Goal: Task Accomplishment & Management: Use online tool/utility

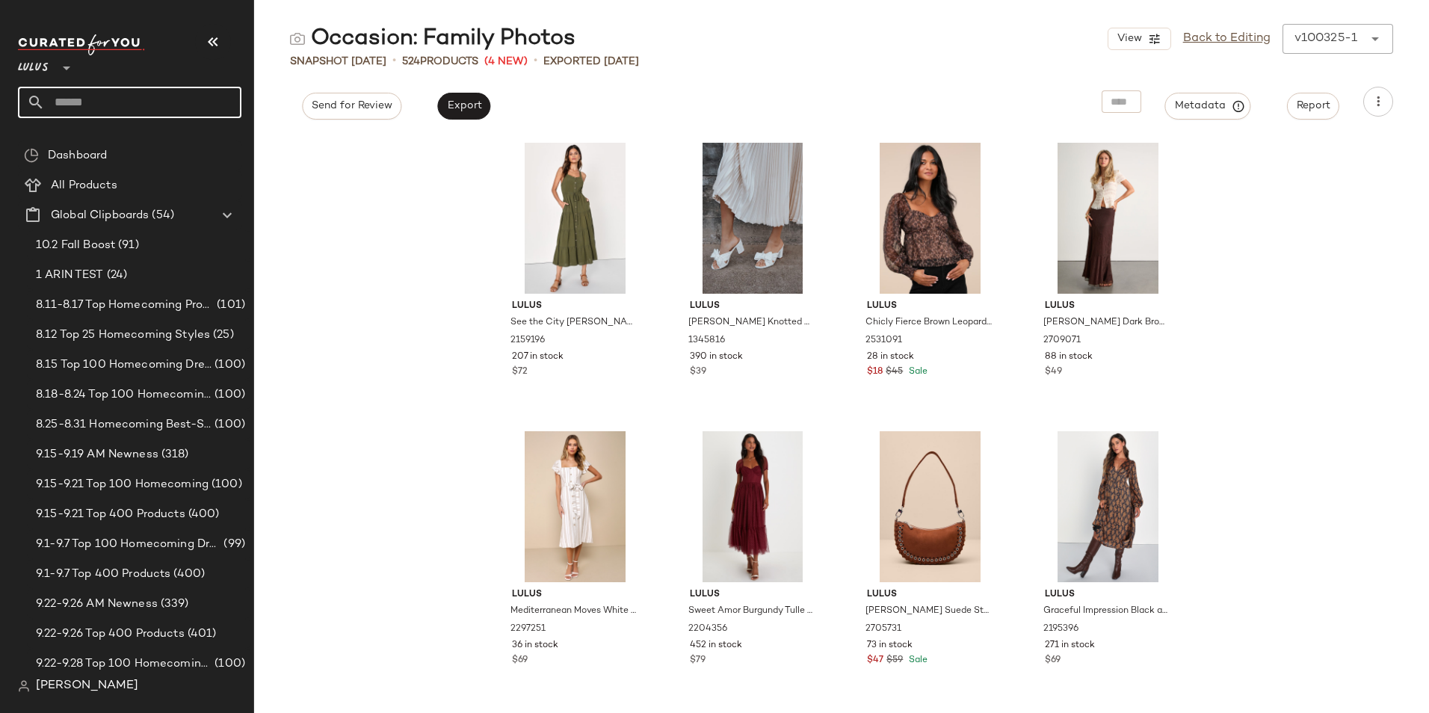
click at [88, 105] on input "text" at bounding box center [143, 102] width 197 height 31
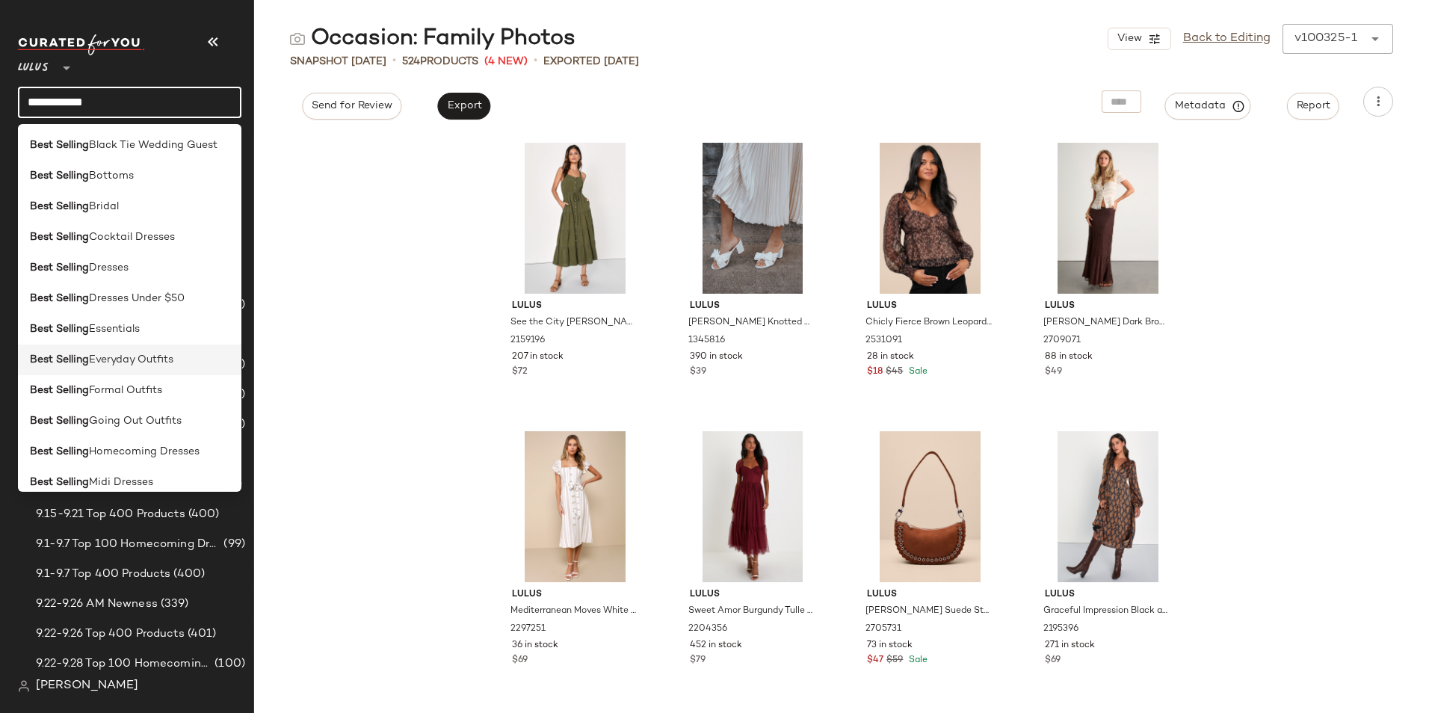
type input "**********"
click at [127, 350] on div "Best Selling Everyday Outfits" at bounding box center [130, 360] width 224 height 31
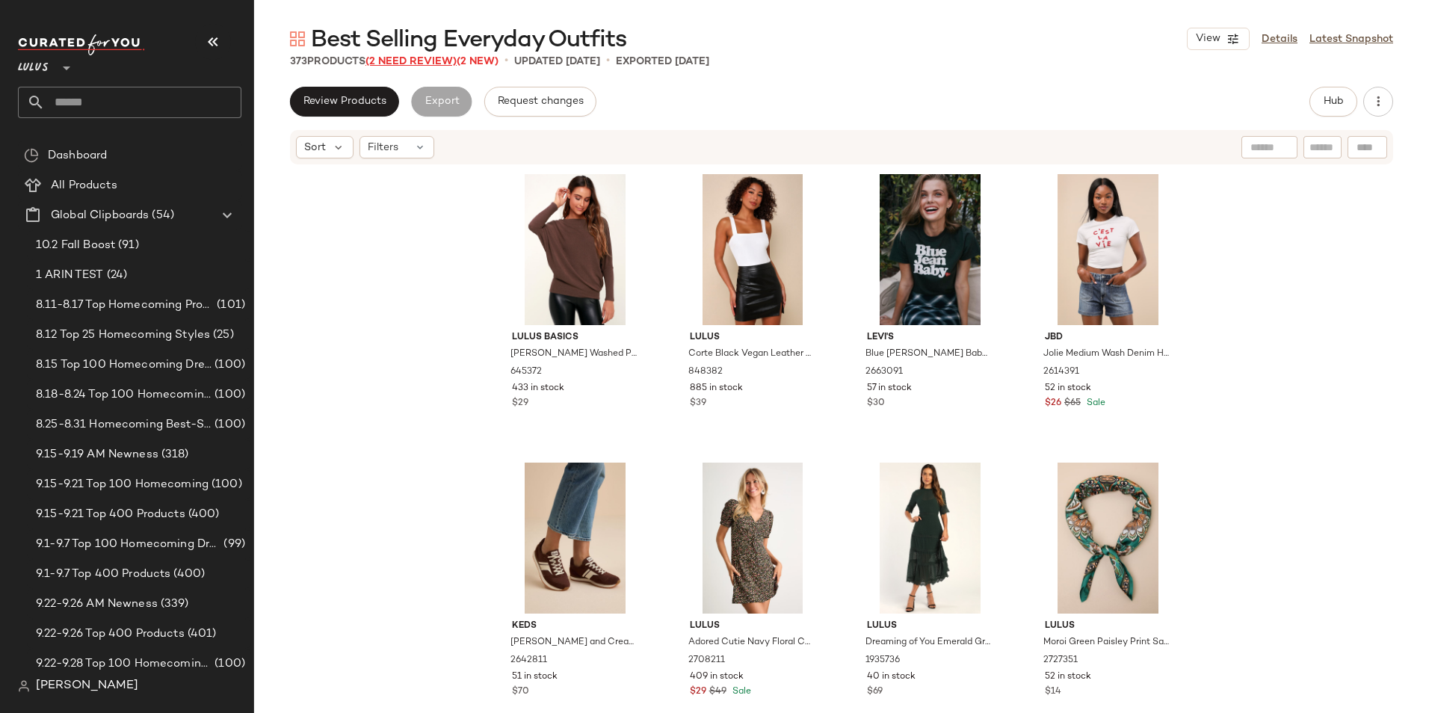
click at [408, 64] on span "(2 Need Review)" at bounding box center [411, 61] width 91 height 11
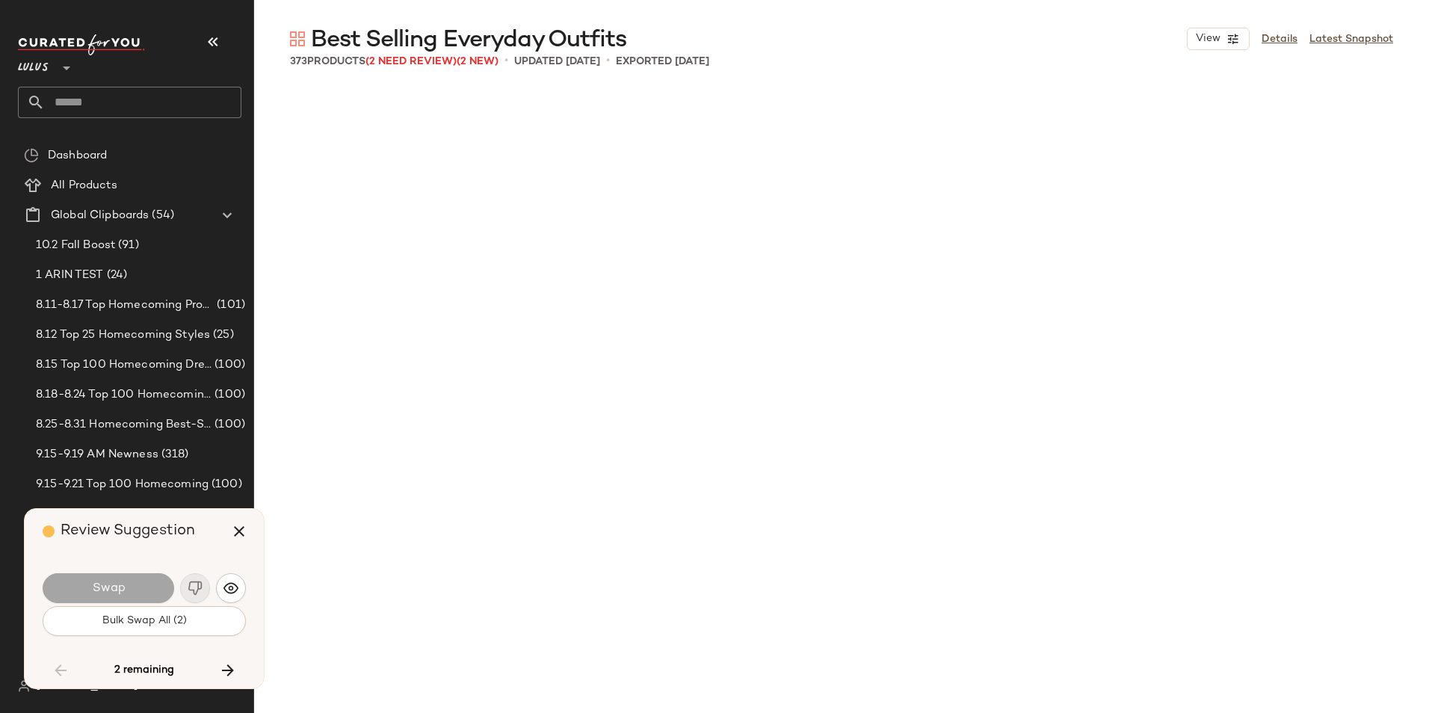
scroll to position [20490, 0]
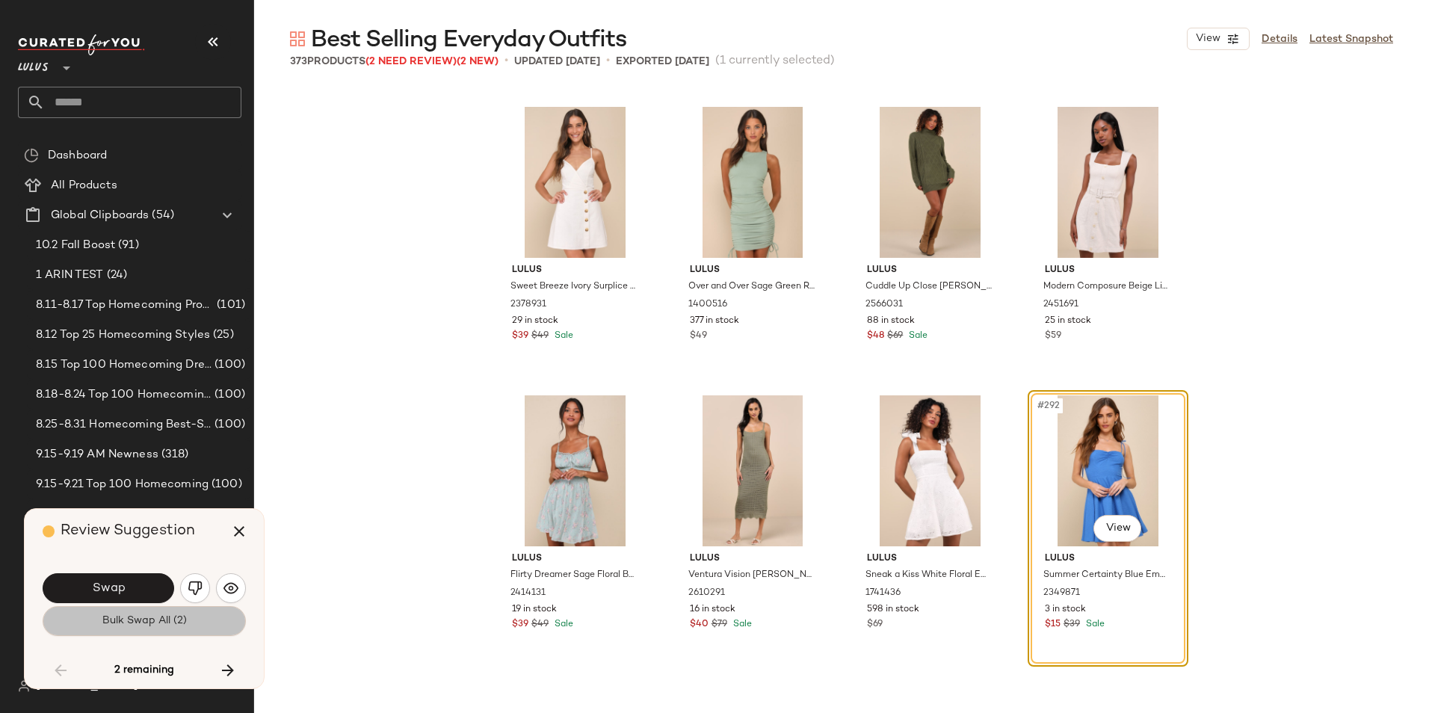
click at [158, 630] on button "Bulk Swap All (2)" at bounding box center [144, 621] width 203 height 30
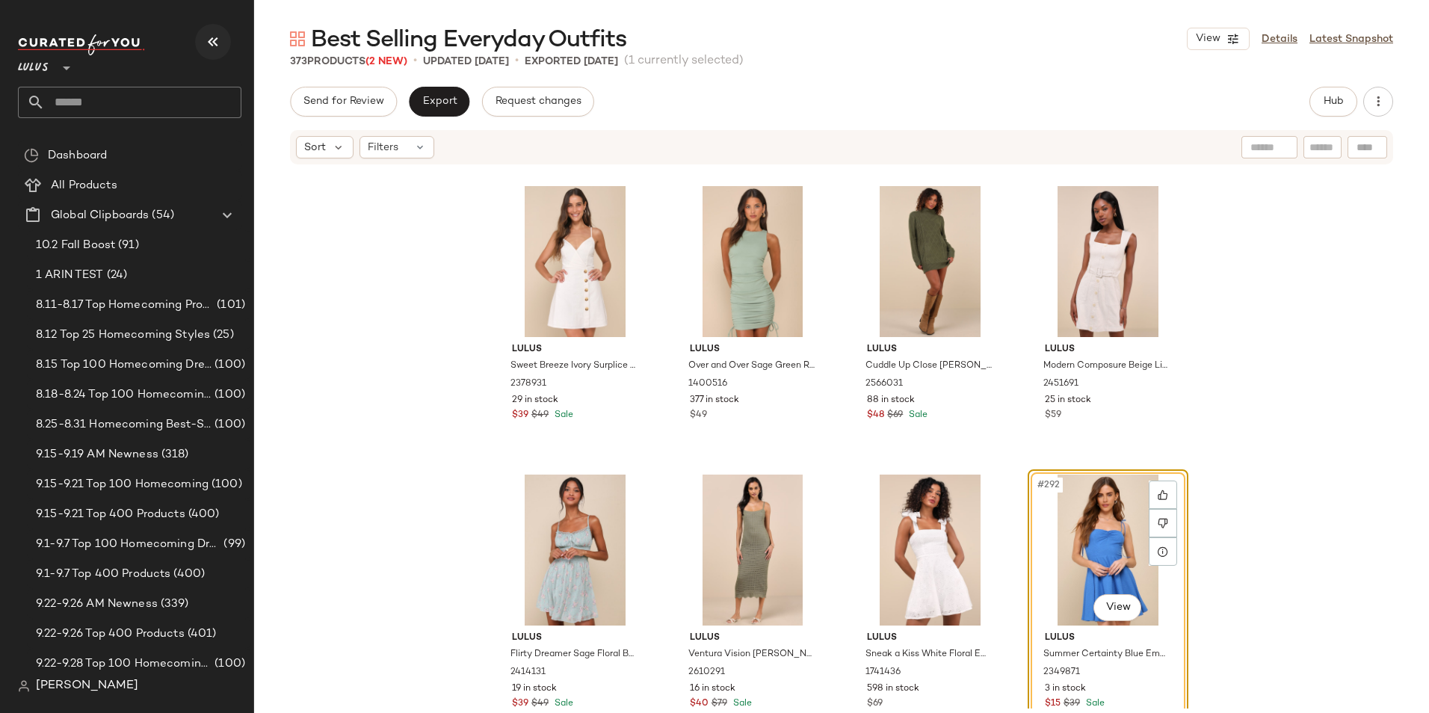
click at [212, 46] on icon "button" at bounding box center [213, 42] width 18 height 18
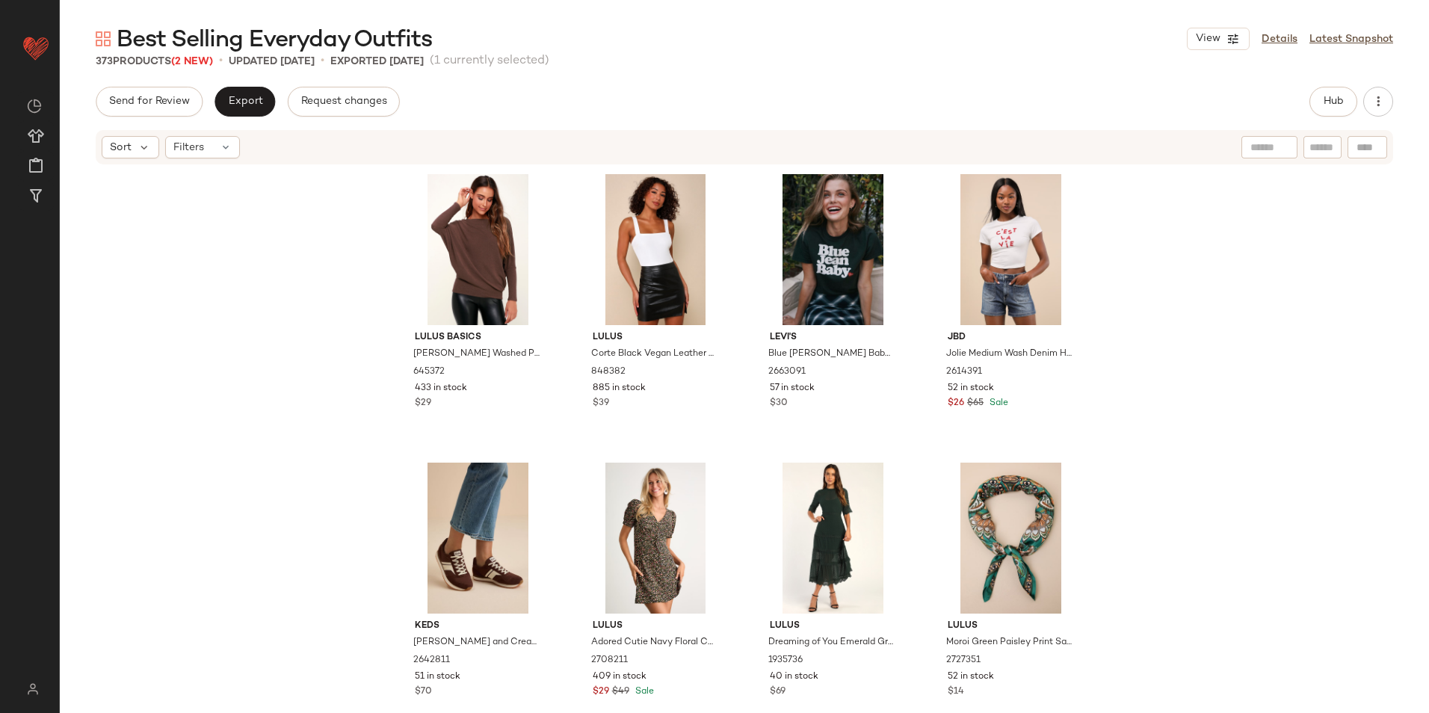
click at [1309, 101] on div "Send for Review Export Request changes Hub" at bounding box center [745, 102] width 1298 height 30
click at [1326, 99] on span "Hub" at bounding box center [1333, 102] width 21 height 12
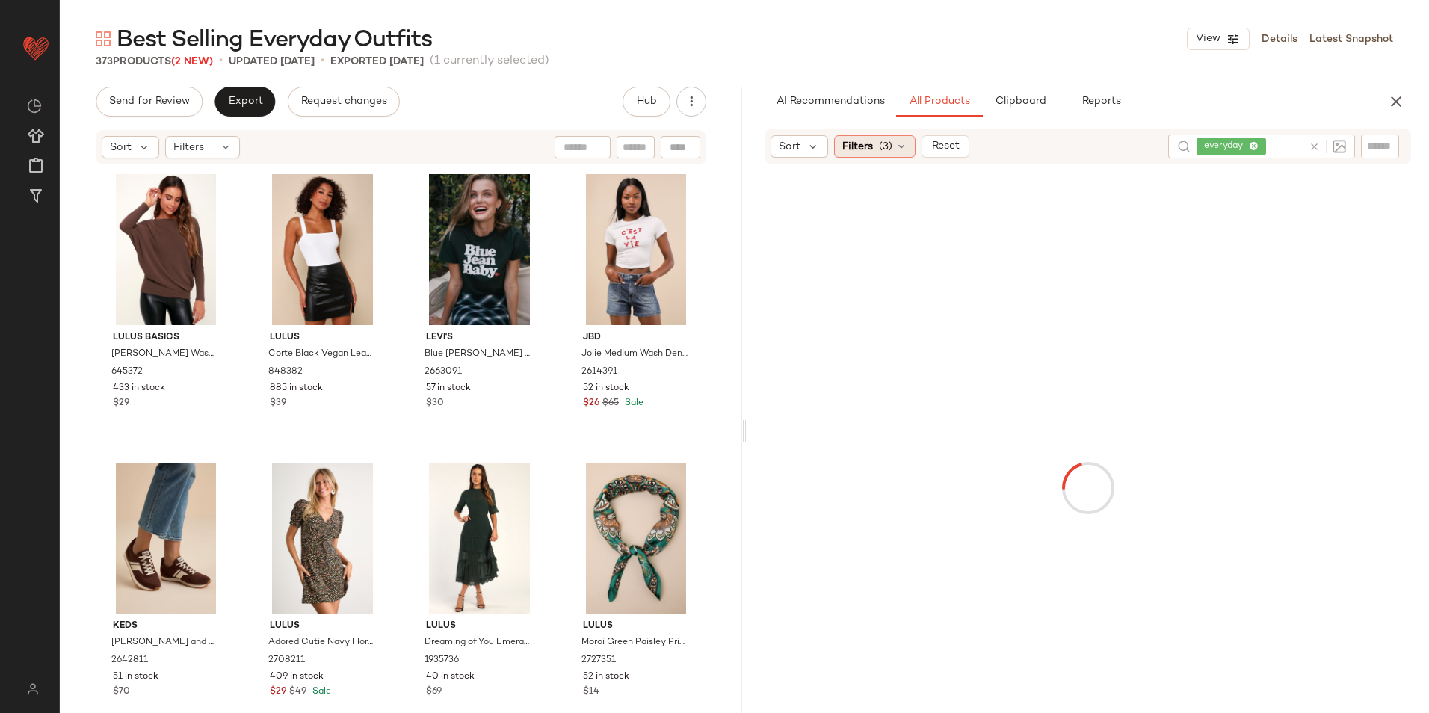
click at [881, 145] on span "(3)" at bounding box center [885, 147] width 13 height 16
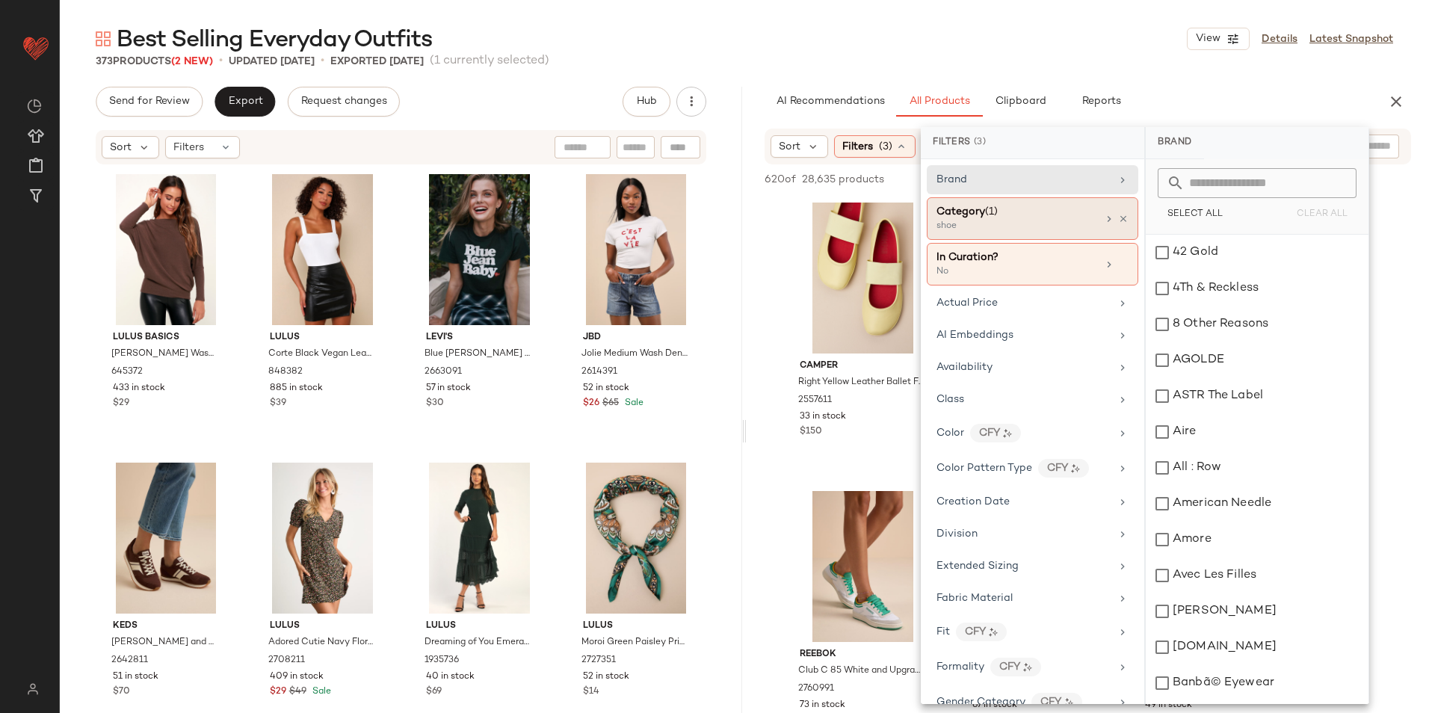
click at [1001, 227] on div "shoe" at bounding box center [1012, 226] width 150 height 13
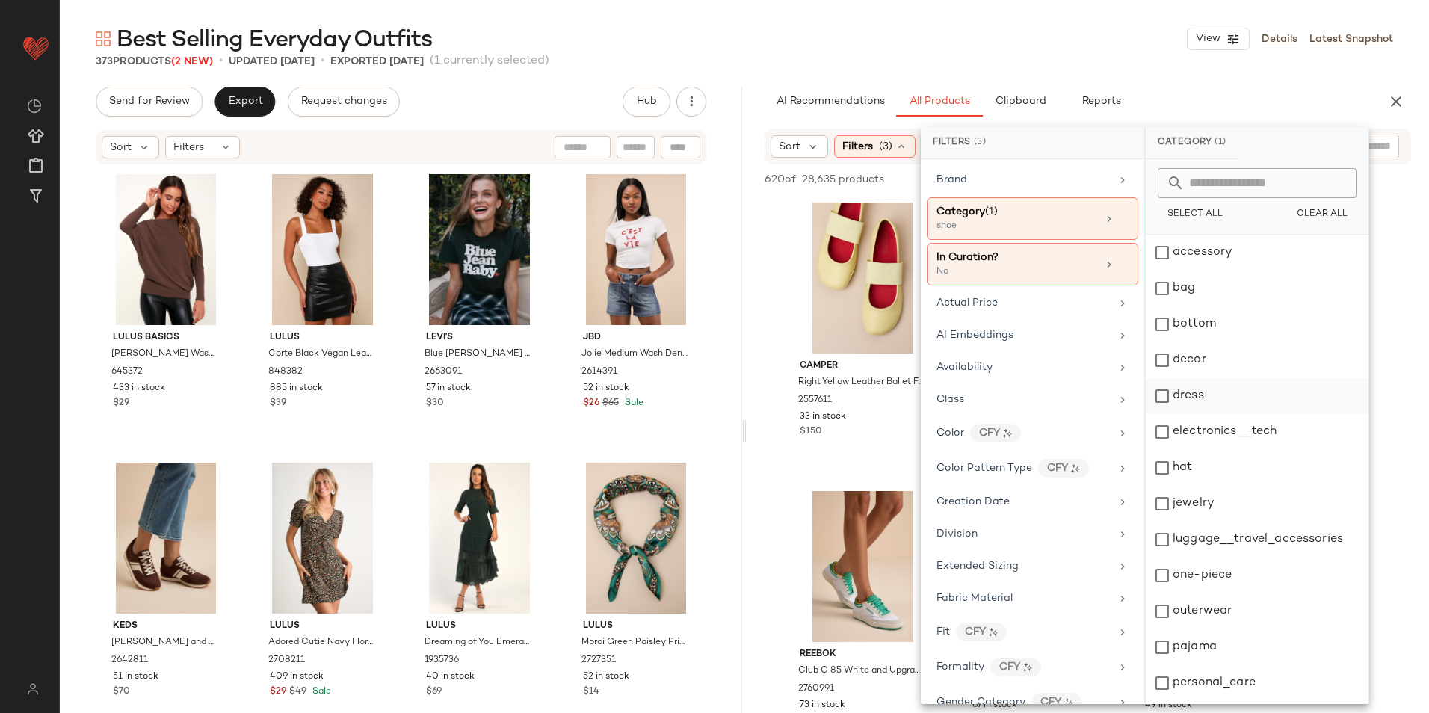
click at [1203, 389] on div "dress" at bounding box center [1257, 396] width 223 height 36
click at [1041, 45] on div "Best Selling Everyday Outfits View Details Latest Snapshot" at bounding box center [745, 39] width 1370 height 30
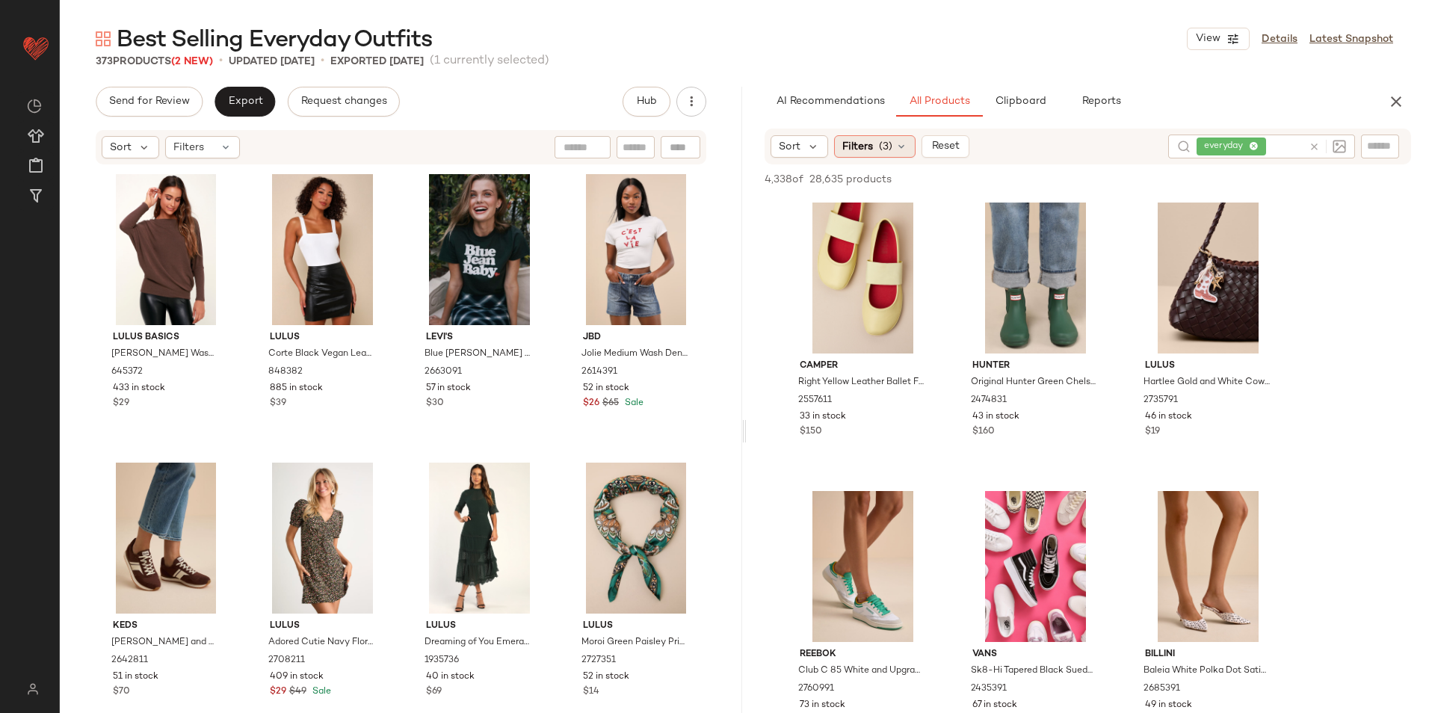
click at [864, 141] on span "Filters" at bounding box center [858, 147] width 31 height 16
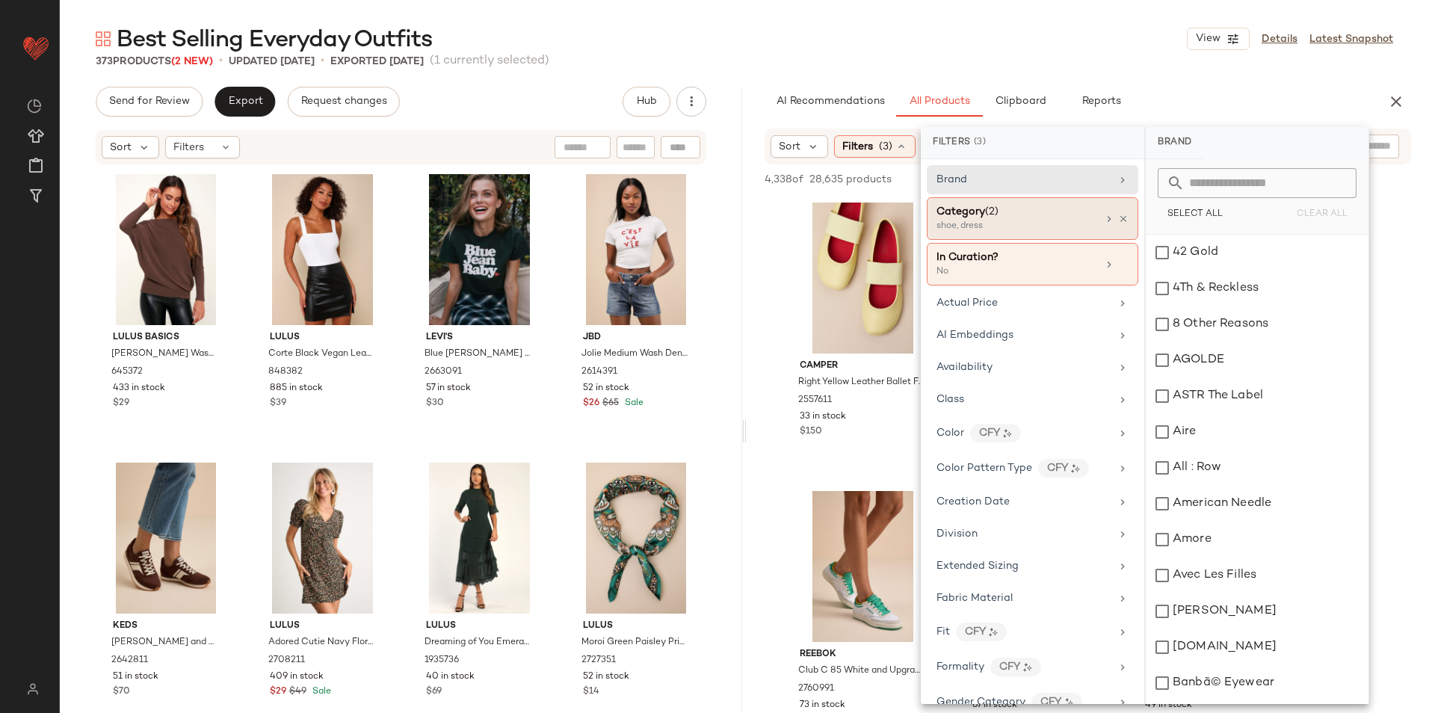
click at [1010, 228] on div "shoe, dress" at bounding box center [1012, 226] width 150 height 13
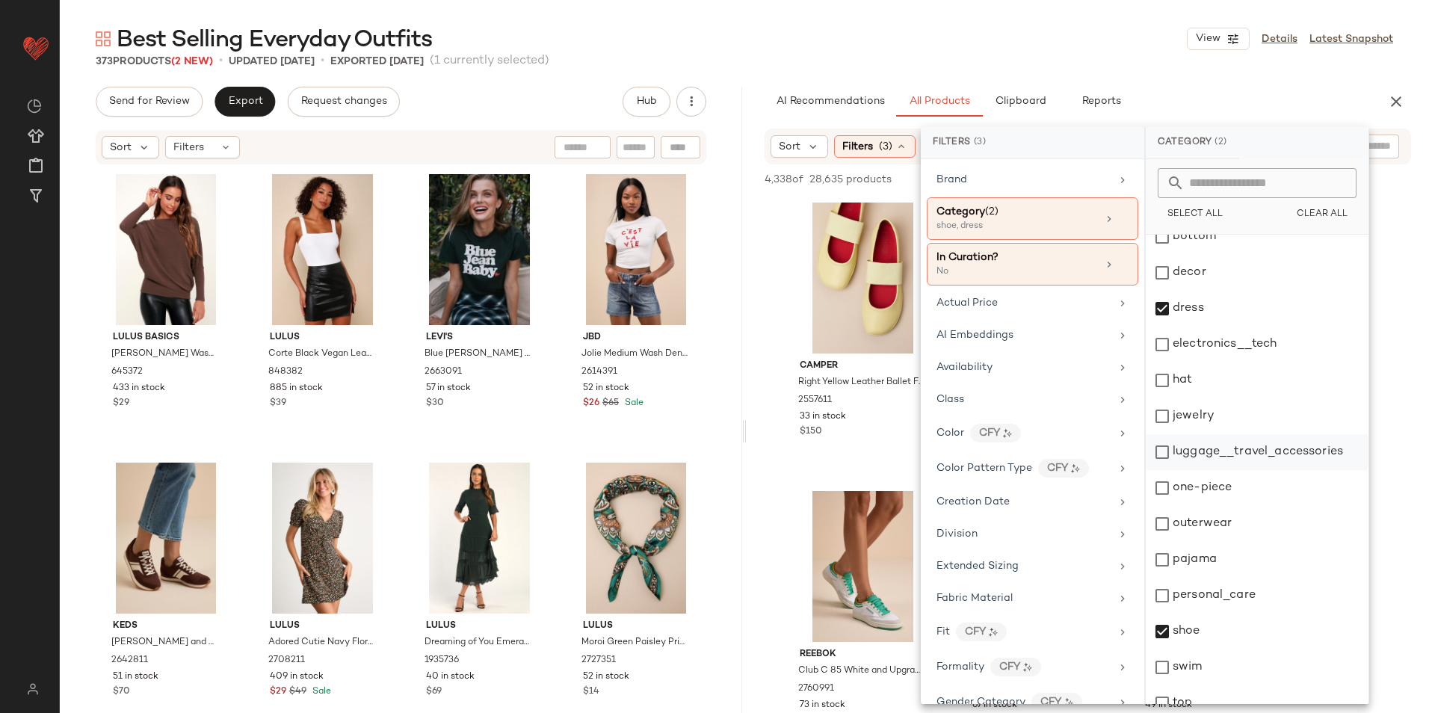
scroll to position [141, 0]
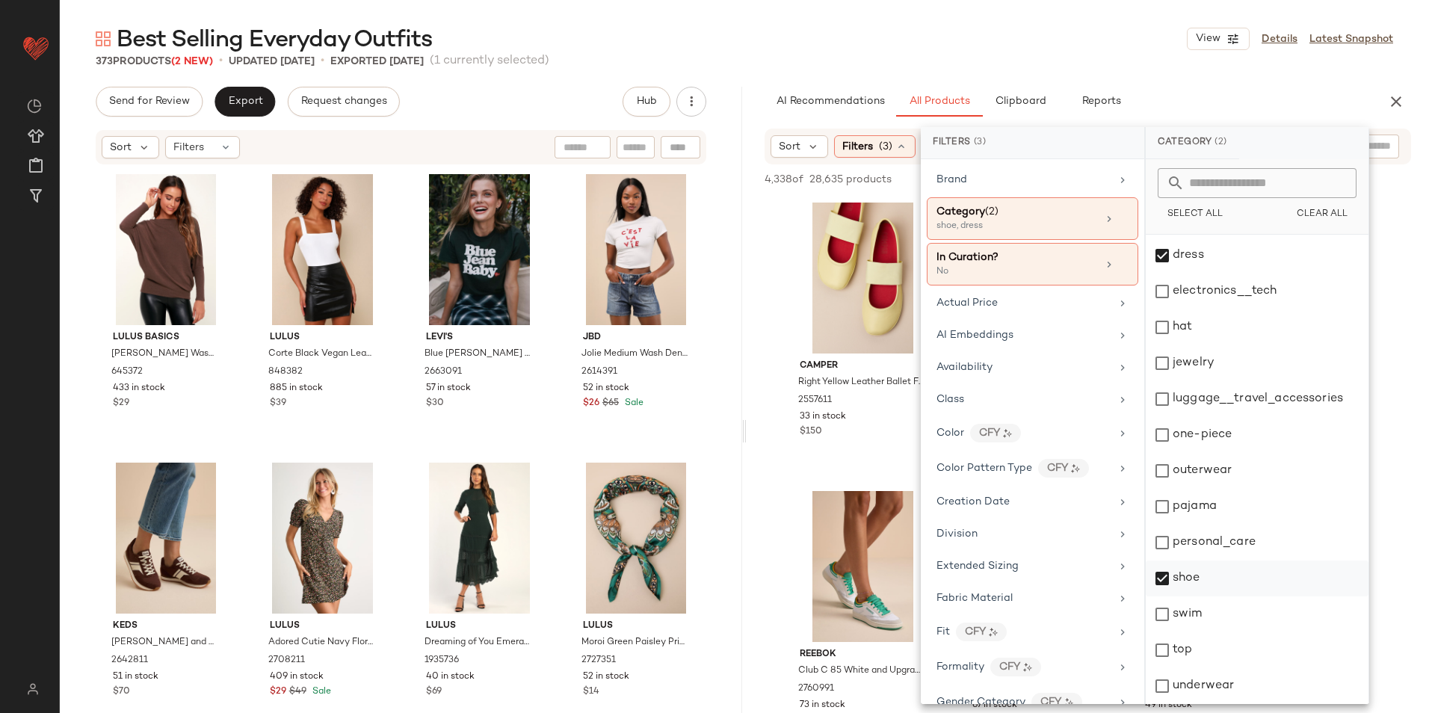
click at [1213, 564] on div "shoe" at bounding box center [1257, 579] width 223 height 36
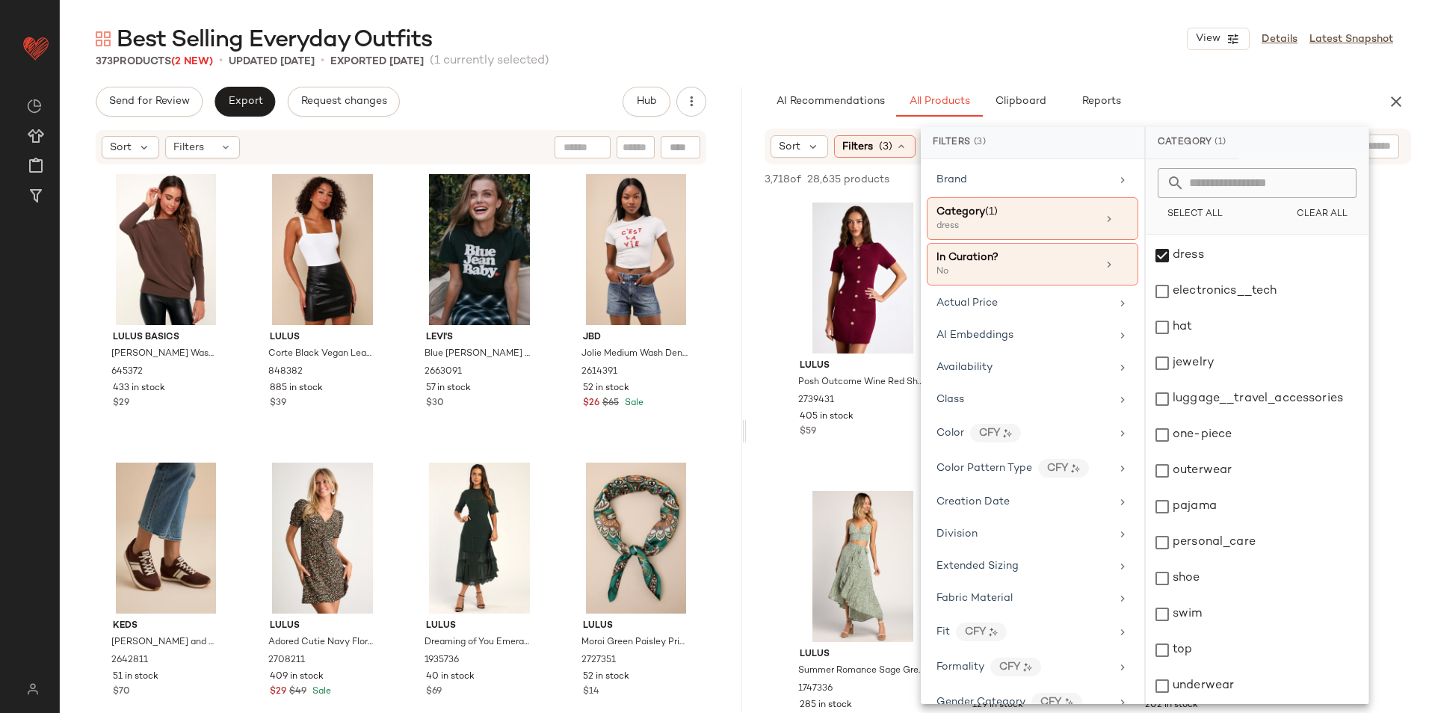
click at [1112, 46] on div "Best Selling Everyday Outfits View Details Latest Snapshot" at bounding box center [745, 39] width 1370 height 30
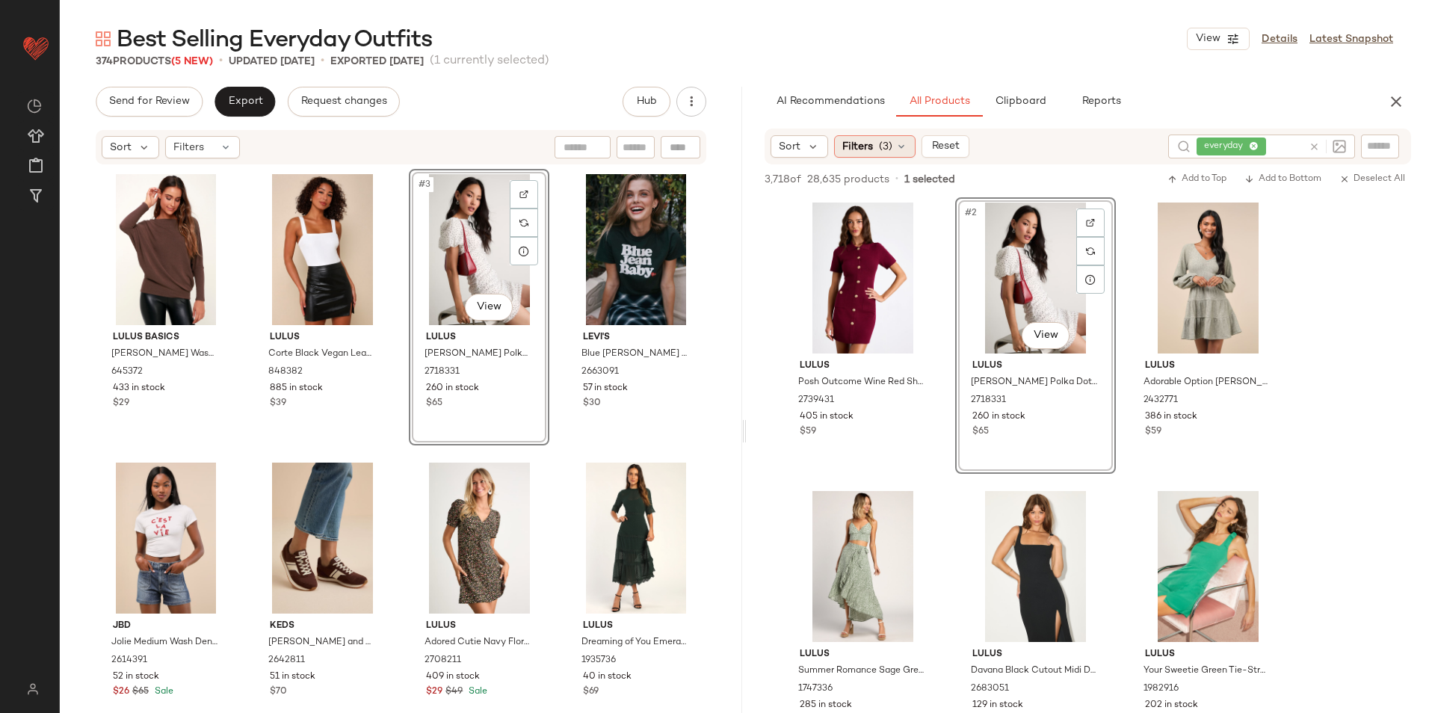
click at [852, 144] on span "Filters" at bounding box center [858, 147] width 31 height 16
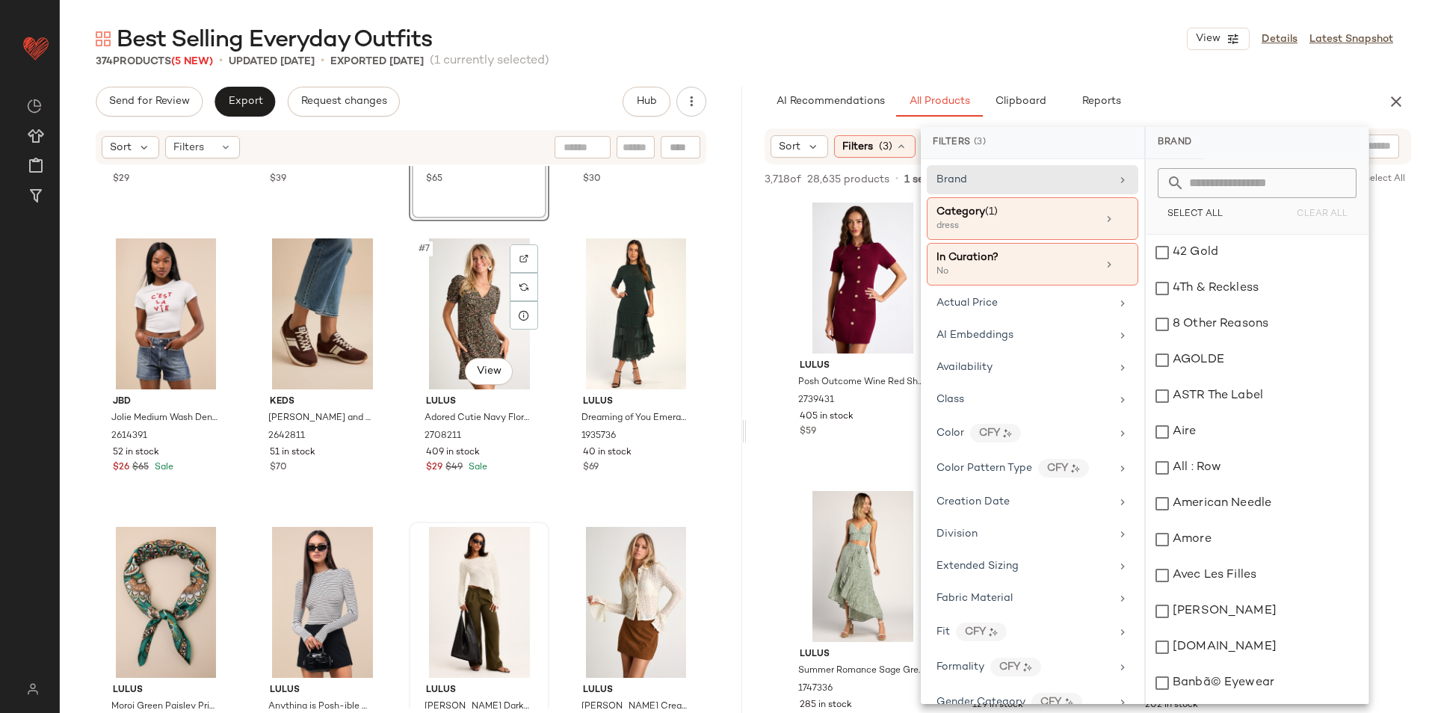
scroll to position [0, 0]
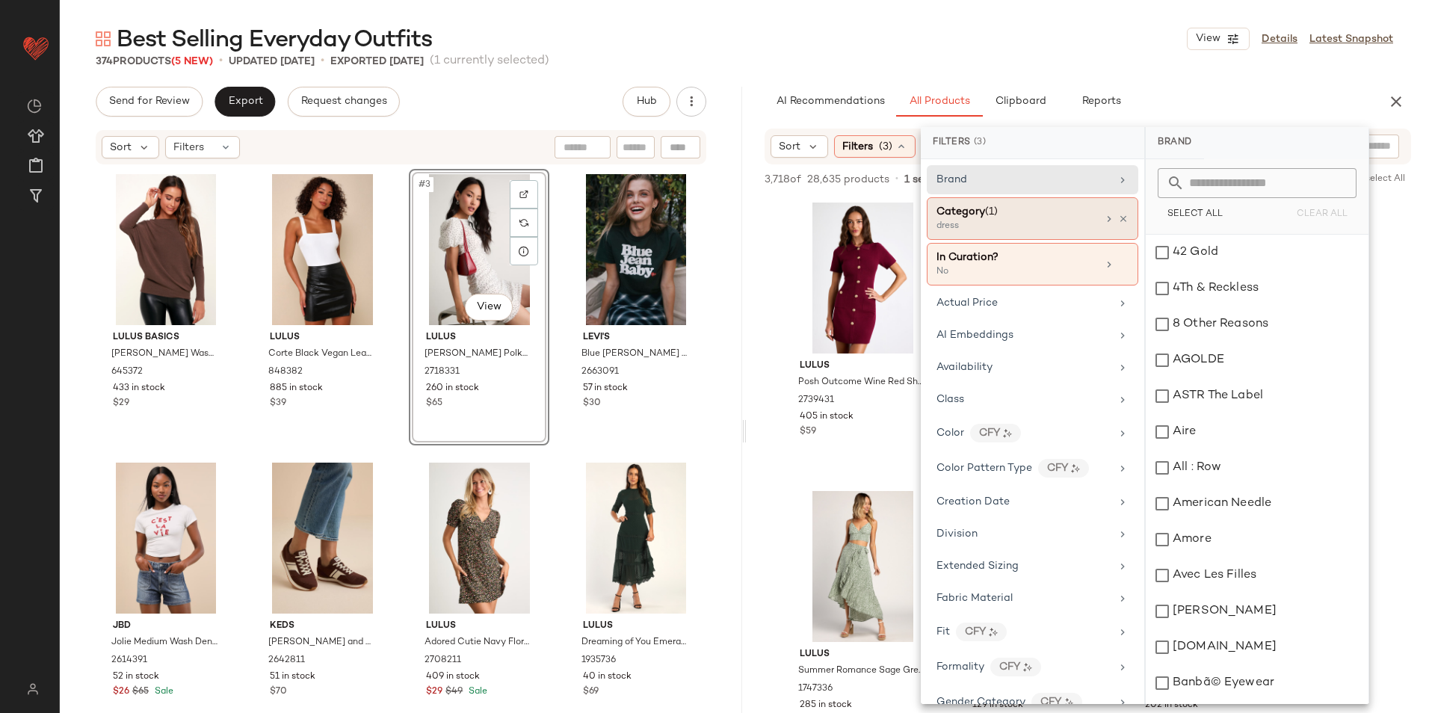
click at [1030, 214] on div "Category (1)" at bounding box center [1017, 212] width 161 height 16
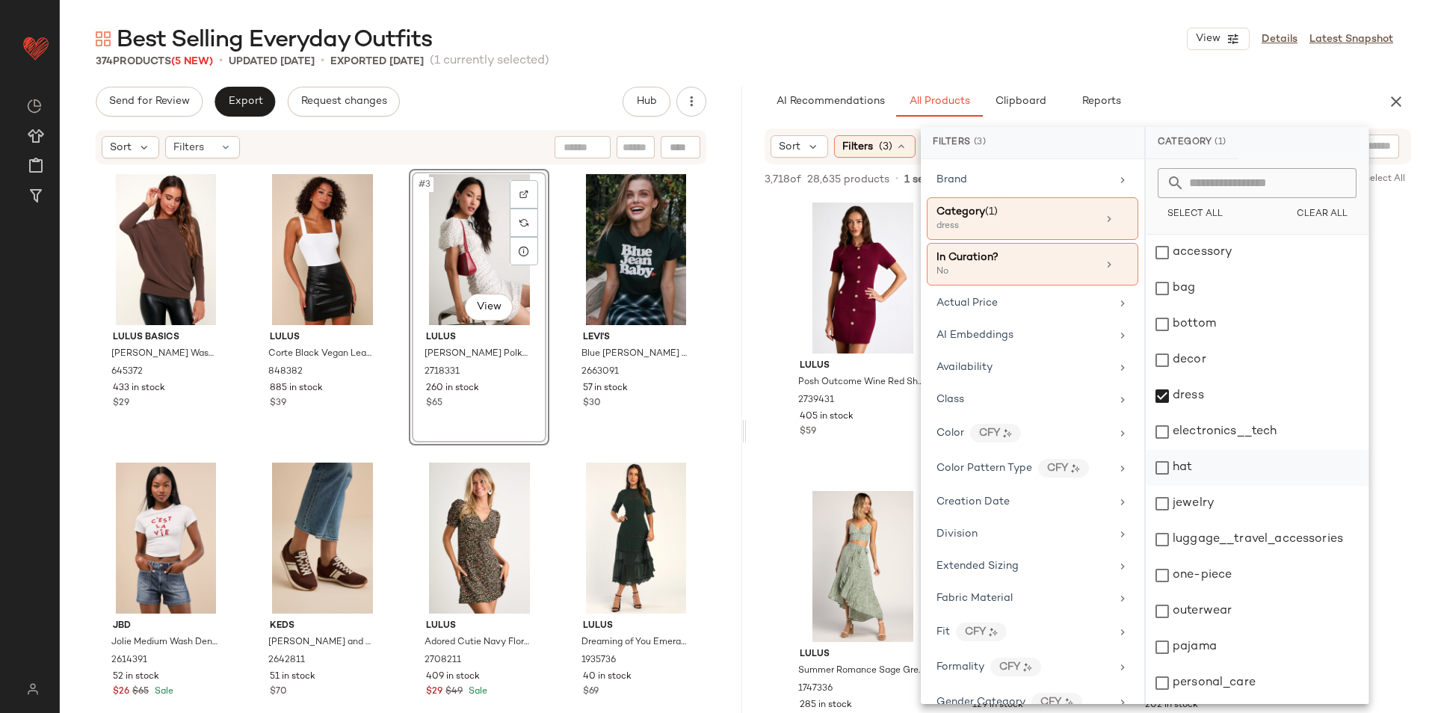
drag, startPoint x: 1206, startPoint y: 393, endPoint x: 1199, endPoint y: 461, distance: 67.6
click at [1207, 396] on div "dress" at bounding box center [1257, 396] width 223 height 36
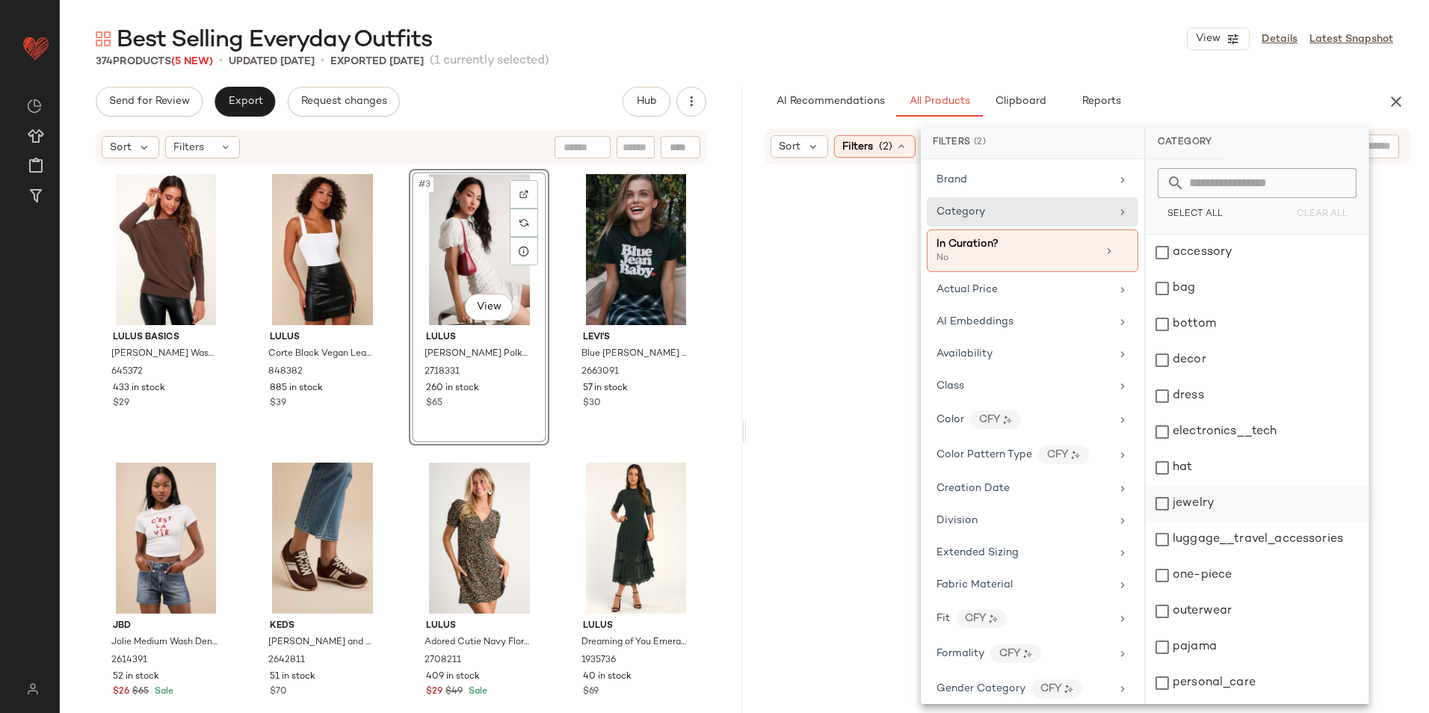
click at [1195, 498] on div "jewelry" at bounding box center [1257, 504] width 223 height 36
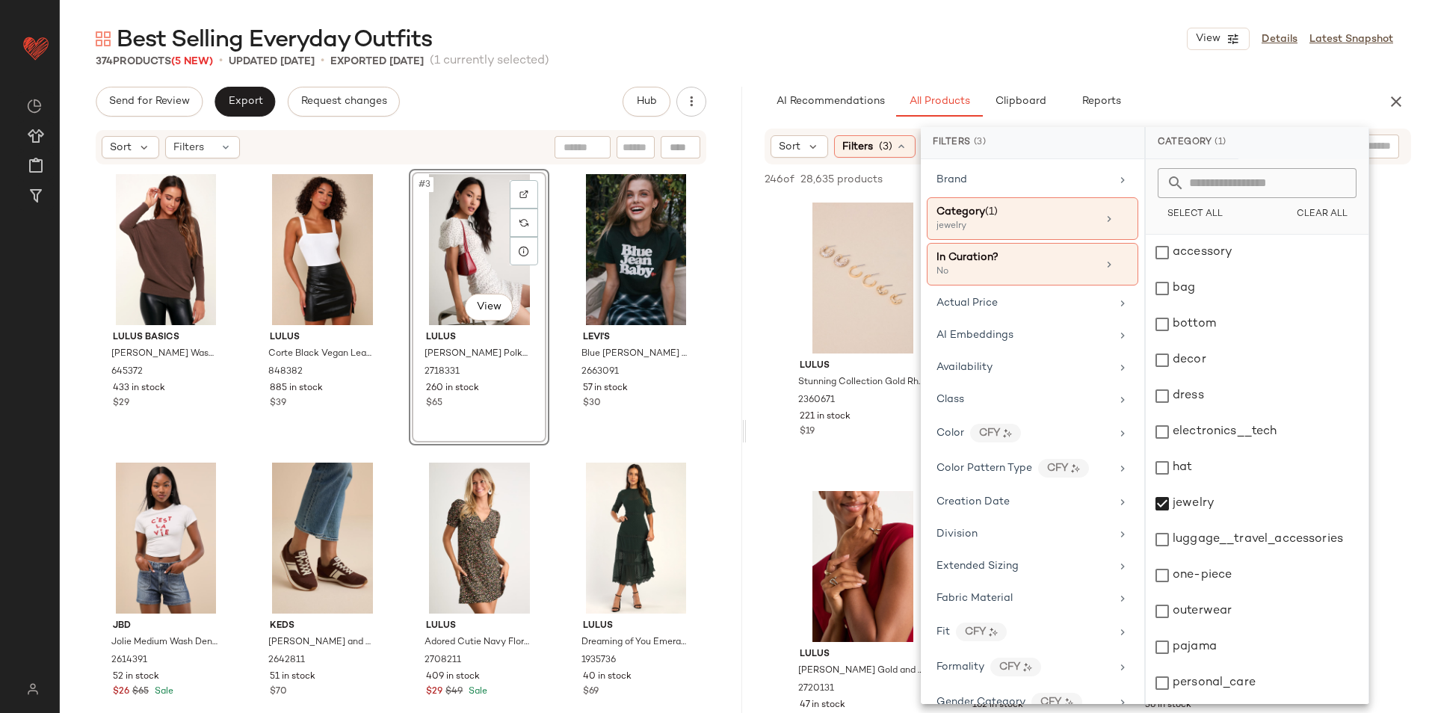
click at [1038, 28] on div "Best Selling Everyday Outfits View Details Latest Snapshot" at bounding box center [745, 39] width 1370 height 30
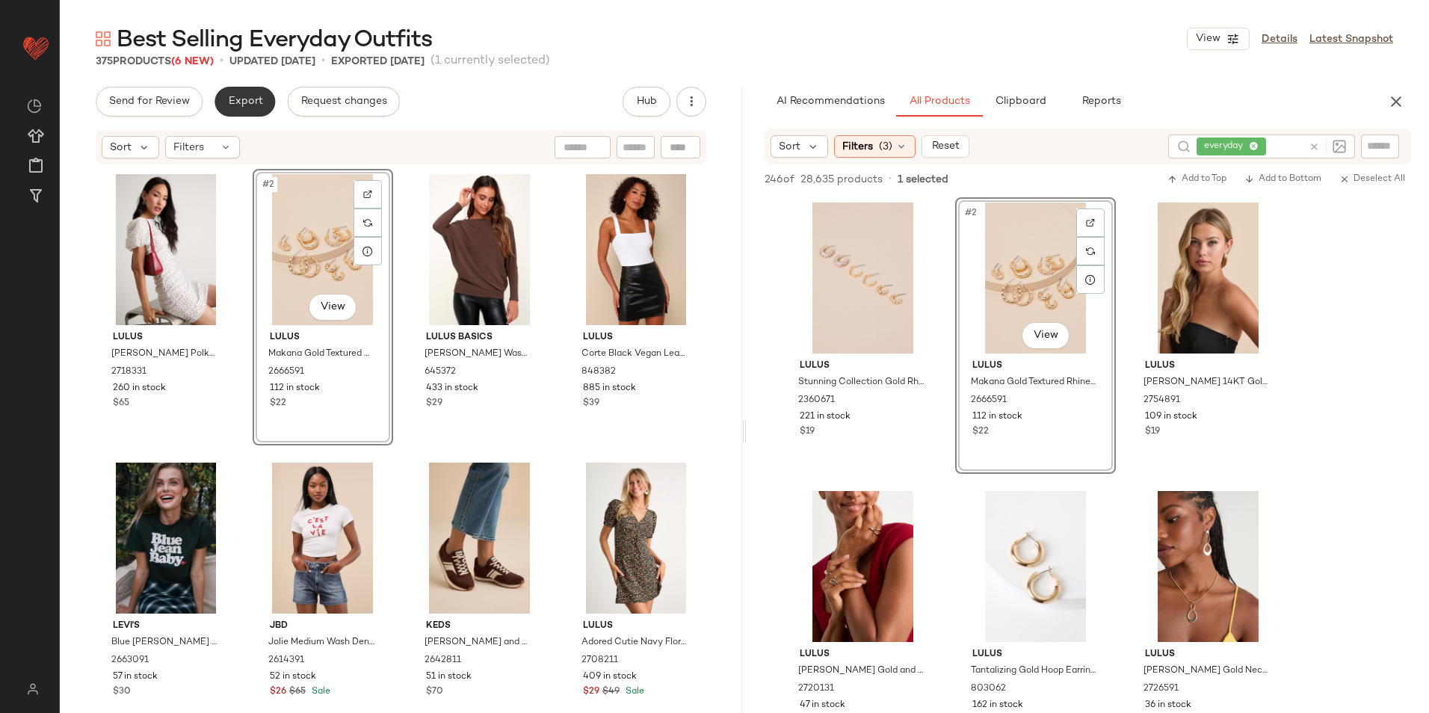
click at [238, 96] on span "Export" at bounding box center [244, 102] width 35 height 12
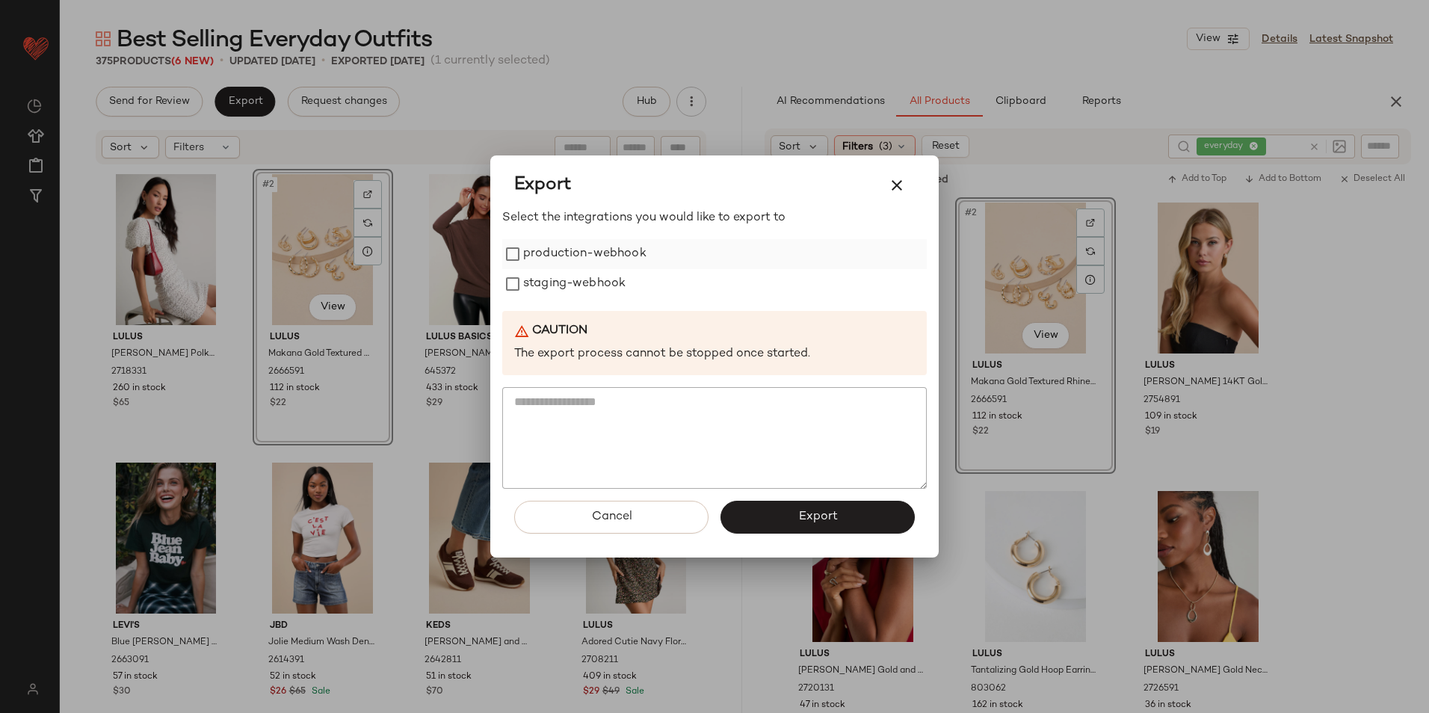
click at [541, 251] on label "production-webhook" at bounding box center [584, 254] width 123 height 30
drag, startPoint x: 546, startPoint y: 283, endPoint x: 587, endPoint y: 322, distance: 57.1
click at [547, 283] on label "staging-webhook" at bounding box center [574, 284] width 102 height 30
click at [834, 517] on span "Export" at bounding box center [818, 517] width 40 height 14
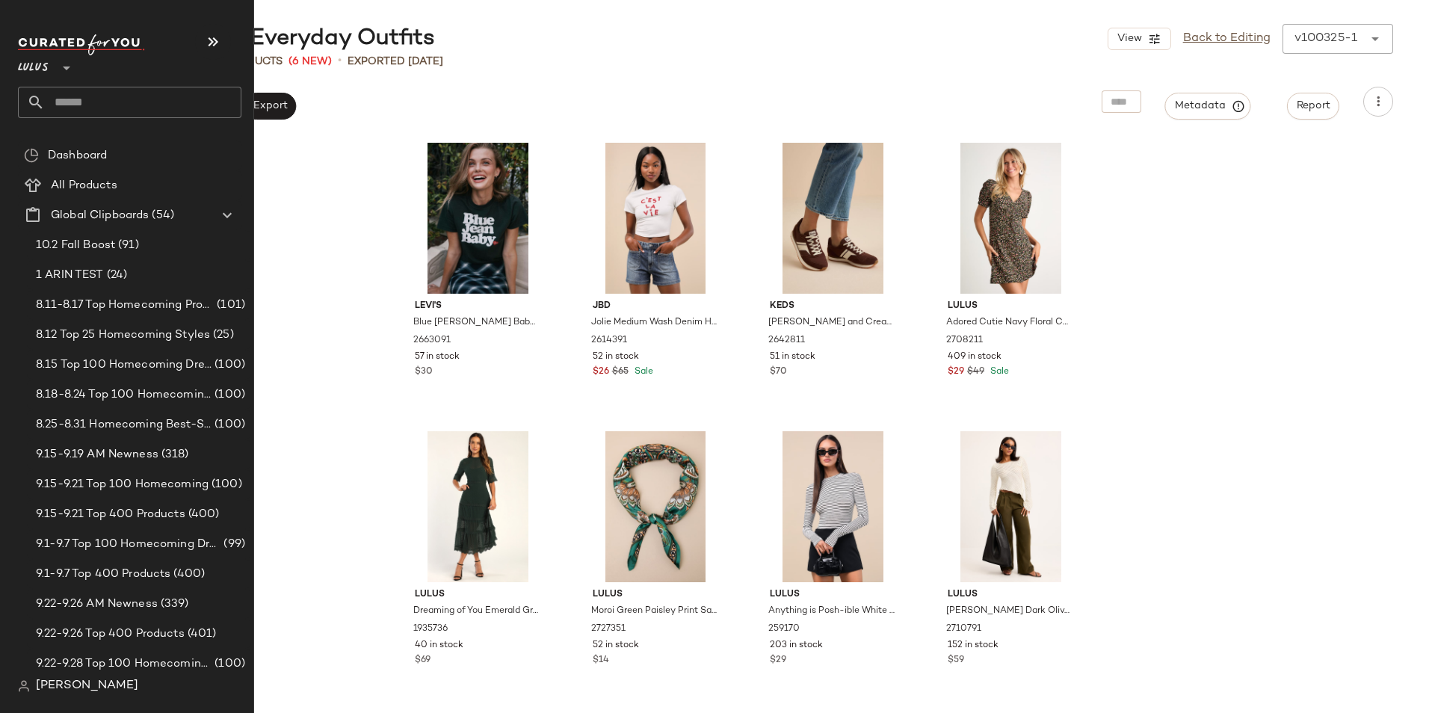
click at [35, 99] on icon at bounding box center [36, 102] width 18 height 18
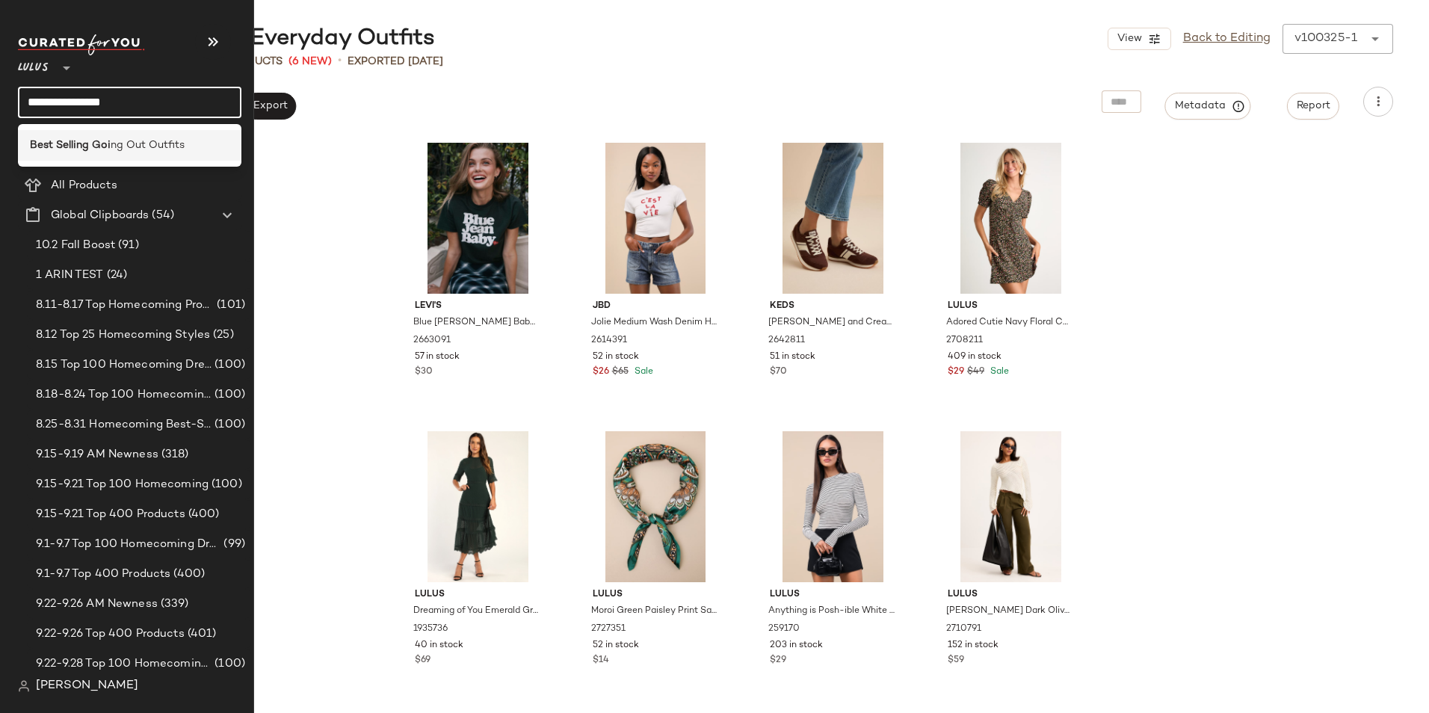
type input "**********"
click at [88, 148] on b "Best Selling Goi" at bounding box center [70, 146] width 81 height 16
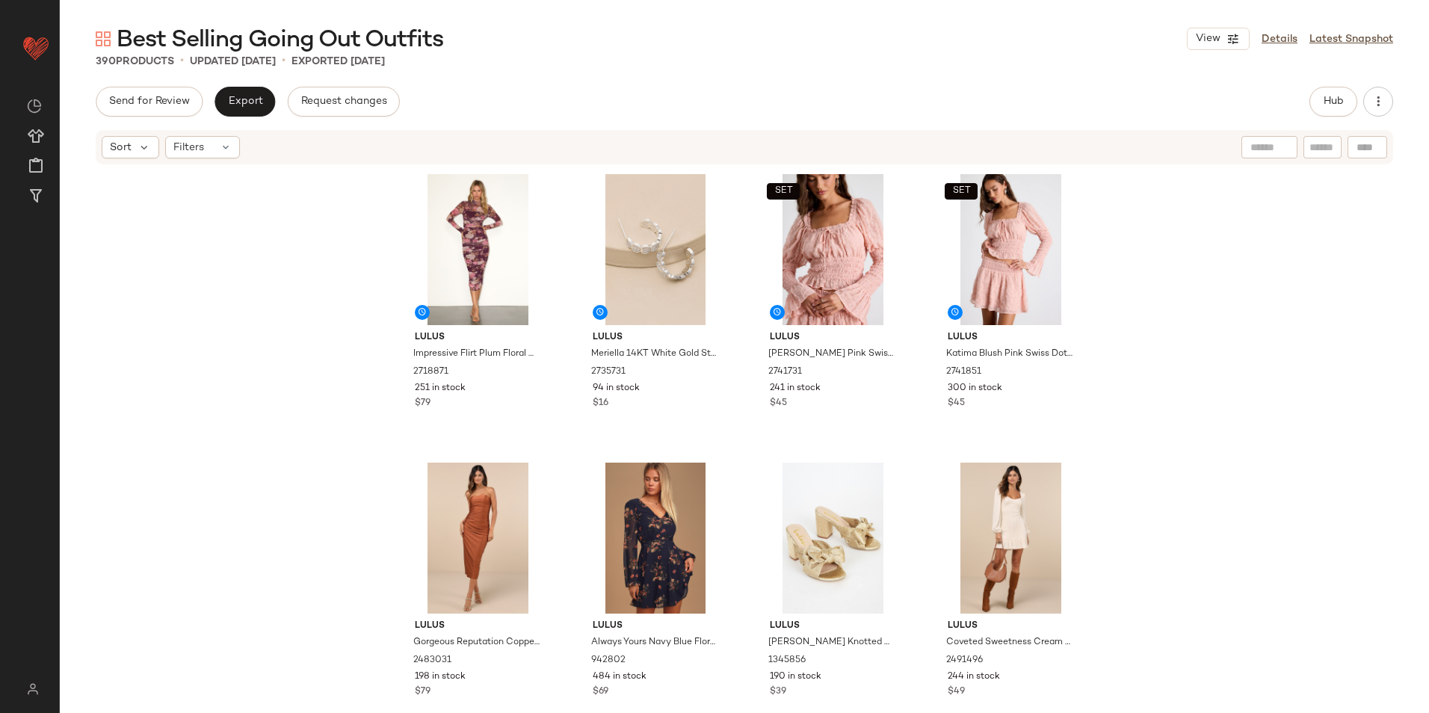
click at [547, 106] on div "Send for Review Export Request changes Hub" at bounding box center [745, 102] width 1298 height 30
click at [1333, 96] on span "Hub" at bounding box center [1333, 102] width 21 height 12
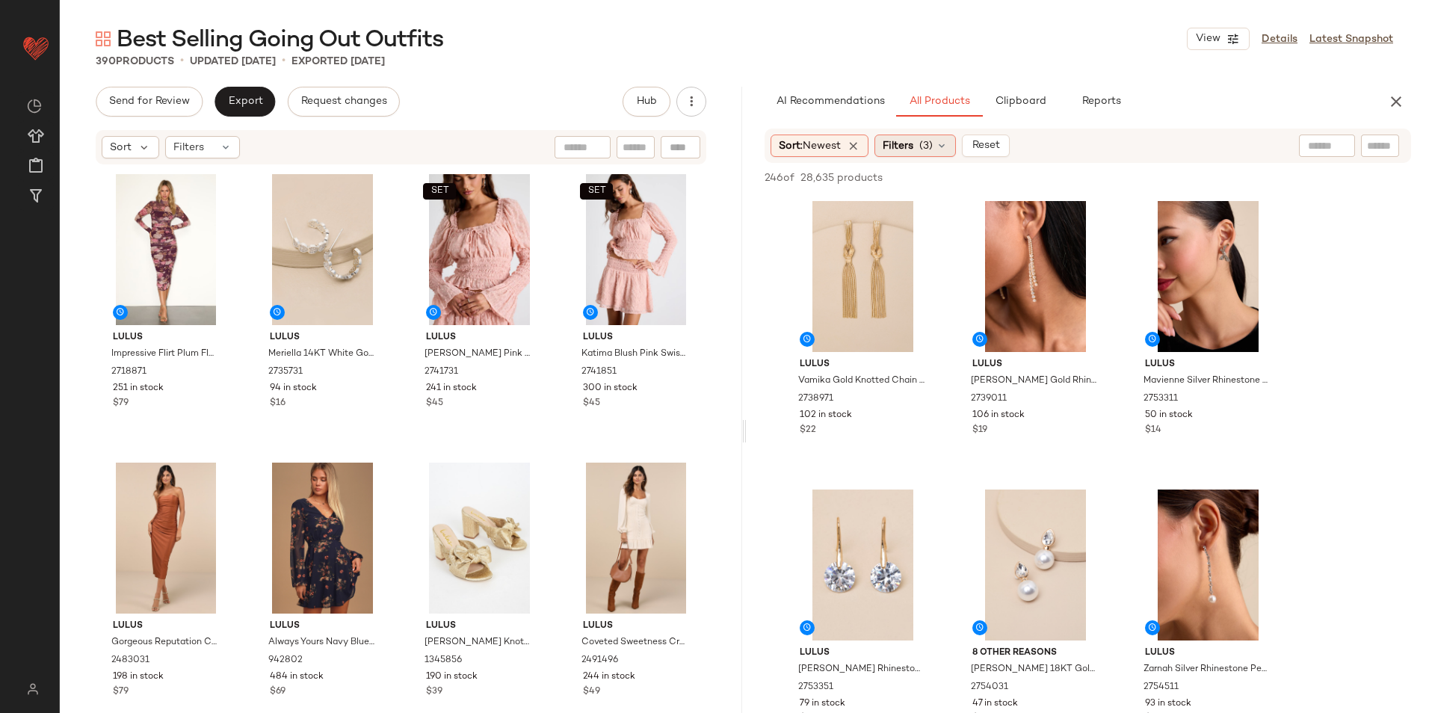
click at [938, 147] on div "Filters (3)" at bounding box center [915, 146] width 81 height 22
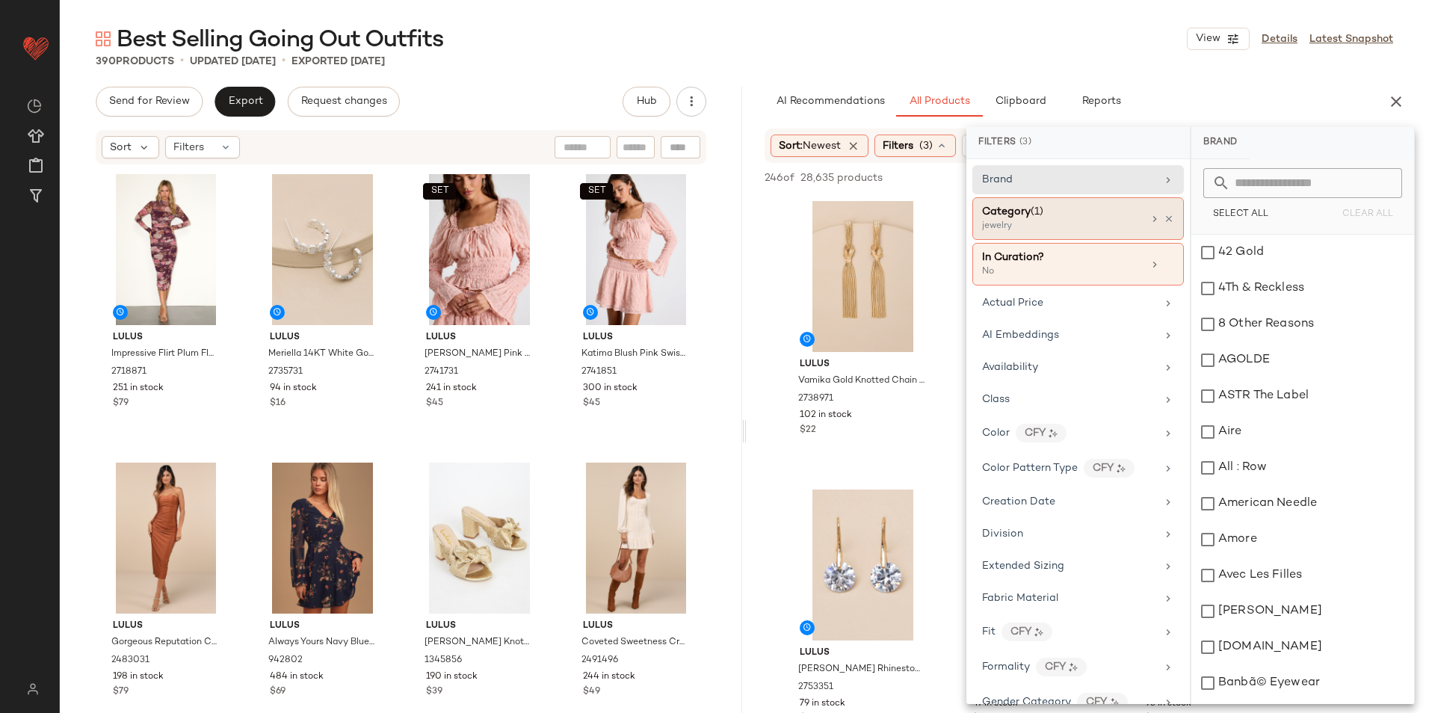
click at [1053, 212] on div "Category (1)" at bounding box center [1062, 212] width 161 height 16
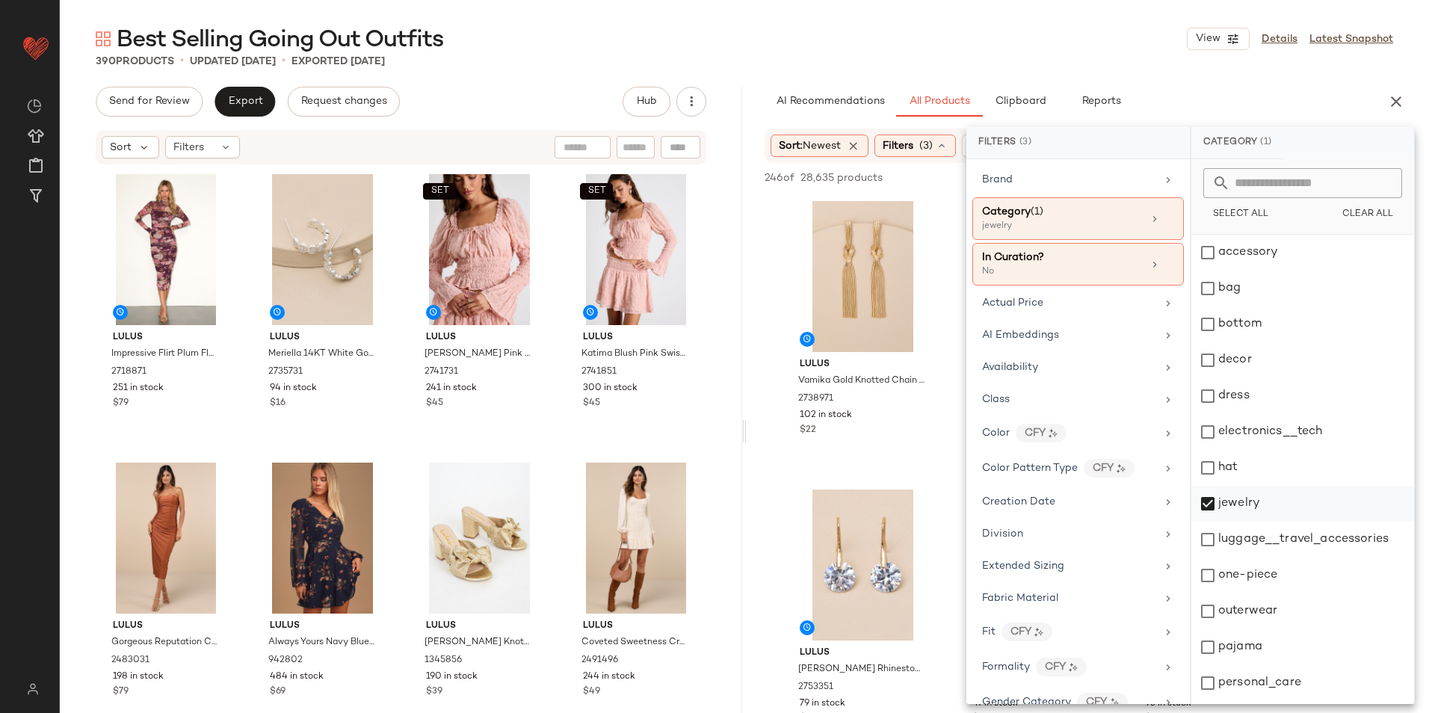
click at [1254, 510] on div "jewelry" at bounding box center [1303, 504] width 223 height 36
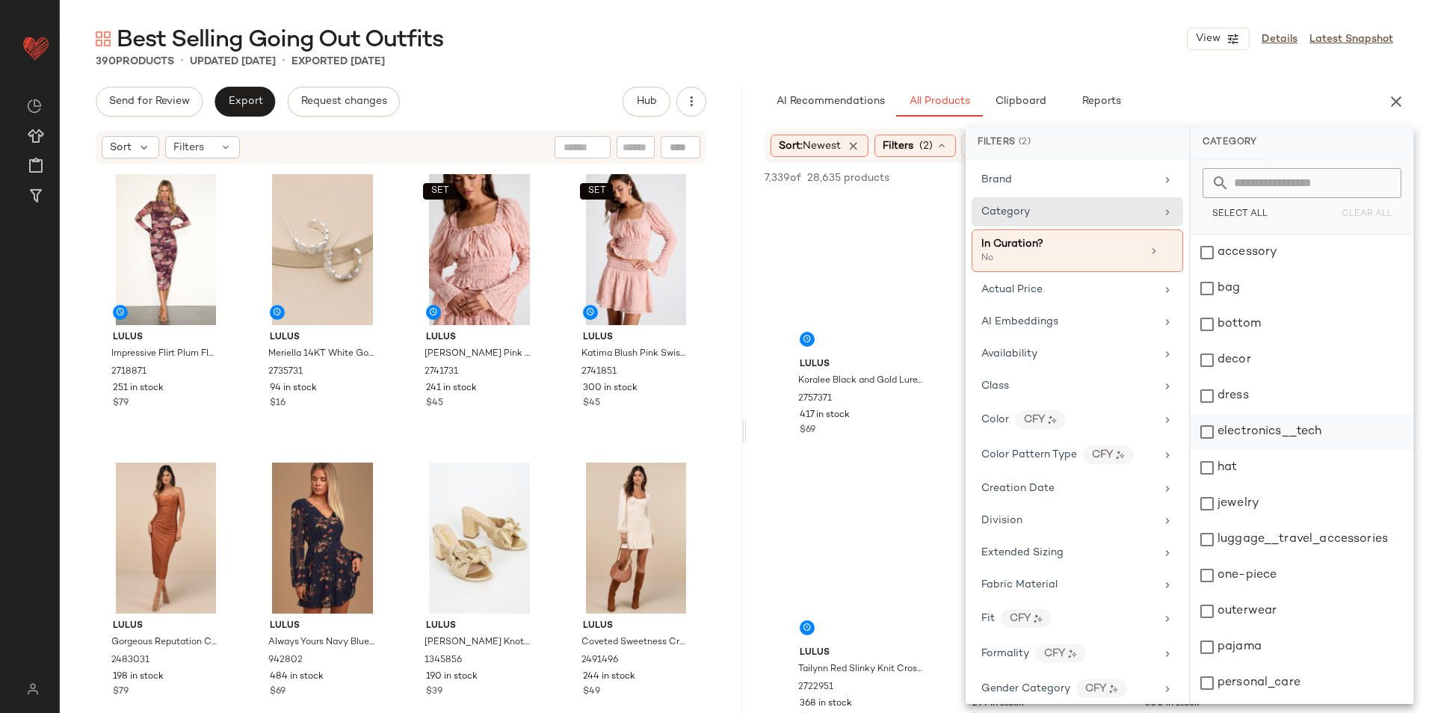
scroll to position [75, 0]
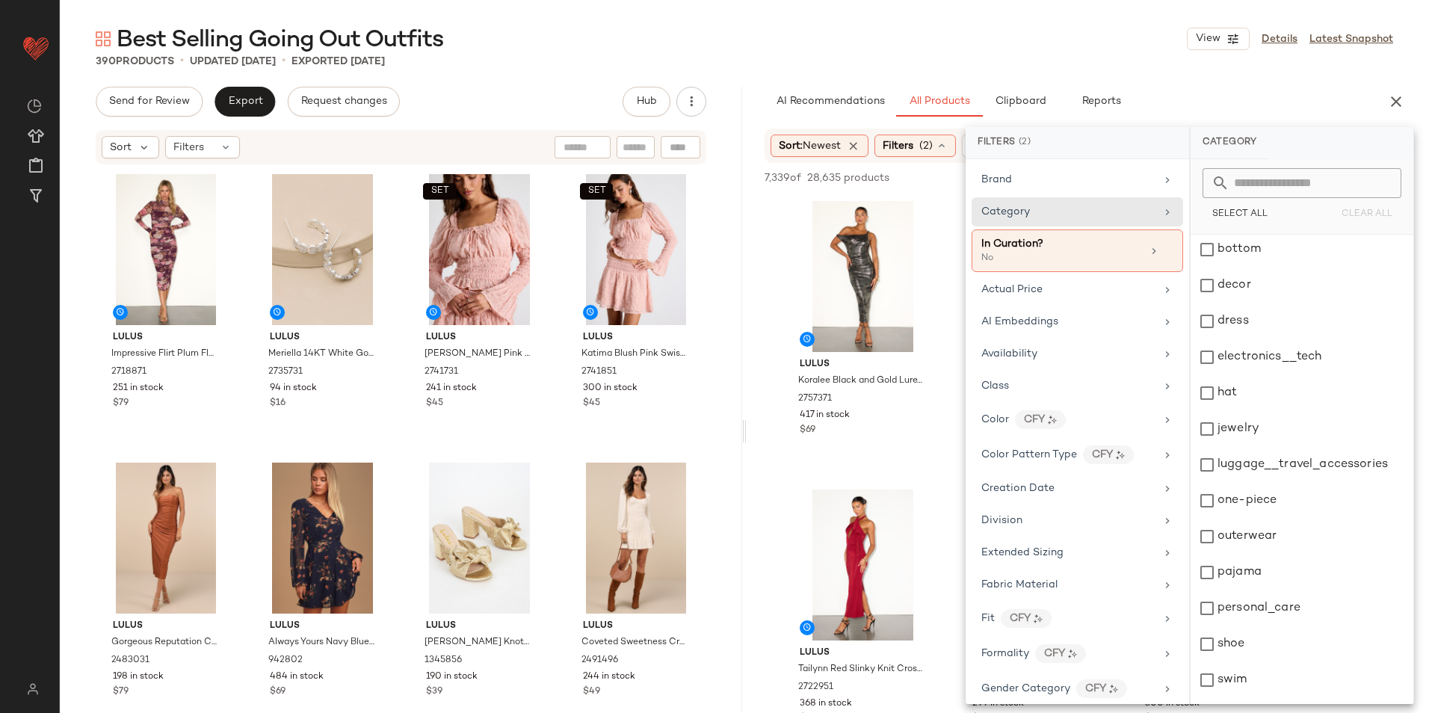
click at [856, 19] on main "Best Selling Going Out Outfits View Details Latest Snapshot 390 Products • upda…" at bounding box center [714, 356] width 1429 height 713
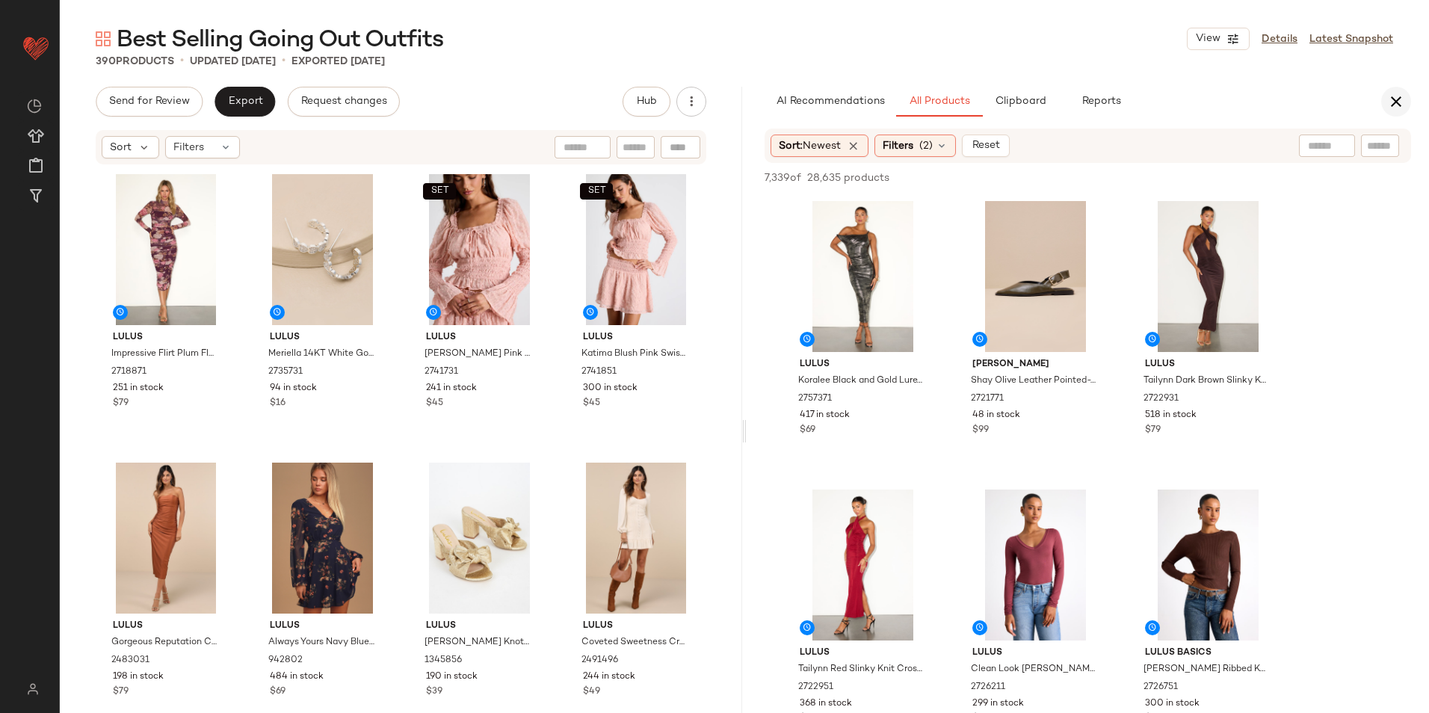
click at [1397, 102] on icon "button" at bounding box center [1397, 102] width 18 height 18
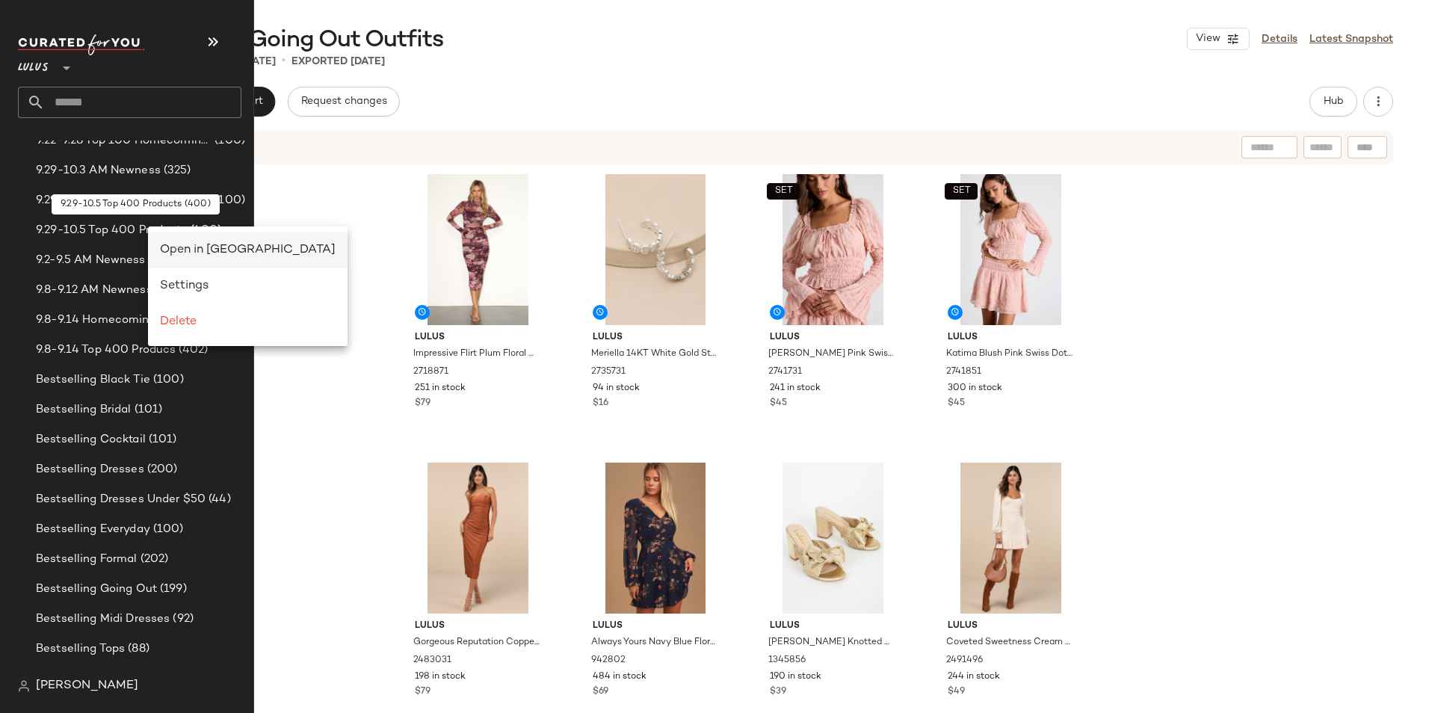
scroll to position [0, 0]
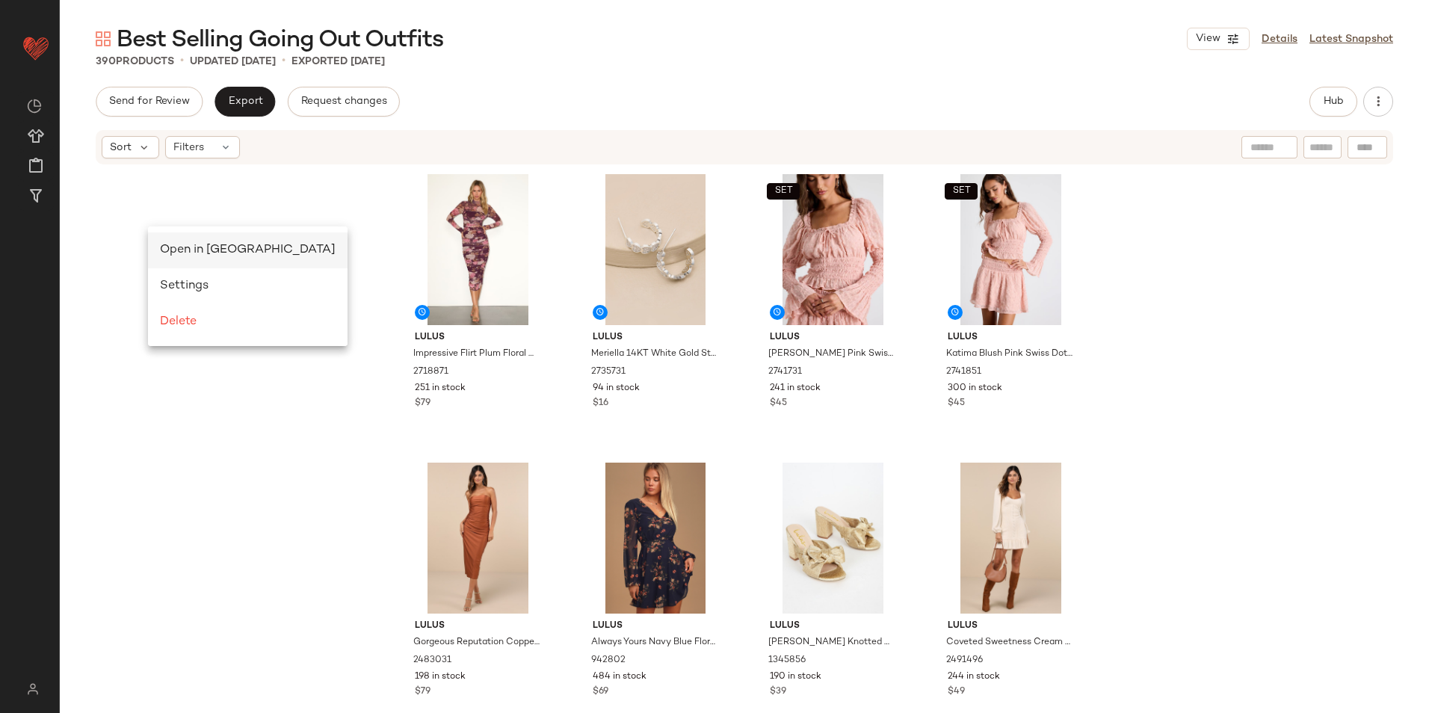
click at [169, 250] on span "Open in [GEOGRAPHIC_DATA]" at bounding box center [248, 250] width 176 height 13
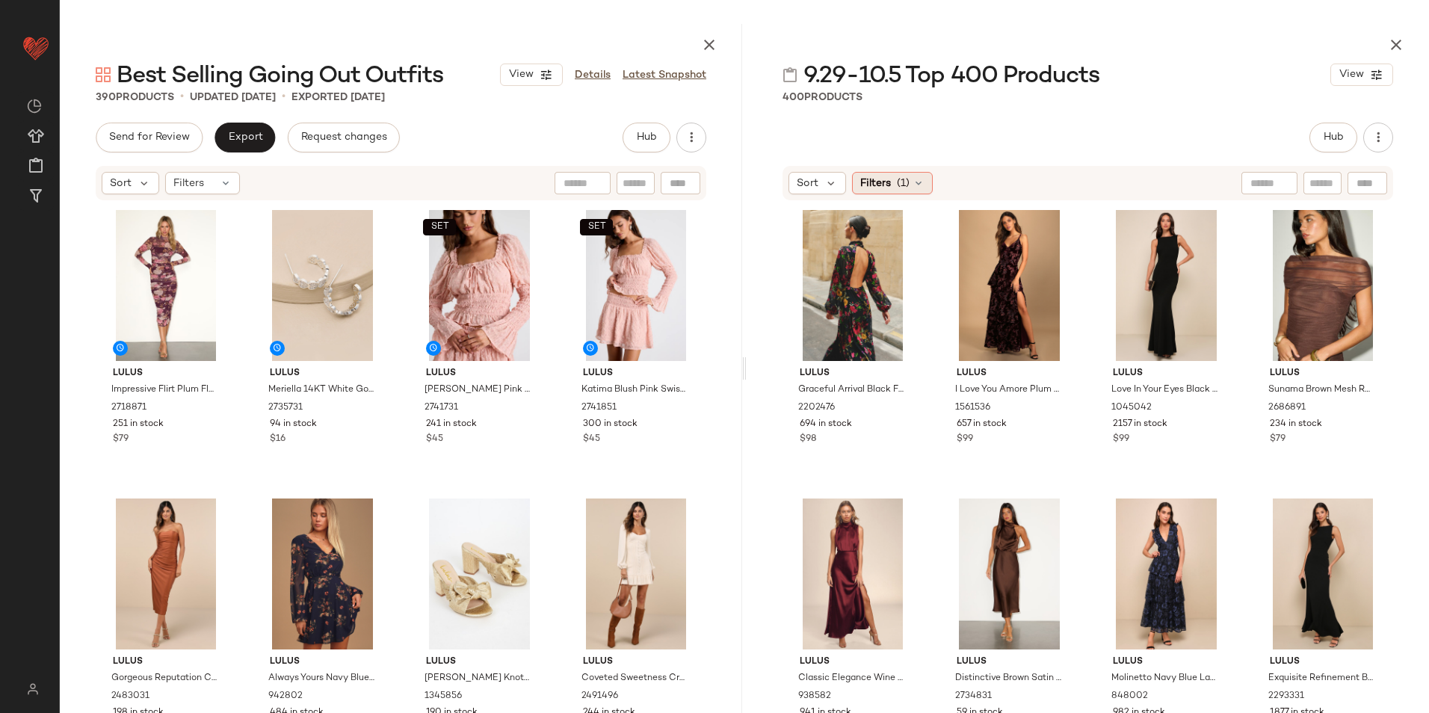
click at [900, 183] on span "(1)" at bounding box center [903, 184] width 13 height 16
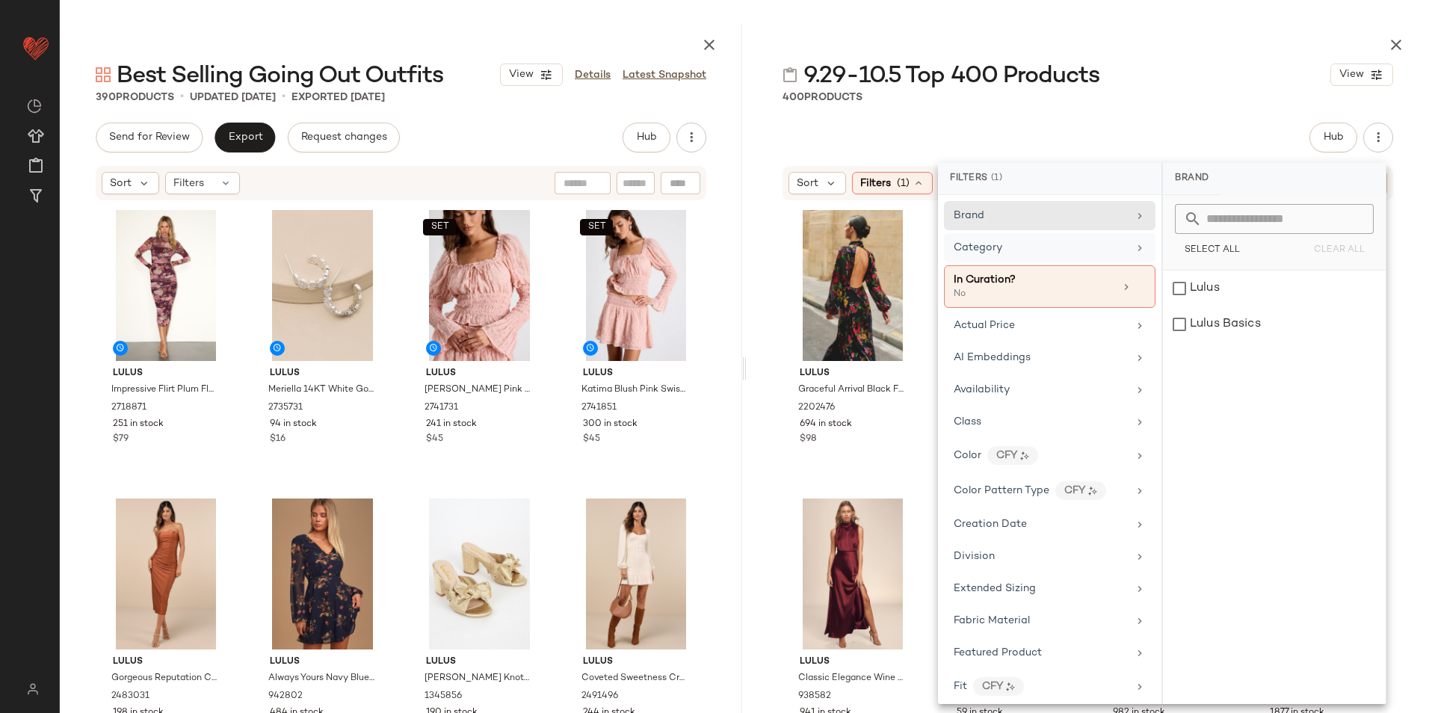
click at [1023, 242] on div "Category" at bounding box center [1041, 248] width 174 height 16
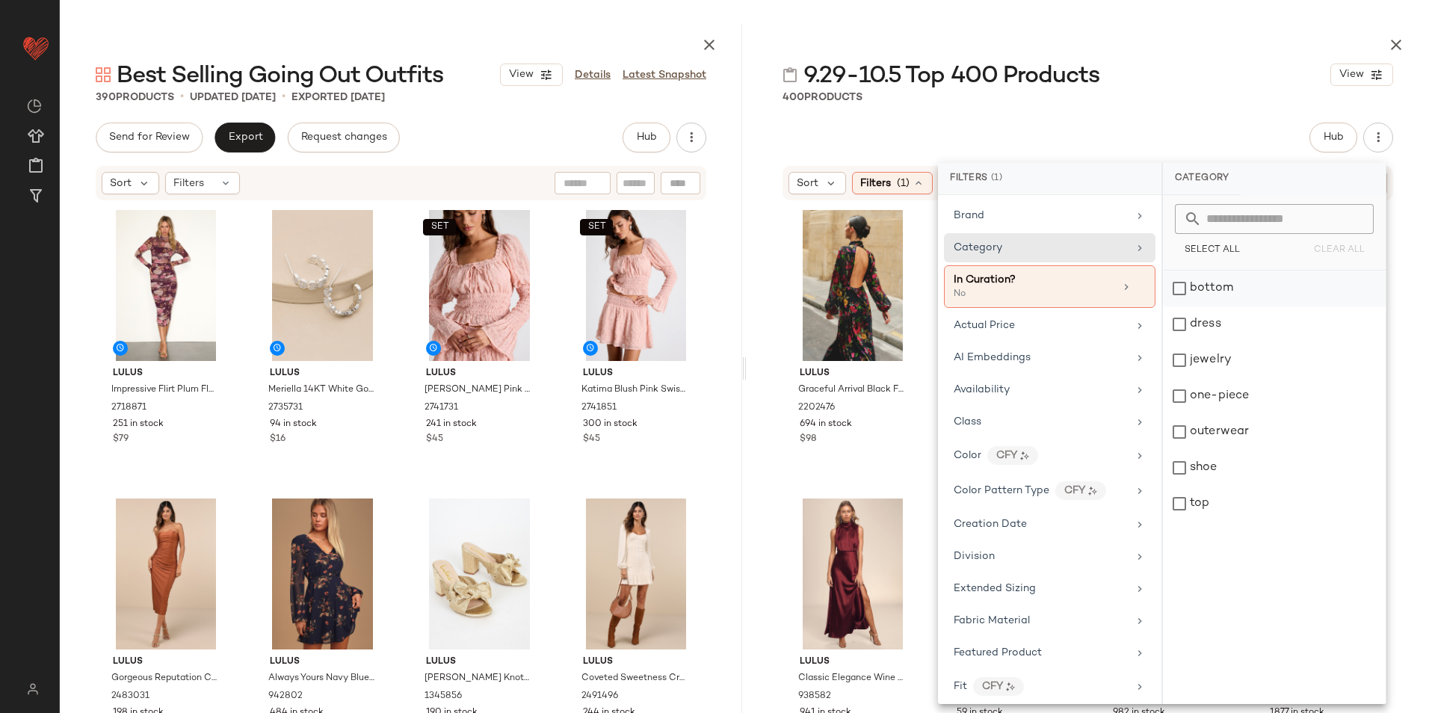
click at [1204, 282] on div "bottom" at bounding box center [1274, 289] width 223 height 36
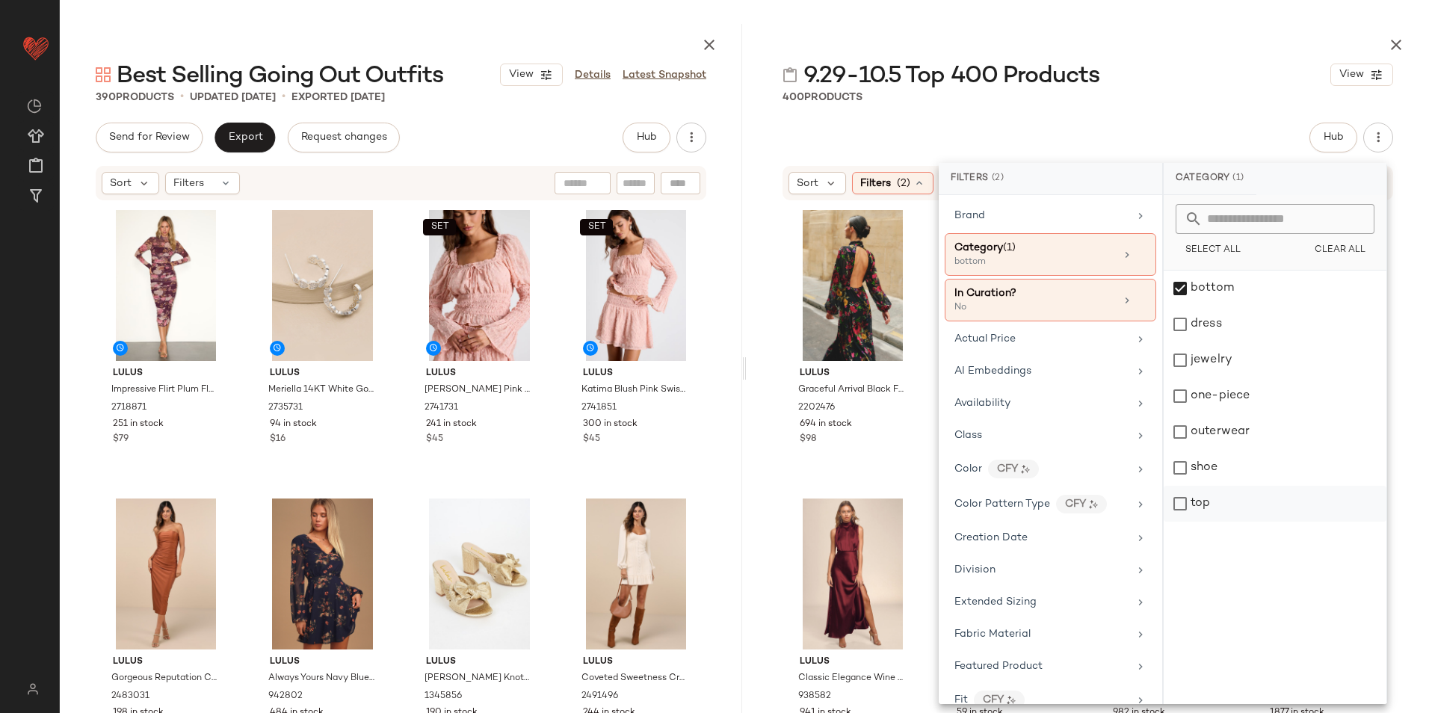
click at [1195, 493] on div "top" at bounding box center [1275, 504] width 223 height 36
click at [1139, 51] on div at bounding box center [1088, 42] width 683 height 36
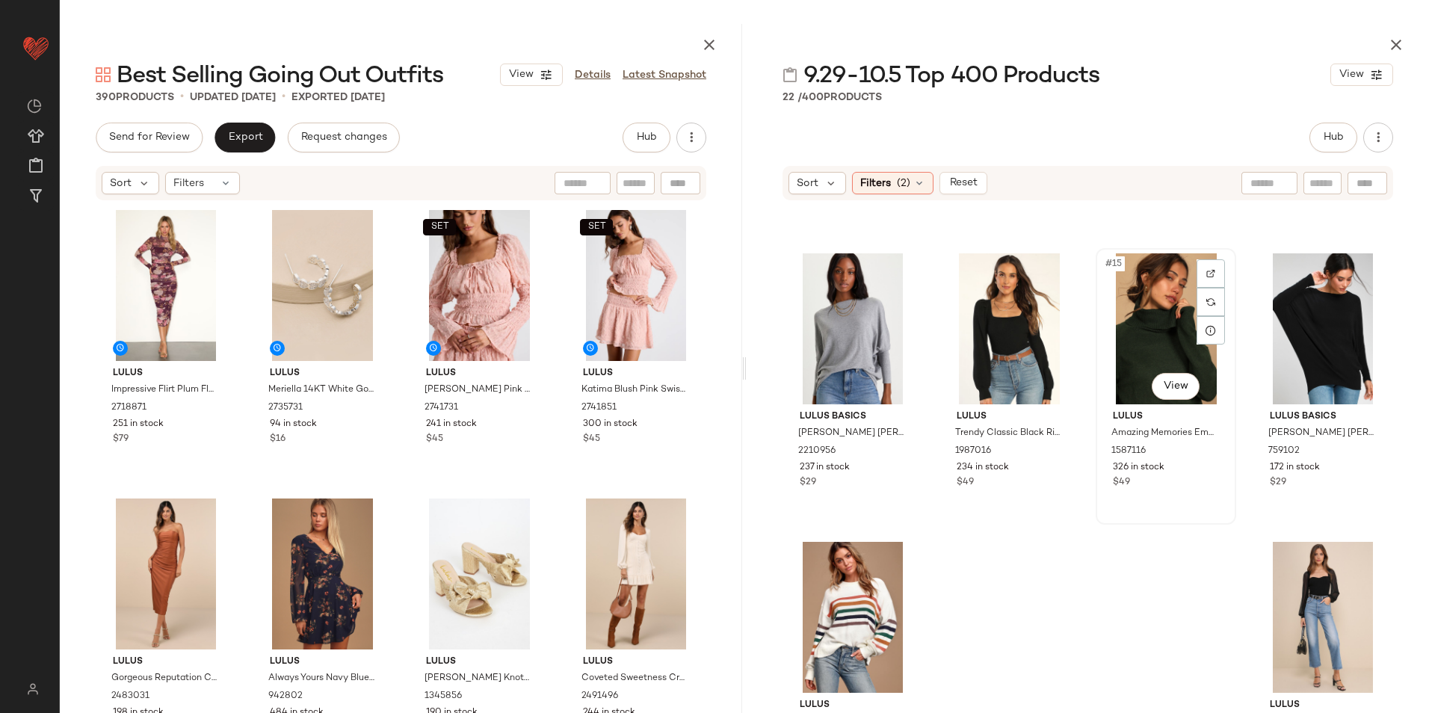
scroll to position [903, 0]
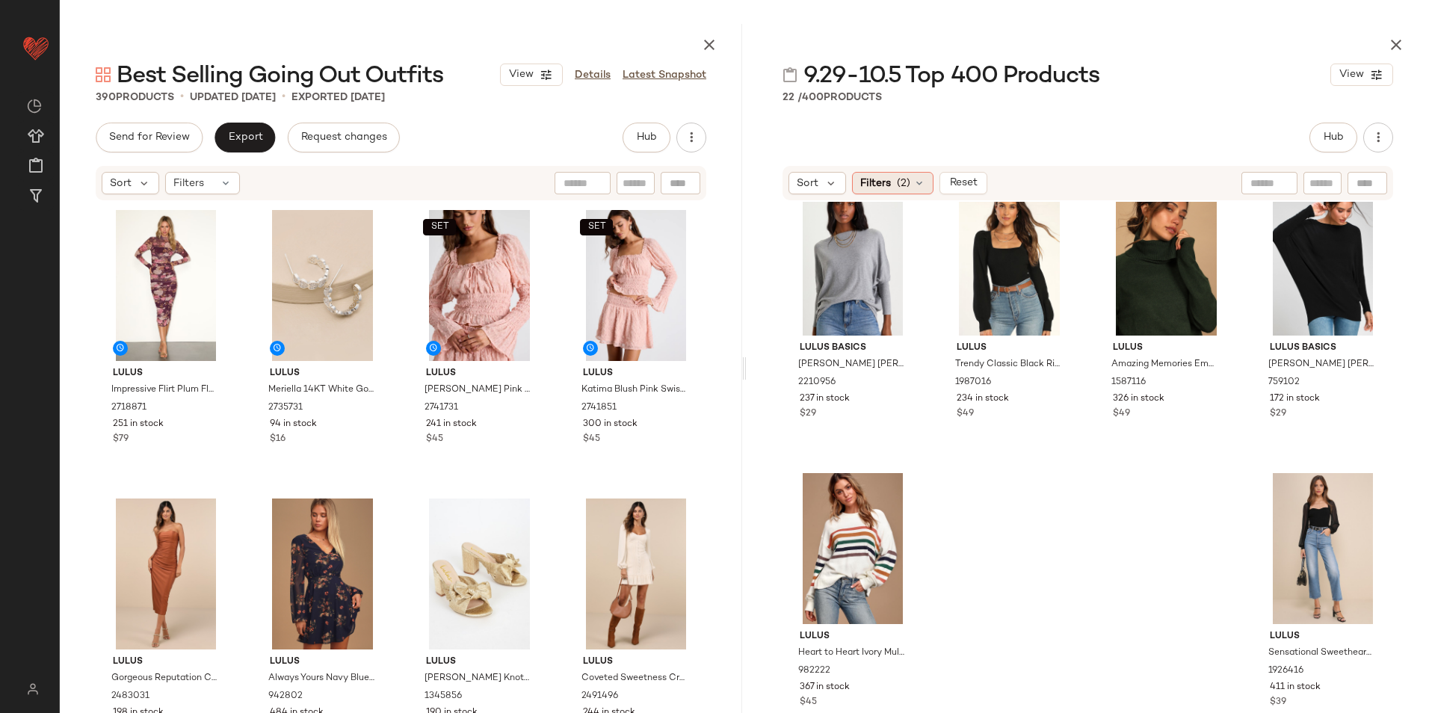
click at [898, 189] on span "(2)" at bounding box center [903, 184] width 13 height 16
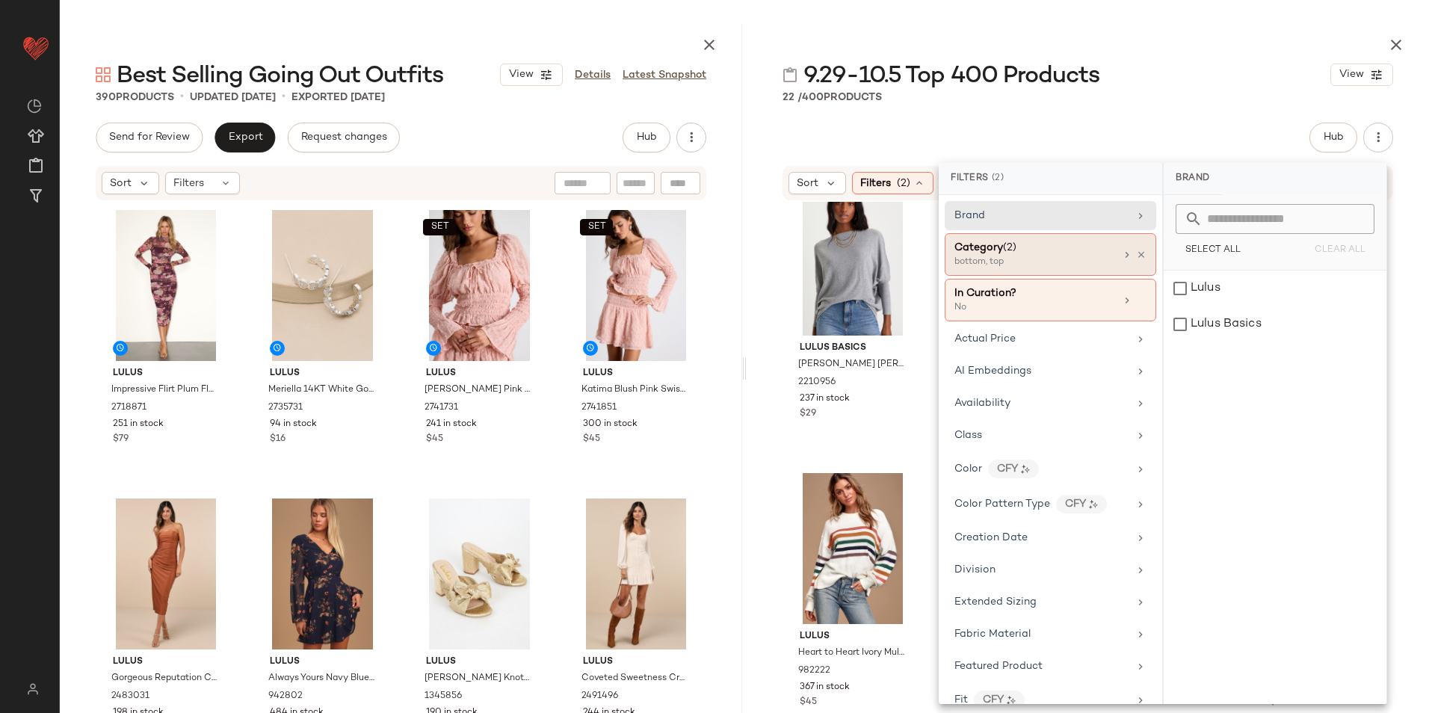
click at [1044, 251] on div "Category (2)" at bounding box center [1035, 248] width 161 height 16
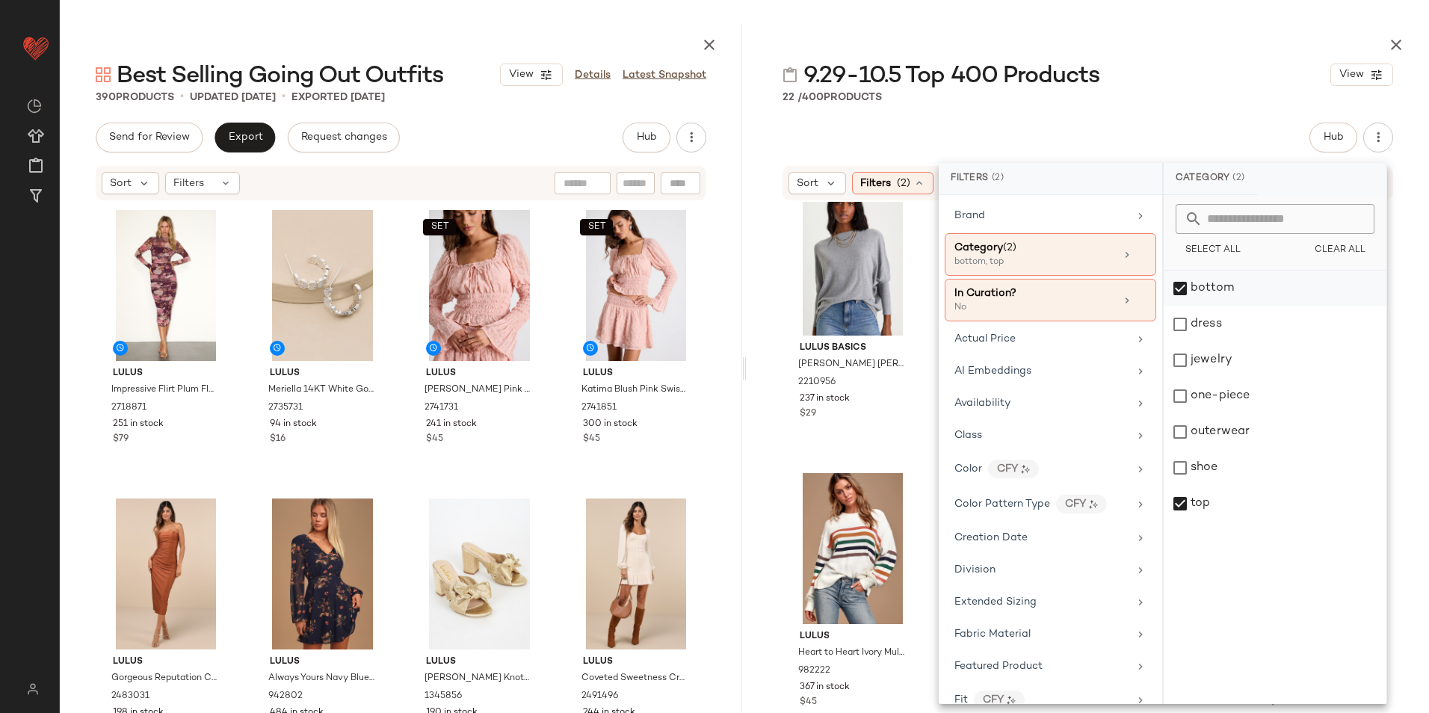
click at [1229, 288] on div "bottom" at bounding box center [1275, 289] width 223 height 36
drag, startPoint x: 1225, startPoint y: 318, endPoint x: 1216, endPoint y: 443, distance: 125.2
click at [1225, 320] on div "dress" at bounding box center [1275, 325] width 223 height 36
click at [1212, 502] on div "top" at bounding box center [1275, 504] width 223 height 36
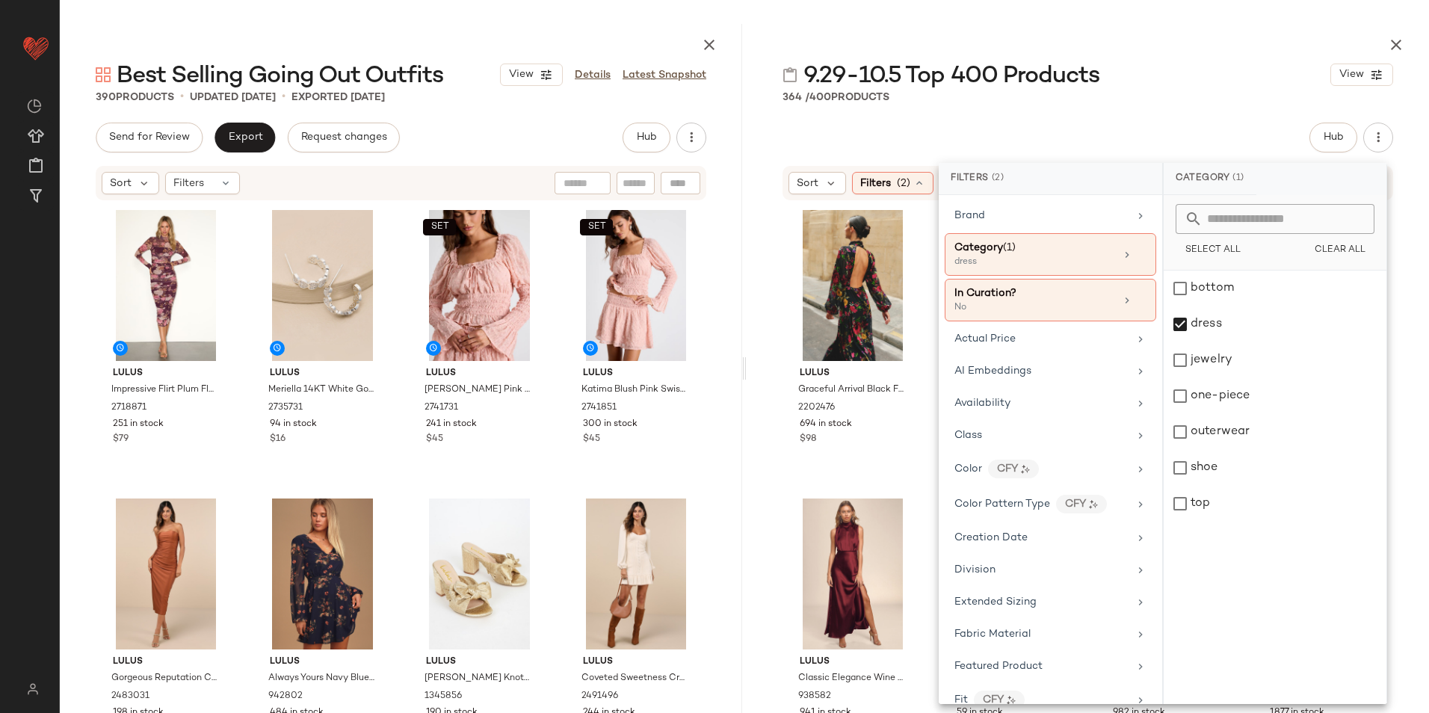
click at [1099, 46] on div at bounding box center [1088, 42] width 683 height 36
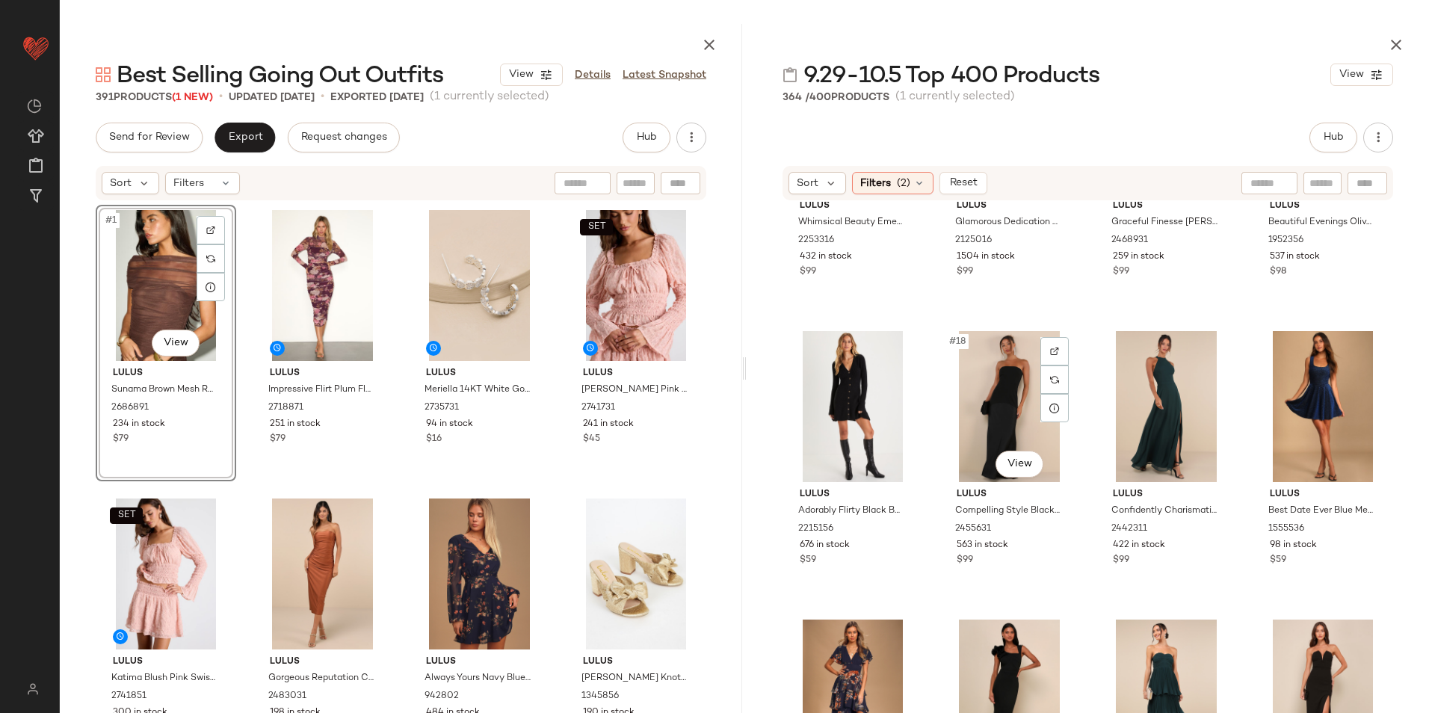
scroll to position [1059, 0]
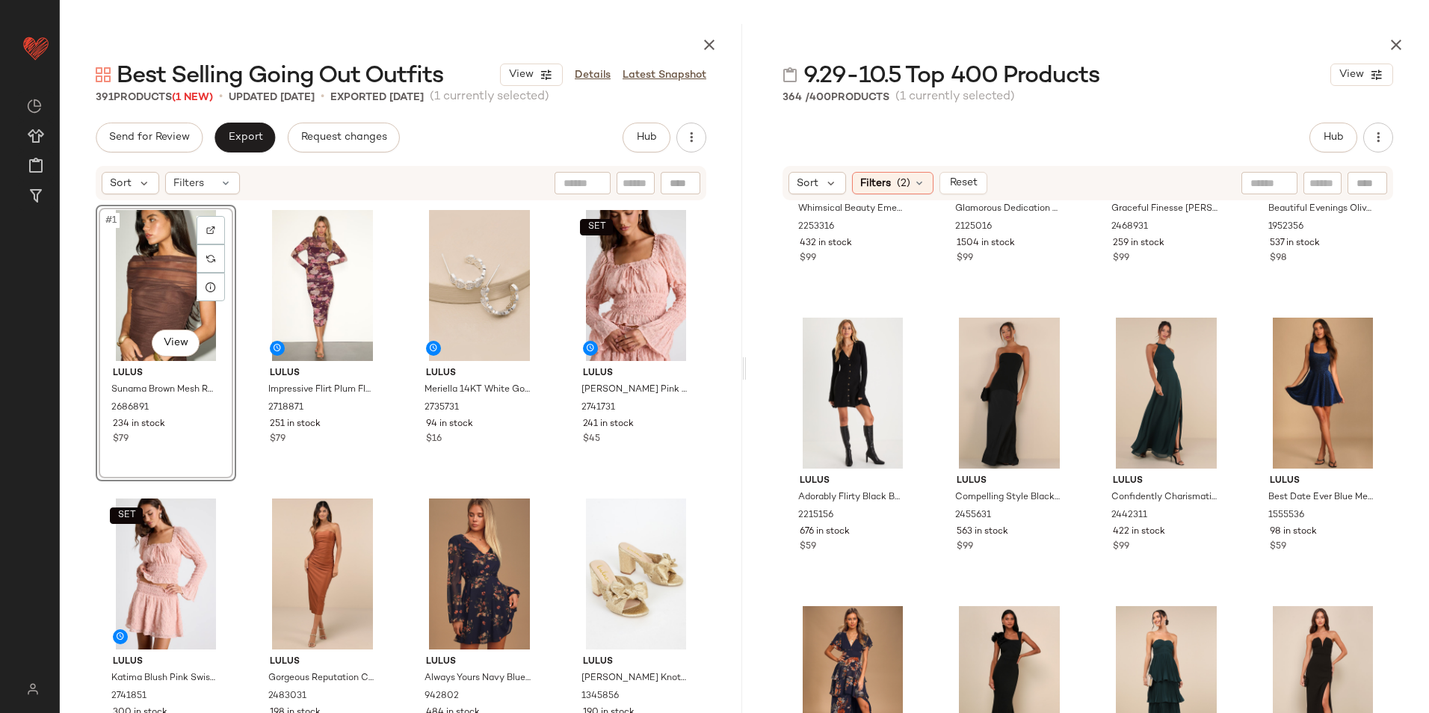
click at [1314, 179] on input "text" at bounding box center [1323, 184] width 26 height 16
type input "****"
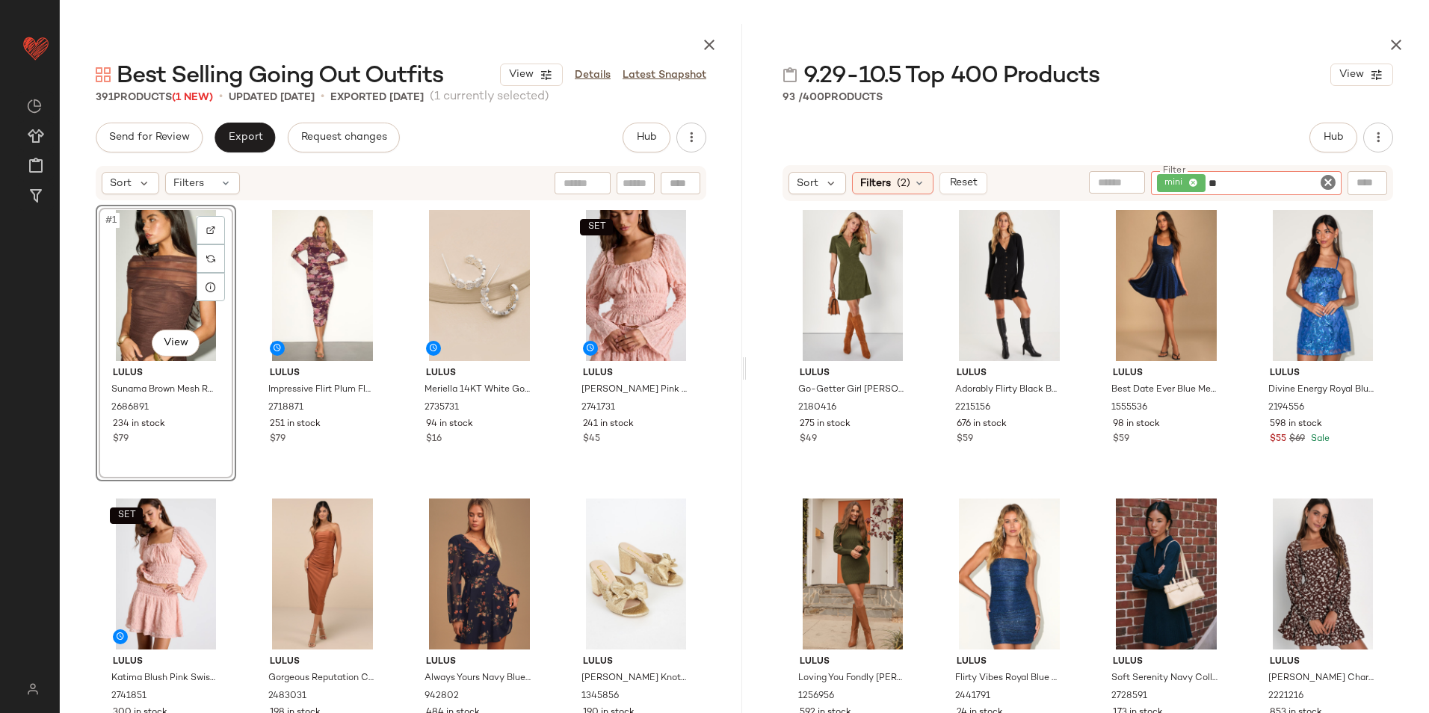
type input "*"
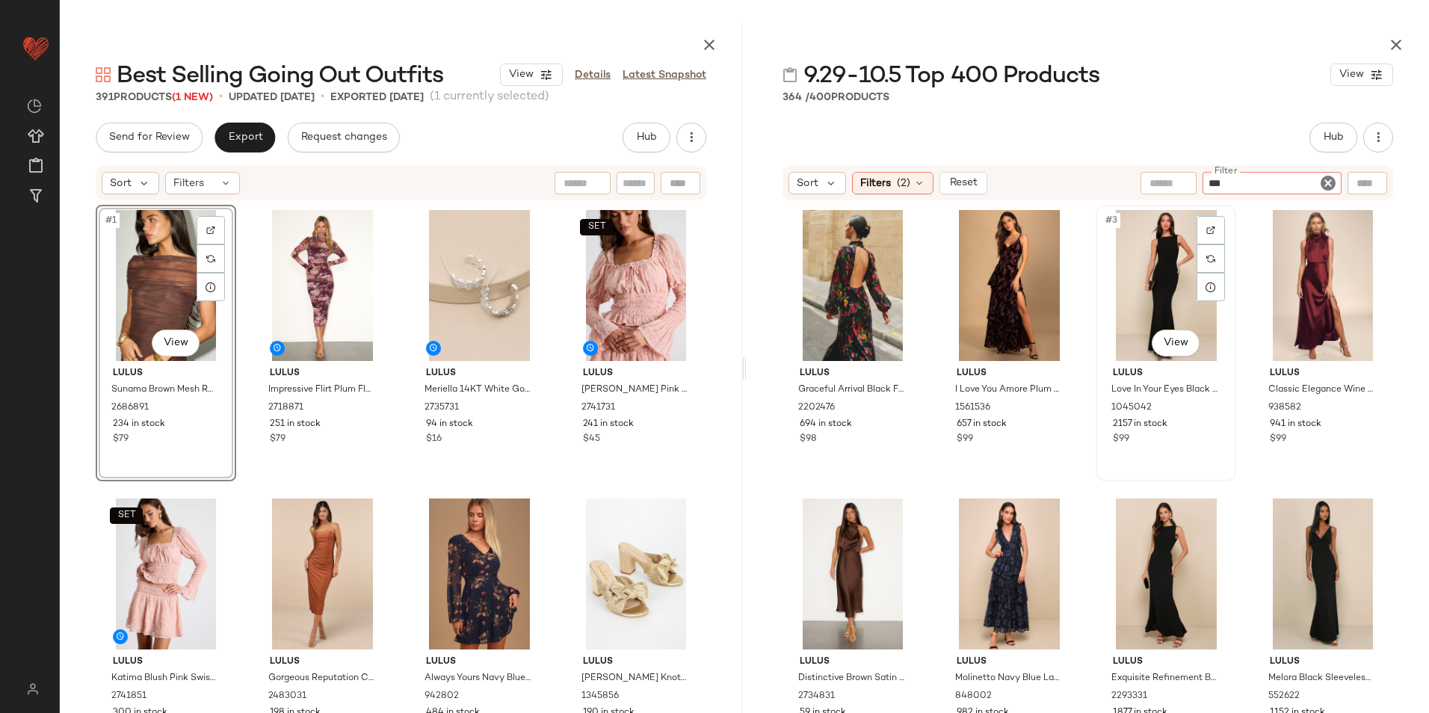
type input "****"
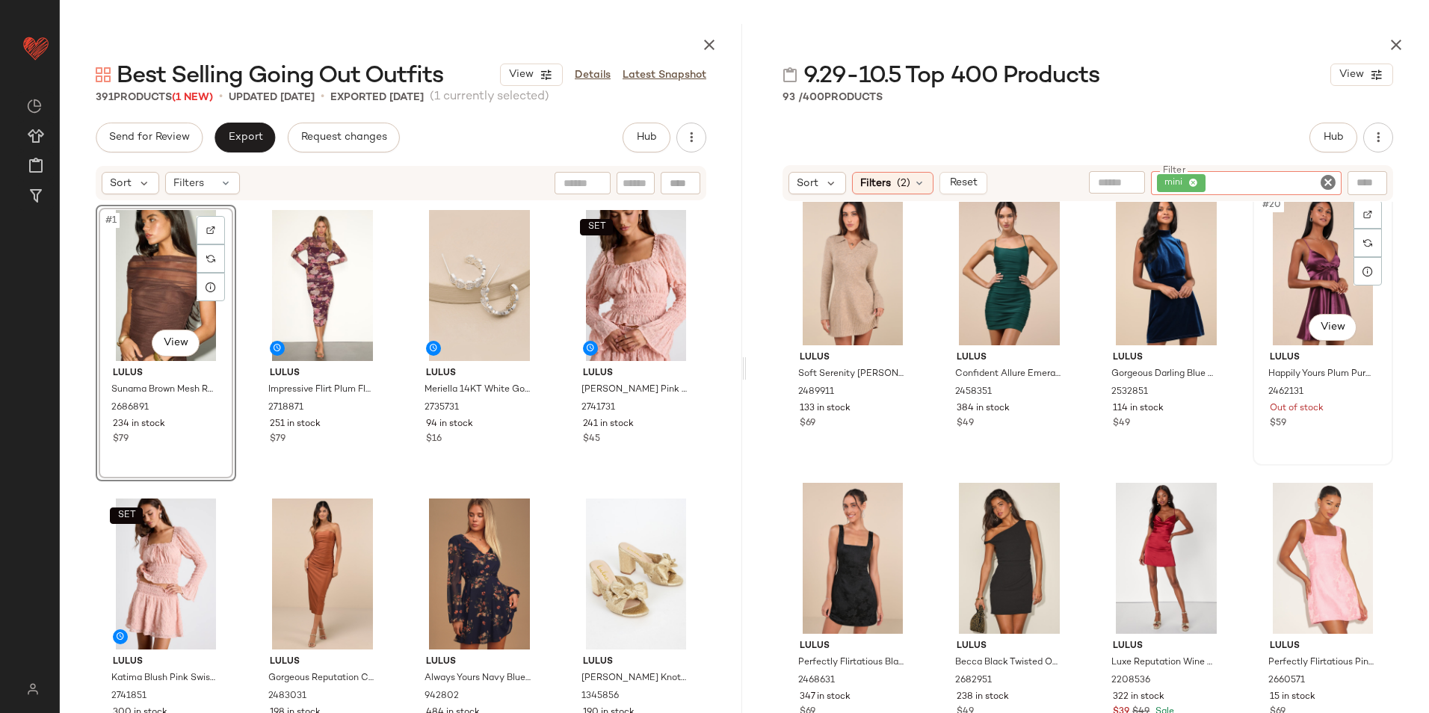
scroll to position [1208, 0]
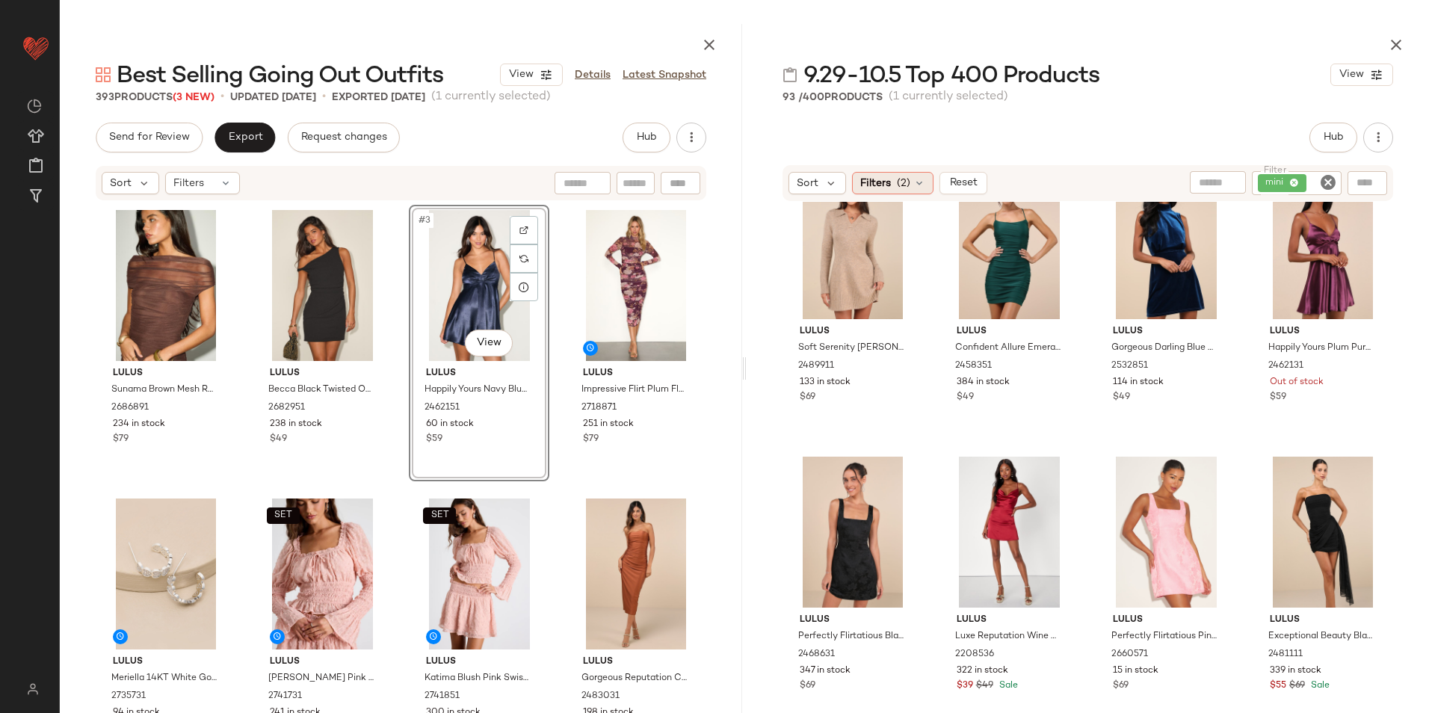
click at [920, 183] on icon at bounding box center [920, 183] width 12 height 12
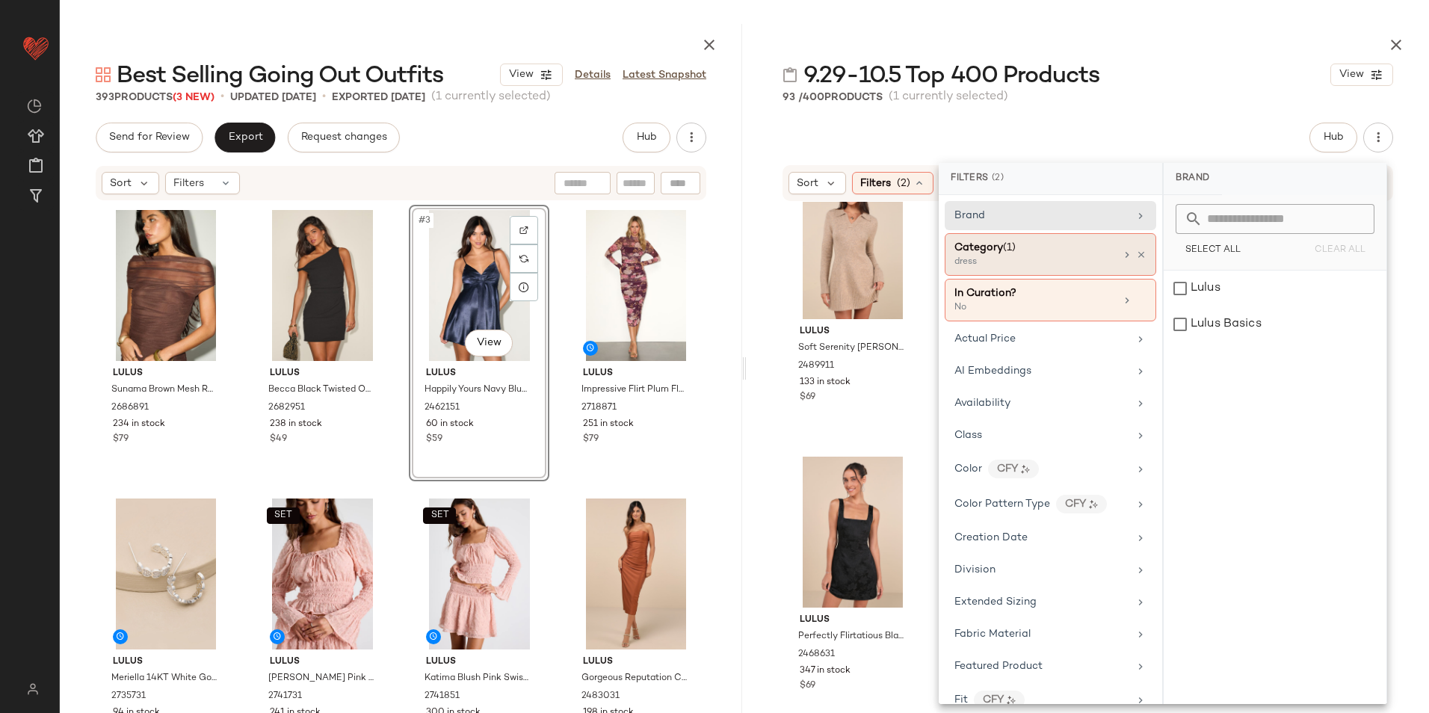
click at [989, 259] on div "dress" at bounding box center [1030, 262] width 150 height 13
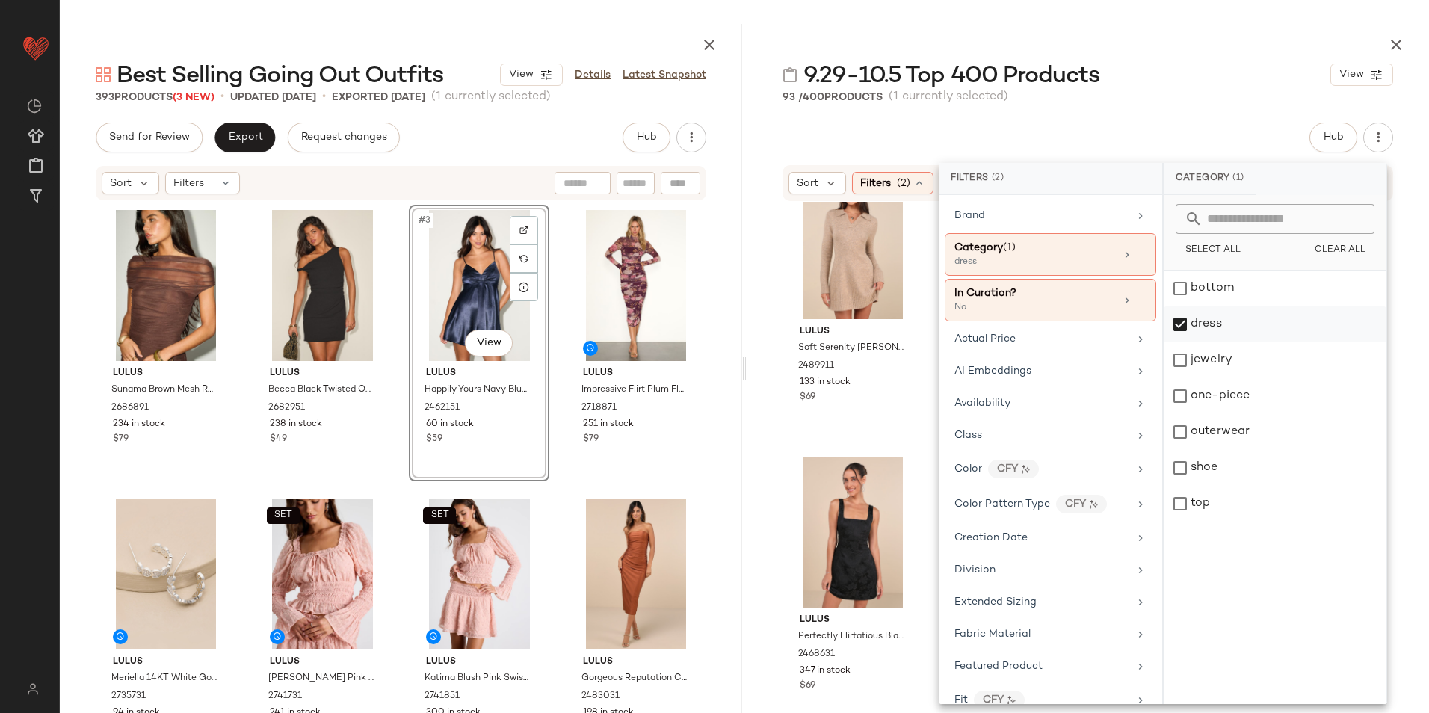
click at [1236, 321] on div "dress" at bounding box center [1275, 325] width 223 height 36
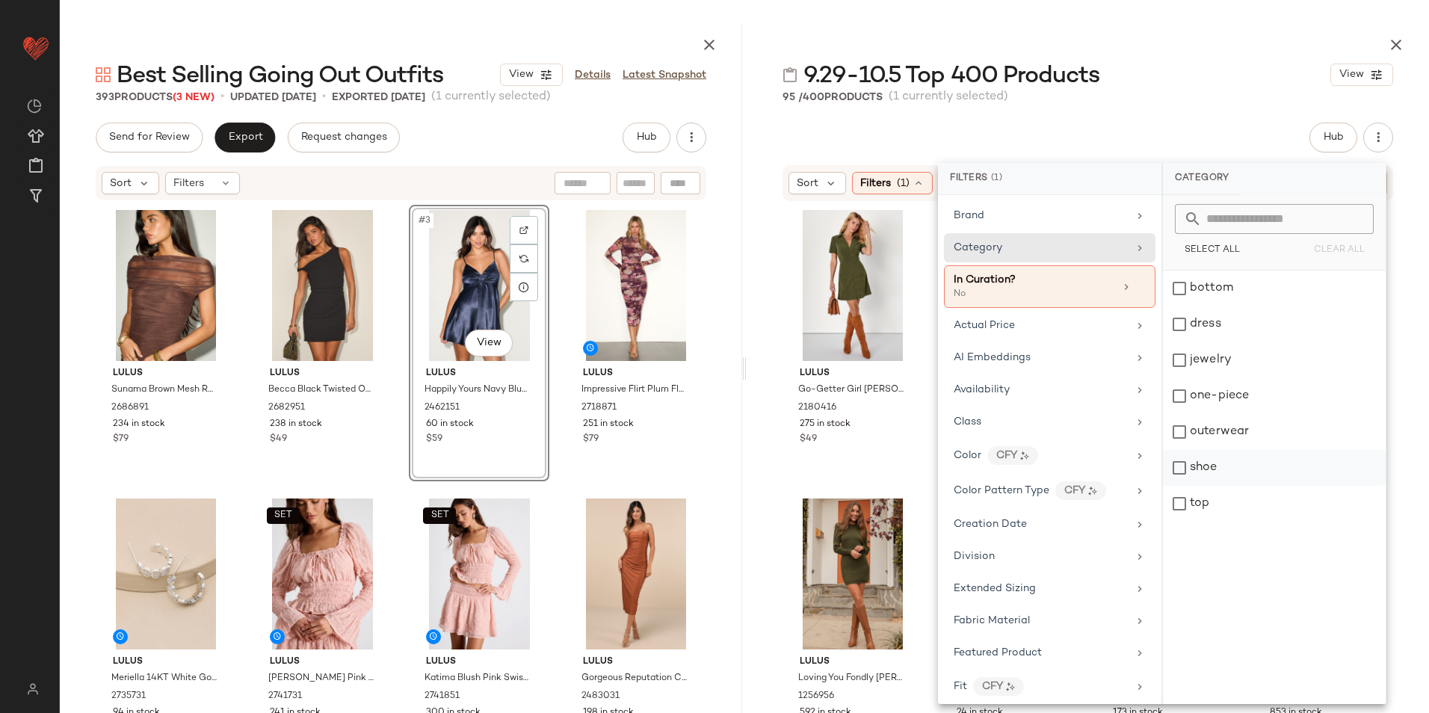
click at [1207, 470] on div "shoe" at bounding box center [1274, 468] width 223 height 36
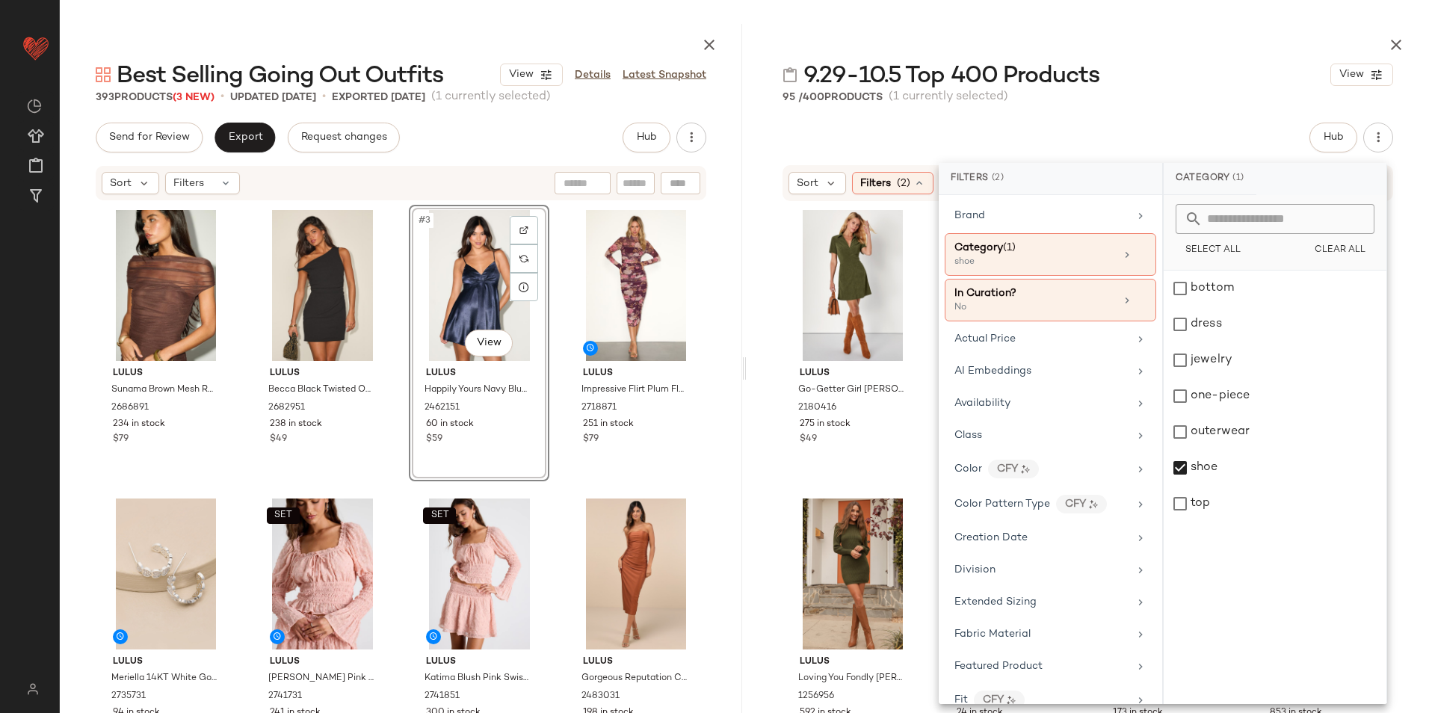
click at [1112, 23] on main "Best Selling Going Out Outfits View Details Latest Snapshot 393 Products (3 New…" at bounding box center [714, 356] width 1429 height 713
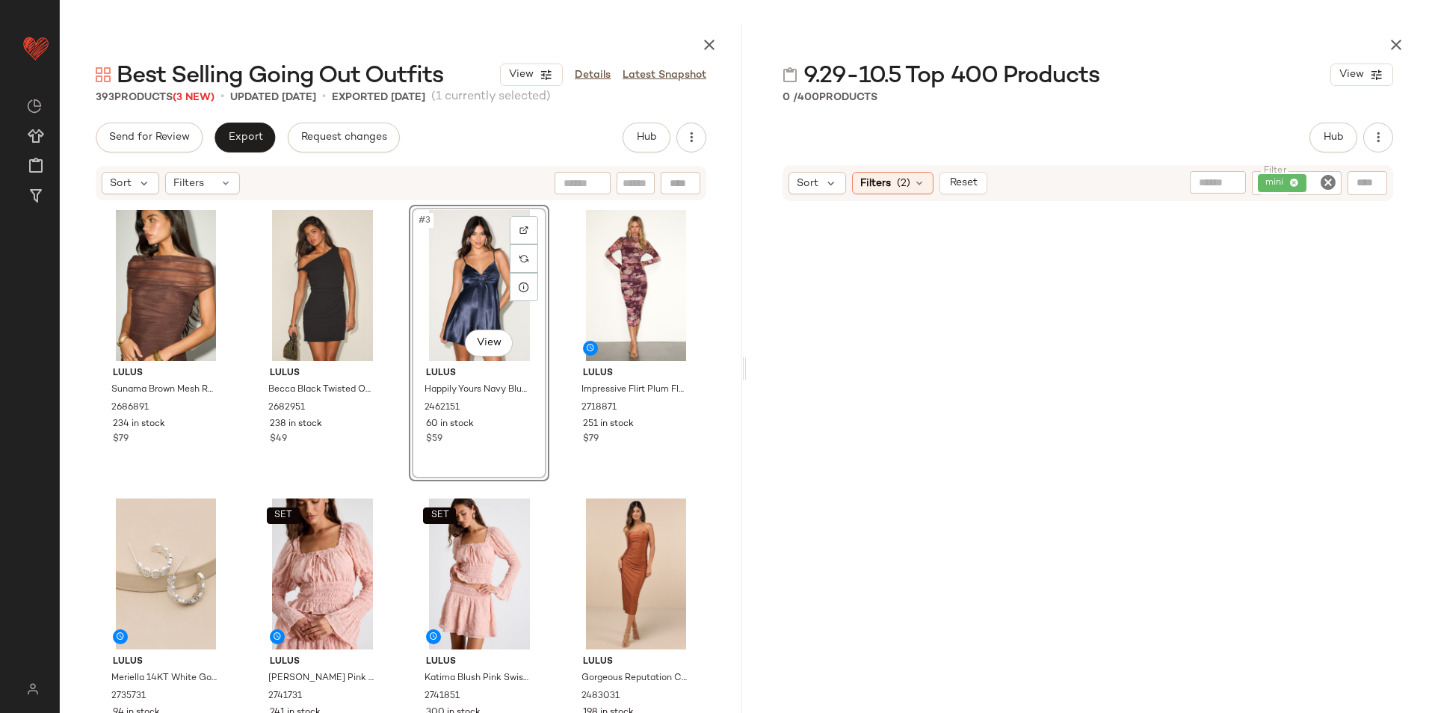
click at [1327, 183] on icon "Clear Filter" at bounding box center [1329, 182] width 18 height 18
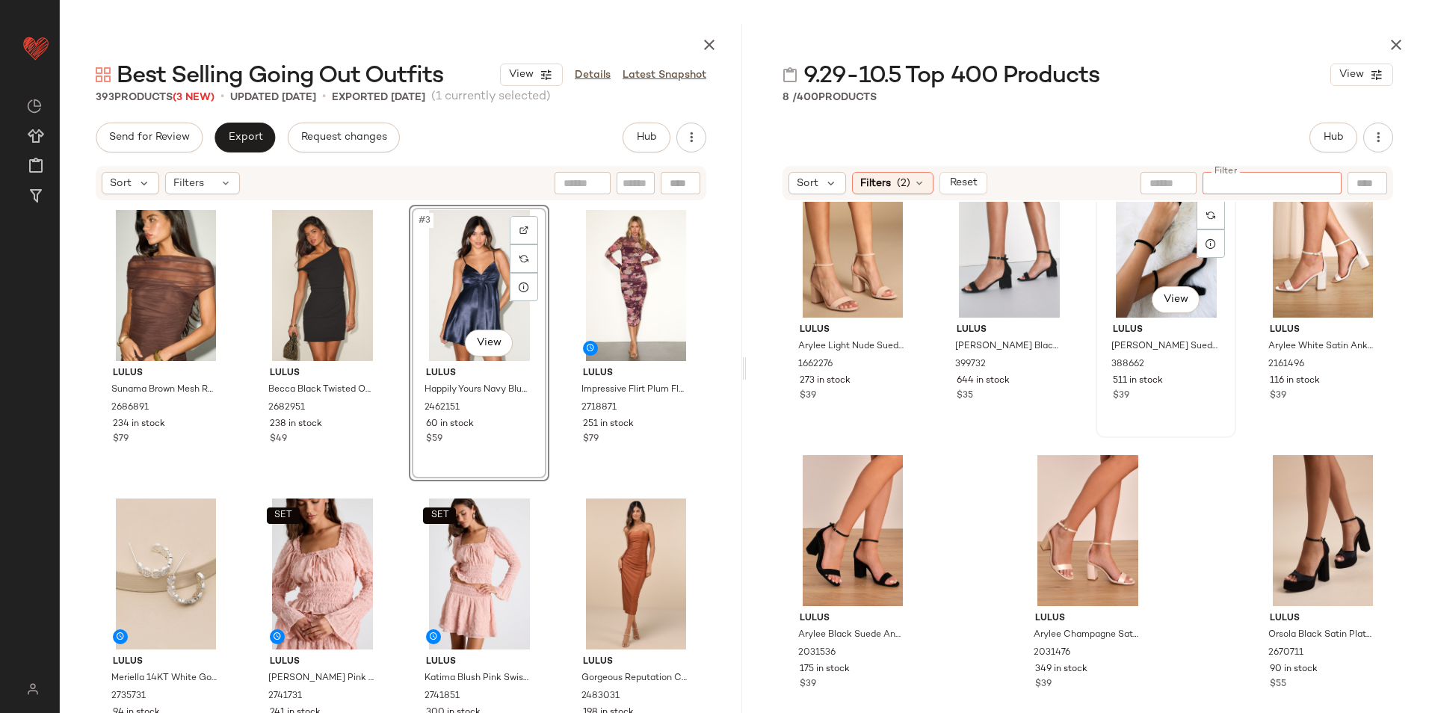
scroll to position [67, 0]
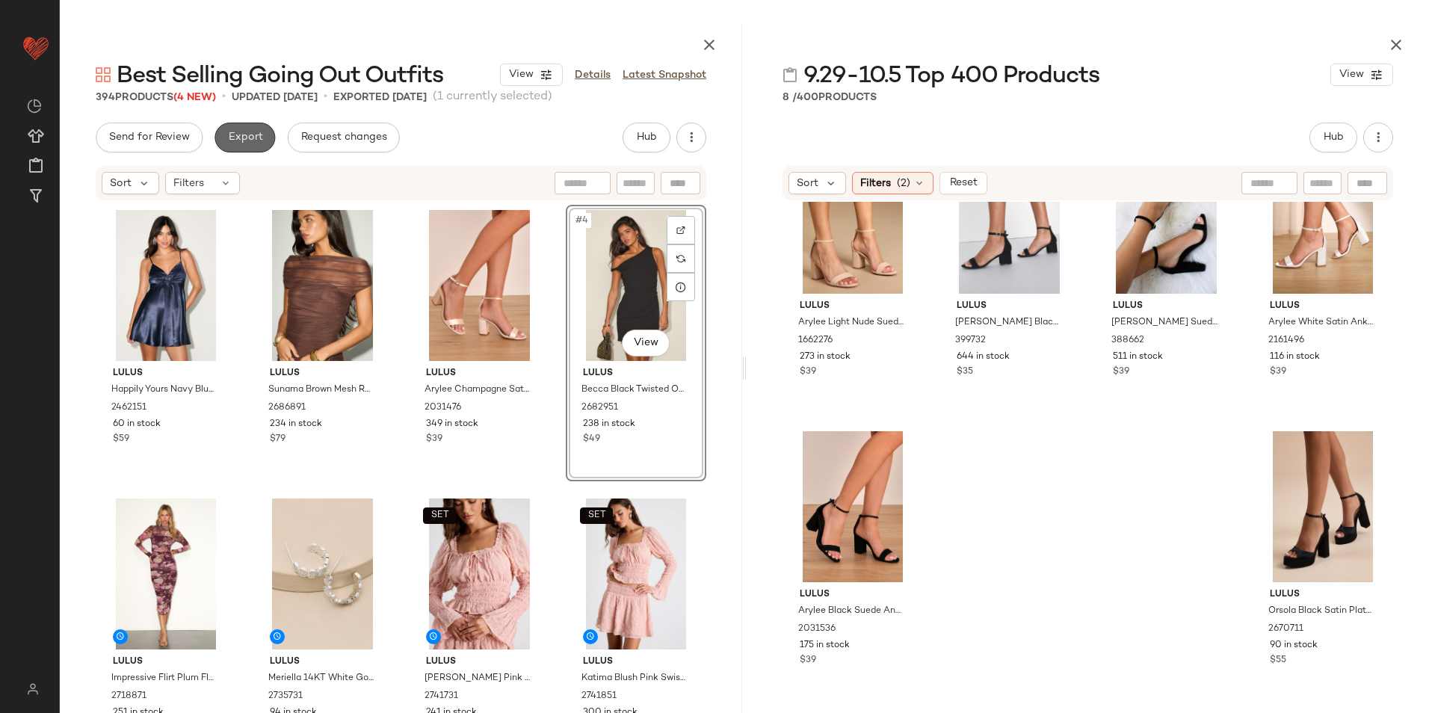
click at [251, 140] on span "Export" at bounding box center [244, 138] width 35 height 12
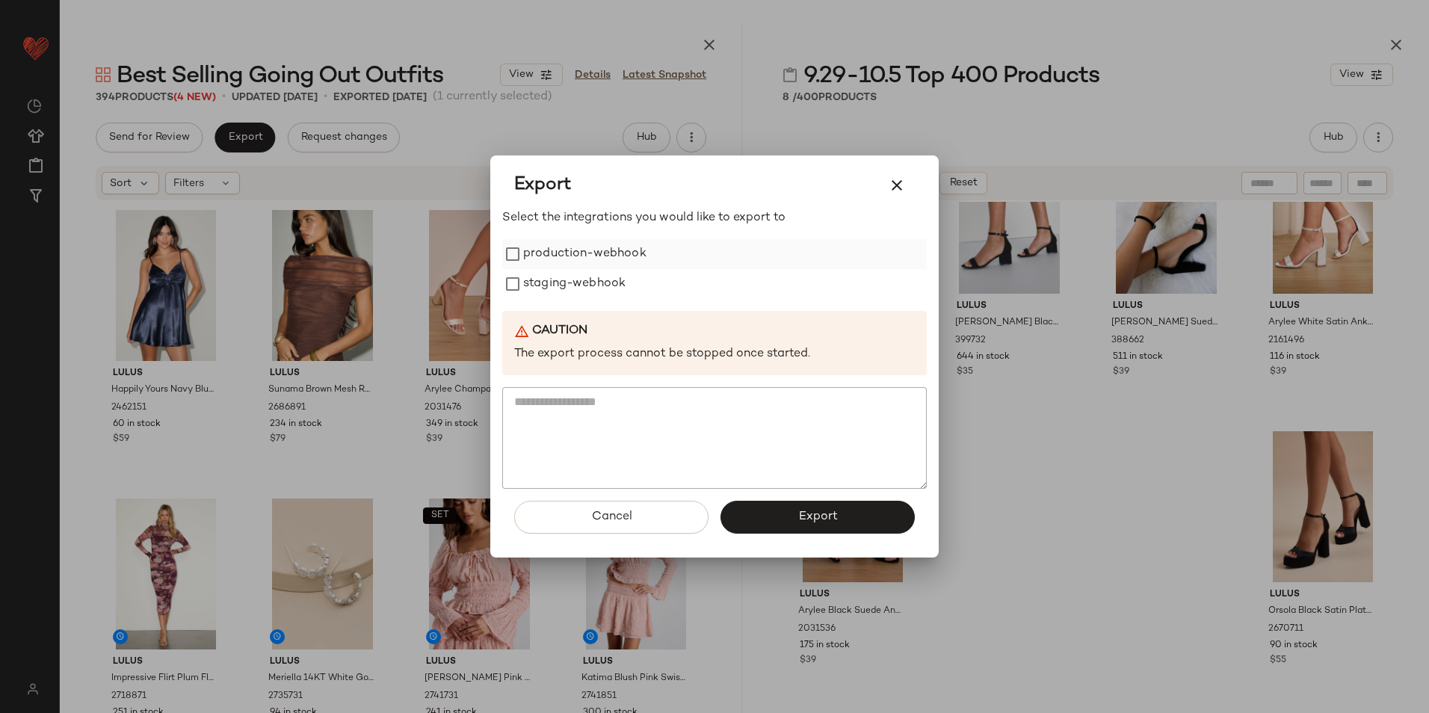
click at [554, 246] on label "production-webhook" at bounding box center [584, 254] width 123 height 30
click at [556, 283] on label "staging-webhook" at bounding box center [574, 284] width 102 height 30
click at [807, 524] on span "Export" at bounding box center [818, 517] width 40 height 14
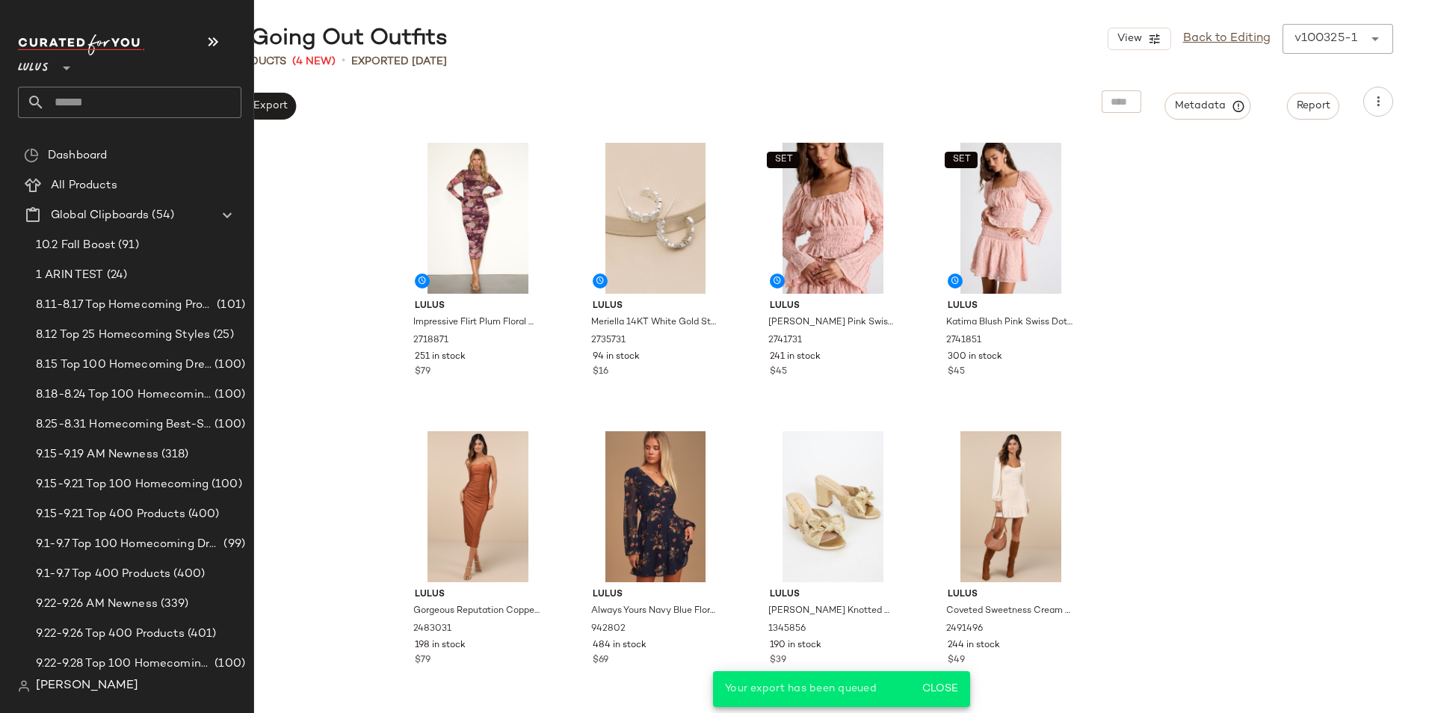
click at [65, 103] on input "text" at bounding box center [143, 102] width 197 height 31
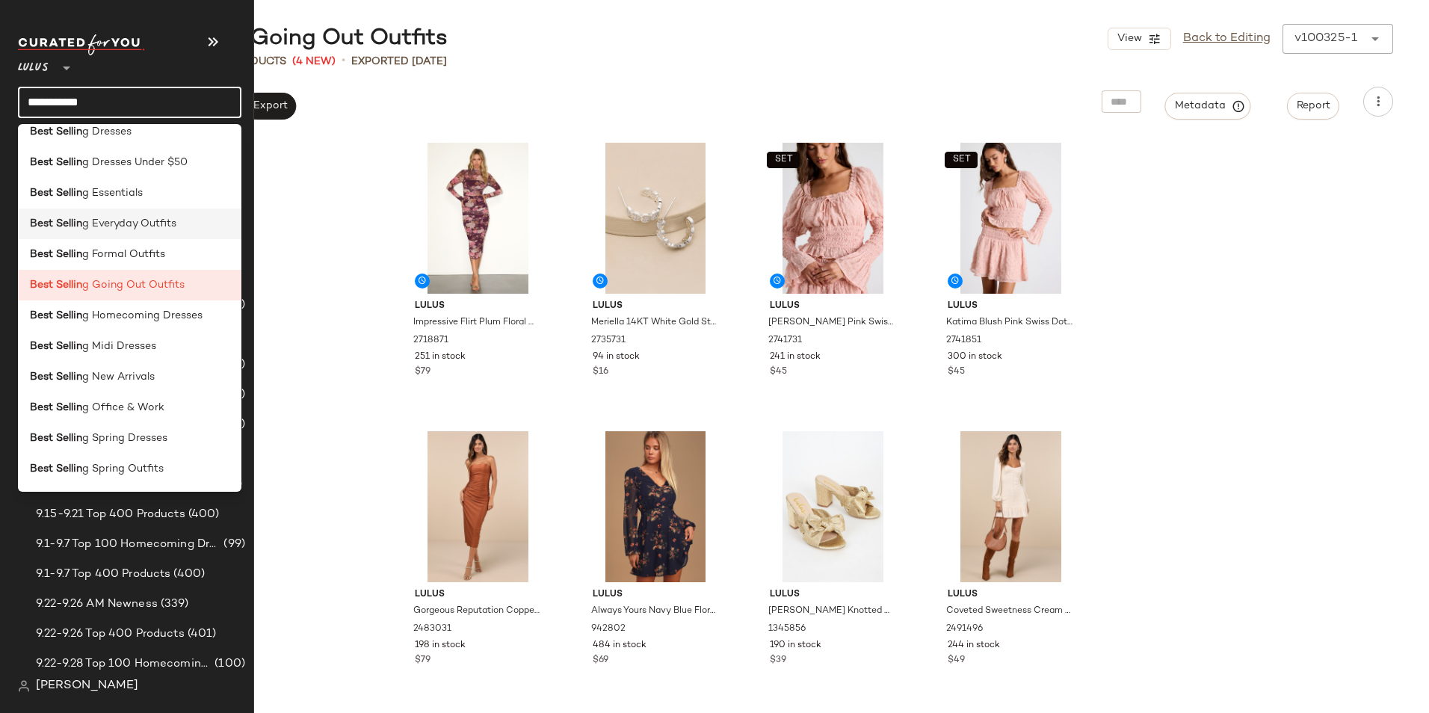
scroll to position [150, 0]
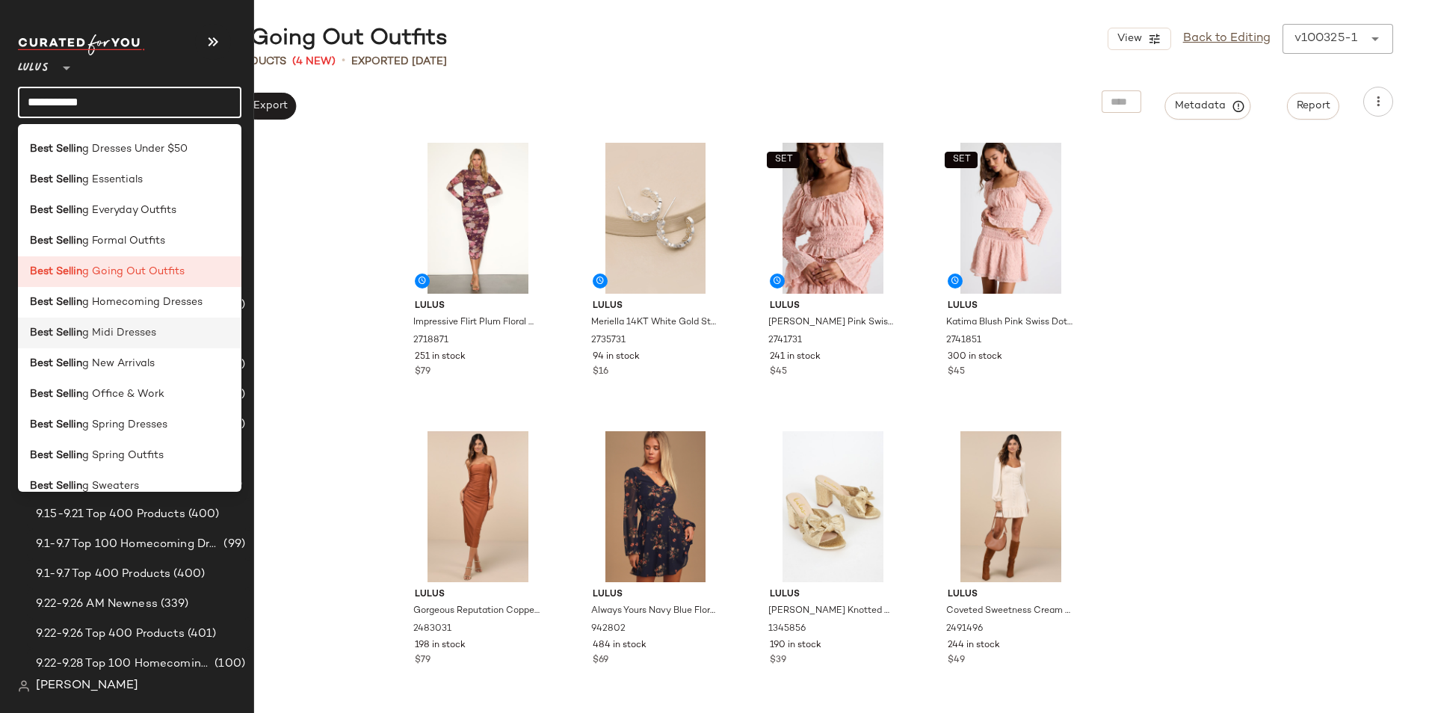
type input "**********"
click at [138, 346] on div "Best Sellin g Midi Dresses" at bounding box center [130, 333] width 224 height 31
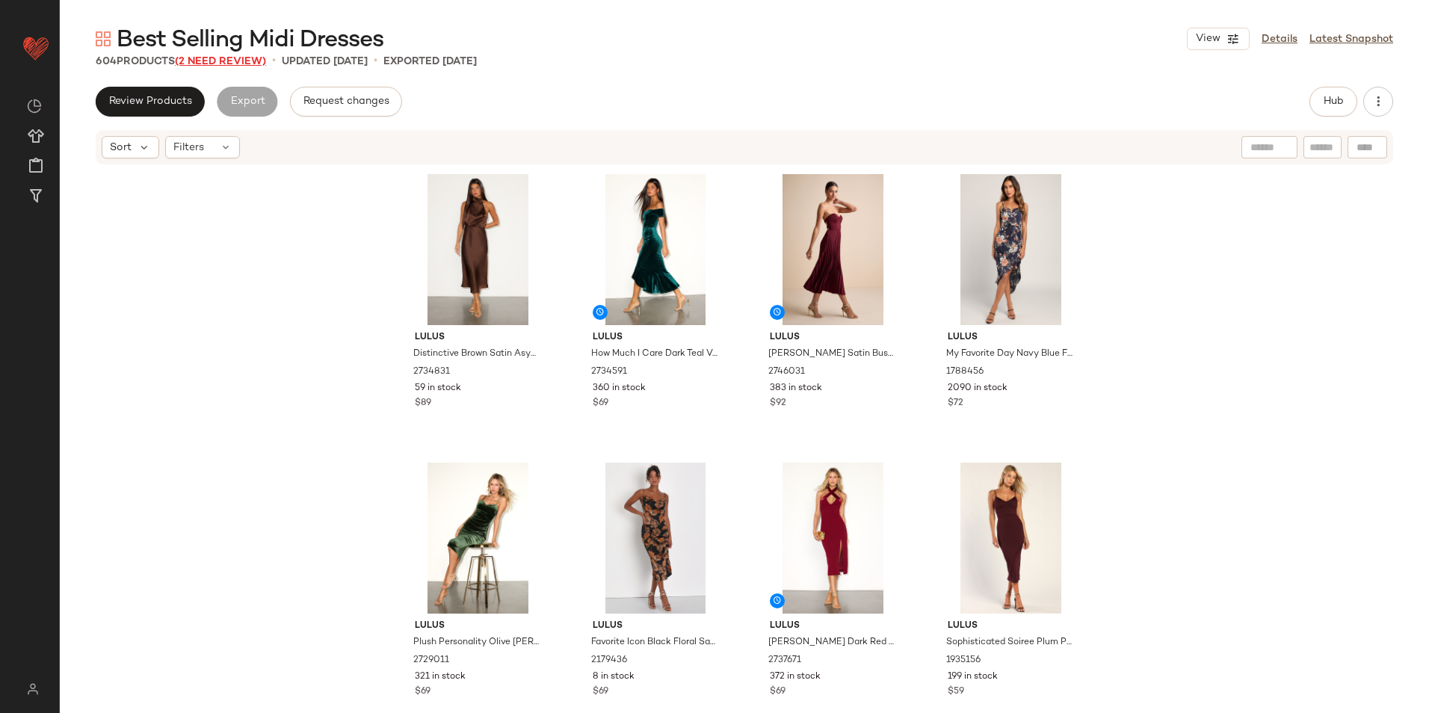
click at [247, 64] on span "(2 Need Review)" at bounding box center [220, 61] width 91 height 11
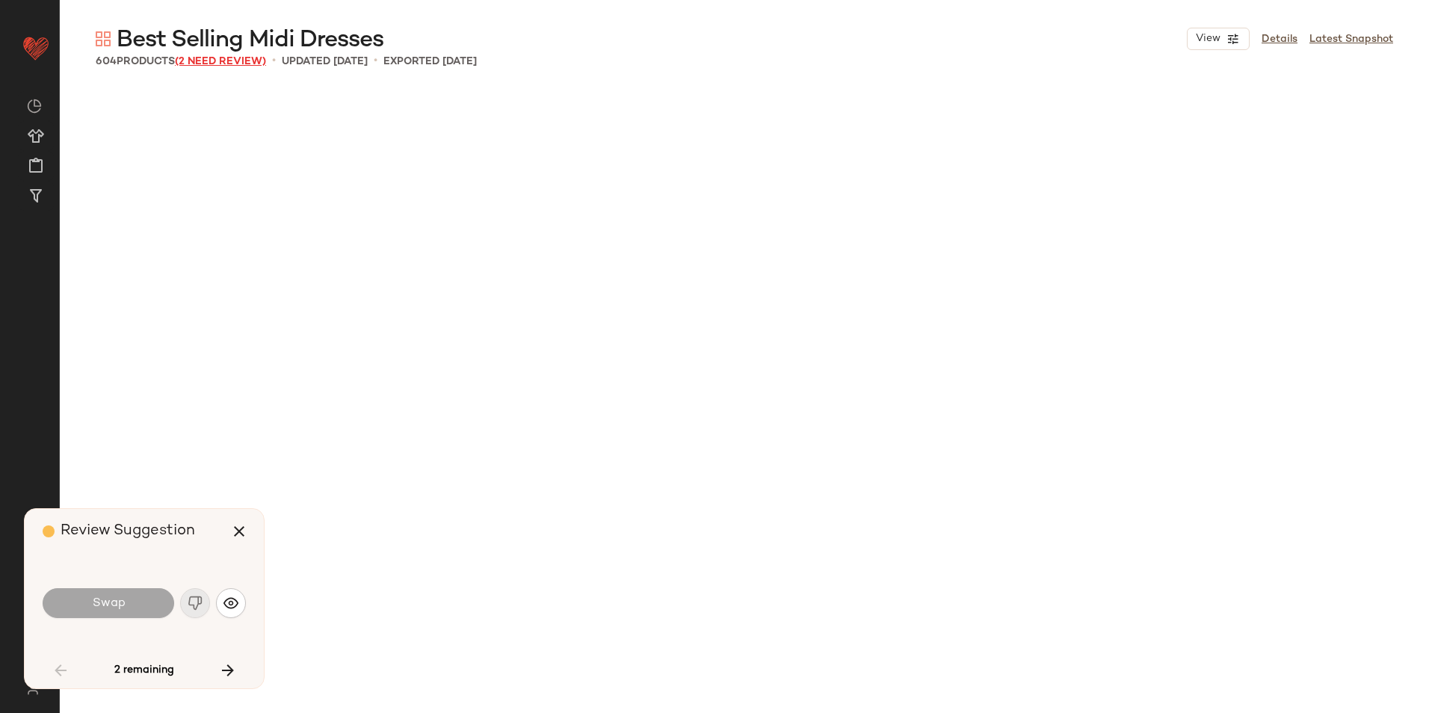
scroll to position [1443, 0]
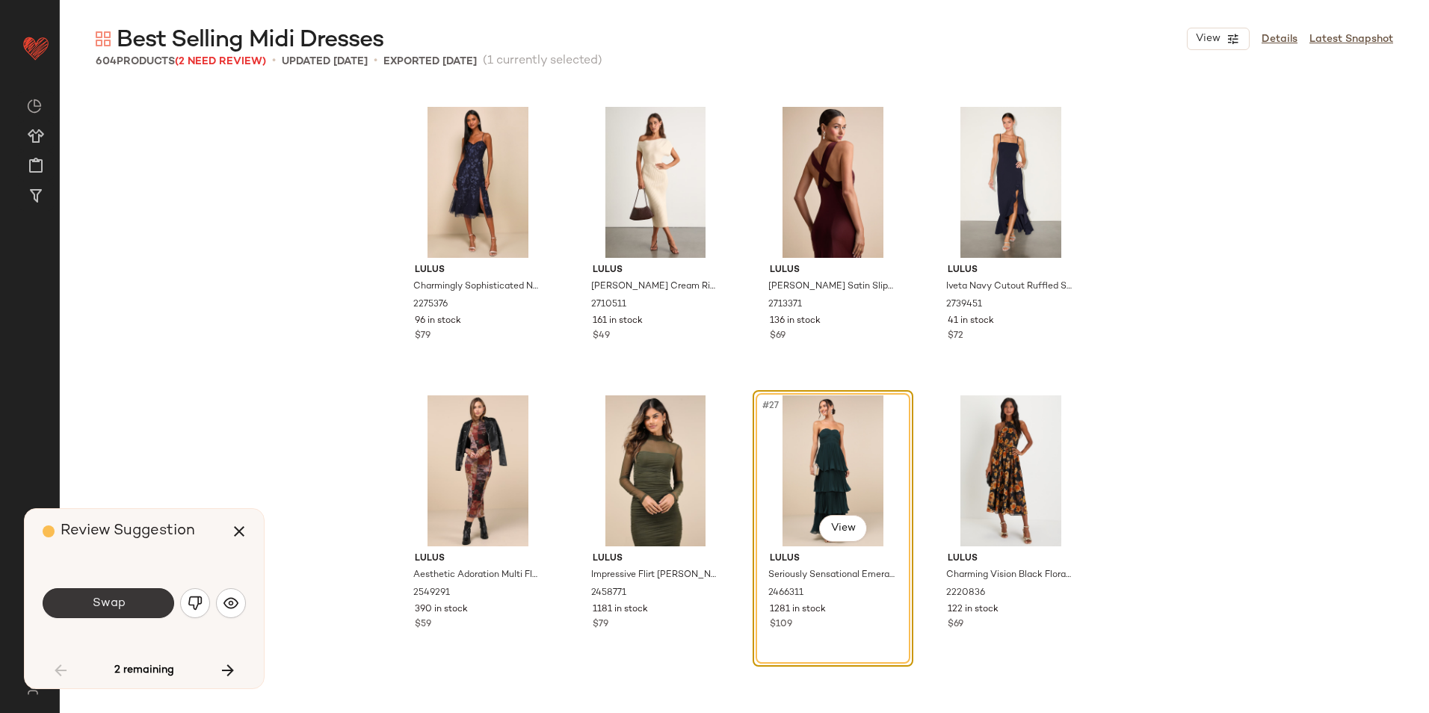
click at [154, 601] on button "Swap" at bounding box center [109, 603] width 132 height 30
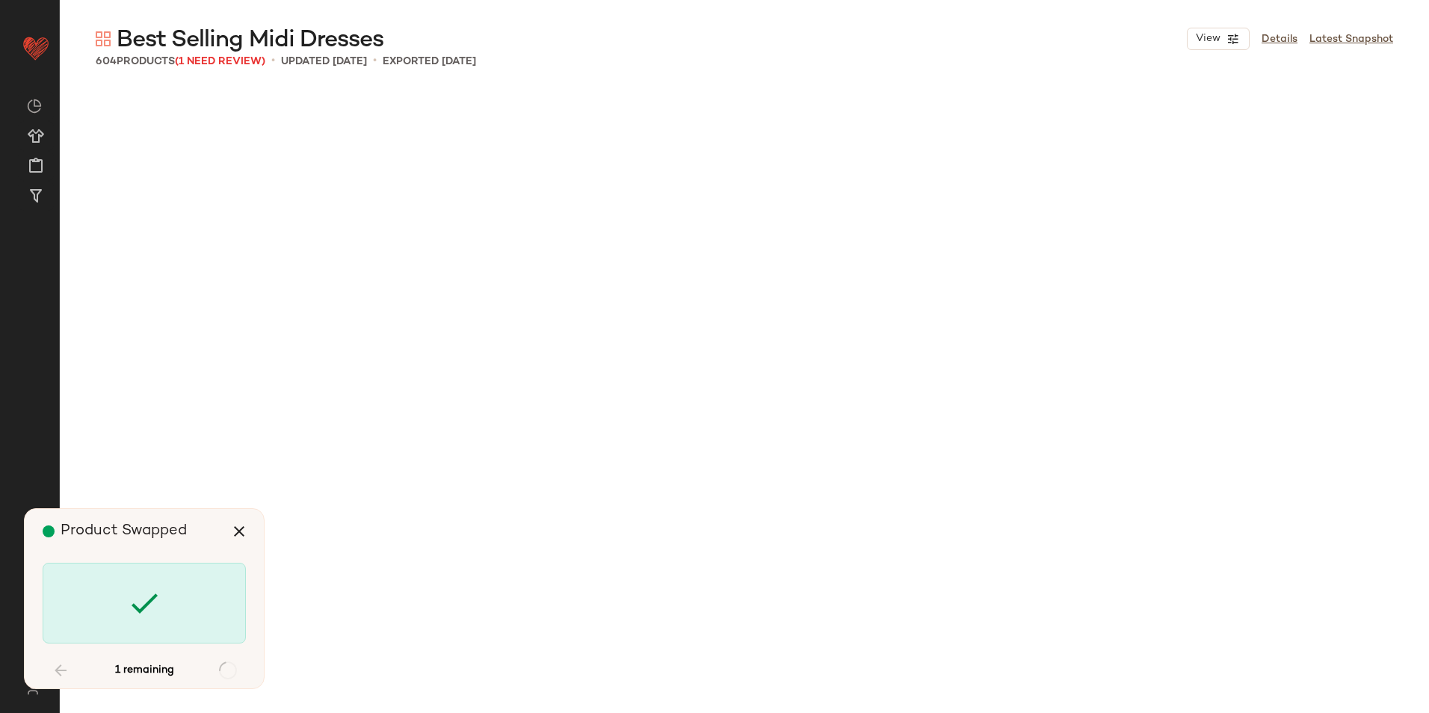
scroll to position [39248, 0]
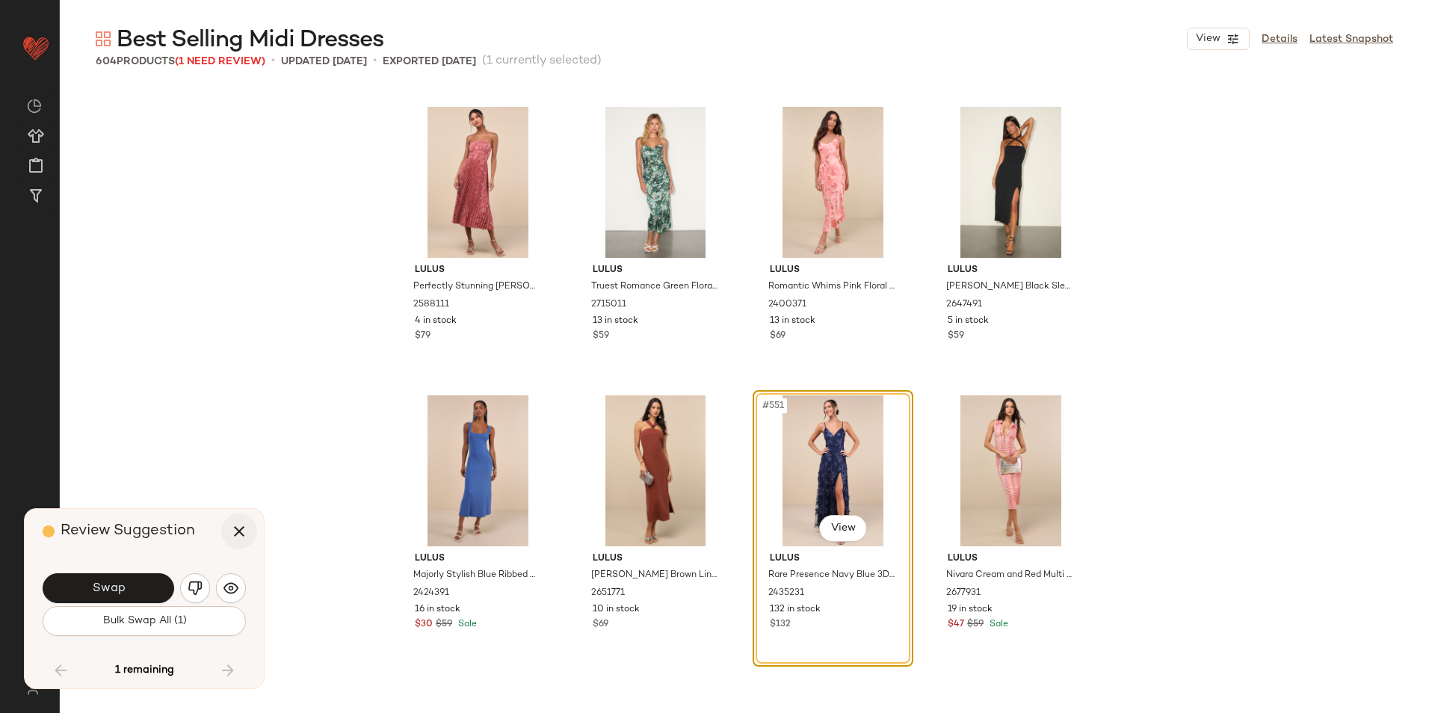
click at [236, 514] on button "button" at bounding box center [239, 532] width 36 height 36
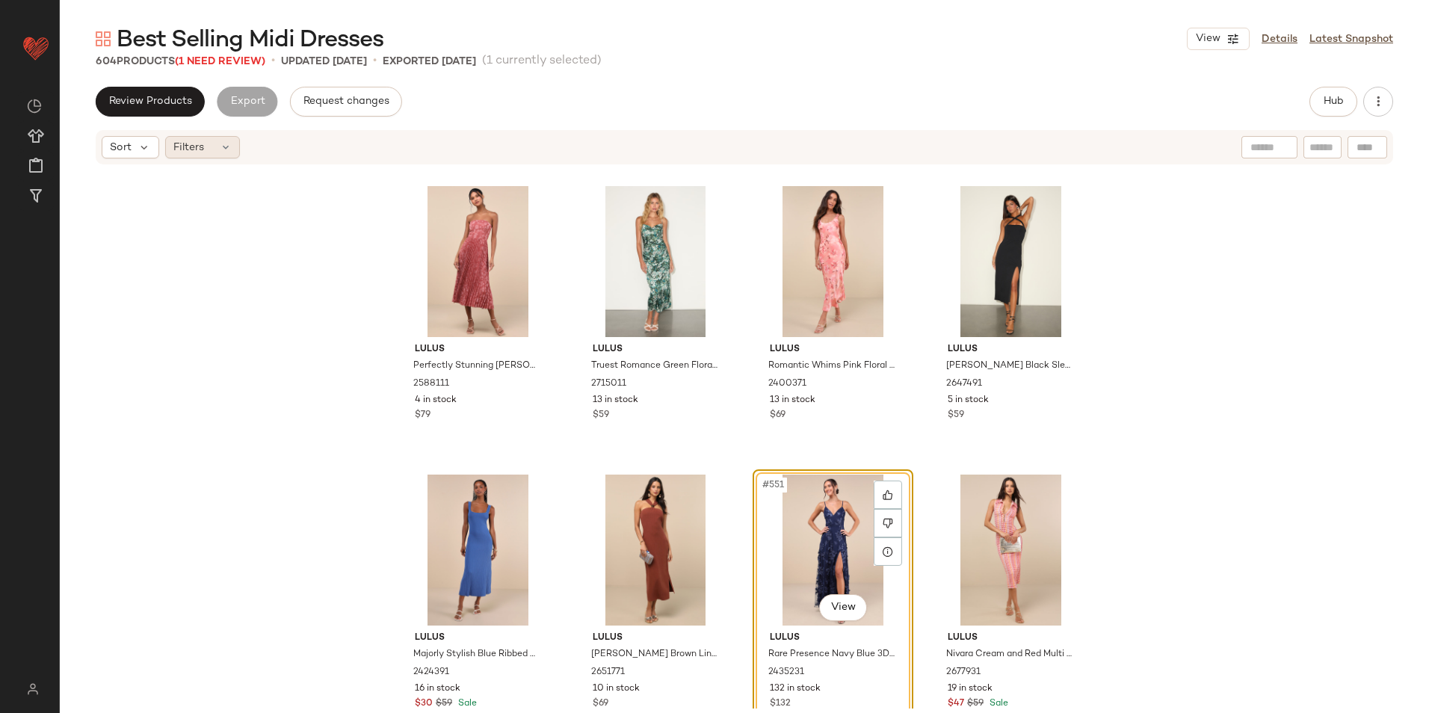
click at [206, 150] on div "Filters" at bounding box center [202, 147] width 75 height 22
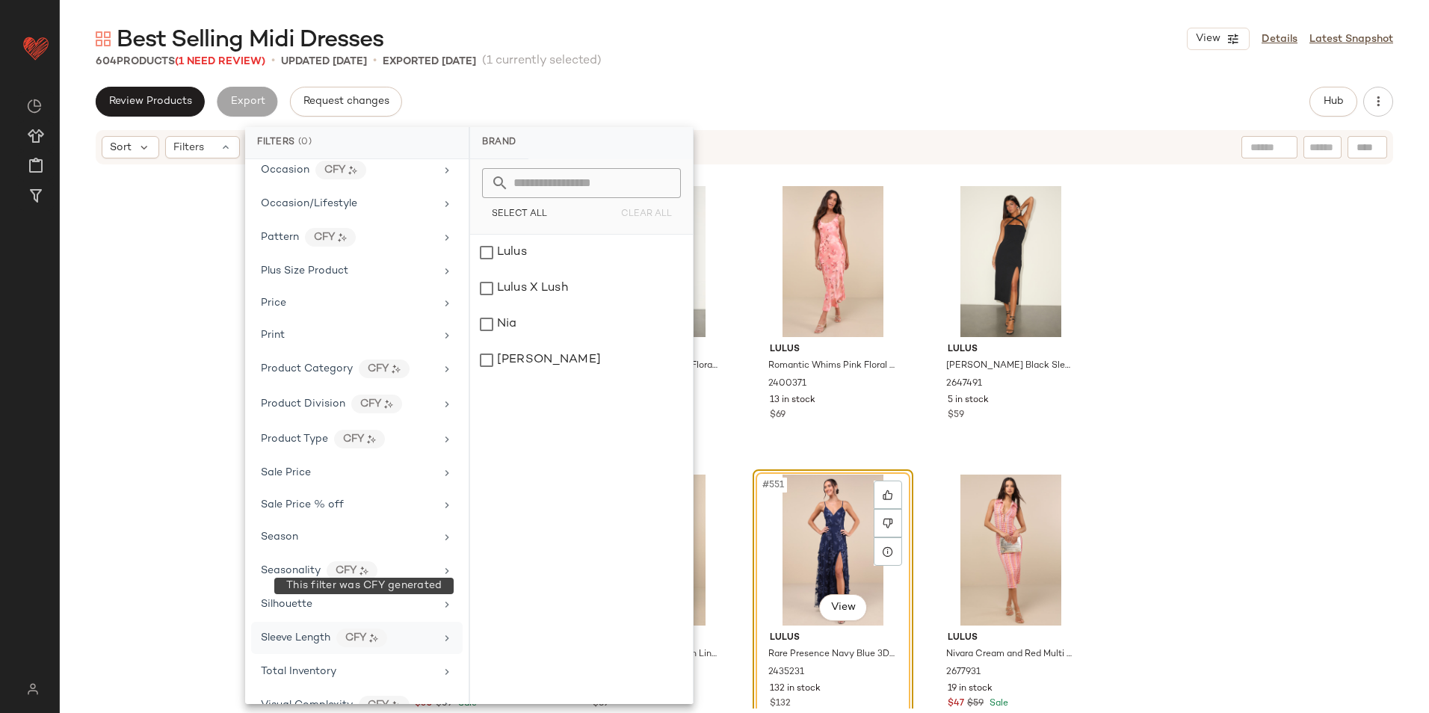
scroll to position [804, 0]
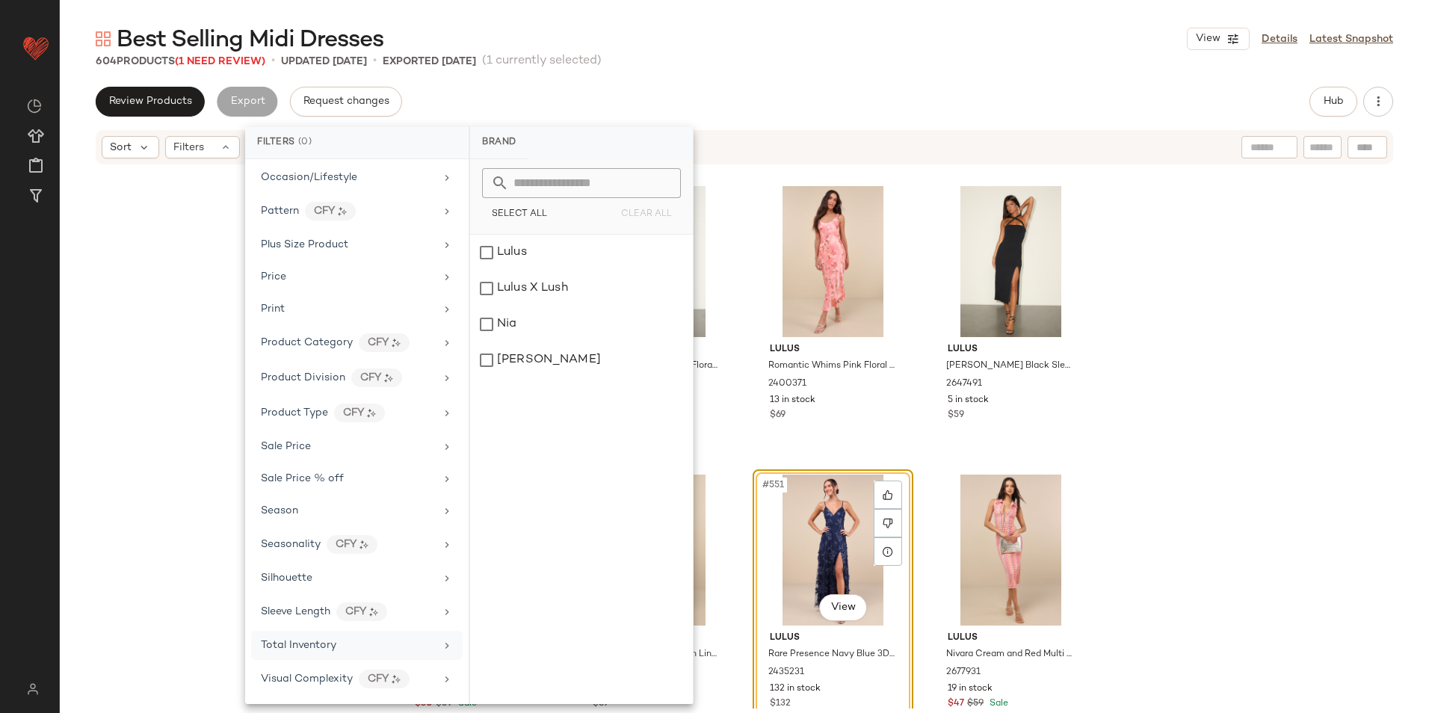
click at [339, 643] on div "Total Inventory" at bounding box center [348, 646] width 174 height 16
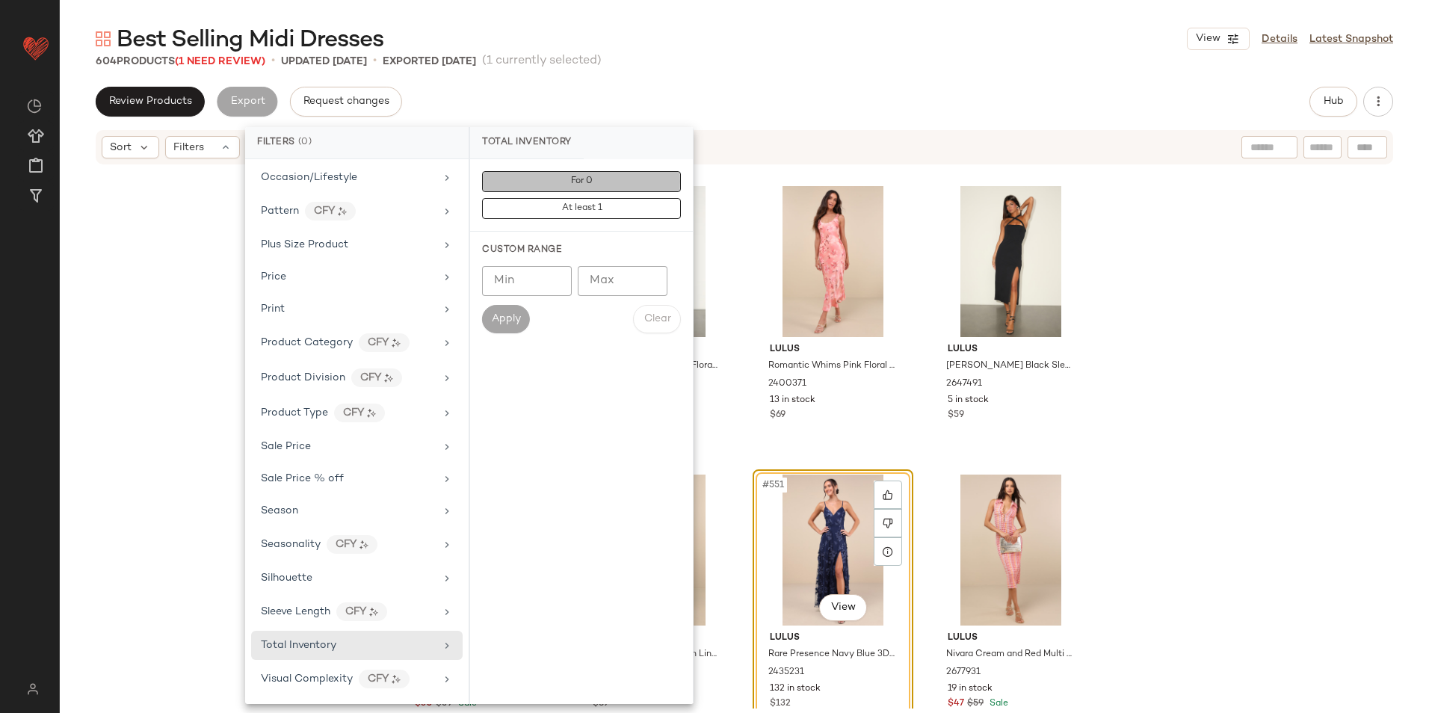
click at [597, 172] on button "For 0" at bounding box center [581, 181] width 199 height 21
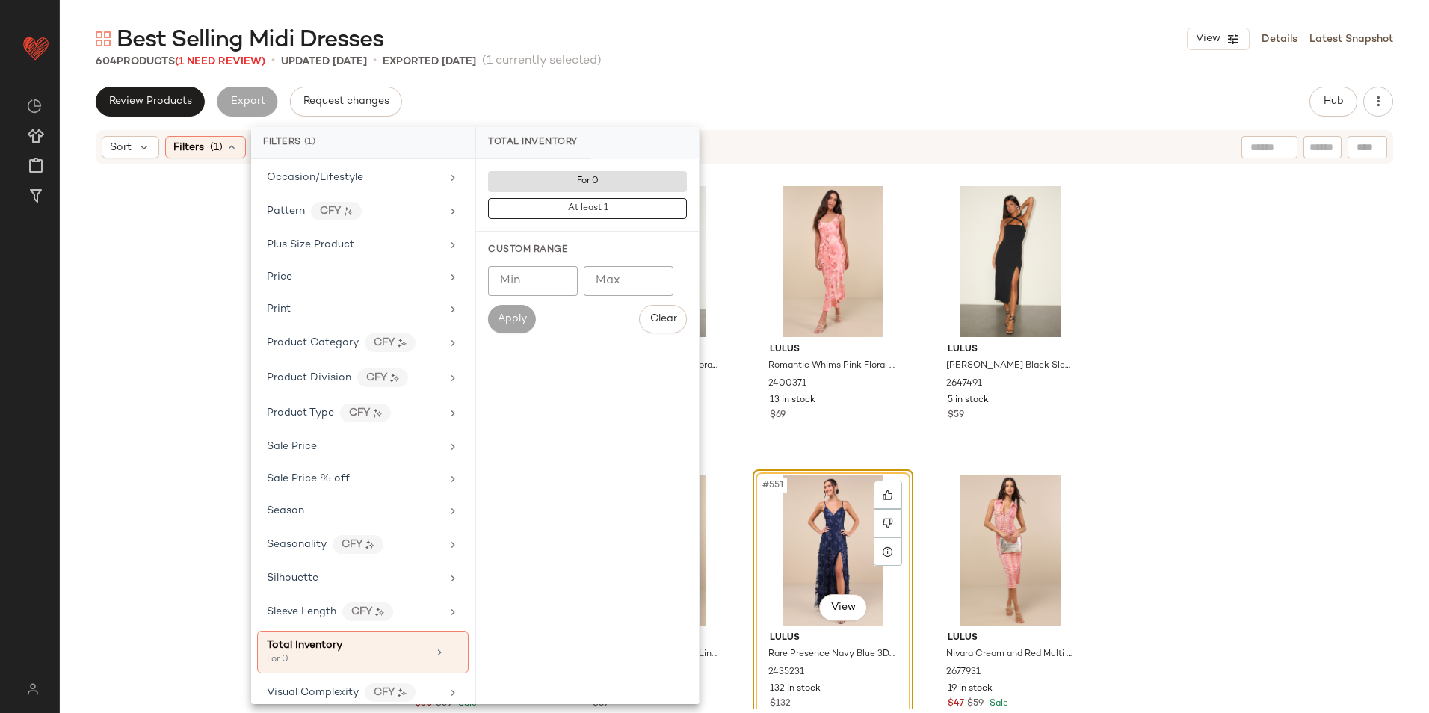
click at [805, 64] on div "604 Products (1 Need Review) • updated Oct 3rd • Exported Oct 3rd (1 currently …" at bounding box center [745, 61] width 1370 height 15
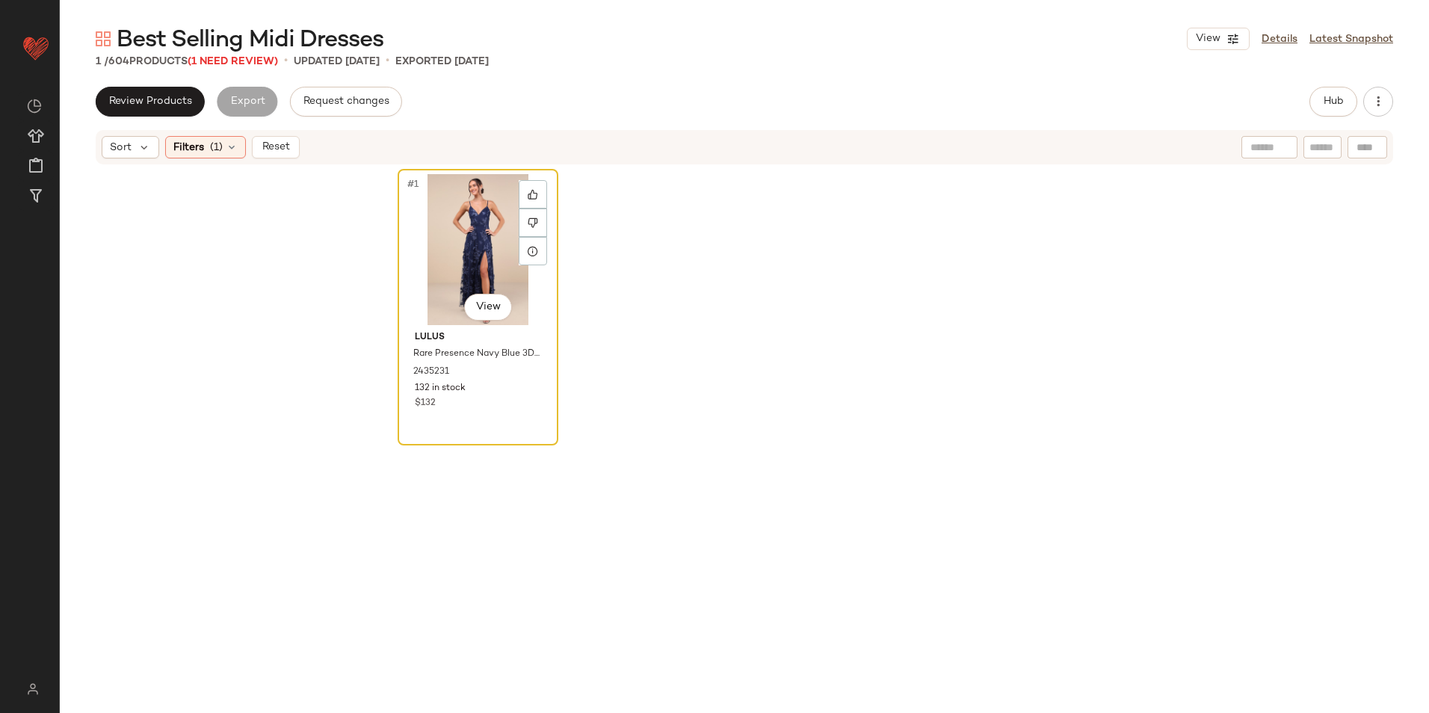
click at [470, 223] on div "#1 View" at bounding box center [478, 249] width 150 height 151
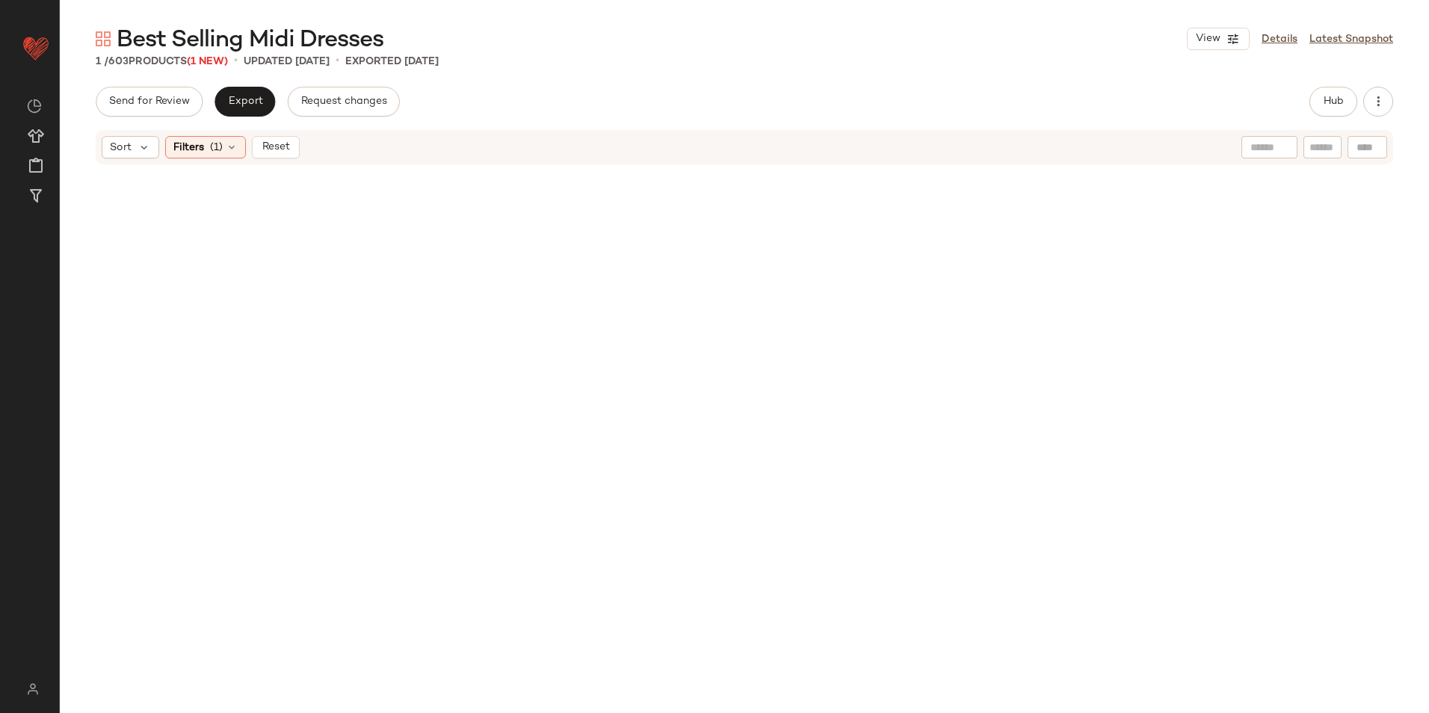
click at [284, 141] on span "Reset" at bounding box center [275, 147] width 28 height 12
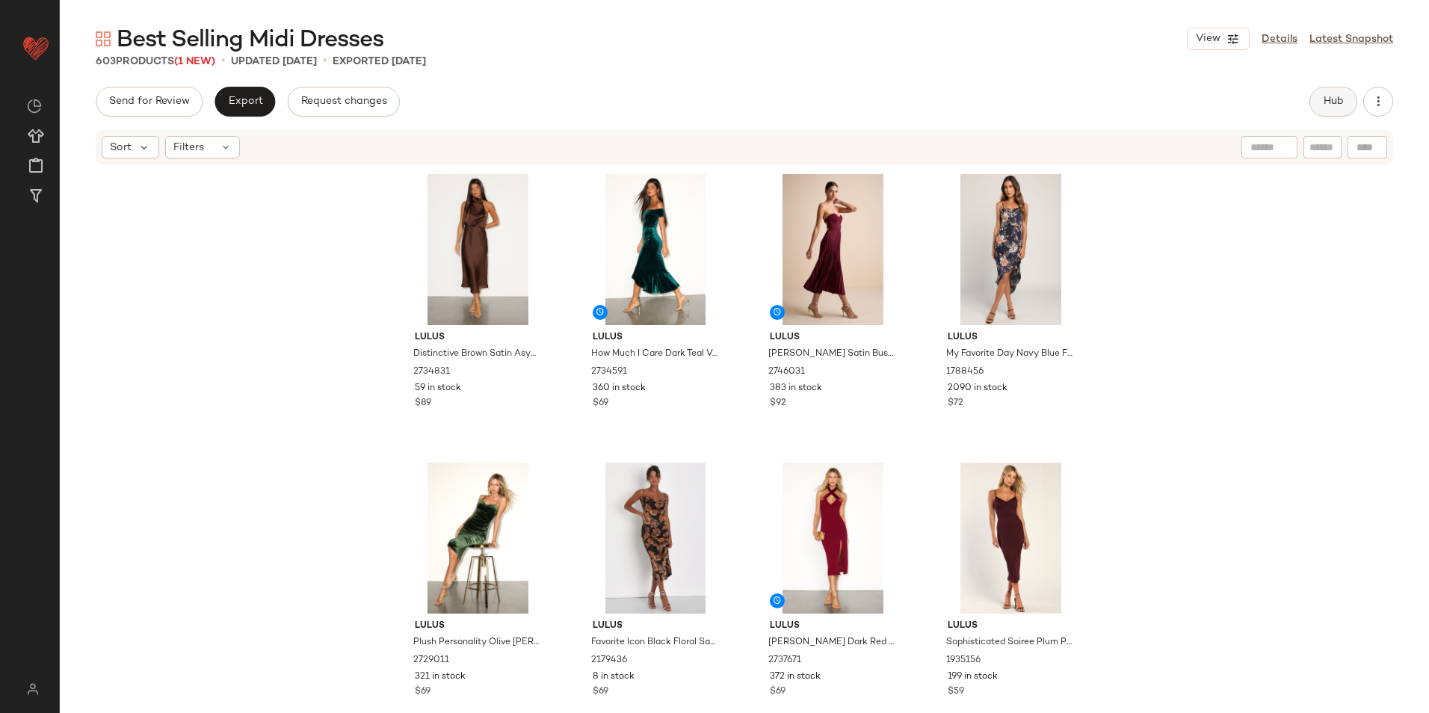
click at [1326, 101] on span "Hub" at bounding box center [1333, 102] width 21 height 12
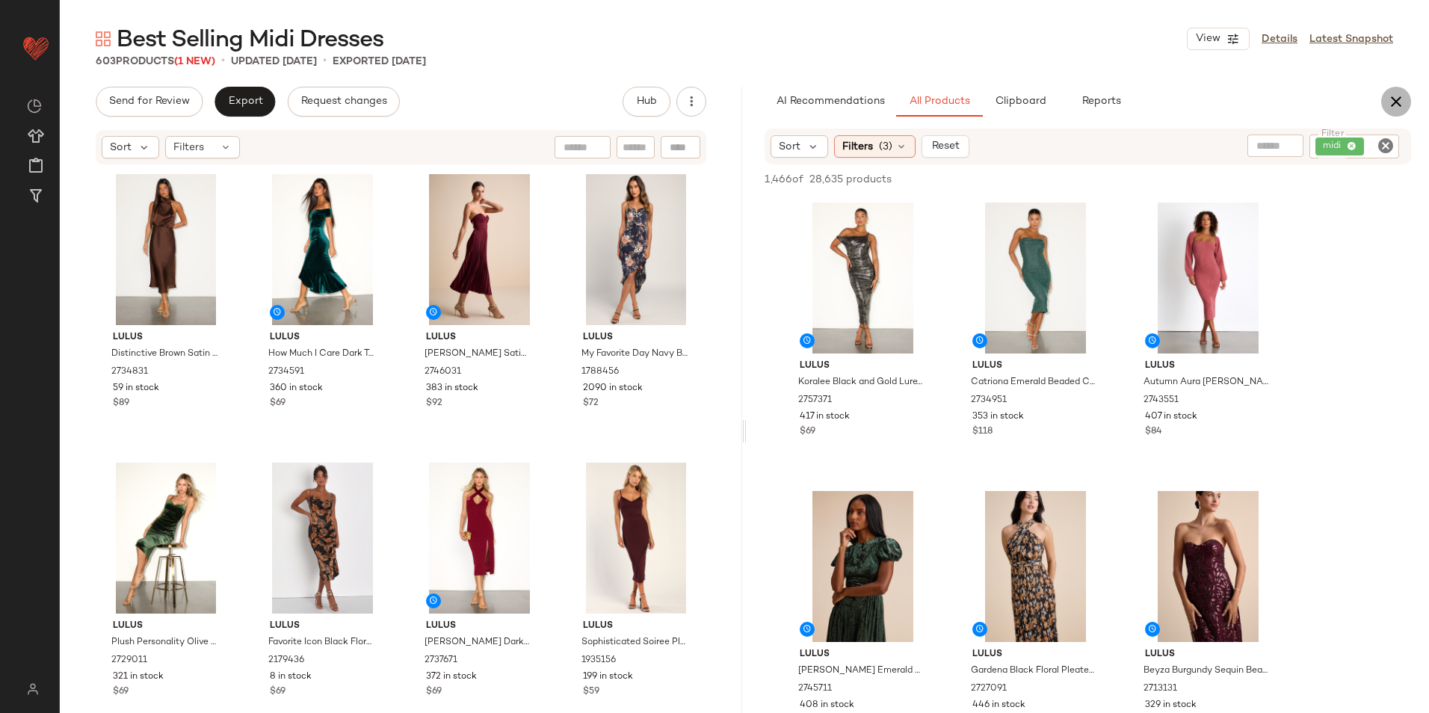
click at [1400, 111] on button "button" at bounding box center [1397, 102] width 30 height 30
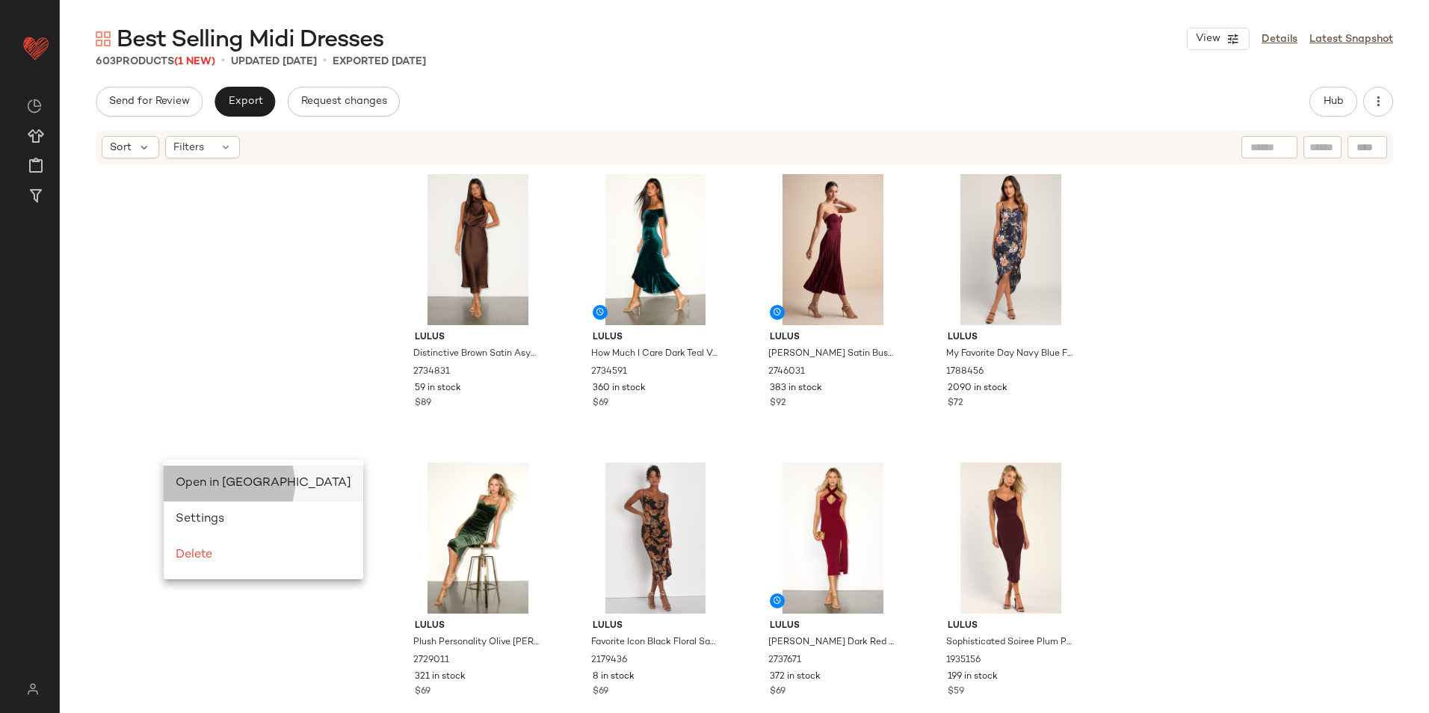
click at [232, 491] on div "Open in [GEOGRAPHIC_DATA]" at bounding box center [264, 484] width 176 height 18
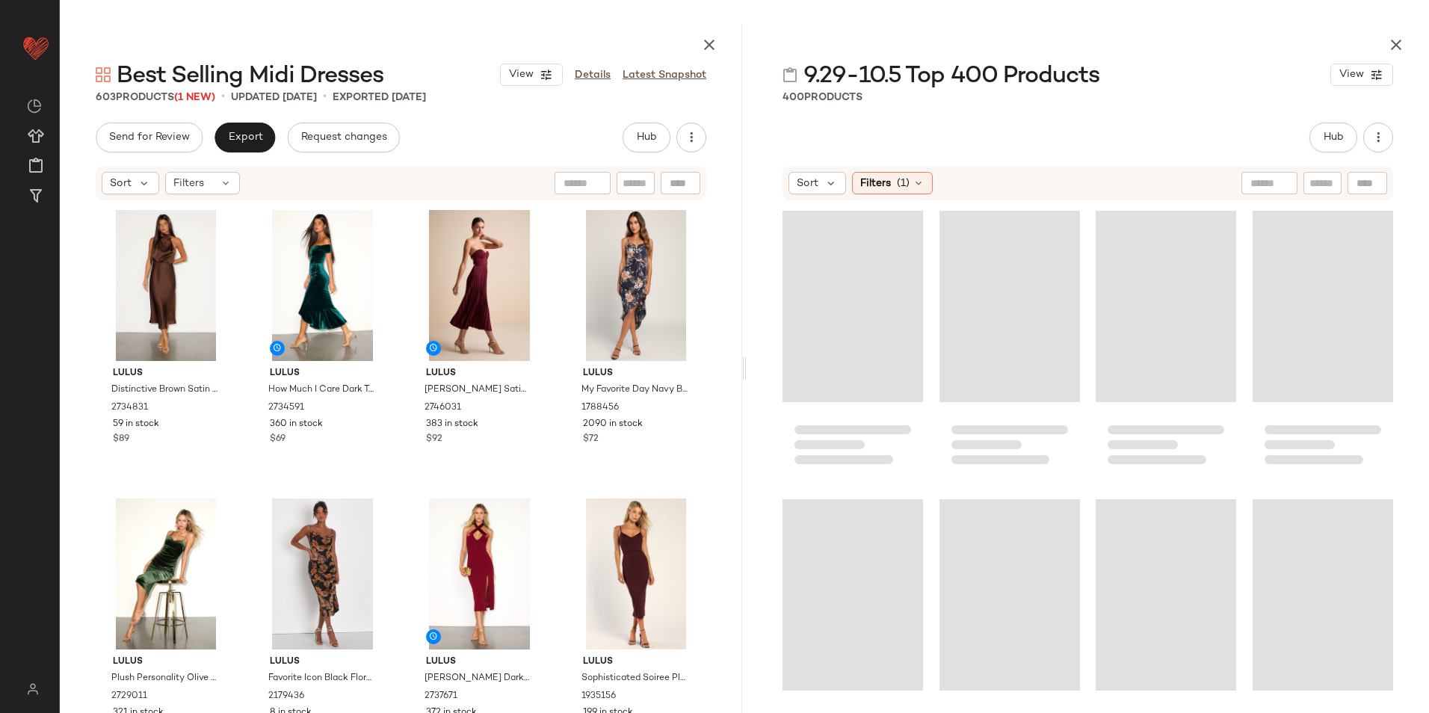
scroll to position [16450, 0]
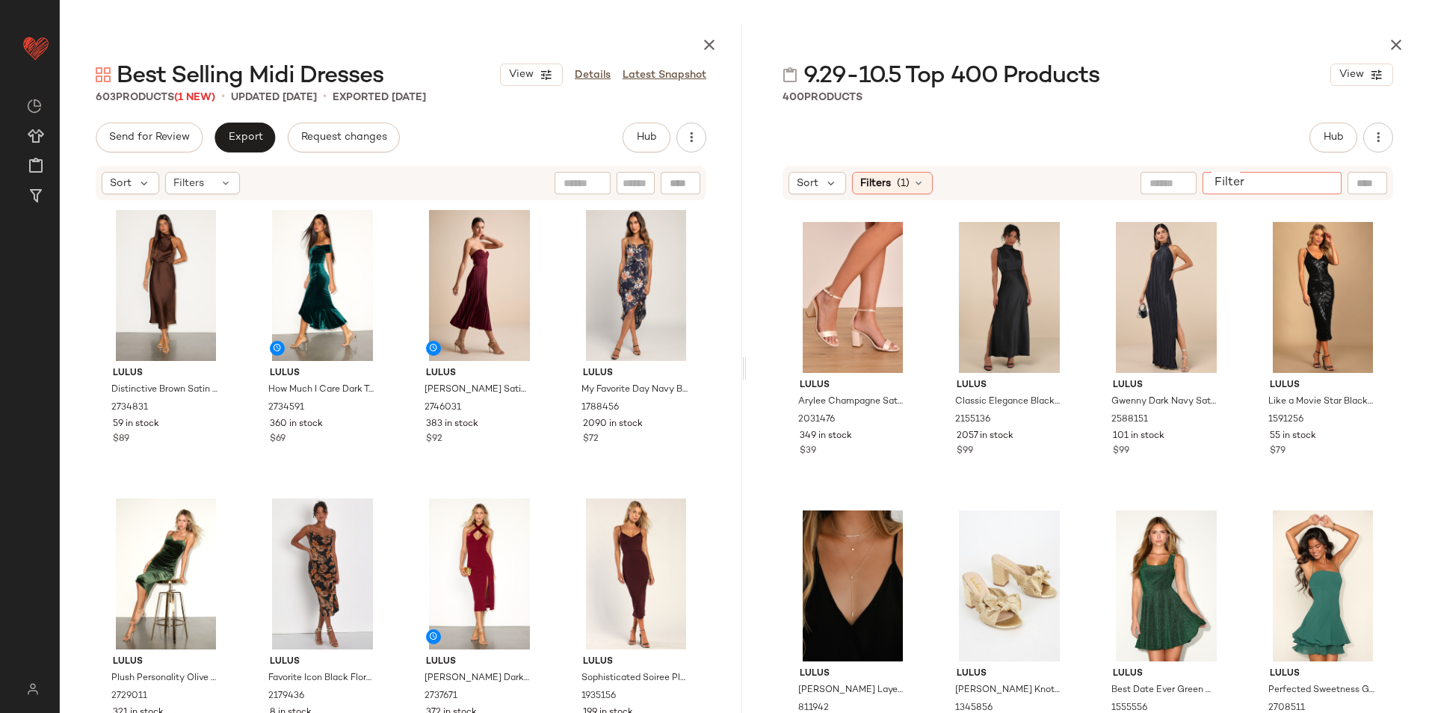
click at [1326, 183] on input "Filter" at bounding box center [1272, 184] width 127 height 16
type input "****"
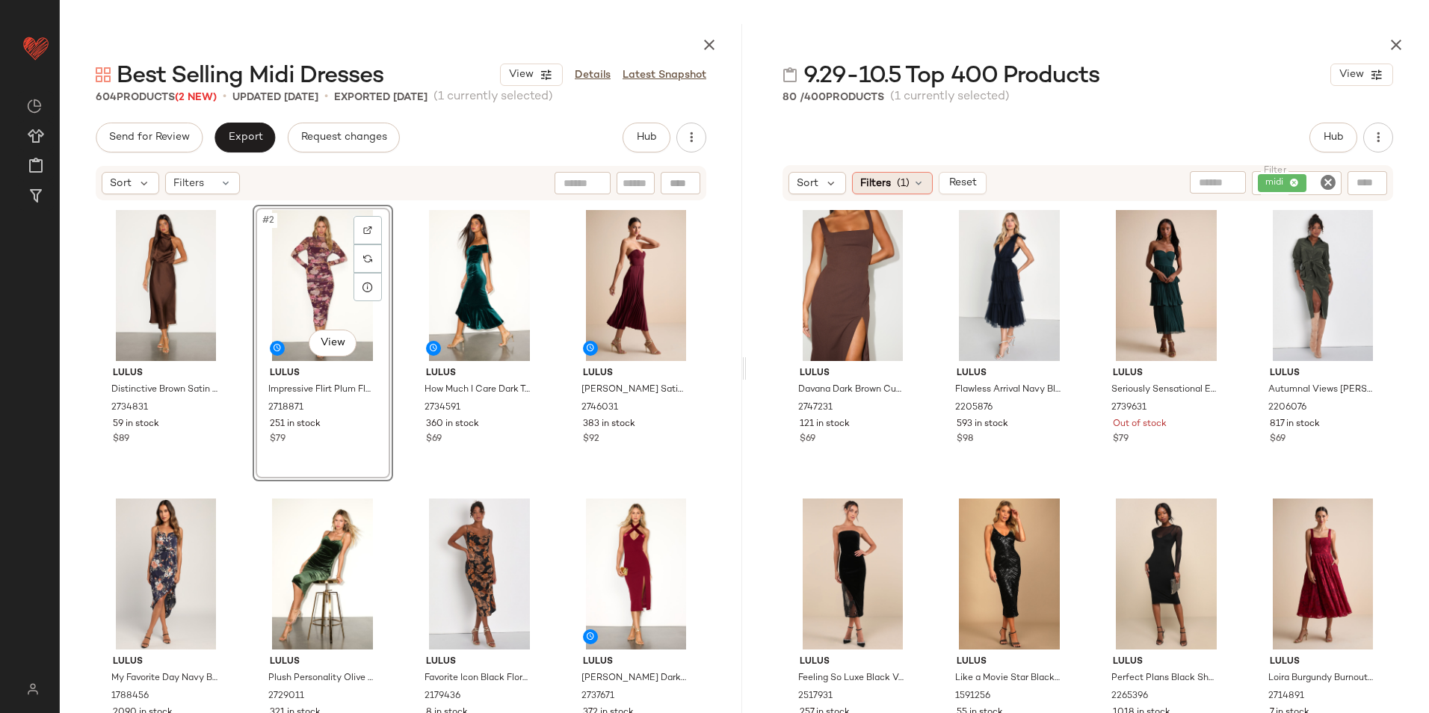
click at [903, 187] on span "(1)" at bounding box center [903, 184] width 13 height 16
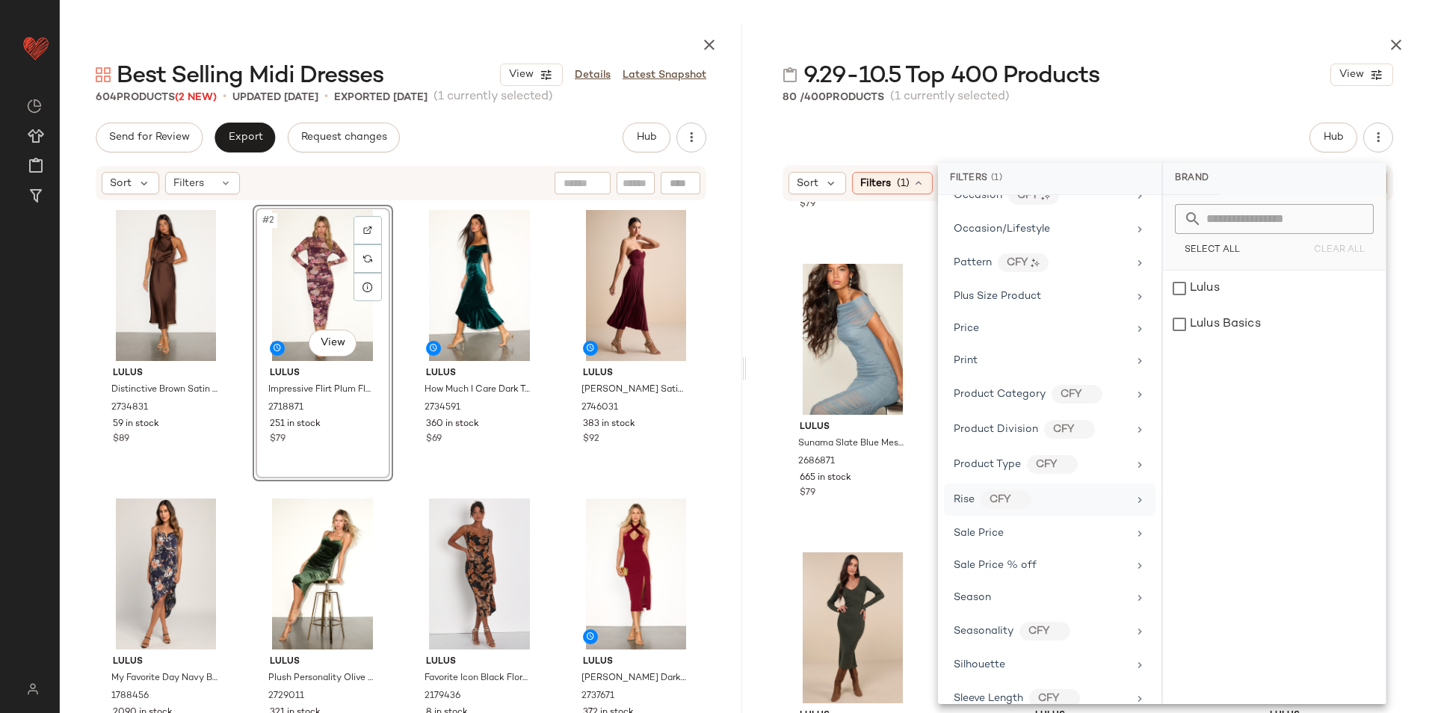
scroll to position [955, 0]
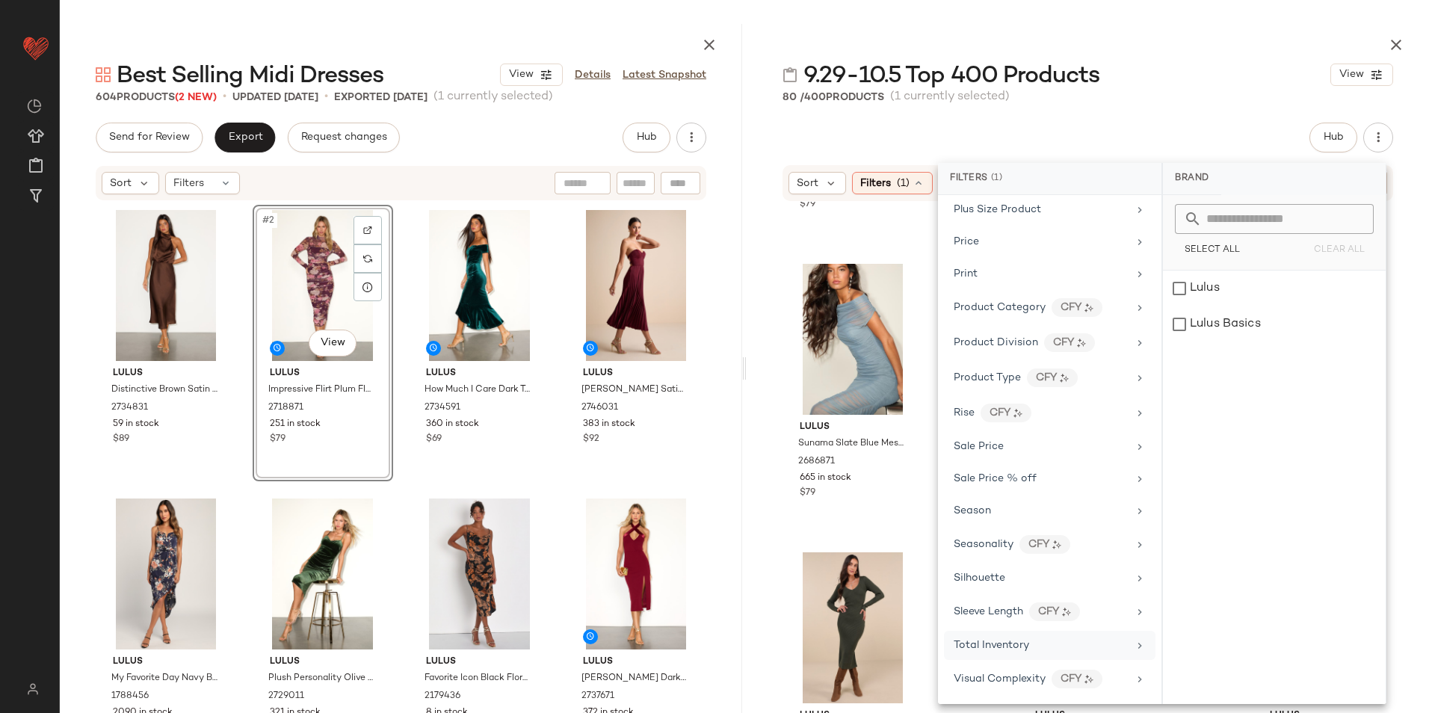
click at [1012, 653] on div "Total Inventory" at bounding box center [1050, 645] width 212 height 29
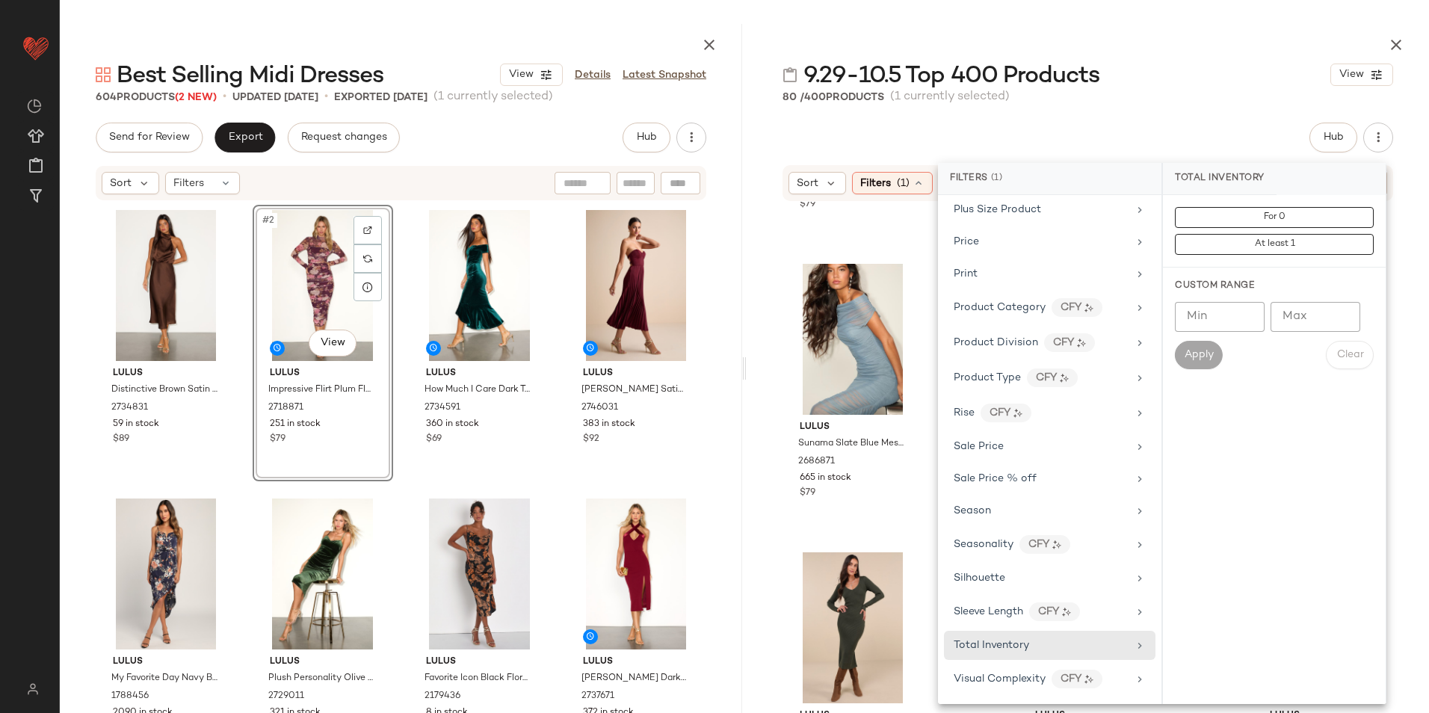
click at [1231, 320] on input "Min" at bounding box center [1220, 317] width 90 height 30
type input "**"
click at [1189, 349] on span "Apply" at bounding box center [1199, 355] width 30 height 12
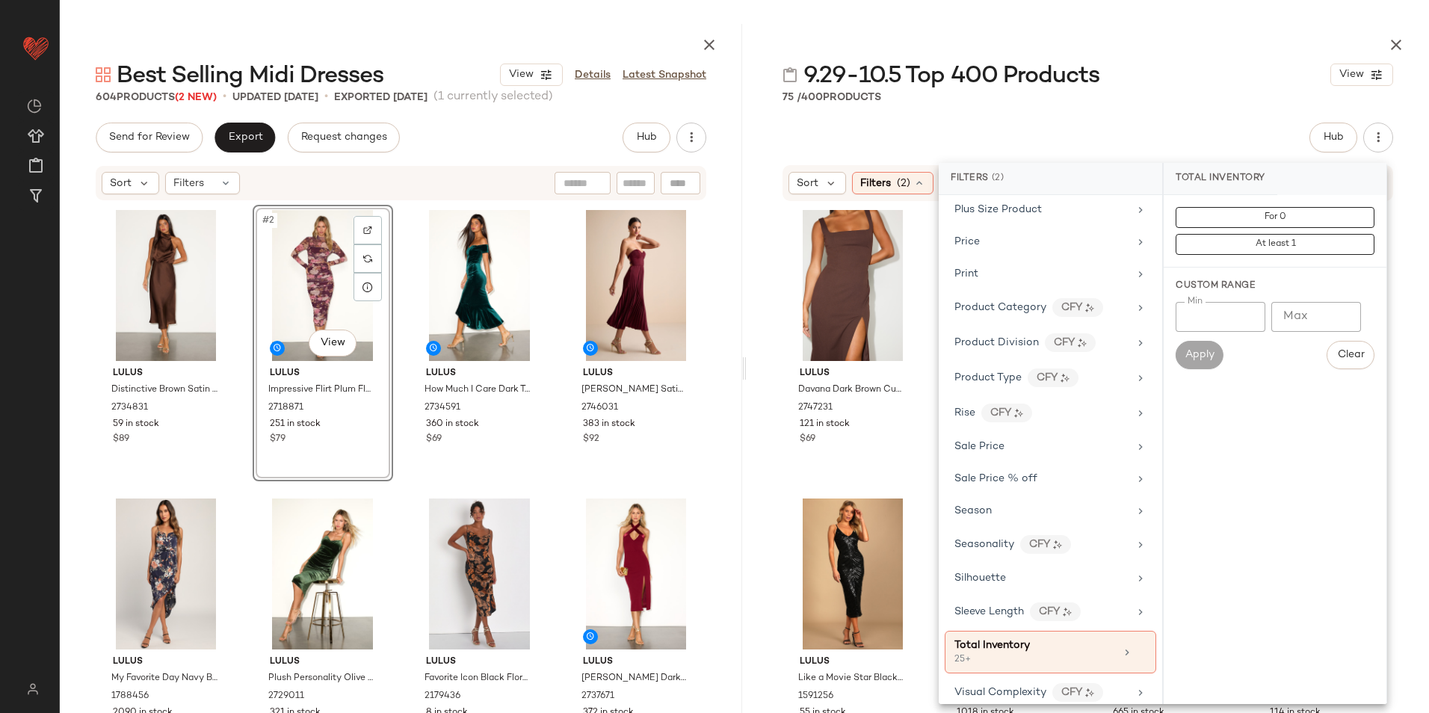
click at [996, 121] on div "9.29-10.5 Top 400 Products View 75 / 400 Products Hub Sort Filters (2) Reset Fi…" at bounding box center [1088, 368] width 683 height 689
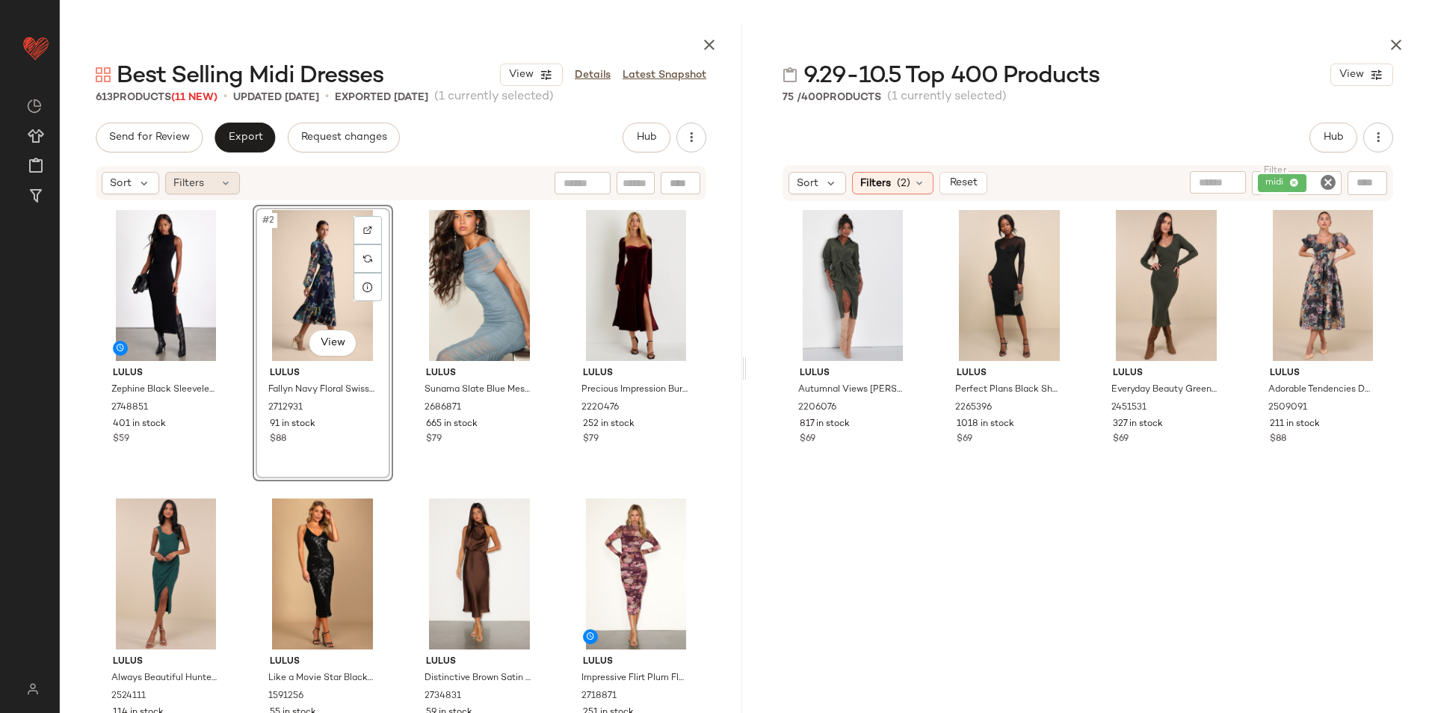
click at [218, 178] on div "Filters" at bounding box center [202, 183] width 75 height 22
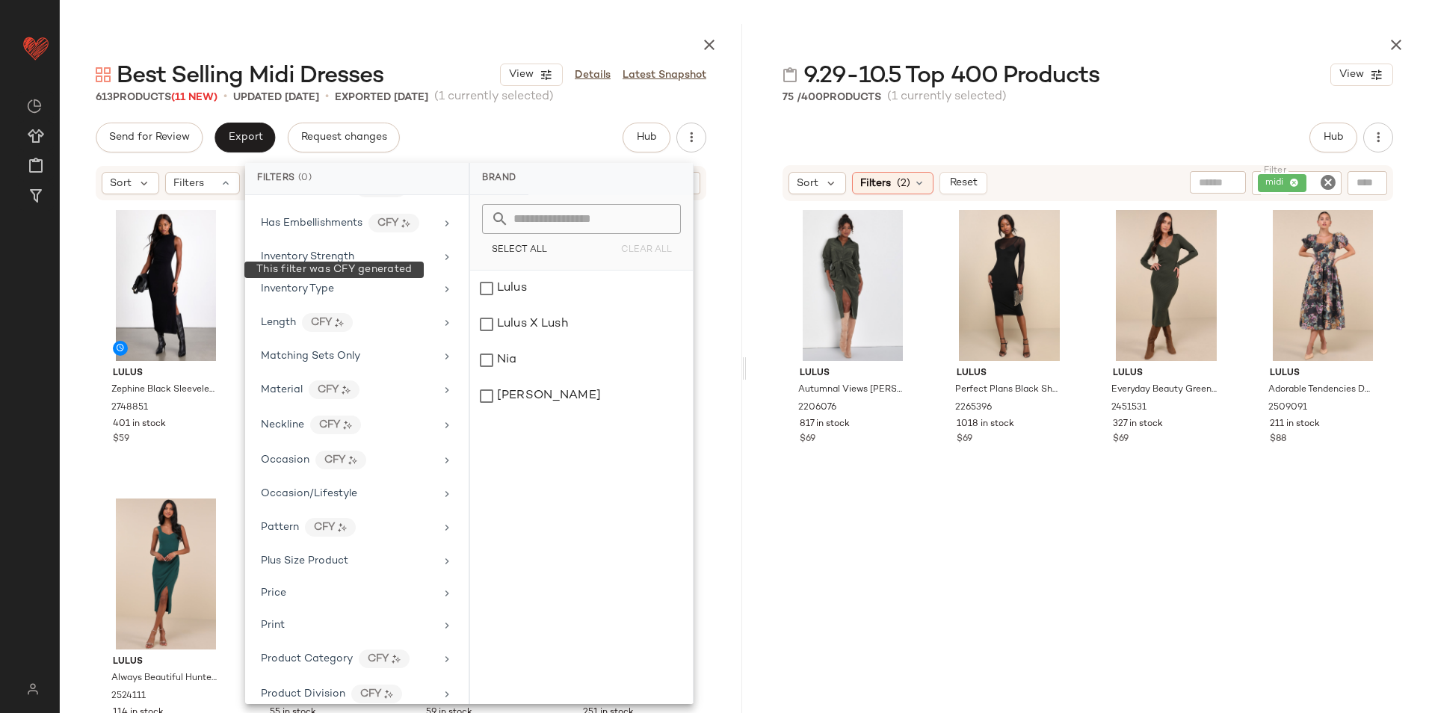
scroll to position [840, 0]
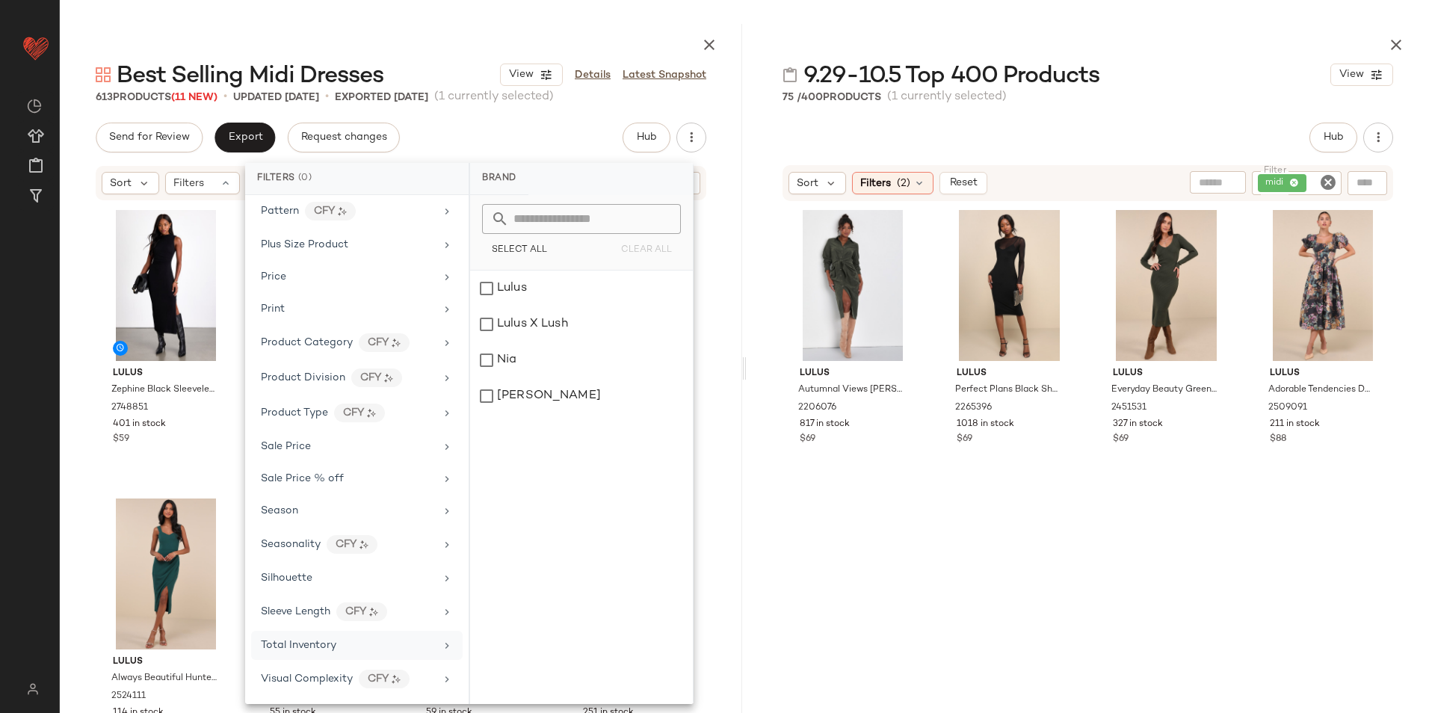
click at [350, 645] on div "Total Inventory" at bounding box center [348, 646] width 174 height 16
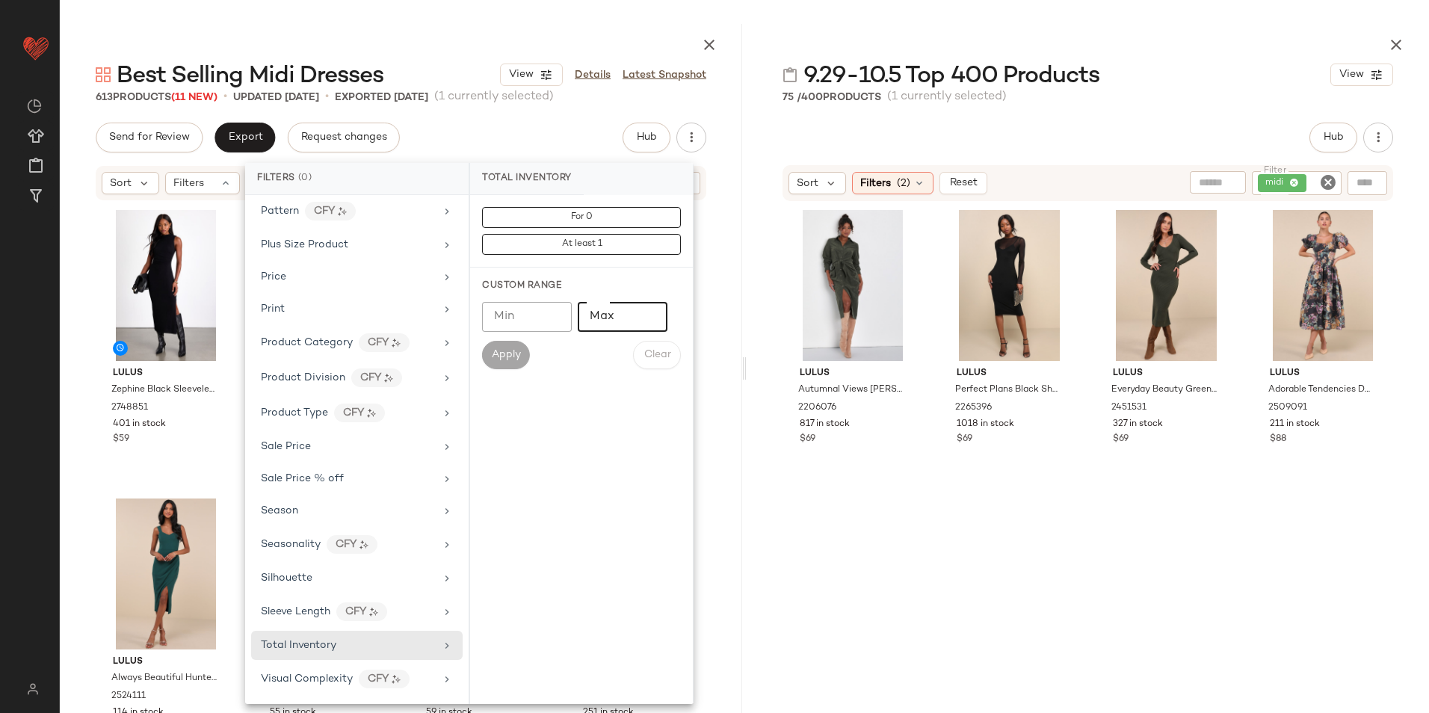
click at [596, 318] on input "Max" at bounding box center [623, 317] width 90 height 30
type input "**"
drag, startPoint x: 506, startPoint y: 360, endPoint x: 600, endPoint y: 249, distance: 145.9
click at [505, 360] on span "Apply" at bounding box center [506, 355] width 30 height 12
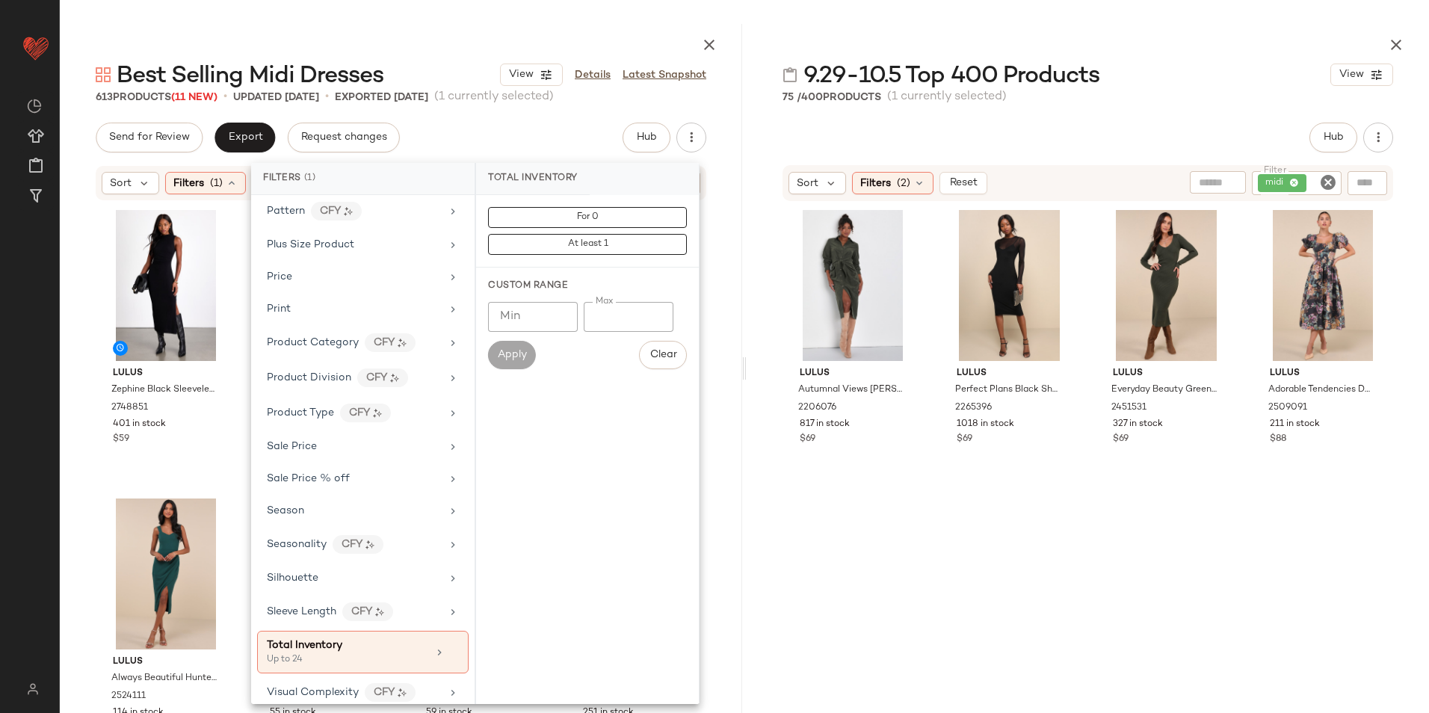
click at [852, 22] on main "Best Selling Midi Dresses View Details Latest Snapshot 613 Products (11 New) • …" at bounding box center [714, 356] width 1429 height 713
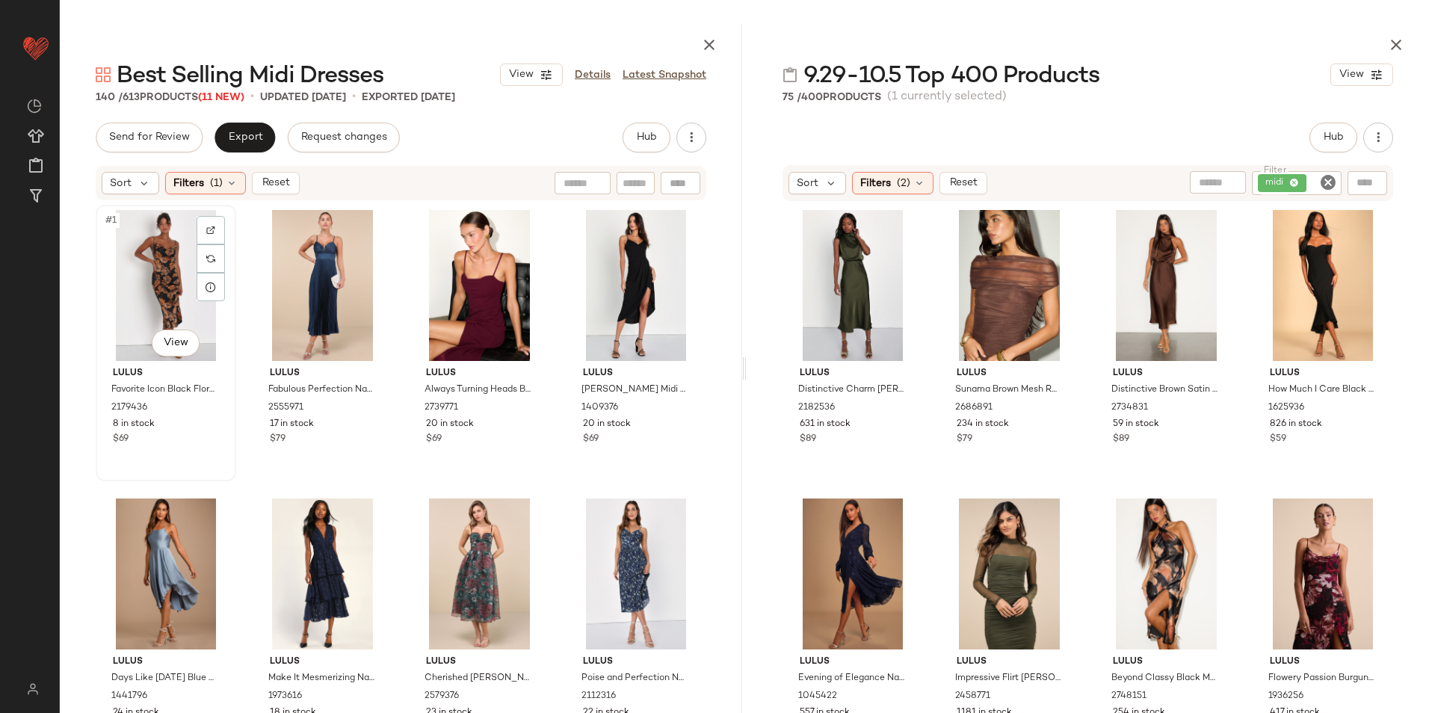
click at [171, 235] on div "#1 View" at bounding box center [166, 285] width 130 height 151
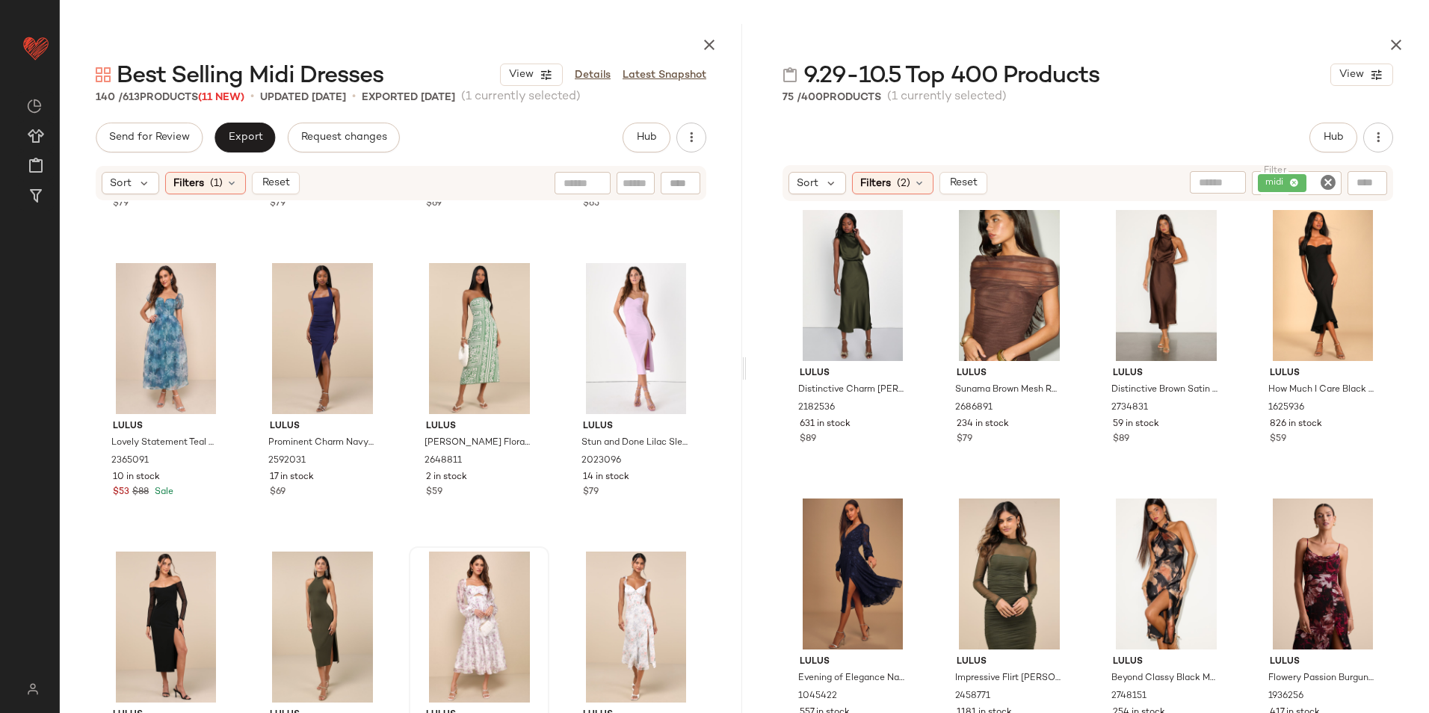
scroll to position [9561, 0]
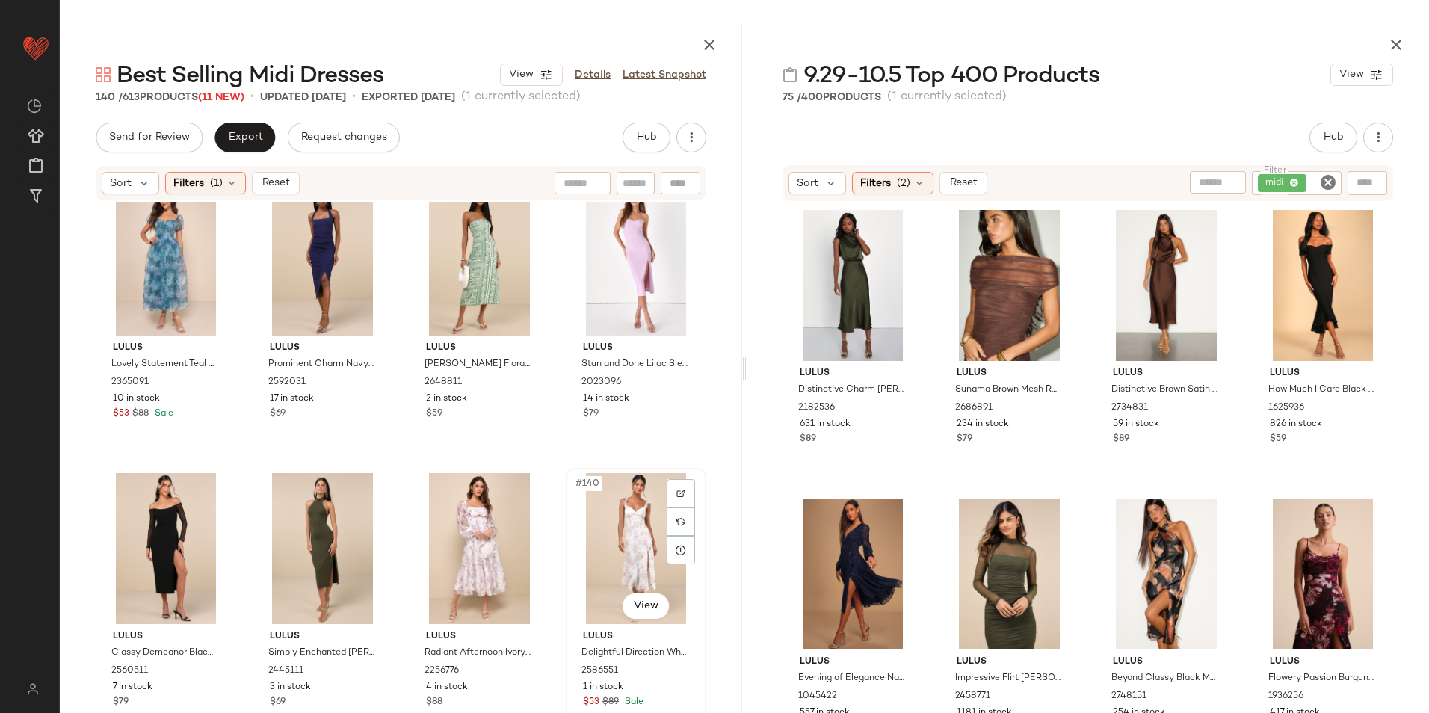
click at [600, 533] on div "#140 View" at bounding box center [636, 548] width 130 height 151
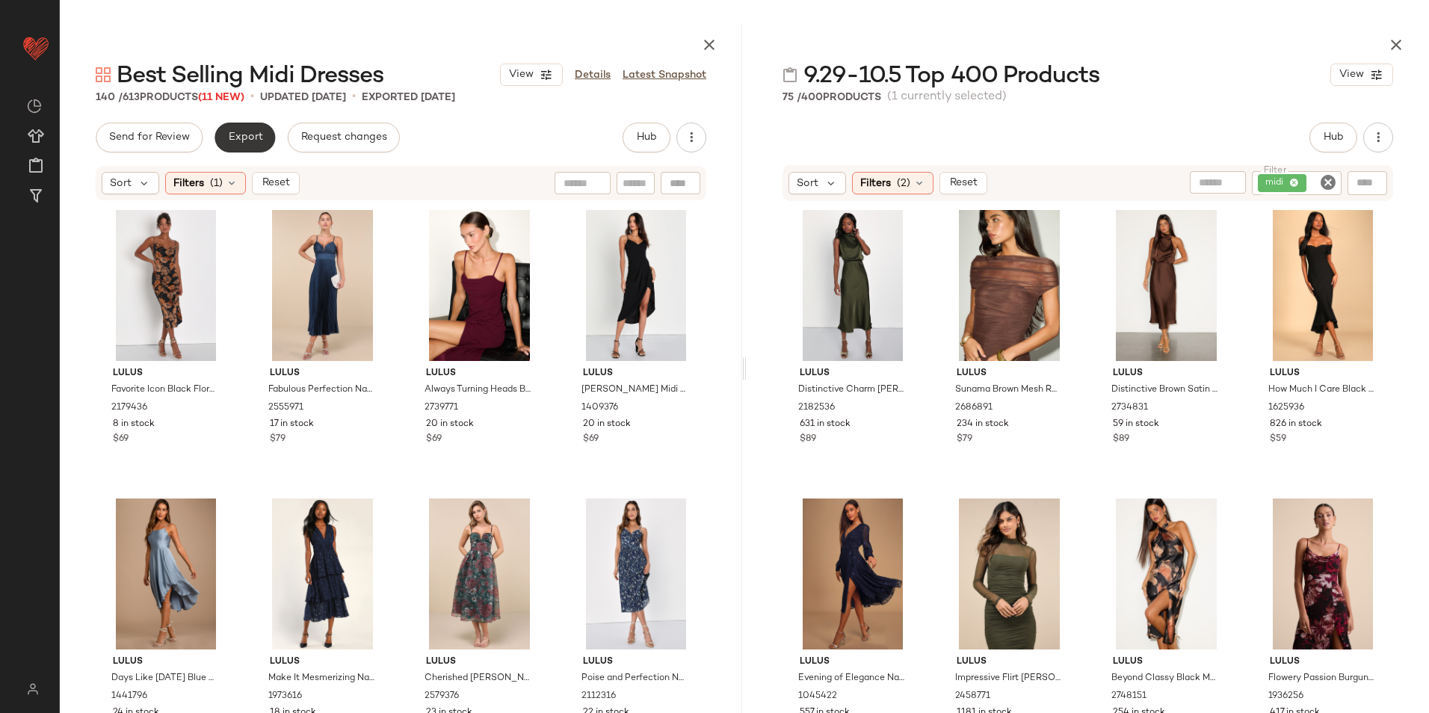
click at [244, 137] on span "Export" at bounding box center [244, 138] width 35 height 12
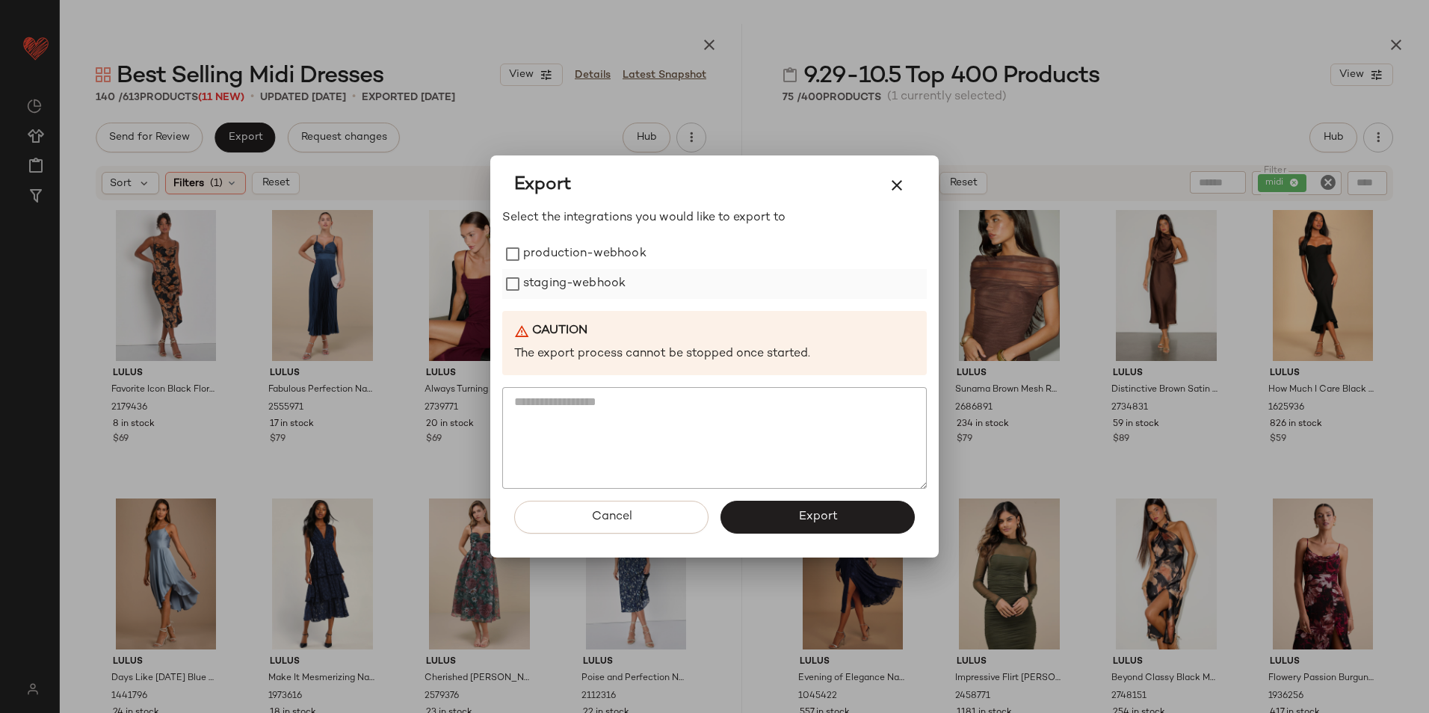
drag, startPoint x: 561, startPoint y: 248, endPoint x: 568, endPoint y: 282, distance: 34.5
click at [561, 249] on label "production-webhook" at bounding box center [584, 254] width 123 height 30
drag, startPoint x: 568, startPoint y: 282, endPoint x: 711, endPoint y: 371, distance: 168.2
click at [570, 283] on label "staging-webhook" at bounding box center [574, 284] width 102 height 30
click at [849, 514] on button "Export" at bounding box center [818, 517] width 194 height 33
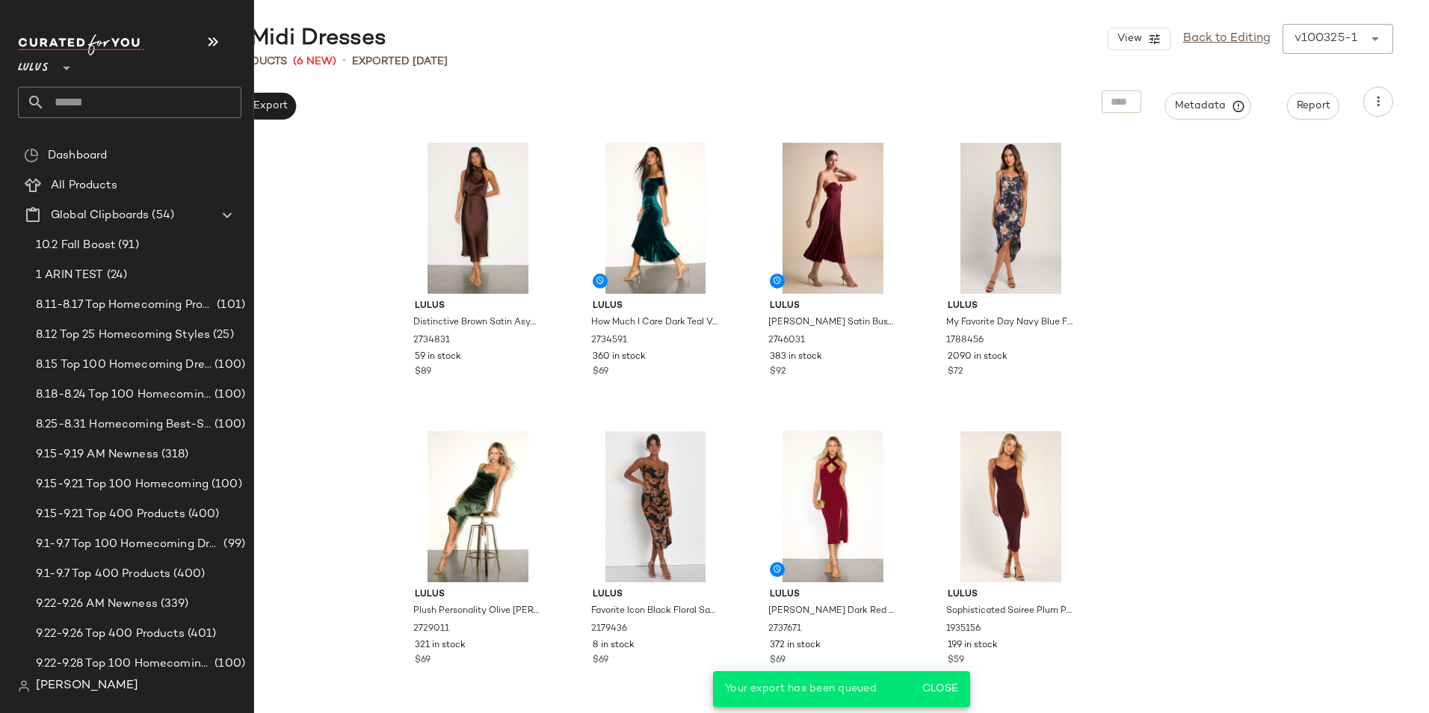
click at [67, 111] on input "text" at bounding box center [143, 102] width 197 height 31
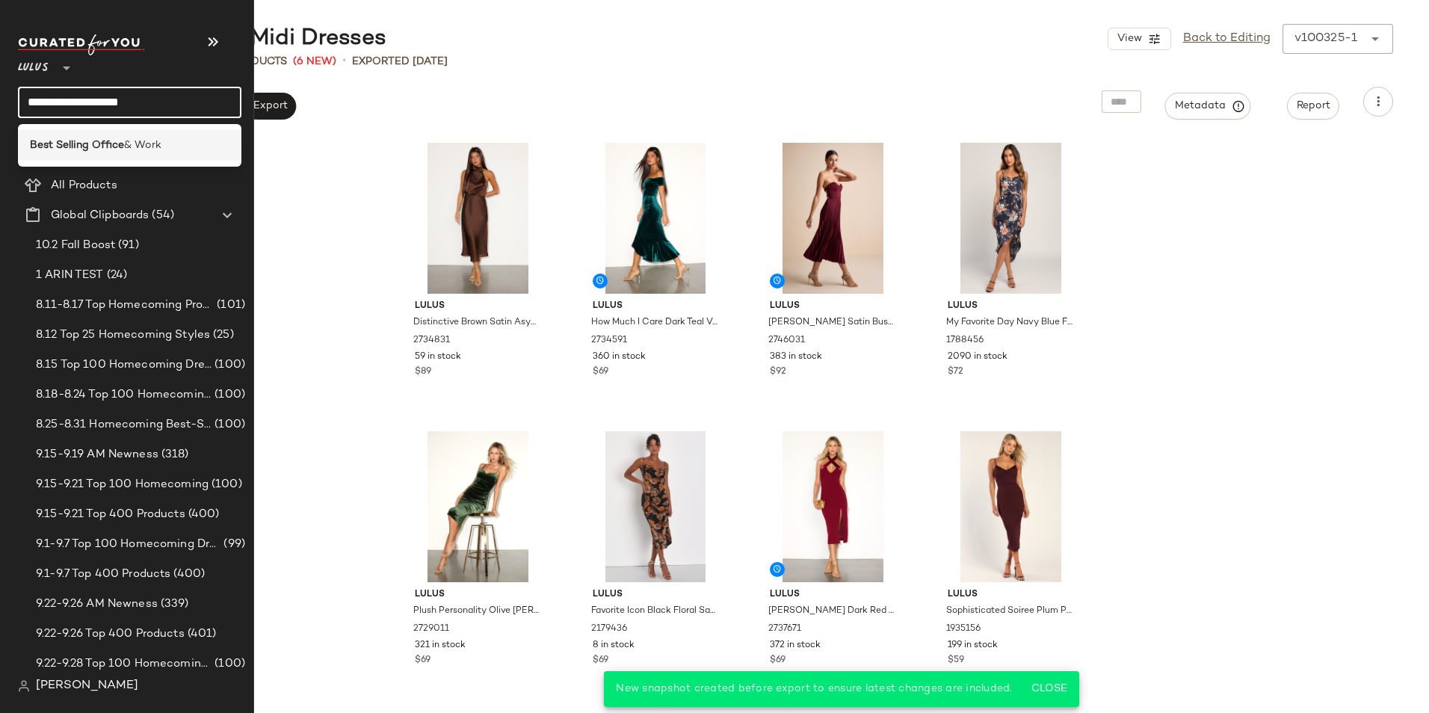
type input "**********"
click at [76, 141] on b "Best Selling Office" at bounding box center [77, 146] width 94 height 16
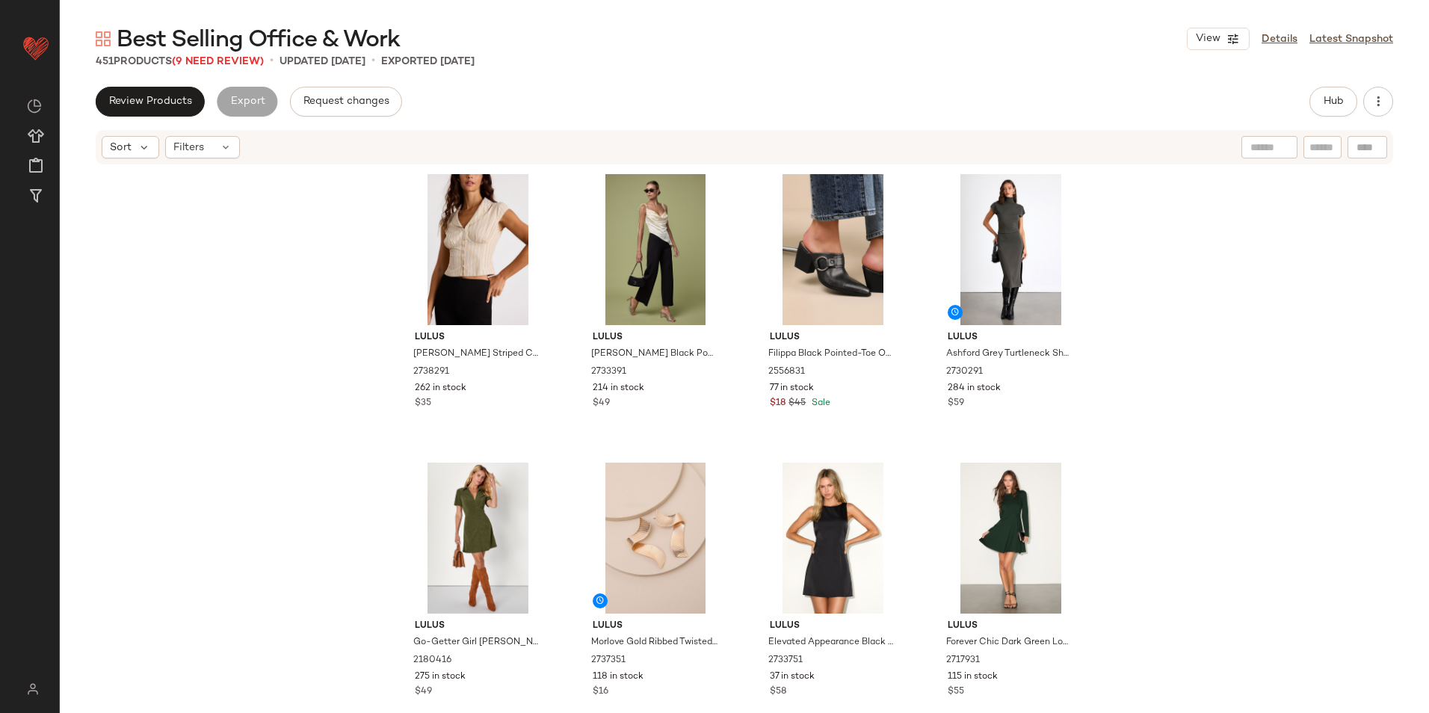
click at [200, 161] on div "Sort Filters" at bounding box center [745, 147] width 1298 height 34
click at [204, 155] on div "Filters" at bounding box center [202, 147] width 75 height 22
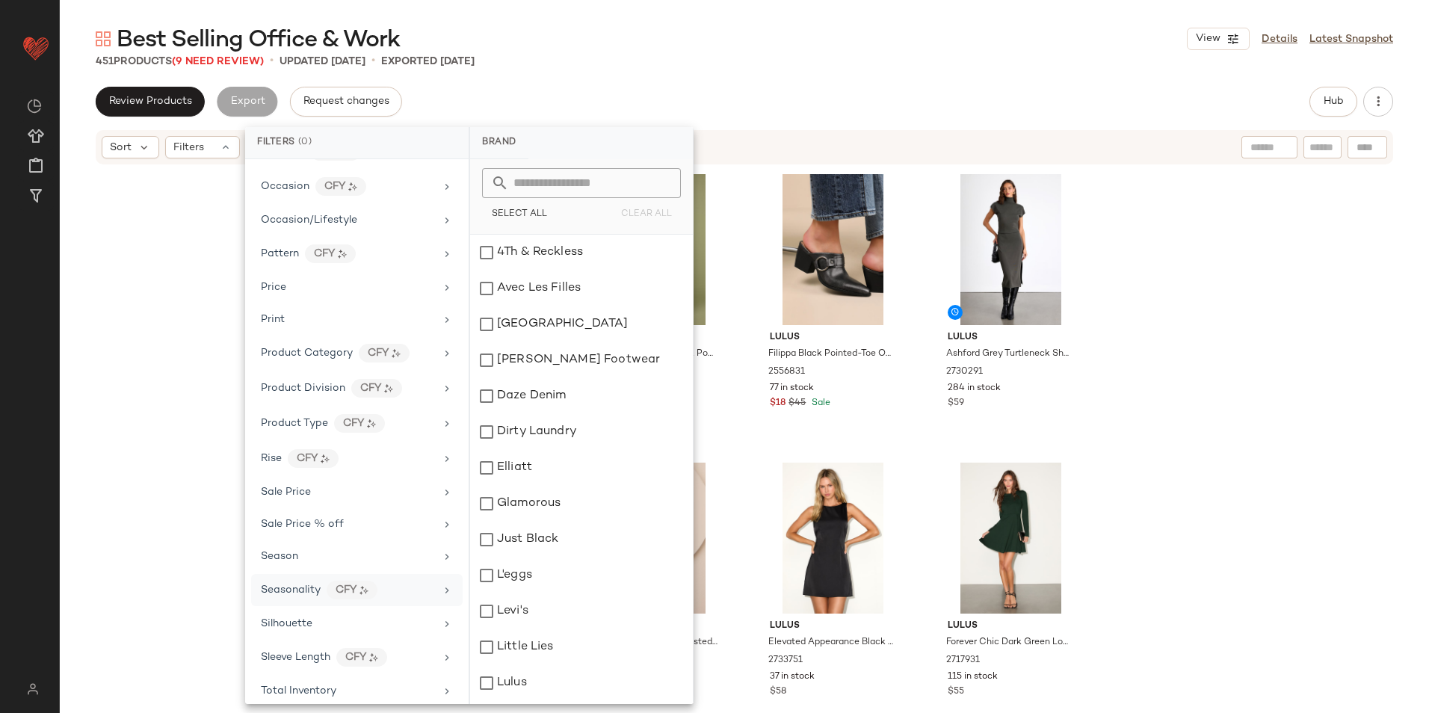
scroll to position [842, 0]
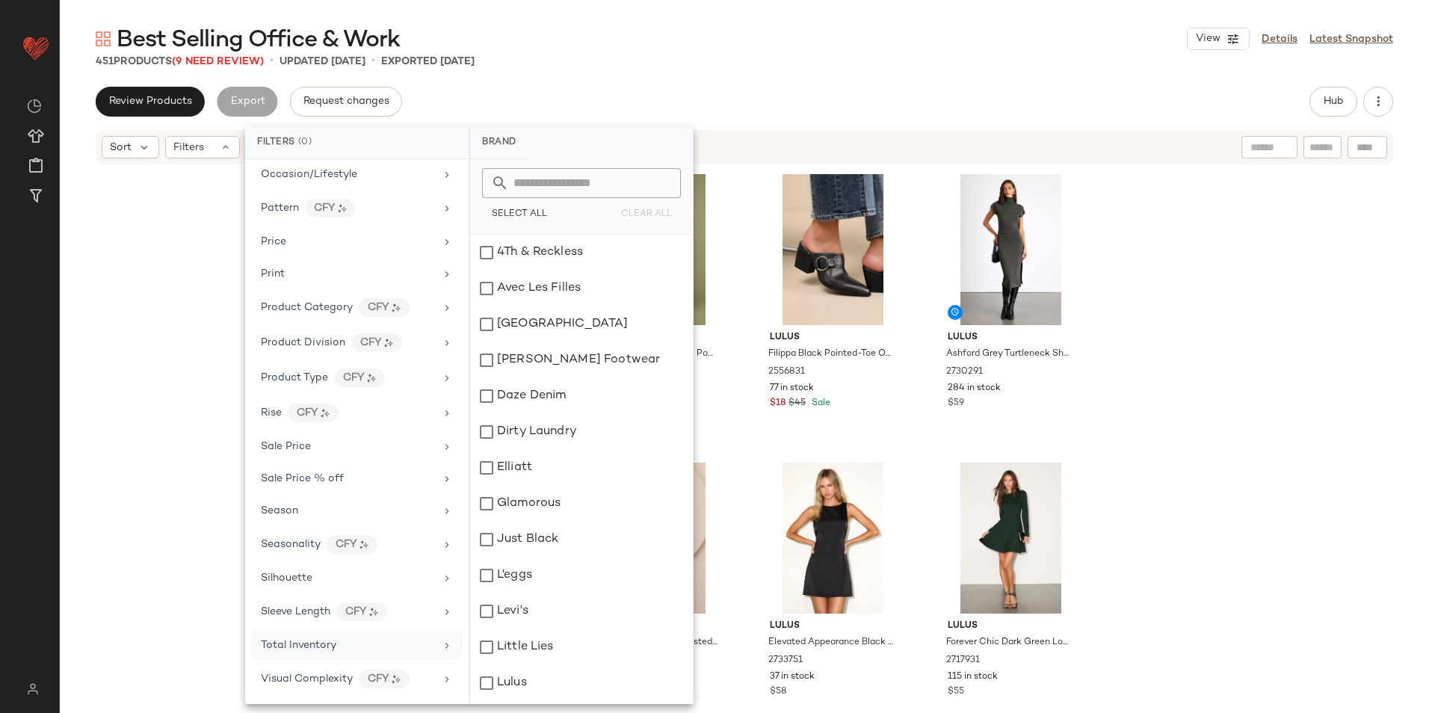
click at [293, 648] on span "Total Inventory" at bounding box center [299, 645] width 76 height 11
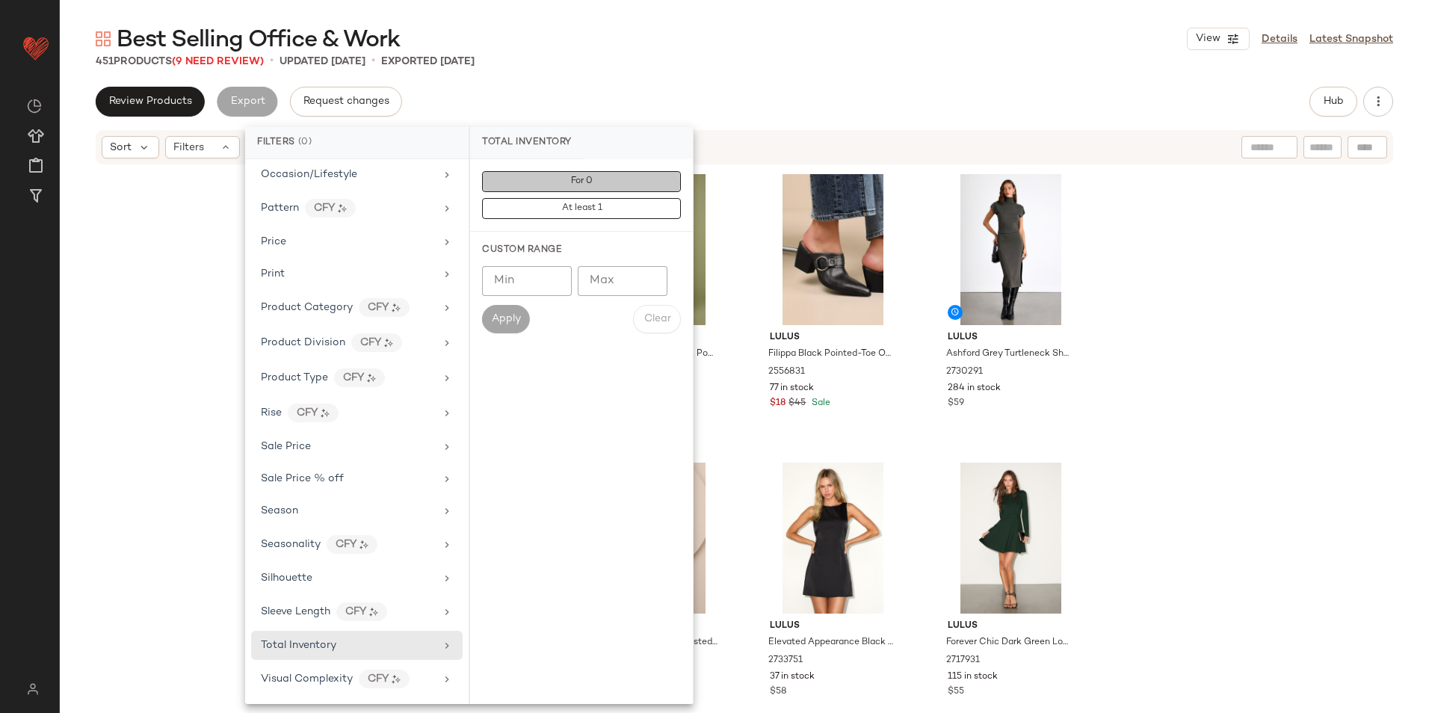
drag, startPoint x: 618, startPoint y: 188, endPoint x: 651, endPoint y: 143, distance: 55.6
click at [618, 186] on button "For 0" at bounding box center [581, 181] width 199 height 21
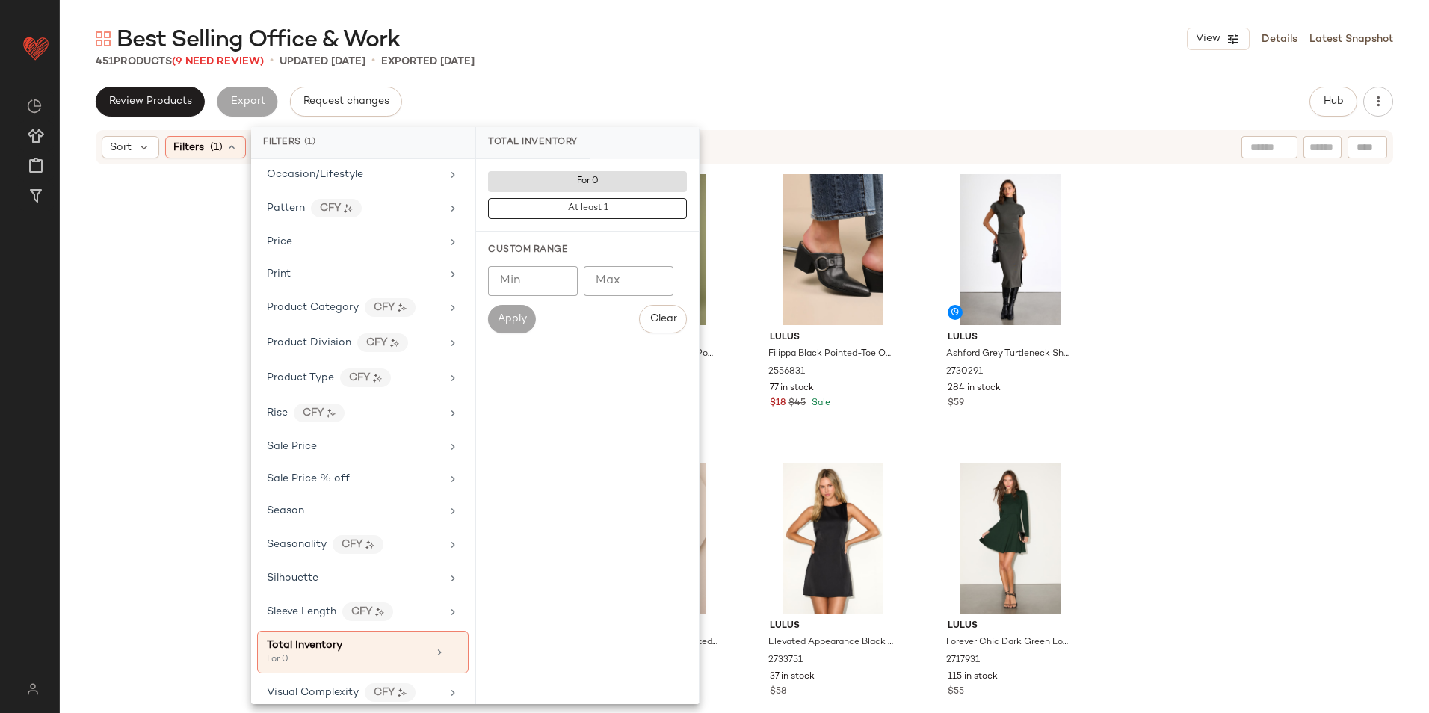
click at [669, 117] on body "Lulus ** Dashboard All Products Global Clipboards (54) Curations (815) Jordan C…" at bounding box center [714, 356] width 1429 height 713
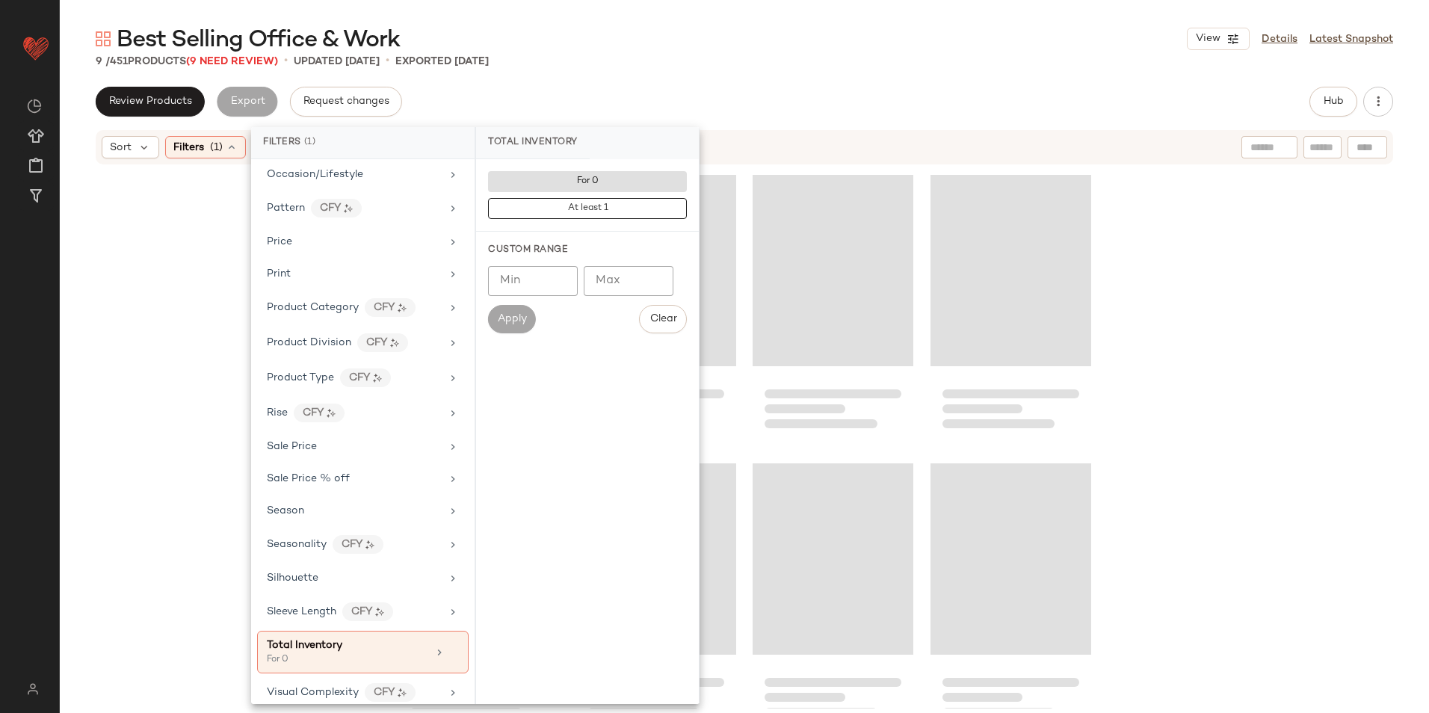
click at [996, 66] on div "9 / 451 Products (9 Need Review) • updated Oct 3rd • Exported Oct 3rd" at bounding box center [745, 61] width 1370 height 15
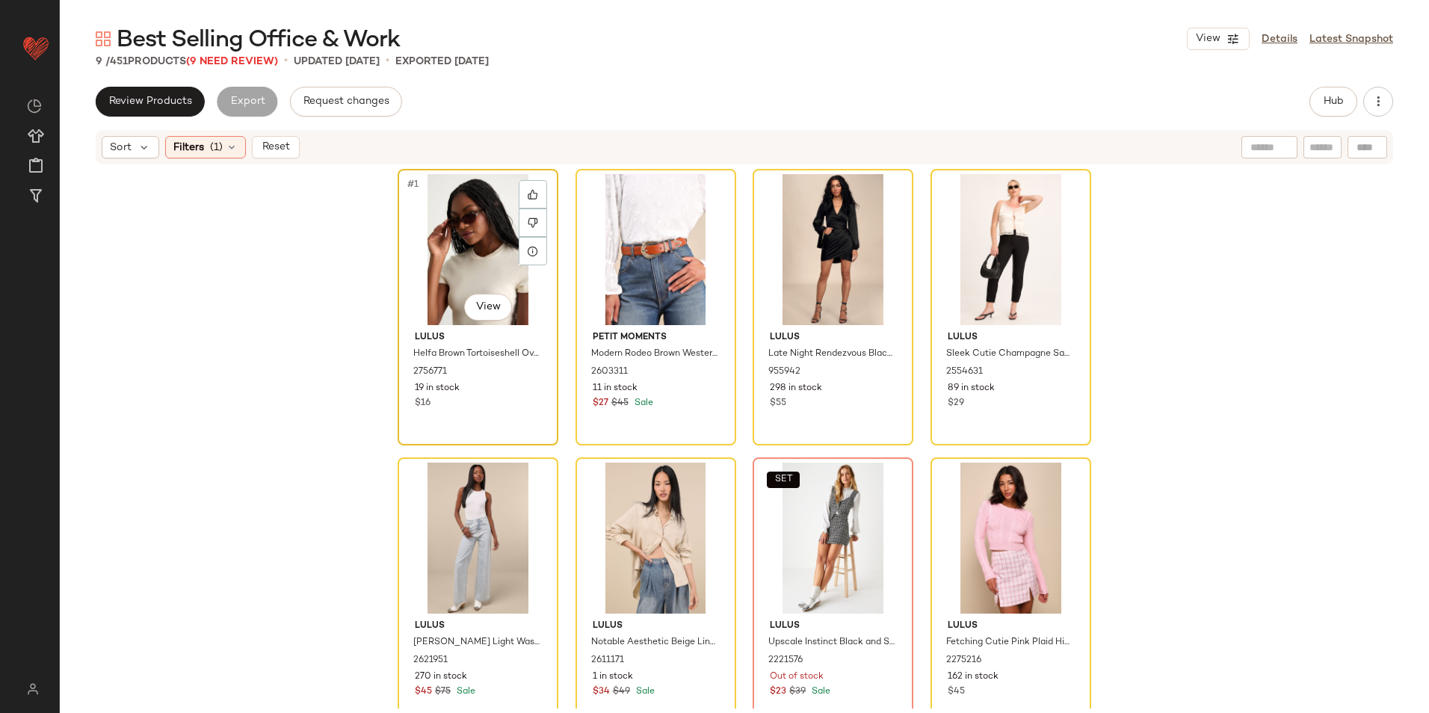
click at [460, 203] on div "#1 View" at bounding box center [478, 249] width 150 height 151
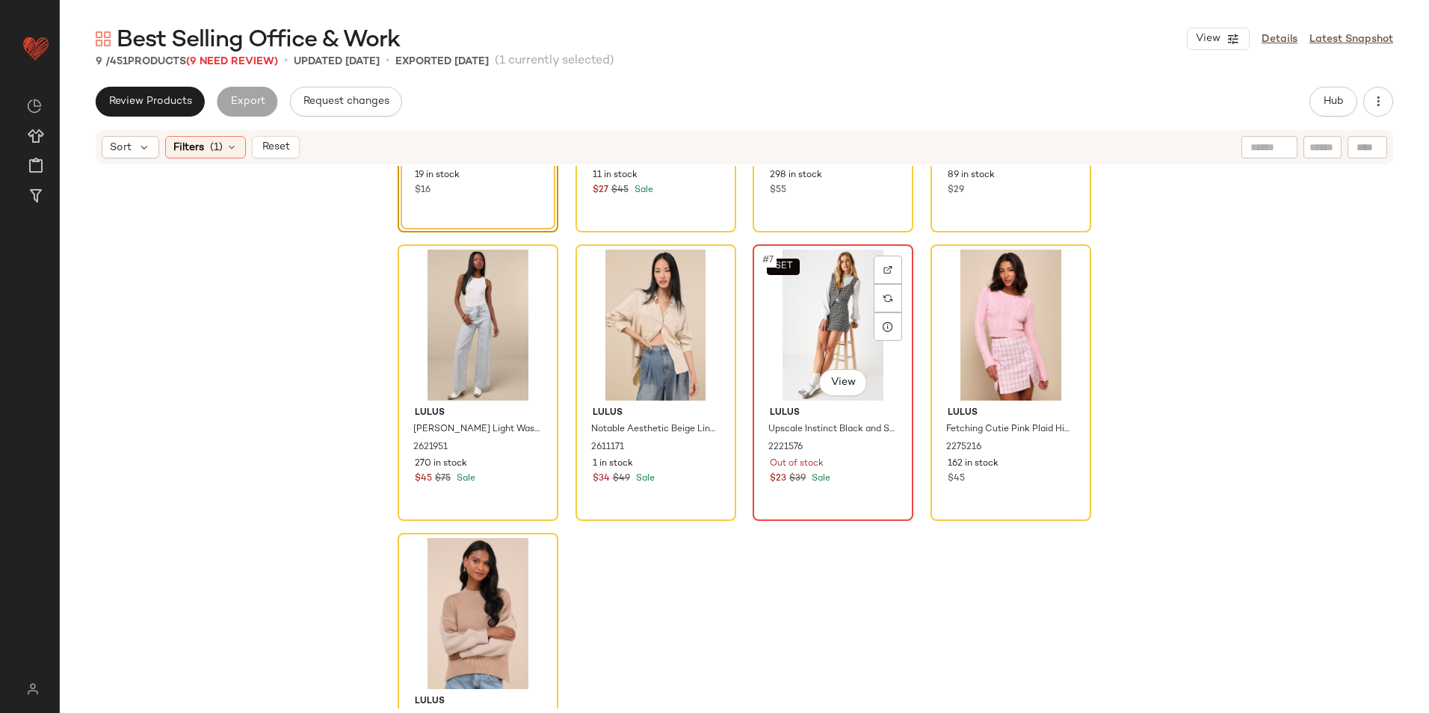
scroll to position [326, 0]
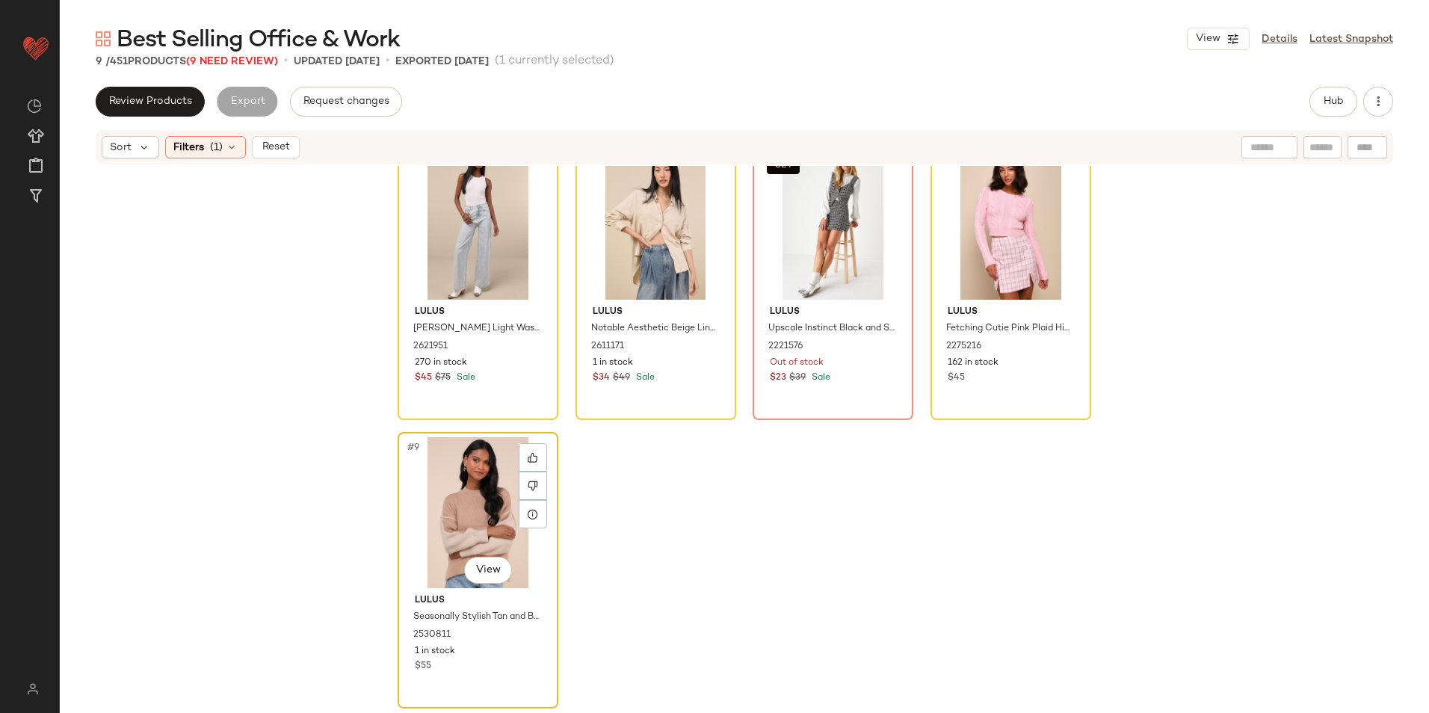
click at [452, 530] on div "#9 View" at bounding box center [478, 512] width 150 height 151
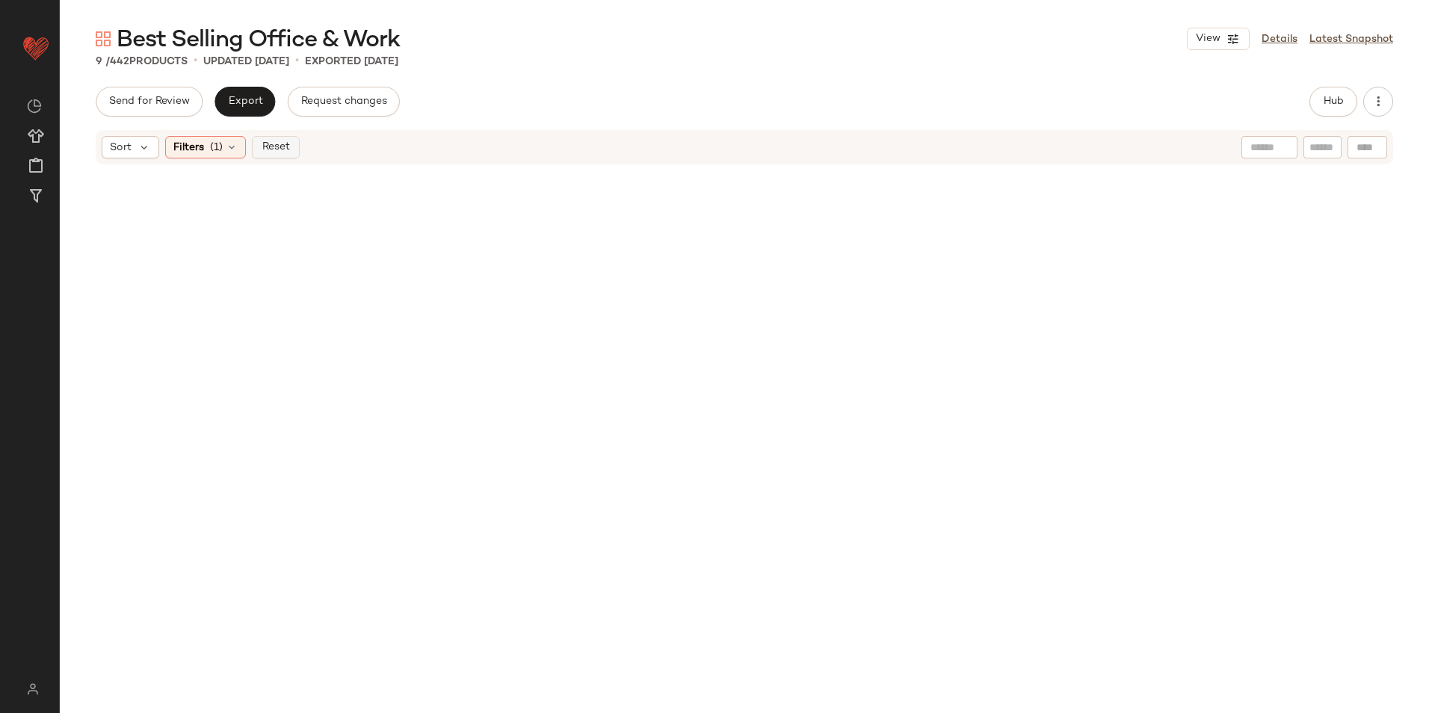
click at [286, 147] on span "Reset" at bounding box center [275, 147] width 28 height 12
click at [656, 68] on div "9 / 442 Products • updated Oct 6th • Exported Oct 3rd" at bounding box center [745, 61] width 1370 height 15
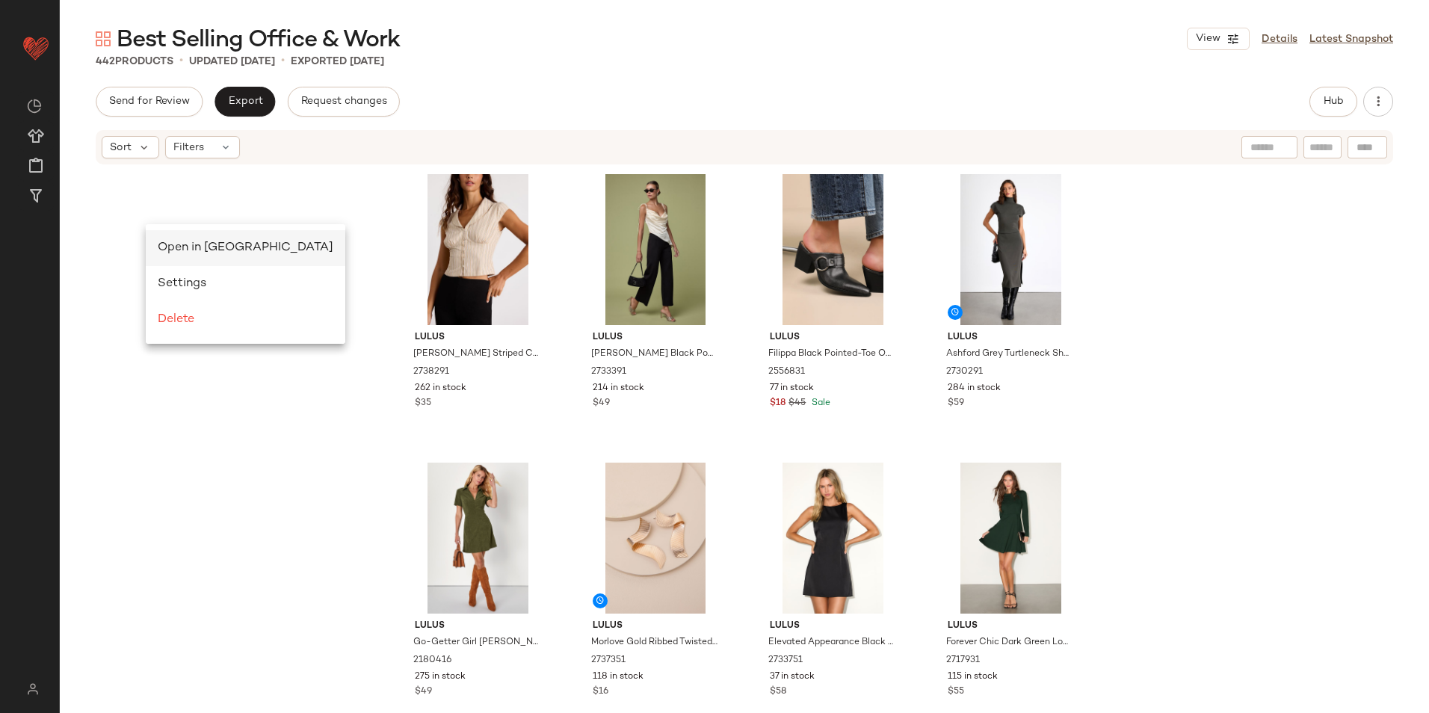
click at [200, 248] on span "Open in [GEOGRAPHIC_DATA]" at bounding box center [246, 247] width 176 height 13
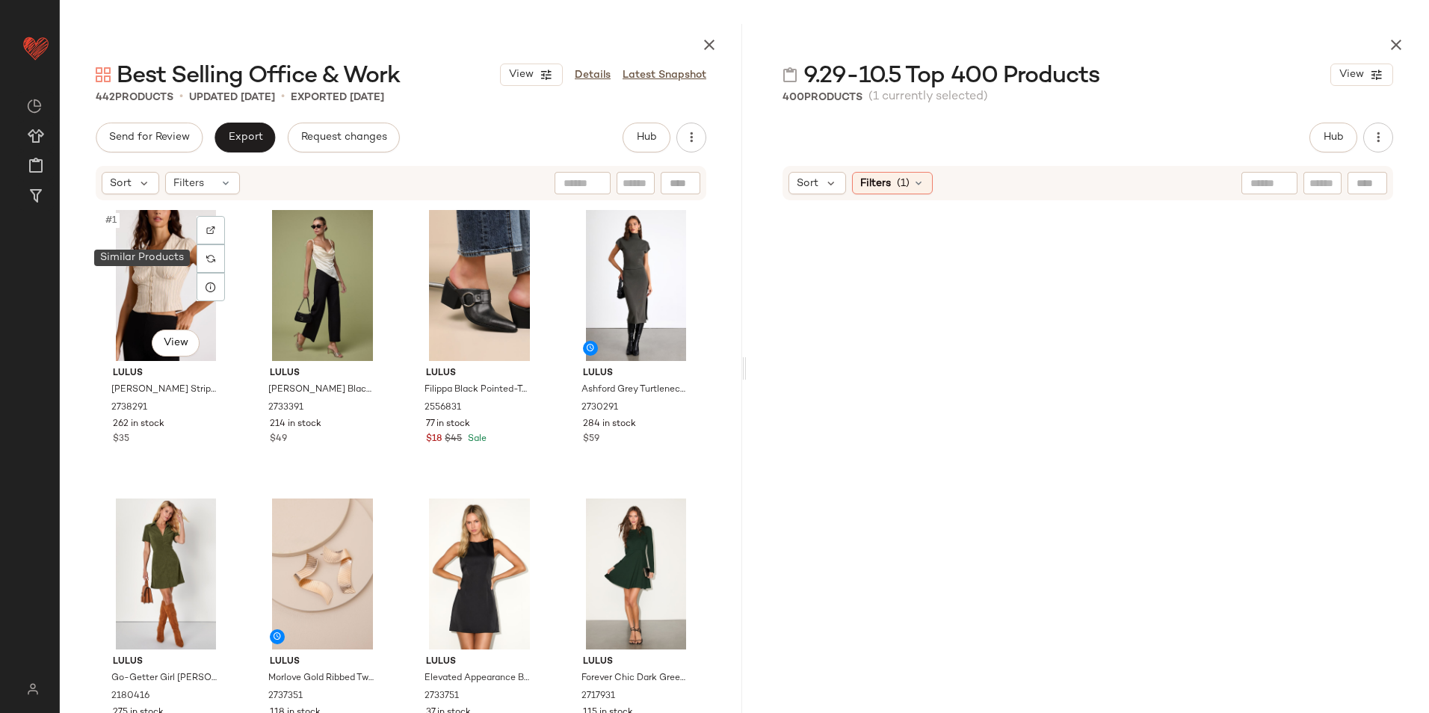
scroll to position [25973, 0]
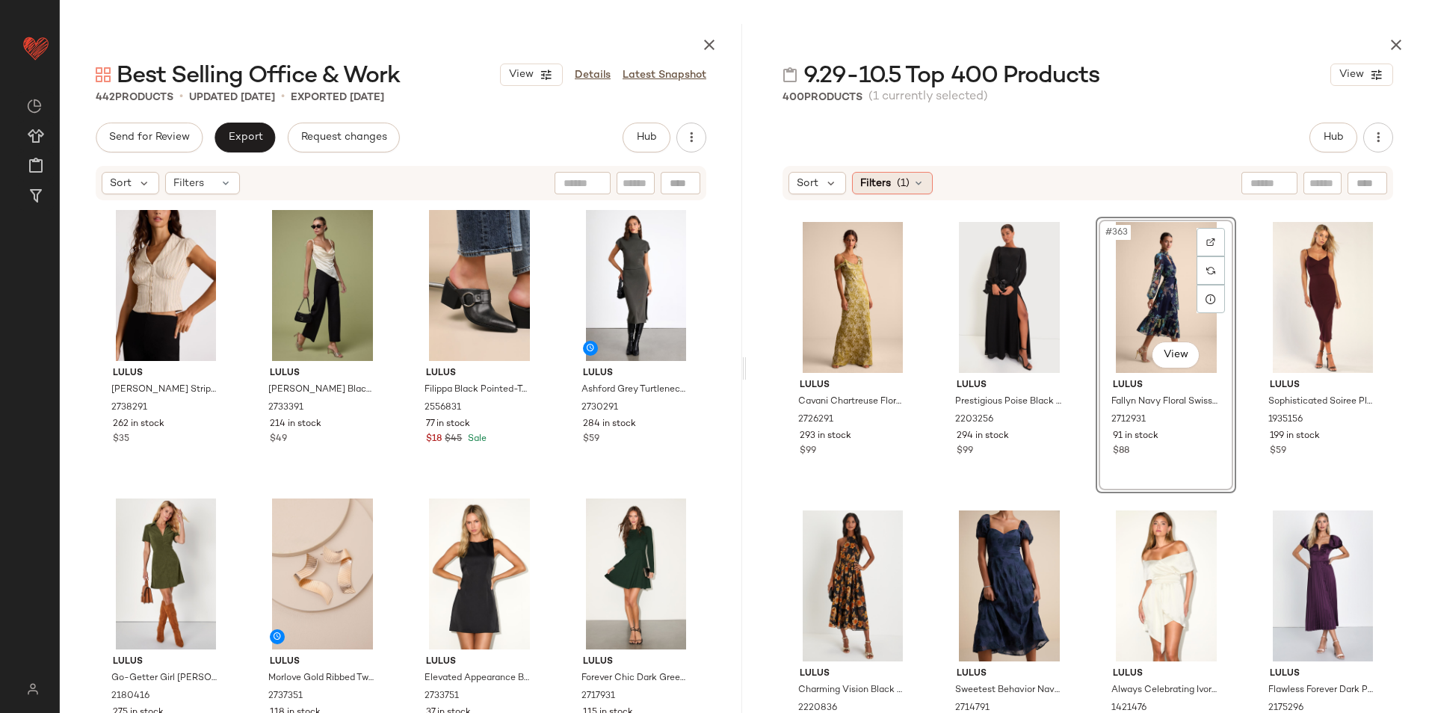
click at [879, 185] on span "Filters" at bounding box center [876, 184] width 31 height 16
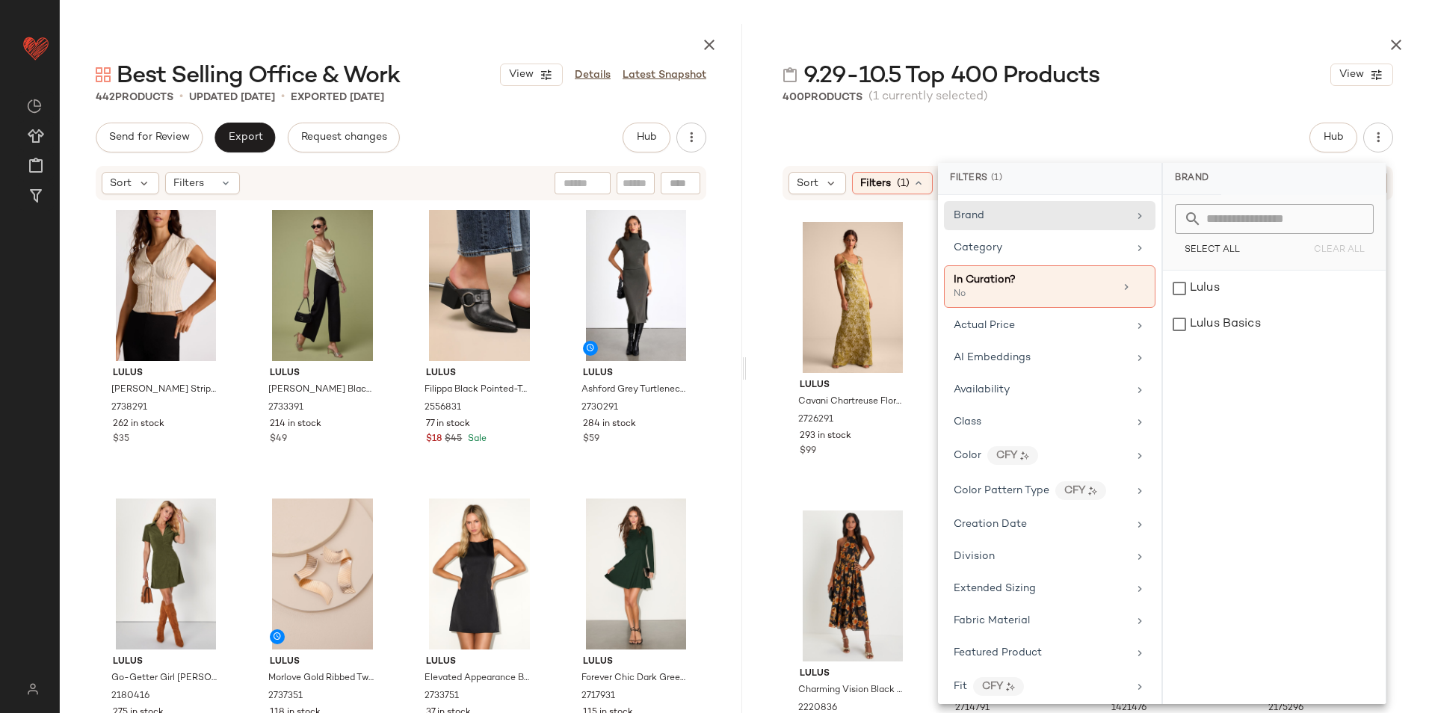
click at [879, 185] on span "Filters" at bounding box center [876, 184] width 31 height 16
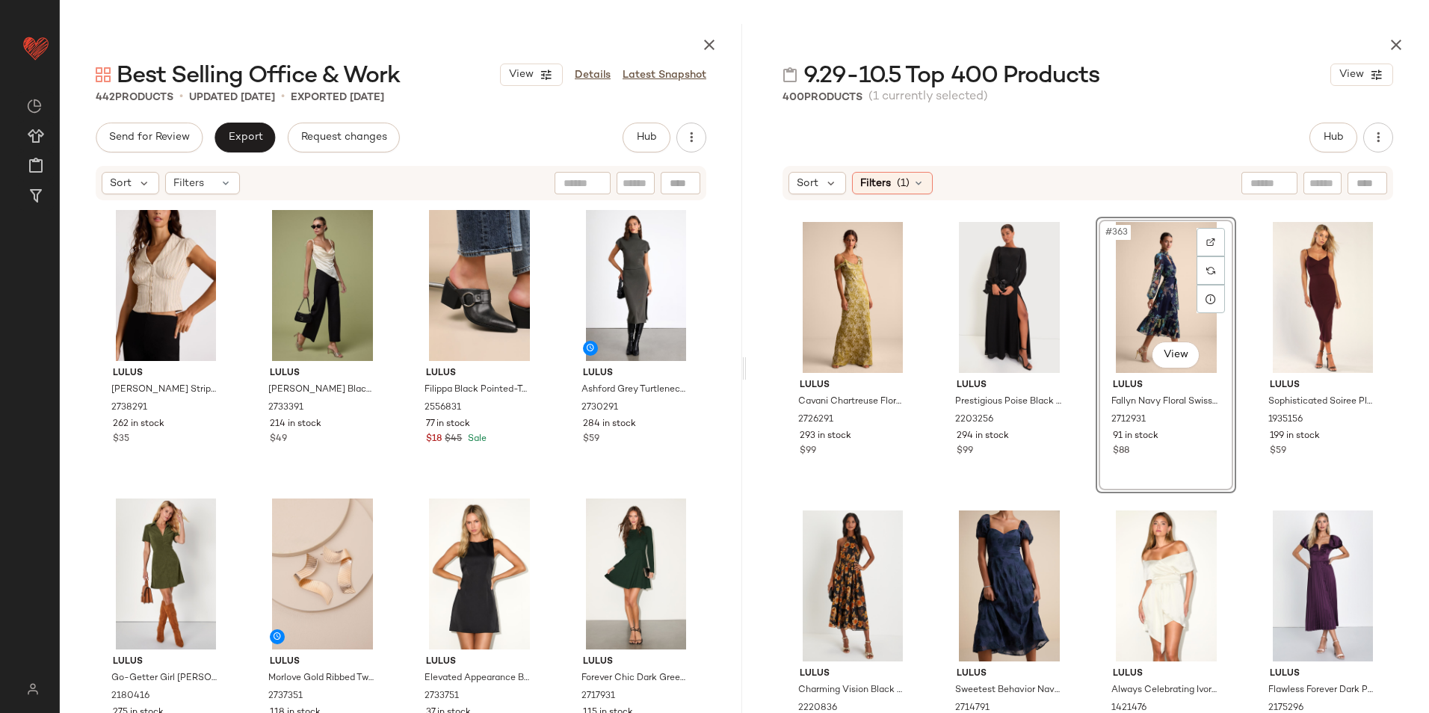
click at [1316, 182] on input "text" at bounding box center [1323, 184] width 26 height 16
click at [1179, 192] on div at bounding box center [1204, 183] width 130 height 22
type input "******"
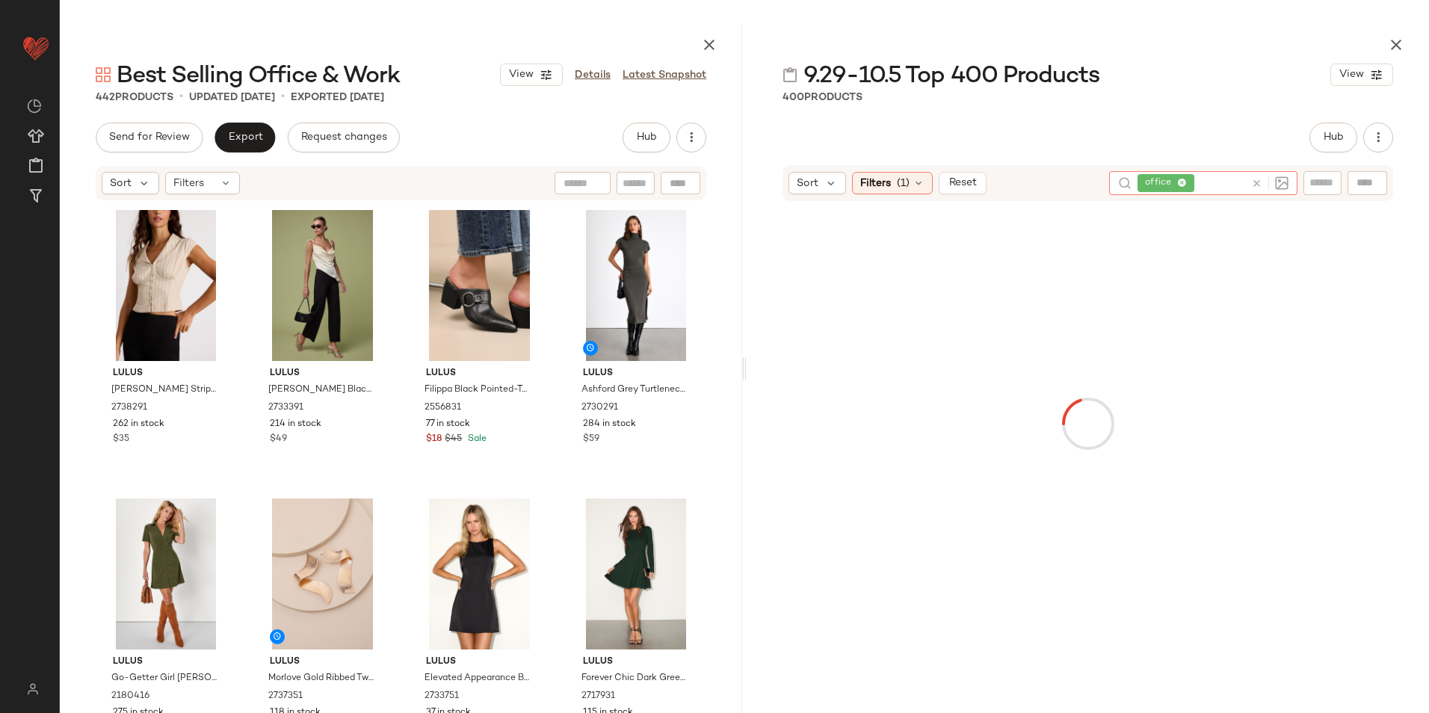
click at [1128, 107] on div "9.29-10.5 Top 400 Products View 400 Products Hub Sort Filters (1) Reset office" at bounding box center [1088, 368] width 683 height 689
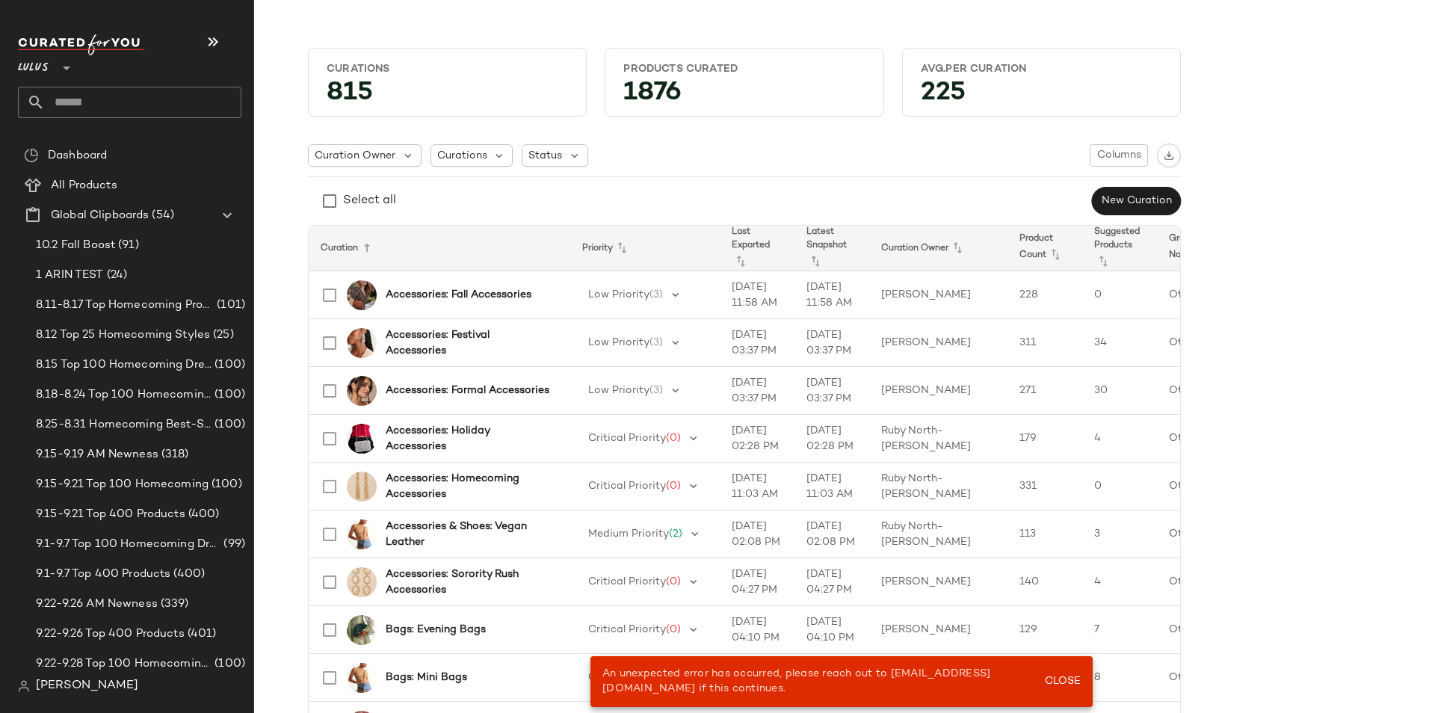
click at [117, 104] on input "text" at bounding box center [143, 102] width 197 height 31
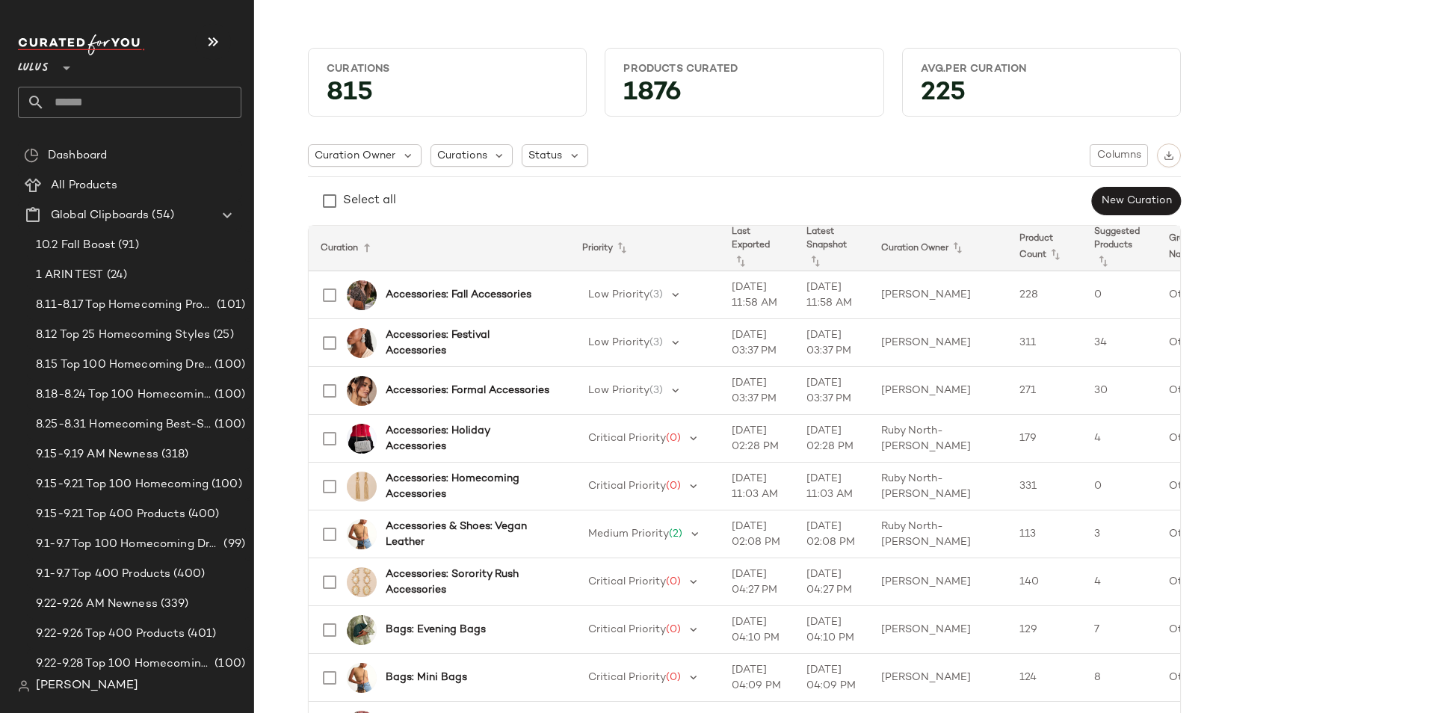
click at [75, 95] on input "text" at bounding box center [143, 102] width 197 height 31
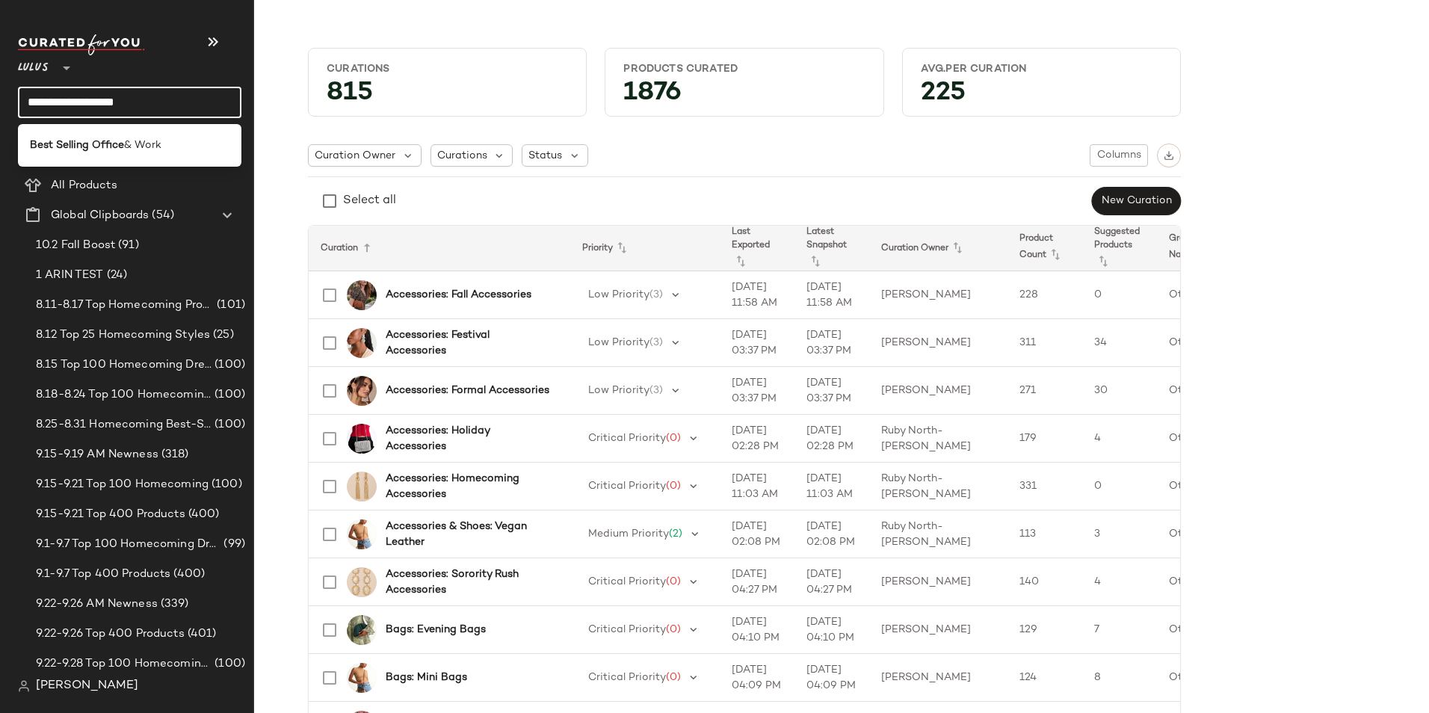
type input "**********"
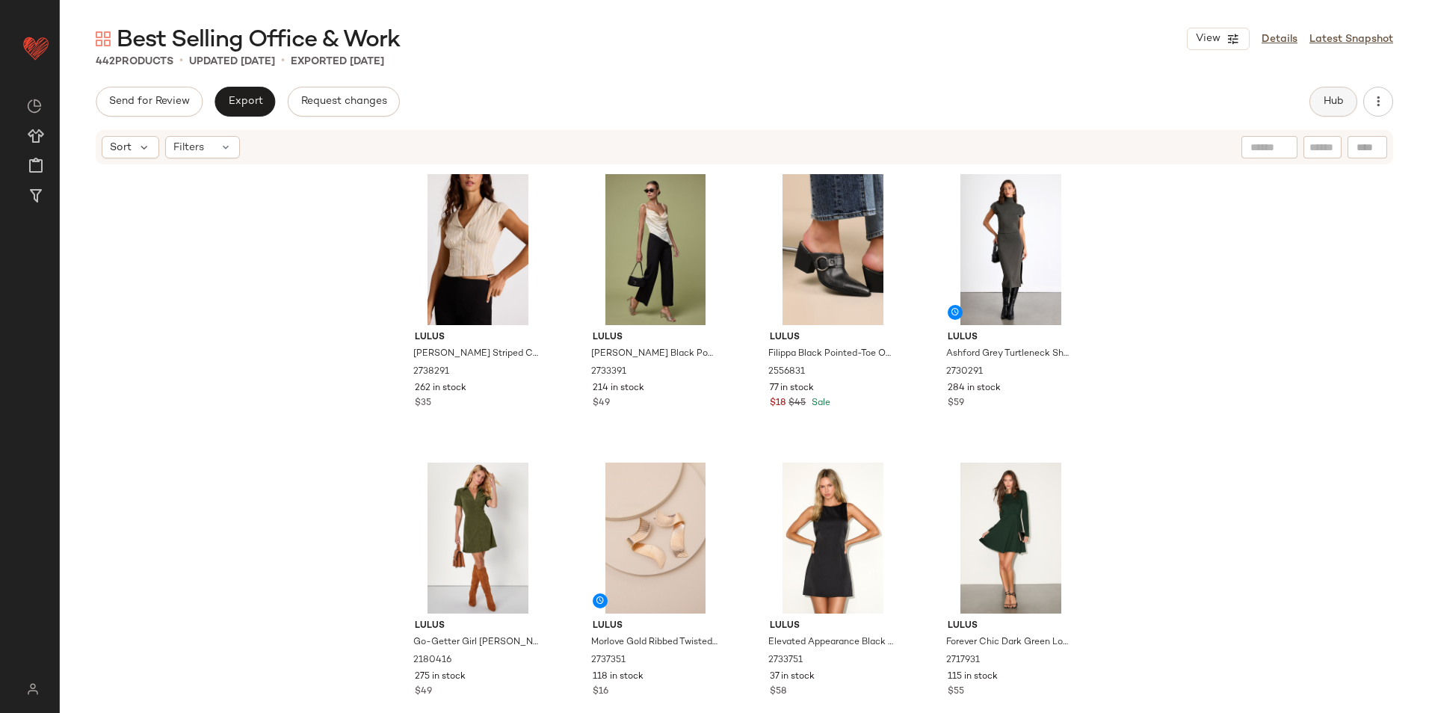
click at [1336, 96] on span "Hub" at bounding box center [1333, 102] width 21 height 12
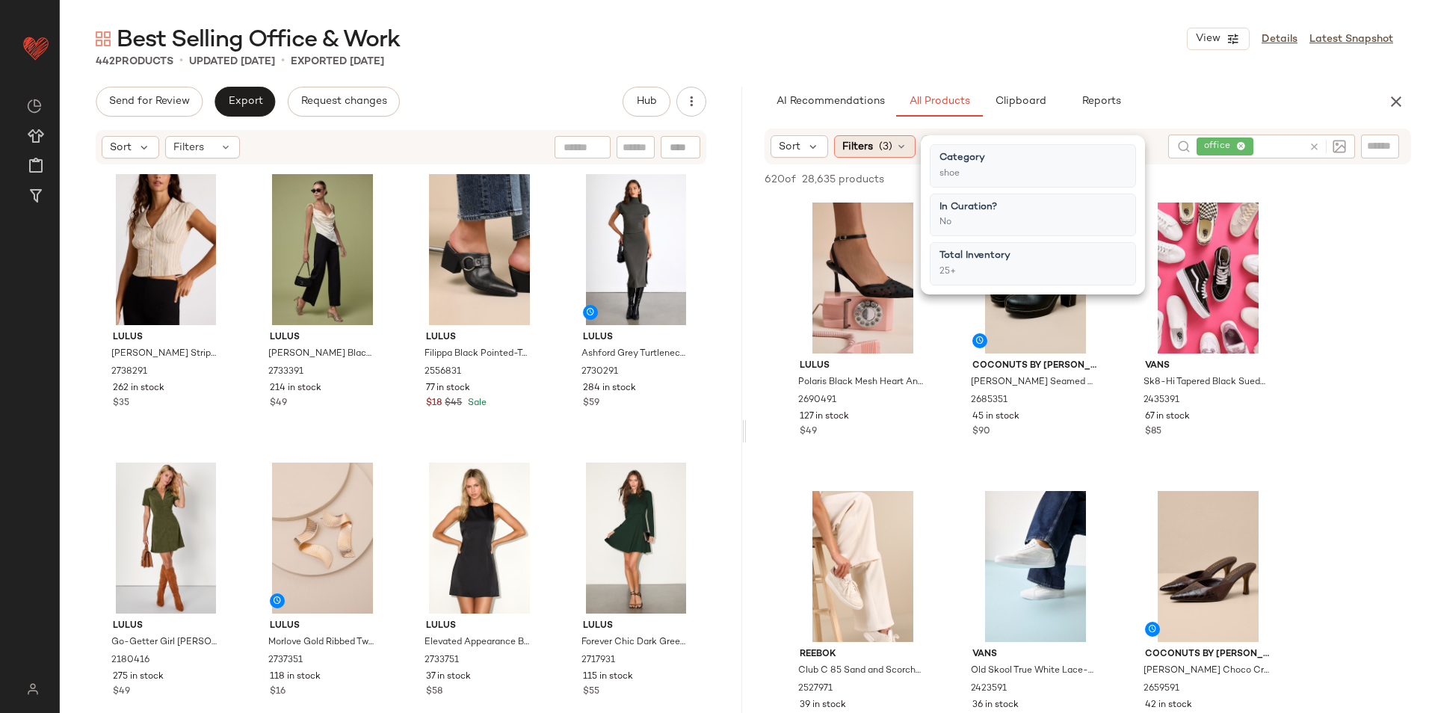
click at [887, 146] on span "(3)" at bounding box center [885, 147] width 13 height 16
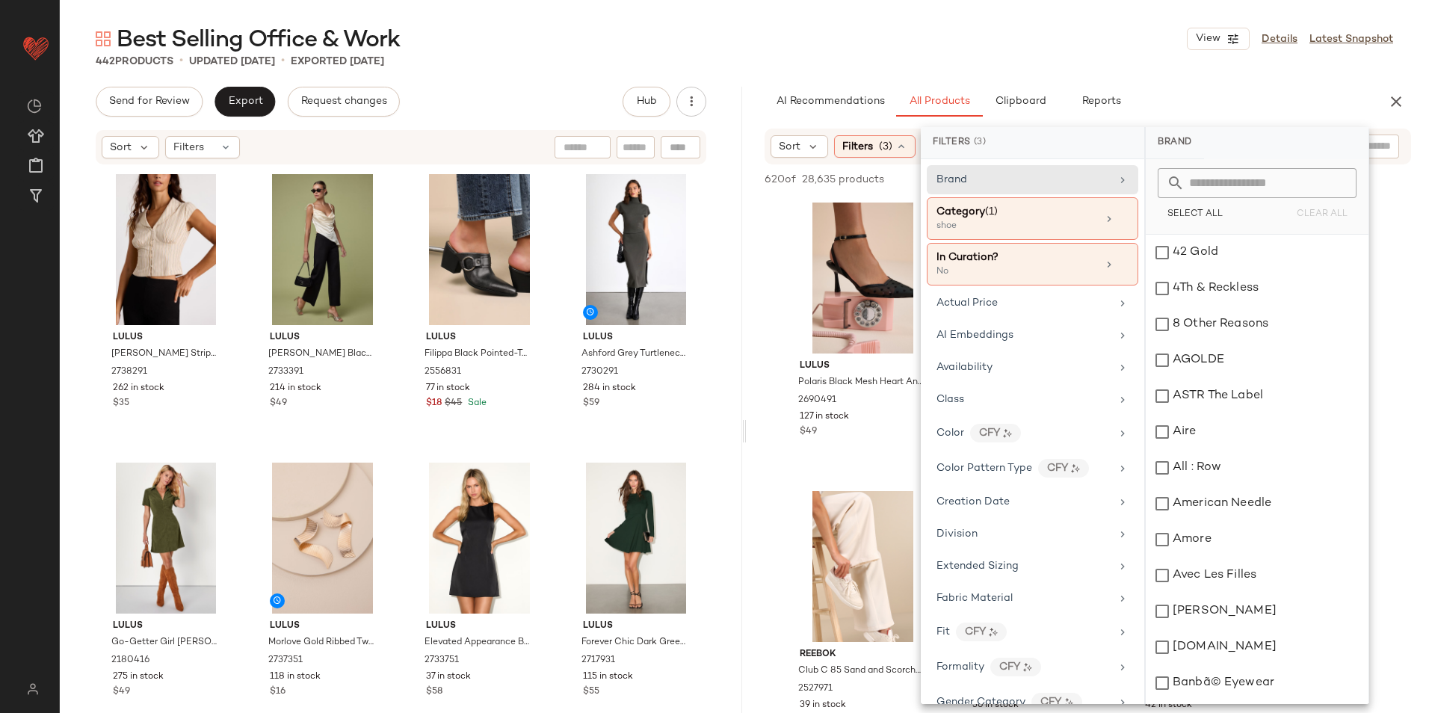
drag, startPoint x: 1014, startPoint y: 51, endPoint x: 1041, endPoint y: 61, distance: 29.6
click at [1015, 51] on div "Best Selling Office & Work View Details Latest Snapshot" at bounding box center [745, 39] width 1370 height 30
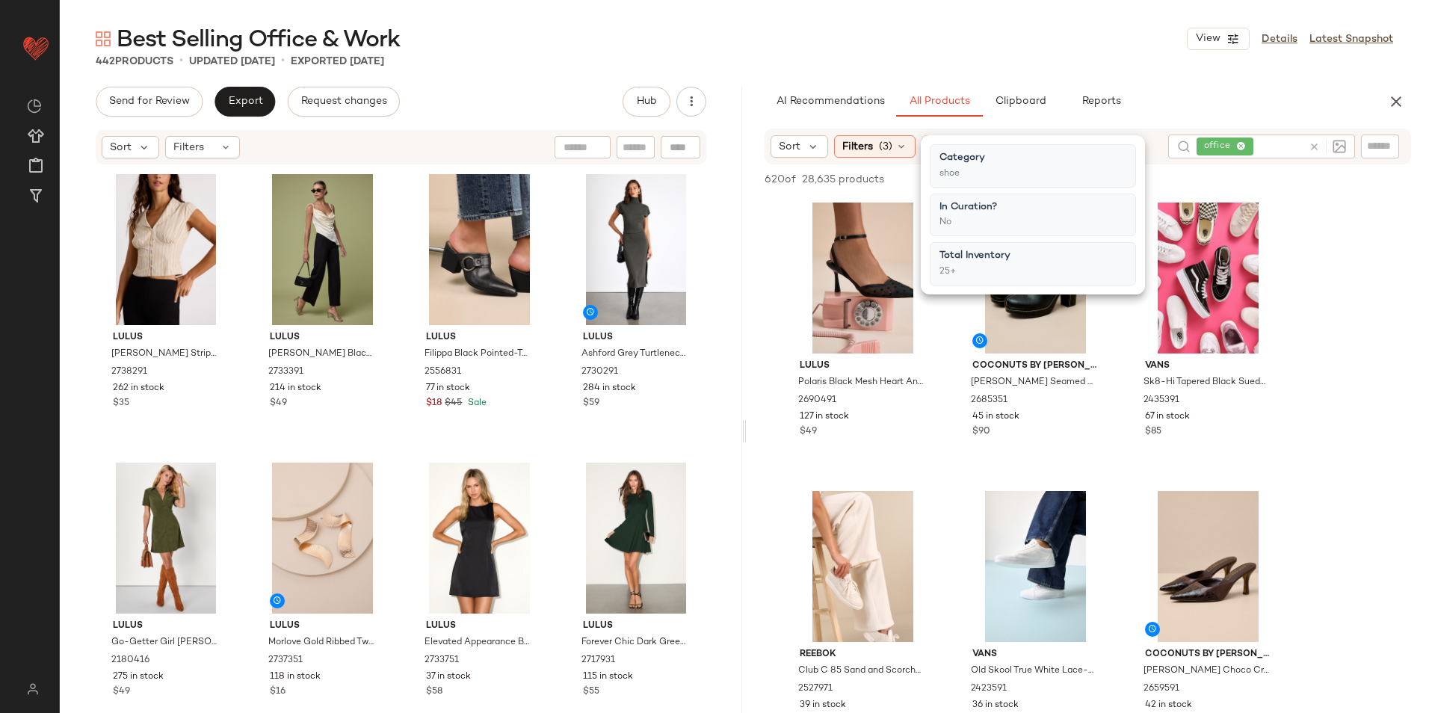
click at [1318, 90] on div "AI Recommendations All Products Clipboard Reports" at bounding box center [1064, 102] width 599 height 30
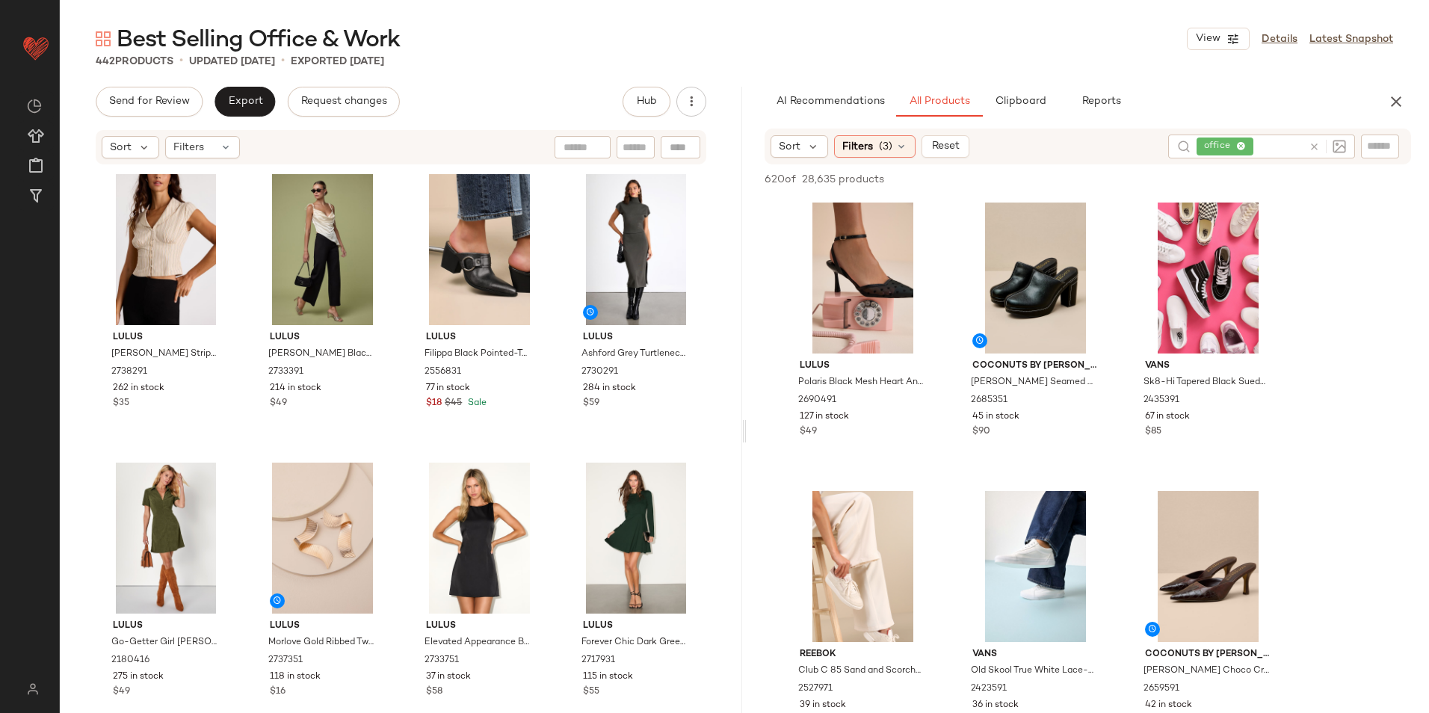
click at [1395, 89] on button "button" at bounding box center [1397, 102] width 30 height 30
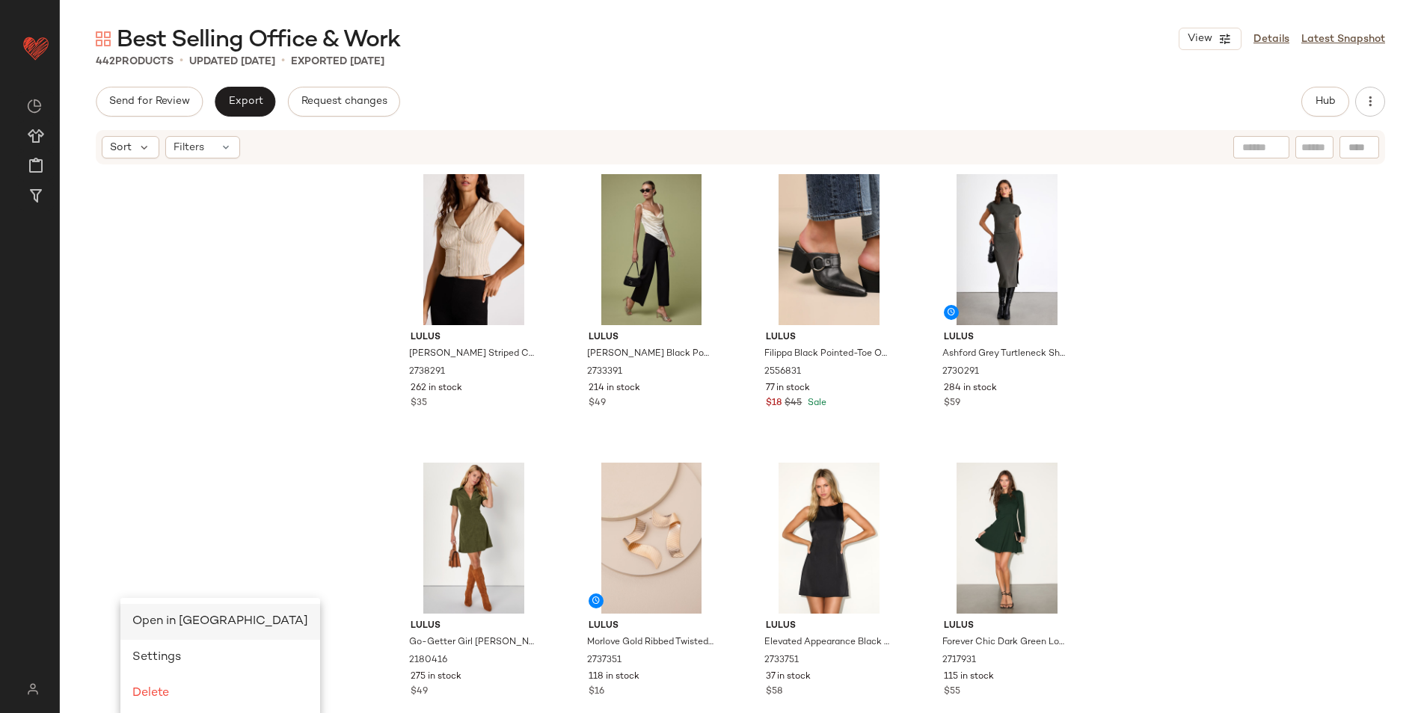
click at [138, 613] on div "Open in [GEOGRAPHIC_DATA]" at bounding box center [220, 622] width 176 height 18
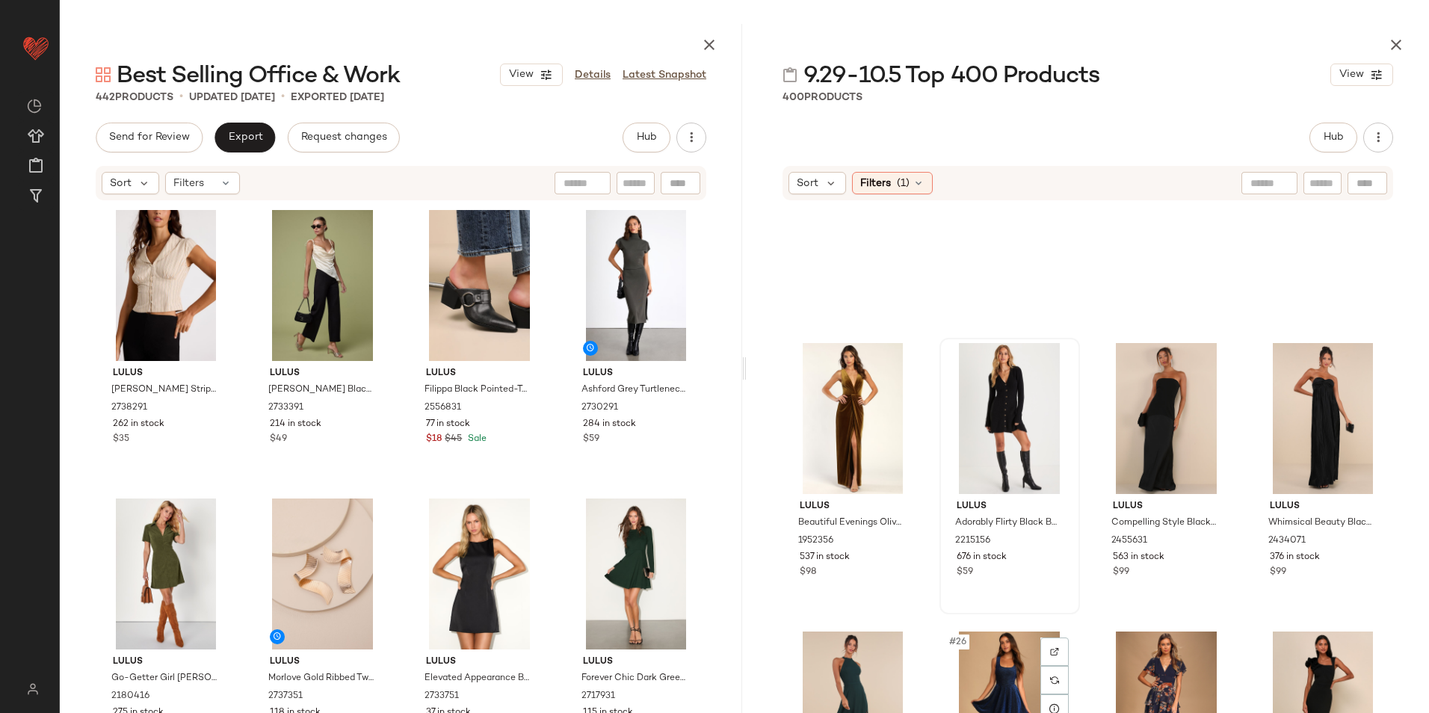
scroll to position [1283, 0]
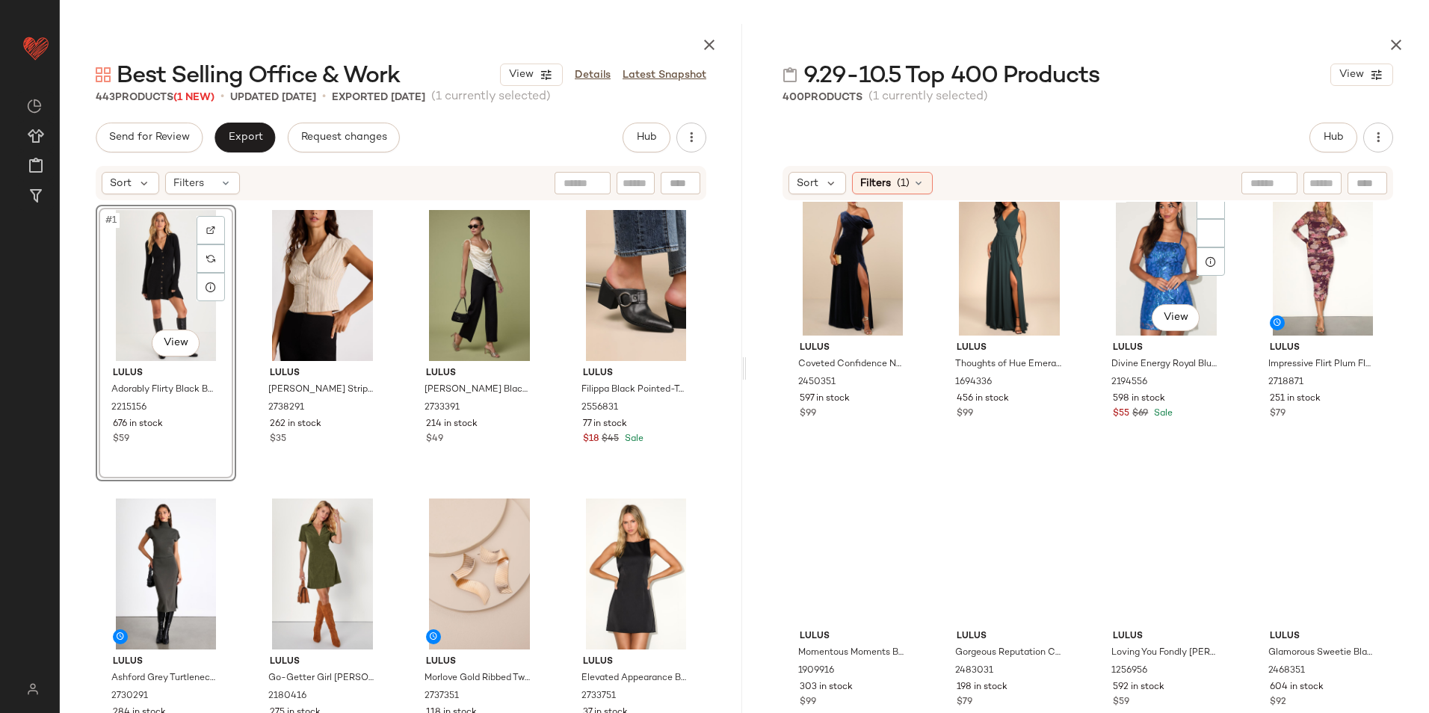
scroll to position [2928, 0]
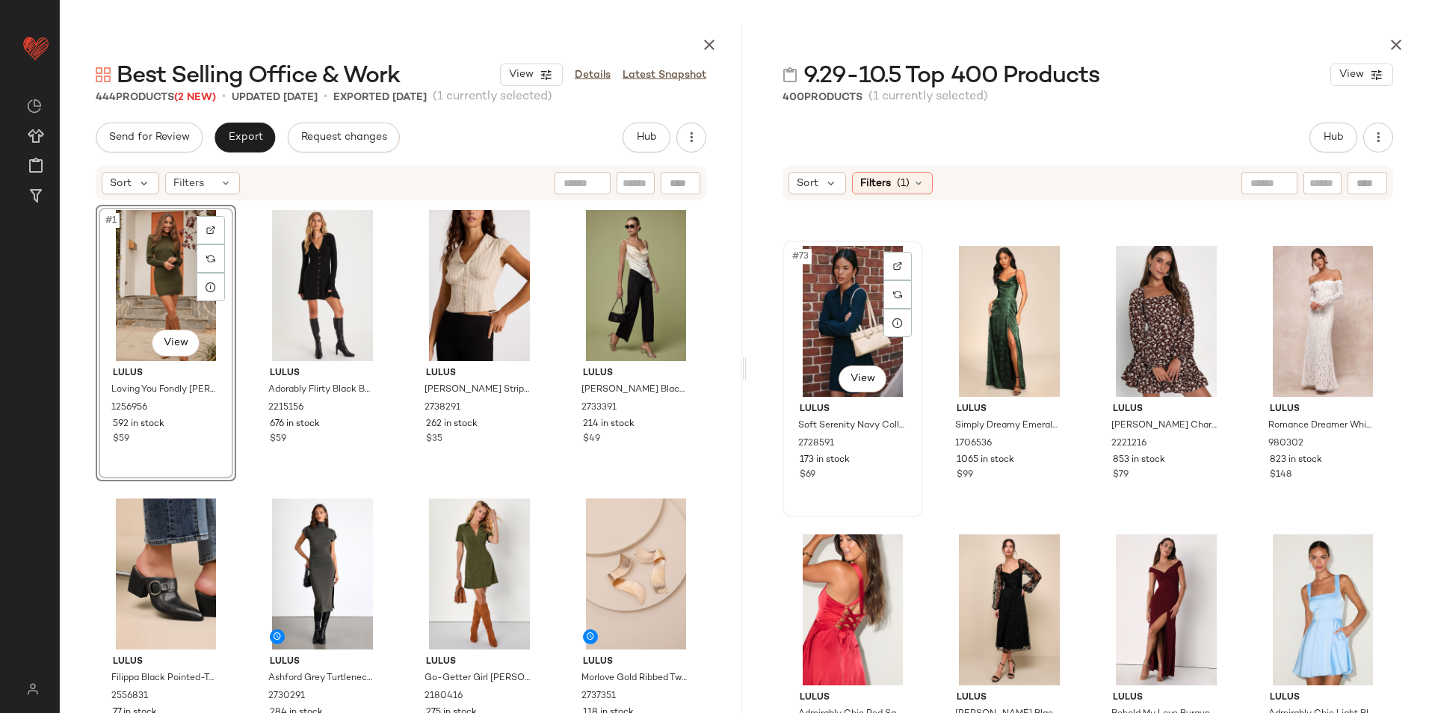
scroll to position [5170, 0]
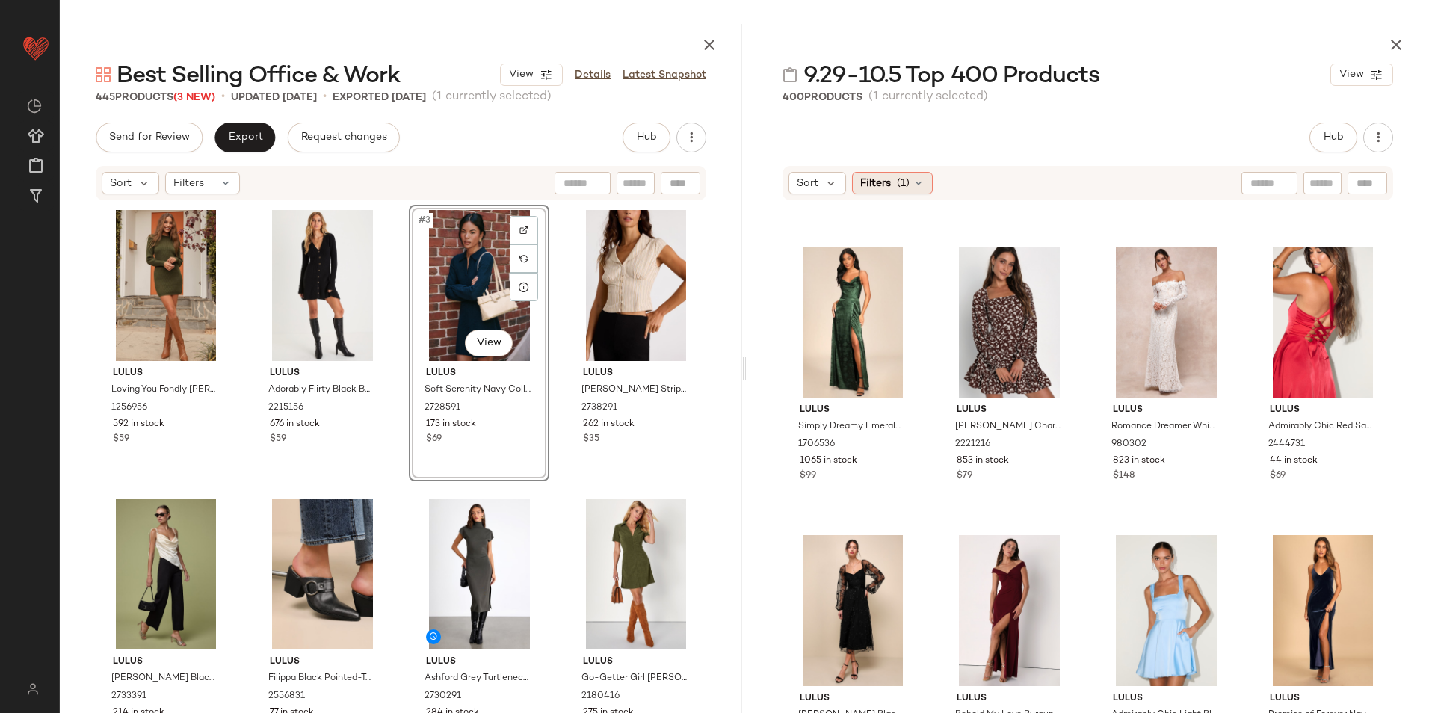
click at [898, 180] on span "(1)" at bounding box center [903, 184] width 13 height 16
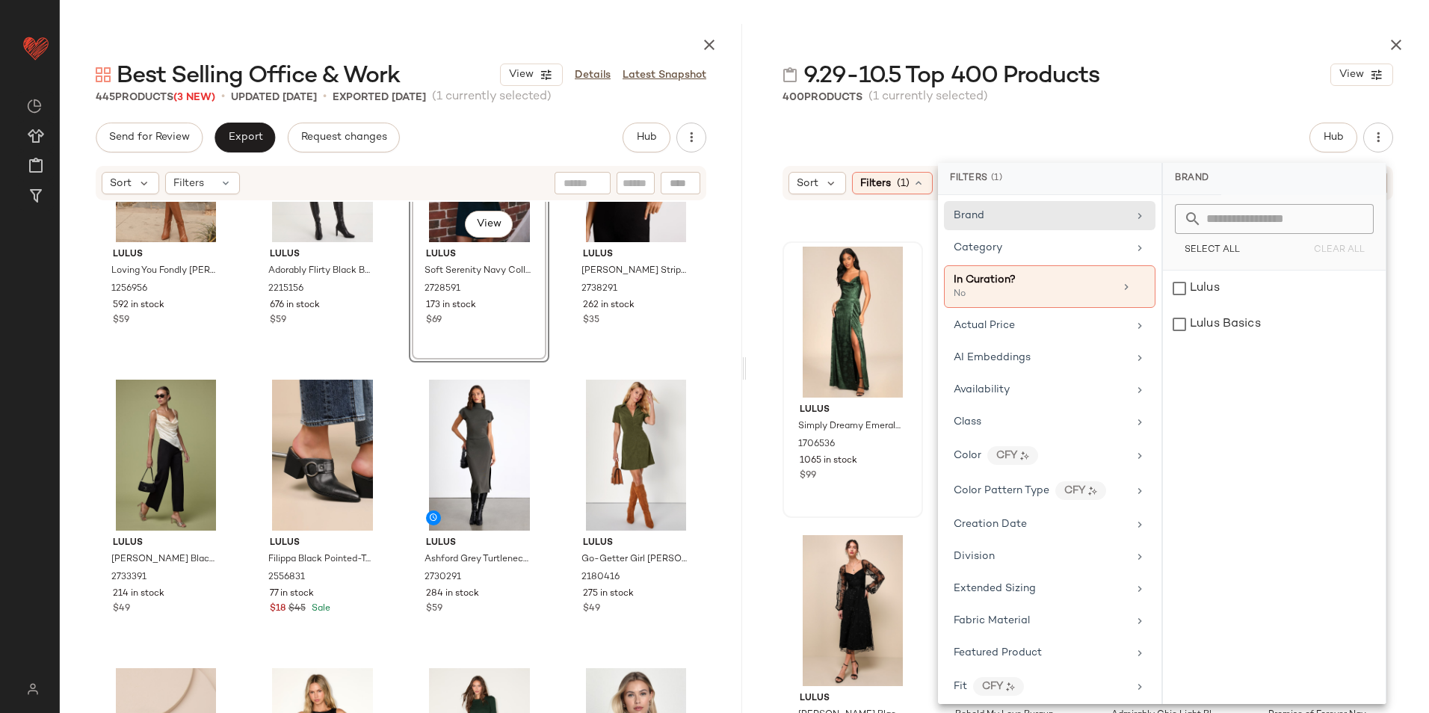
scroll to position [75, 0]
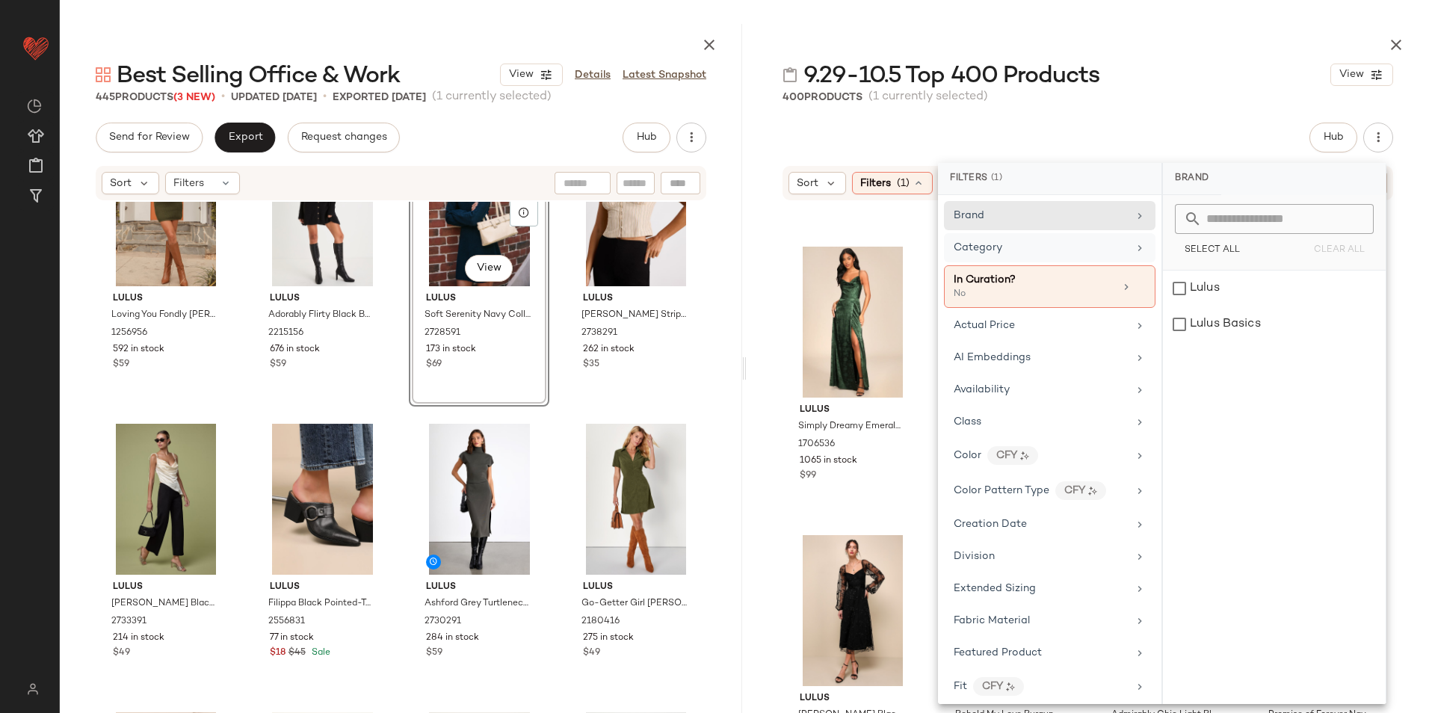
click at [987, 248] on span "Category" at bounding box center [978, 247] width 49 height 11
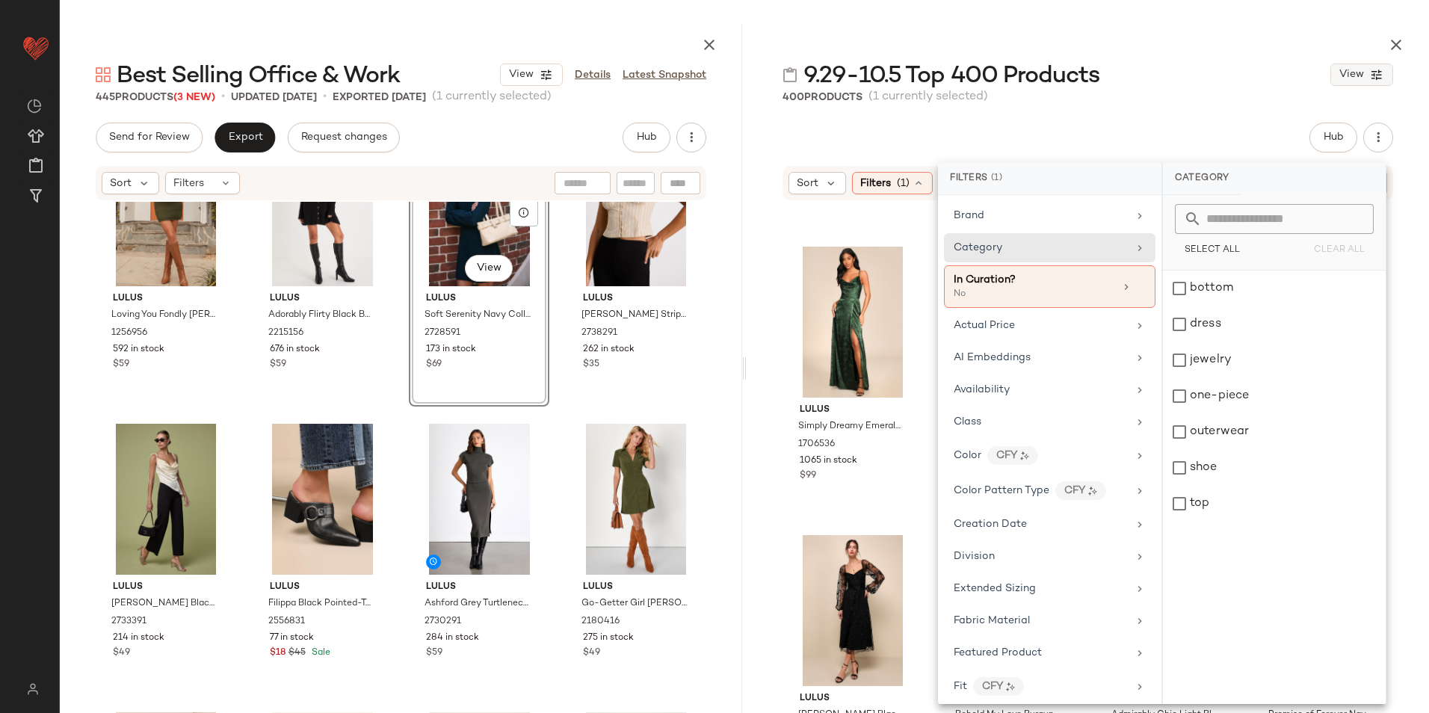
drag, startPoint x: 1130, startPoint y: 70, endPoint x: 1337, endPoint y: 69, distance: 206.4
click at [1148, 76] on div "9.29-10.5 Top 400 Products View" at bounding box center [1088, 75] width 683 height 30
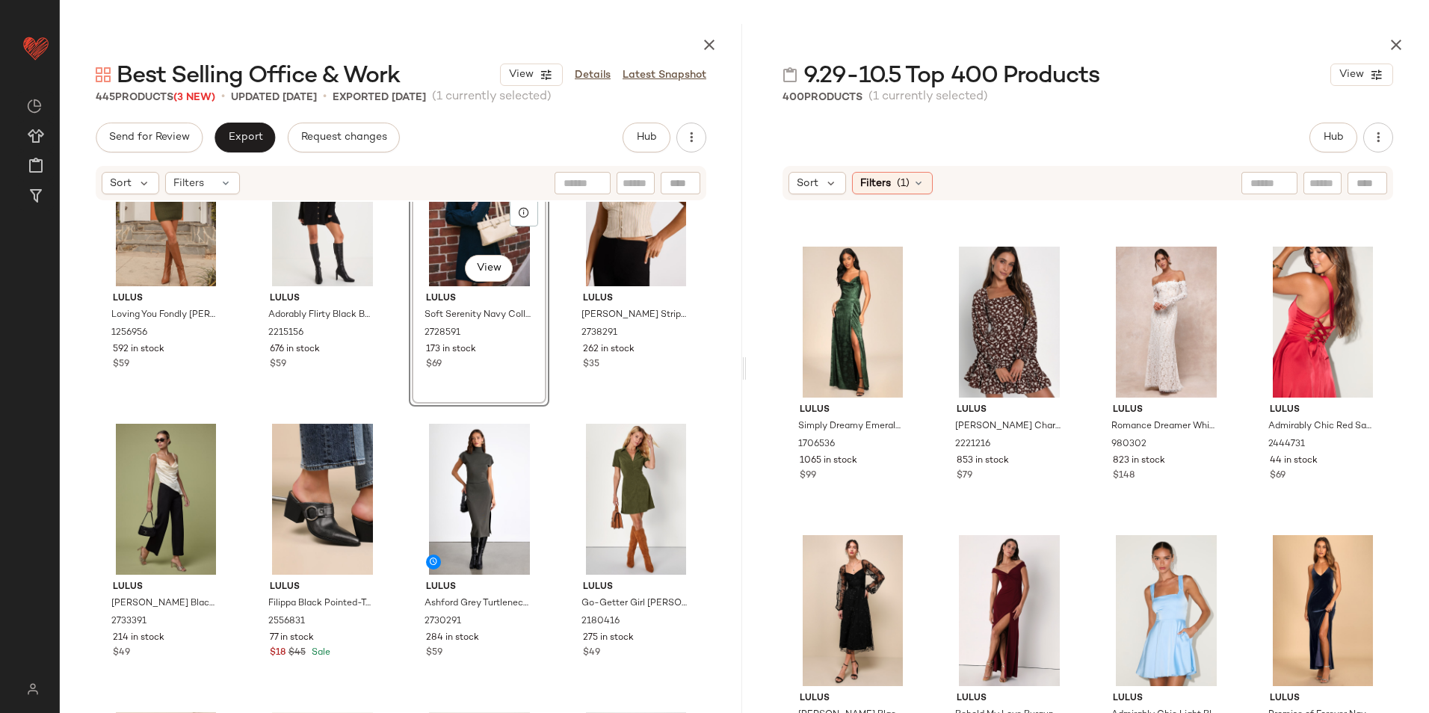
click at [1396, 41] on icon "button" at bounding box center [1397, 45] width 18 height 18
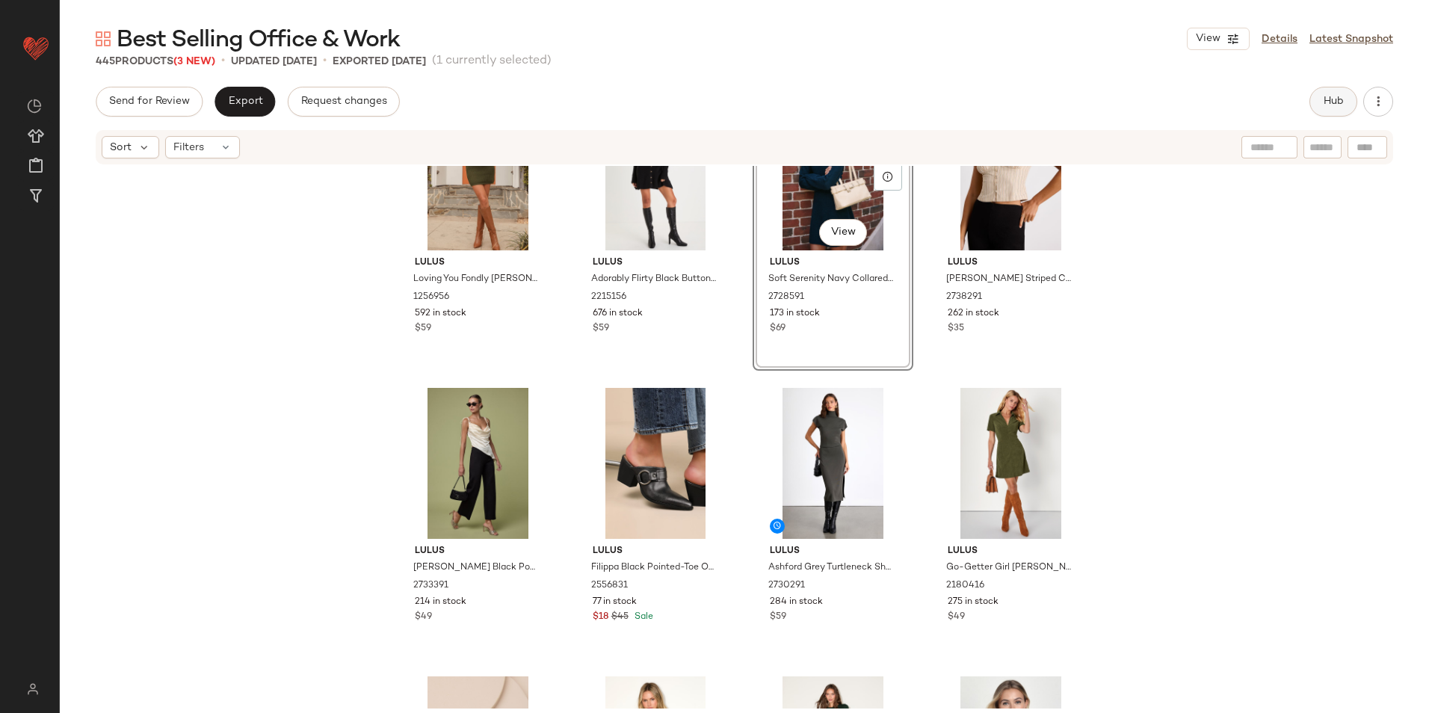
click at [1345, 105] on button "Hub" at bounding box center [1334, 102] width 48 height 30
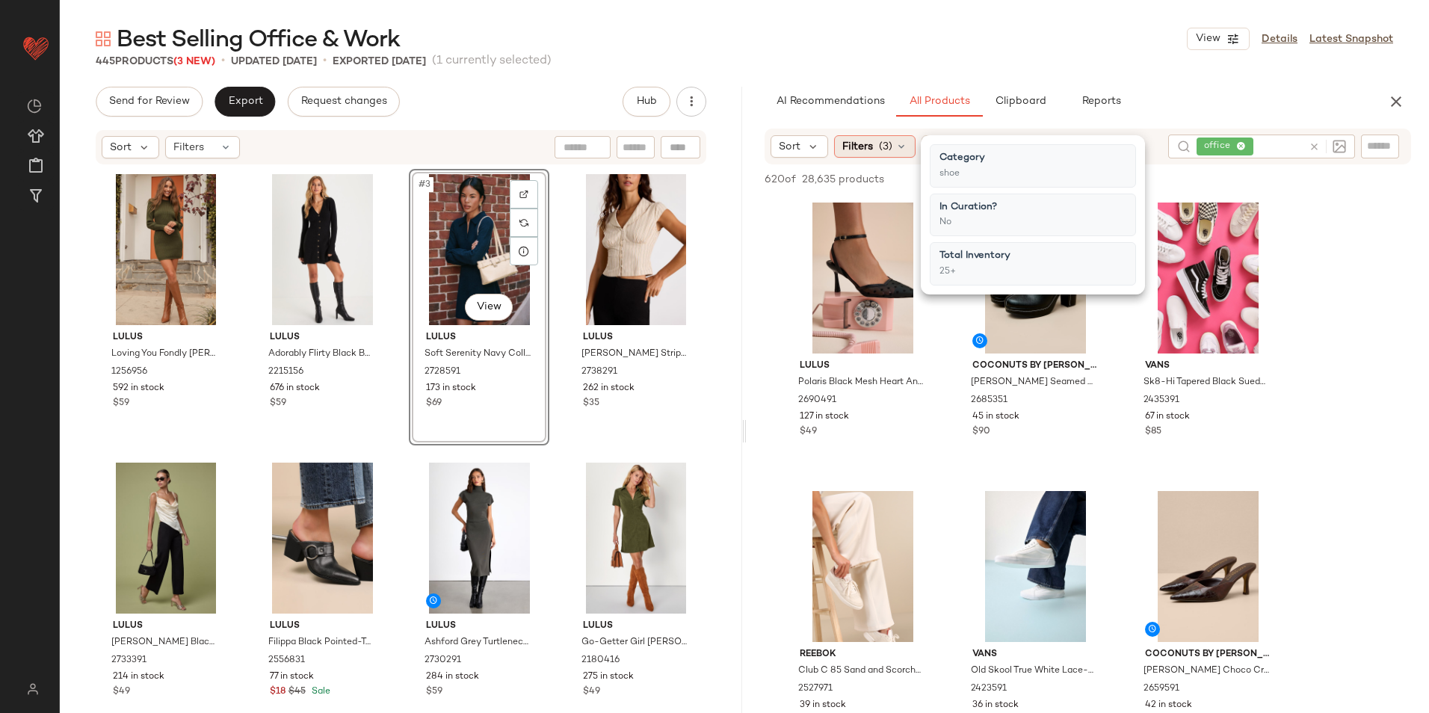
click at [879, 146] on span "(3)" at bounding box center [885, 147] width 13 height 16
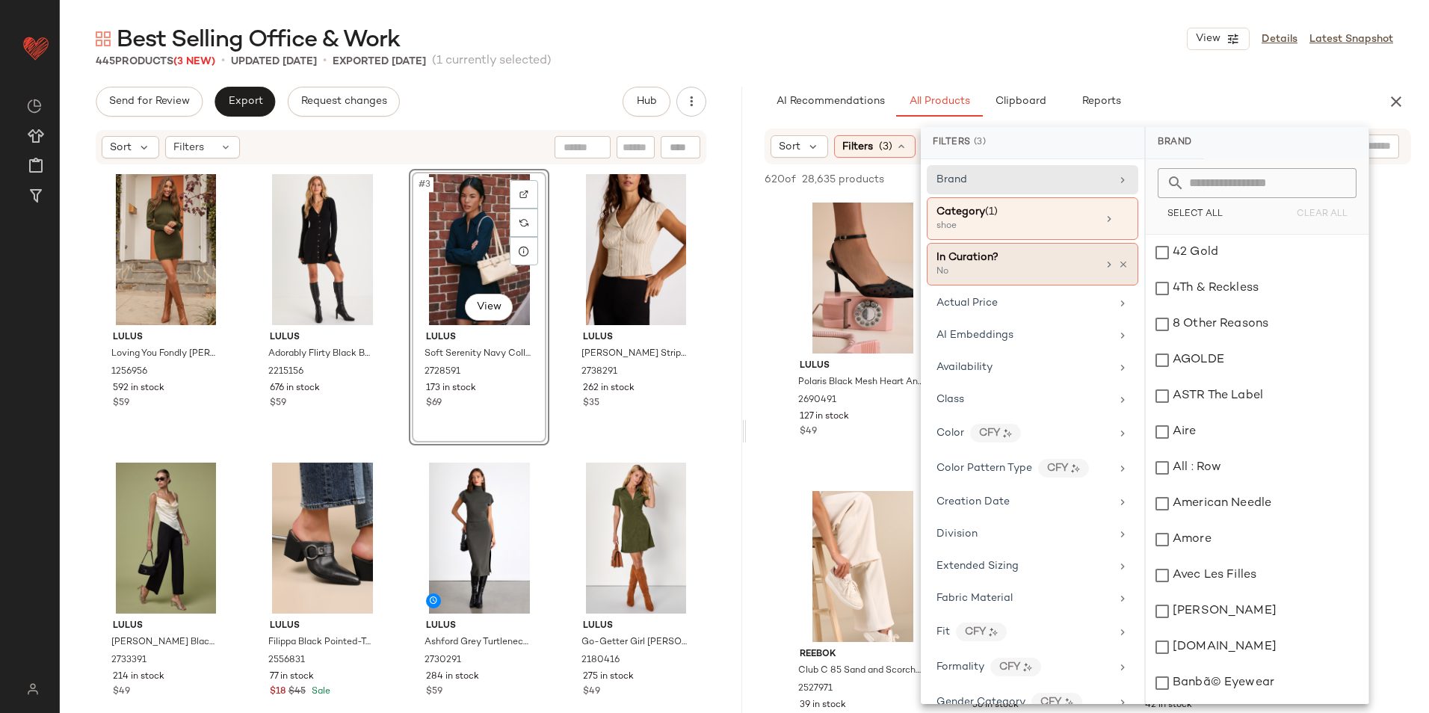
drag, startPoint x: 1006, startPoint y: 215, endPoint x: 1047, endPoint y: 251, distance: 55.1
click at [1007, 217] on div "Category (1)" at bounding box center [1017, 212] width 161 height 16
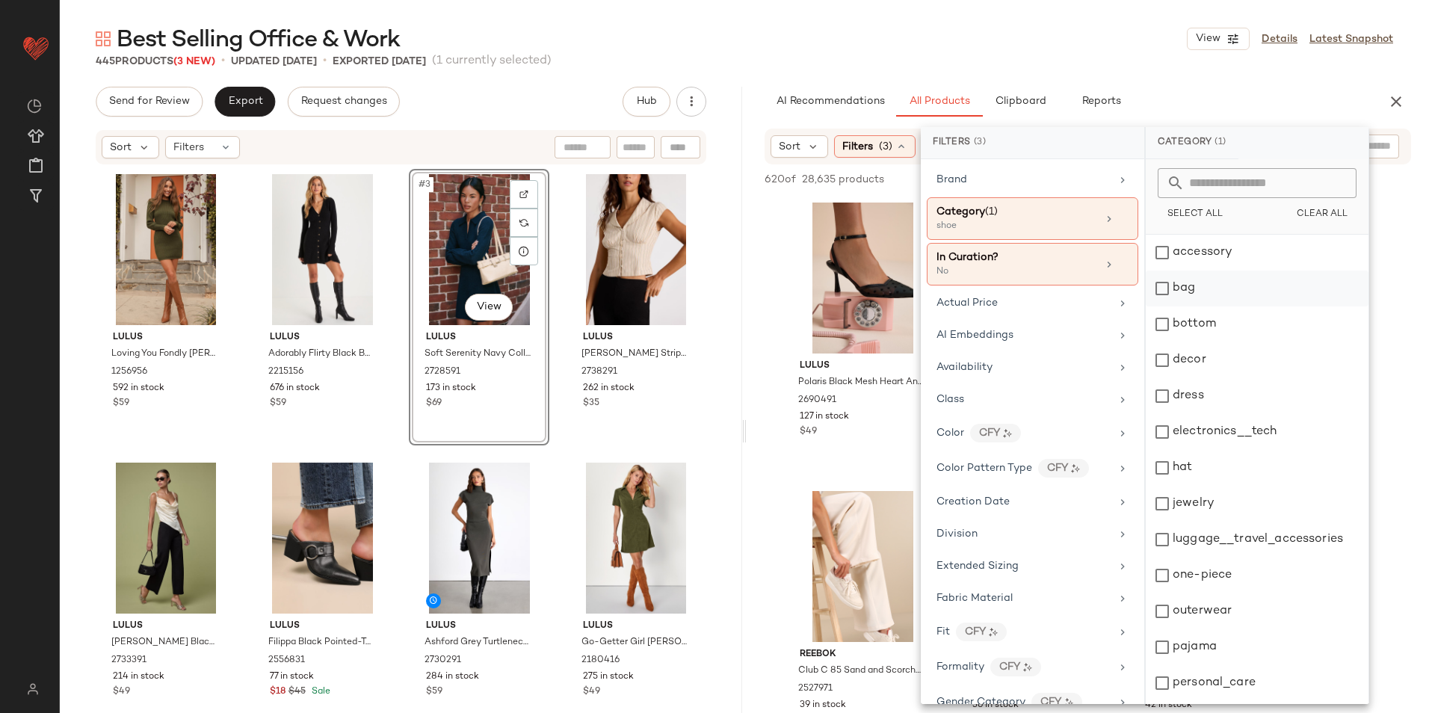
click at [1216, 282] on div "bag" at bounding box center [1257, 289] width 223 height 36
drag, startPoint x: 1200, startPoint y: 577, endPoint x: 1158, endPoint y: 437, distance: 145.9
click at [1200, 576] on div "shoe" at bounding box center [1257, 579] width 223 height 36
click at [1092, 46] on div "Best Selling Office & Work View Details Latest Snapshot" at bounding box center [745, 39] width 1370 height 30
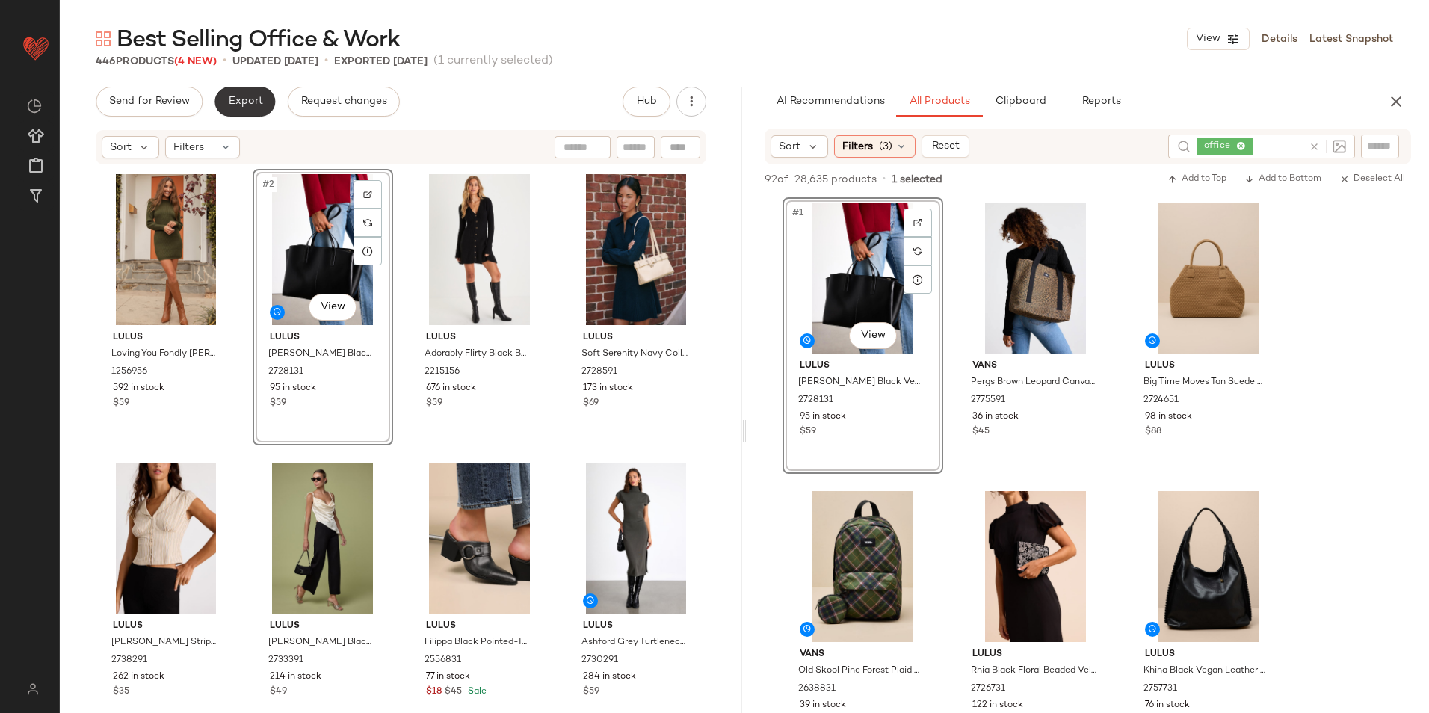
click at [244, 97] on span "Export" at bounding box center [244, 102] width 35 height 12
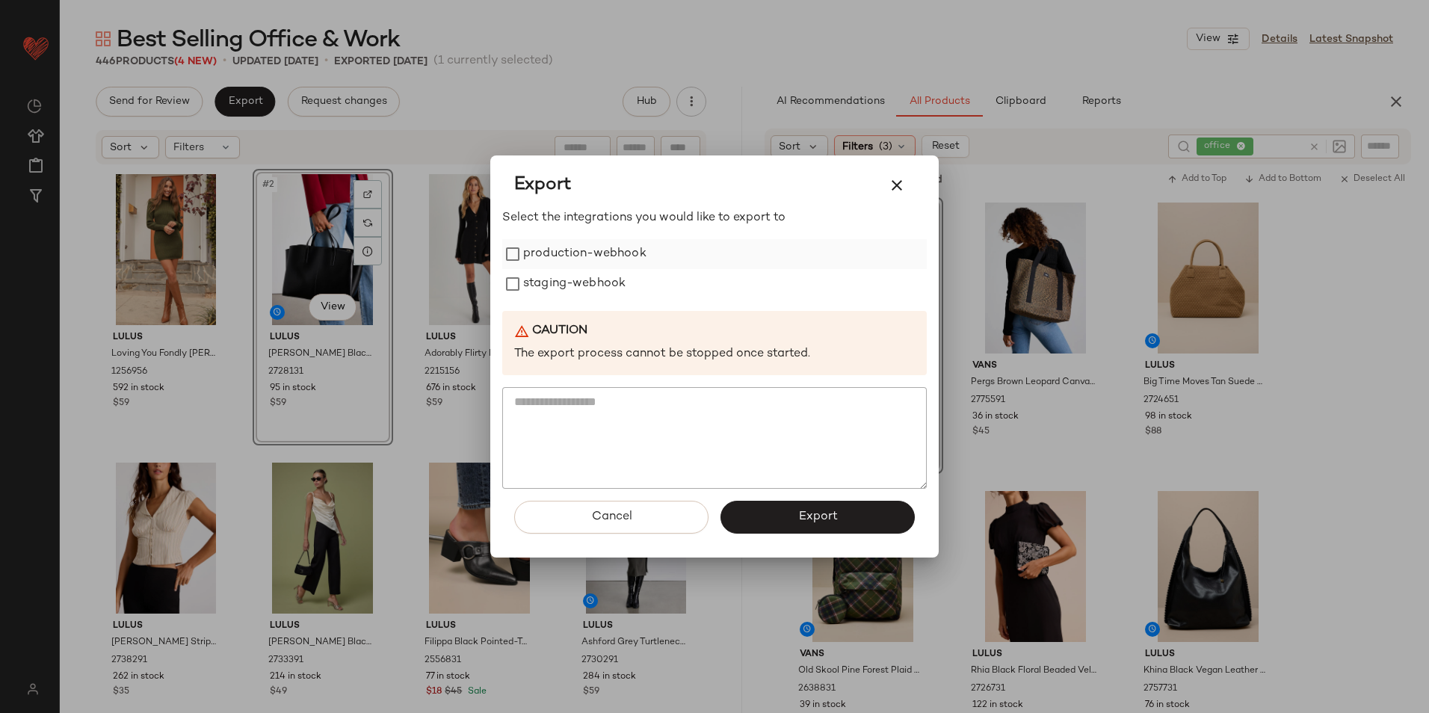
click at [556, 259] on label "production-webhook" at bounding box center [584, 254] width 123 height 30
click at [564, 277] on label "staging-webhook" at bounding box center [574, 284] width 102 height 30
click at [795, 511] on button "Export" at bounding box center [818, 517] width 194 height 33
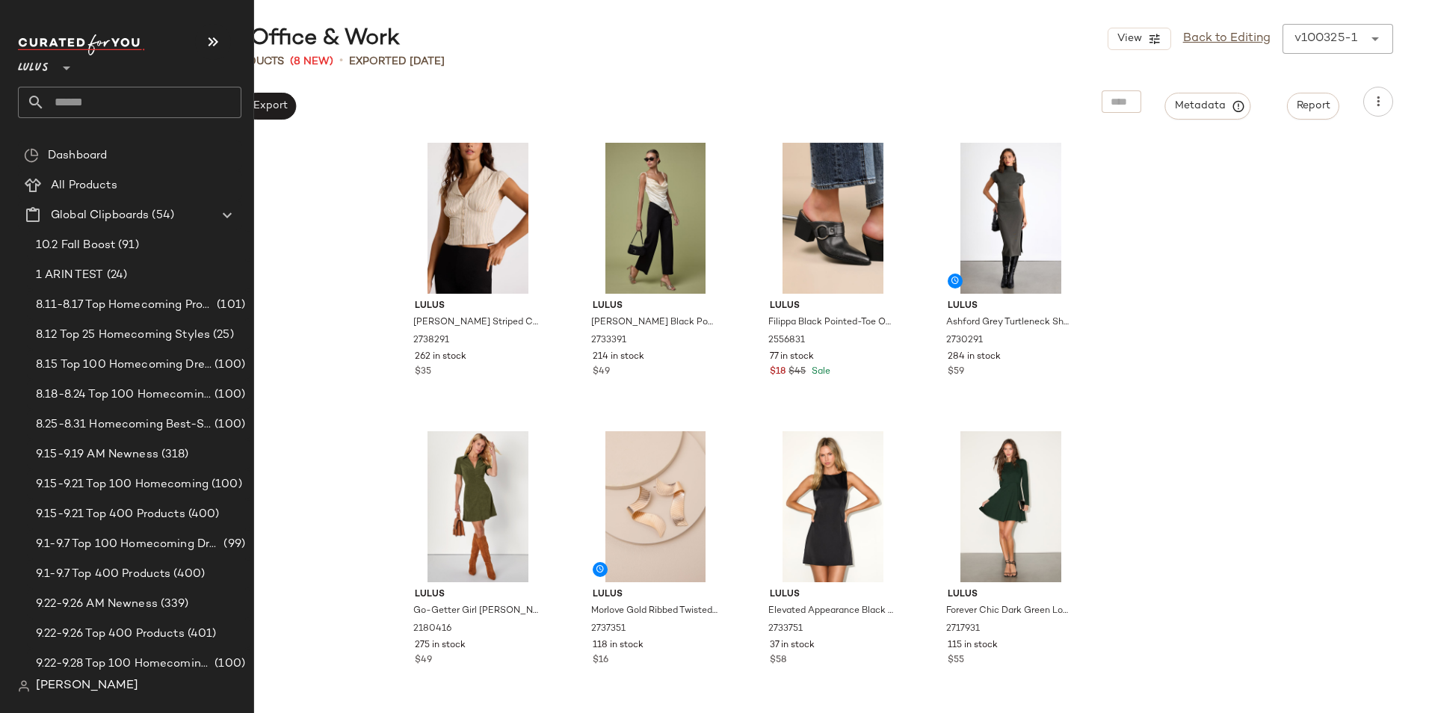
click at [62, 105] on input "text" at bounding box center [143, 102] width 197 height 31
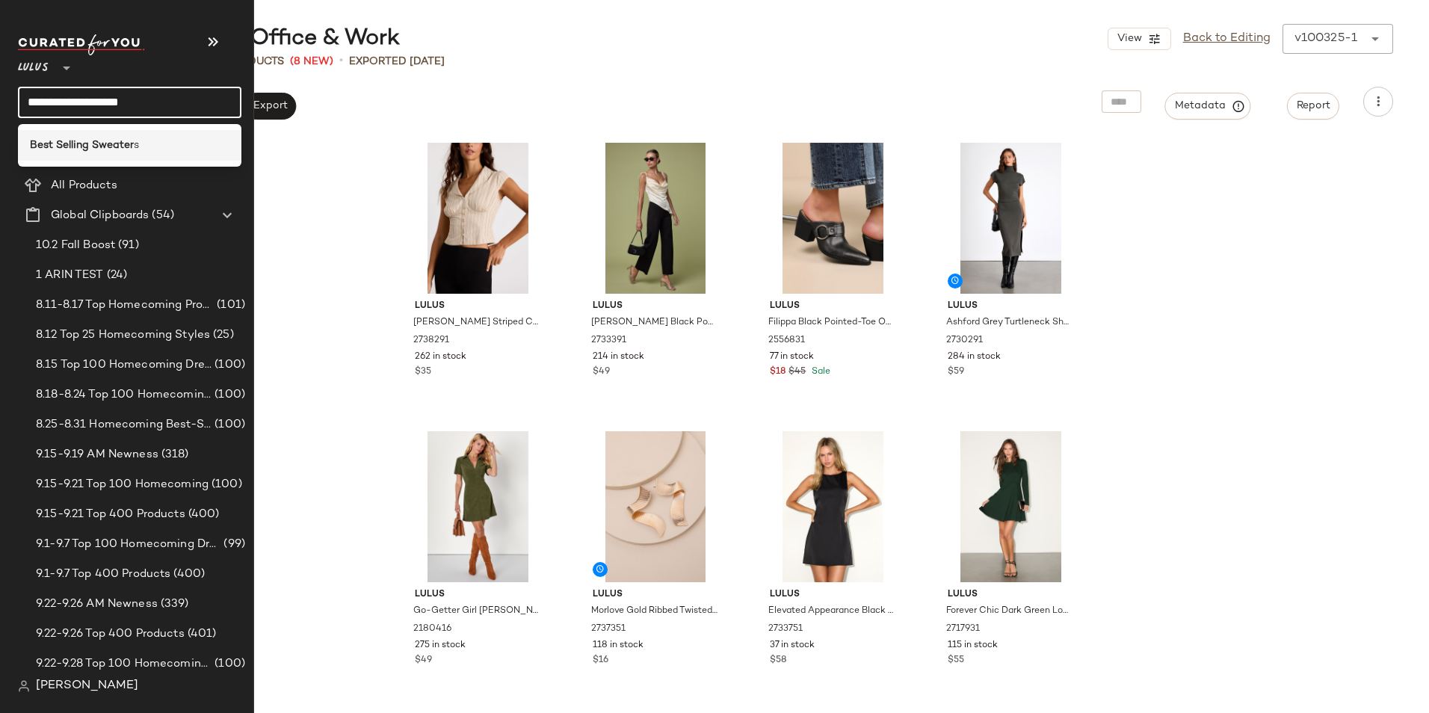
type input "**********"
click at [117, 150] on b "Best Selling Sweater" at bounding box center [82, 146] width 104 height 16
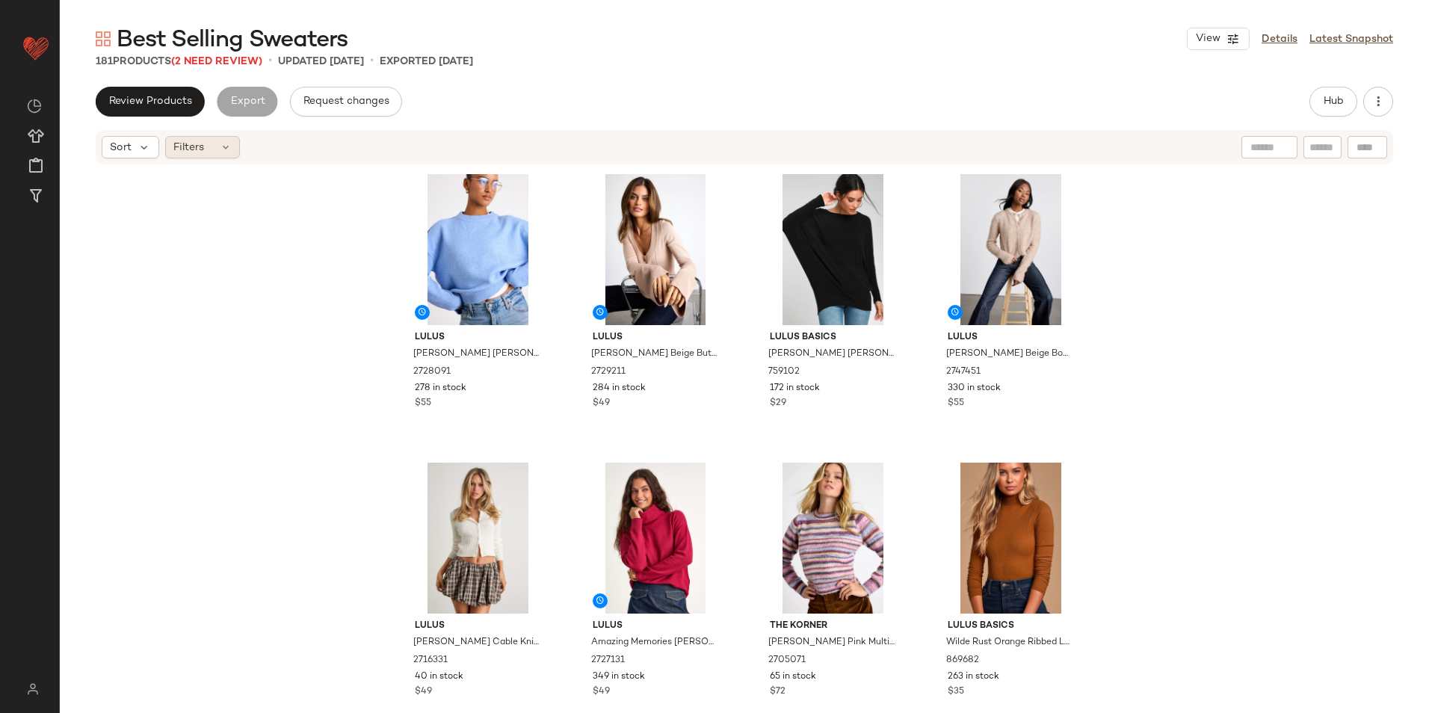
drag, startPoint x: 200, startPoint y: 153, endPoint x: 191, endPoint y: 153, distance: 9.0
click at [195, 153] on span "Filters" at bounding box center [188, 148] width 31 height 16
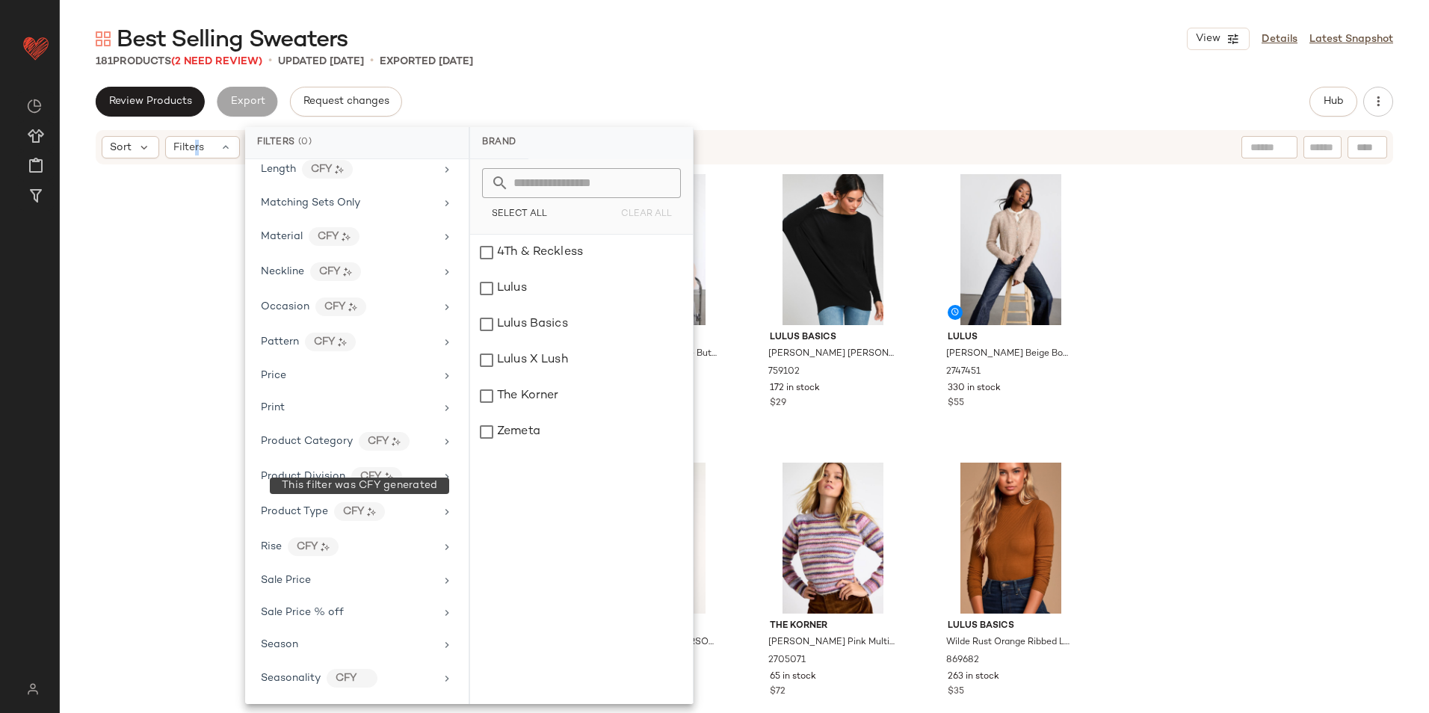
scroll to position [775, 0]
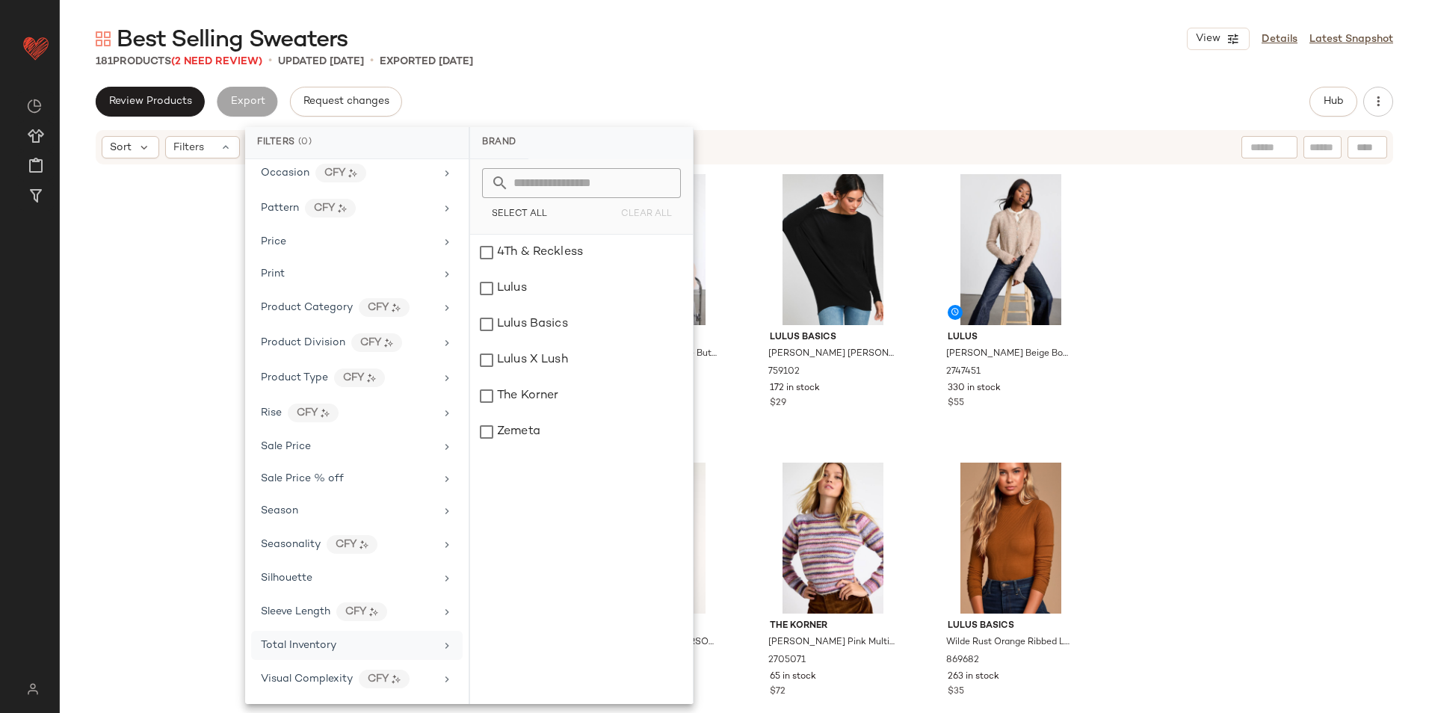
click at [336, 644] on div "Total Inventory" at bounding box center [348, 646] width 174 height 16
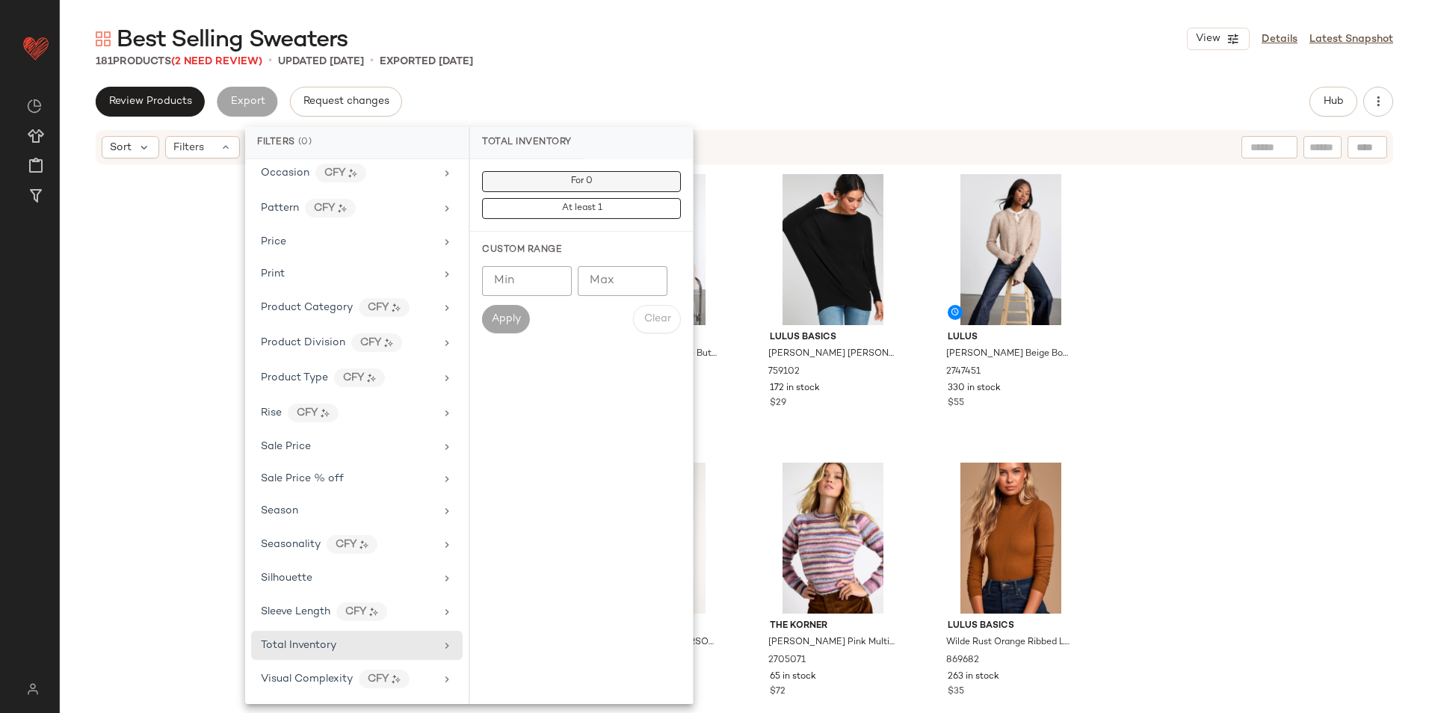
click at [529, 179] on button "For 0" at bounding box center [581, 181] width 199 height 21
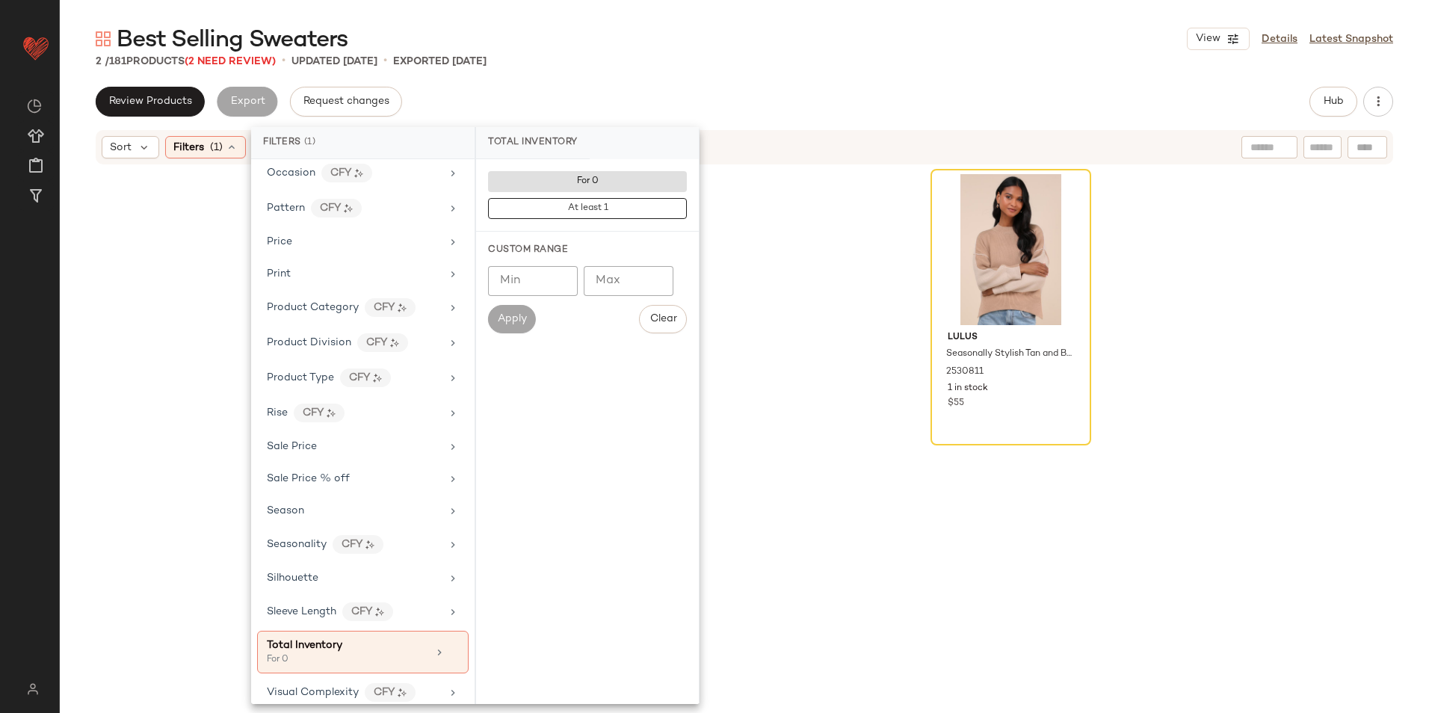
click at [686, 61] on div "2 / 181 Products (2 Need Review) • updated Oct 3rd • Exported Oct 3rd" at bounding box center [745, 61] width 1370 height 15
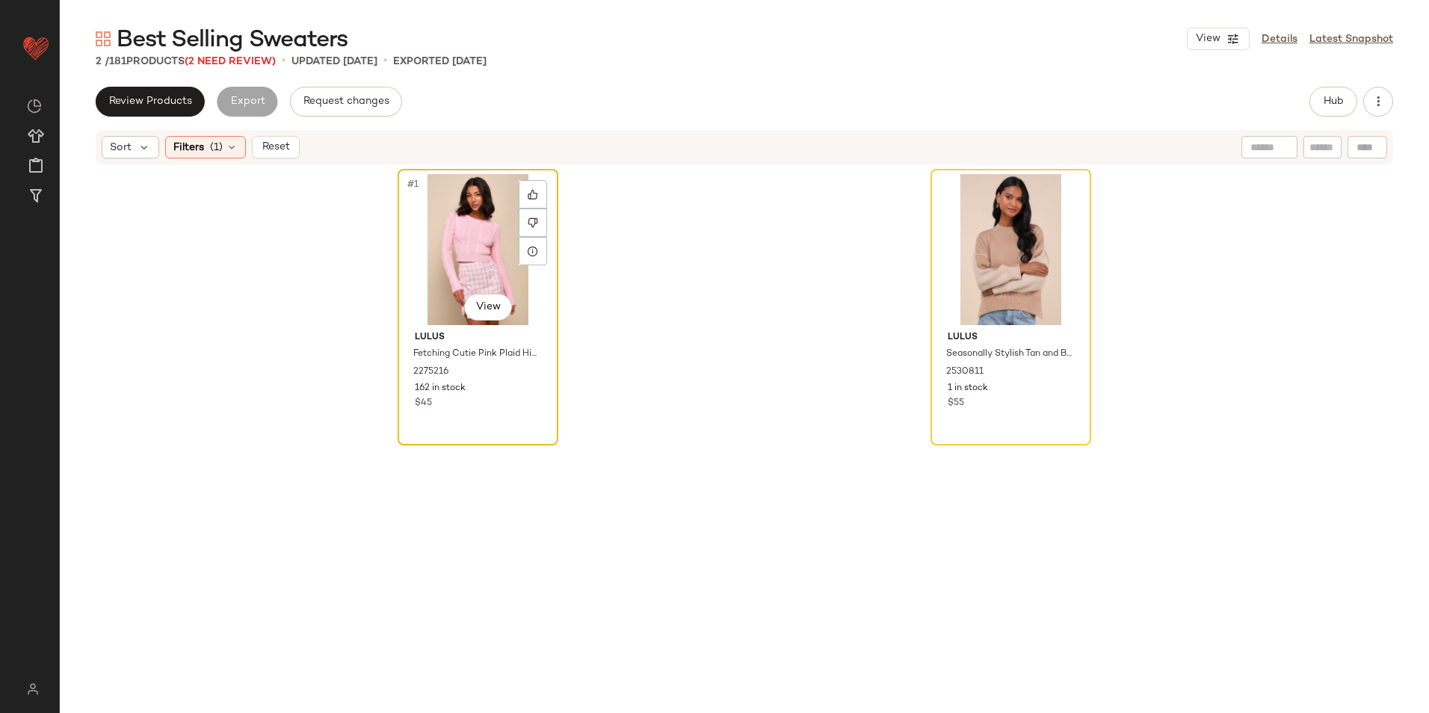
click at [463, 244] on div "#1 View" at bounding box center [478, 249] width 150 height 151
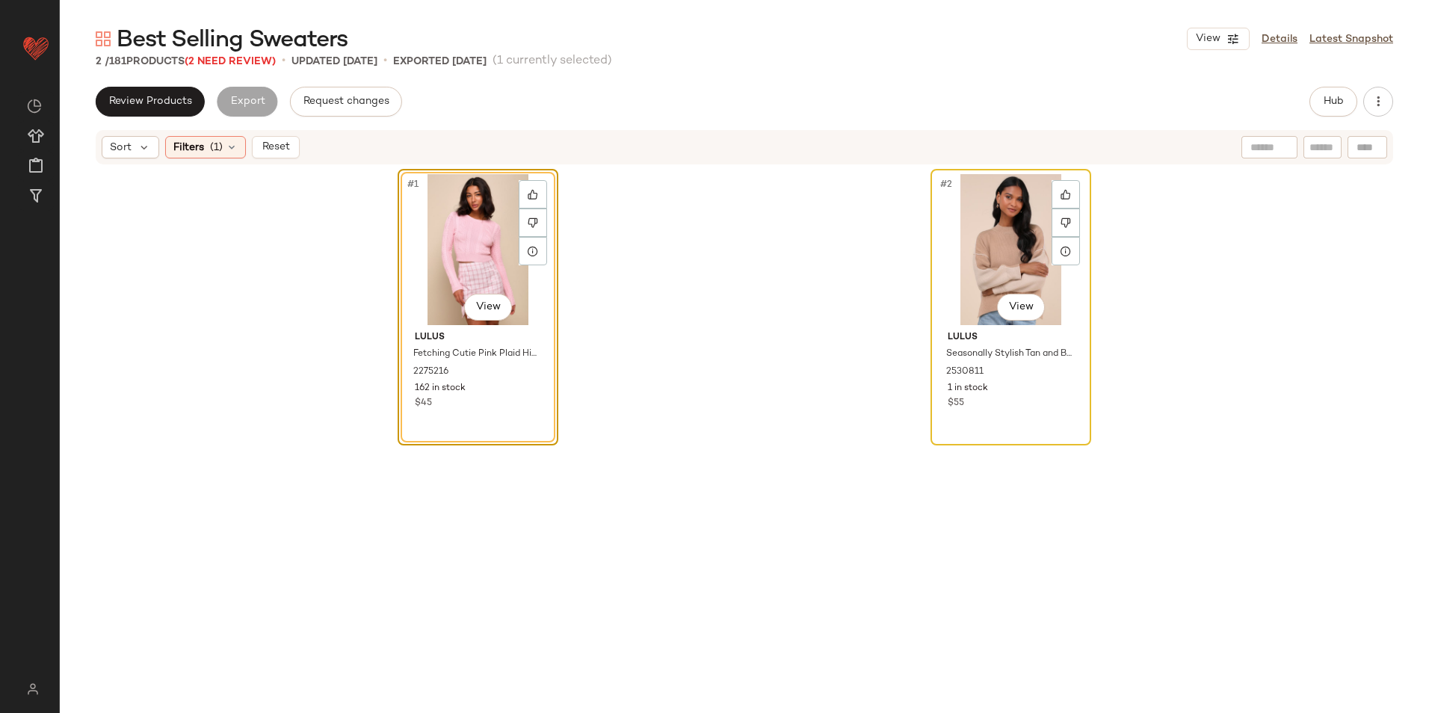
click at [991, 266] on div "#2 View" at bounding box center [1011, 249] width 150 height 151
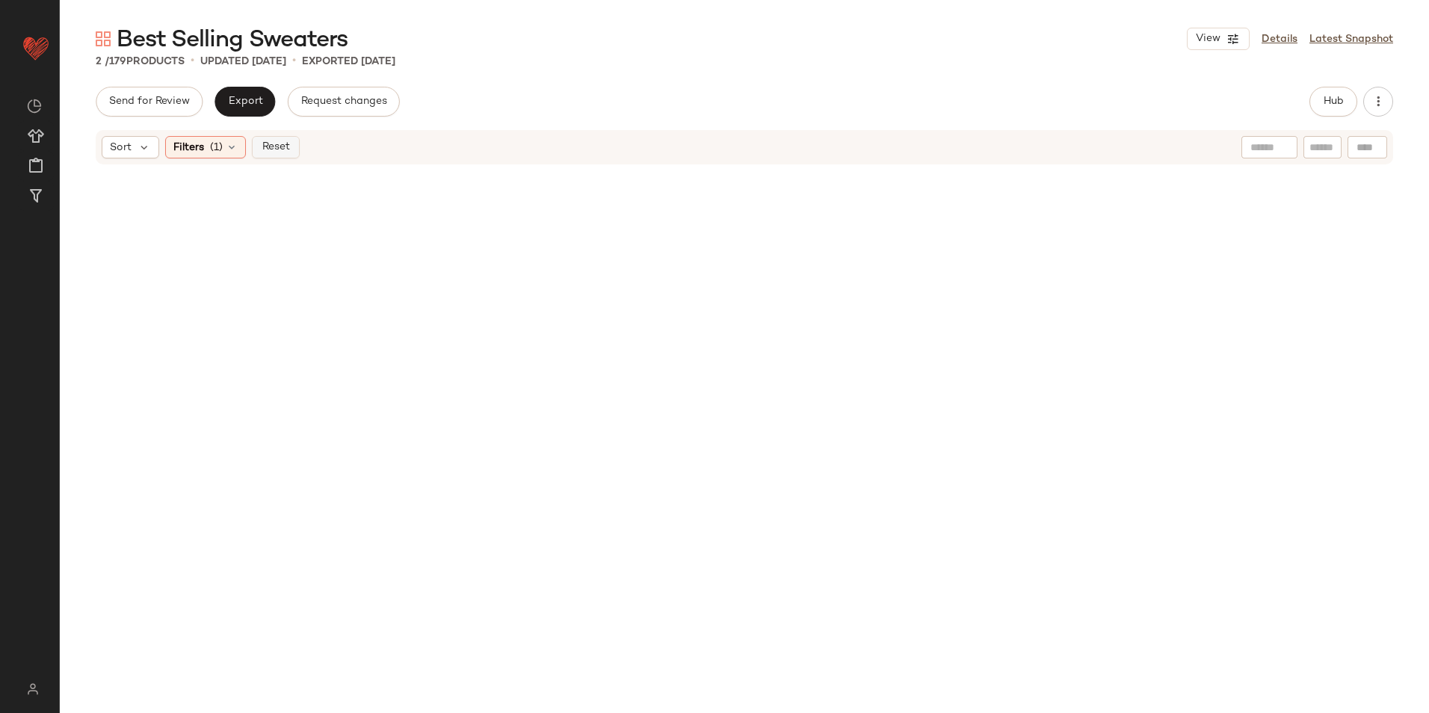
click at [278, 146] on span "Reset" at bounding box center [275, 147] width 28 height 12
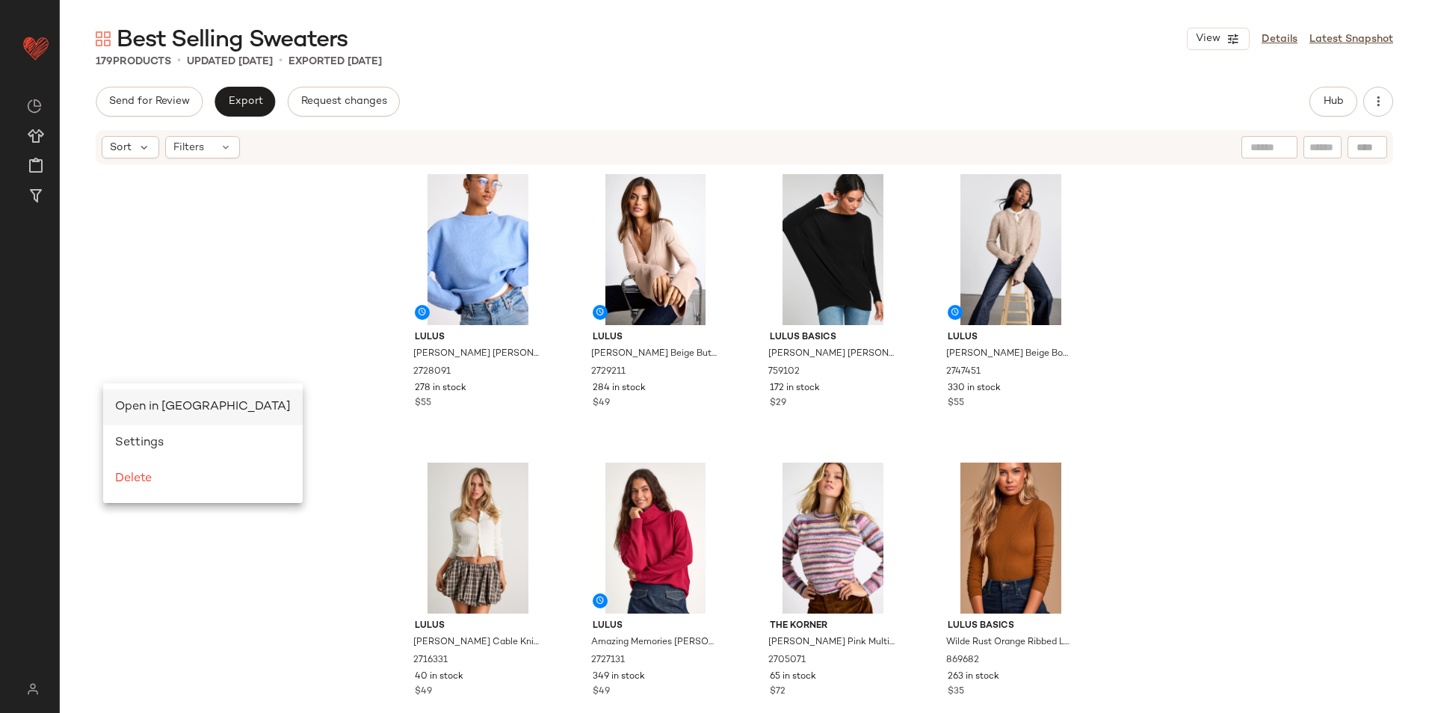
click at [123, 401] on span "Open in [GEOGRAPHIC_DATA]" at bounding box center [203, 407] width 176 height 13
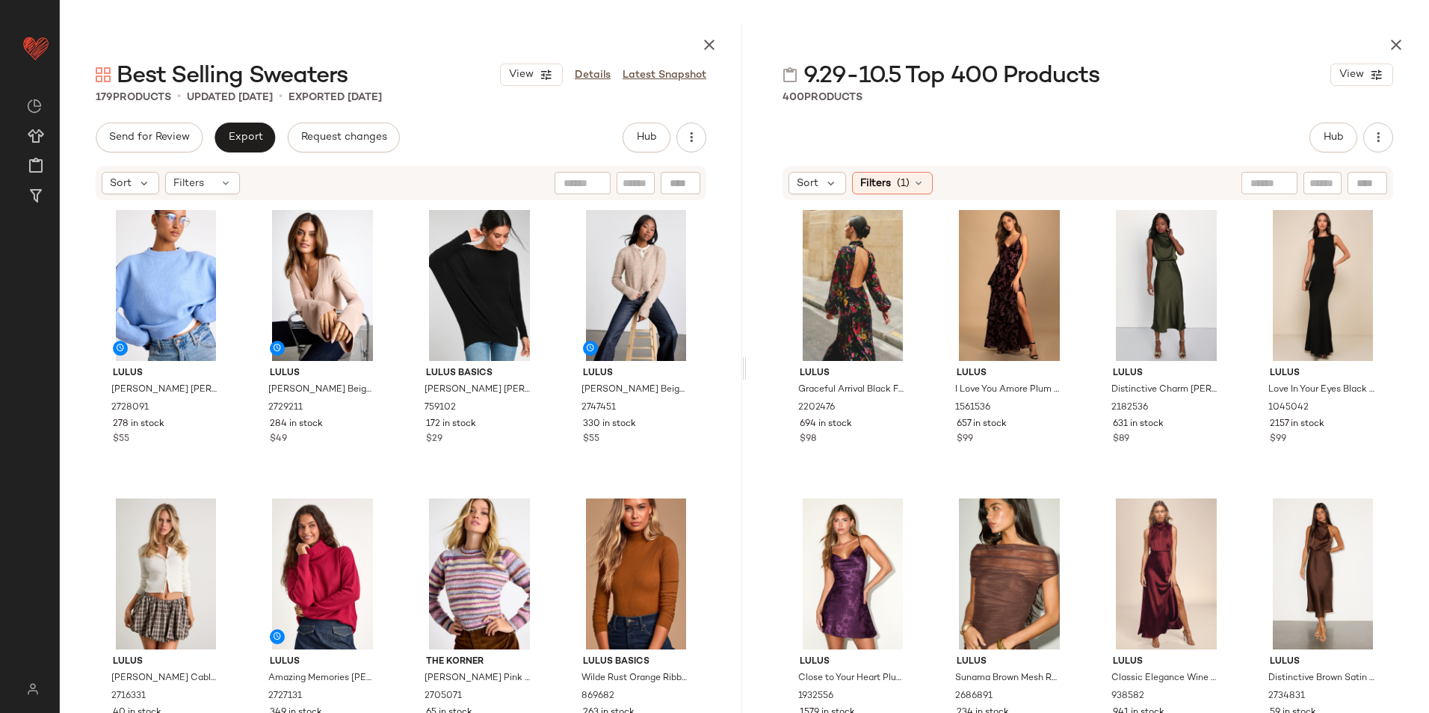
click at [1320, 185] on input "text" at bounding box center [1323, 184] width 26 height 16
click at [893, 185] on div "Filters (1)" at bounding box center [892, 183] width 81 height 22
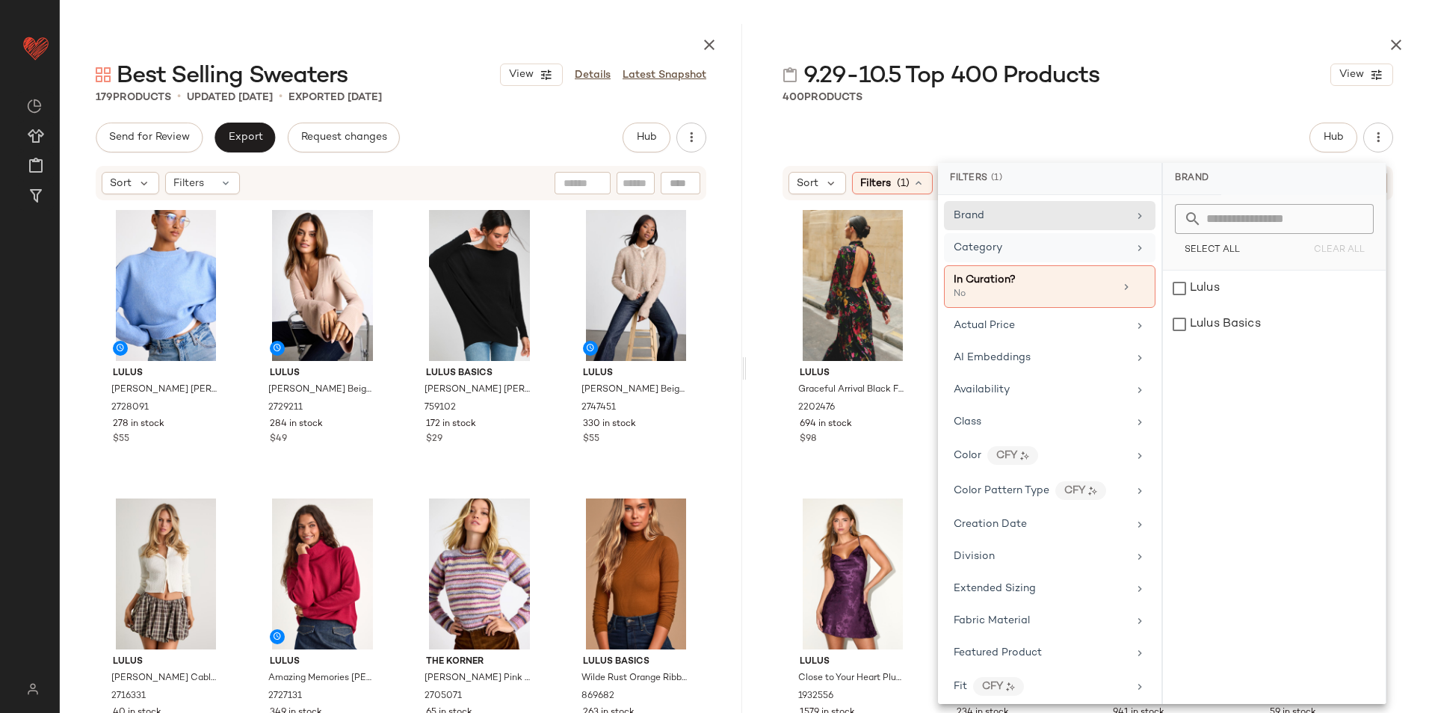
click at [991, 250] on span "Category" at bounding box center [978, 247] width 49 height 11
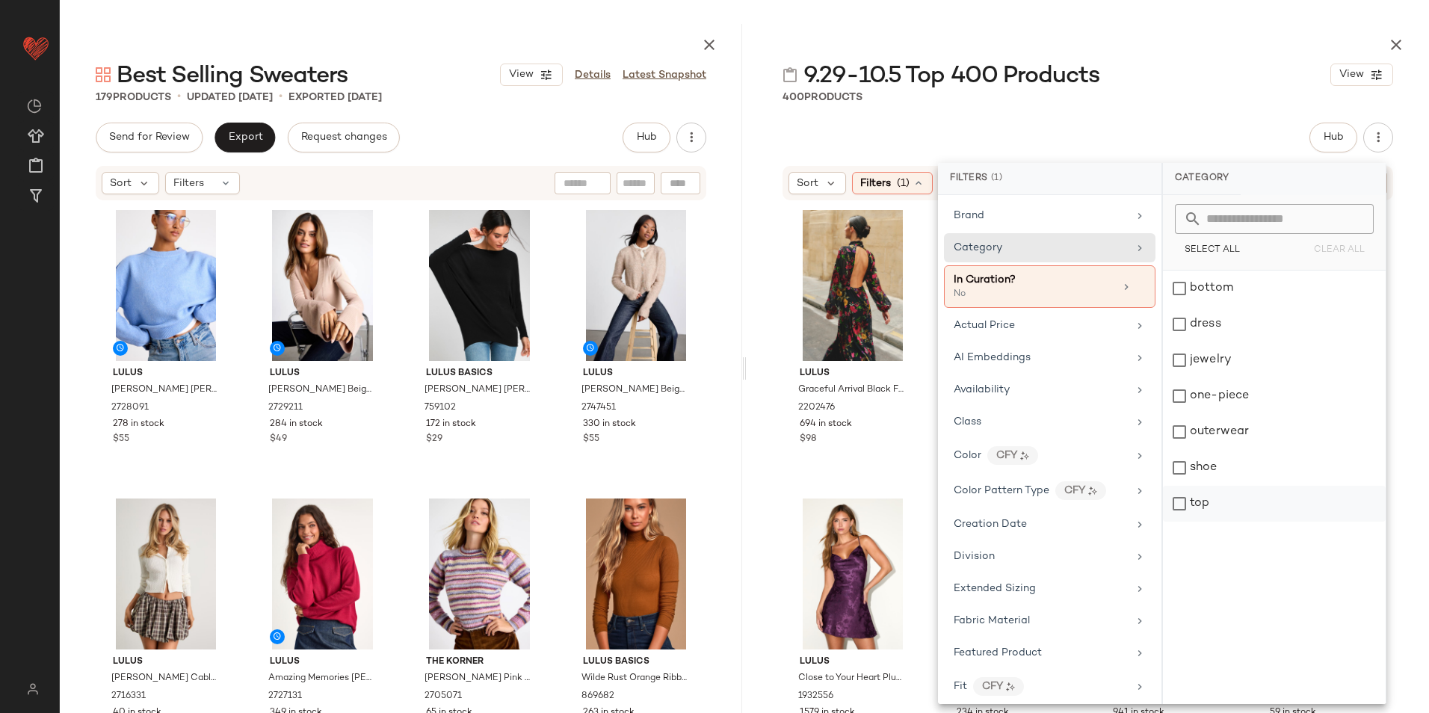
click at [1211, 509] on div "top" at bounding box center [1274, 504] width 223 height 36
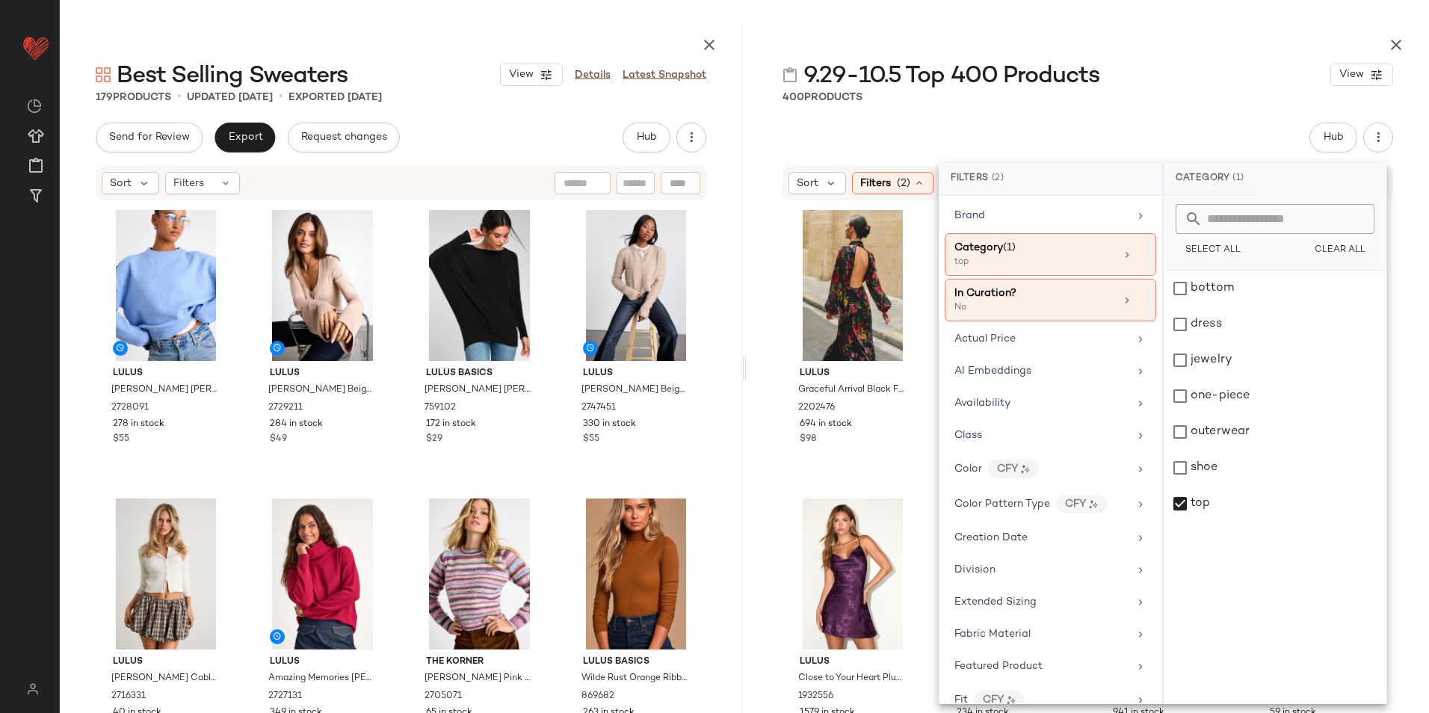
click at [1133, 137] on div "Hub" at bounding box center [1088, 138] width 611 height 30
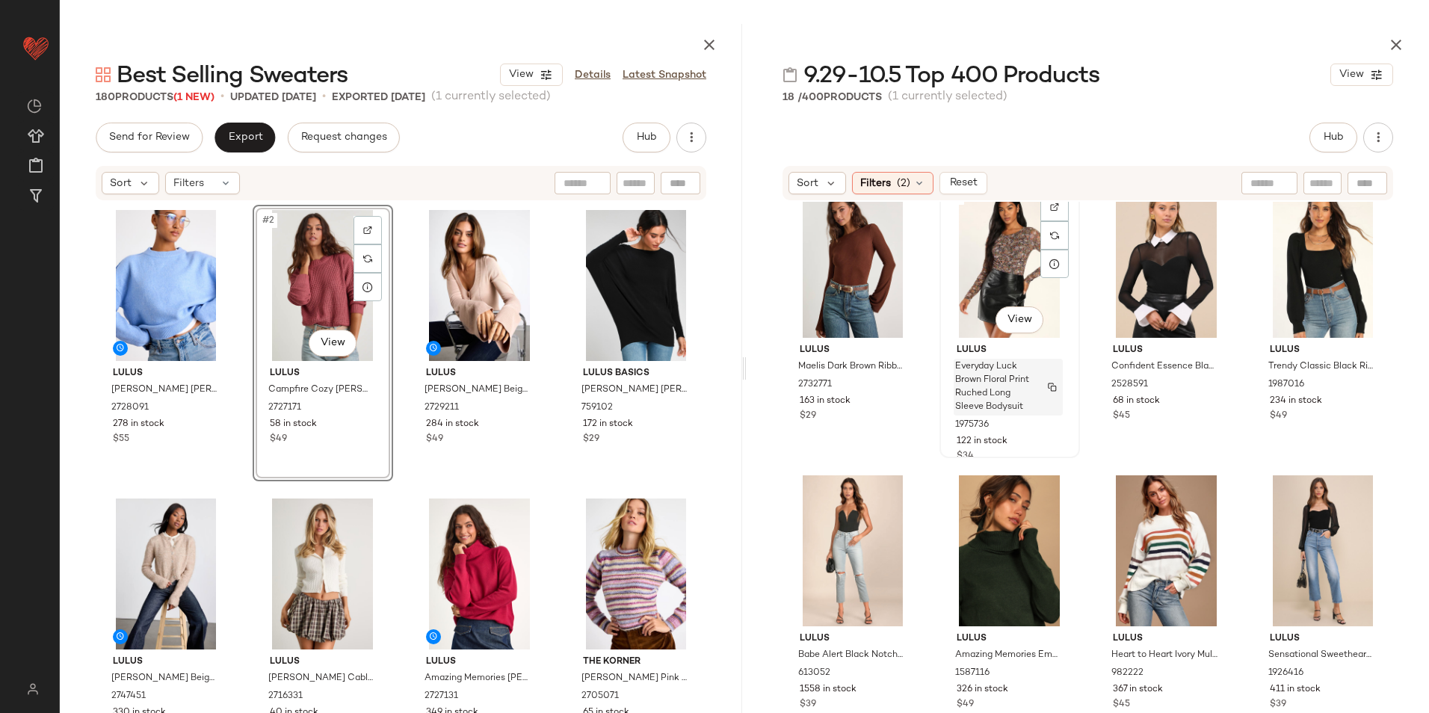
scroll to position [326, 0]
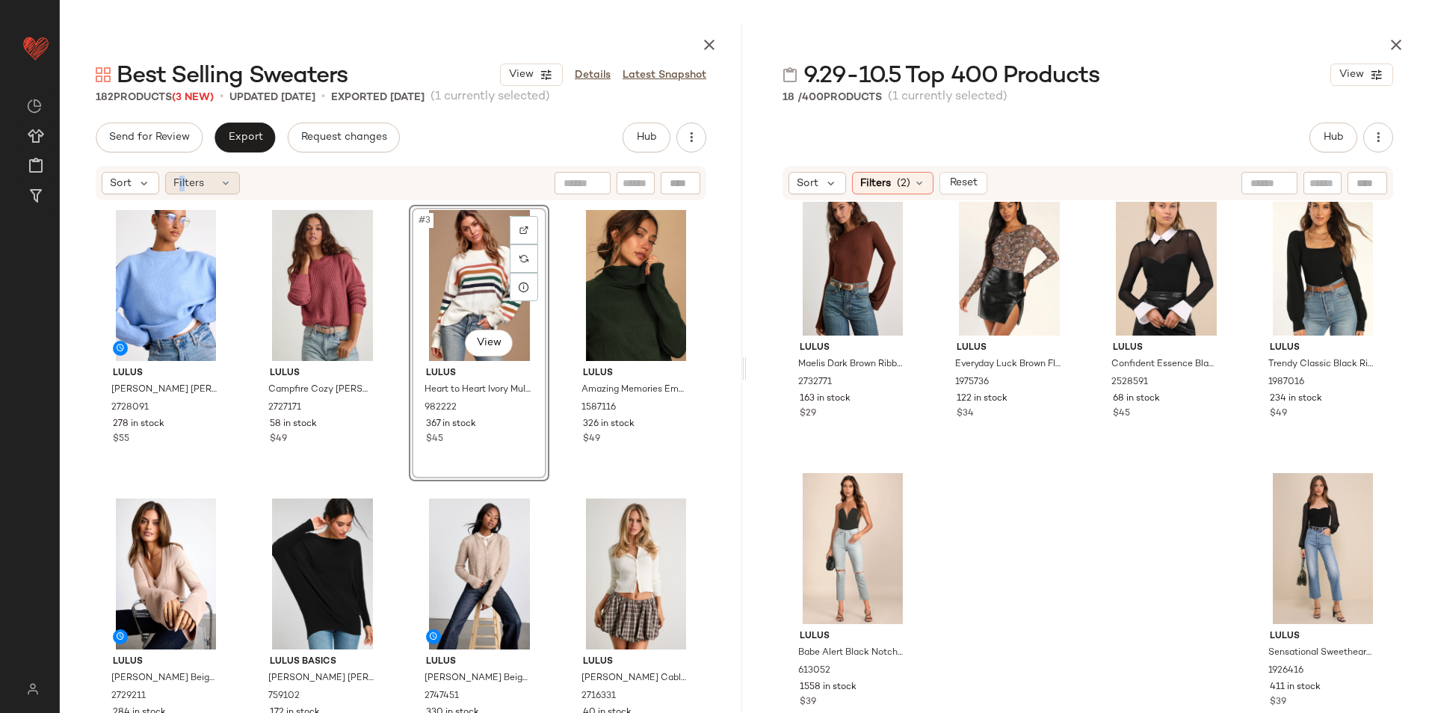
click at [180, 179] on span "Filters" at bounding box center [188, 184] width 31 height 16
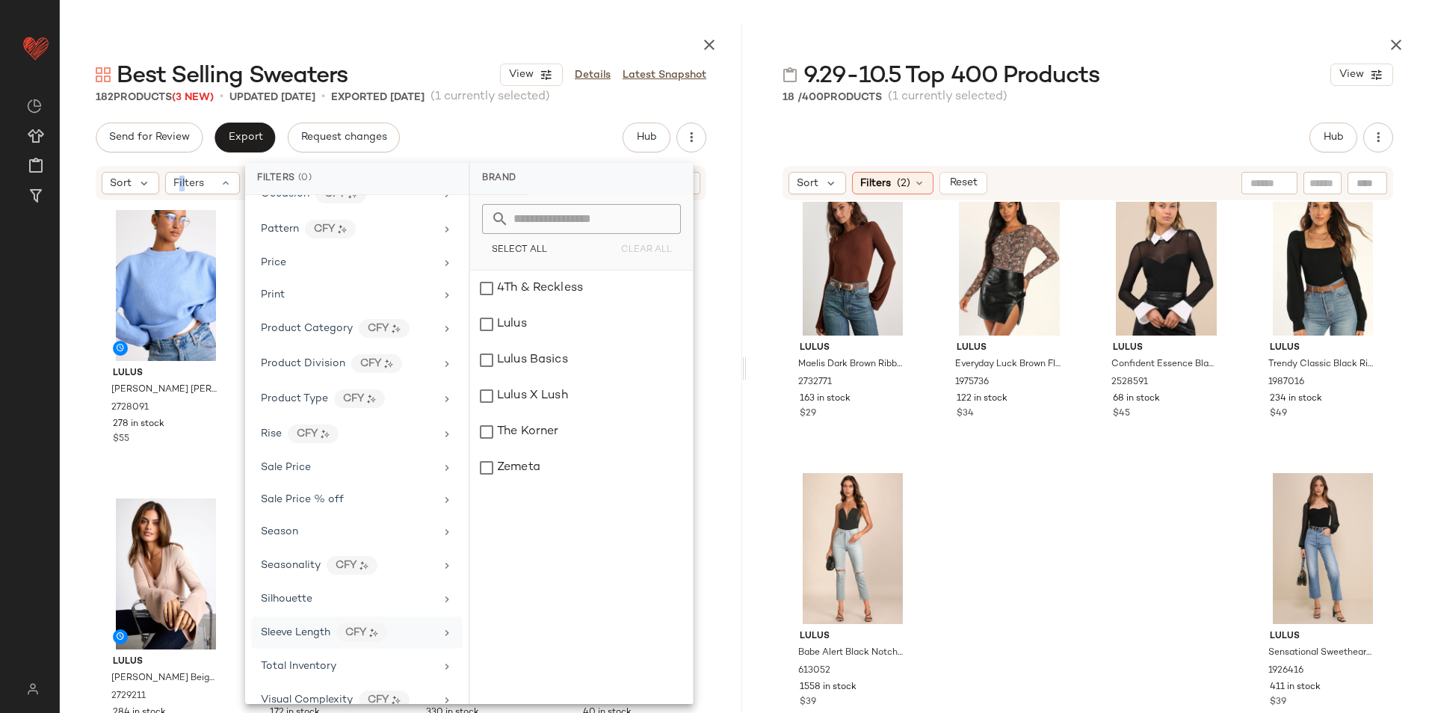
scroll to position [810, 0]
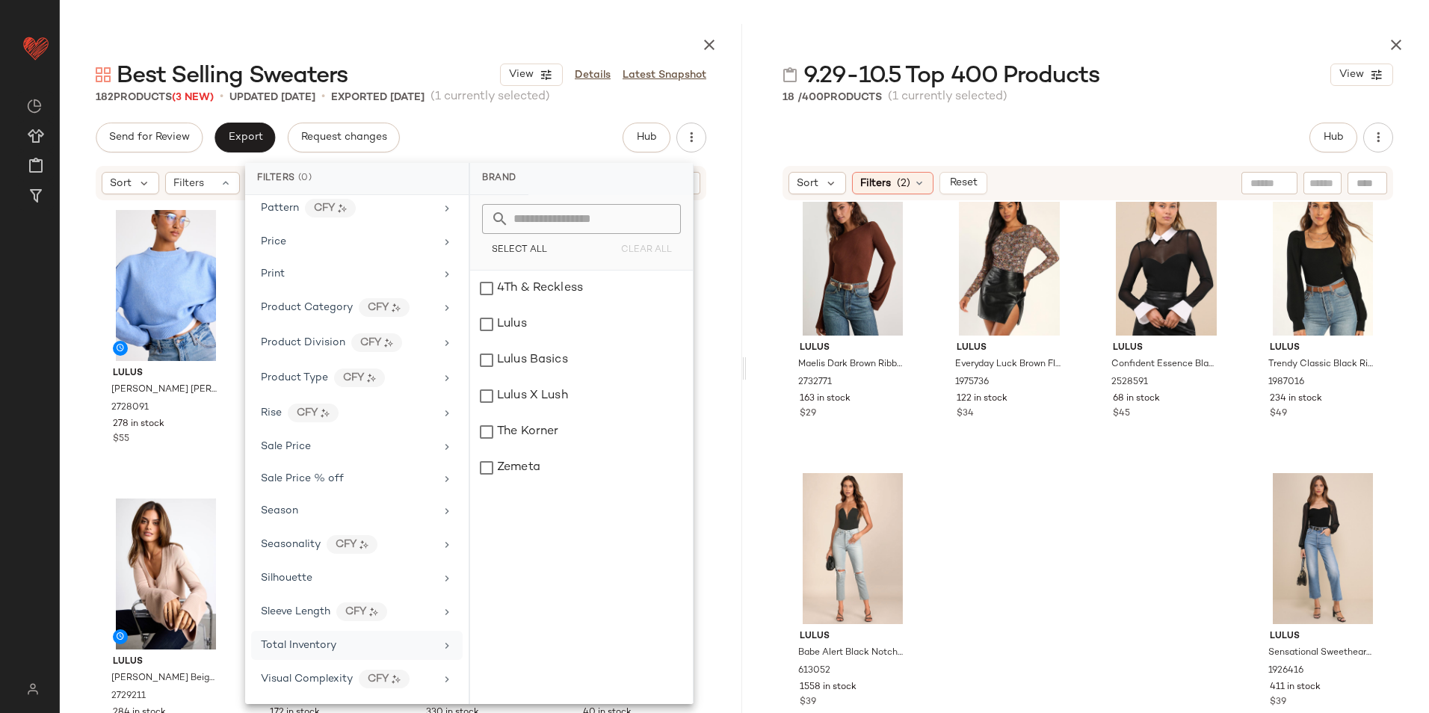
click at [355, 648] on div "Total Inventory" at bounding box center [348, 646] width 174 height 16
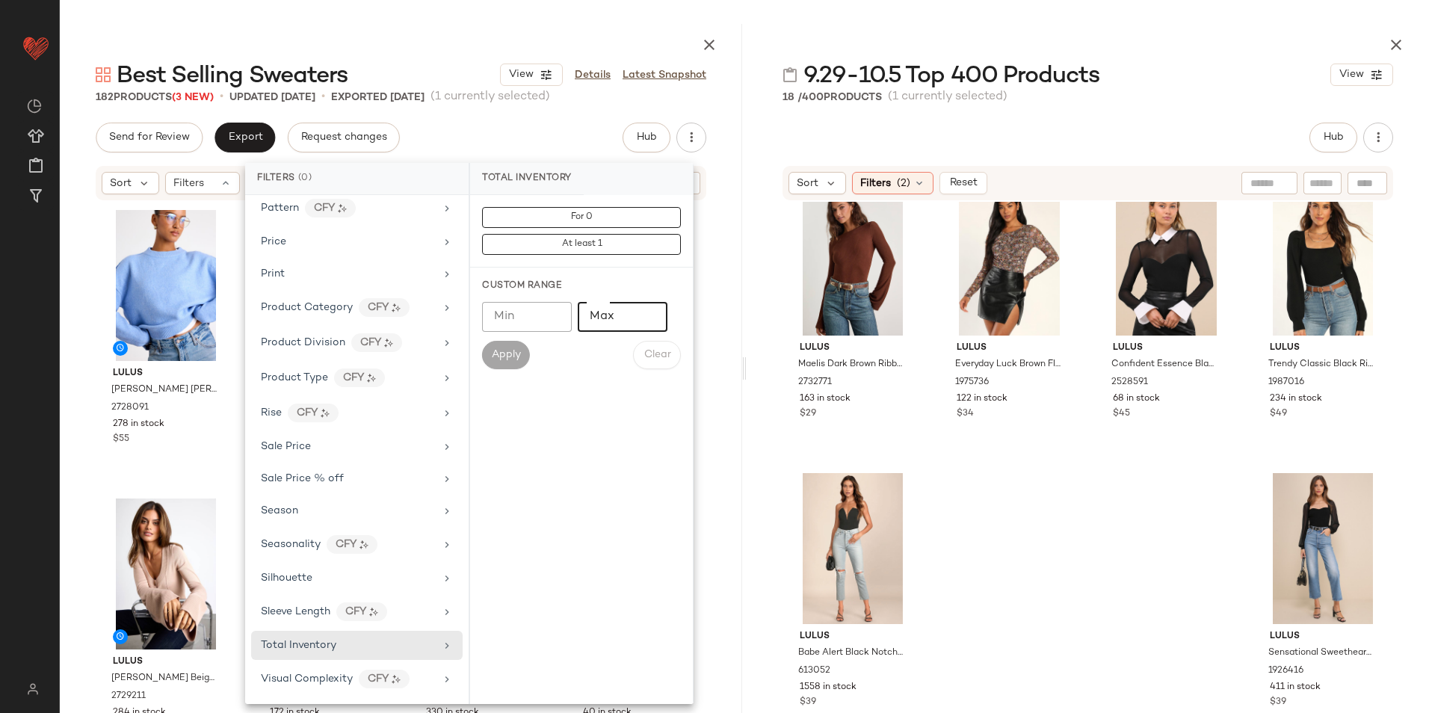
click at [615, 321] on input "Max" at bounding box center [623, 317] width 90 height 30
type input "**"
click at [487, 345] on button "Apply" at bounding box center [506, 355] width 48 height 28
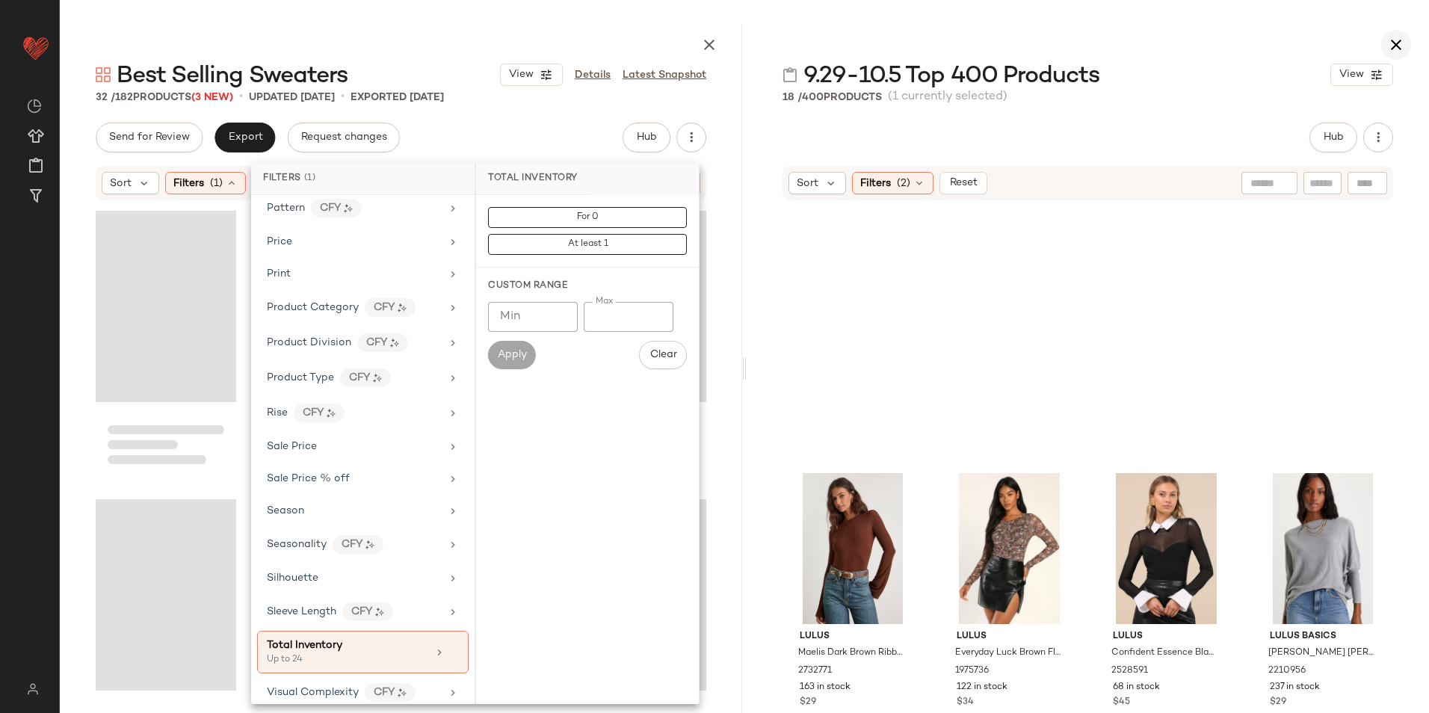
scroll to position [615, 0]
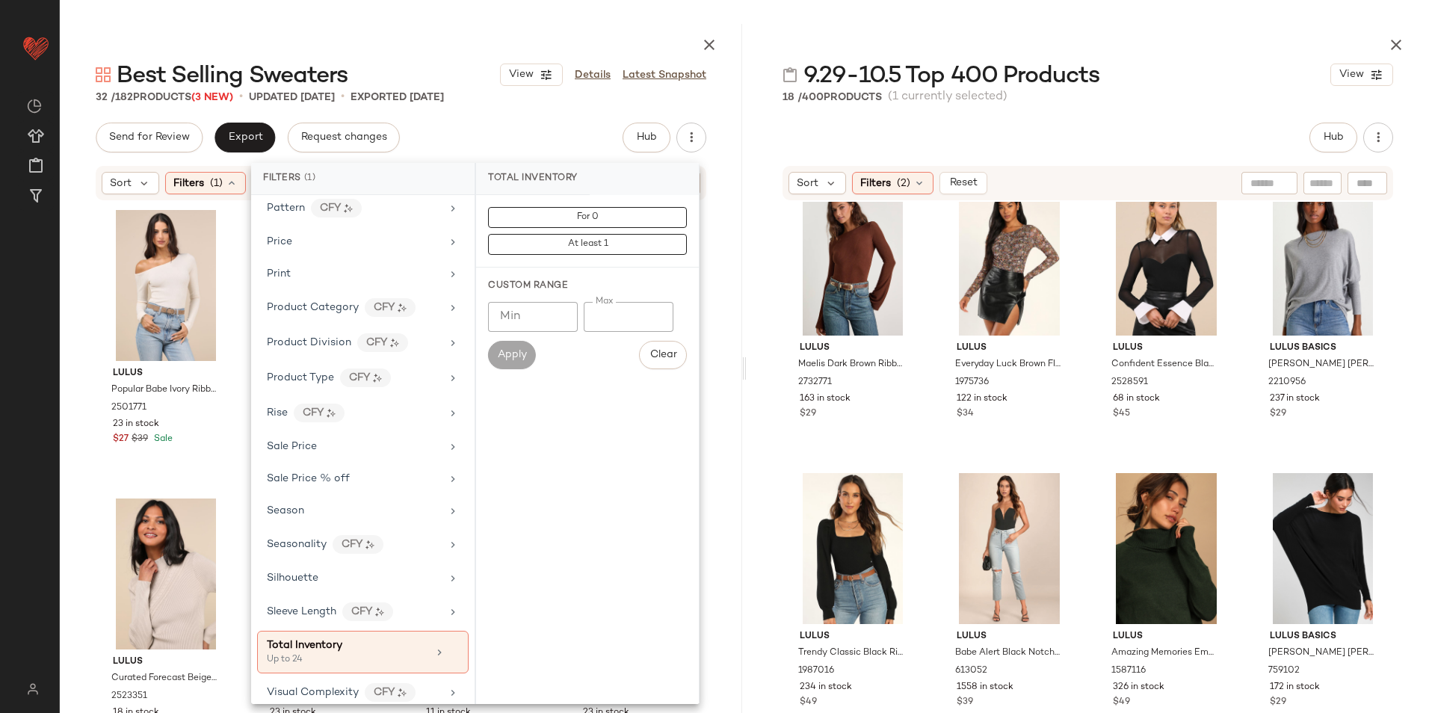
drag, startPoint x: 811, startPoint y: 10, endPoint x: 794, endPoint y: 29, distance: 25.4
click at [812, 10] on main "Best Selling Sweaters View Details Latest Snapshot 32 / 182 Products (3 New) • …" at bounding box center [714, 356] width 1429 height 713
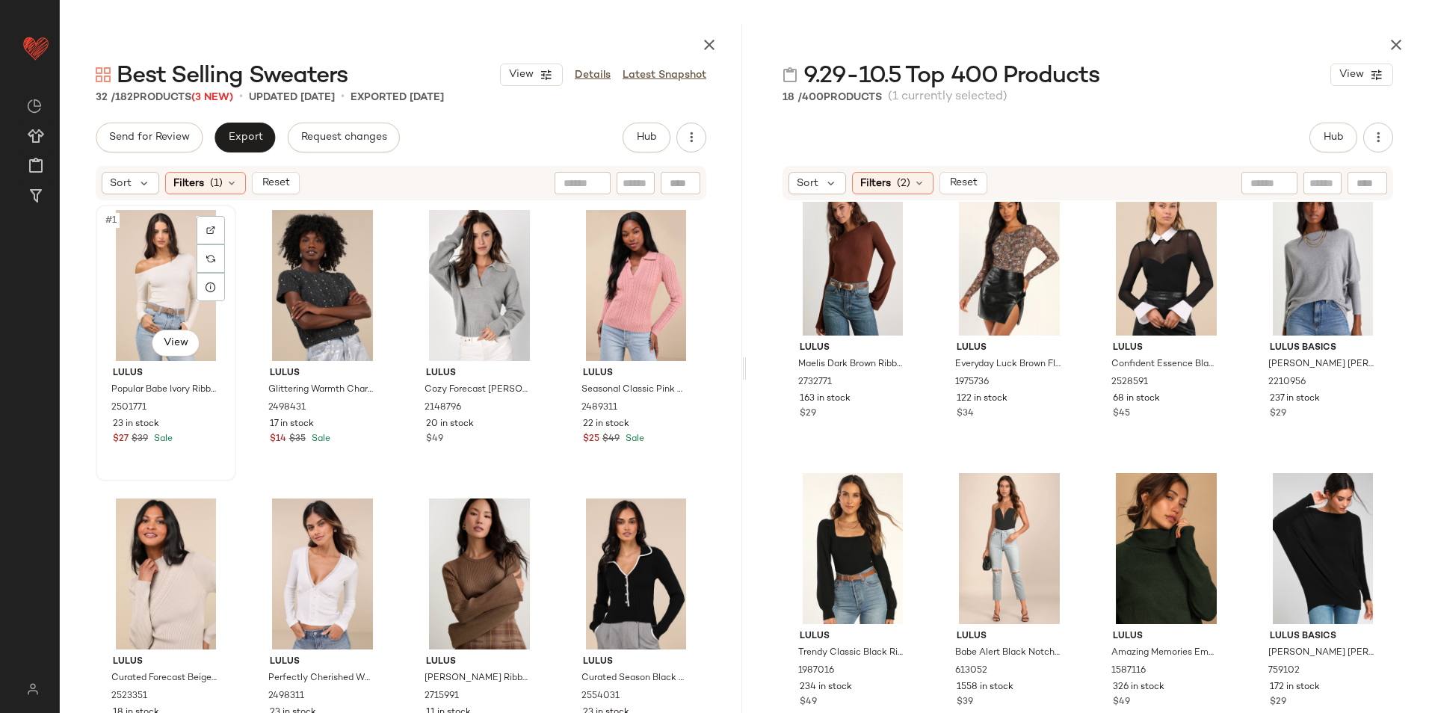
click at [133, 277] on div "#1 View" at bounding box center [166, 285] width 130 height 151
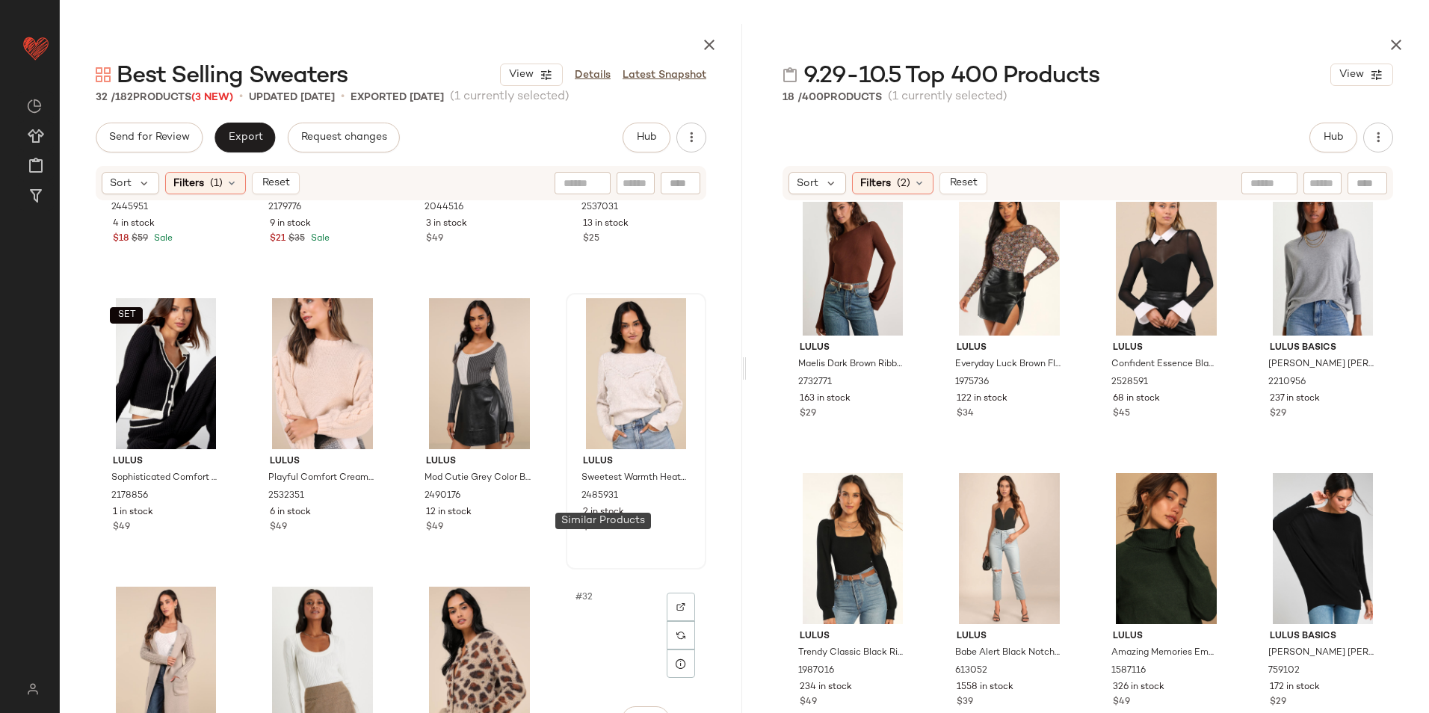
scroll to position [1769, 0]
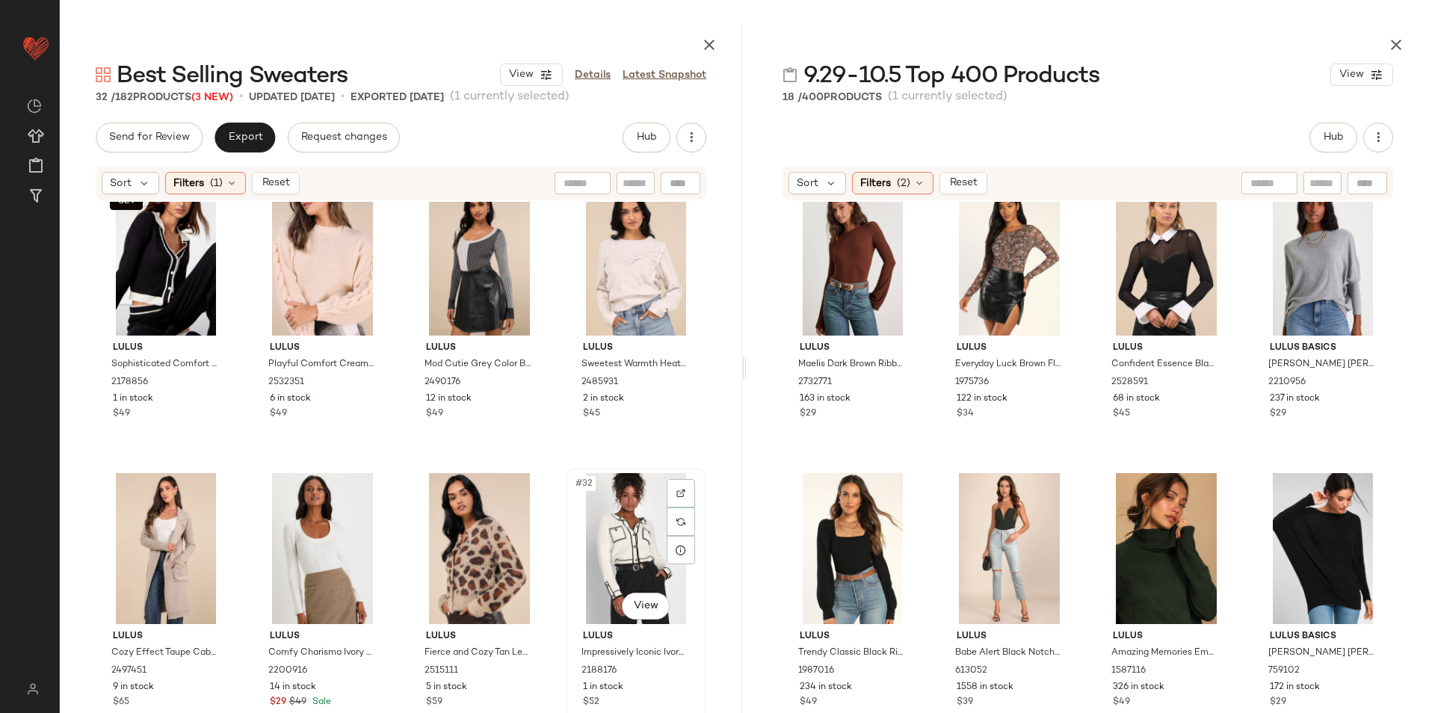
click at [620, 538] on div "#32 View" at bounding box center [636, 548] width 130 height 151
click at [269, 175] on button "Reset" at bounding box center [276, 183] width 48 height 22
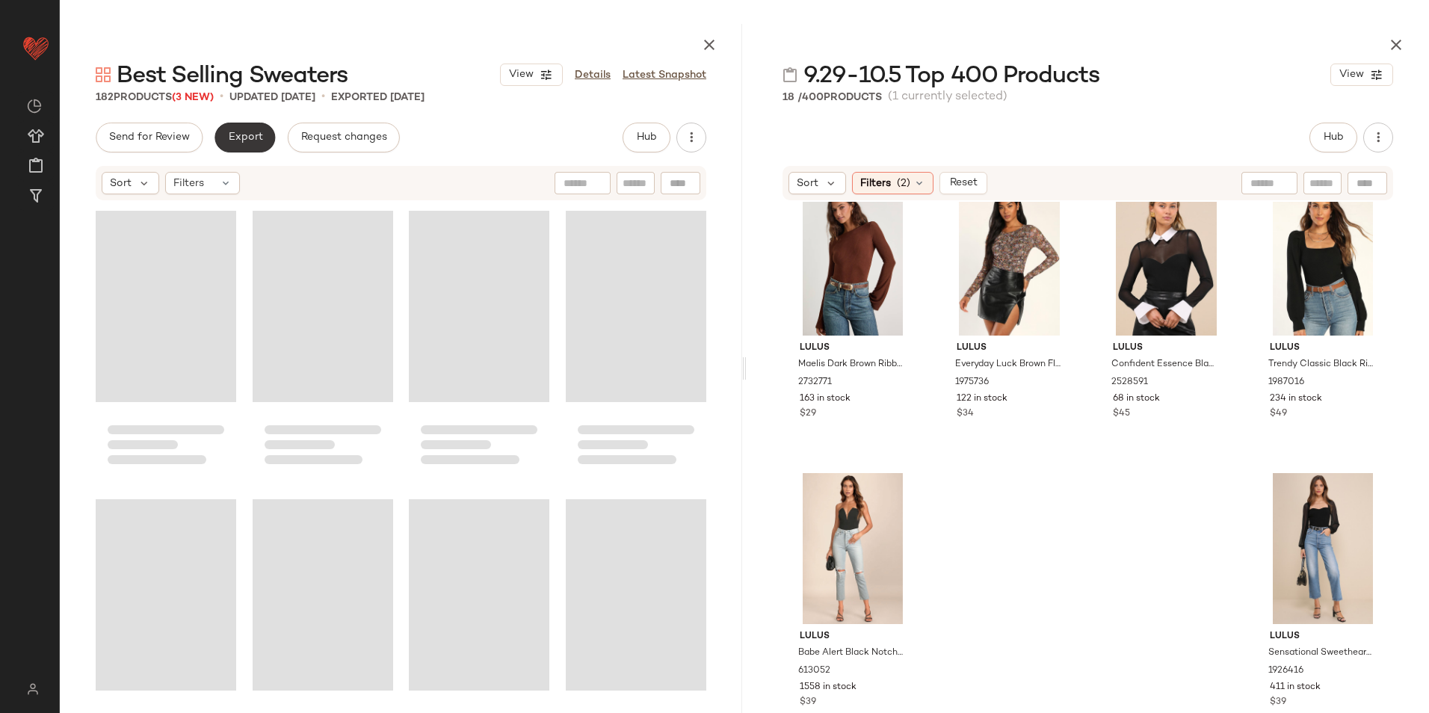
scroll to position [12735, 0]
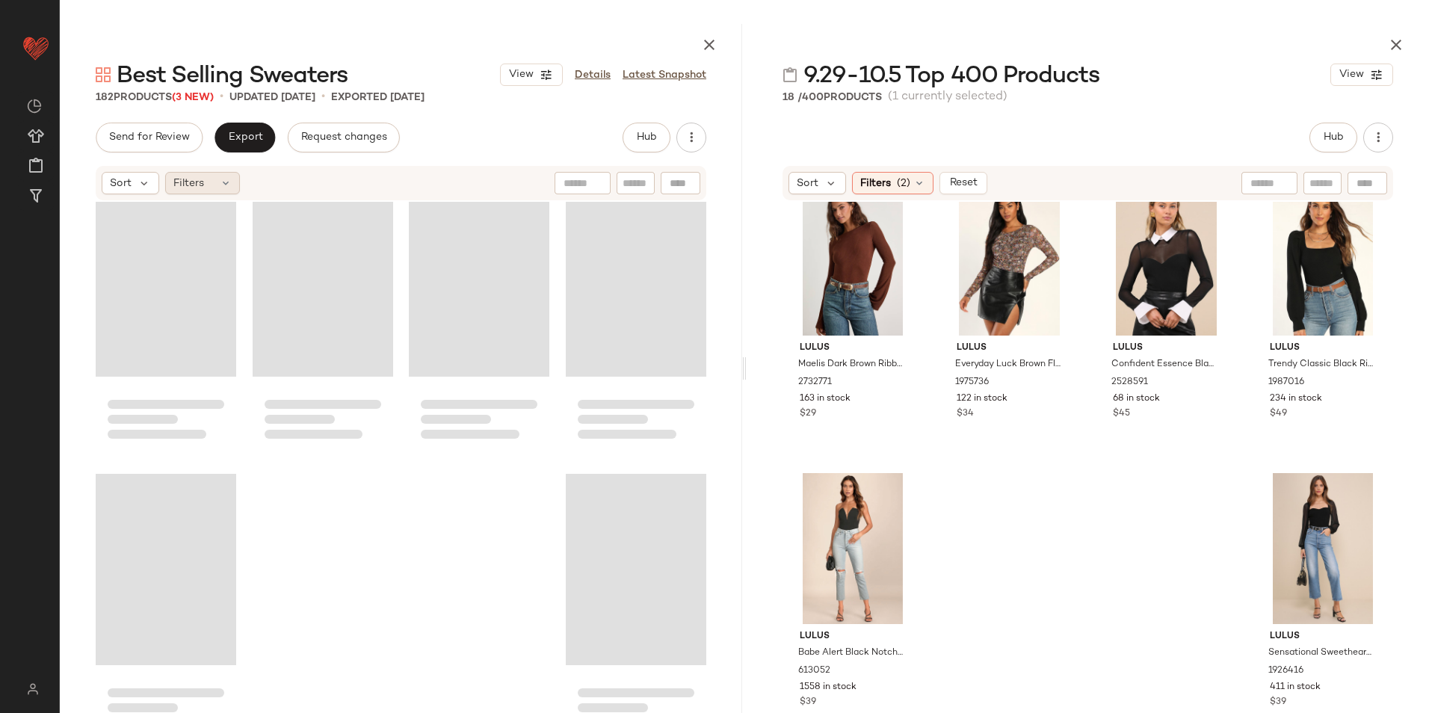
click at [221, 175] on div "Sort Filters" at bounding box center [401, 183] width 611 height 34
drag, startPoint x: 223, startPoint y: 180, endPoint x: 248, endPoint y: 203, distance: 33.9
click at [224, 182] on icon at bounding box center [226, 183] width 12 height 12
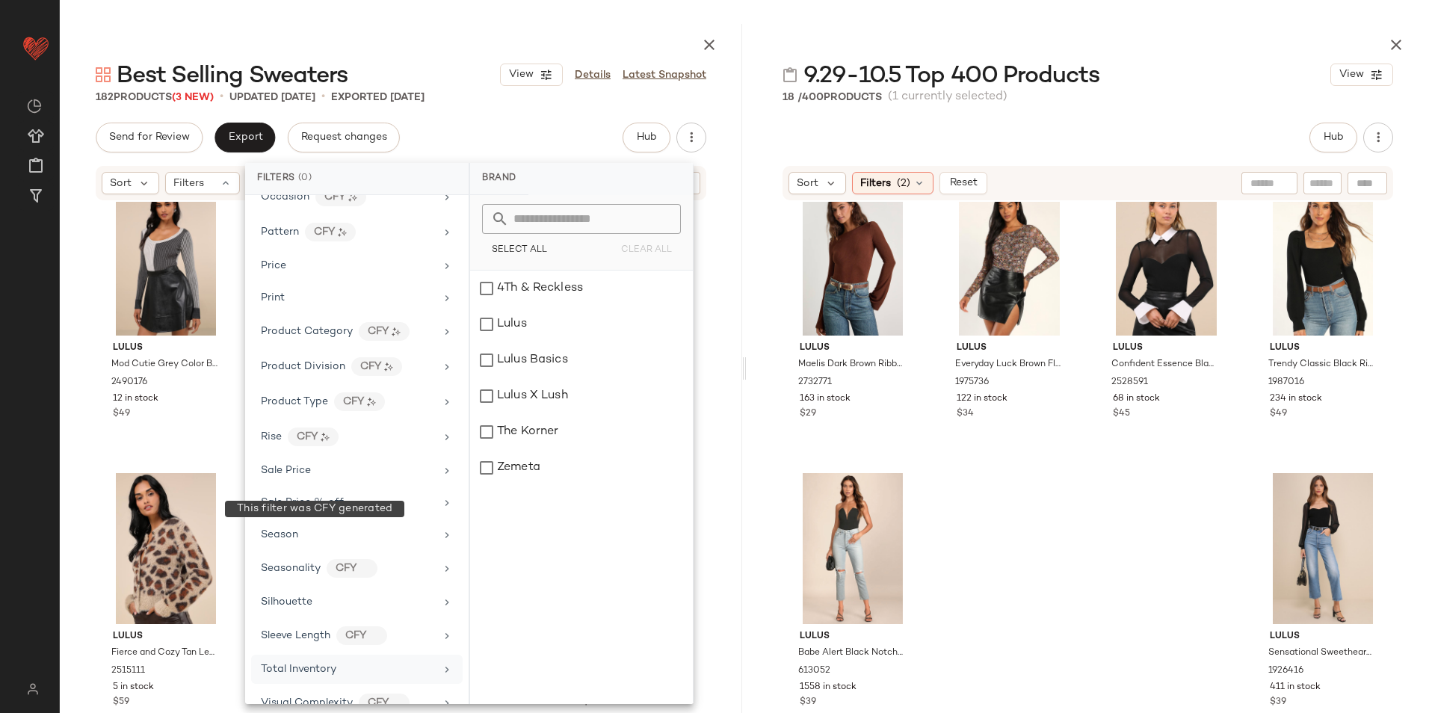
scroll to position [810, 0]
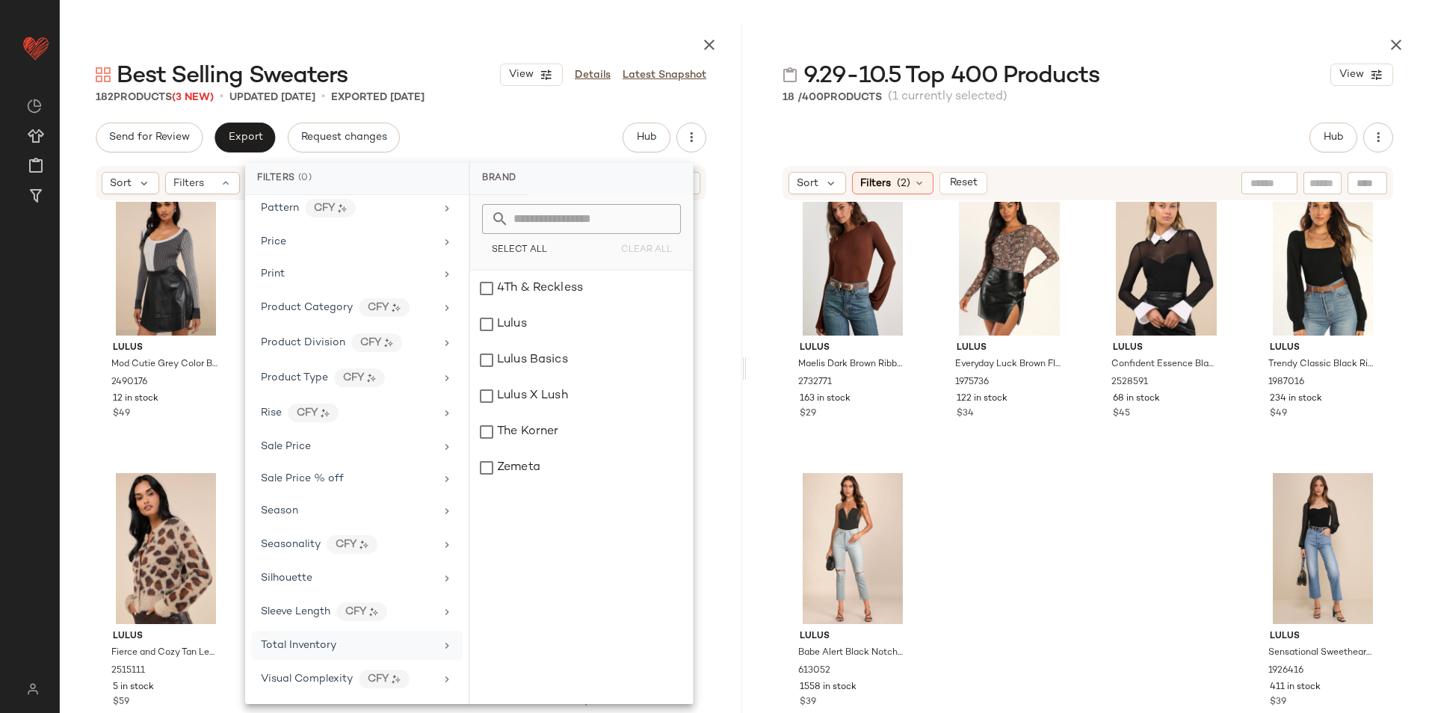
click at [349, 642] on div "Total Inventory" at bounding box center [348, 646] width 174 height 16
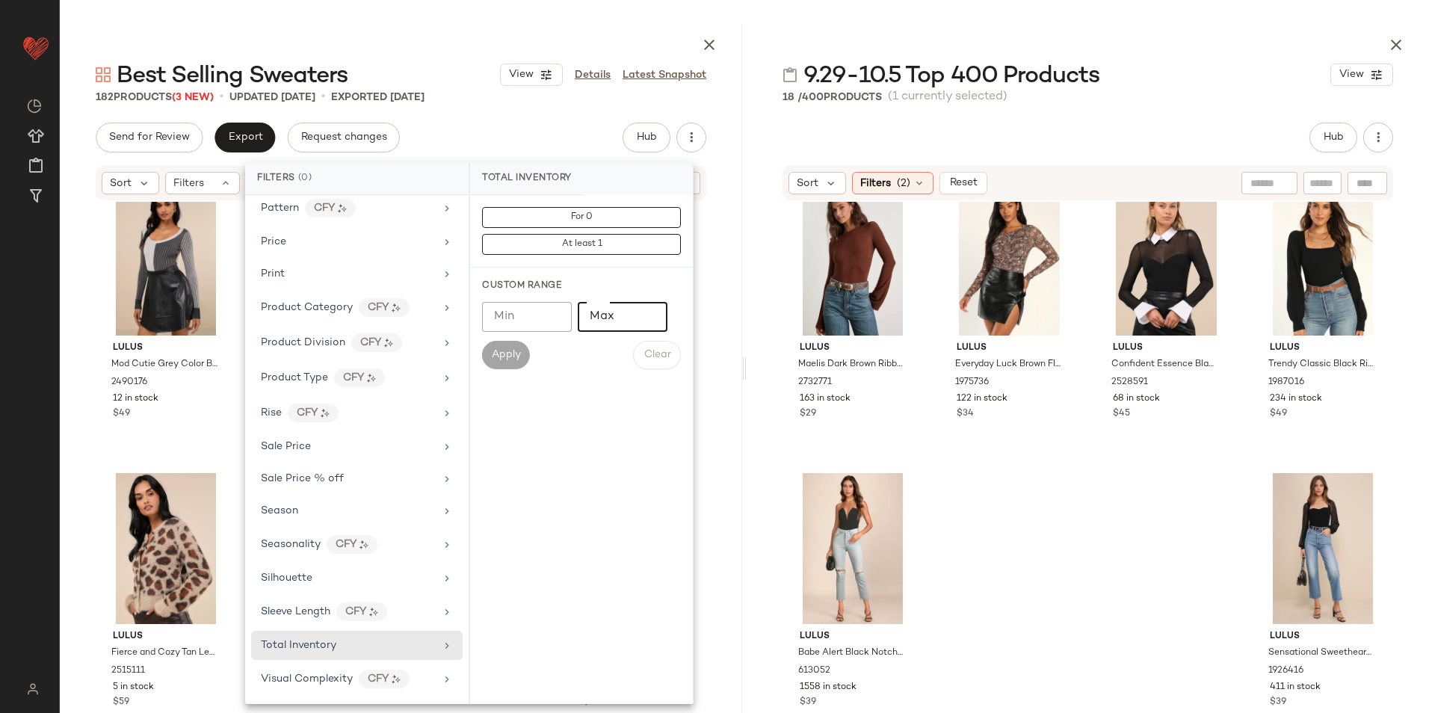
click at [604, 322] on input "Max" at bounding box center [623, 317] width 90 height 30
type input "*"
type input "**"
drag, startPoint x: 488, startPoint y: 346, endPoint x: 555, endPoint y: 246, distance: 120.3
click at [489, 346] on button "Apply" at bounding box center [506, 355] width 48 height 28
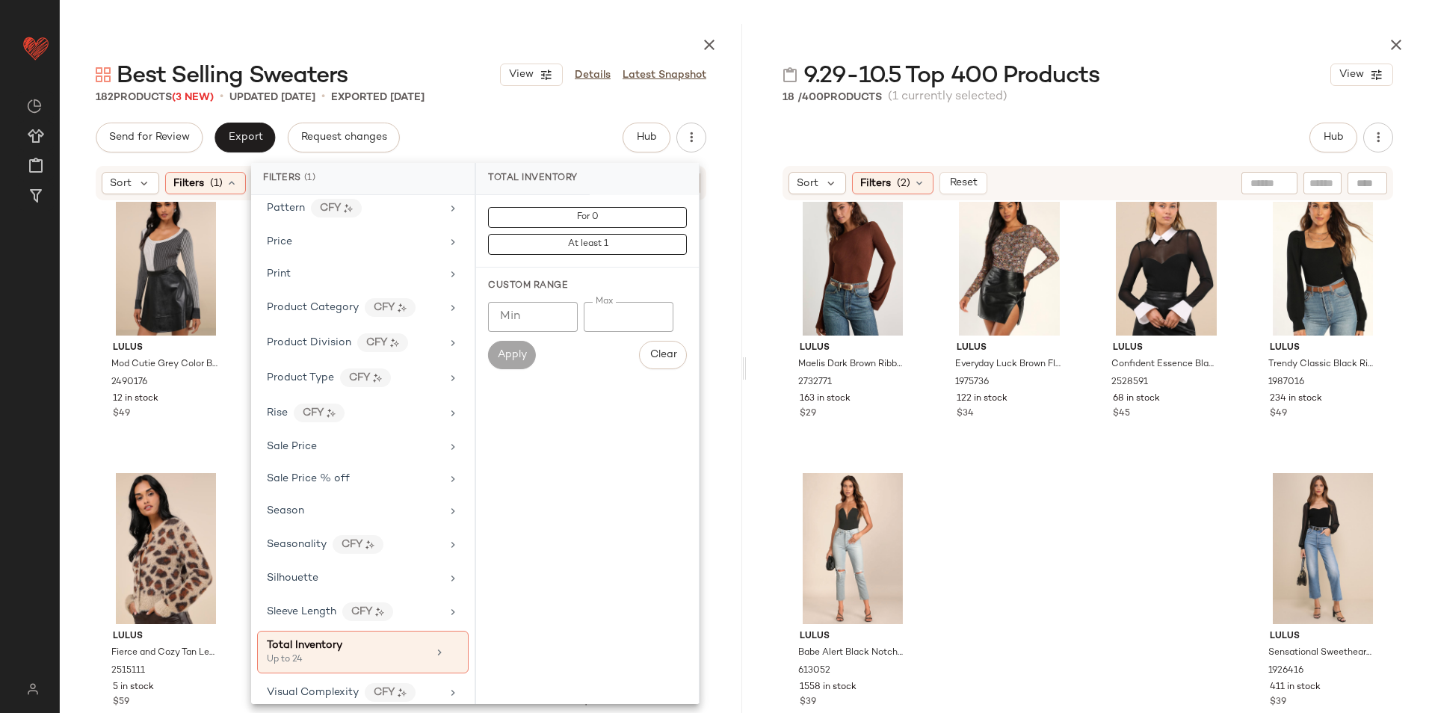
click at [585, 24] on div at bounding box center [401, 42] width 683 height 36
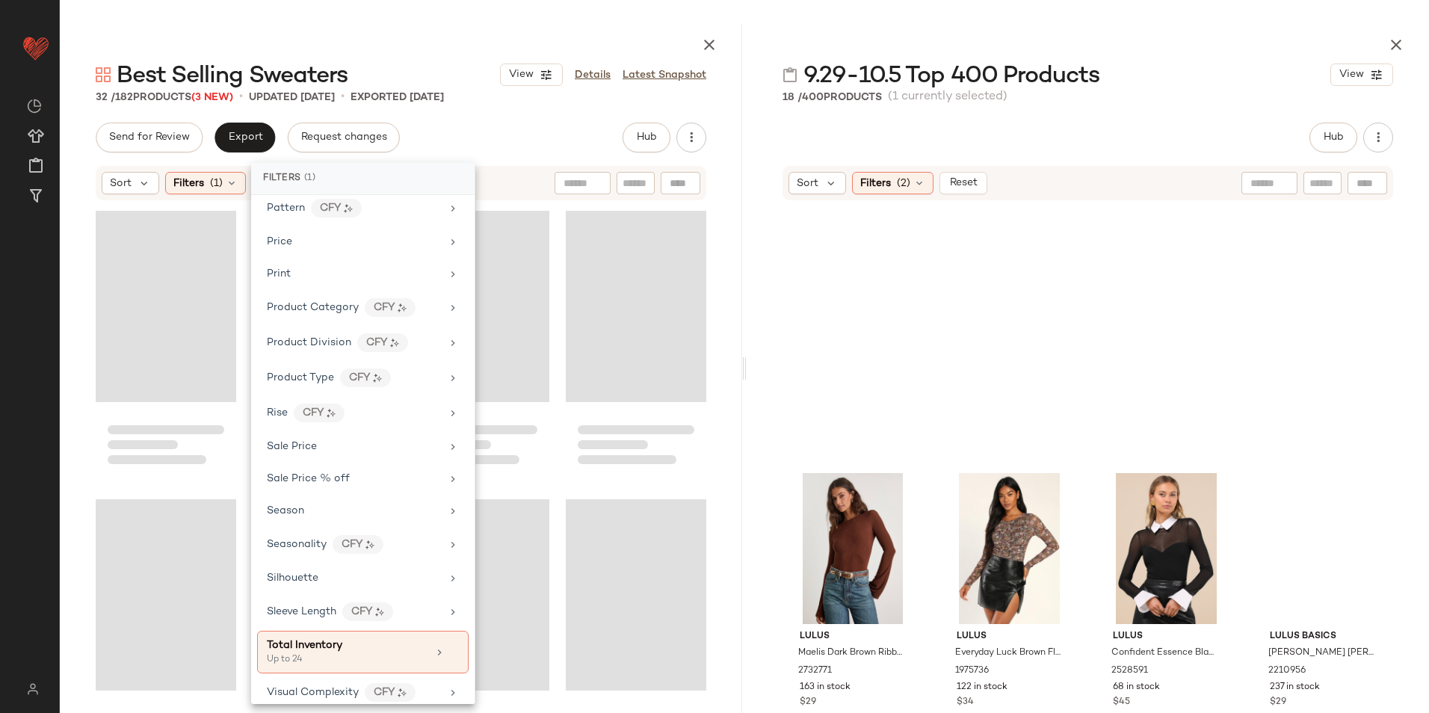
scroll to position [615, 0]
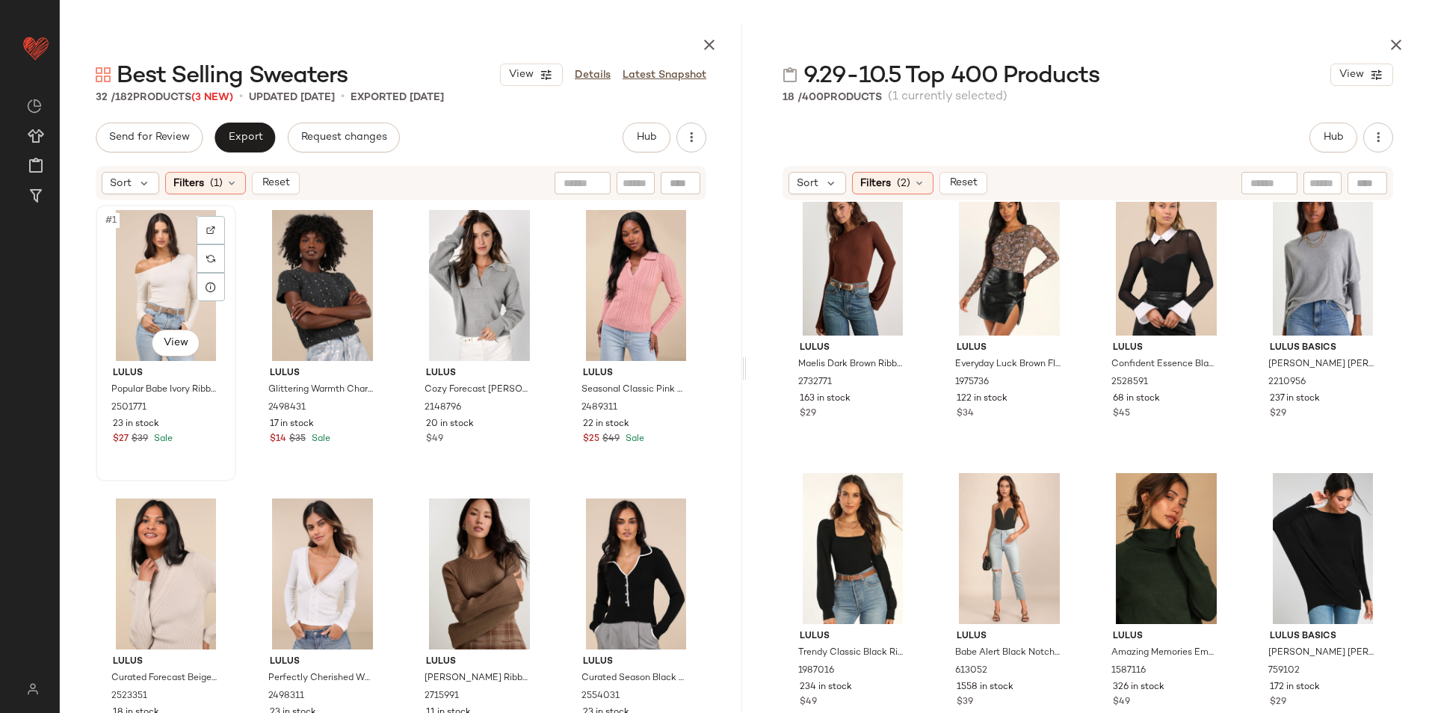
click at [159, 277] on div "#1 View" at bounding box center [166, 285] width 130 height 151
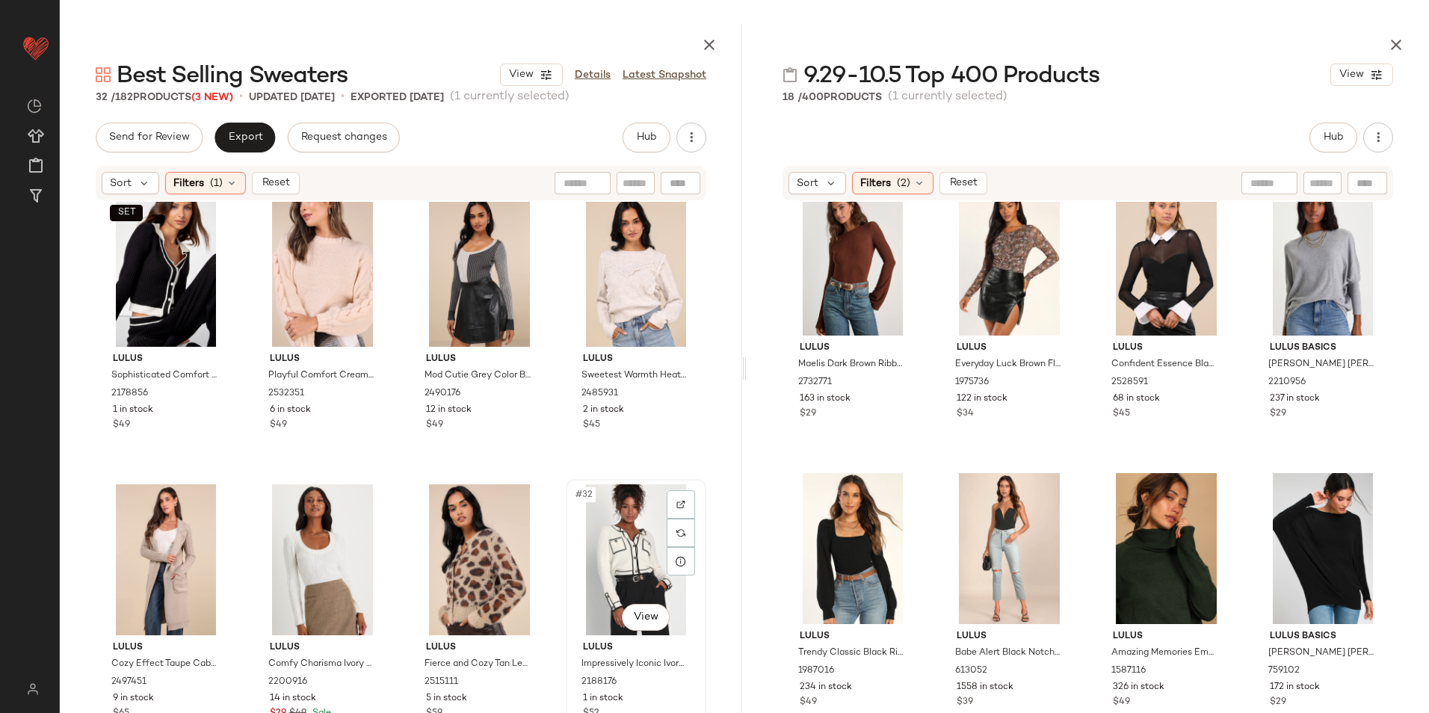
scroll to position [1769, 0]
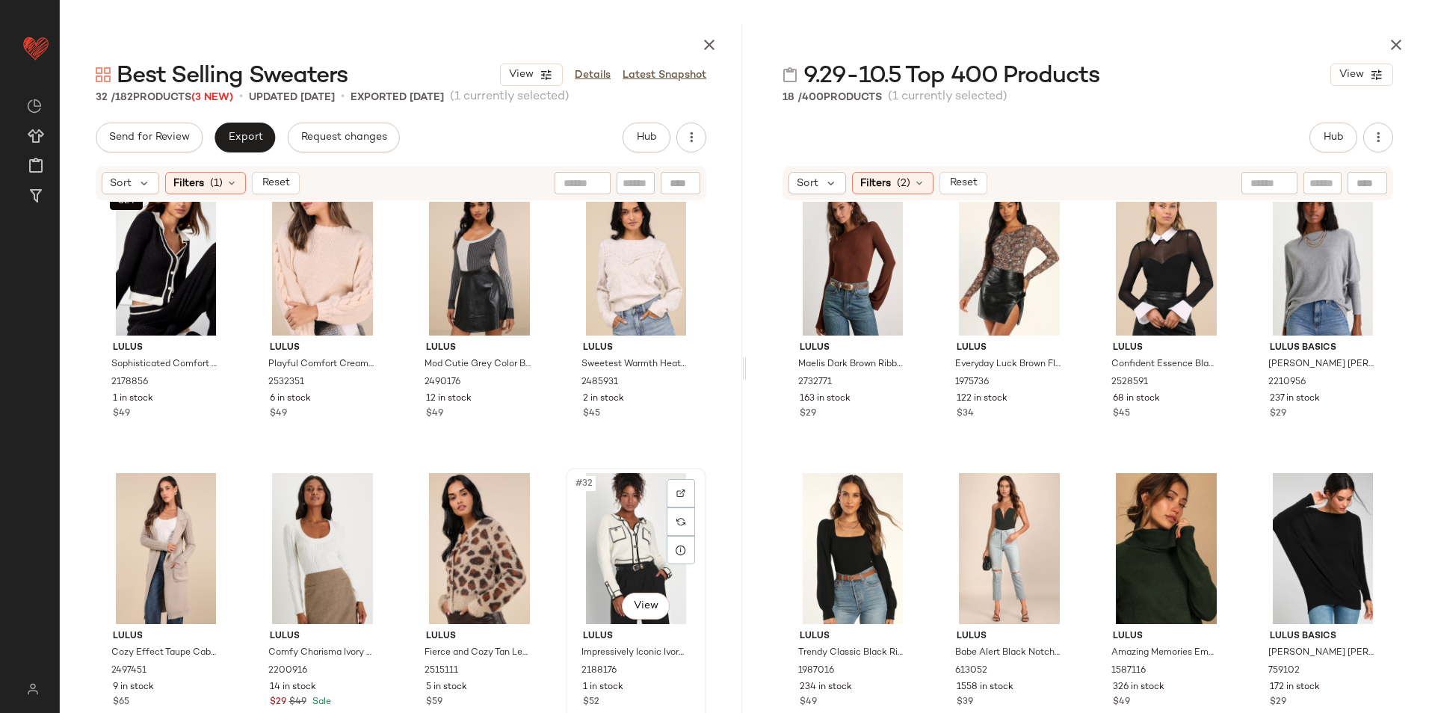
click at [600, 511] on div "#32 View" at bounding box center [636, 548] width 130 height 151
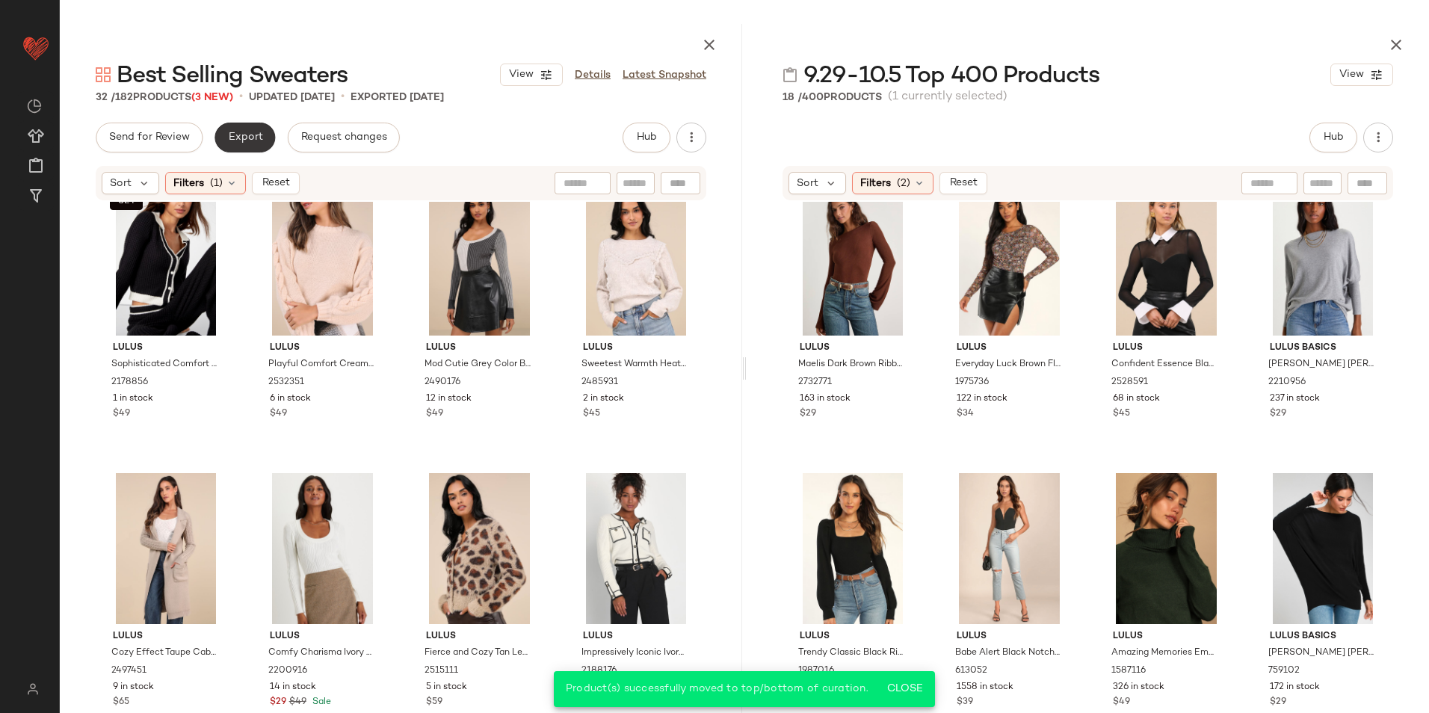
click at [255, 128] on button "Export" at bounding box center [245, 138] width 61 height 30
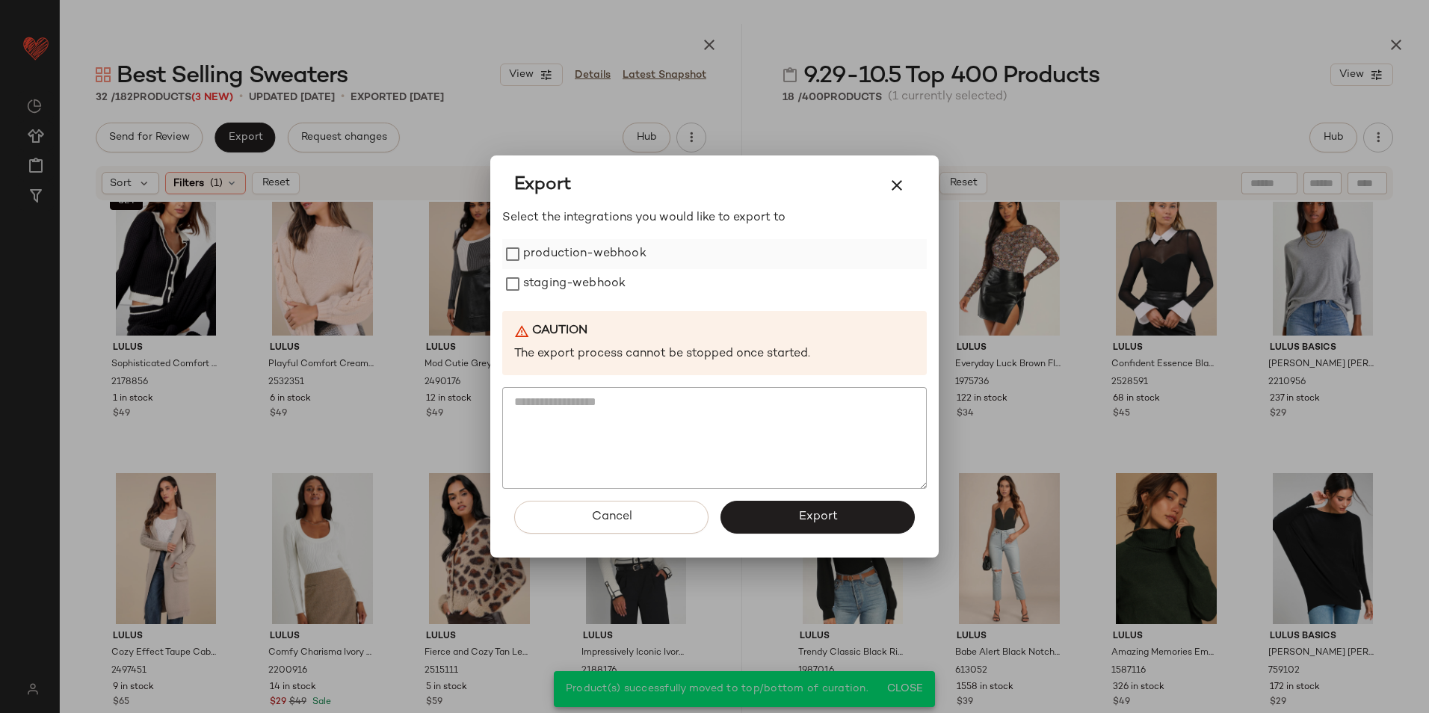
drag, startPoint x: 548, startPoint y: 244, endPoint x: 542, endPoint y: 265, distance: 21.1
click at [549, 249] on label "production-webhook" at bounding box center [584, 254] width 123 height 30
click at [537, 289] on label "staging-webhook" at bounding box center [574, 284] width 102 height 30
drag, startPoint x: 832, startPoint y: 521, endPoint x: 830, endPoint y: 511, distance: 10.7
click at [830, 520] on span "Export" at bounding box center [818, 517] width 40 height 14
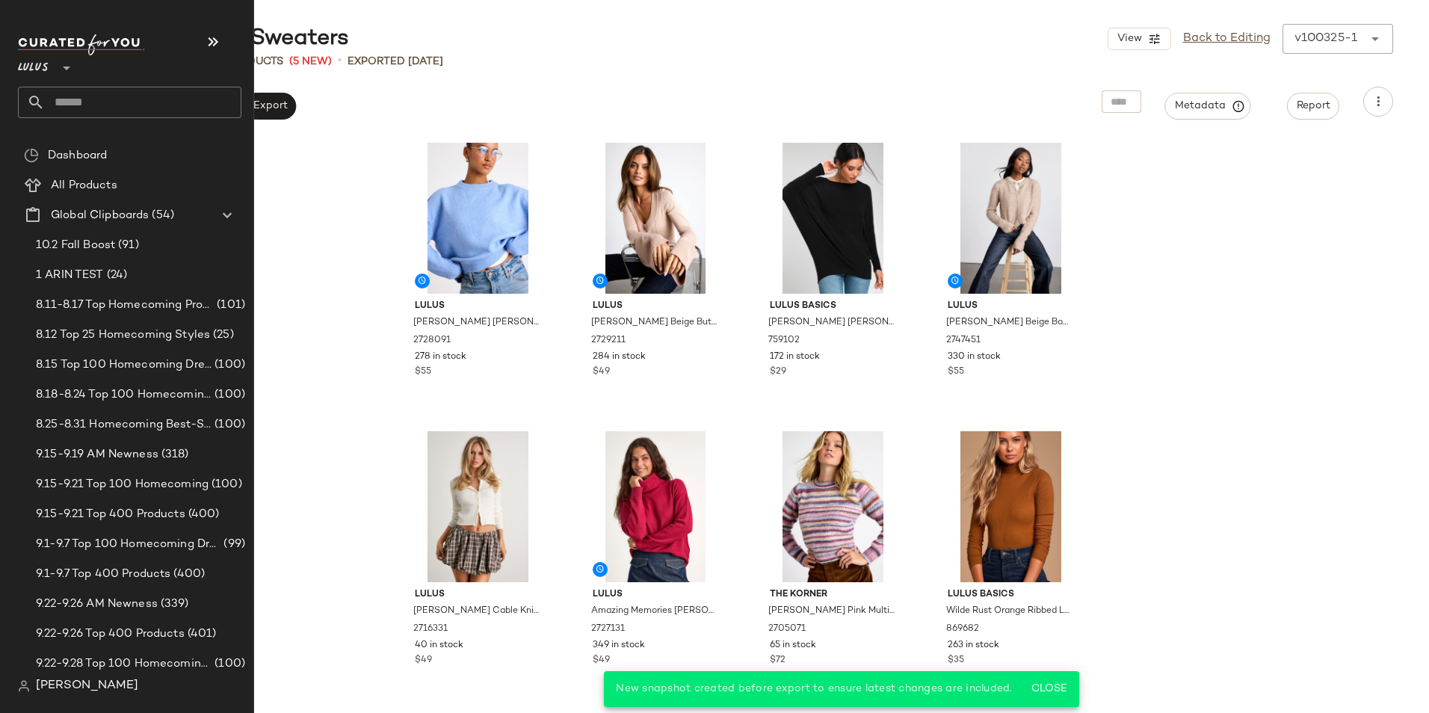
click at [104, 105] on input "text" at bounding box center [143, 102] width 197 height 31
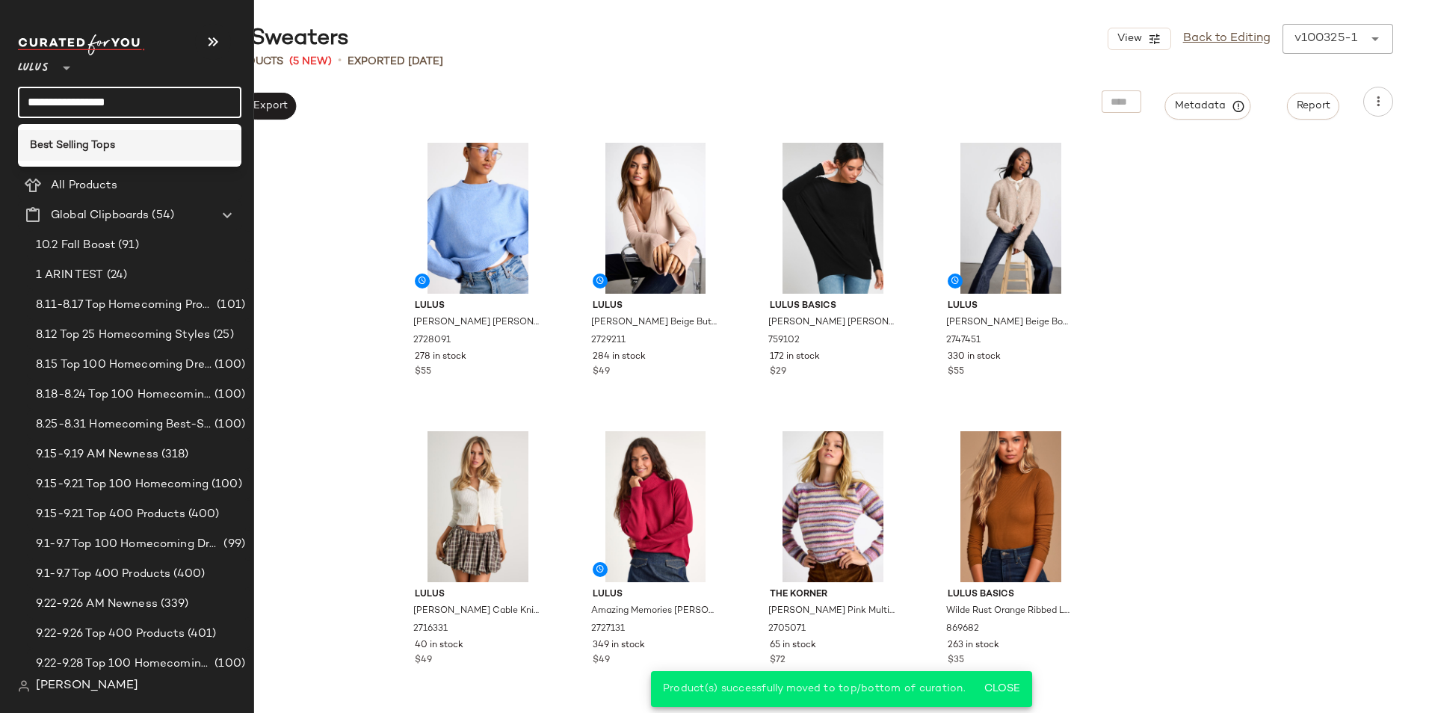
type input "**********"
click at [84, 146] on b "Best Selling Tops" at bounding box center [72, 146] width 85 height 16
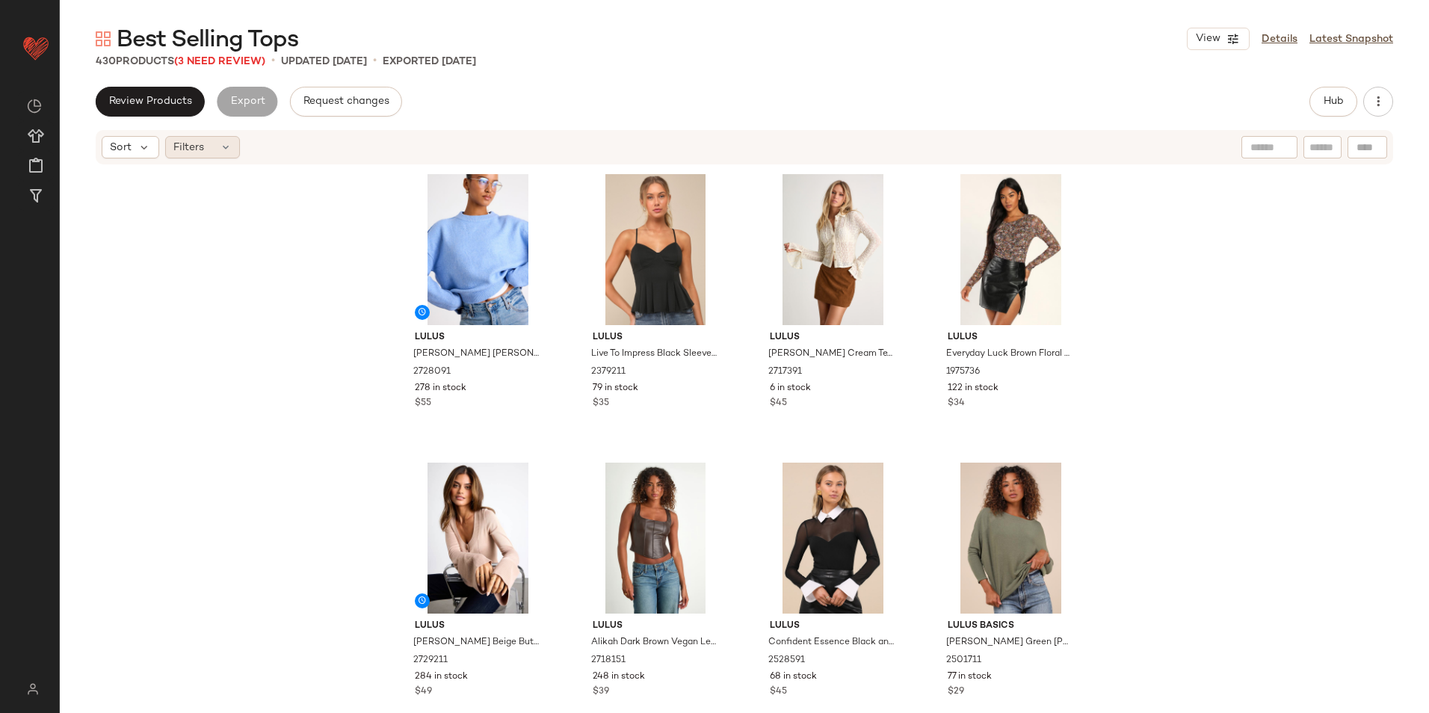
click at [224, 141] on div "Filters" at bounding box center [202, 147] width 75 height 22
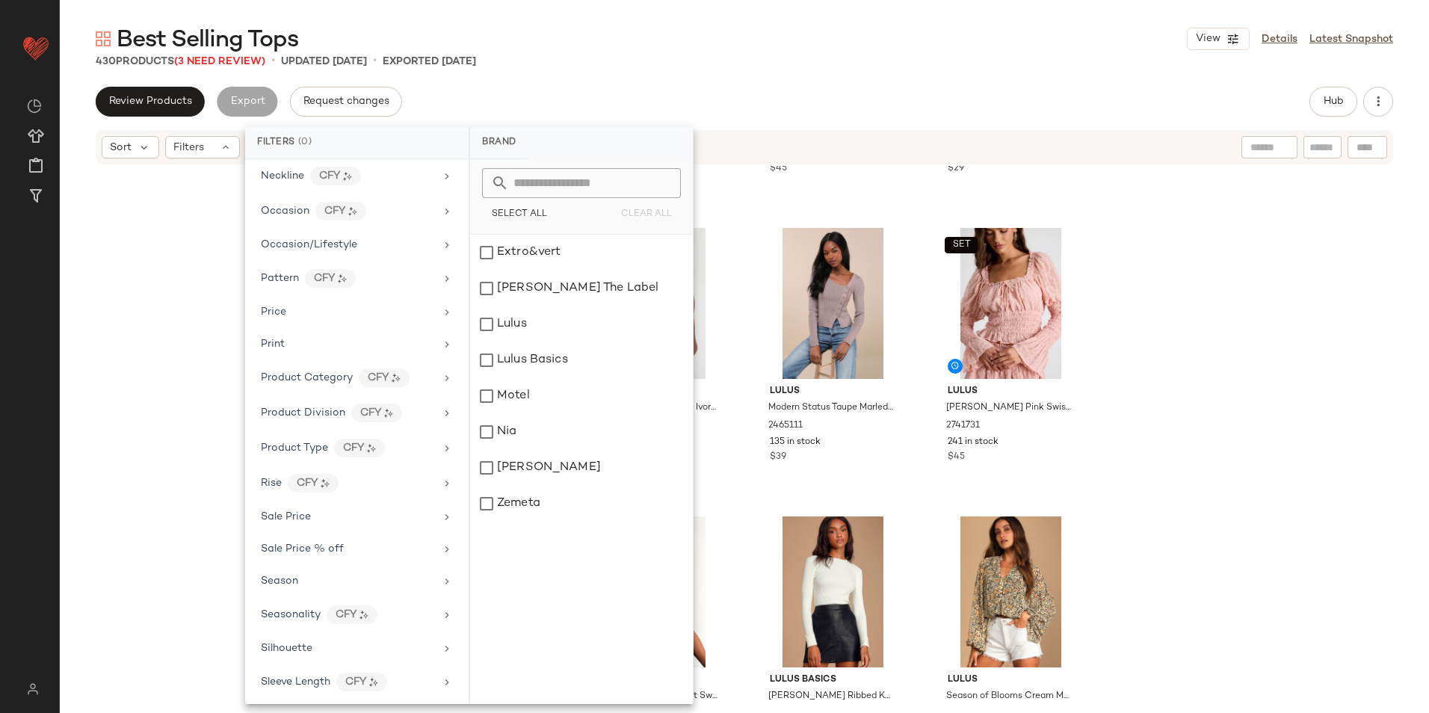
scroll to position [807, 0]
click at [372, 647] on div "Total Inventory" at bounding box center [348, 646] width 174 height 16
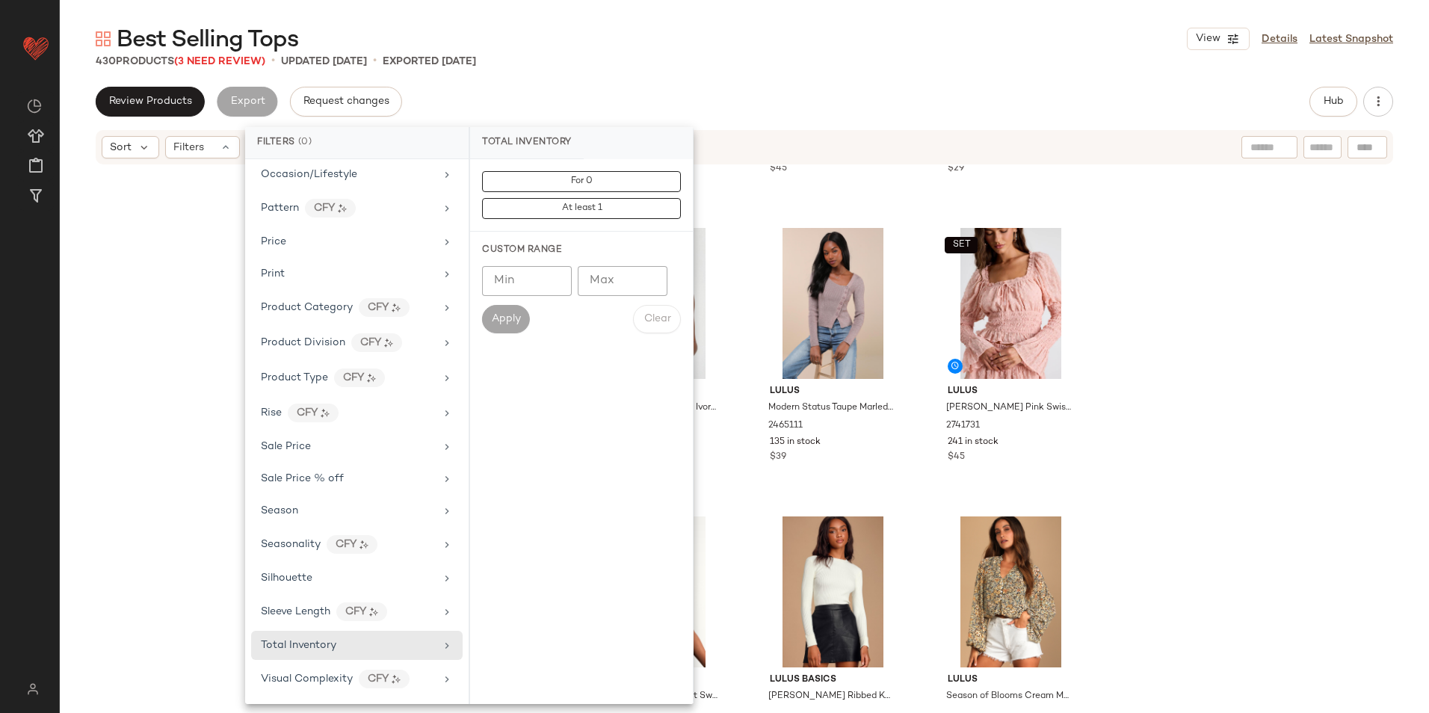
drag, startPoint x: 618, startPoint y: 176, endPoint x: 631, endPoint y: 159, distance: 21.8
click at [618, 170] on div "For 0 At least 1" at bounding box center [581, 195] width 223 height 73
click at [707, 55] on div "Best Selling Tops View Details Latest Snapshot 430 Products (3 Need Review) • u…" at bounding box center [745, 368] width 1370 height 689
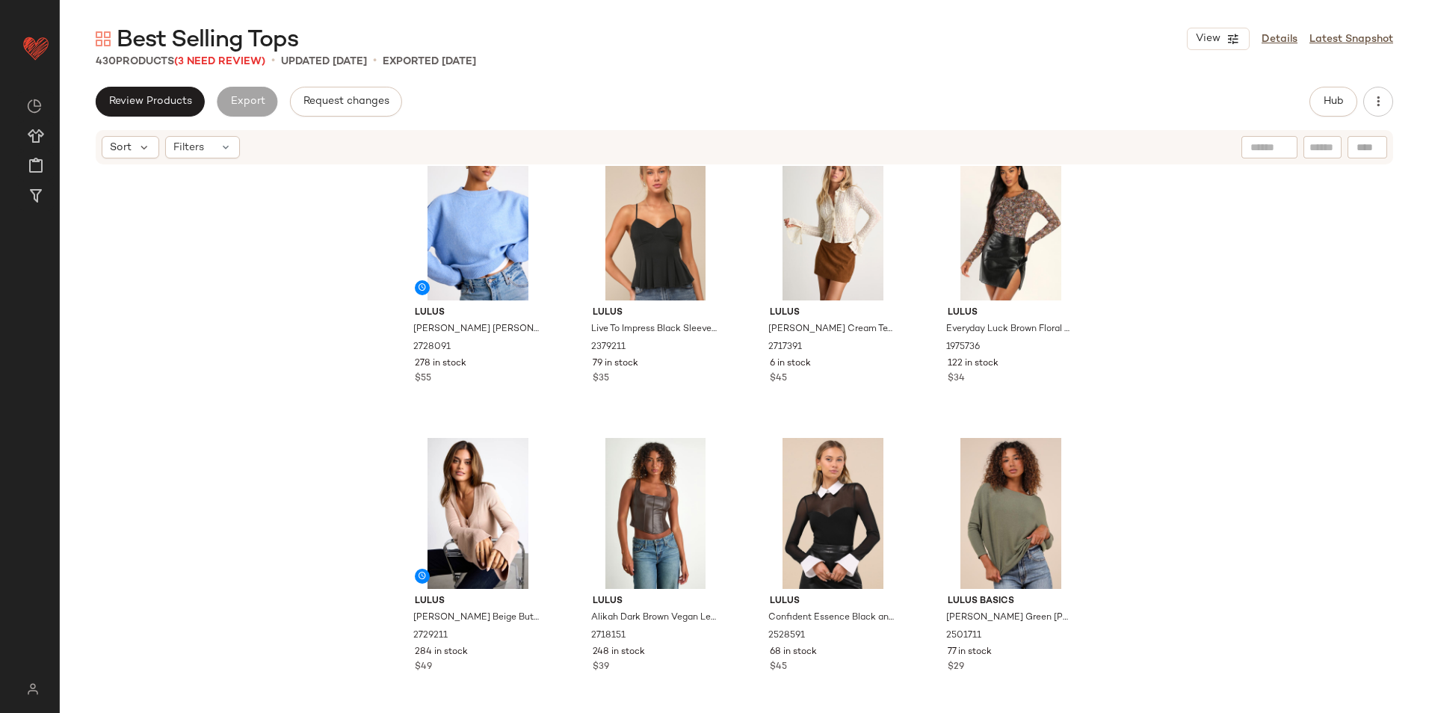
scroll to position [0, 0]
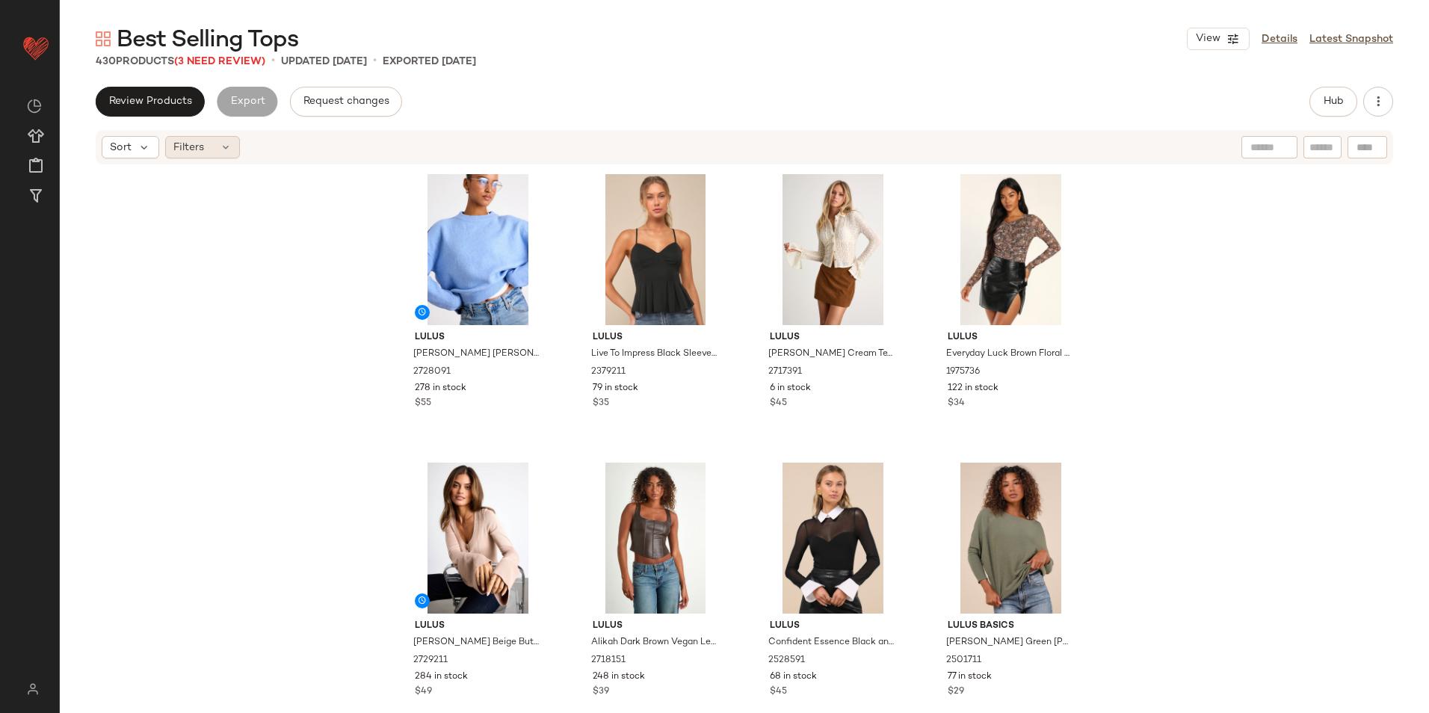
click at [208, 148] on div "Filters" at bounding box center [202, 147] width 75 height 22
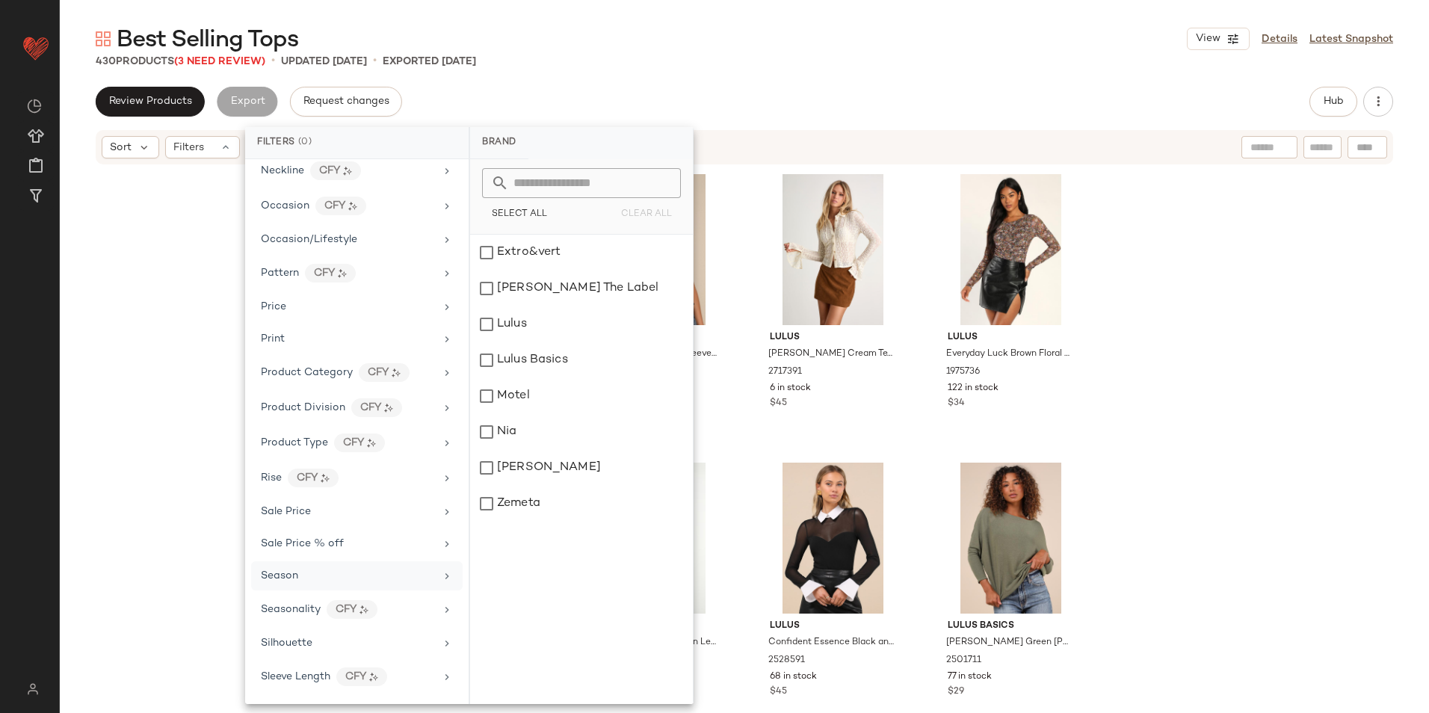
scroll to position [807, 0]
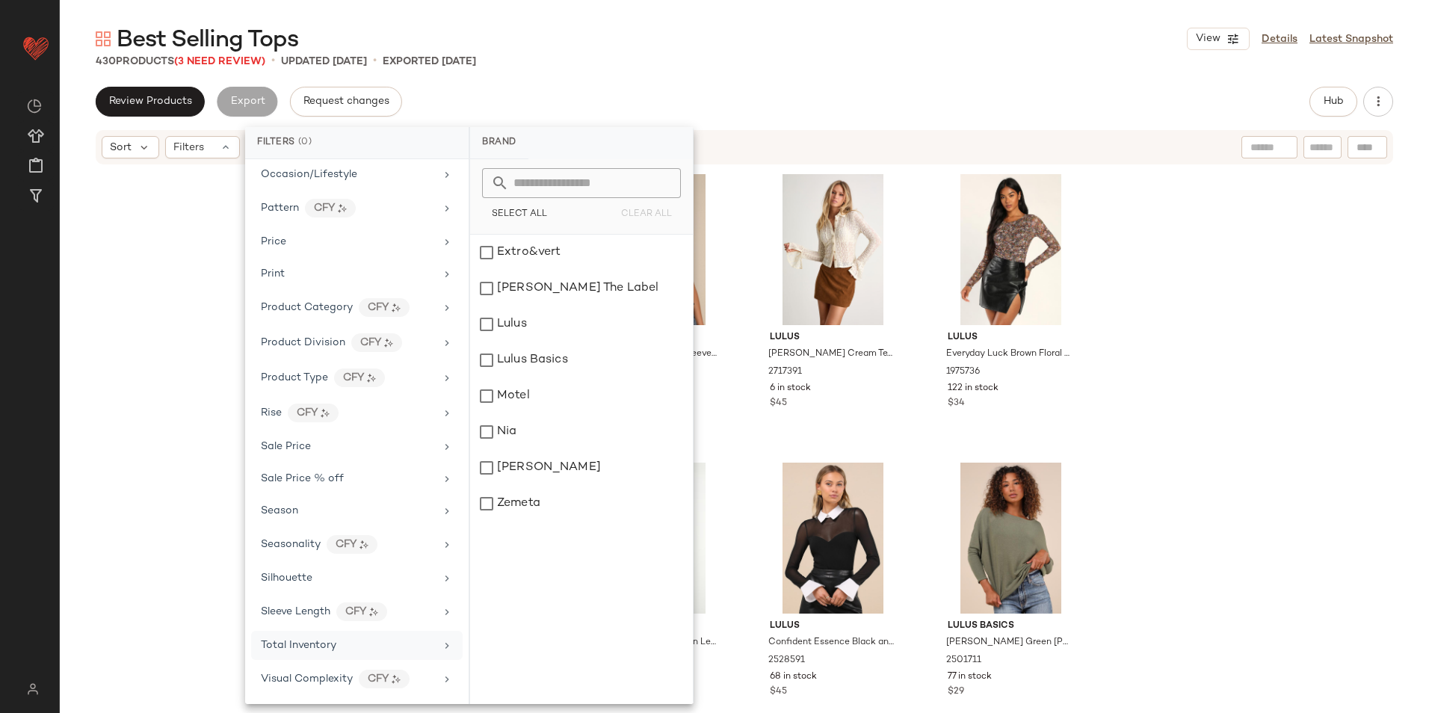
click at [349, 644] on div "Total Inventory" at bounding box center [348, 646] width 174 height 16
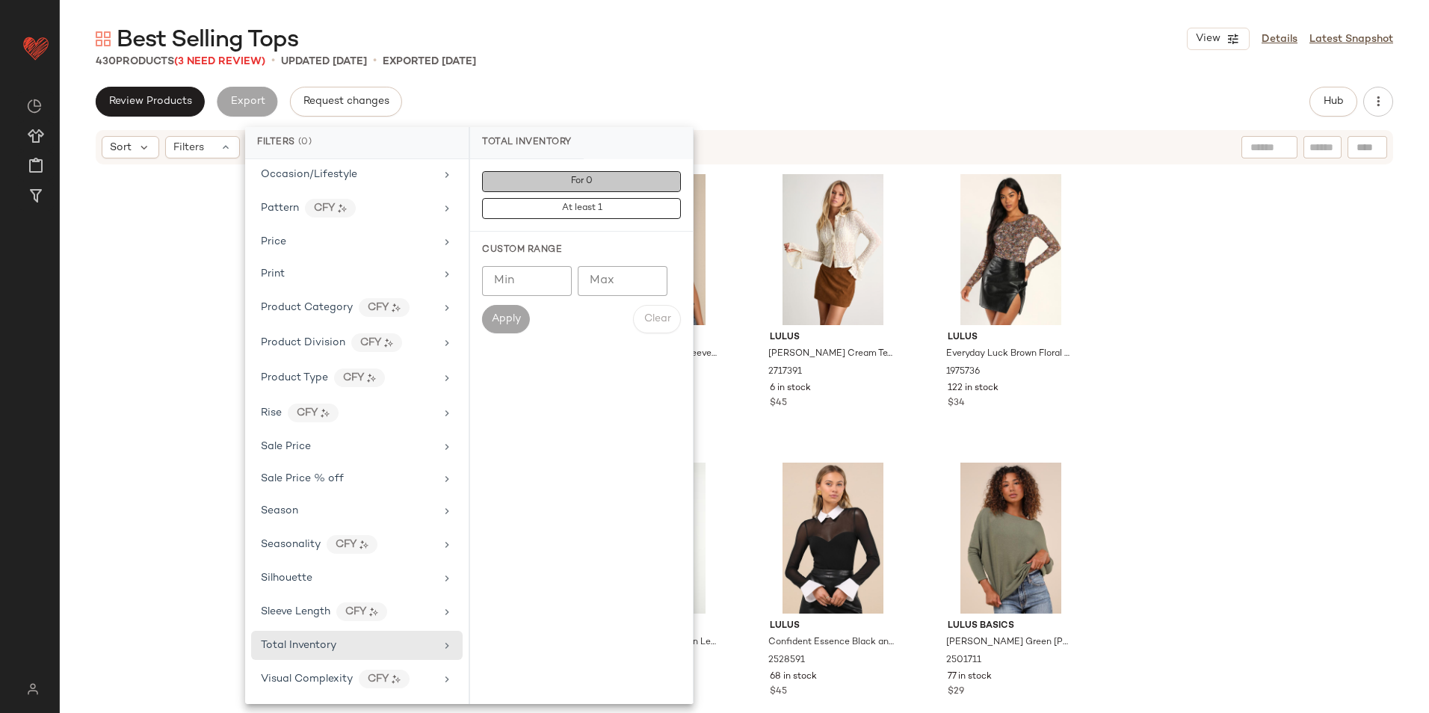
drag, startPoint x: 600, startPoint y: 176, endPoint x: 625, endPoint y: 149, distance: 36.5
click at [601, 173] on button "For 0" at bounding box center [581, 181] width 199 height 21
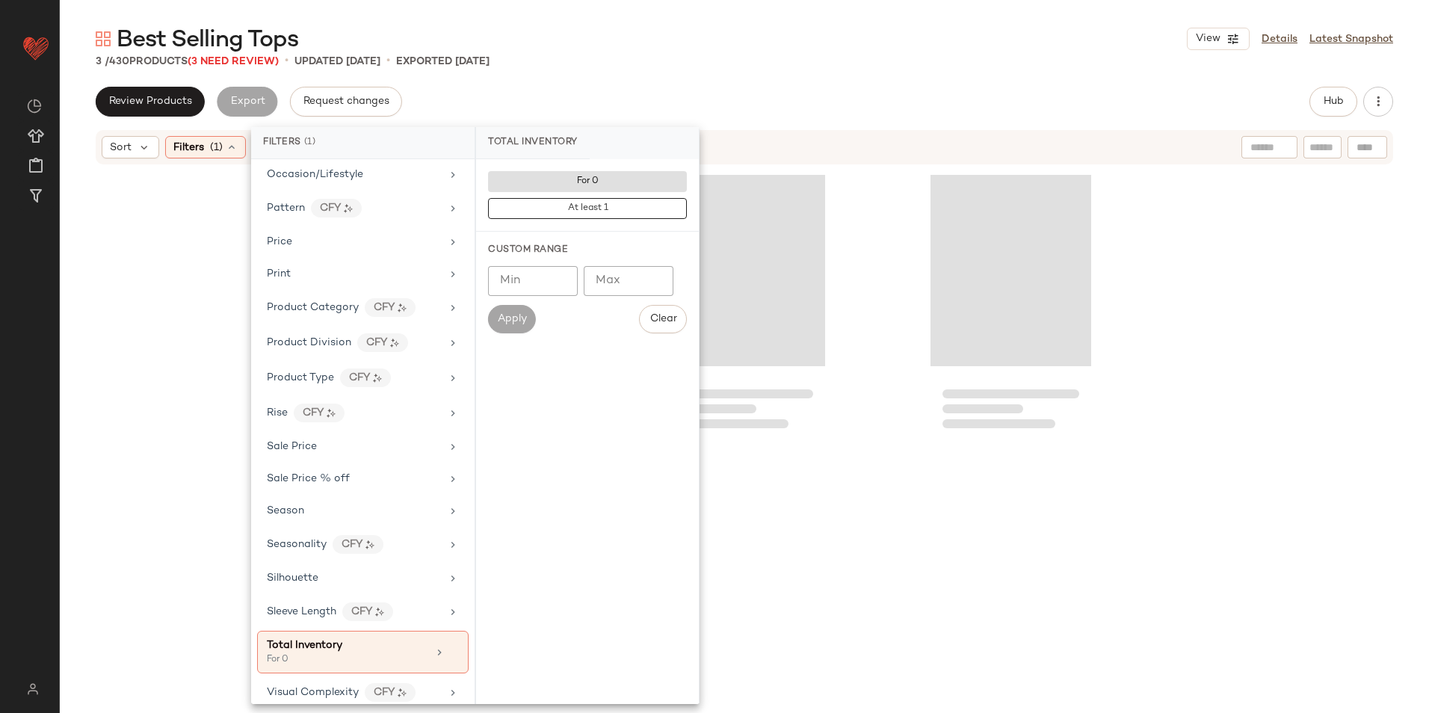
click at [707, 42] on div "Best Selling Tops View Details Latest Snapshot" at bounding box center [745, 39] width 1370 height 30
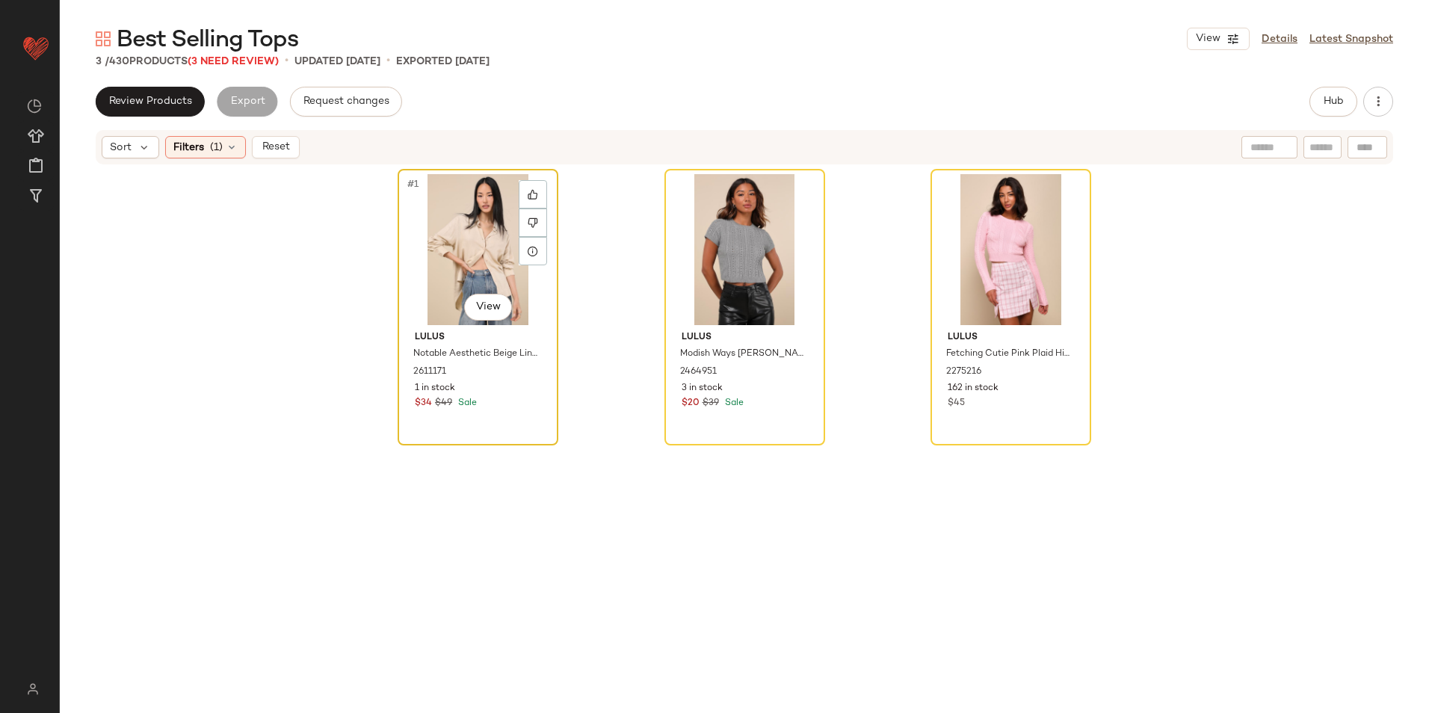
click at [479, 233] on div "#1 View" at bounding box center [478, 249] width 150 height 151
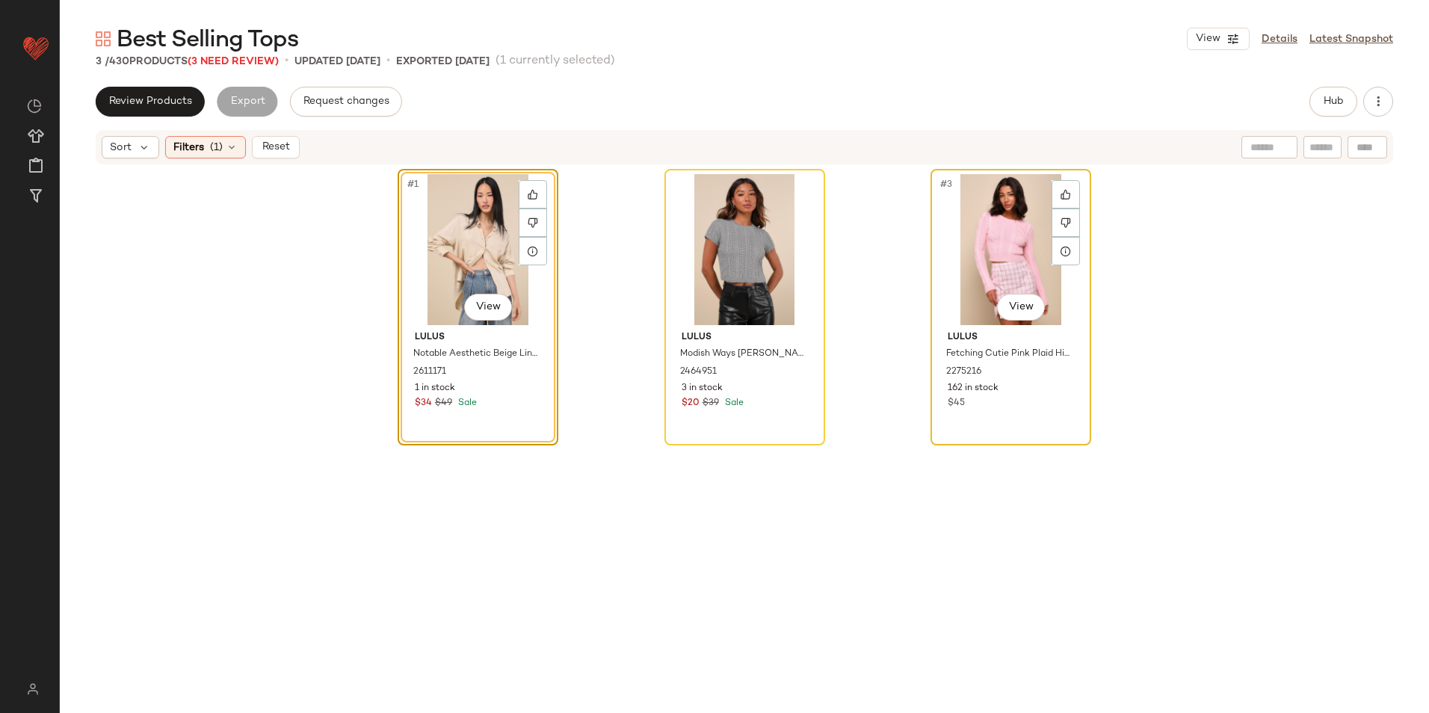
click at [989, 237] on div "#3 View" at bounding box center [1011, 249] width 150 height 151
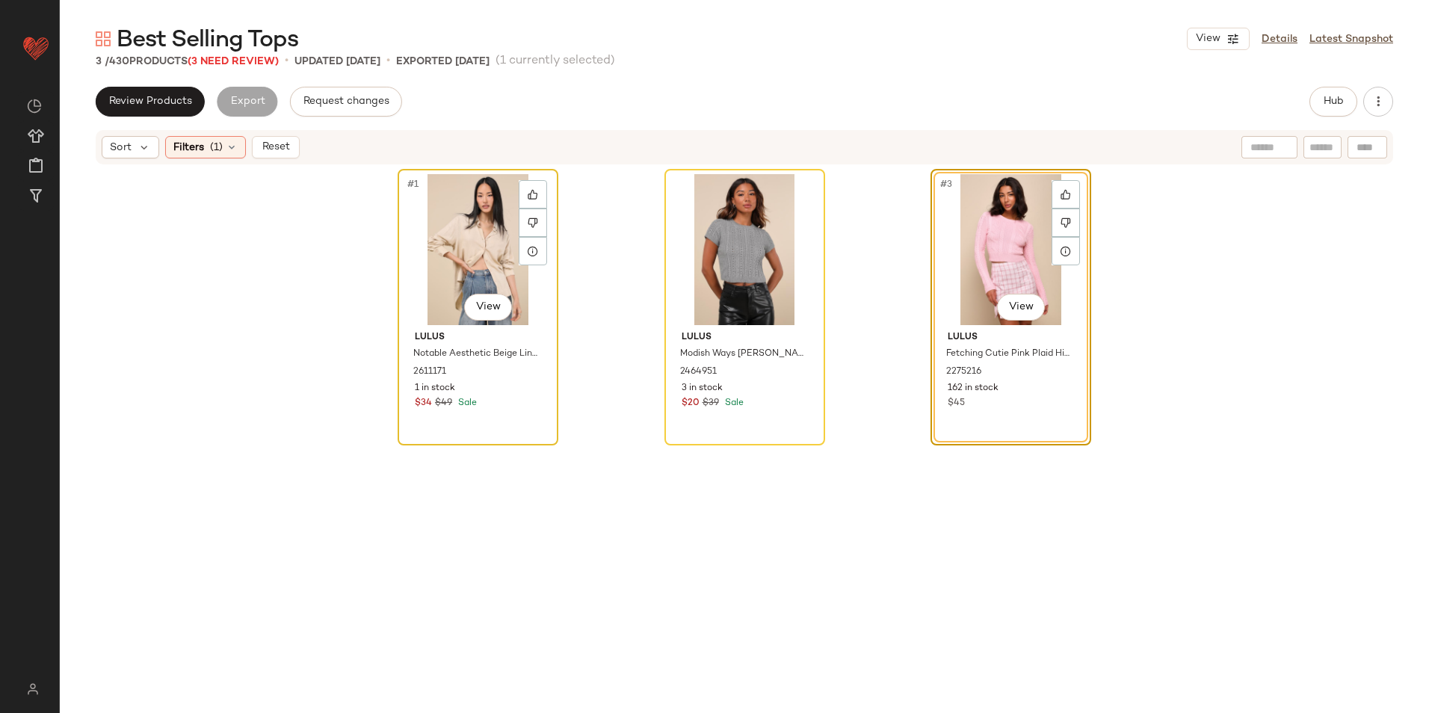
click at [430, 238] on div "#1 View" at bounding box center [478, 249] width 150 height 151
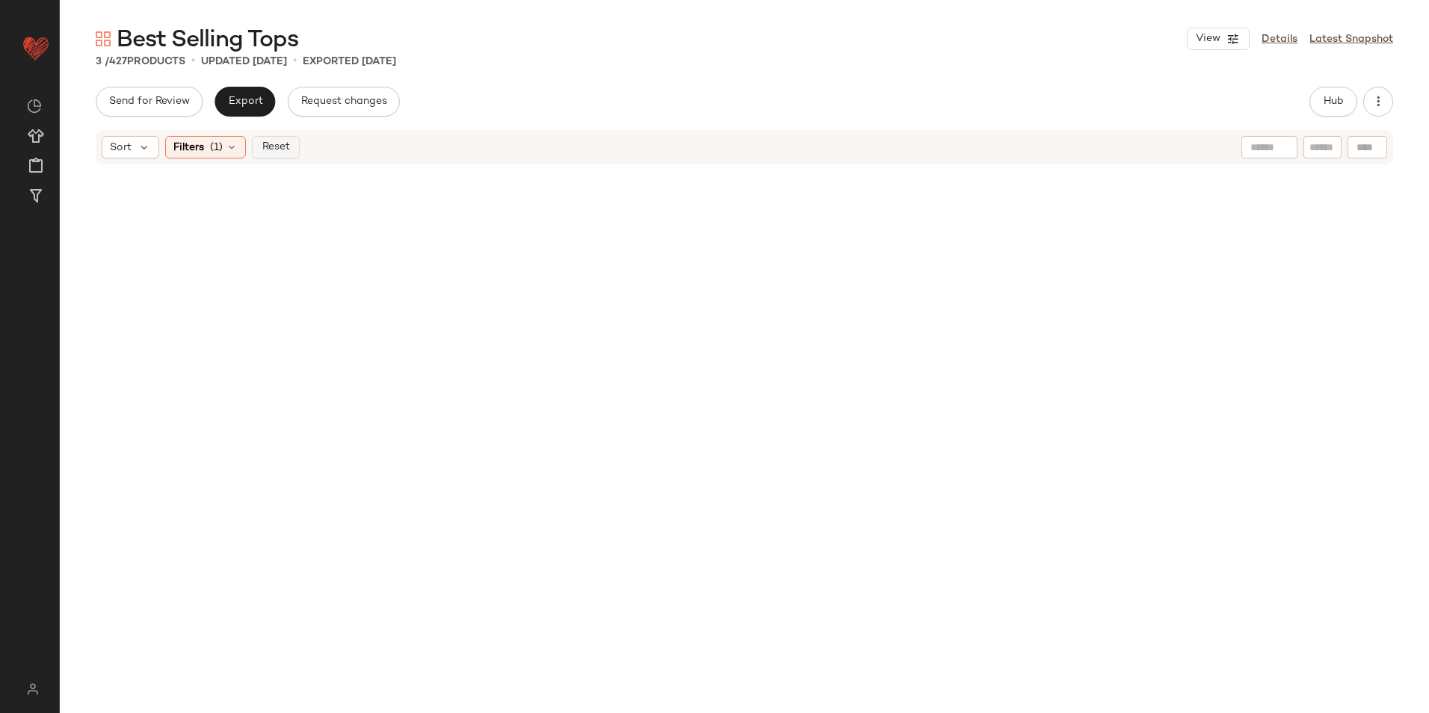
click at [261, 142] on span "Reset" at bounding box center [275, 147] width 28 height 12
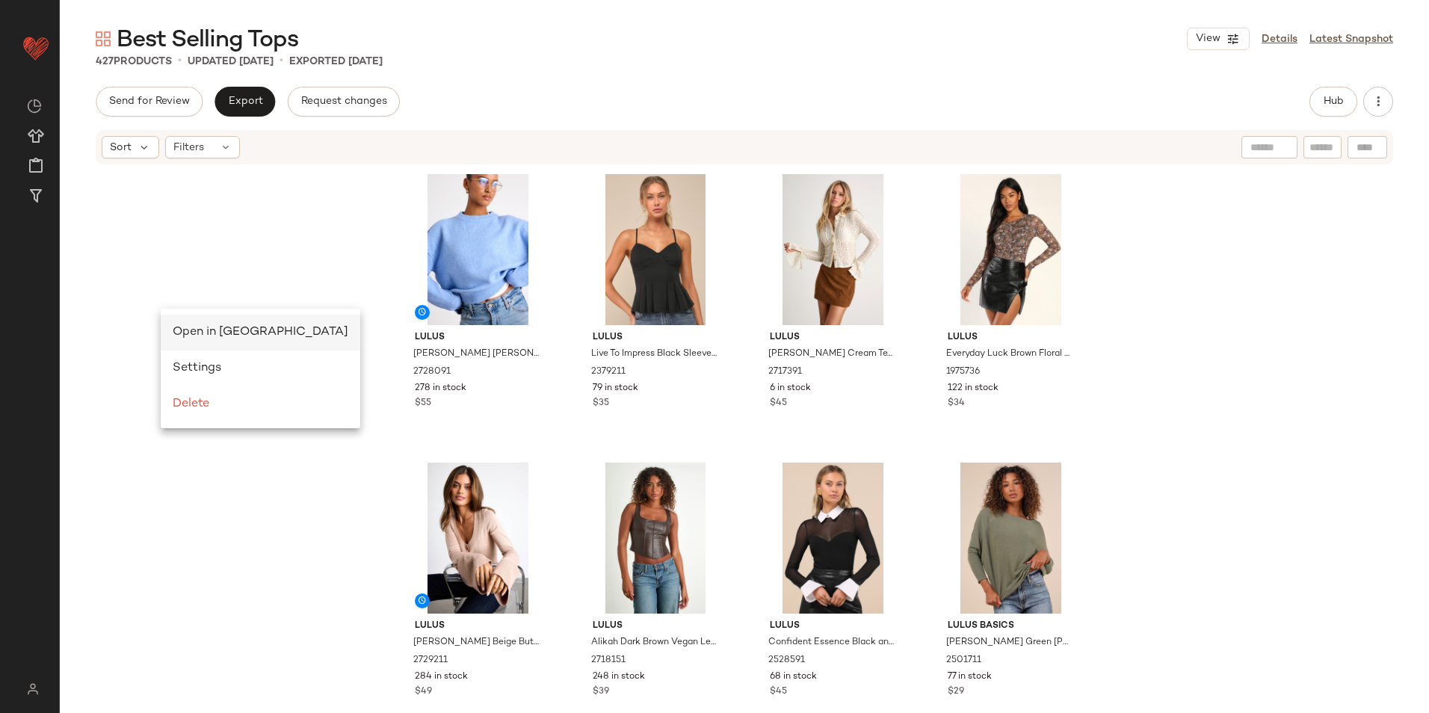
click at [245, 332] on span "Open in [GEOGRAPHIC_DATA]" at bounding box center [261, 332] width 176 height 13
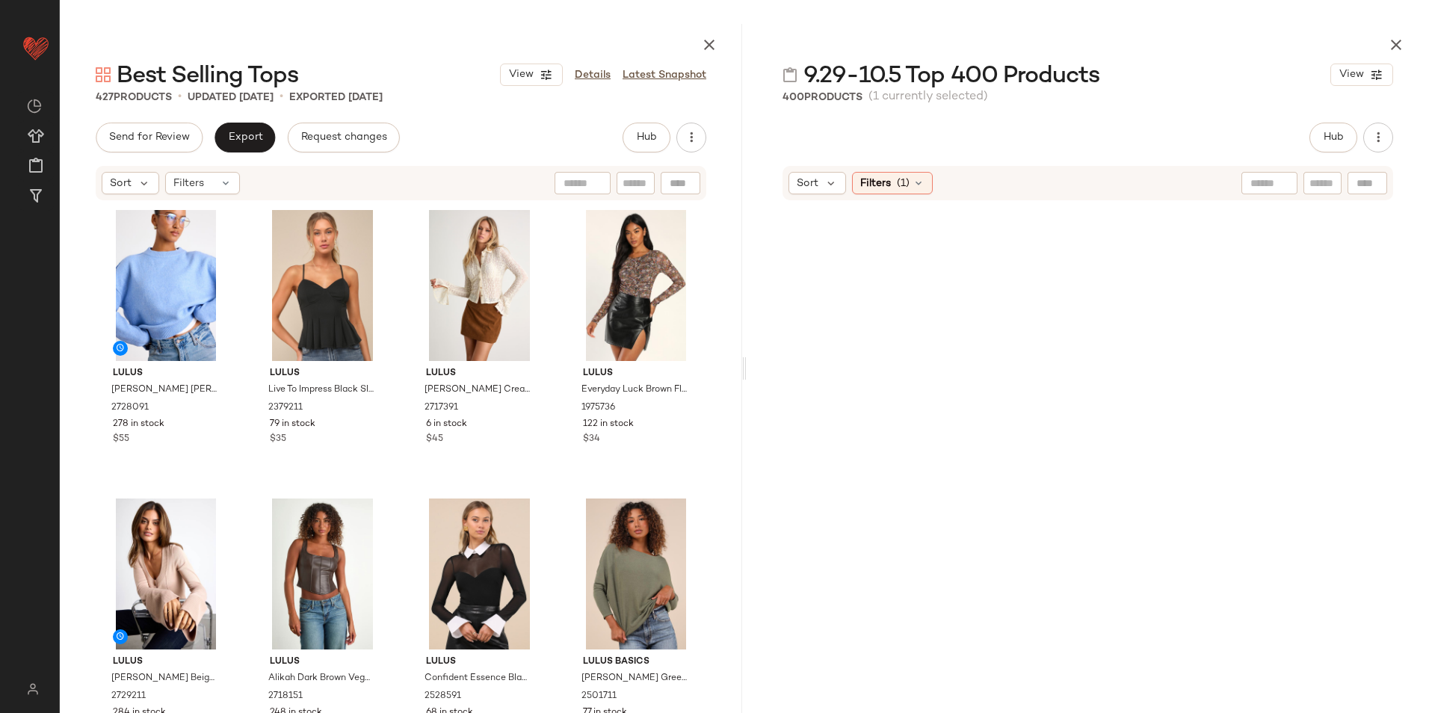
scroll to position [27416, 0]
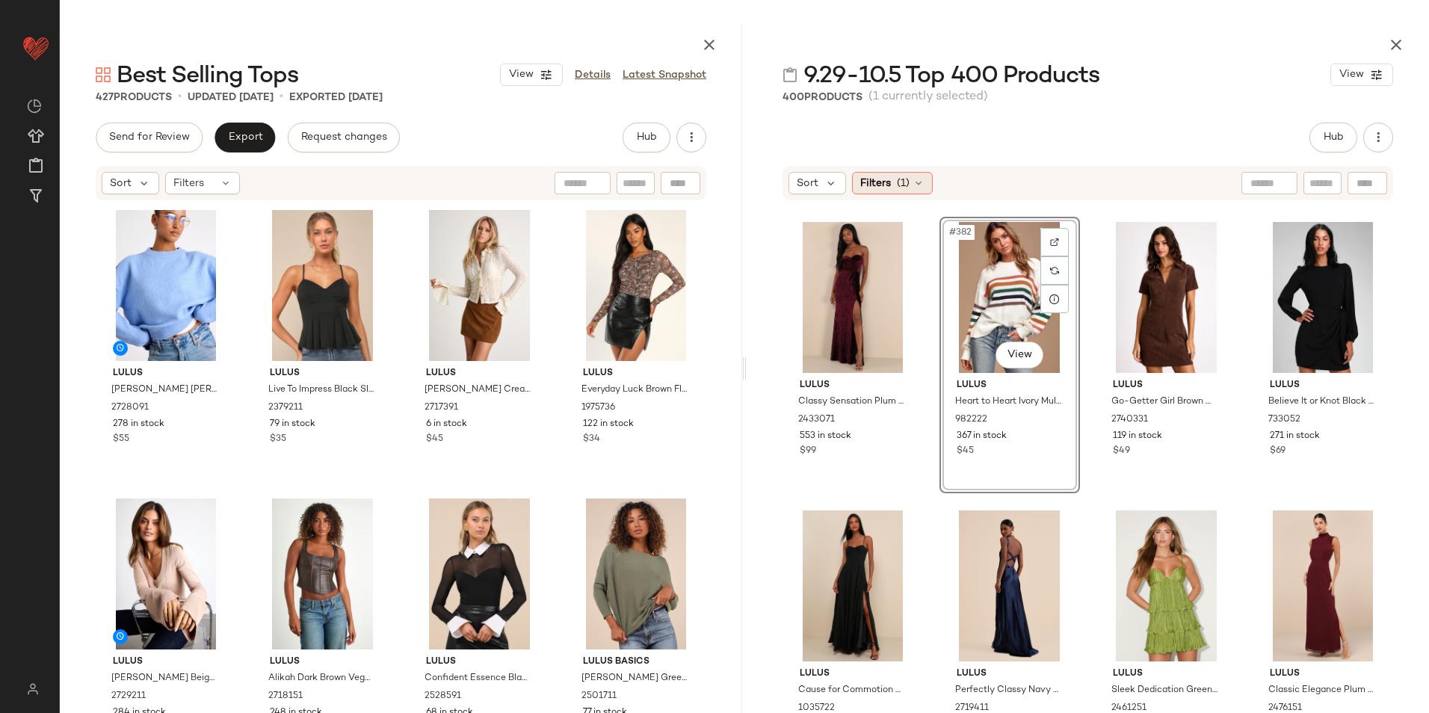
click at [890, 185] on span "Filters" at bounding box center [876, 184] width 31 height 16
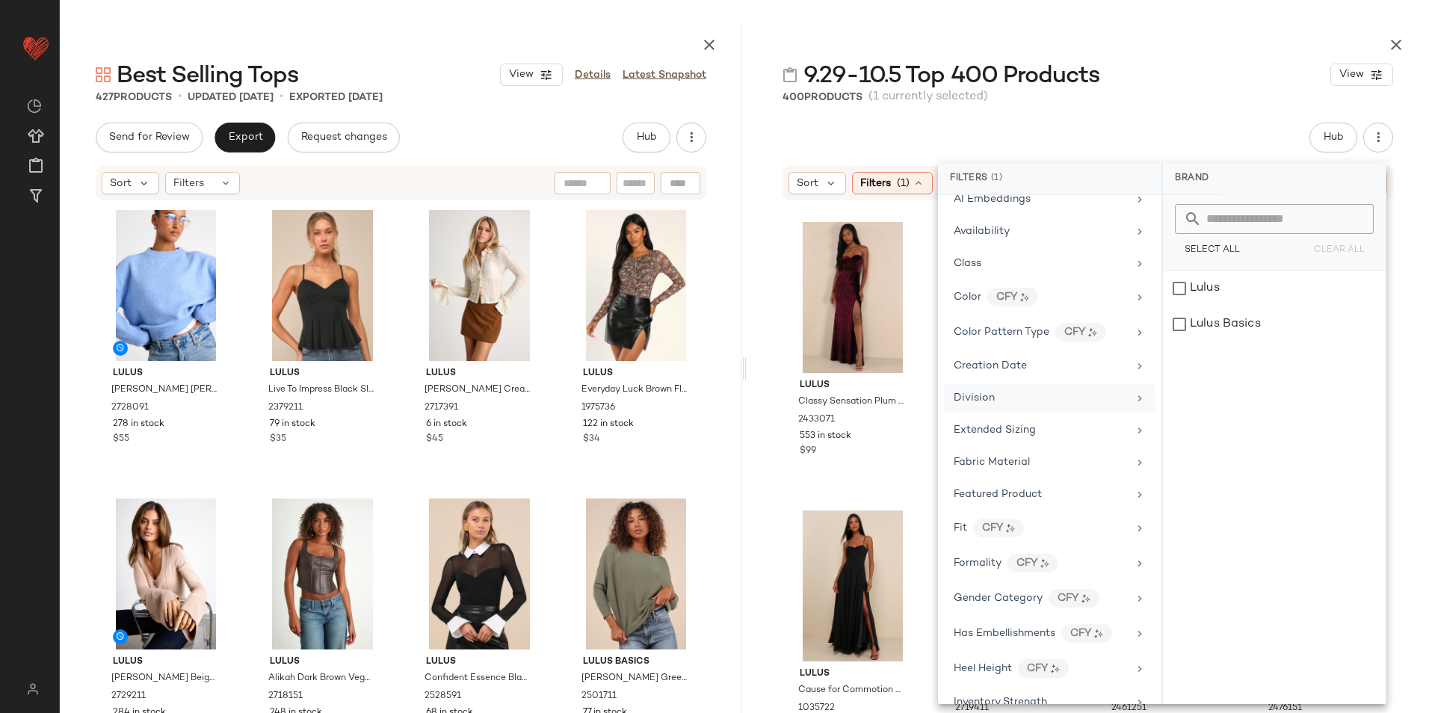
scroll to position [0, 0]
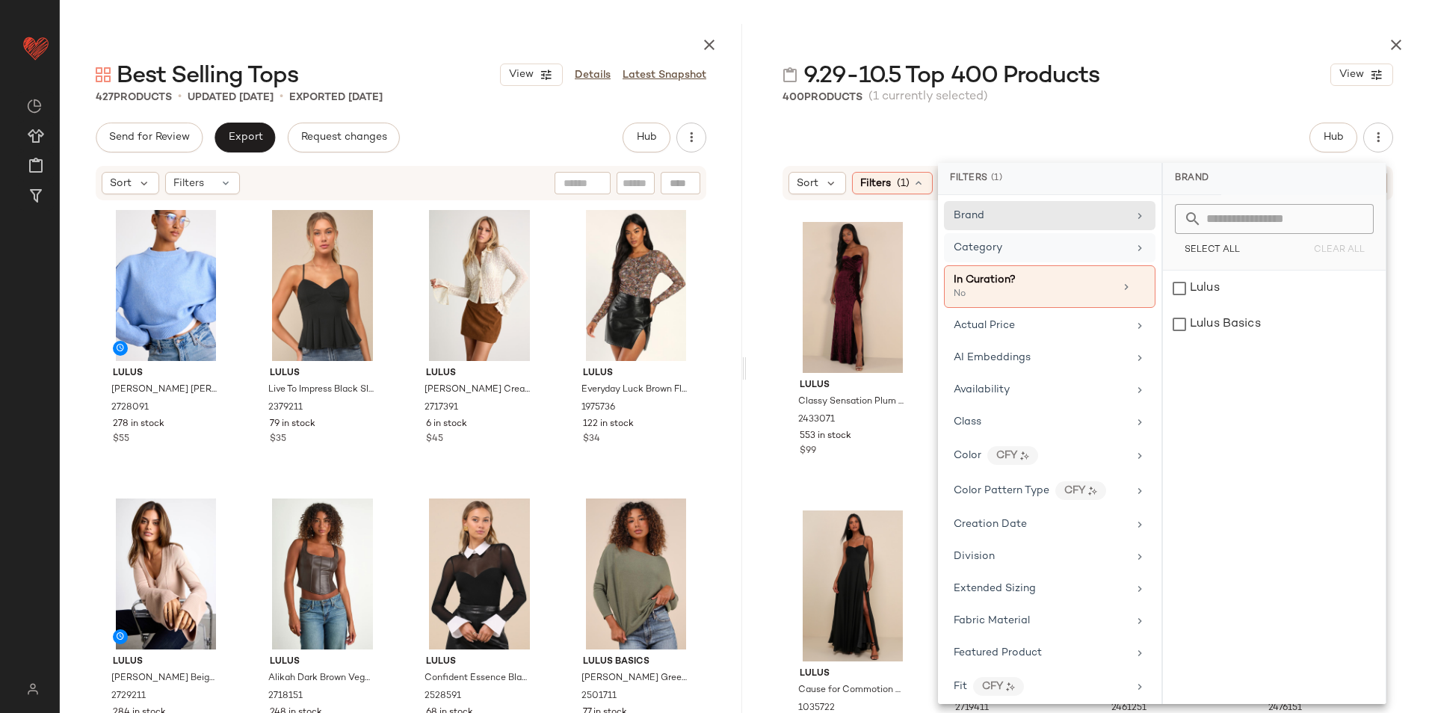
click at [1015, 241] on div "Category" at bounding box center [1041, 248] width 174 height 16
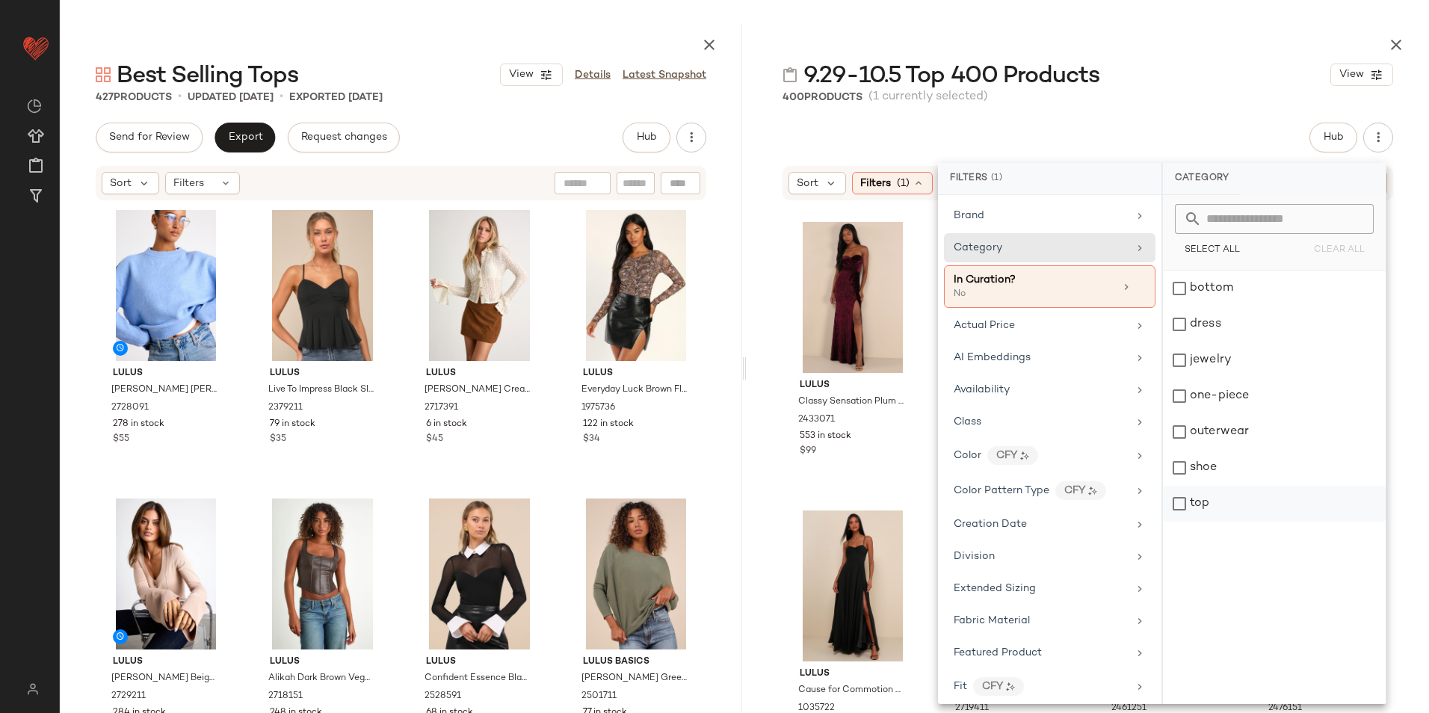
click at [1216, 514] on div "top" at bounding box center [1274, 504] width 223 height 36
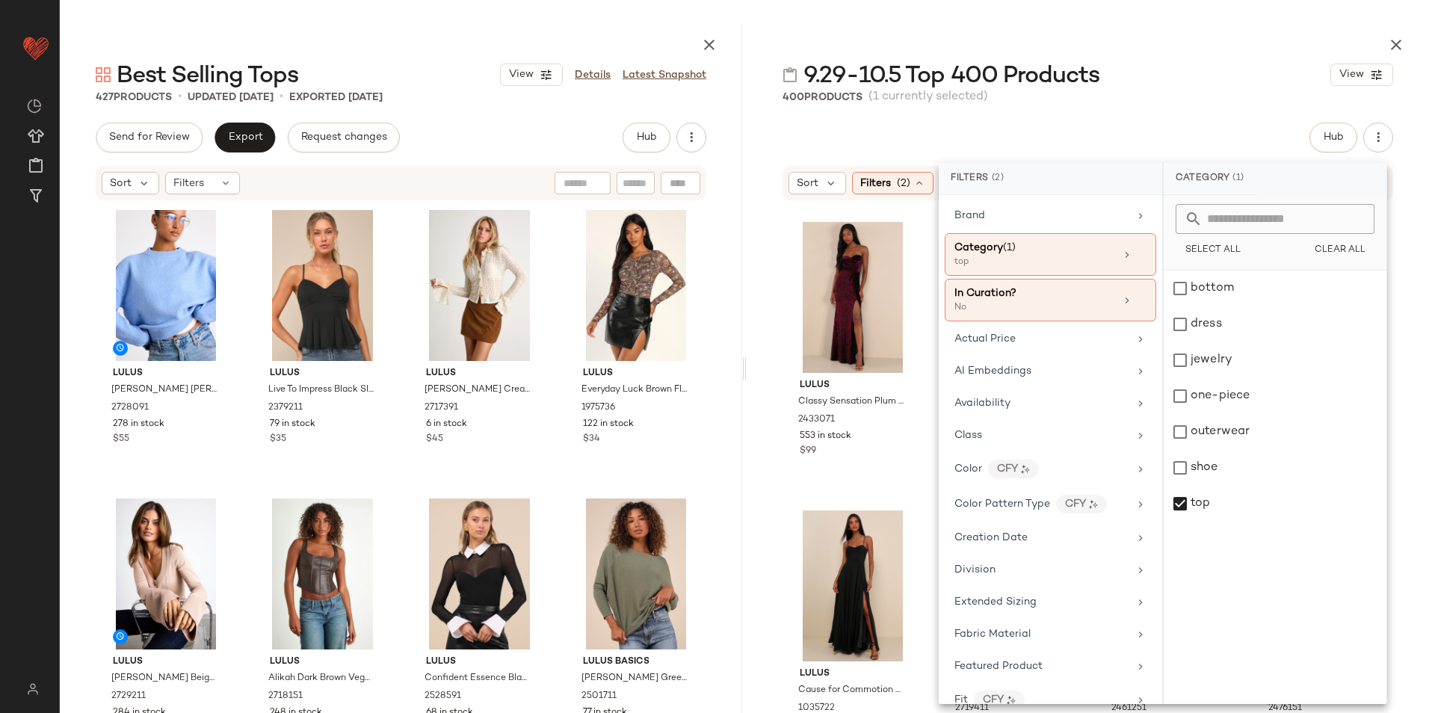
click at [1144, 59] on div at bounding box center [1088, 42] width 683 height 36
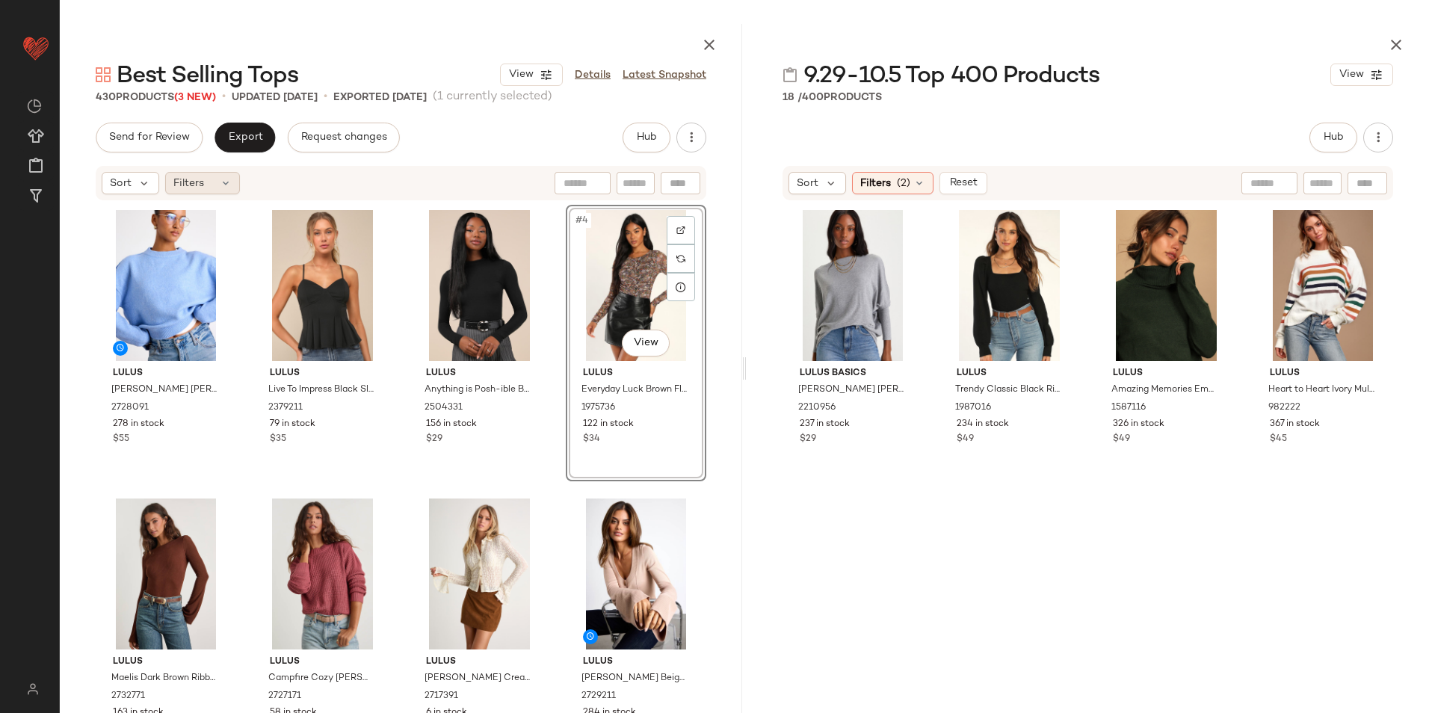
click at [204, 177] on div "Filters" at bounding box center [202, 183] width 75 height 22
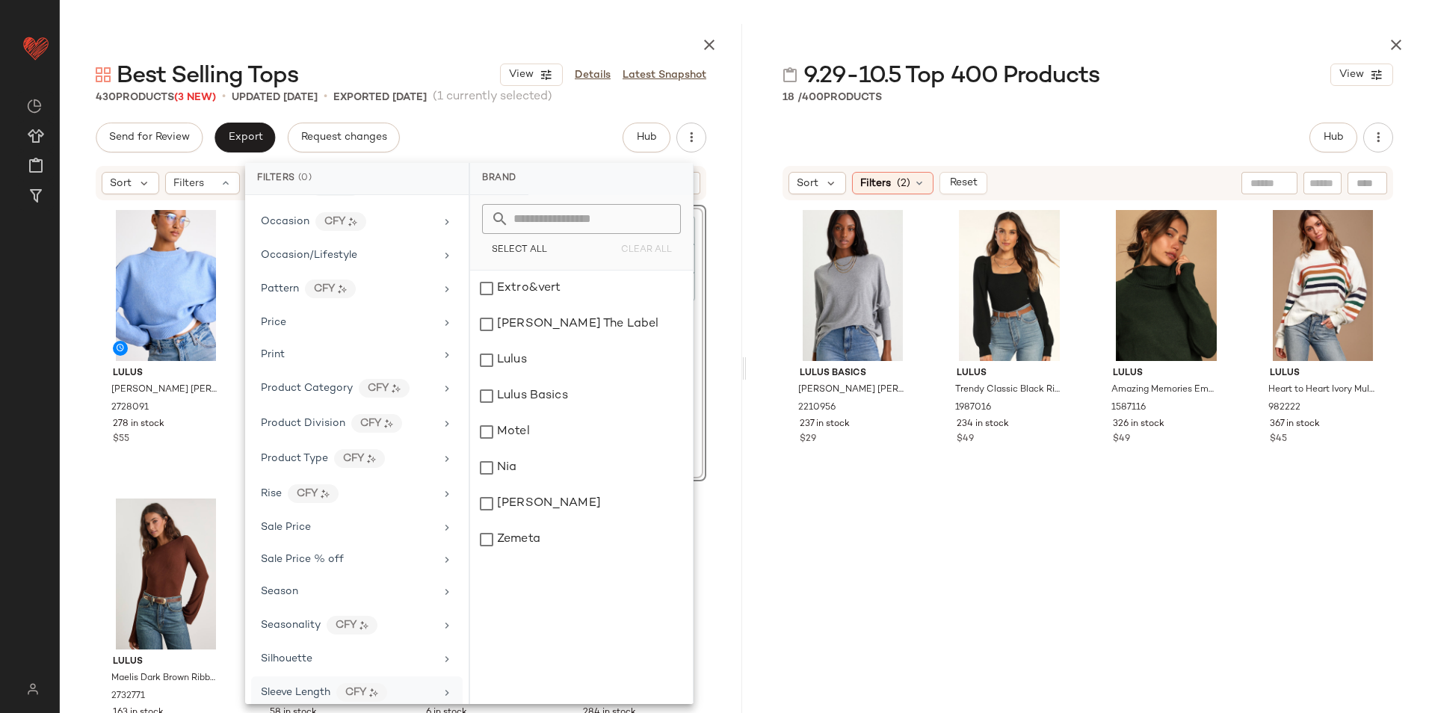
scroll to position [843, 0]
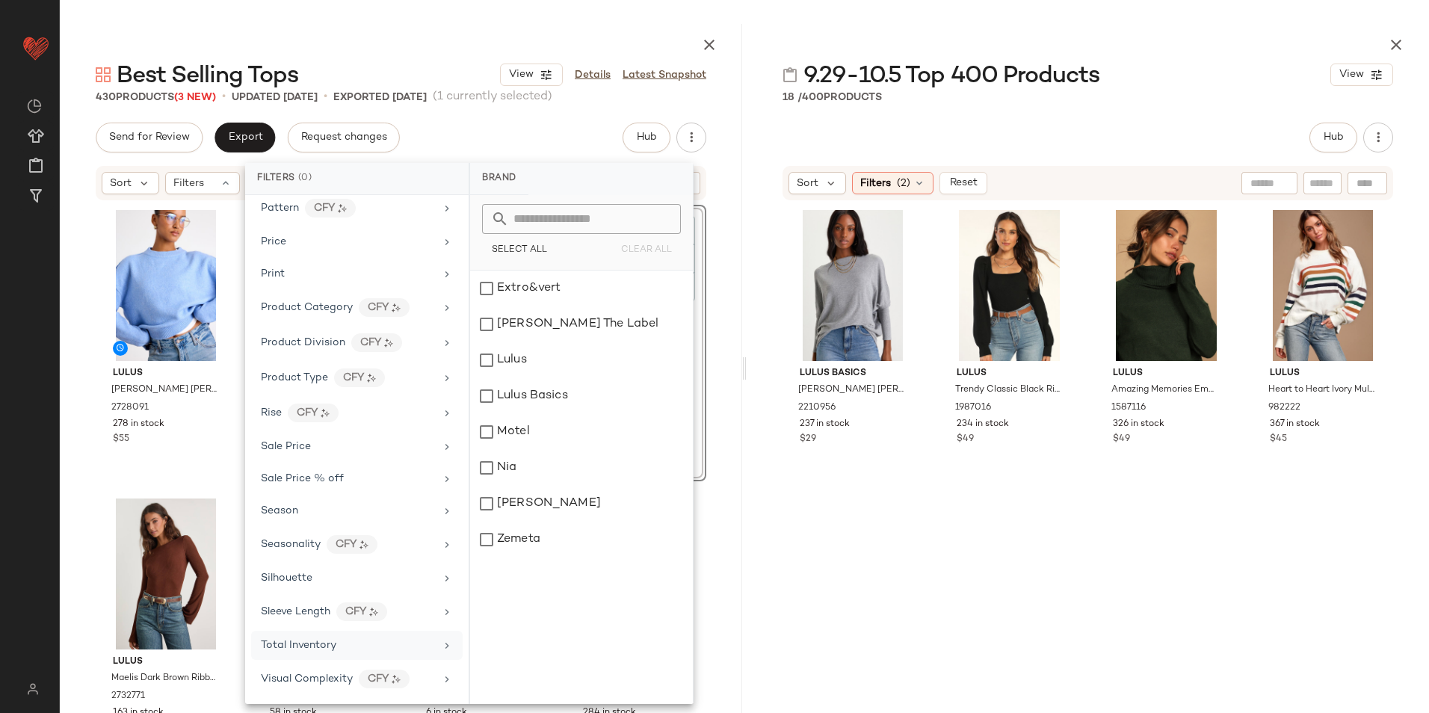
click at [333, 640] on span "Total Inventory" at bounding box center [299, 645] width 76 height 11
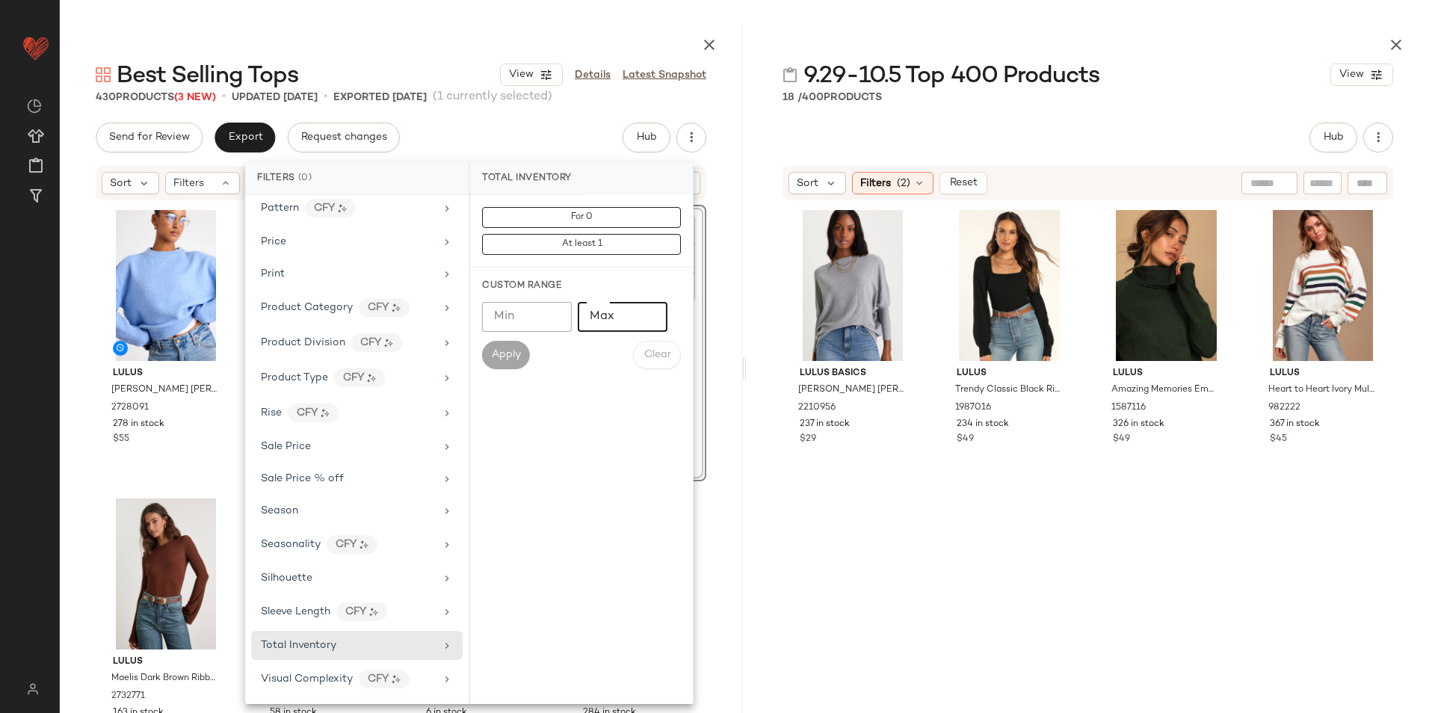
click at [618, 327] on input "Max" at bounding box center [623, 317] width 90 height 30
type input "**"
click at [489, 351] on button "Apply" at bounding box center [506, 355] width 48 height 28
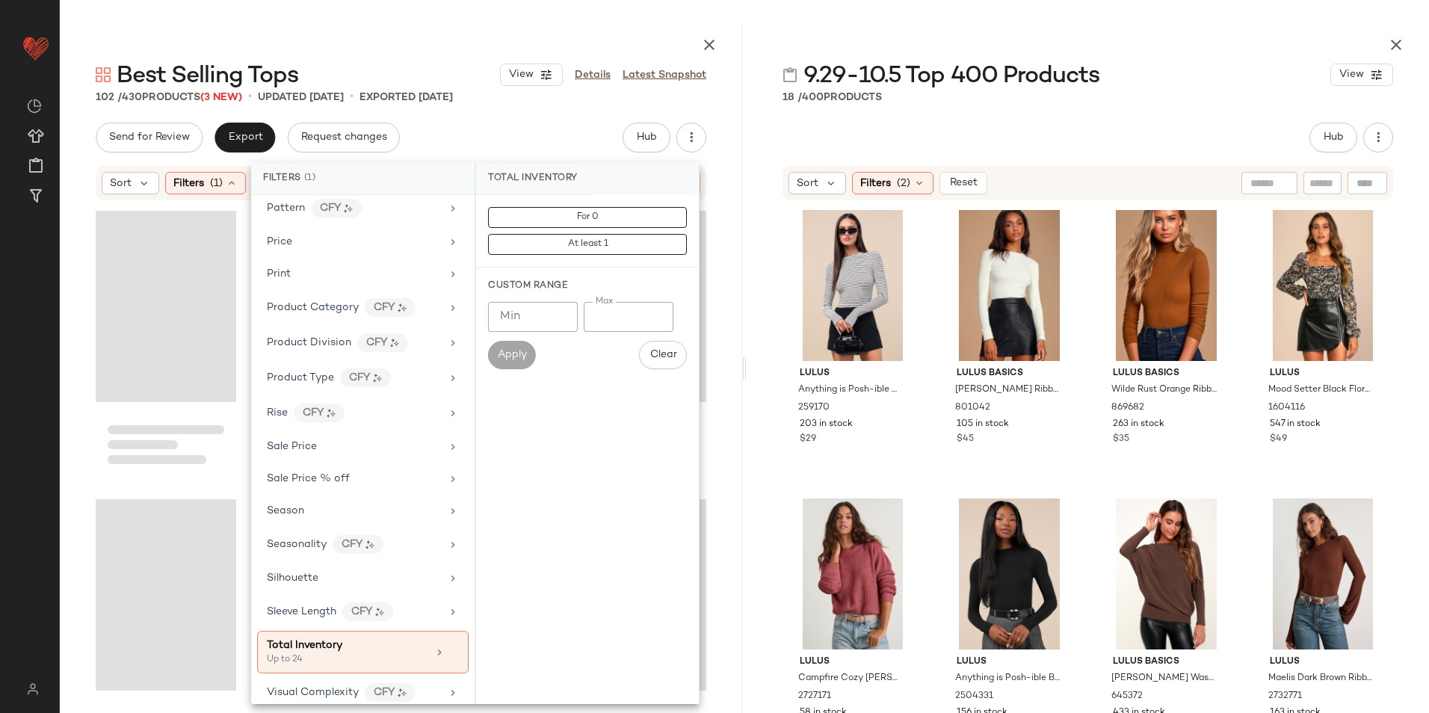
click at [928, 38] on div at bounding box center [1088, 42] width 683 height 36
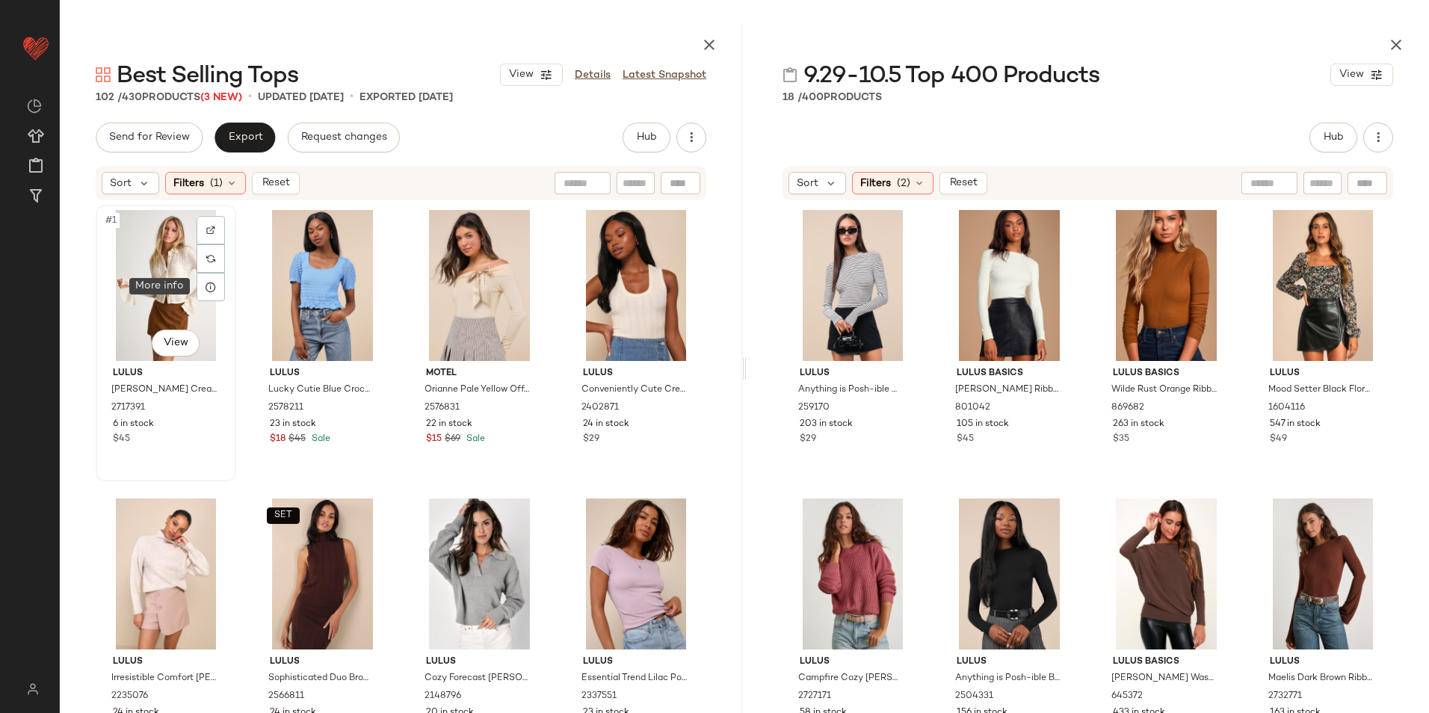
click at [130, 291] on div "#1 View" at bounding box center [166, 285] width 130 height 151
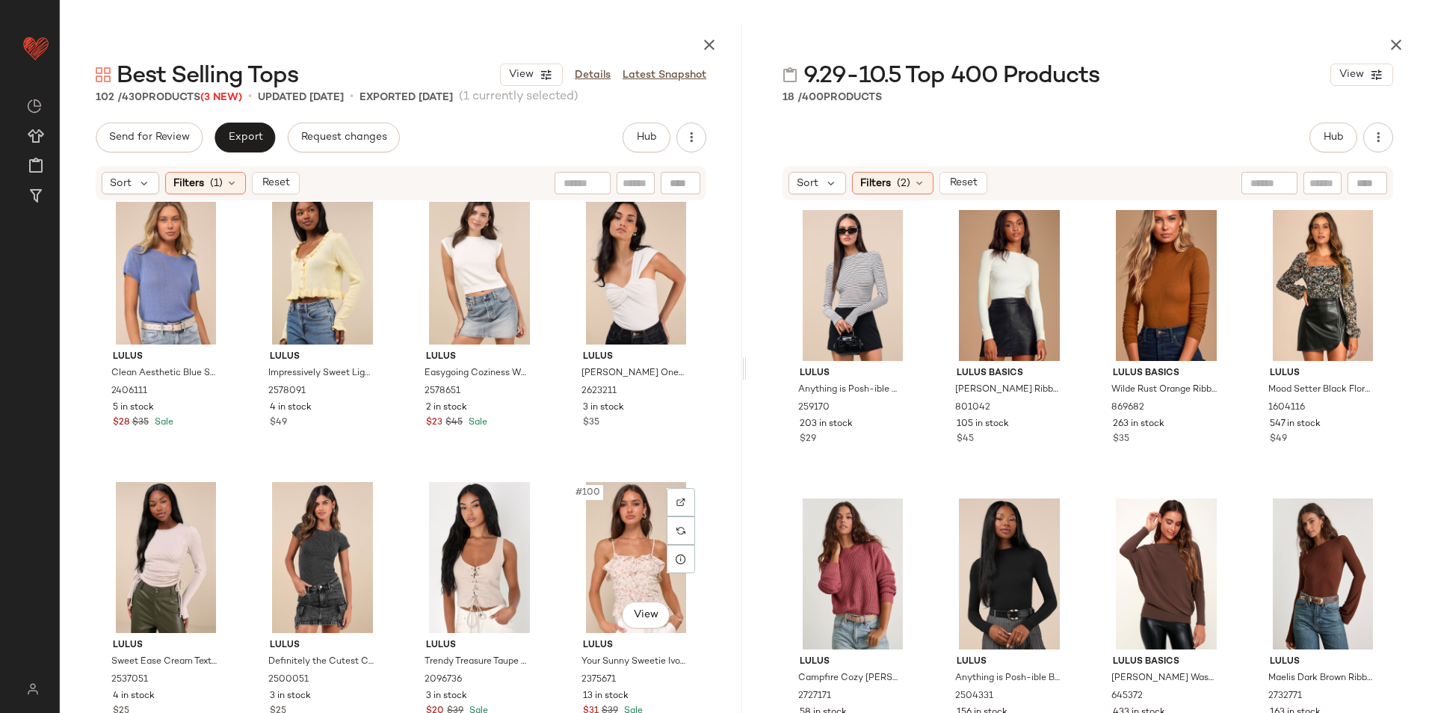
scroll to position [6964, 0]
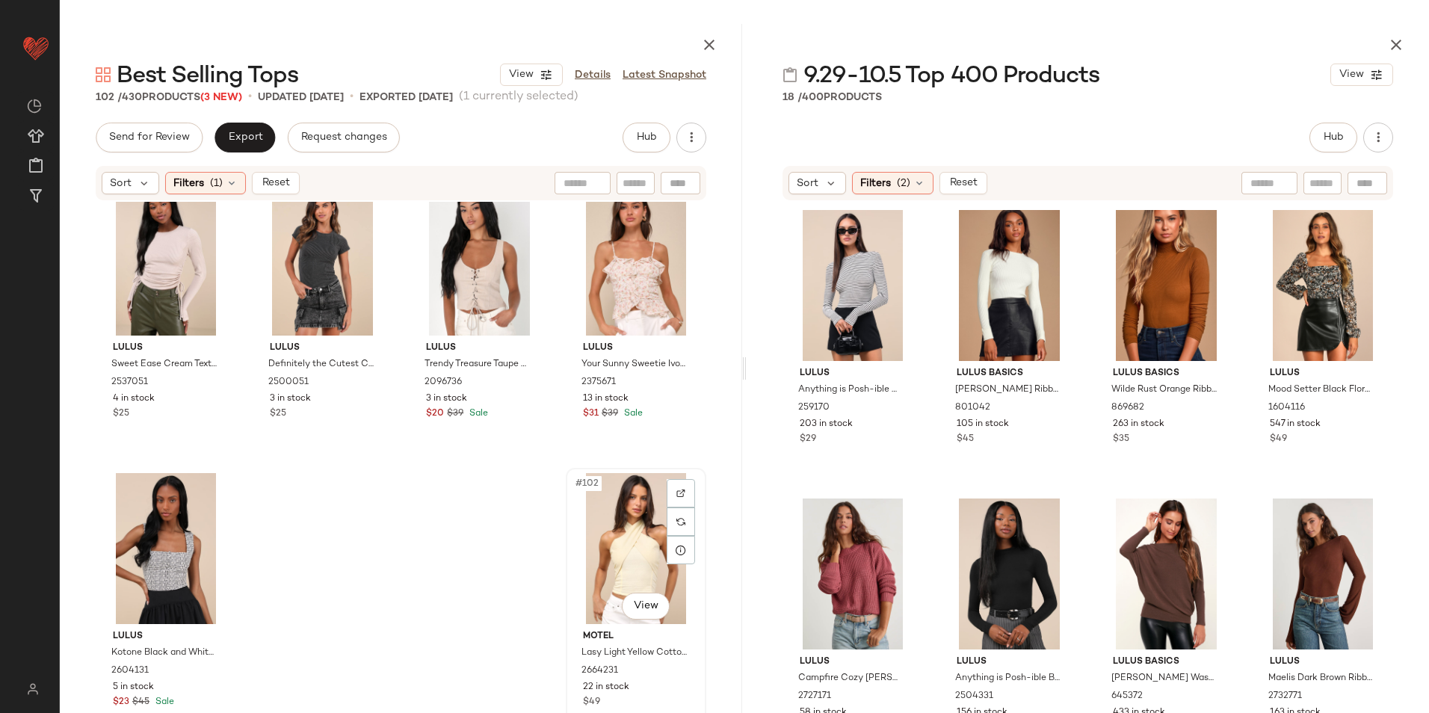
click at [607, 532] on div "#102 View" at bounding box center [636, 548] width 130 height 151
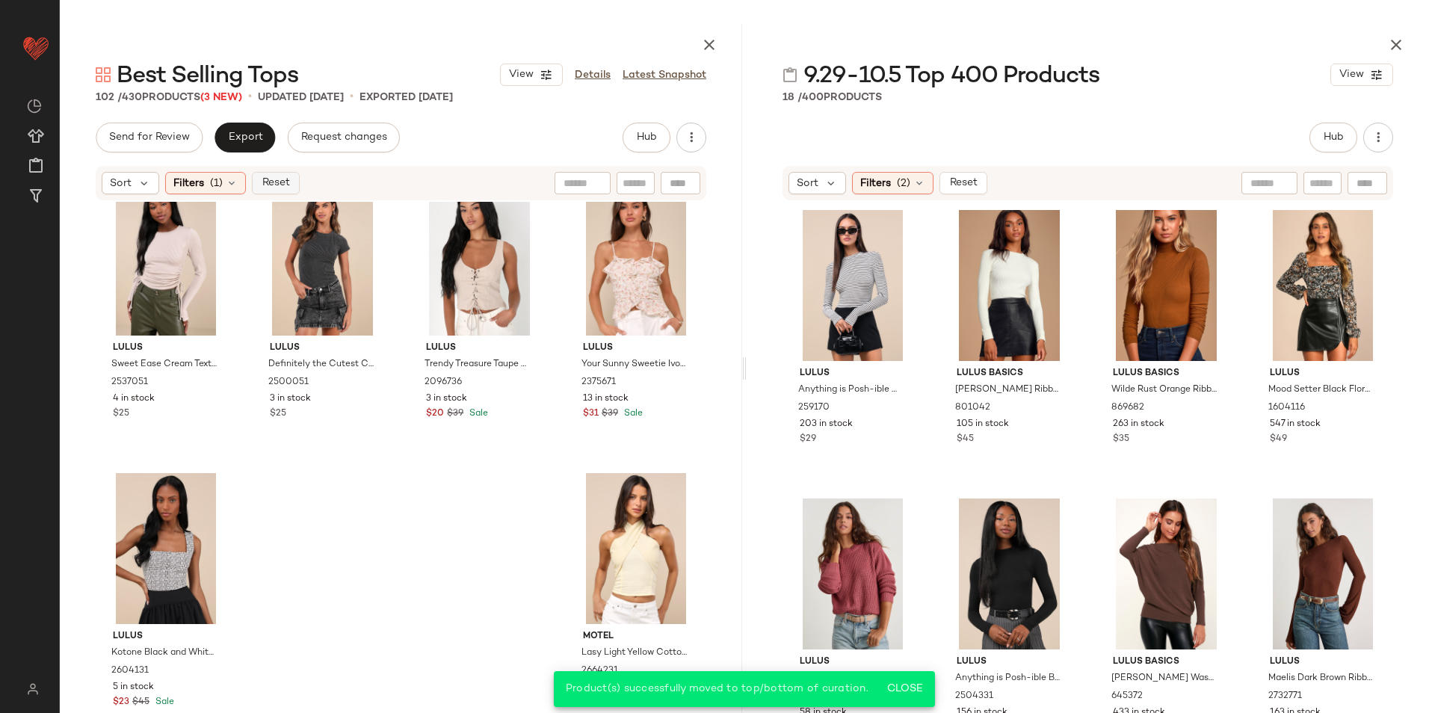
click at [291, 177] on button "Reset" at bounding box center [276, 183] width 48 height 22
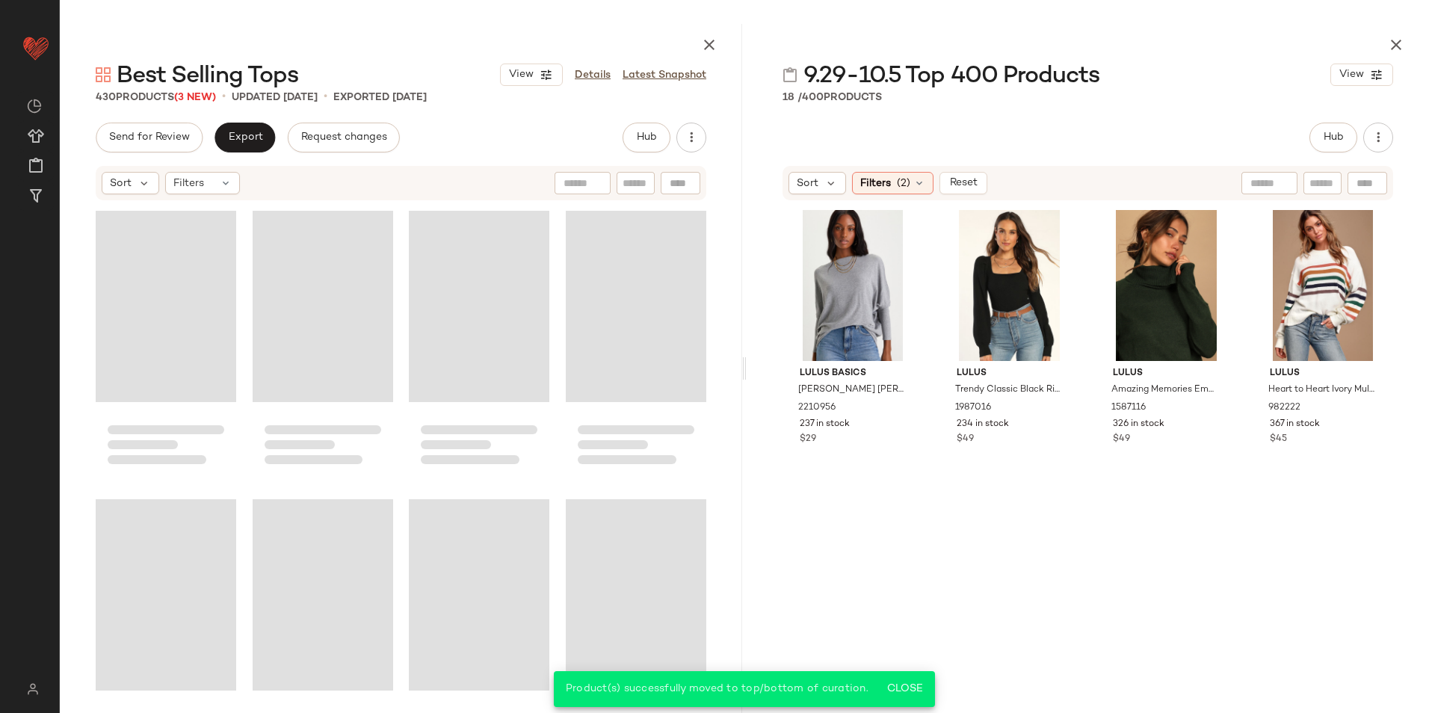
scroll to position [30628, 0]
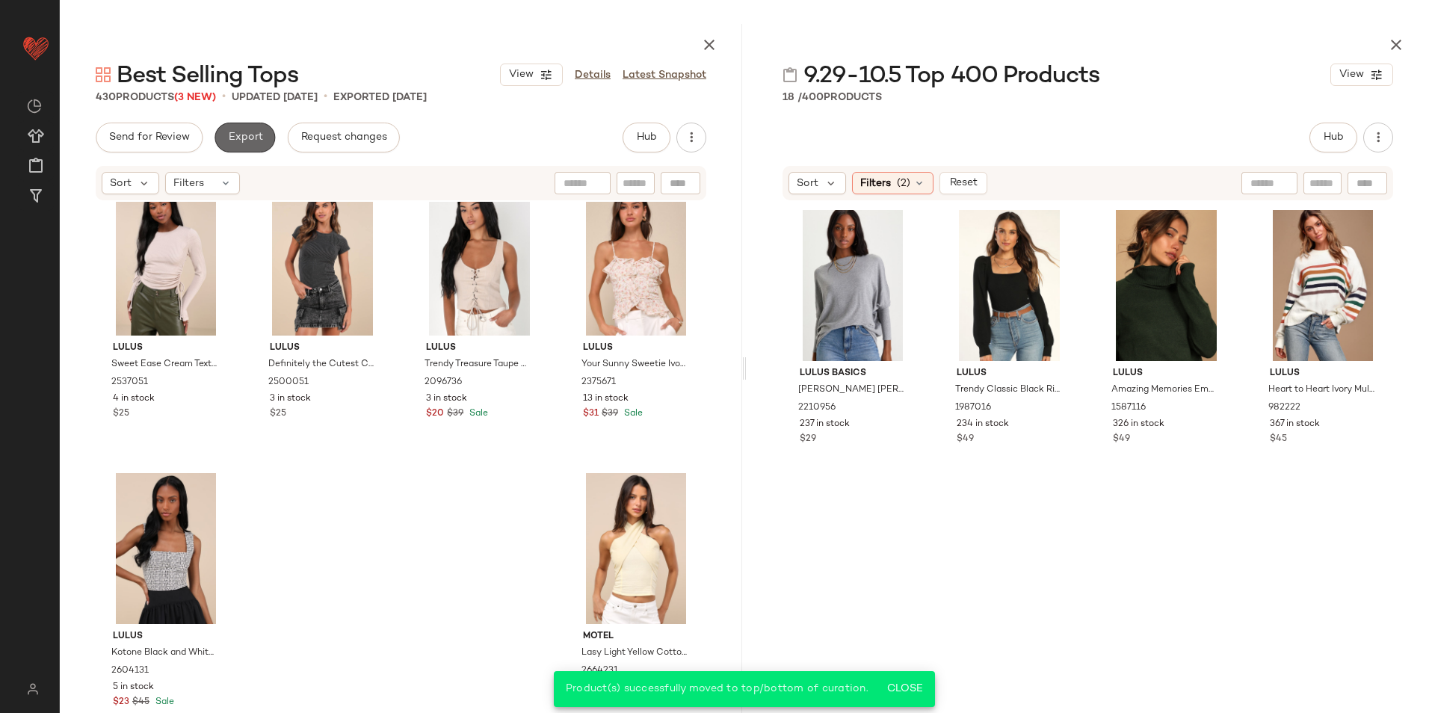
click at [244, 134] on span "Export" at bounding box center [244, 138] width 35 height 12
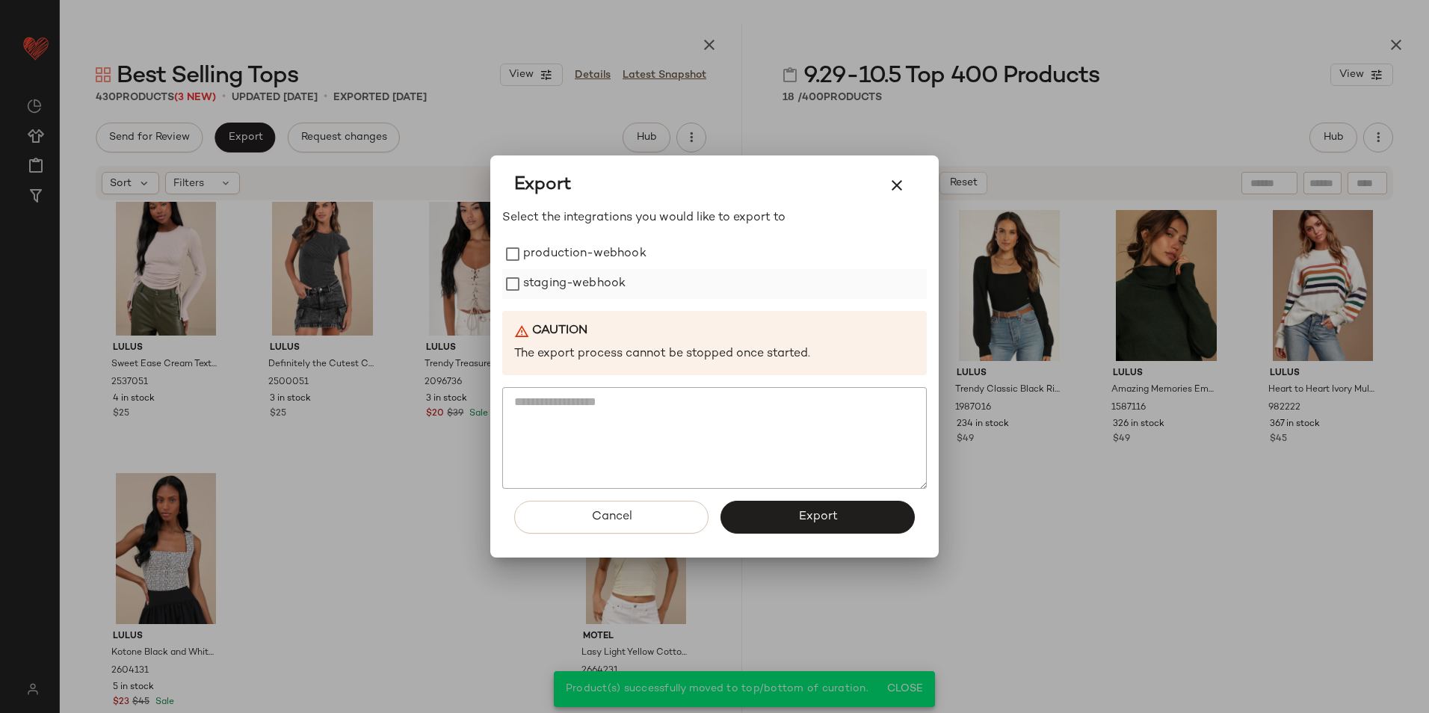
drag, startPoint x: 535, startPoint y: 251, endPoint x: 536, endPoint y: 290, distance: 38.9
click at [536, 256] on label "production-webhook" at bounding box center [584, 254] width 123 height 30
click at [535, 291] on label "staging-webhook" at bounding box center [574, 284] width 102 height 30
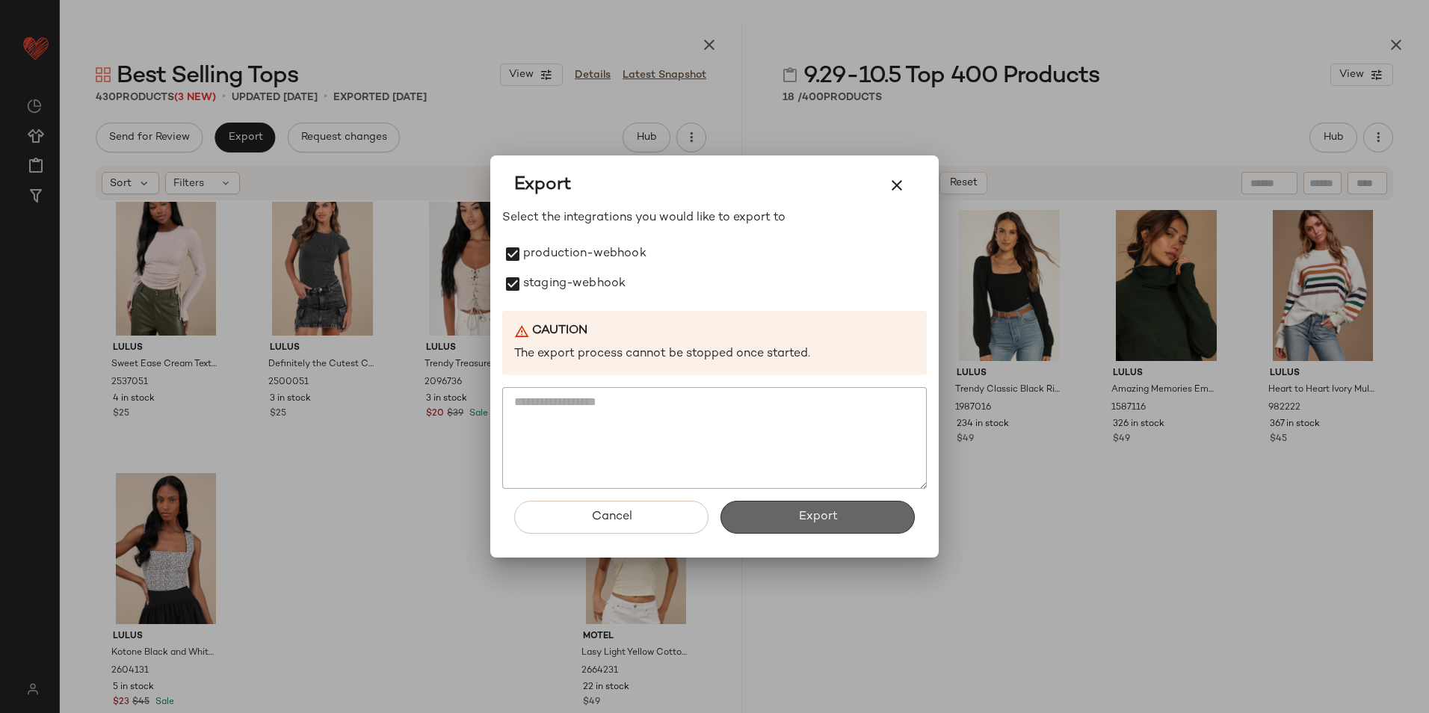
click at [790, 516] on button "Export" at bounding box center [818, 517] width 194 height 33
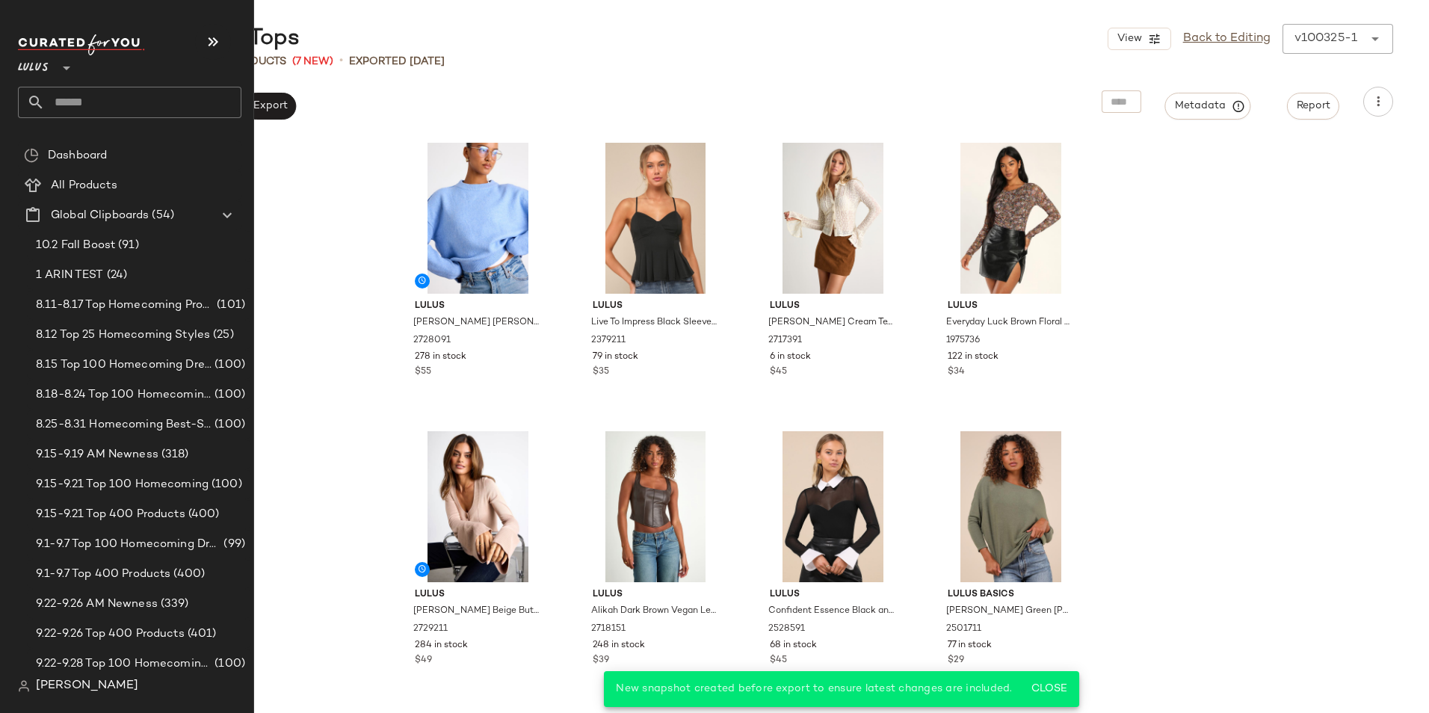
click at [107, 94] on input "text" at bounding box center [143, 102] width 197 height 31
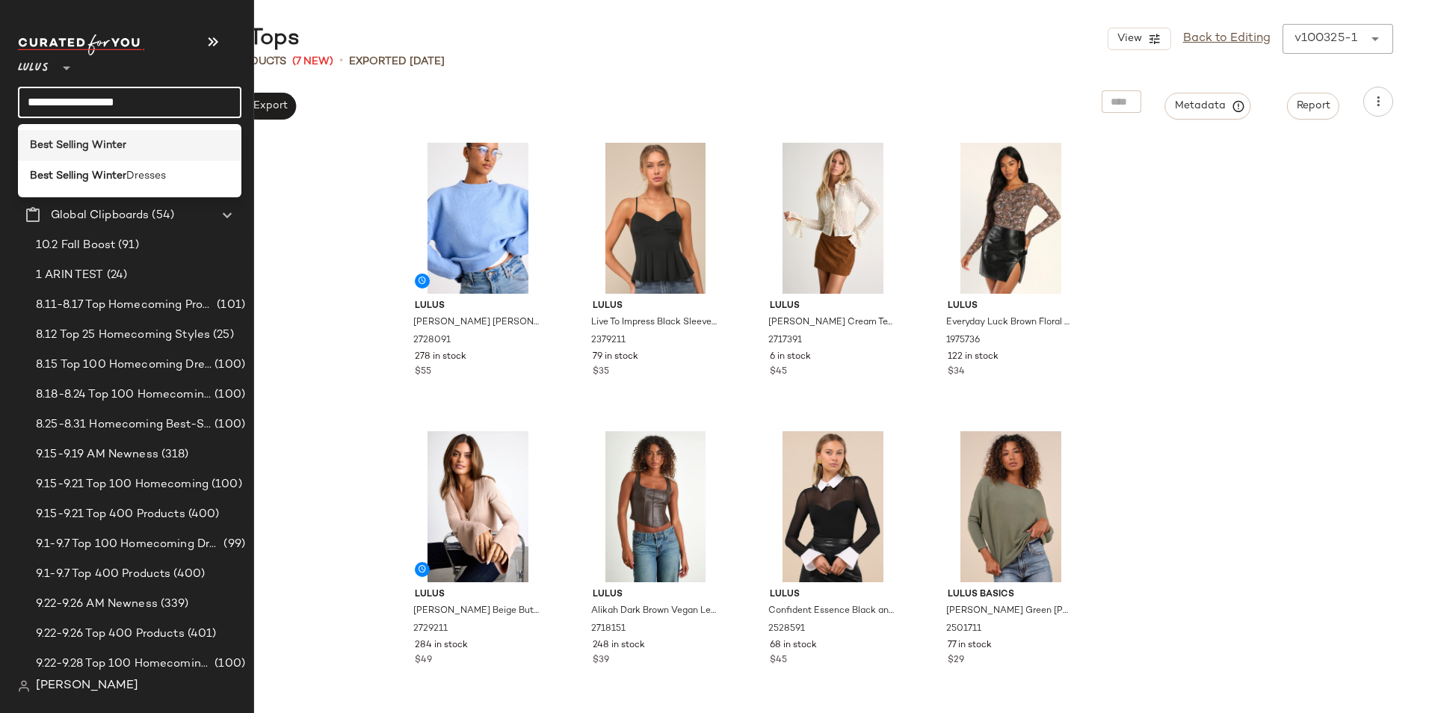
type input "**********"
click at [97, 143] on b "Best Selling Winter" at bounding box center [78, 146] width 96 height 16
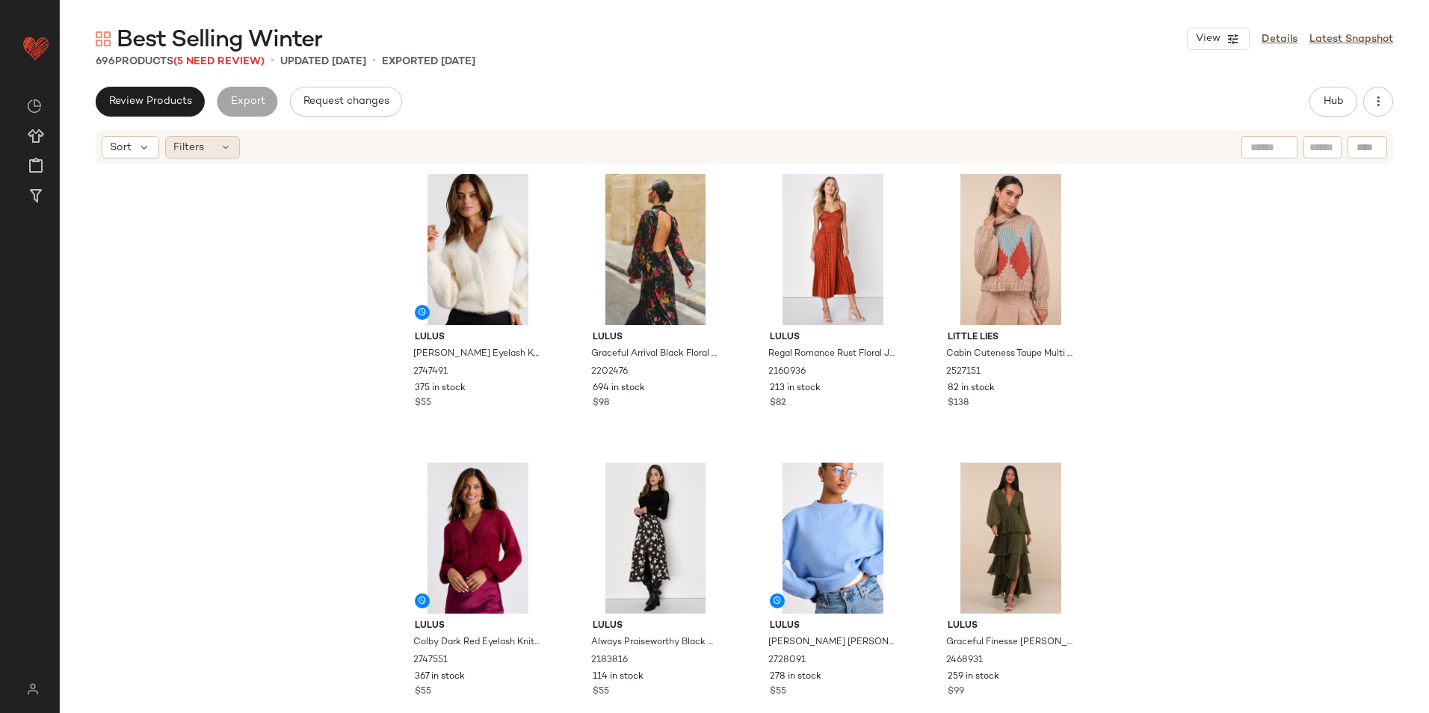
click at [218, 146] on div "Filters" at bounding box center [202, 147] width 75 height 22
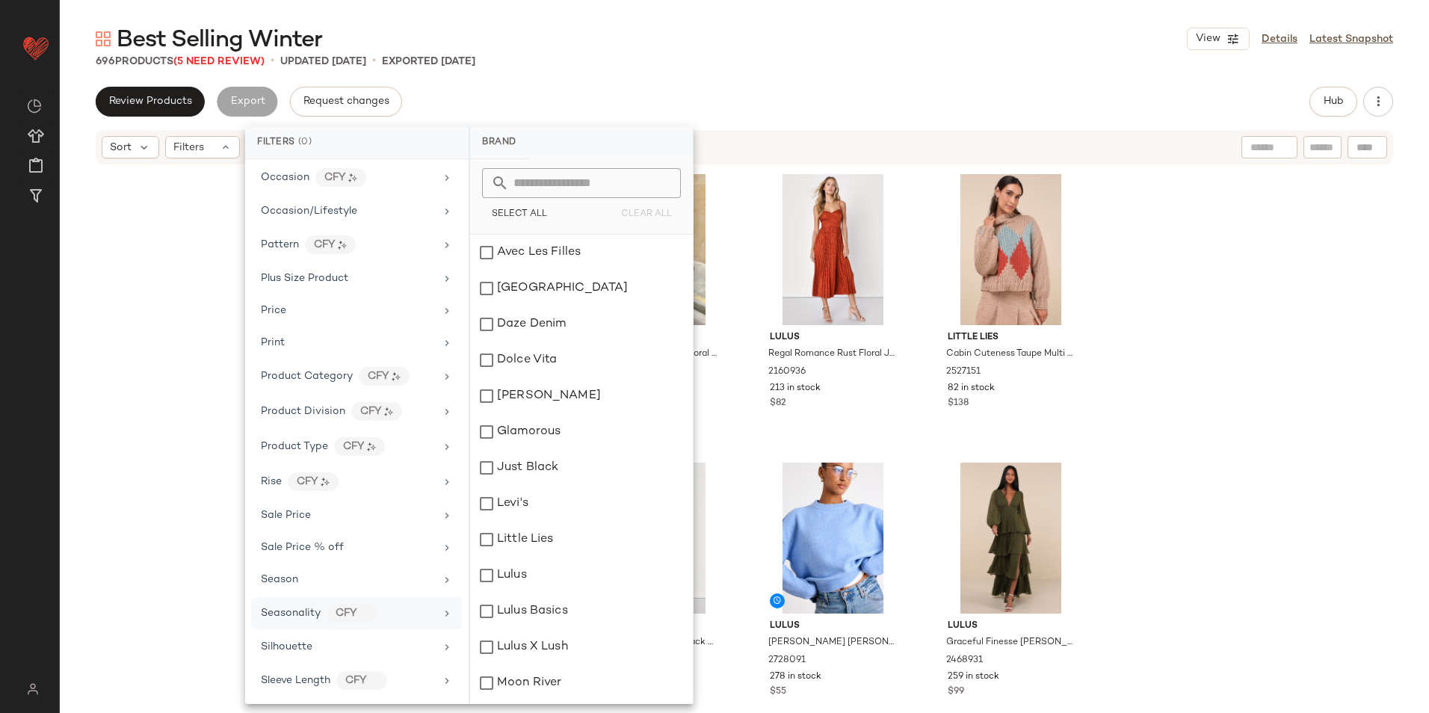
scroll to position [874, 0]
click at [330, 641] on span "Total Inventory" at bounding box center [299, 645] width 76 height 11
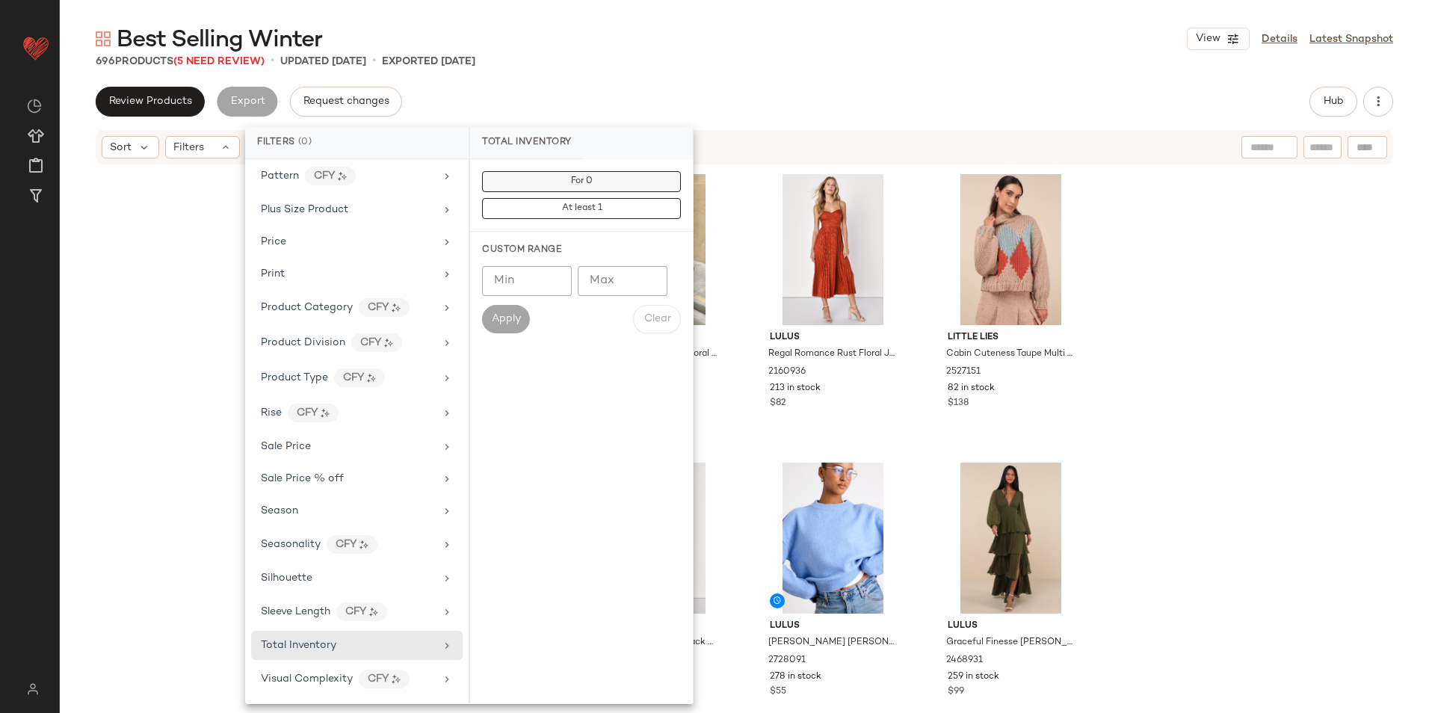
click at [603, 184] on button "For 0" at bounding box center [581, 181] width 199 height 21
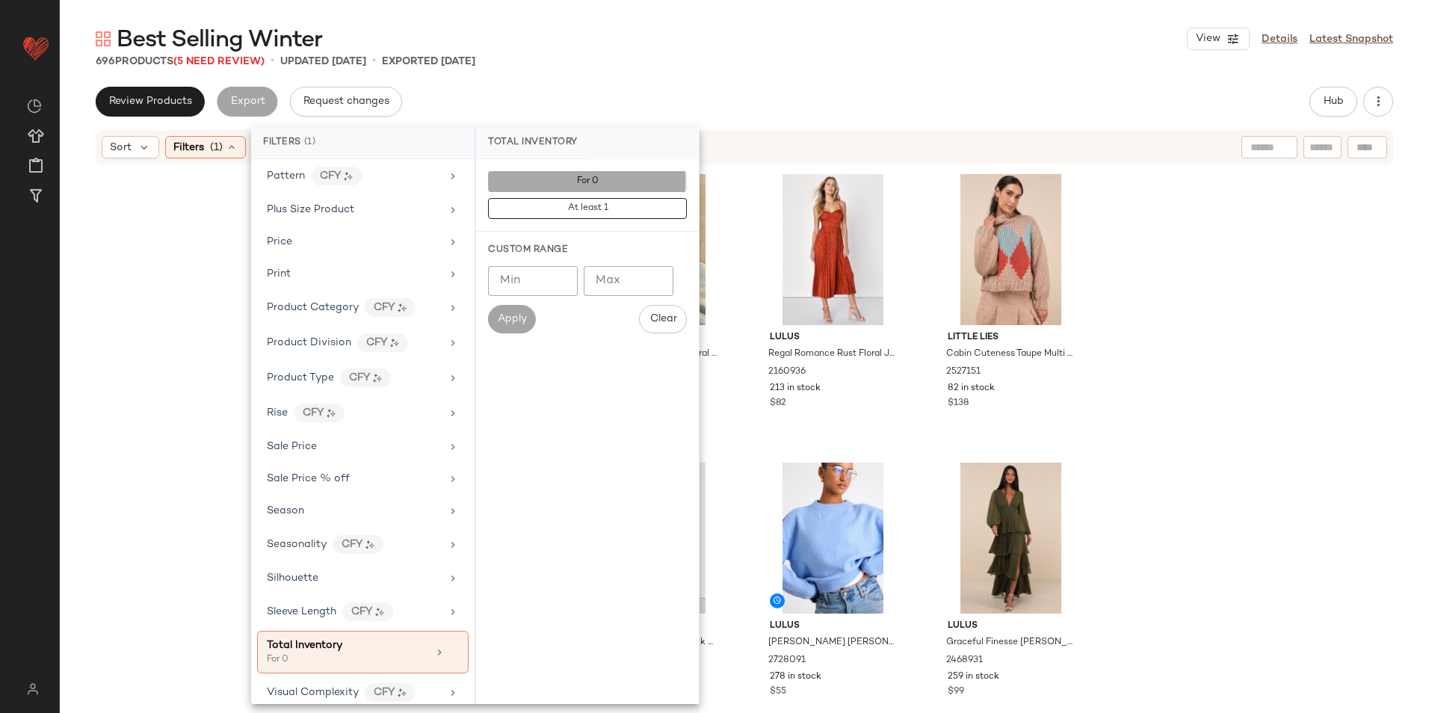
click at [688, 52] on div "Best Selling Winter View Details Latest Snapshot" at bounding box center [745, 39] width 1370 height 30
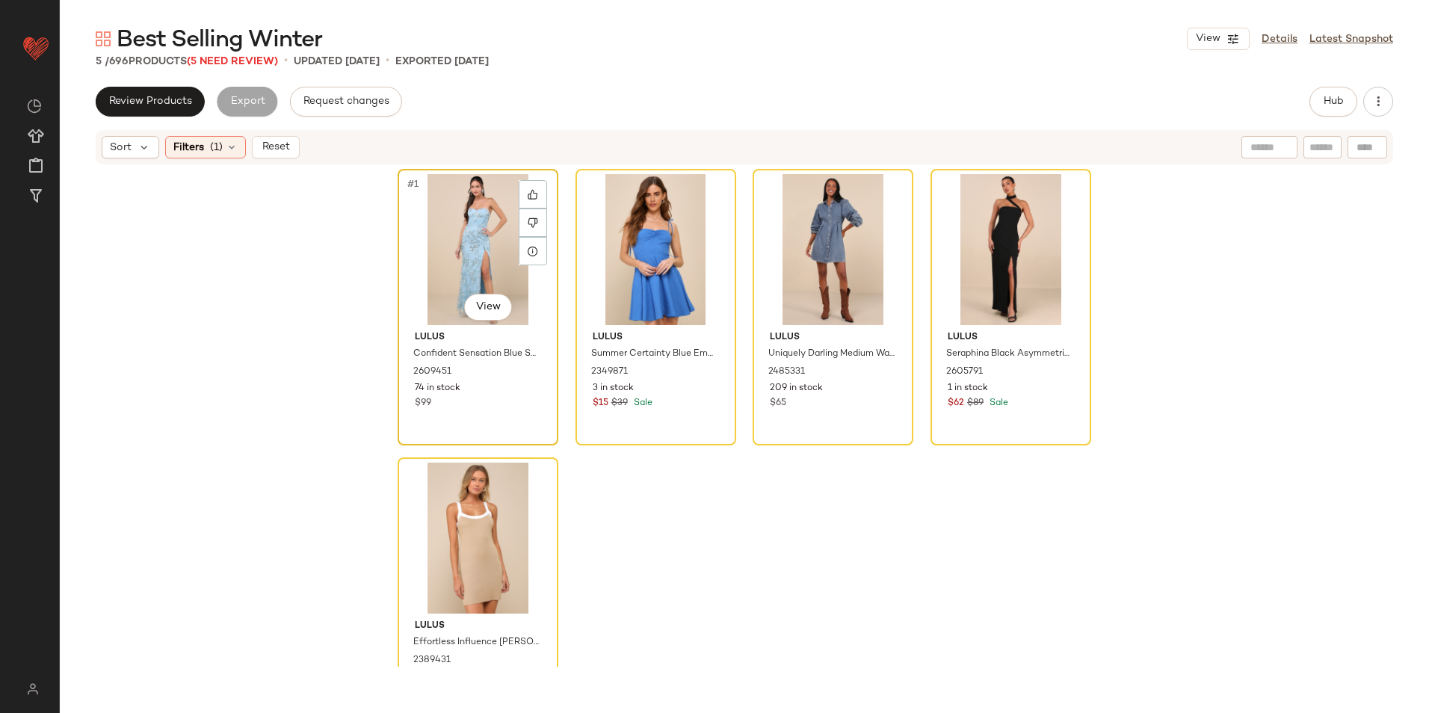
click at [461, 238] on div "#1 View" at bounding box center [478, 249] width 150 height 151
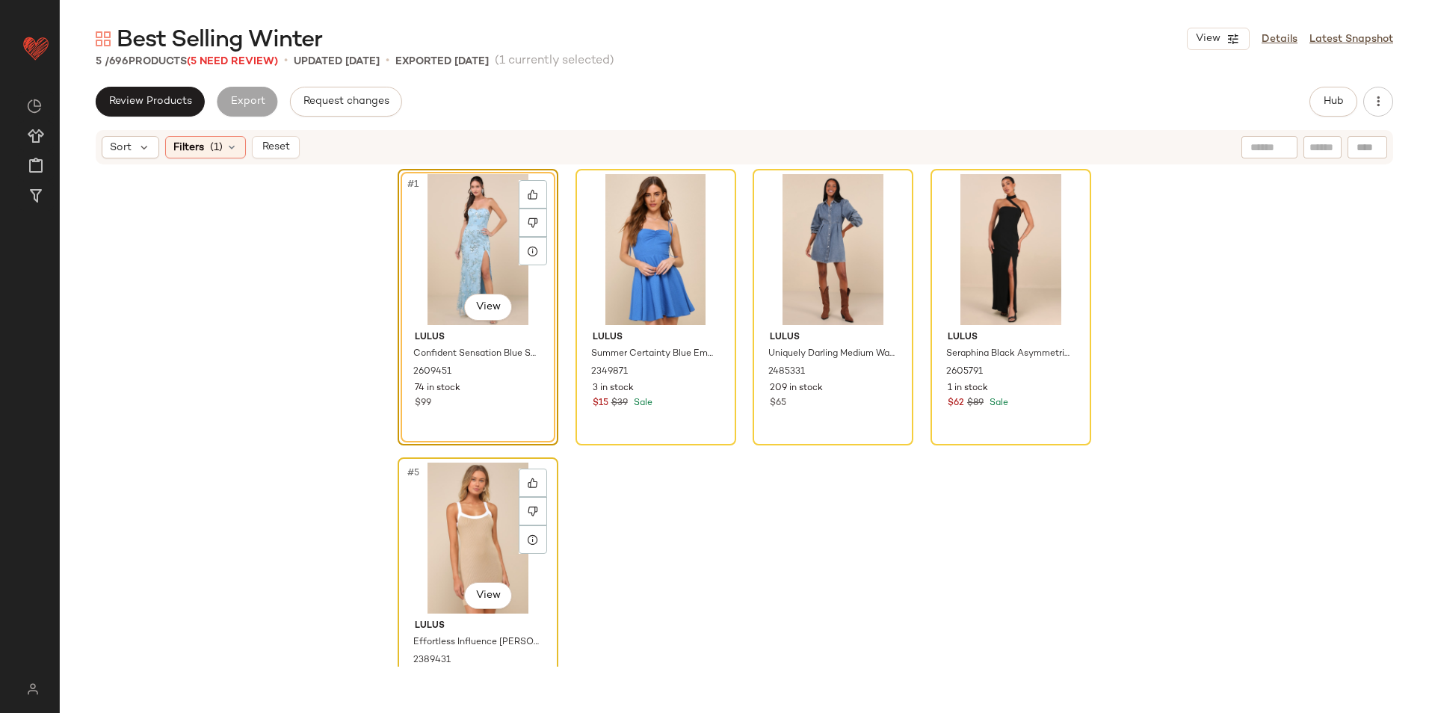
click at [474, 472] on div "#5 View" at bounding box center [478, 538] width 150 height 151
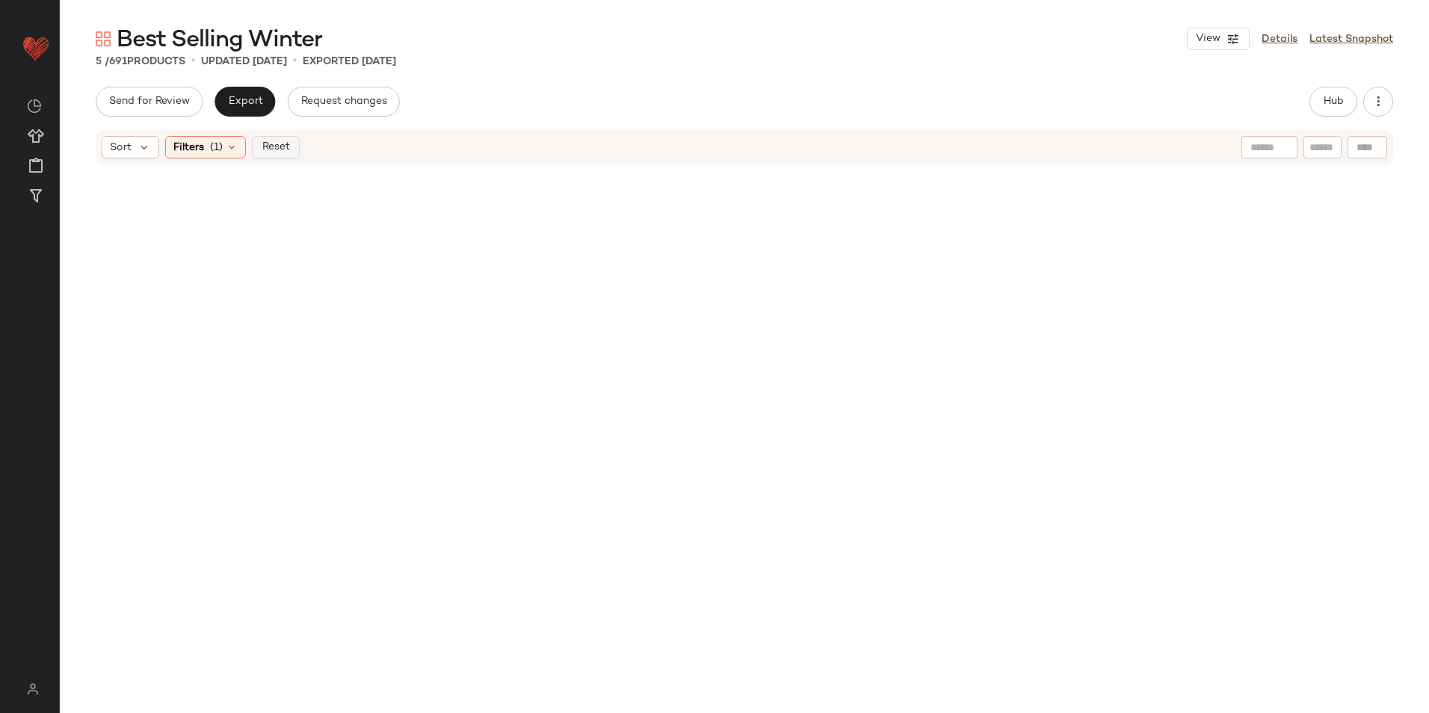
click at [268, 149] on span "Reset" at bounding box center [275, 147] width 28 height 12
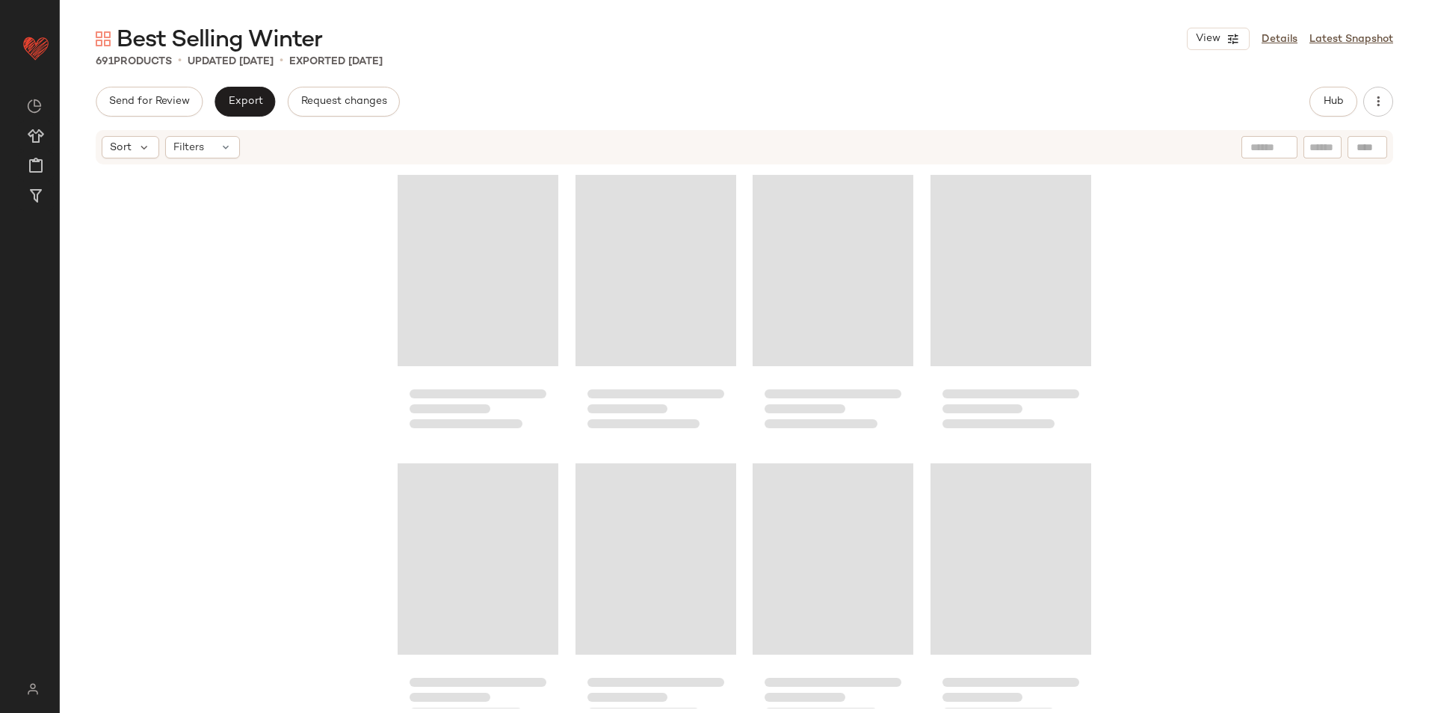
drag, startPoint x: 873, startPoint y: 37, endPoint x: 1165, endPoint y: 24, distance: 292.6
click at [874, 37] on div "Best Selling Winter View Details Latest Snapshot" at bounding box center [745, 39] width 1370 height 30
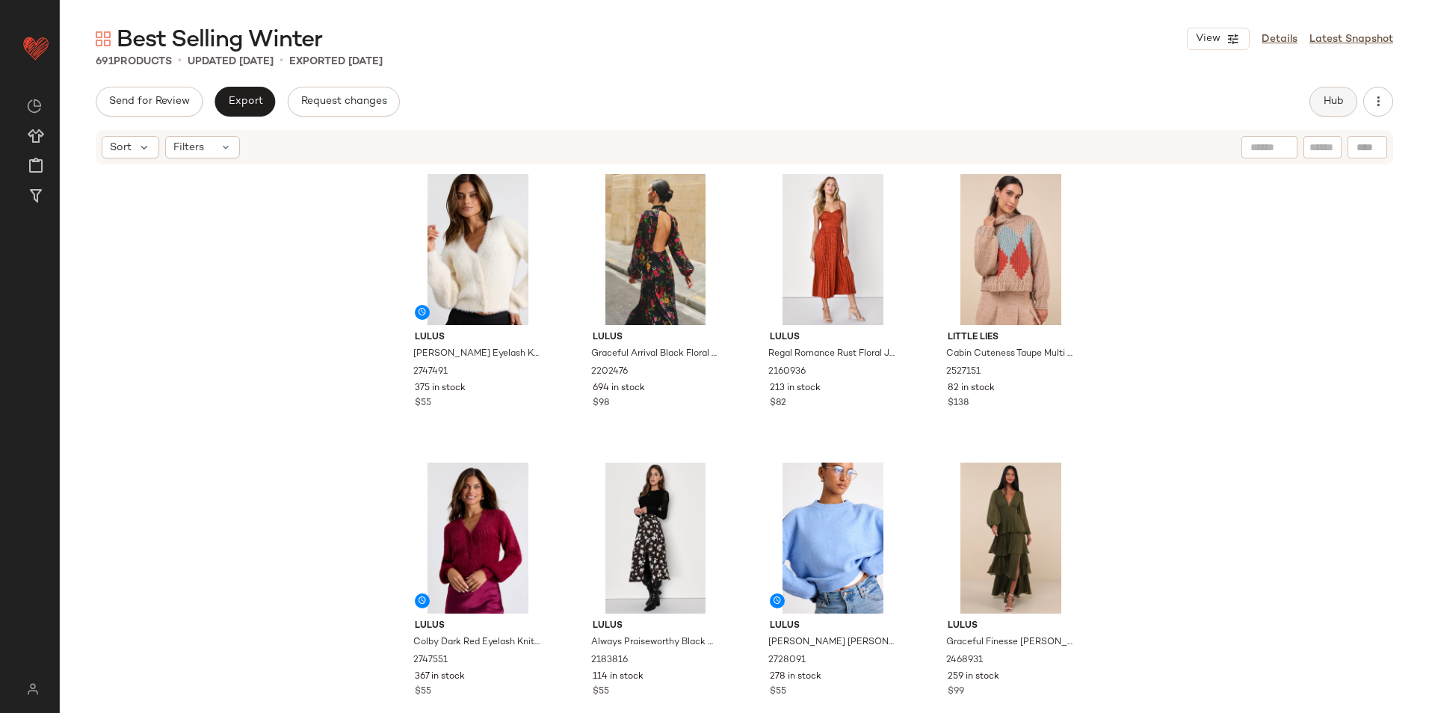
click at [1338, 103] on span "Hub" at bounding box center [1333, 102] width 21 height 12
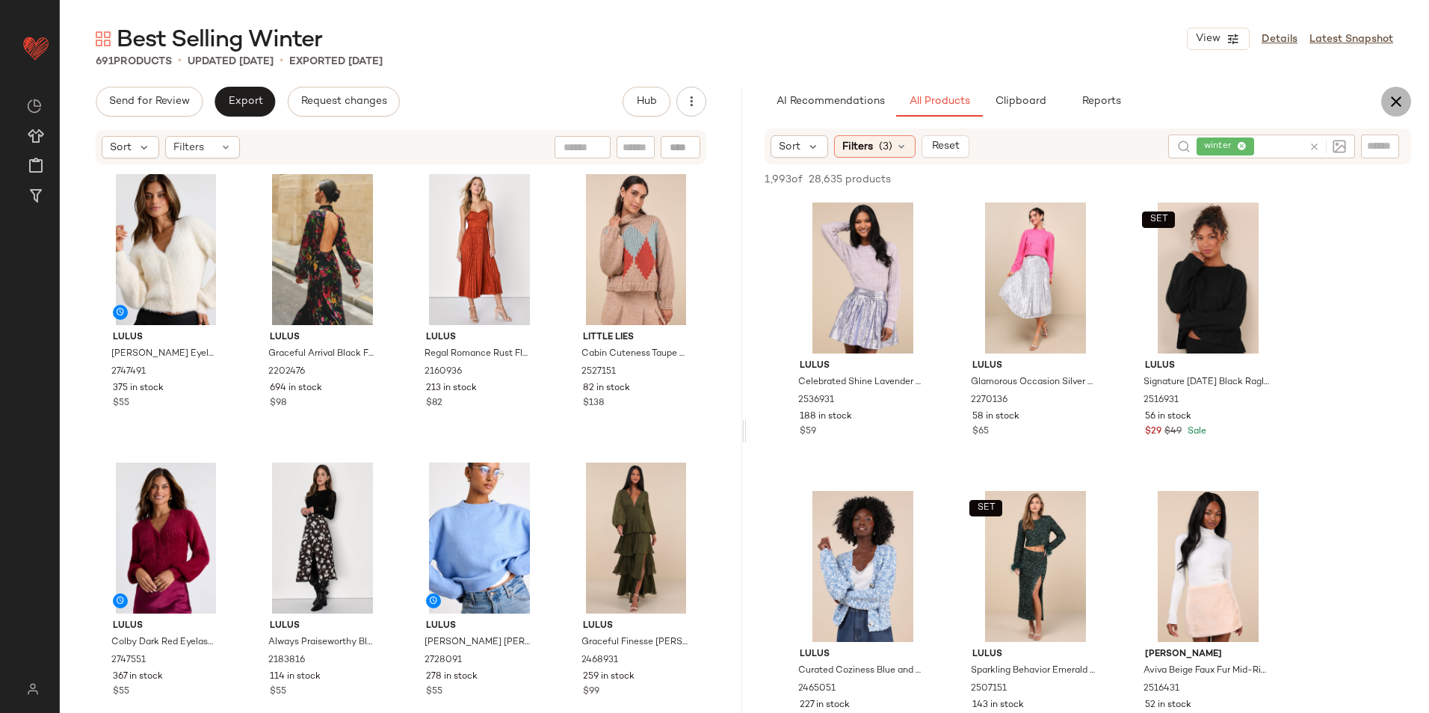
click at [1401, 105] on icon "button" at bounding box center [1397, 102] width 18 height 18
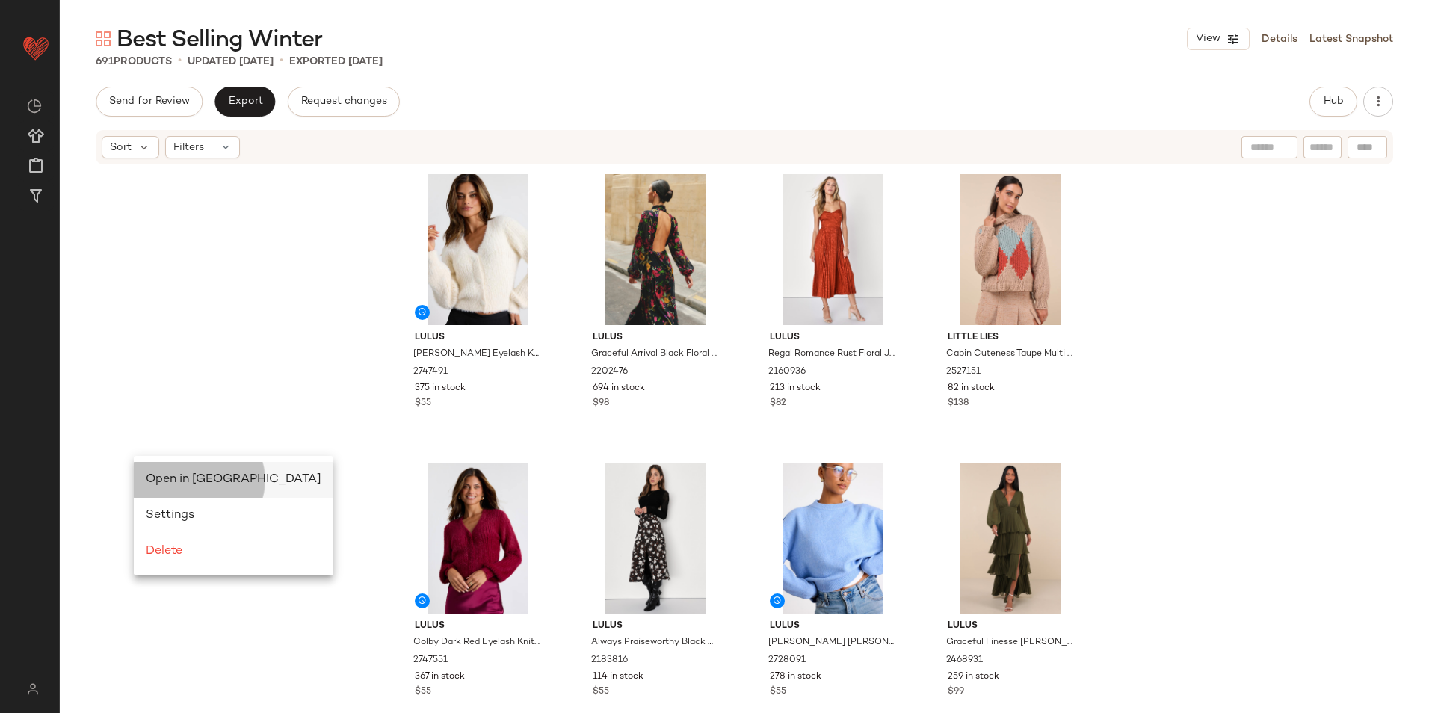
click at [216, 476] on span "Open in [GEOGRAPHIC_DATA]" at bounding box center [234, 479] width 176 height 13
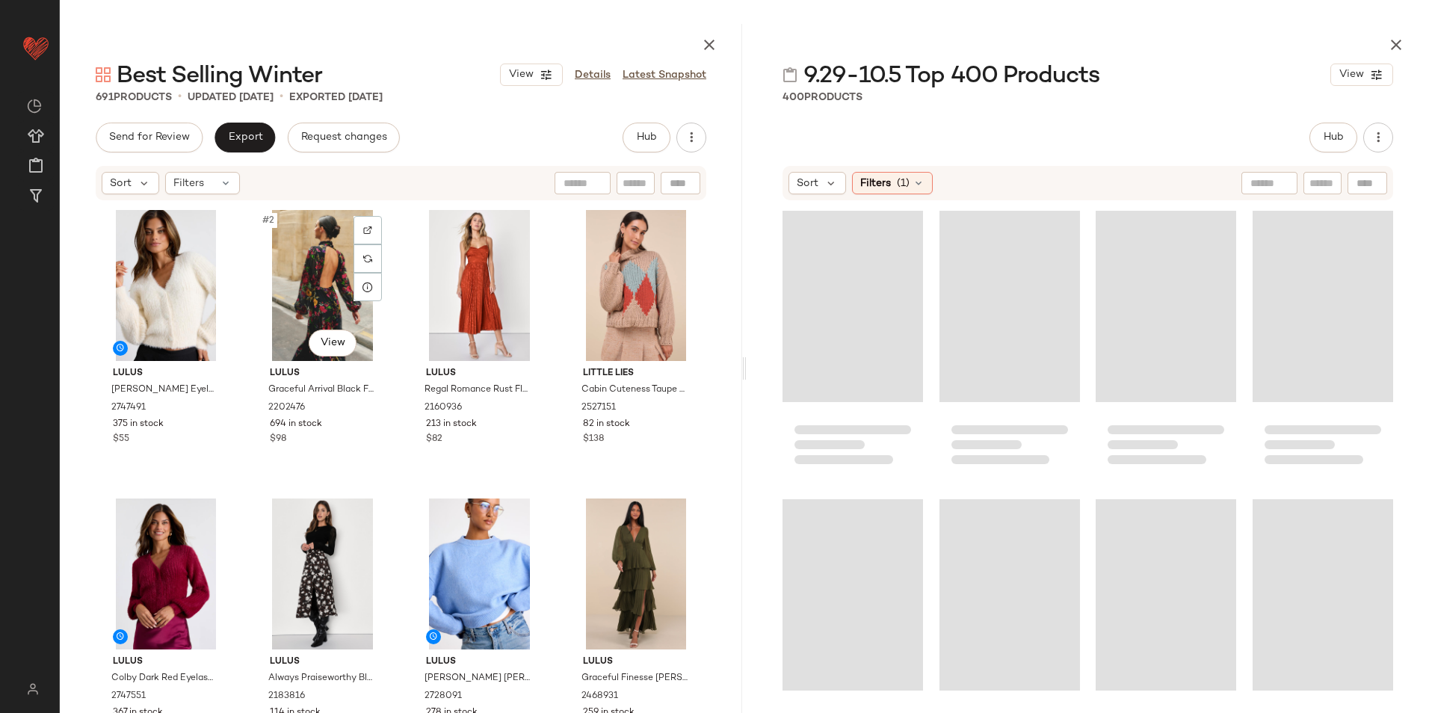
scroll to position [14430, 0]
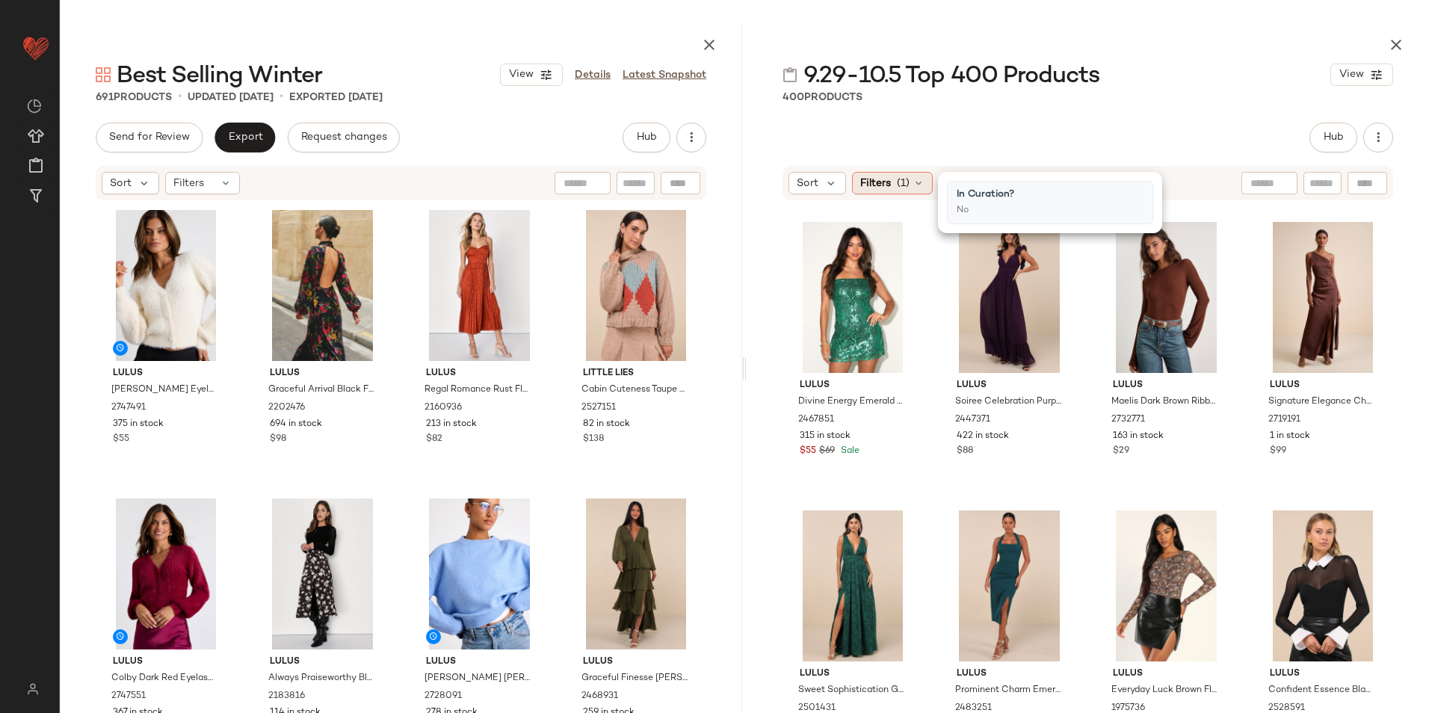
click at [923, 184] on icon at bounding box center [919, 183] width 12 height 12
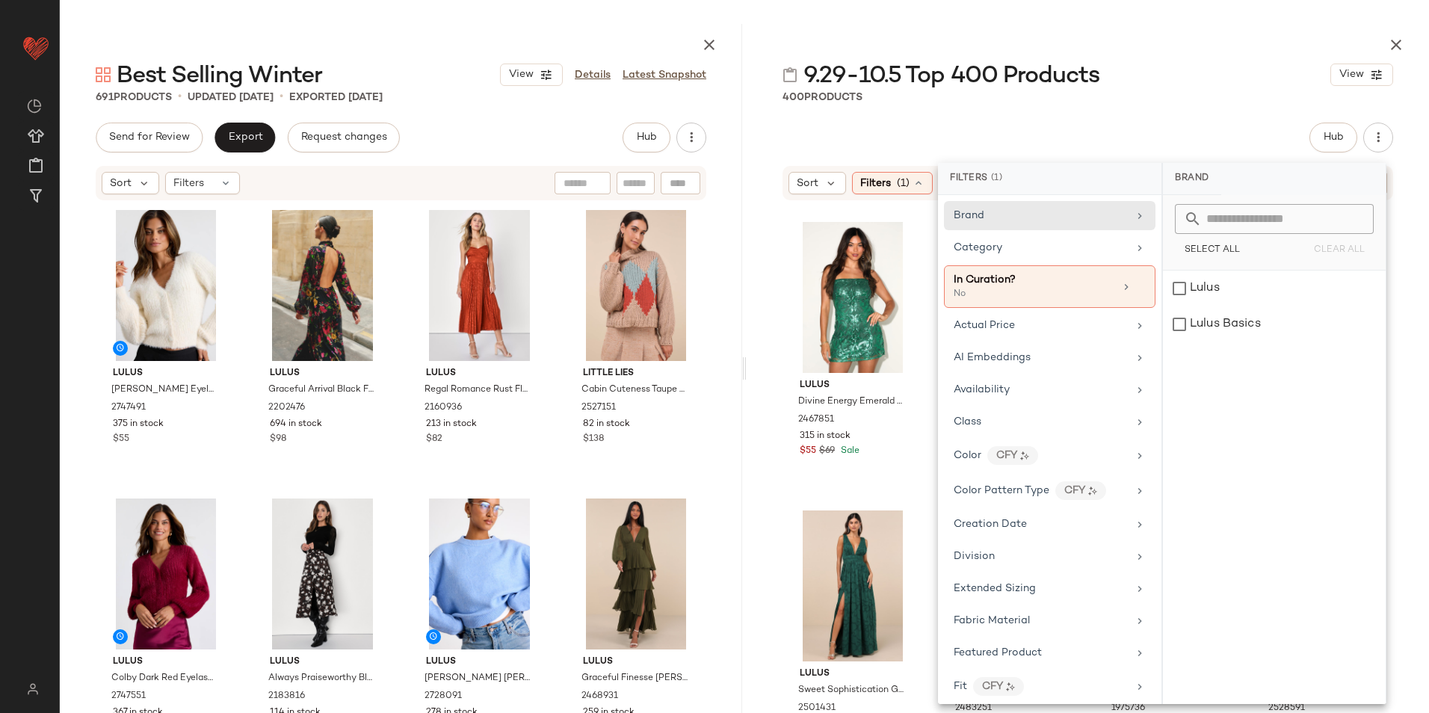
click at [1036, 126] on div "Hub" at bounding box center [1088, 138] width 611 height 30
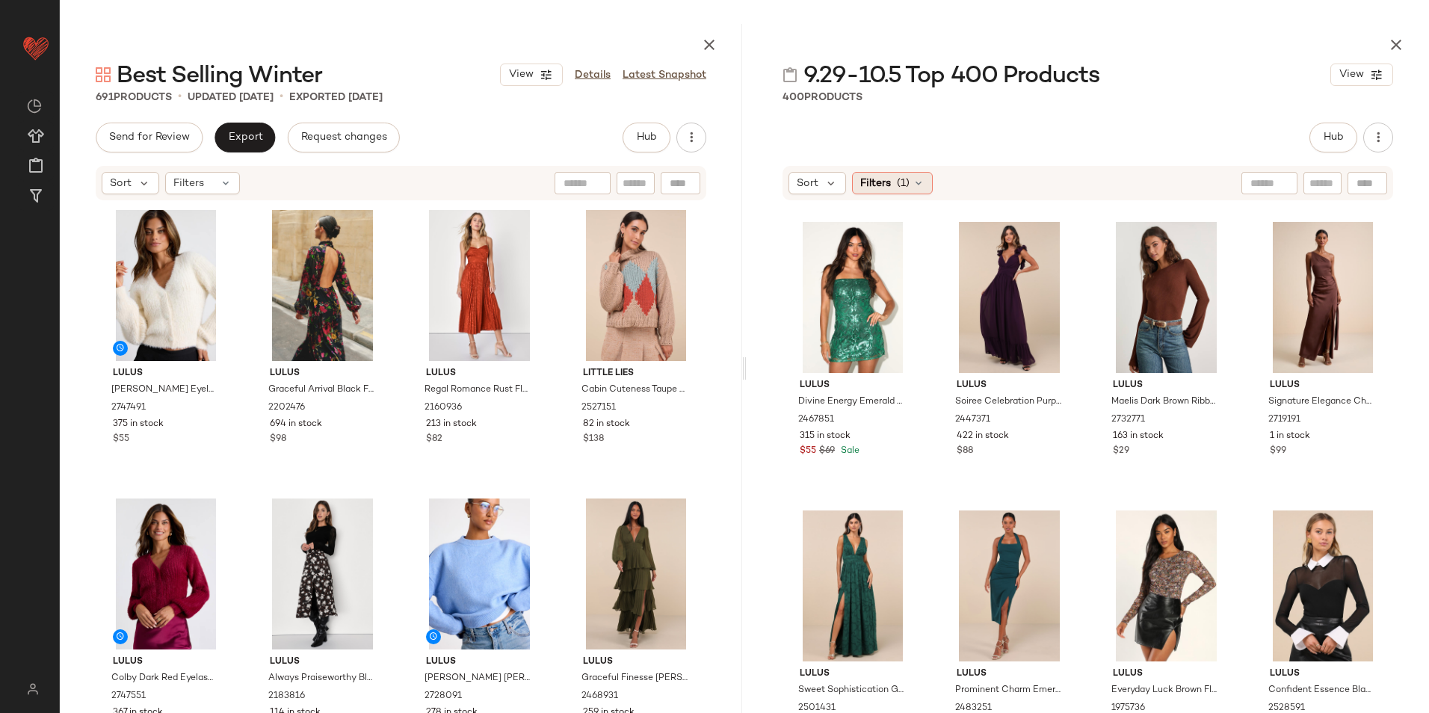
click at [902, 194] on div "Filters (1)" at bounding box center [892, 183] width 81 height 22
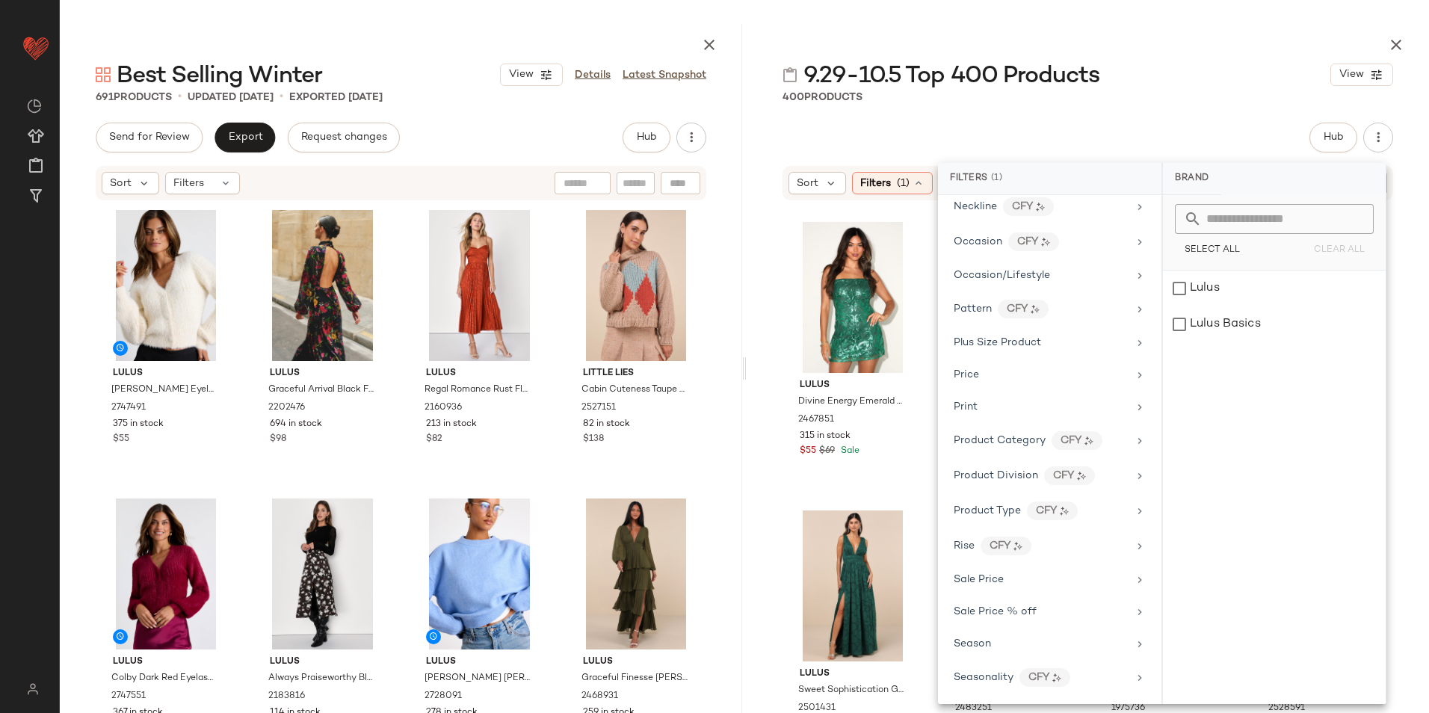
scroll to position [955, 0]
click at [991, 541] on span "Seasonality" at bounding box center [984, 544] width 60 height 11
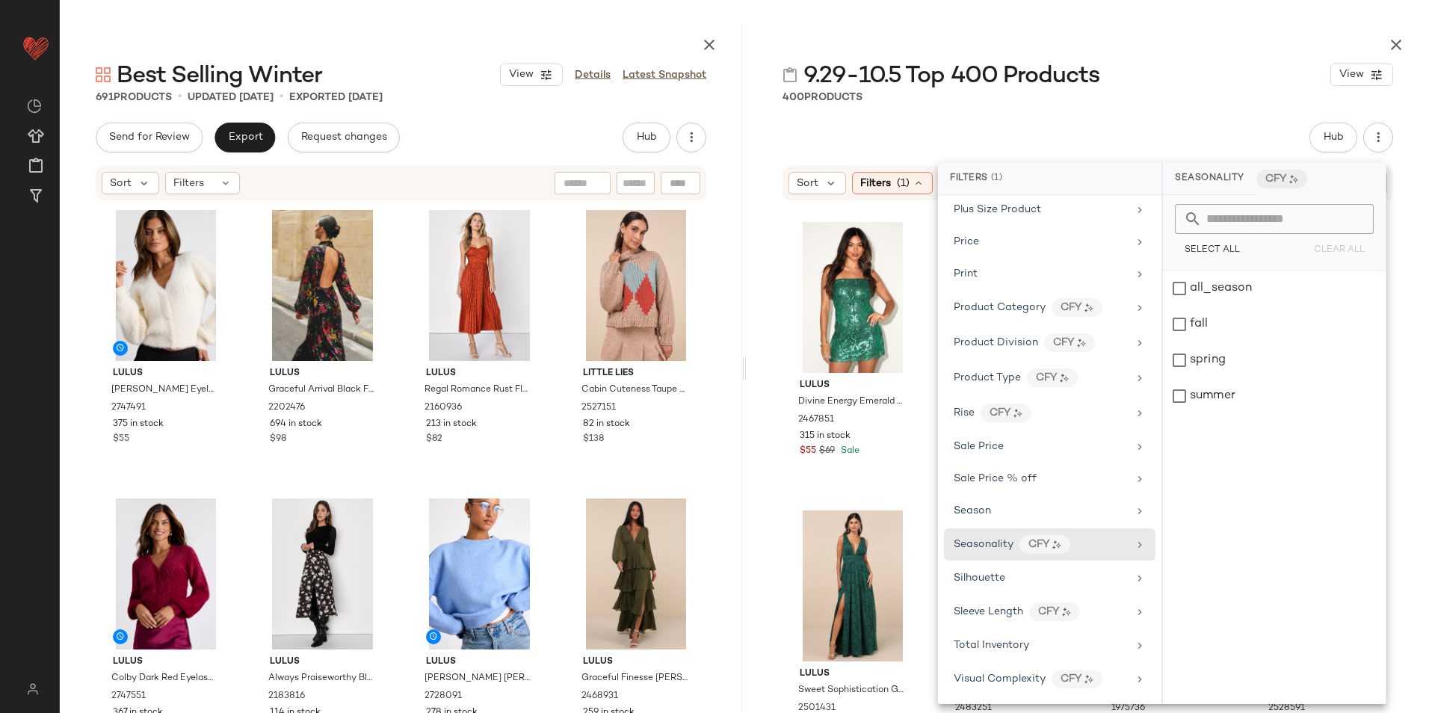
drag, startPoint x: 1155, startPoint y: 65, endPoint x: 1163, endPoint y: 81, distance: 18.4
click at [1159, 70] on div "9.29-10.5 Top 400 Products View" at bounding box center [1088, 75] width 683 height 30
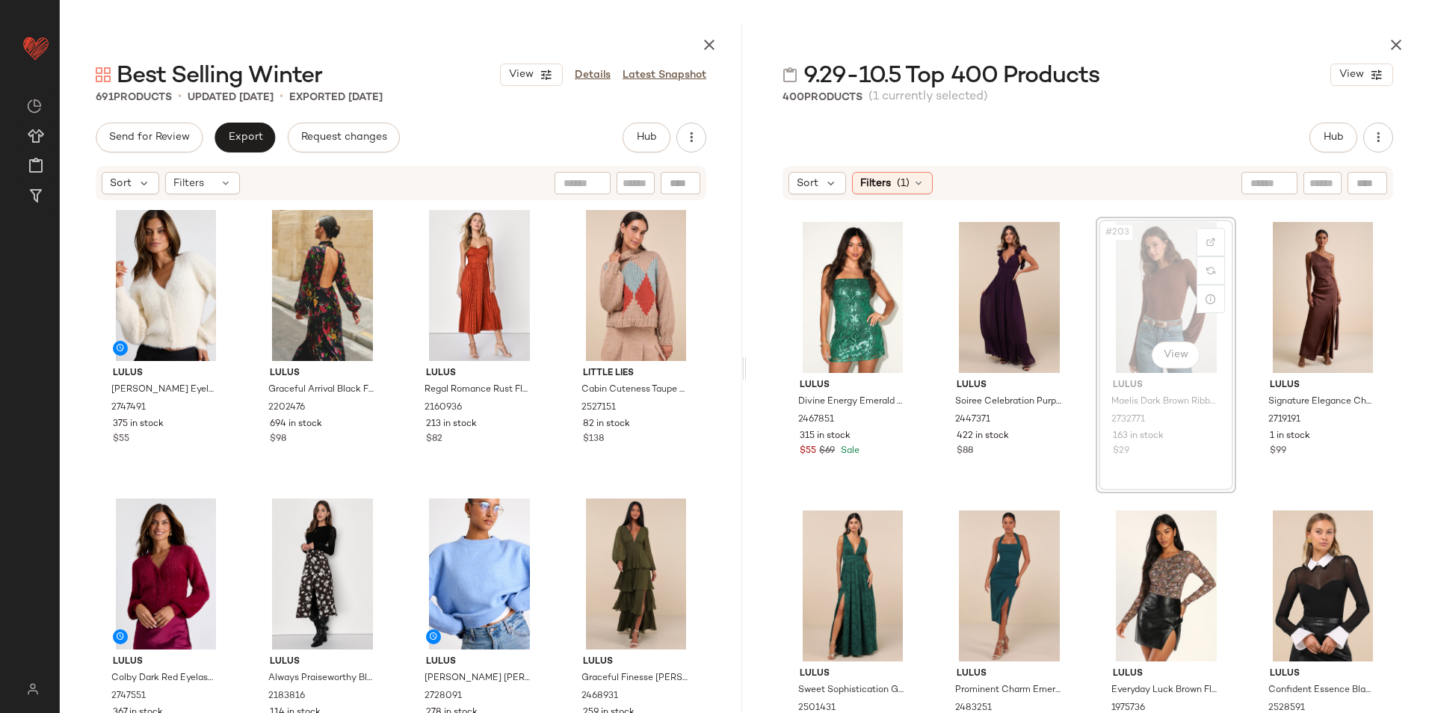
scroll to position [14427, 0]
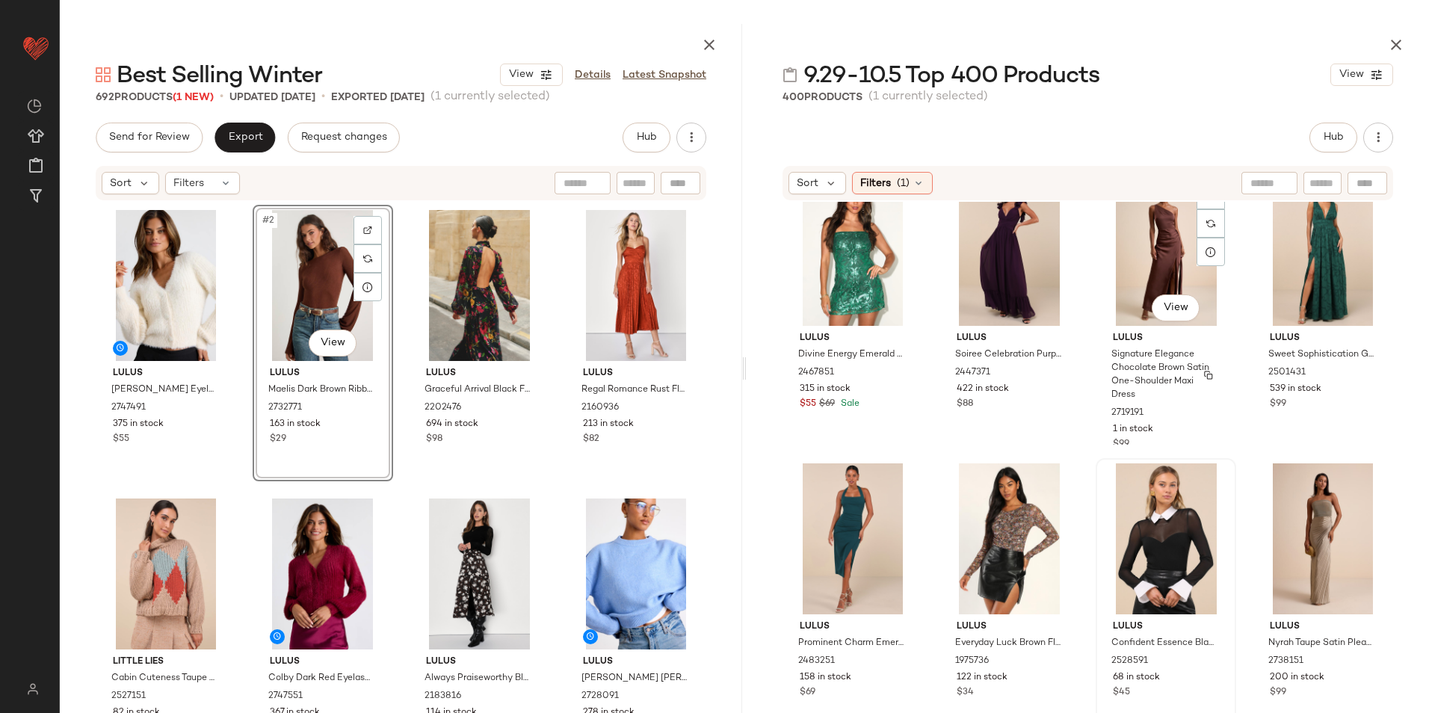
scroll to position [14502, 0]
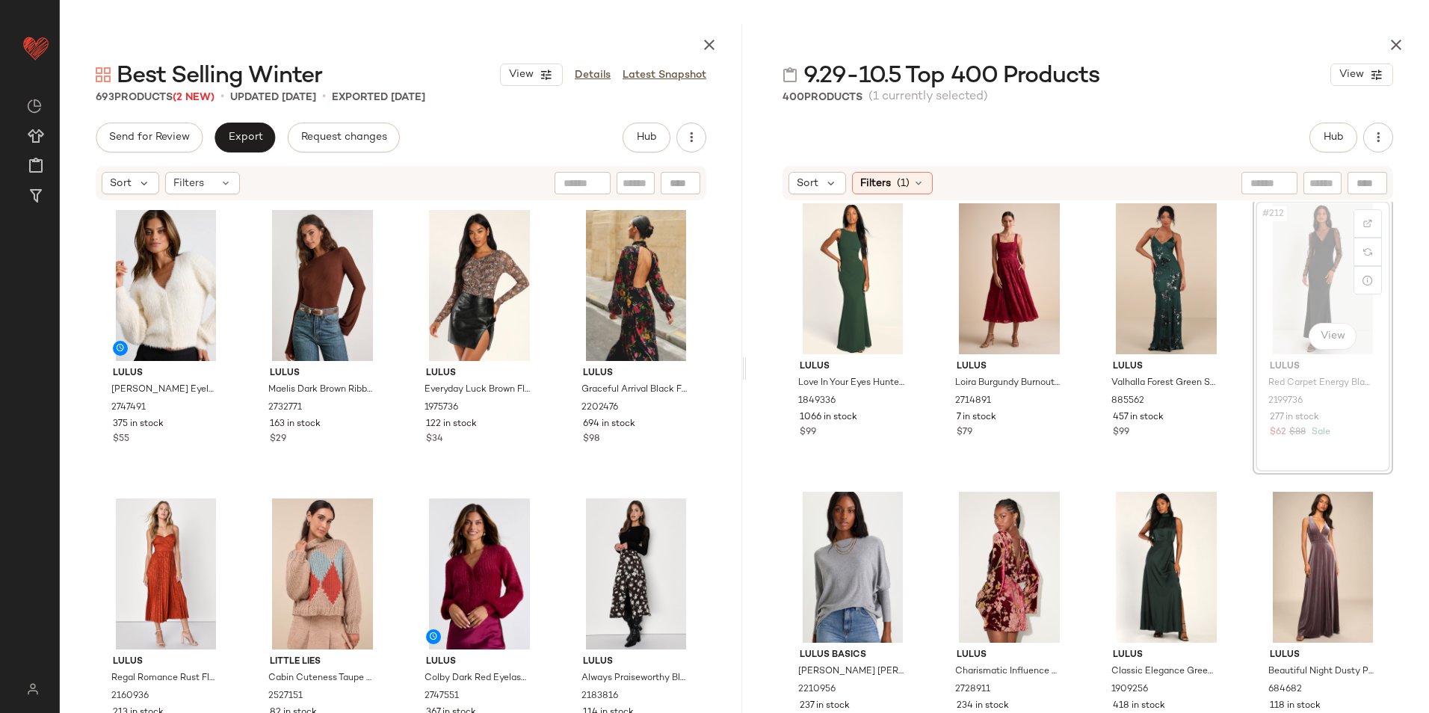
scroll to position [15022, 0]
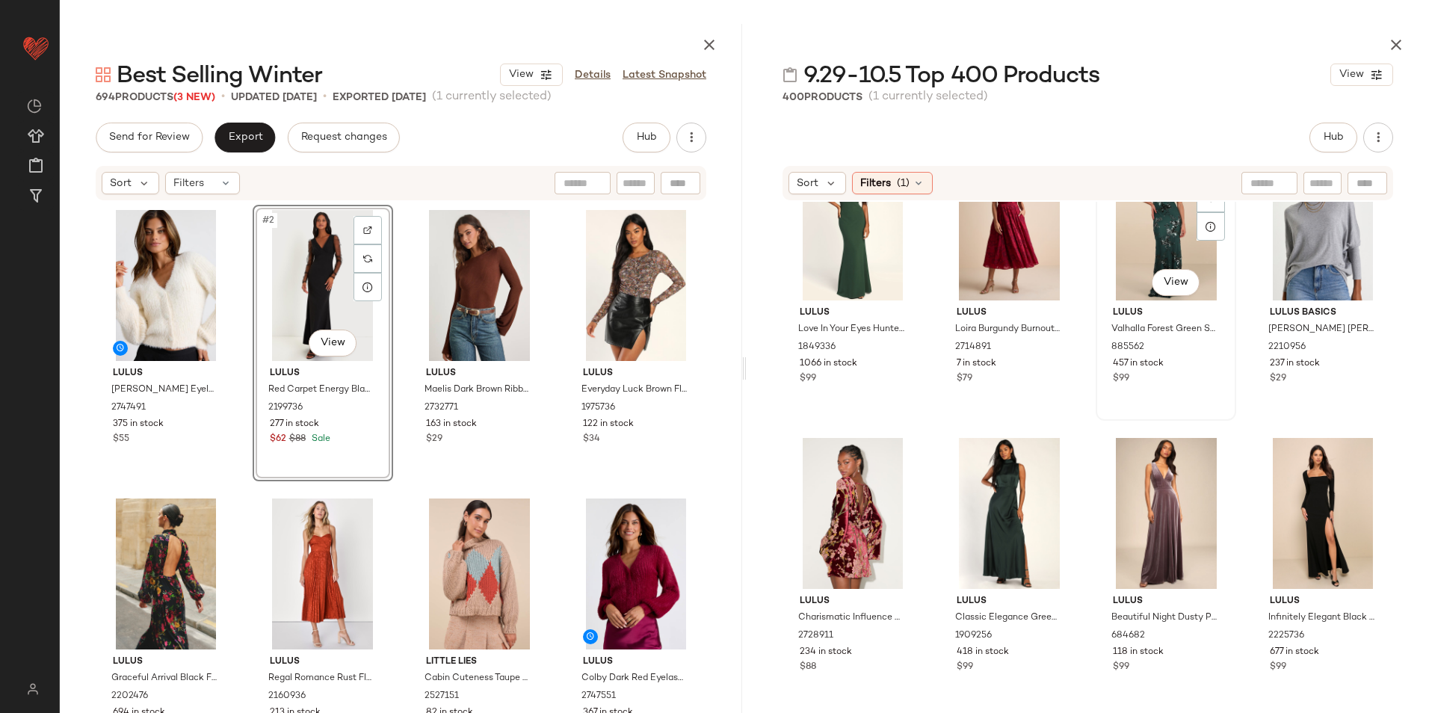
scroll to position [15172, 0]
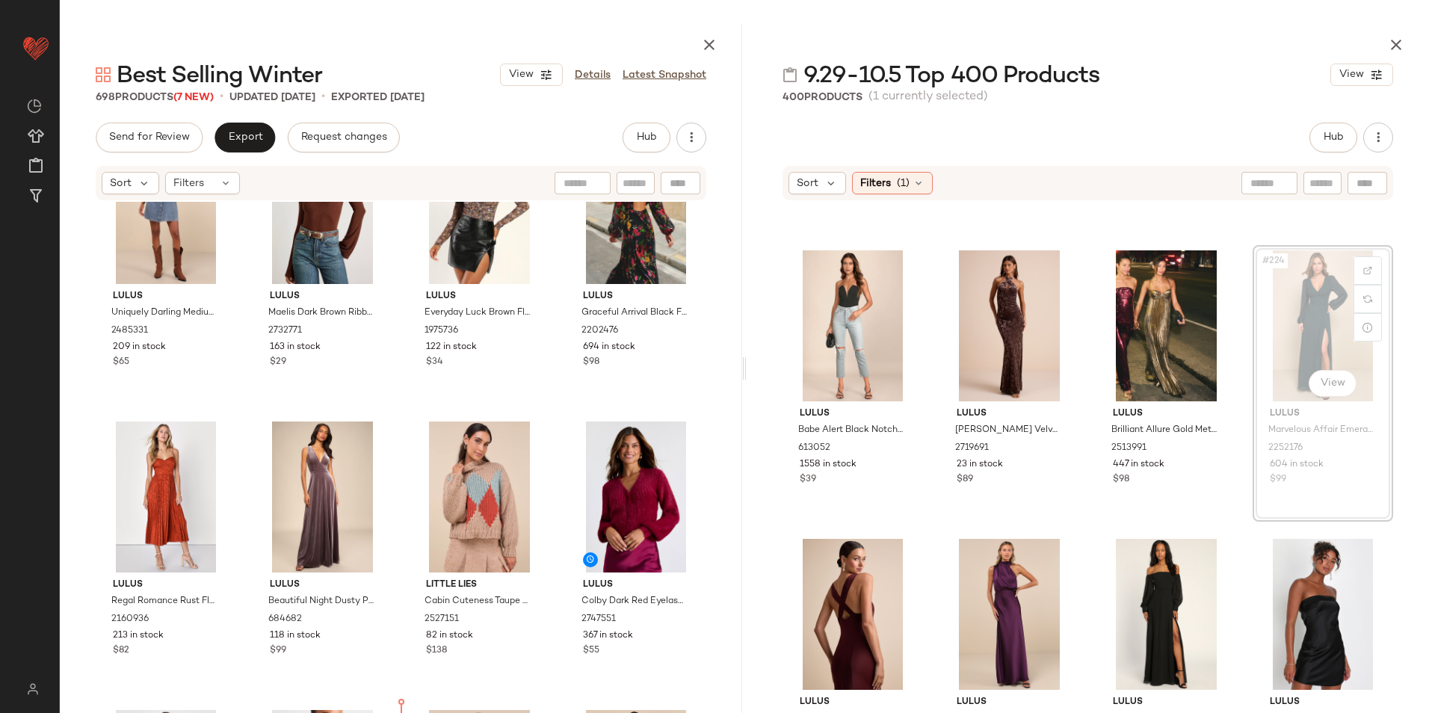
scroll to position [491, 0]
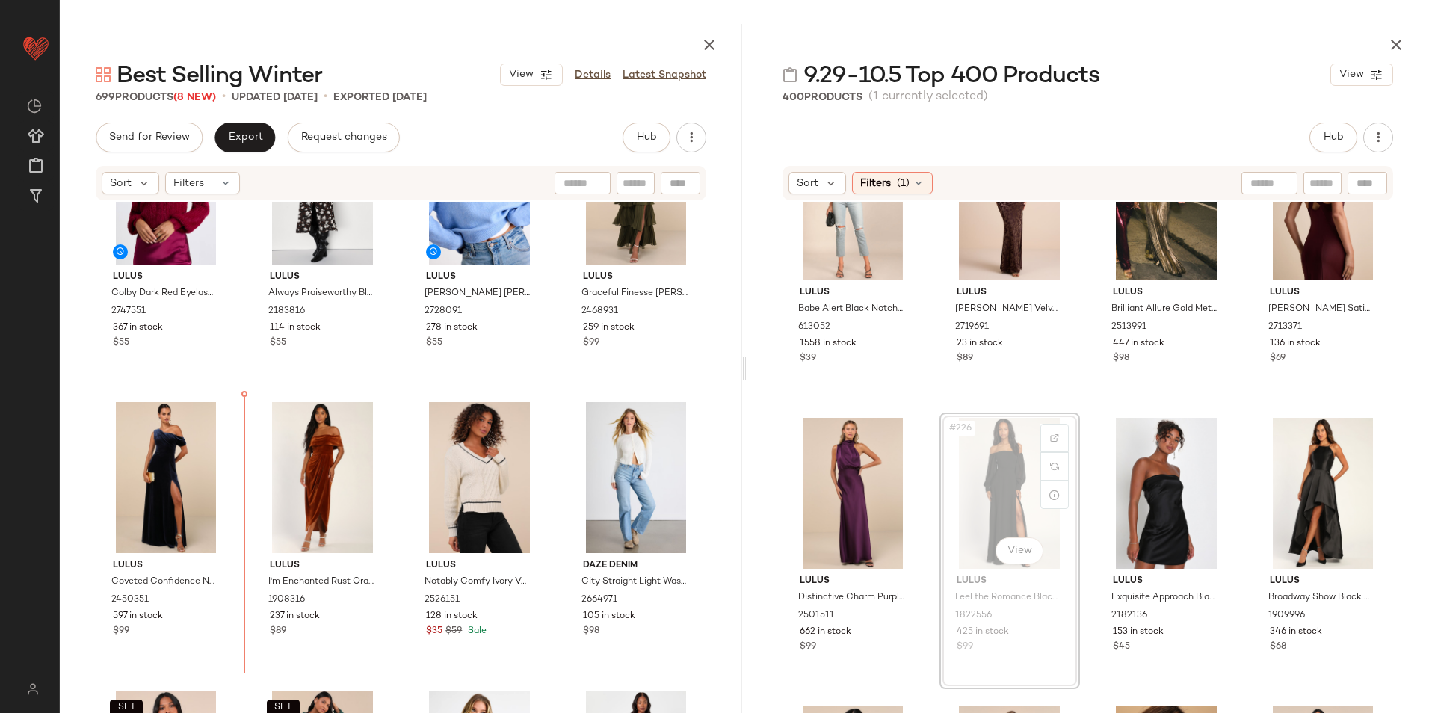
scroll to position [1020, 0]
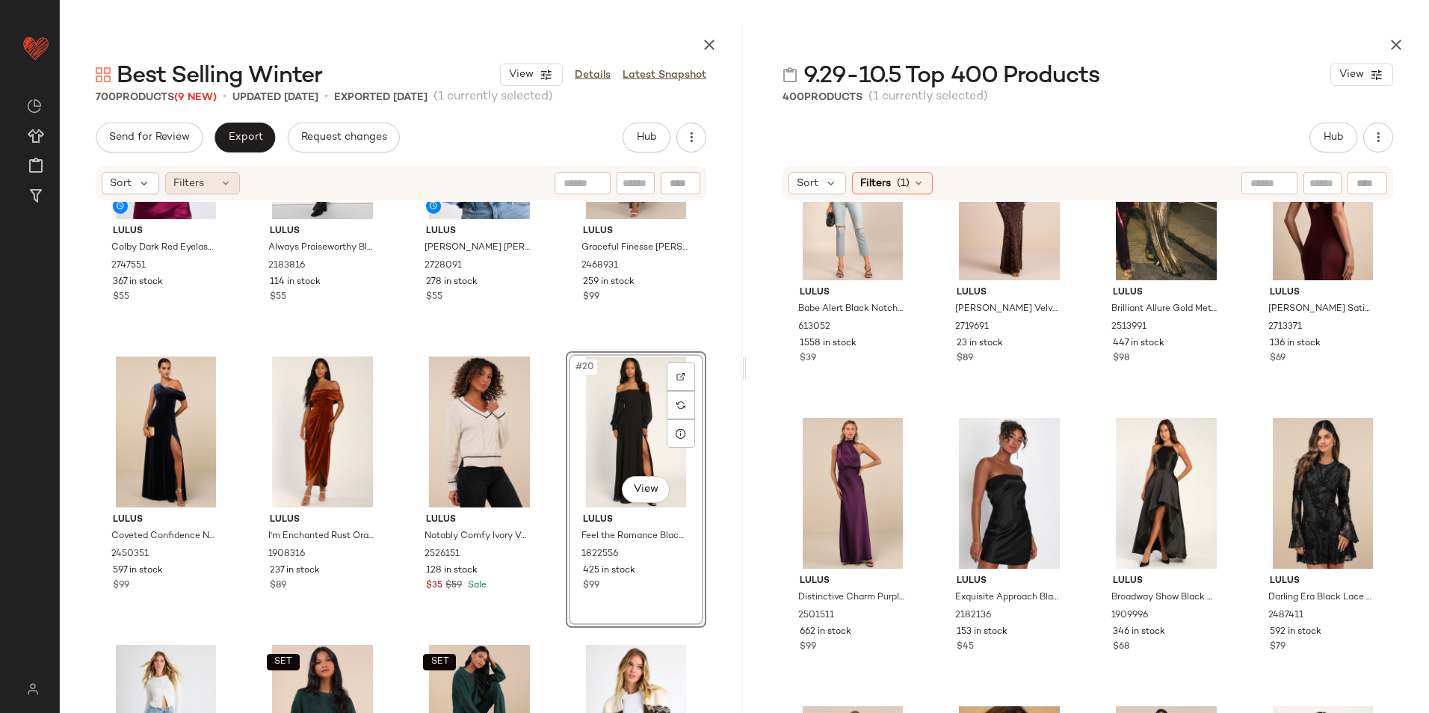
click at [221, 185] on icon at bounding box center [226, 183] width 12 height 12
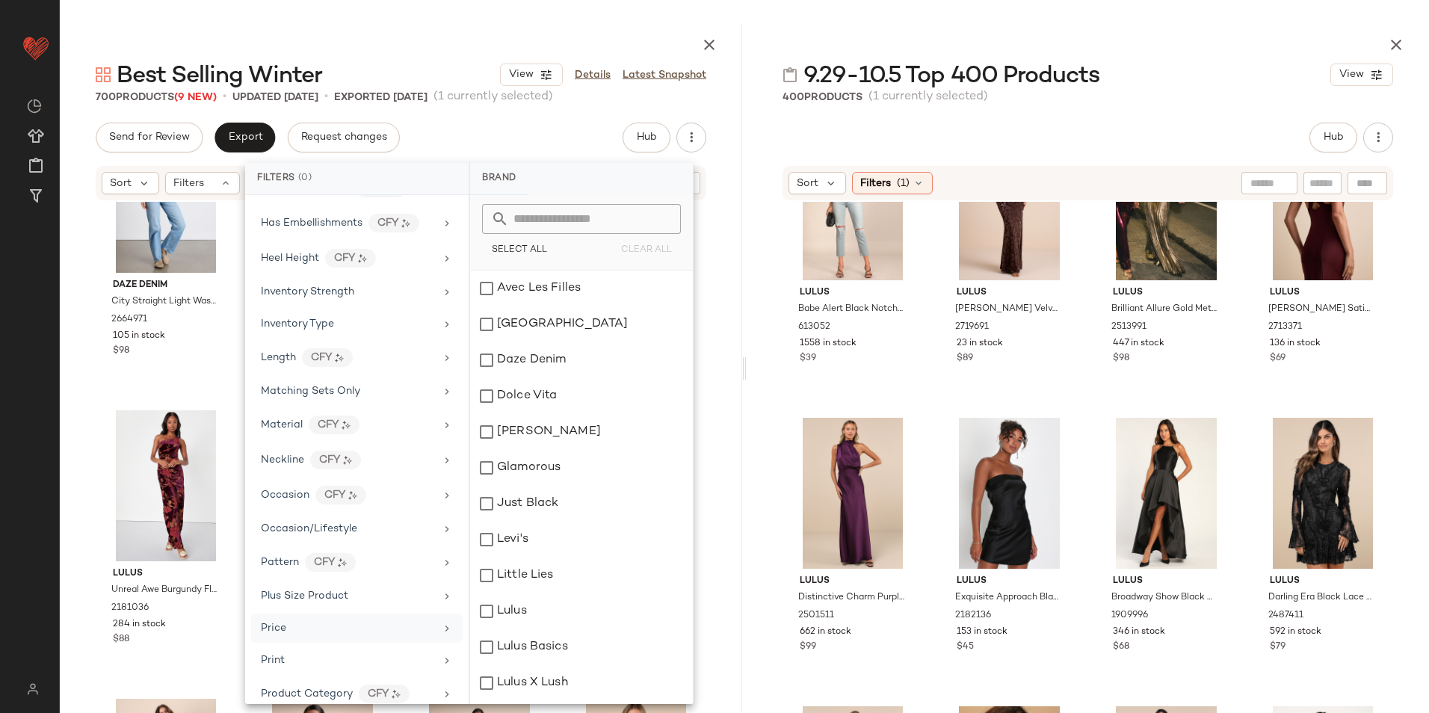
scroll to position [910, 0]
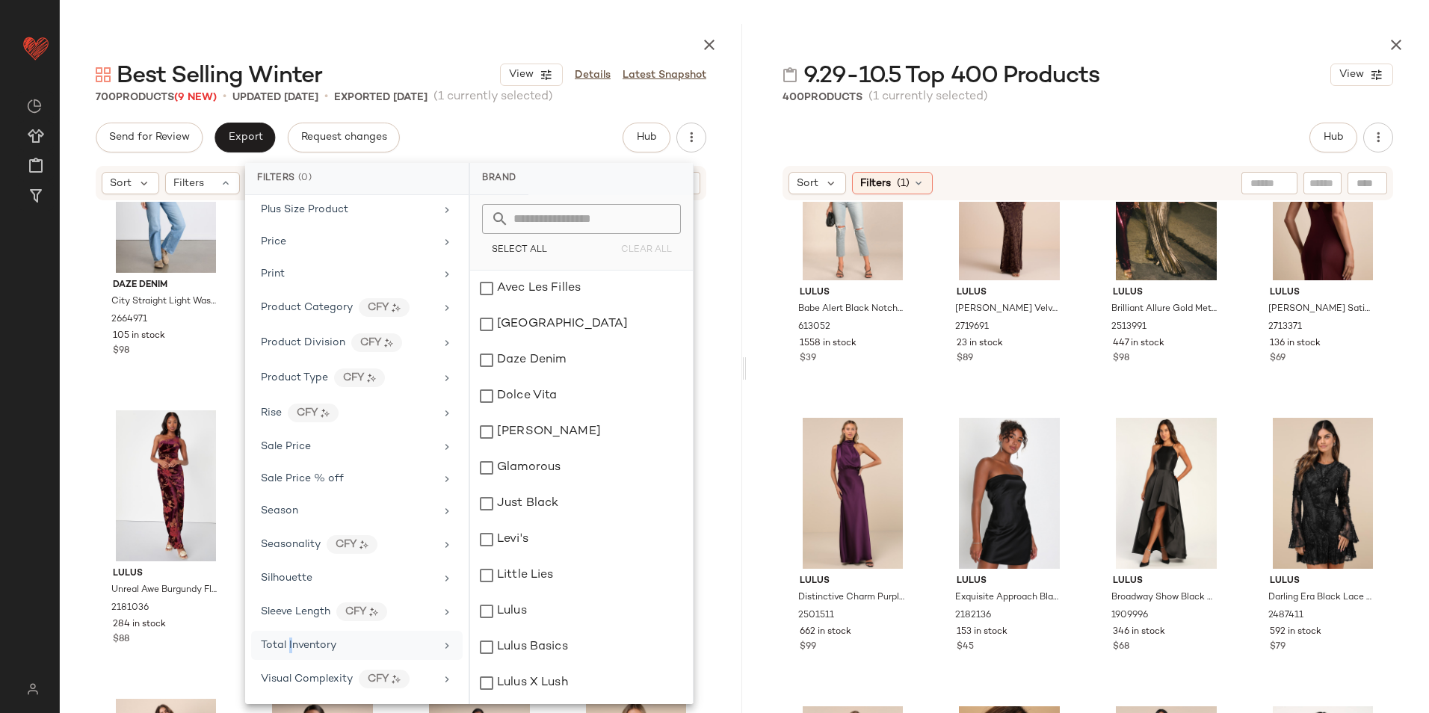
click at [291, 647] on span "Total Inventory" at bounding box center [299, 645] width 76 height 11
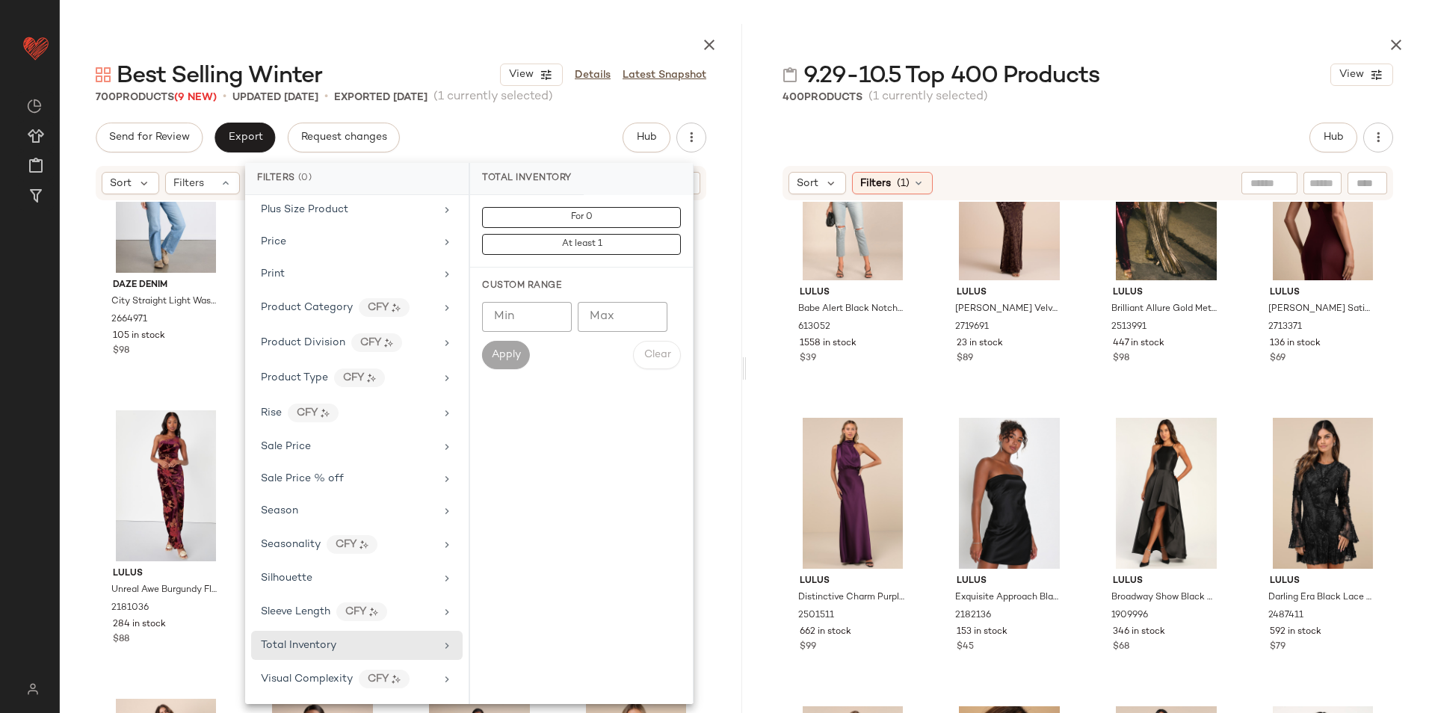
click at [603, 310] on input "Max" at bounding box center [623, 317] width 90 height 30
type input "**"
click at [510, 345] on button "Apply" at bounding box center [506, 355] width 48 height 28
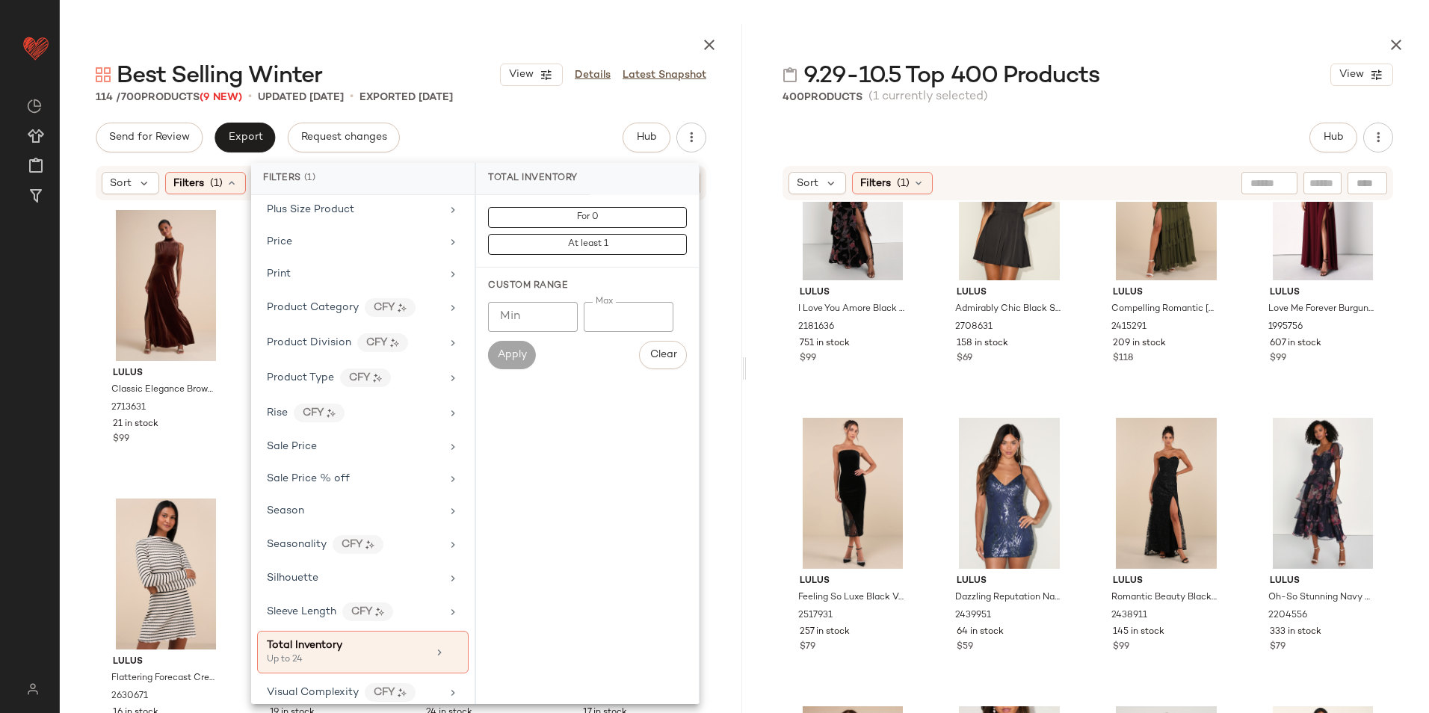
click at [476, 31] on div at bounding box center [401, 42] width 683 height 36
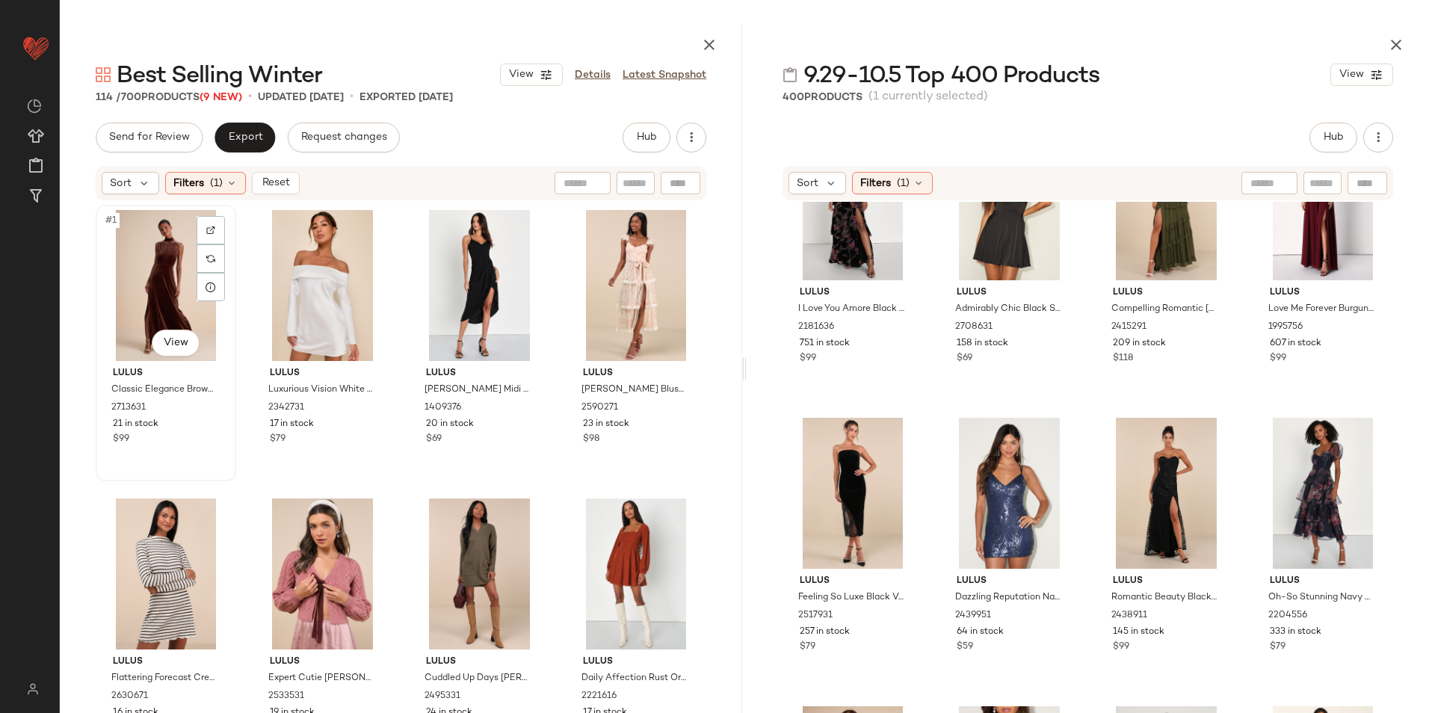
click at [170, 265] on div "#1 View" at bounding box center [166, 285] width 130 height 151
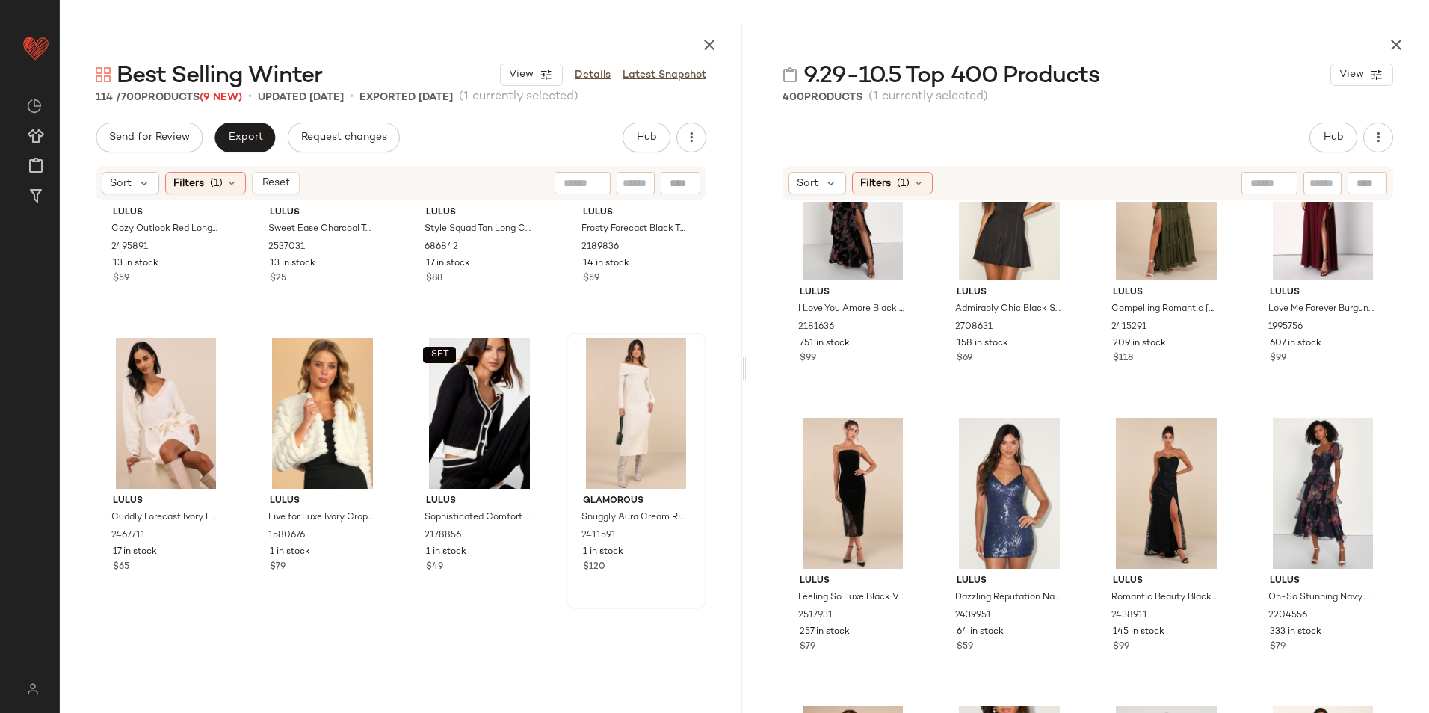
scroll to position [7829, 0]
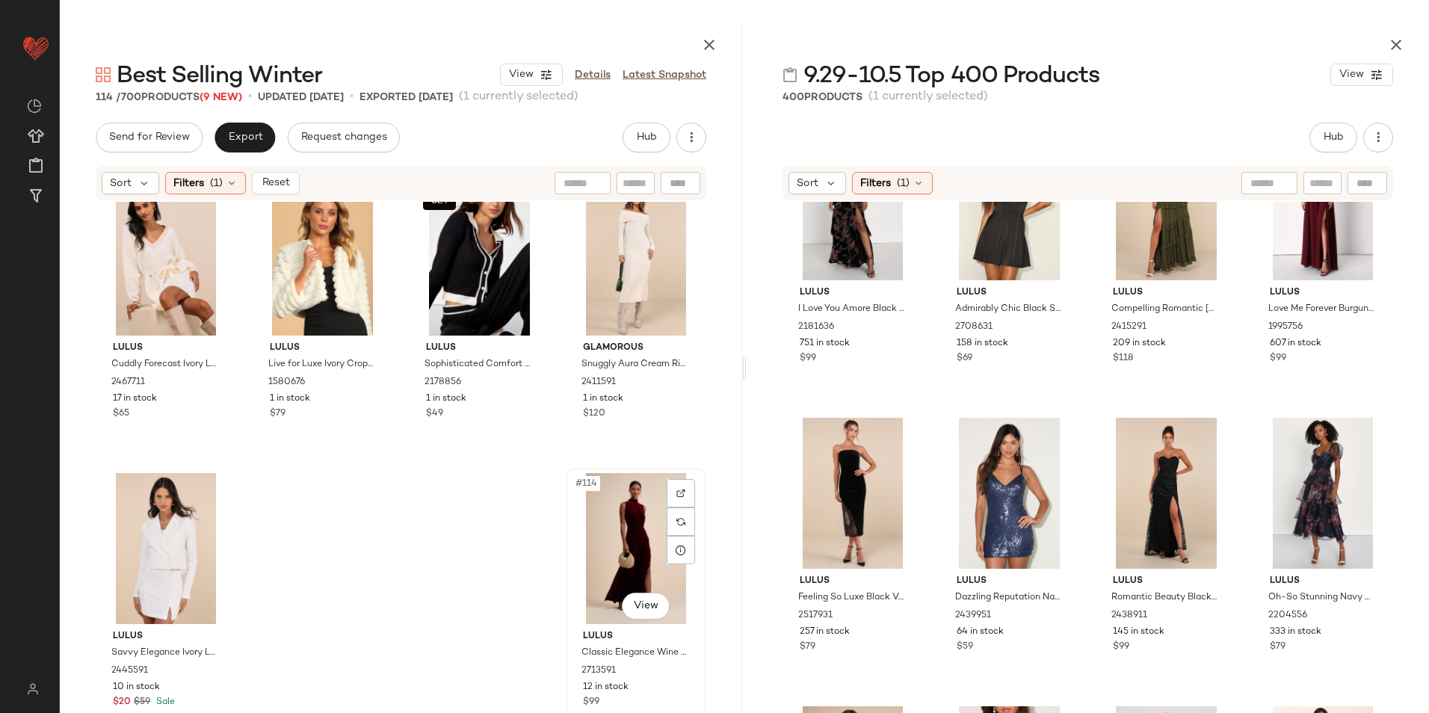
click at [618, 528] on div "#114 View" at bounding box center [636, 548] width 130 height 151
click at [265, 186] on span "Reset" at bounding box center [275, 183] width 28 height 12
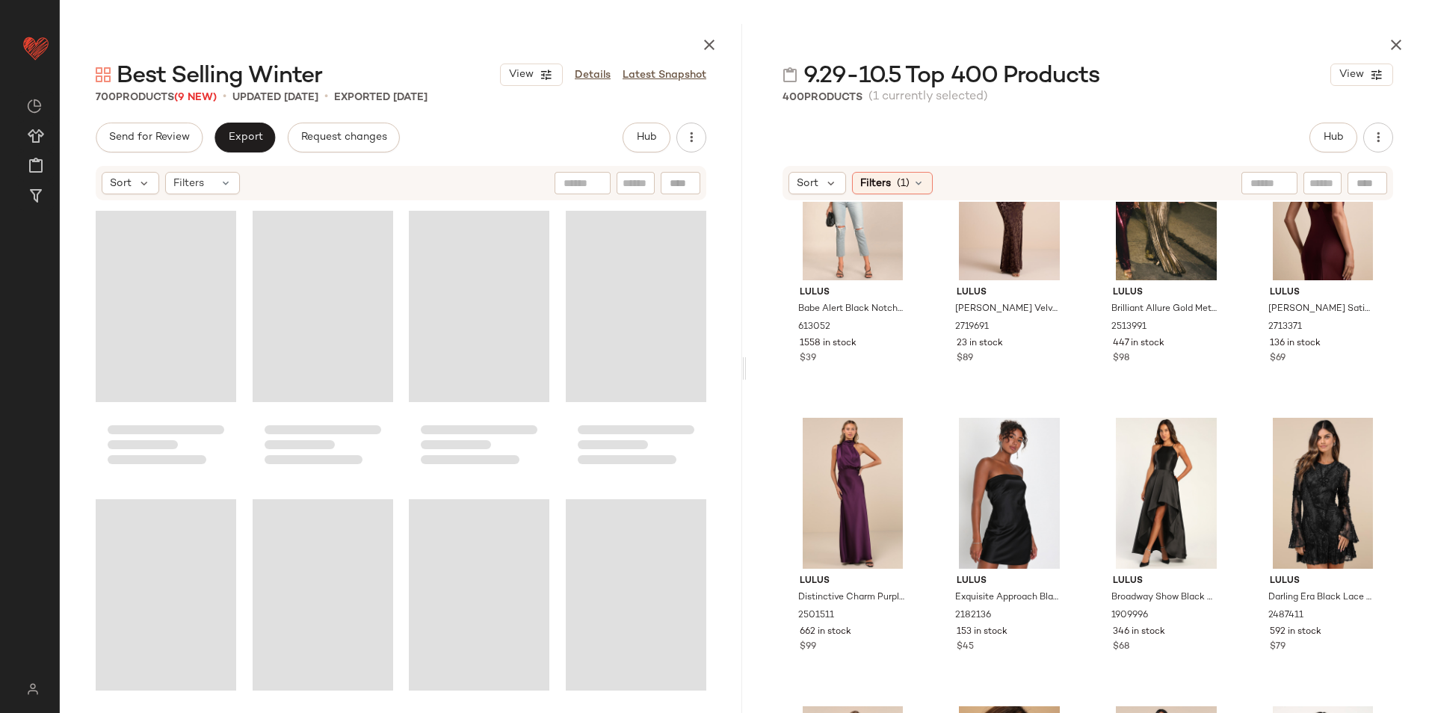
scroll to position [49964, 0]
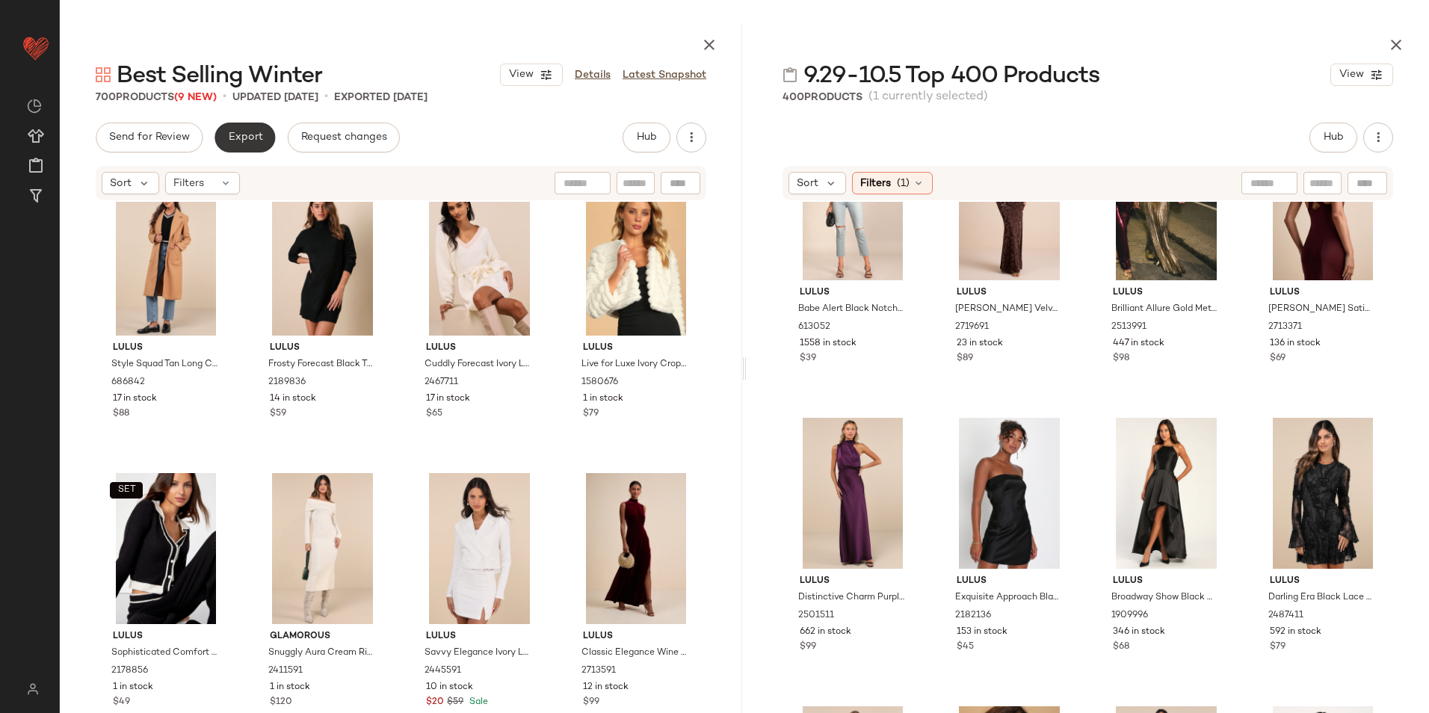
click at [253, 141] on span "Export" at bounding box center [244, 138] width 35 height 12
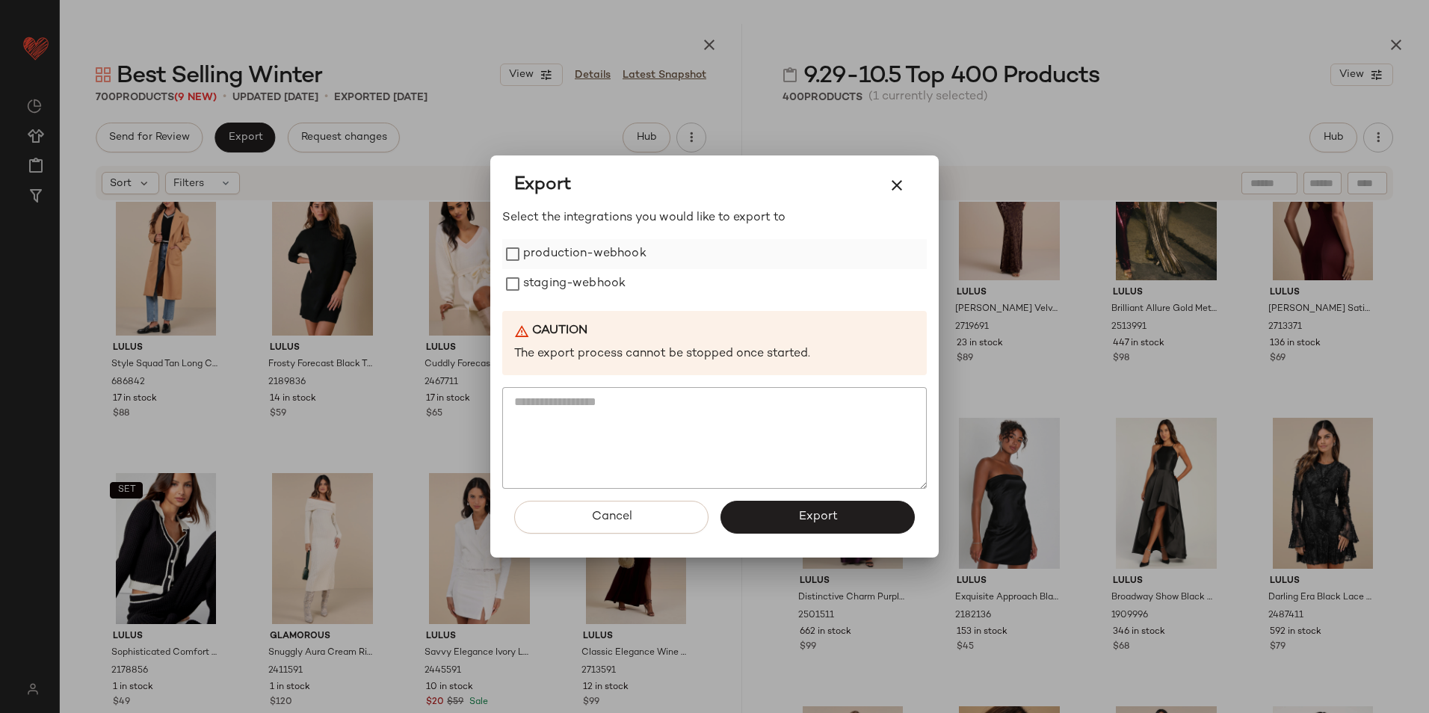
click at [541, 252] on label "production-webhook" at bounding box center [584, 254] width 123 height 30
click at [541, 285] on label "staging-webhook" at bounding box center [574, 284] width 102 height 30
click at [845, 518] on button "Export" at bounding box center [818, 517] width 194 height 33
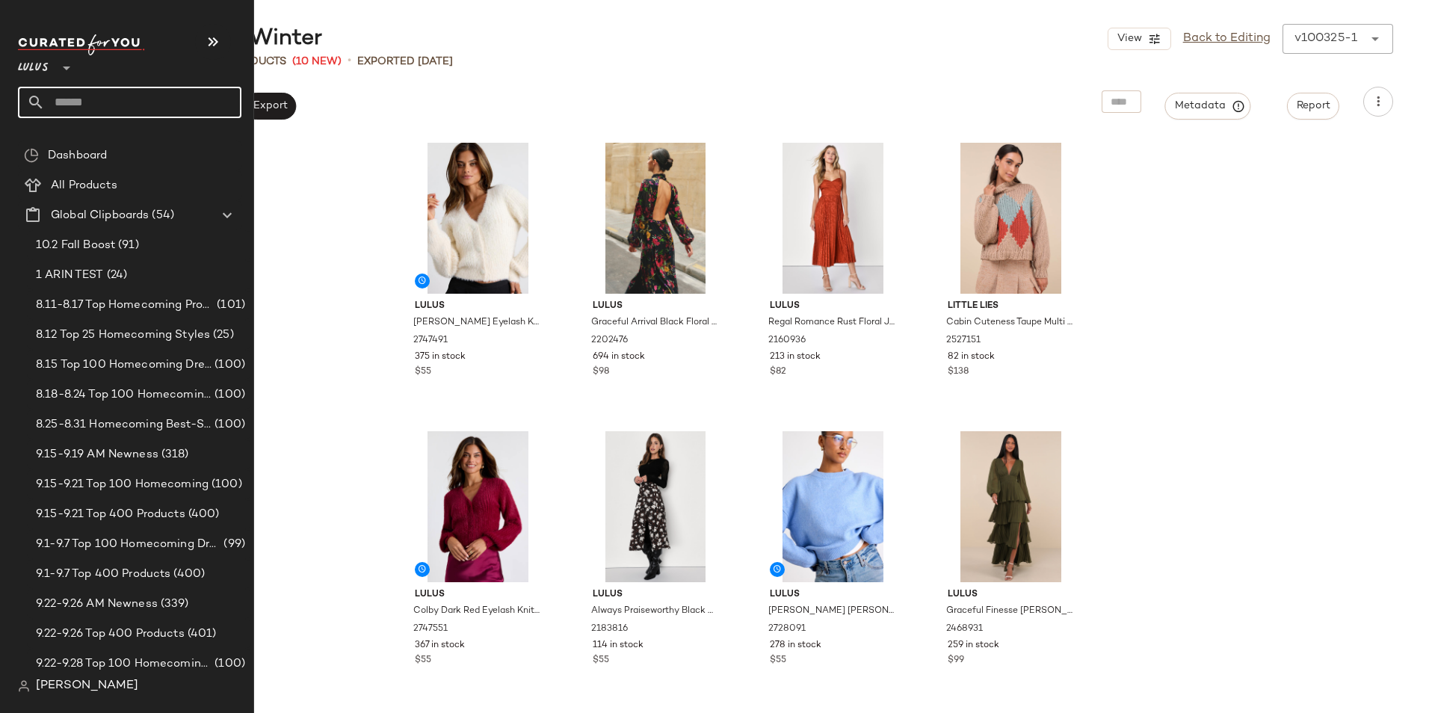
click at [81, 102] on input "text" at bounding box center [143, 102] width 197 height 31
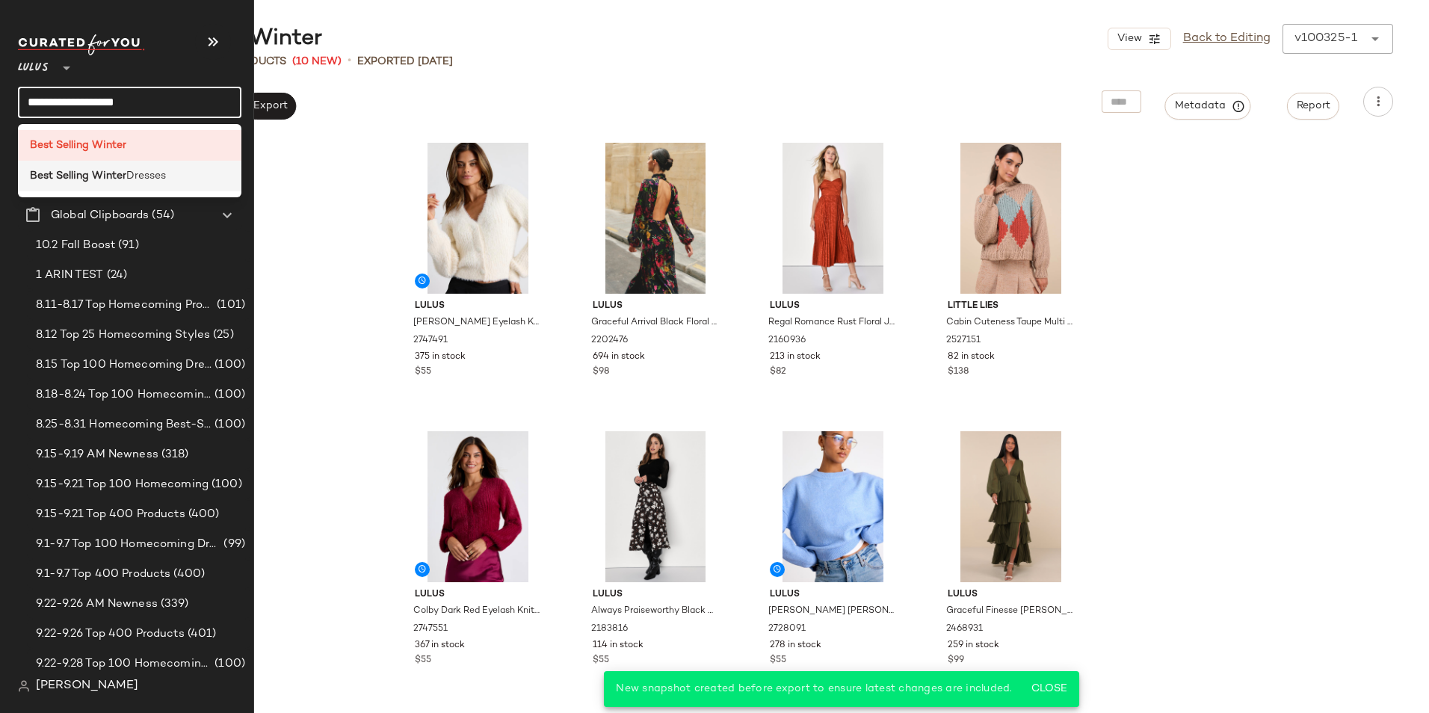
type input "**********"
click at [96, 183] on b "Best Selling Winter" at bounding box center [78, 176] width 96 height 16
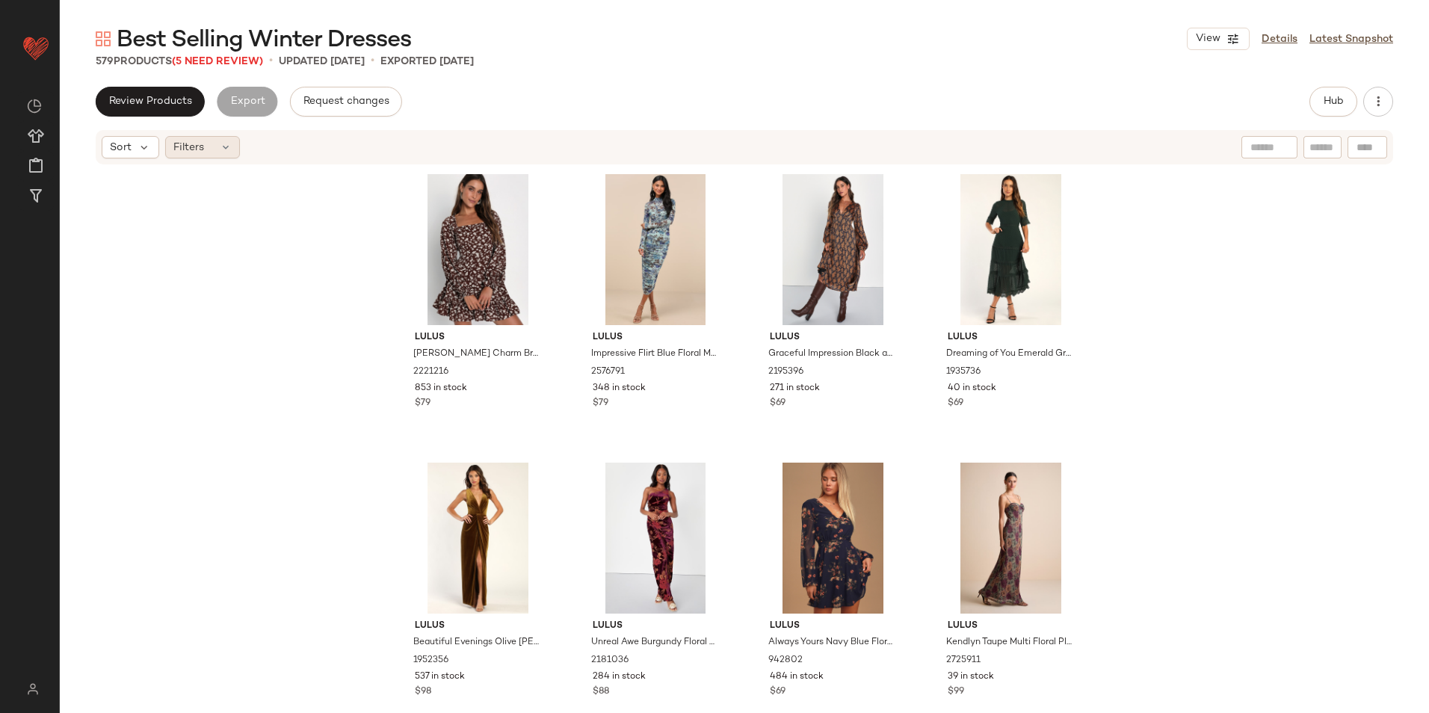
click at [228, 150] on icon at bounding box center [226, 147] width 12 height 12
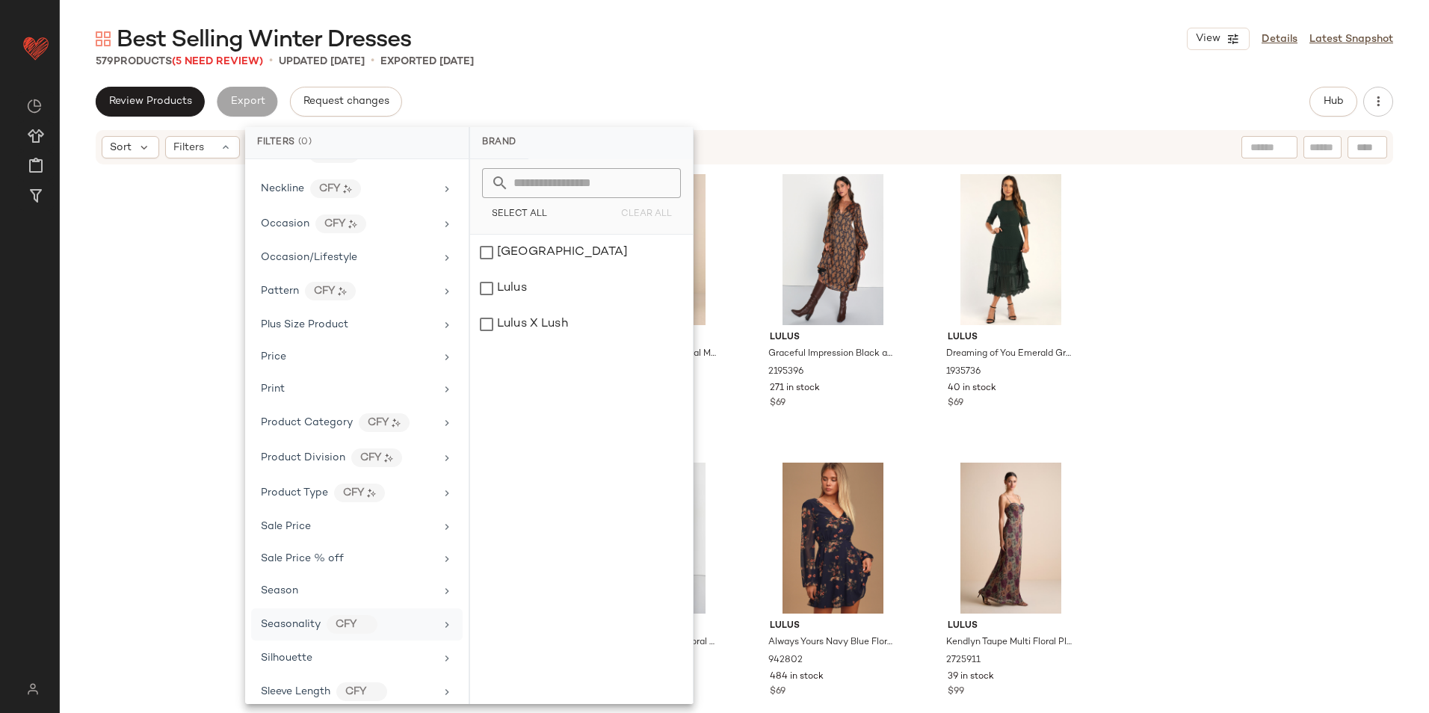
scroll to position [804, 0]
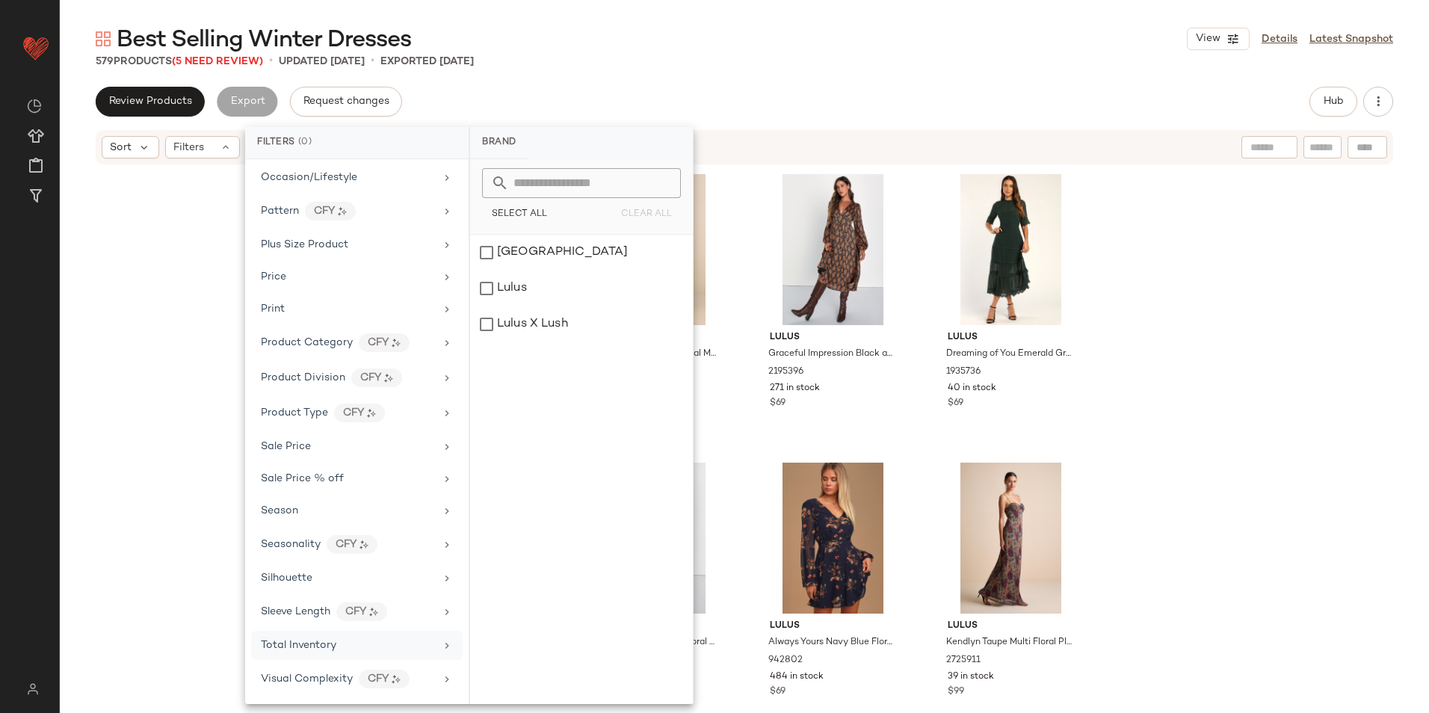
click at [333, 650] on span "Total Inventory" at bounding box center [299, 645] width 76 height 11
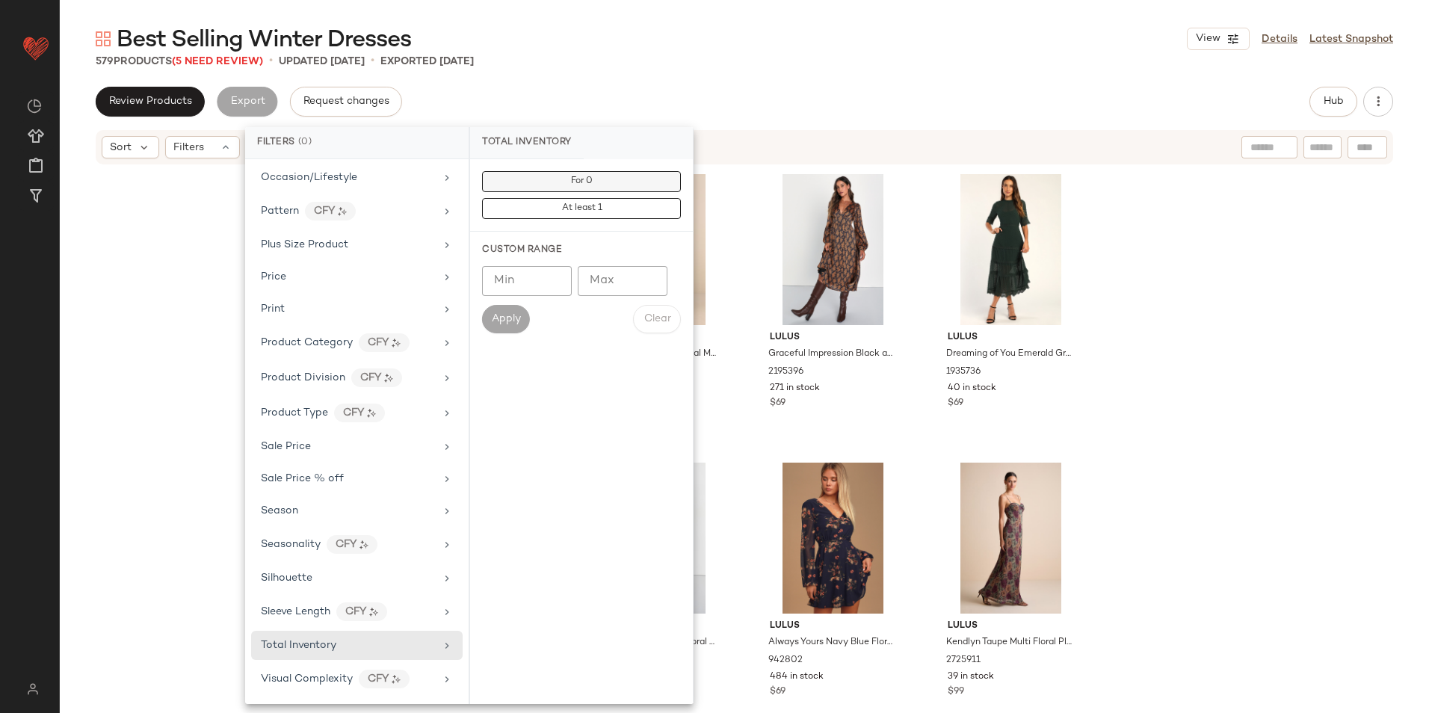
click at [561, 182] on button "For 0" at bounding box center [581, 181] width 199 height 21
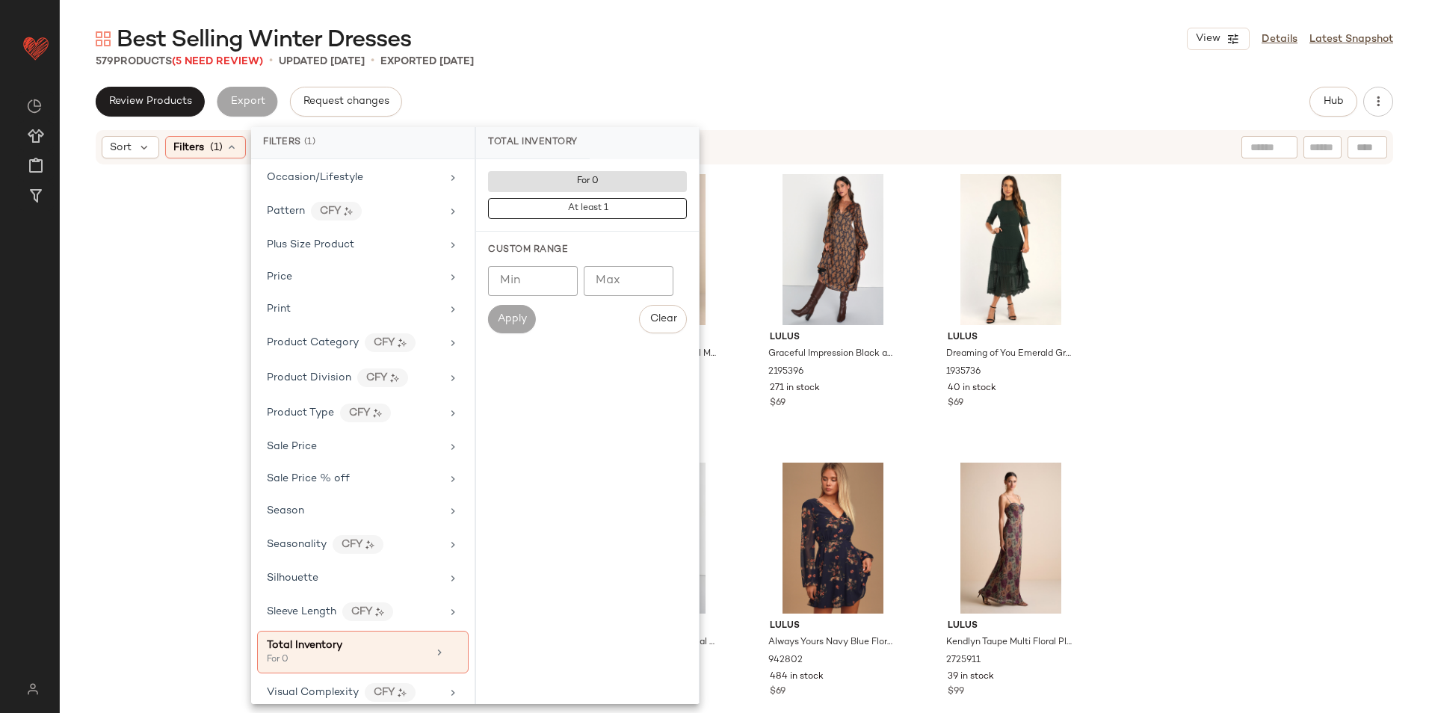
click at [699, 58] on div "579 Products (5 Need Review) • updated [DATE] • Exported [DATE]" at bounding box center [745, 61] width 1370 height 15
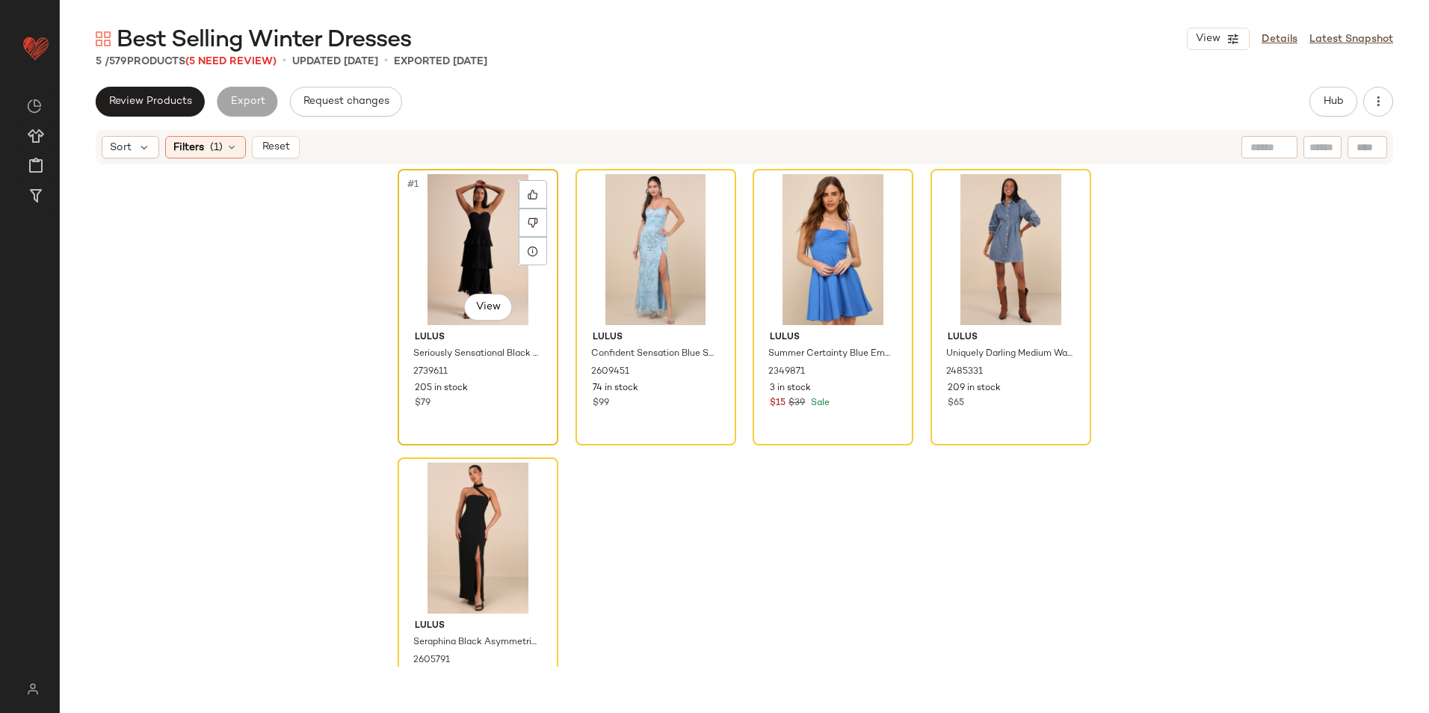
click at [444, 241] on div "#1 View" at bounding box center [478, 249] width 150 height 151
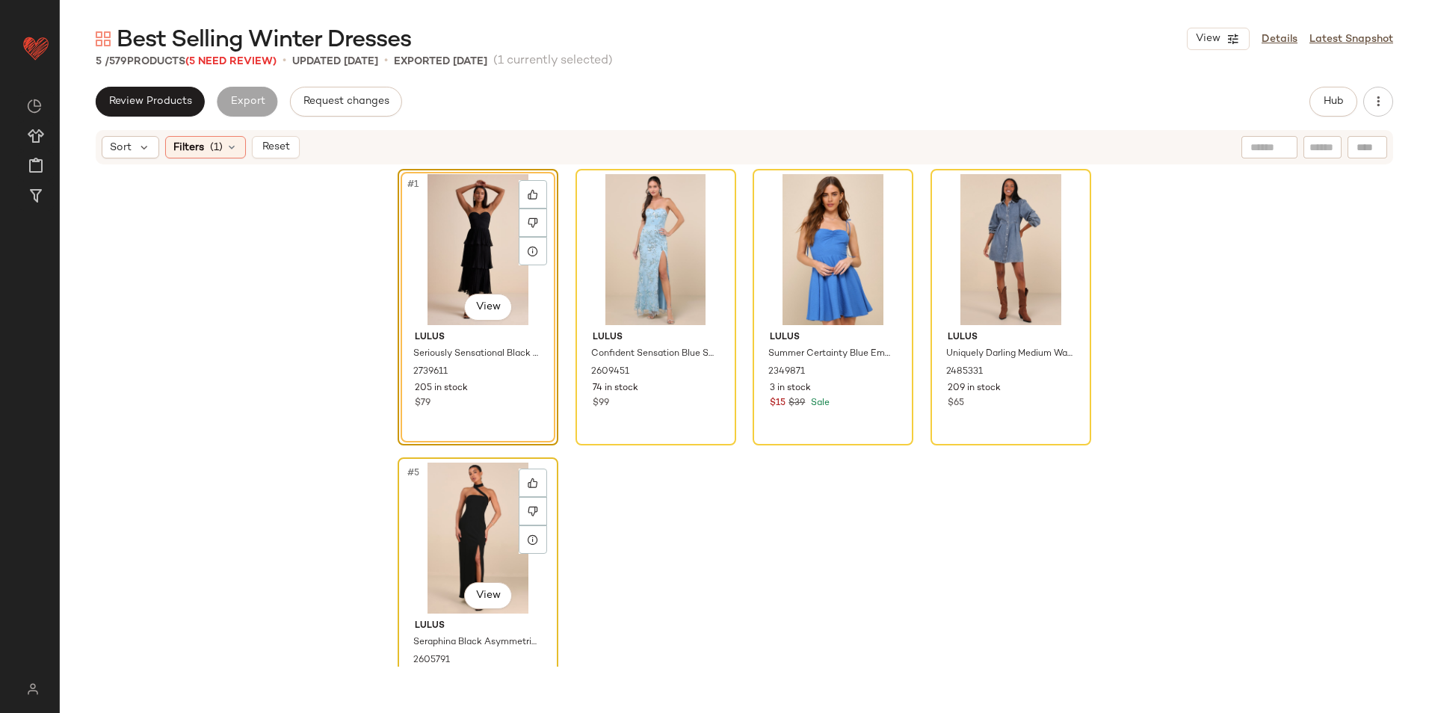
click at [449, 529] on div "#5 View" at bounding box center [478, 538] width 150 height 151
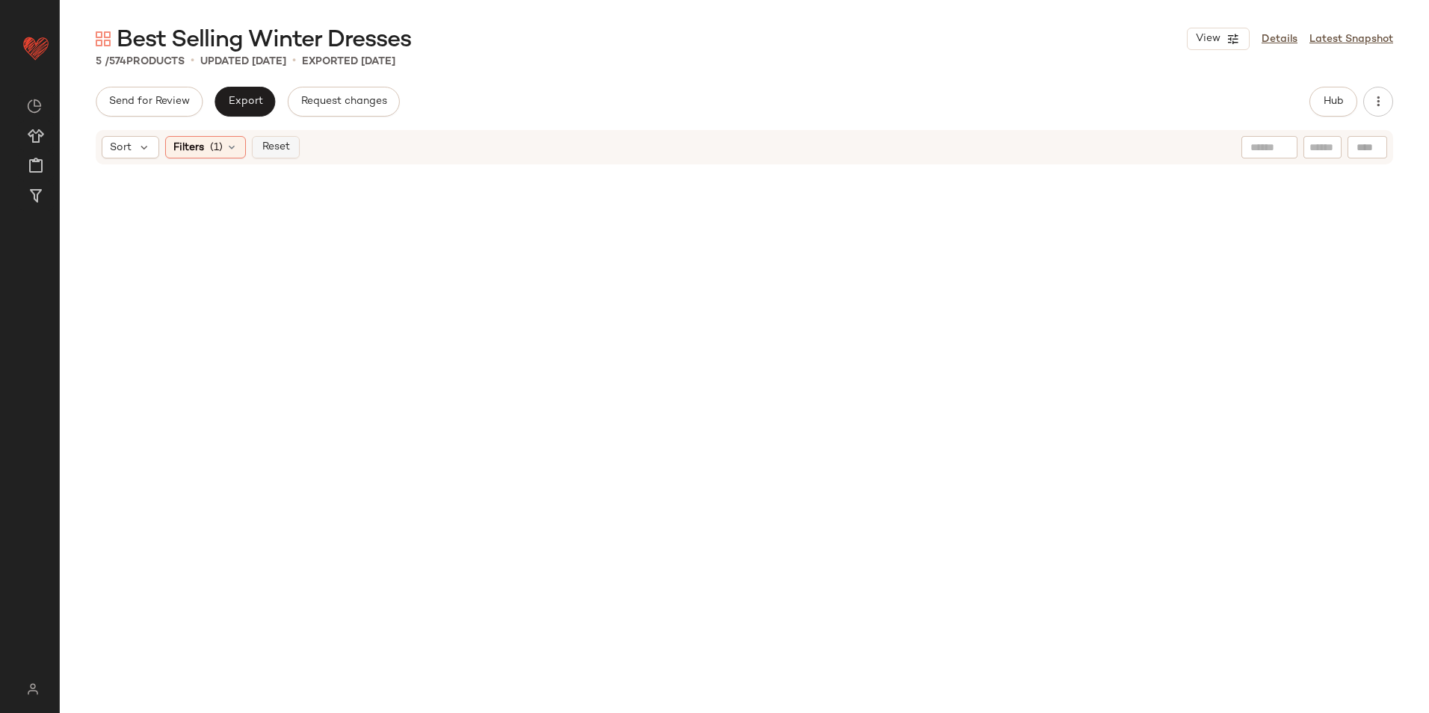
click at [281, 145] on span "Reset" at bounding box center [275, 147] width 28 height 12
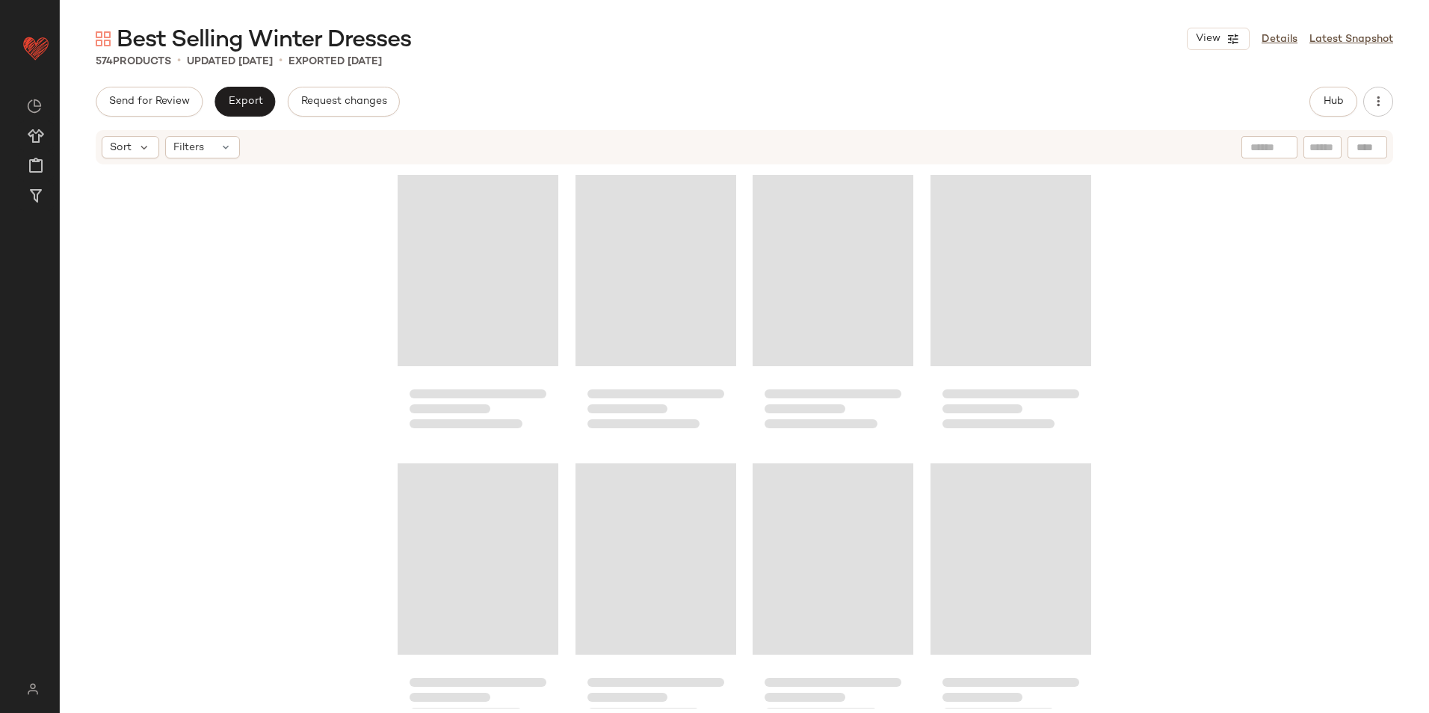
click at [504, 88] on div "Send for Review Export Request changes Hub" at bounding box center [745, 102] width 1298 height 30
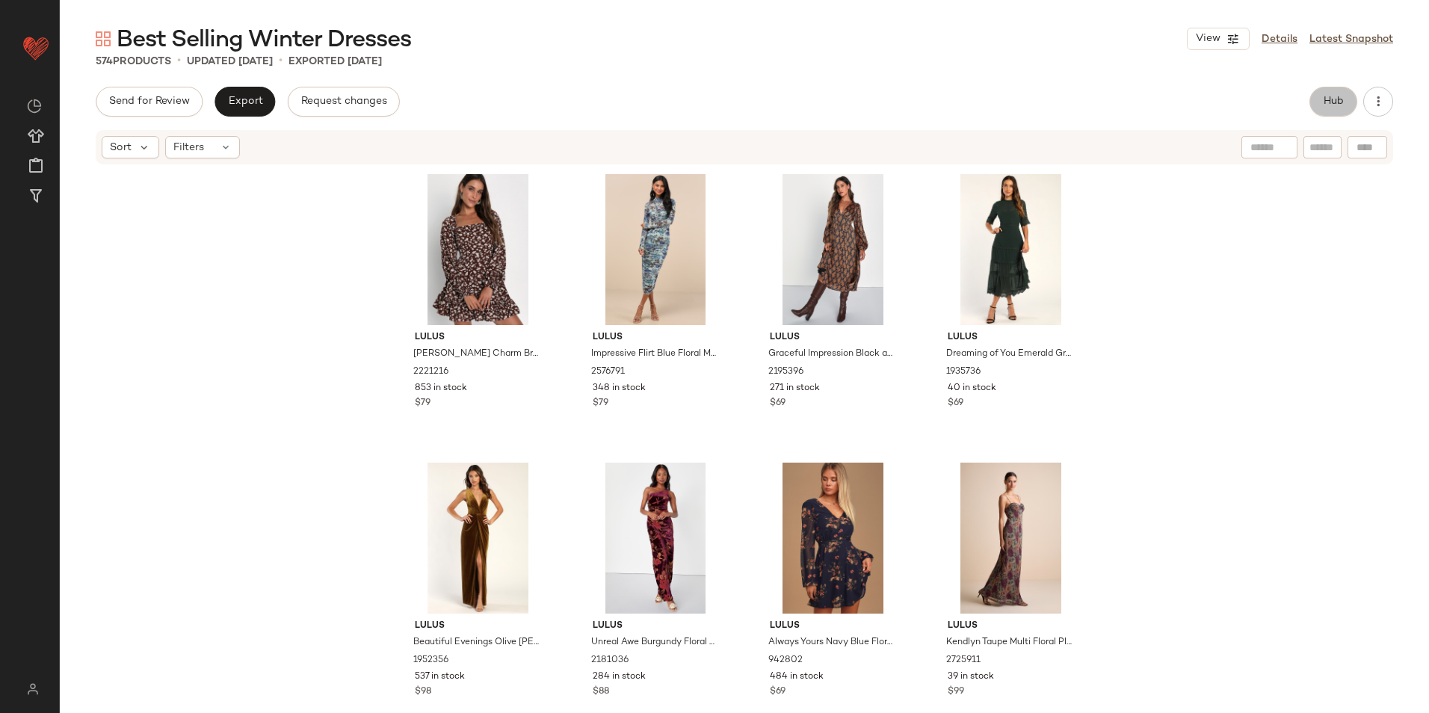
click at [1326, 103] on span "Hub" at bounding box center [1333, 102] width 21 height 12
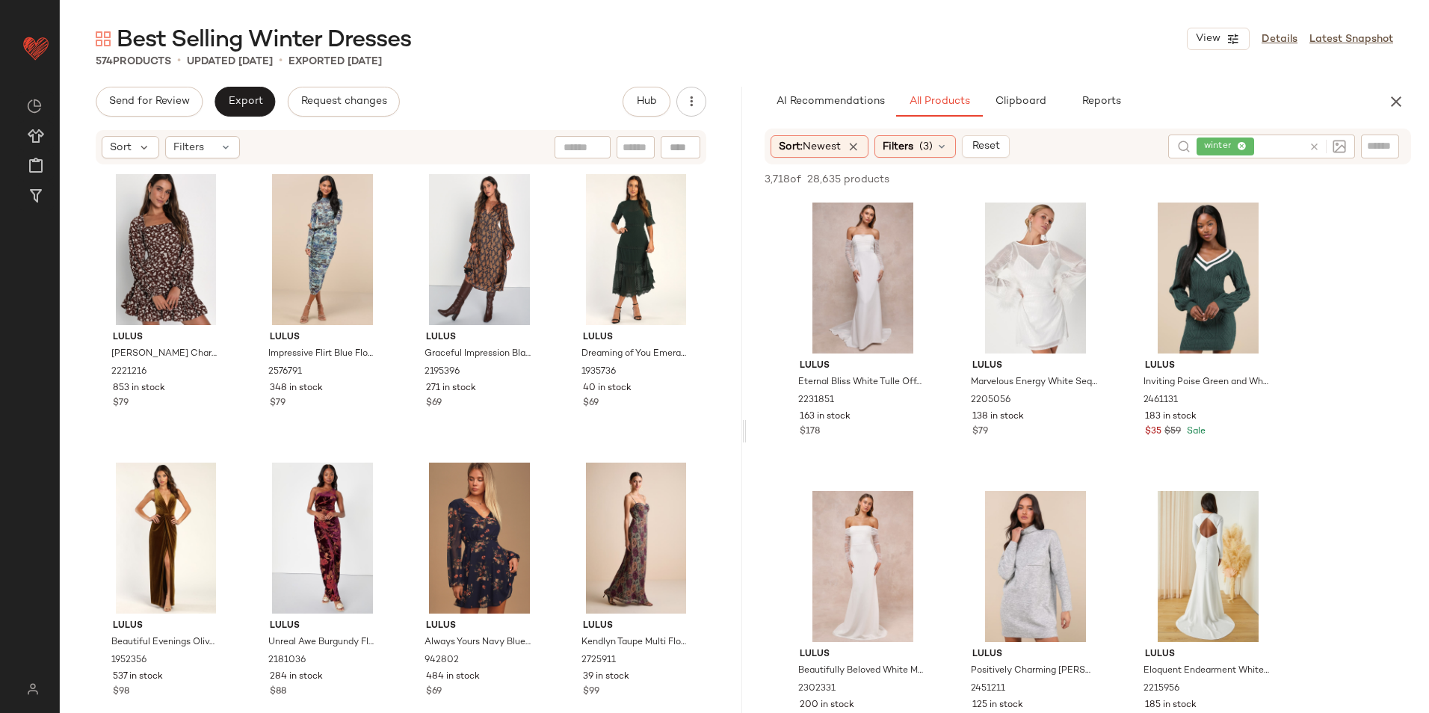
click at [1388, 96] on icon "button" at bounding box center [1397, 102] width 18 height 18
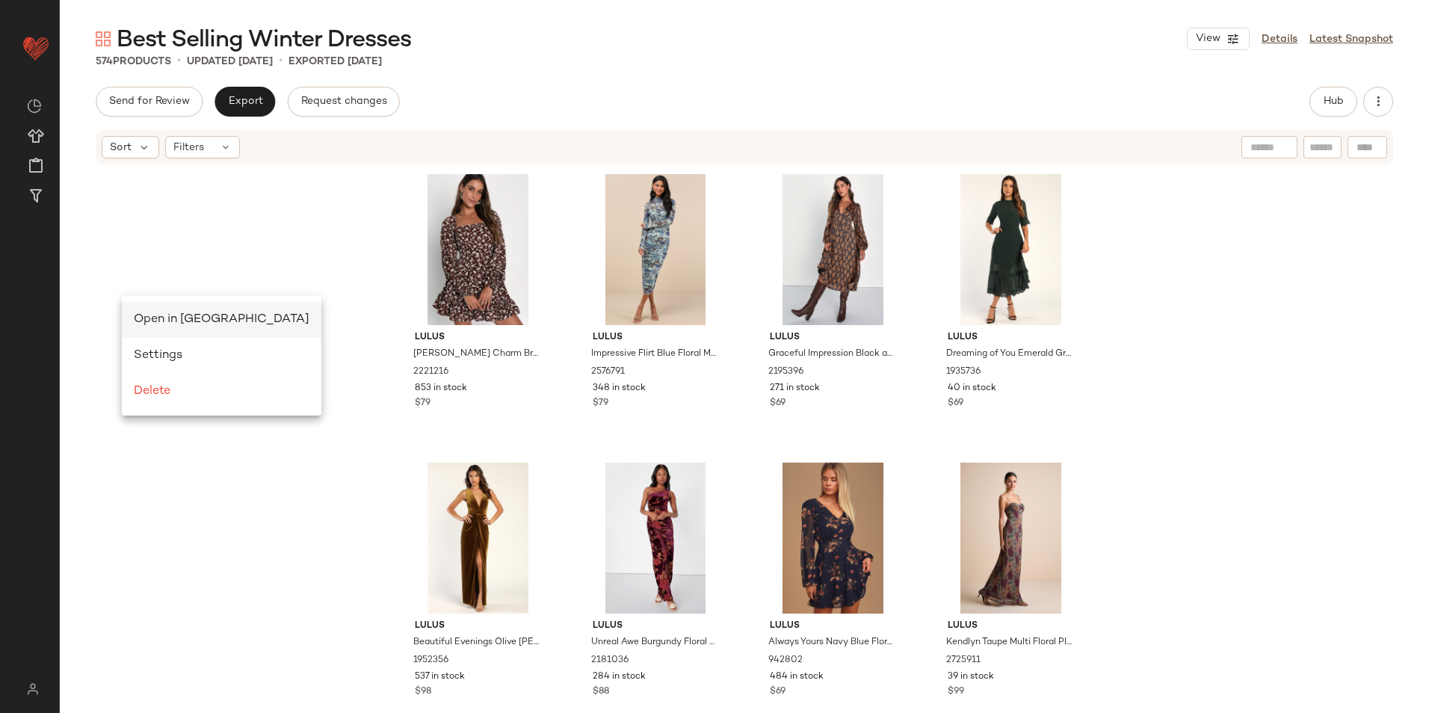
click at [156, 321] on span "Open in [GEOGRAPHIC_DATA]" at bounding box center [222, 319] width 176 height 13
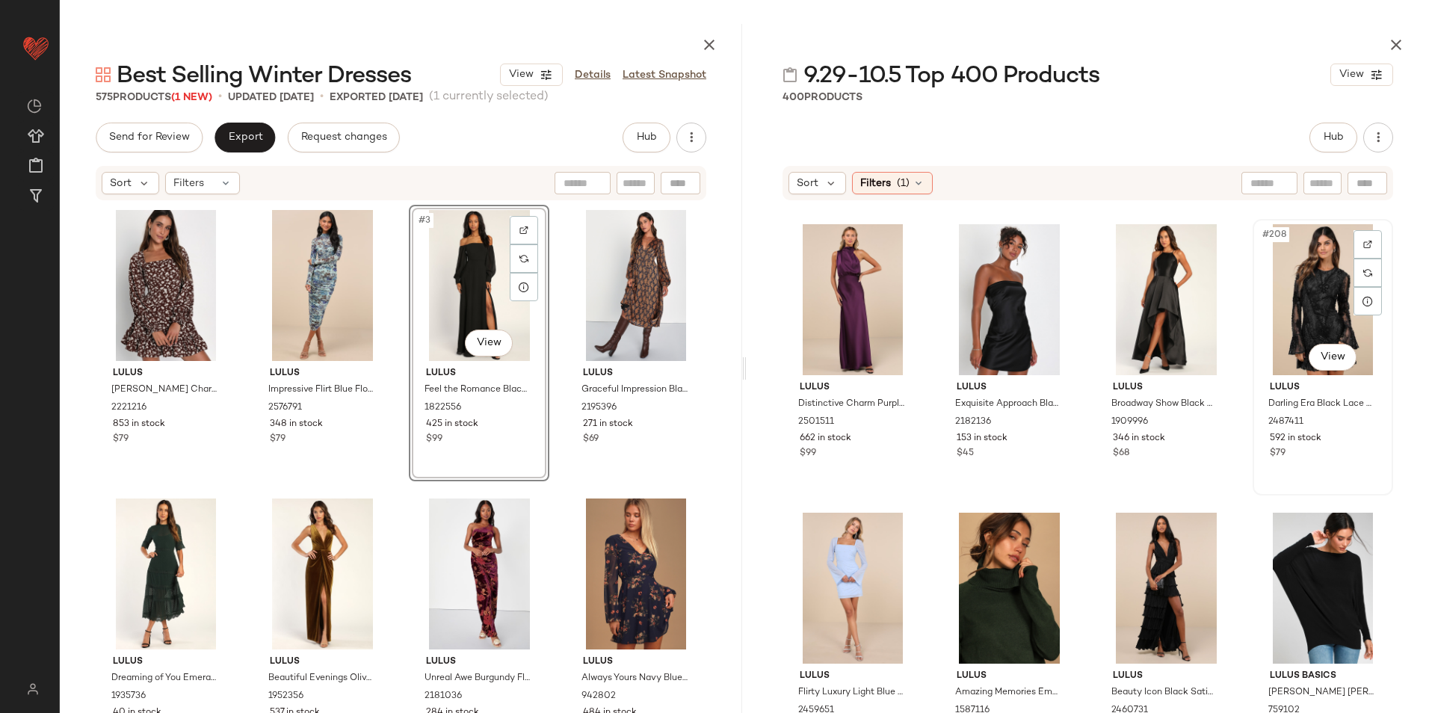
scroll to position [14714, 0]
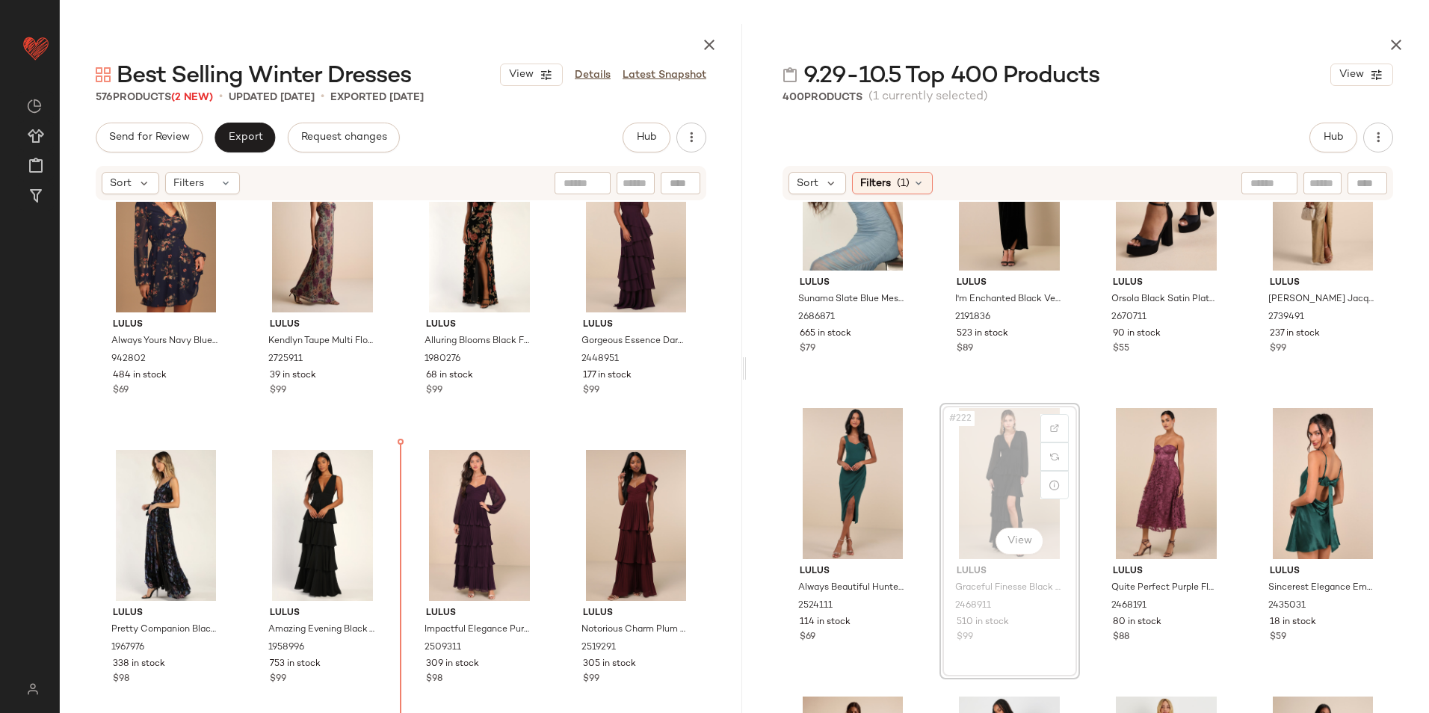
scroll to position [694, 0]
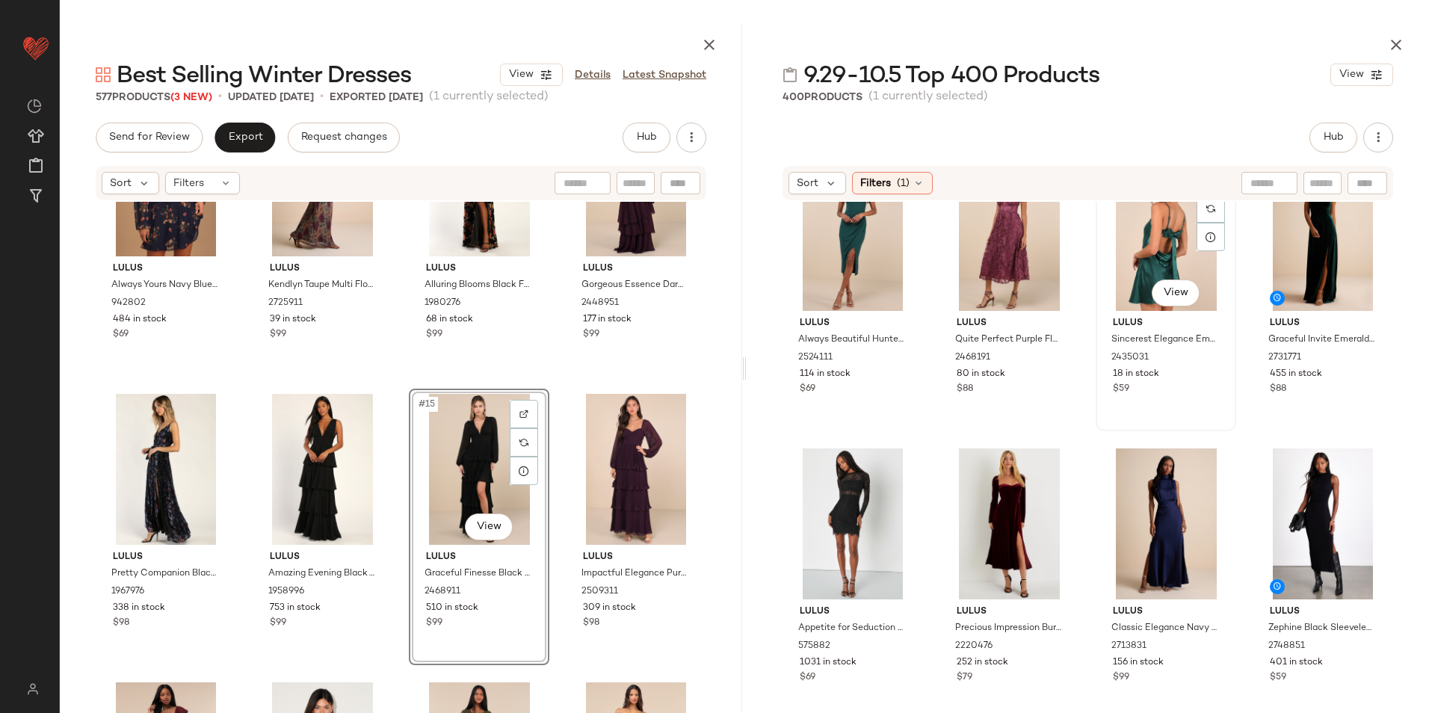
scroll to position [15985, 0]
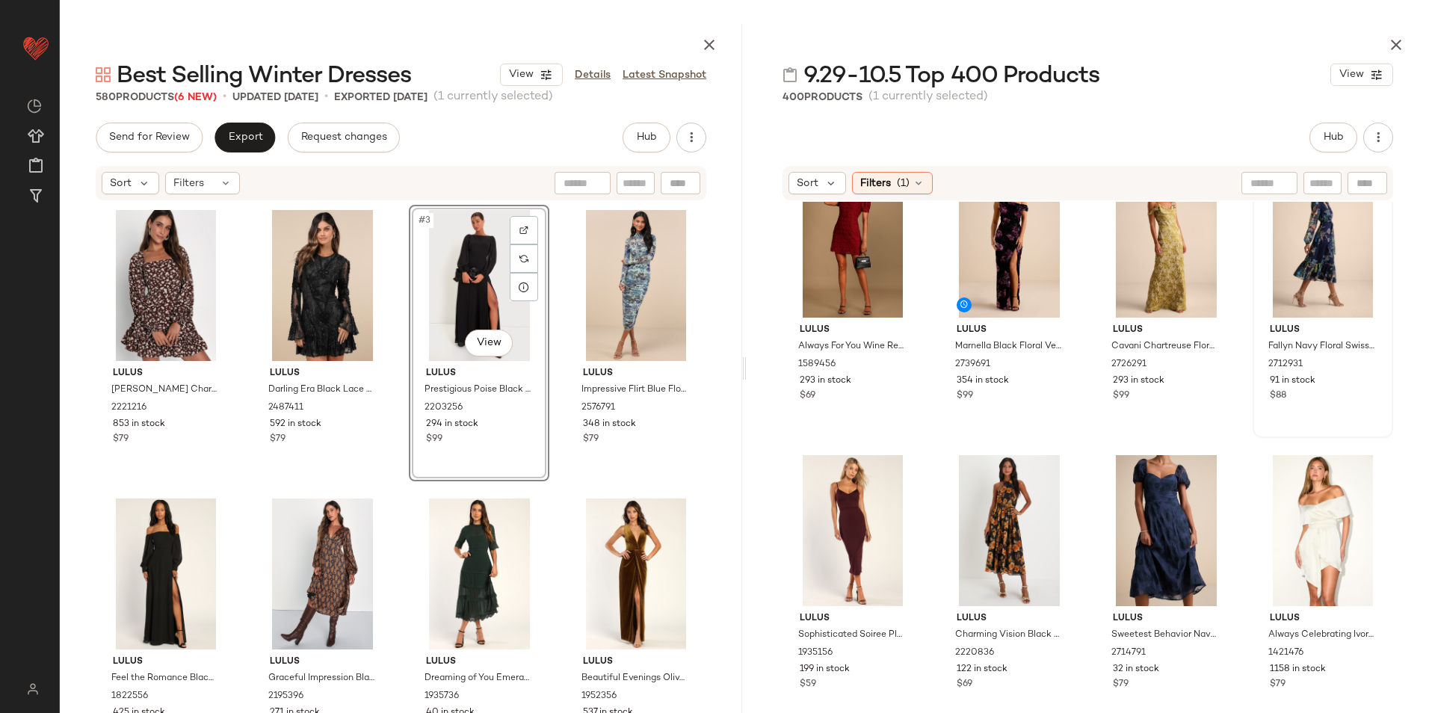
scroll to position [16658, 0]
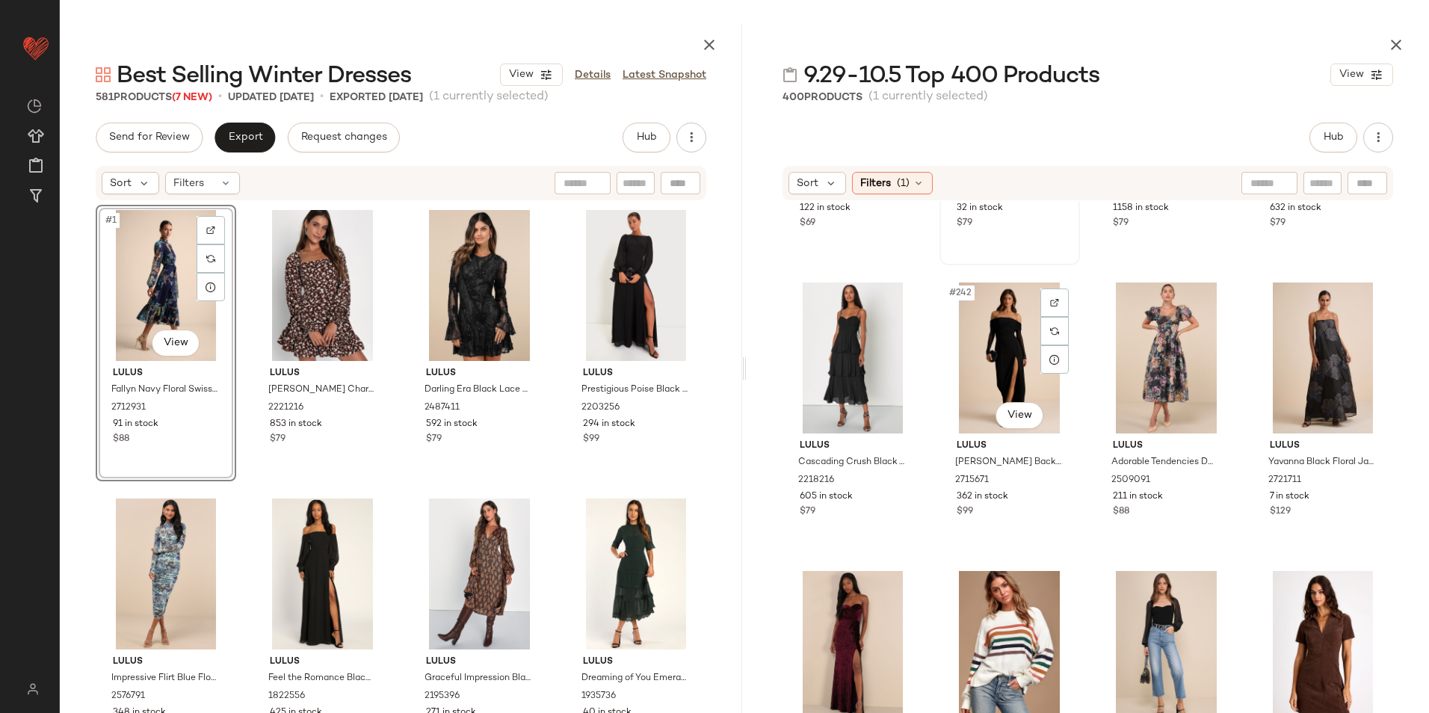
scroll to position [17256, 0]
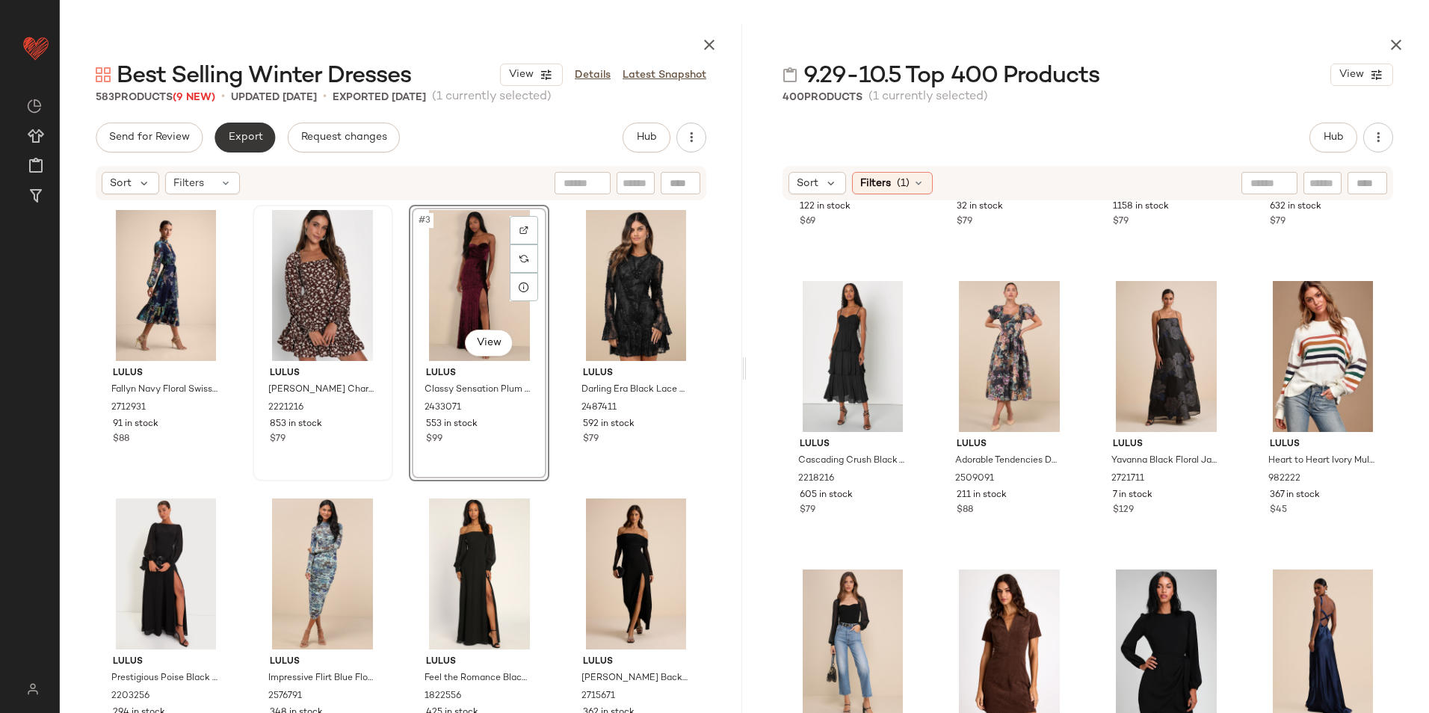
click at [244, 141] on span "Export" at bounding box center [244, 138] width 35 height 12
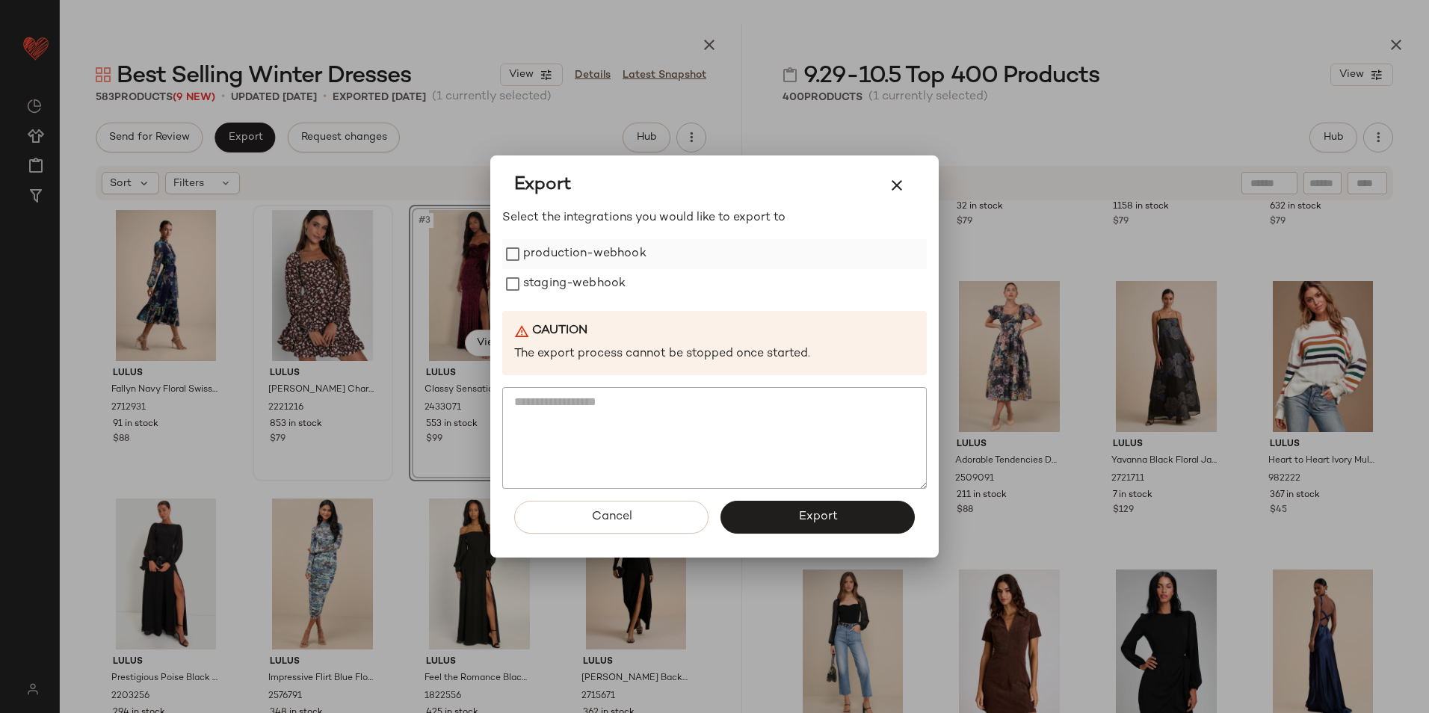
click at [576, 259] on label "production-webhook" at bounding box center [584, 254] width 123 height 30
click at [564, 295] on label "staging-webhook" at bounding box center [574, 284] width 102 height 30
click at [763, 532] on button "Export" at bounding box center [818, 517] width 194 height 33
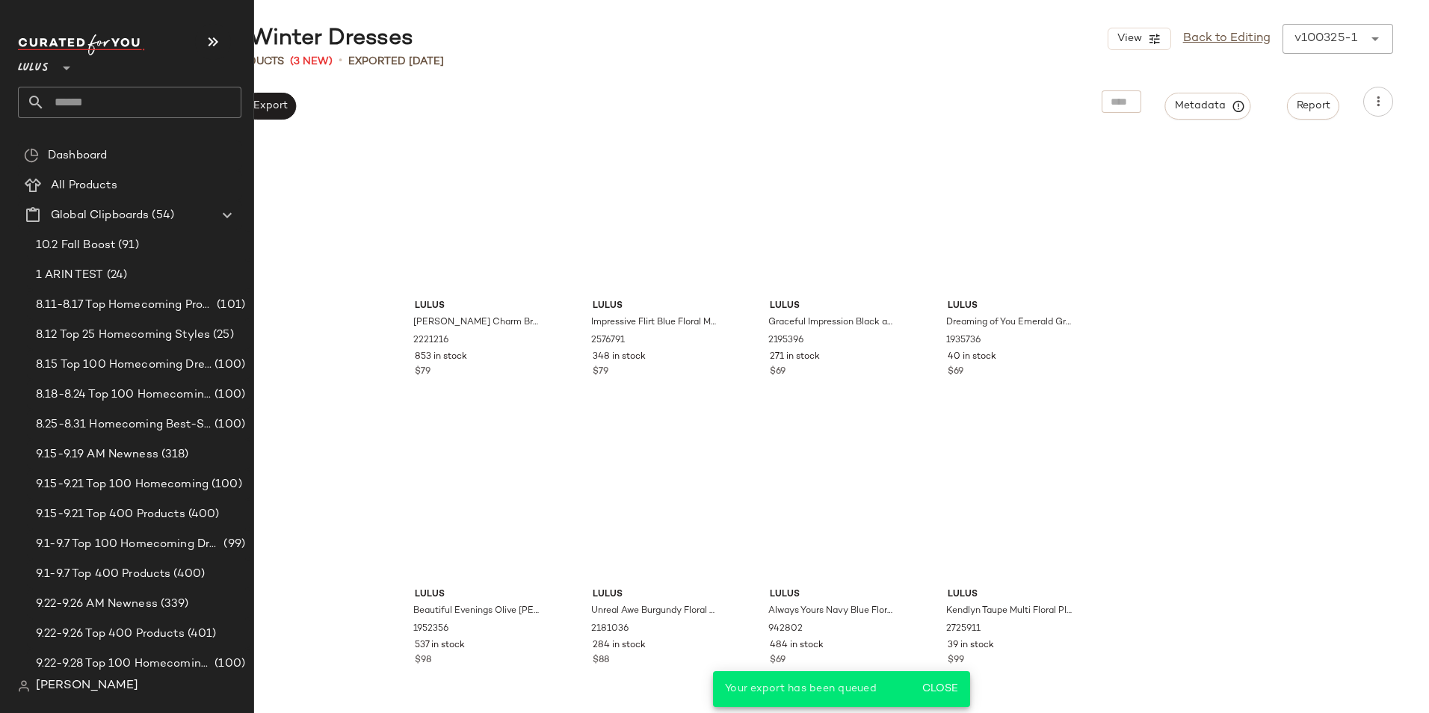
click at [90, 101] on input "text" at bounding box center [143, 102] width 197 height 31
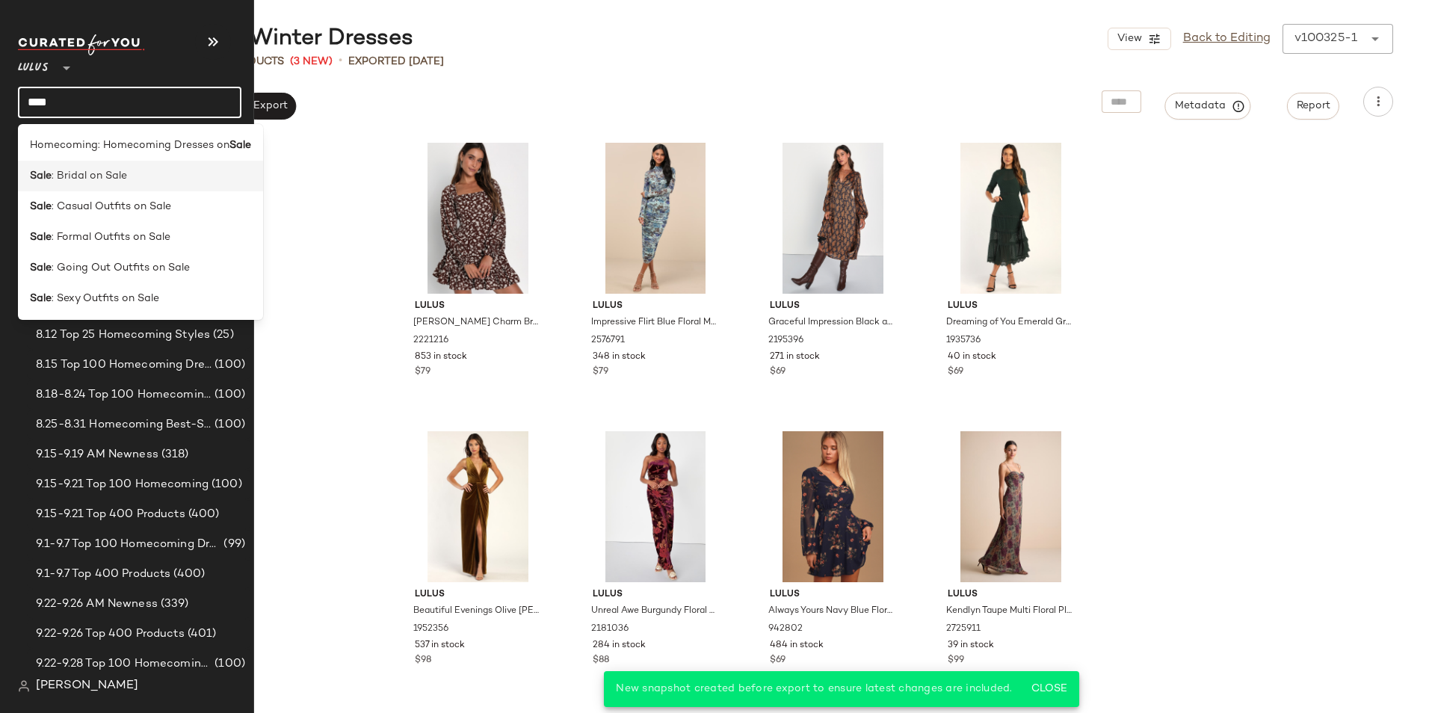
type input "****"
click at [96, 177] on span ": Bridal on Sale" at bounding box center [90, 176] width 76 height 16
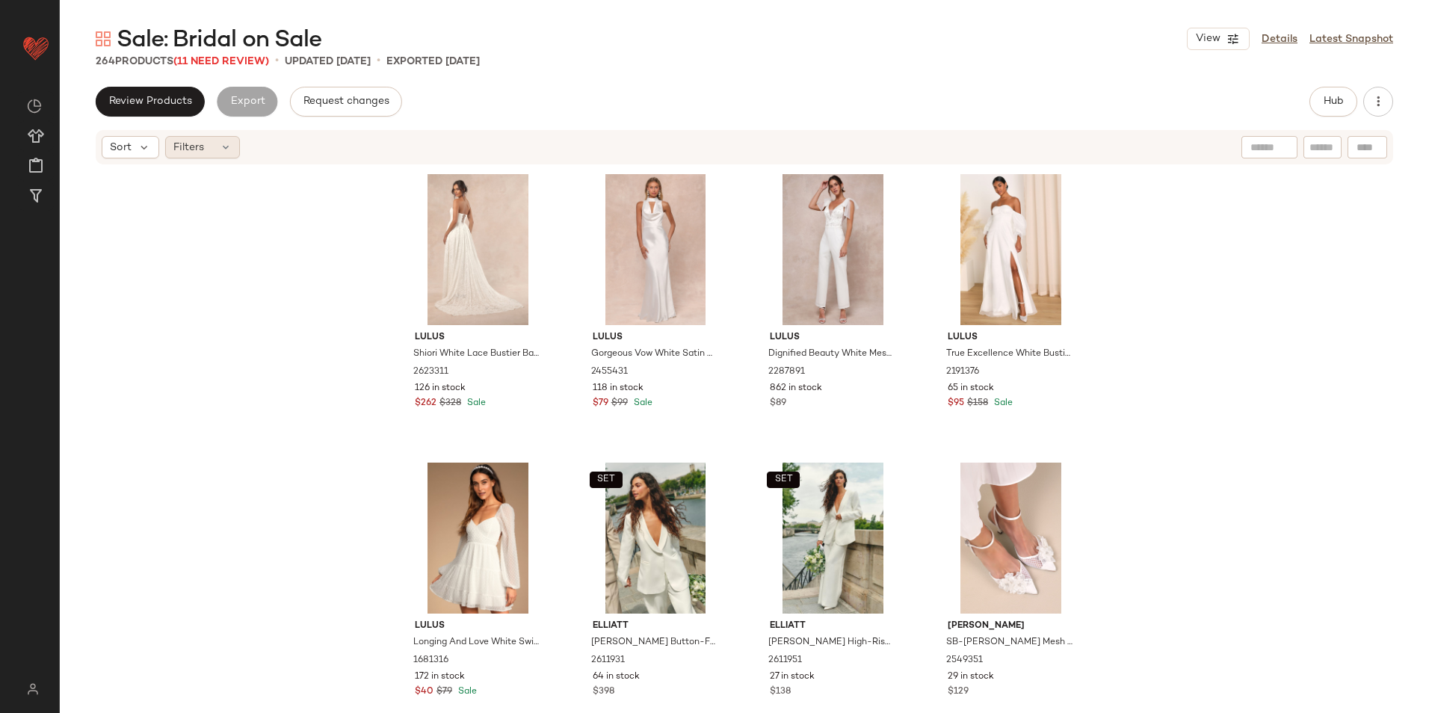
click at [210, 144] on div "Filters" at bounding box center [202, 147] width 75 height 22
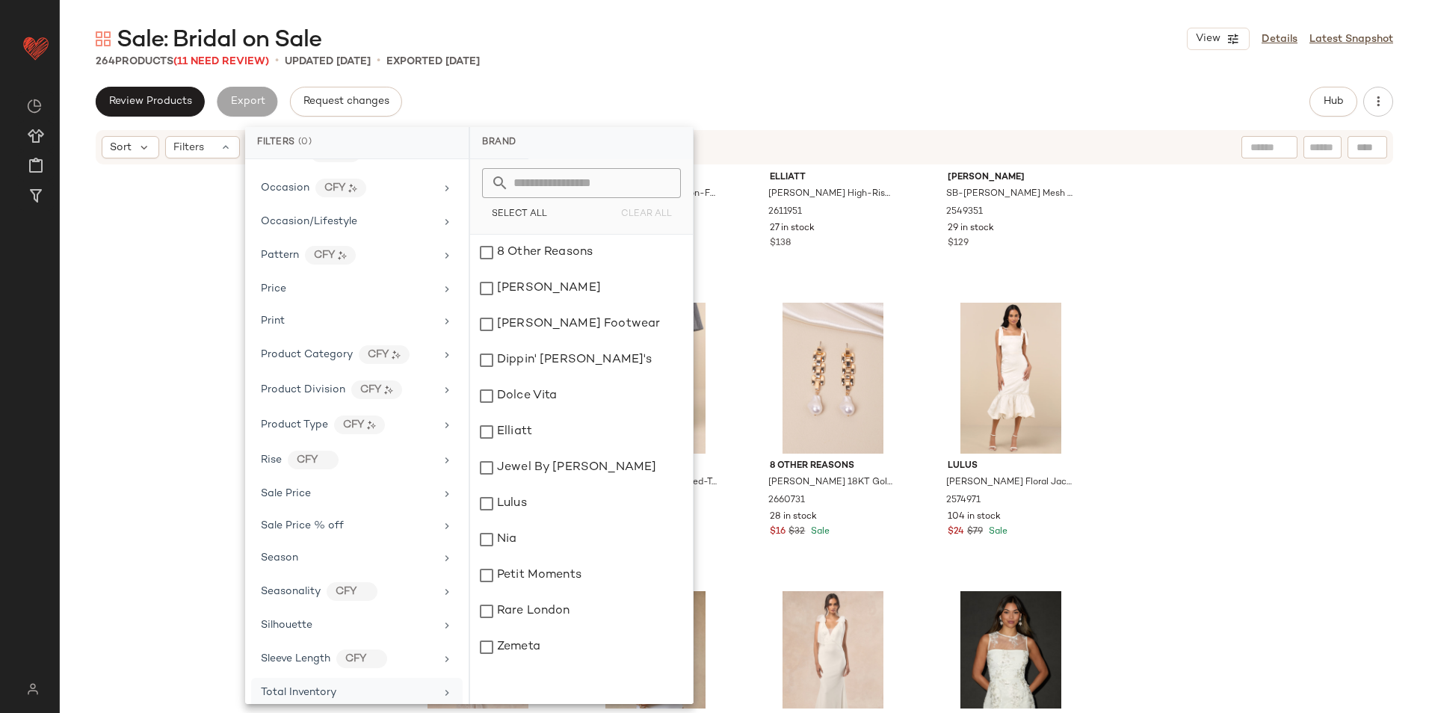
scroll to position [842, 0]
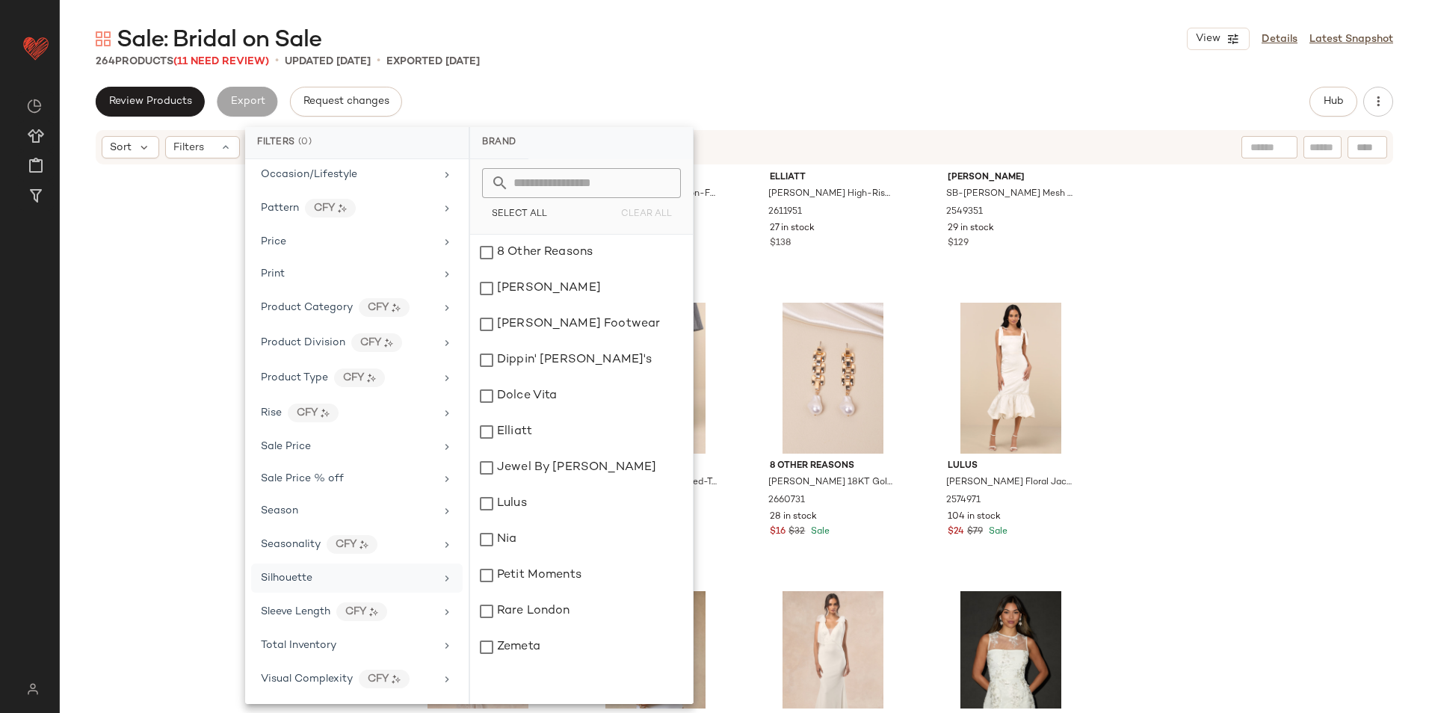
click at [294, 642] on span "Total Inventory" at bounding box center [299, 645] width 76 height 11
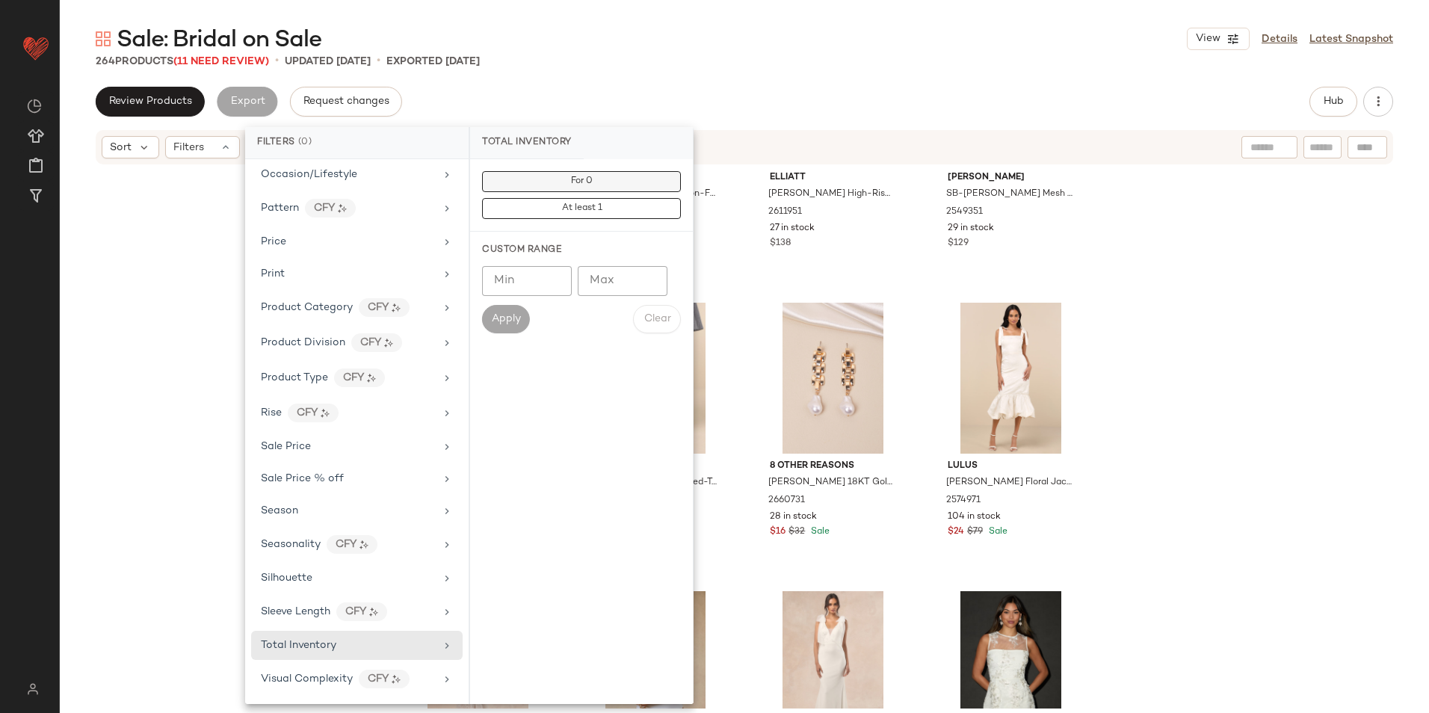
click at [597, 176] on button "For 0" at bounding box center [581, 181] width 199 height 21
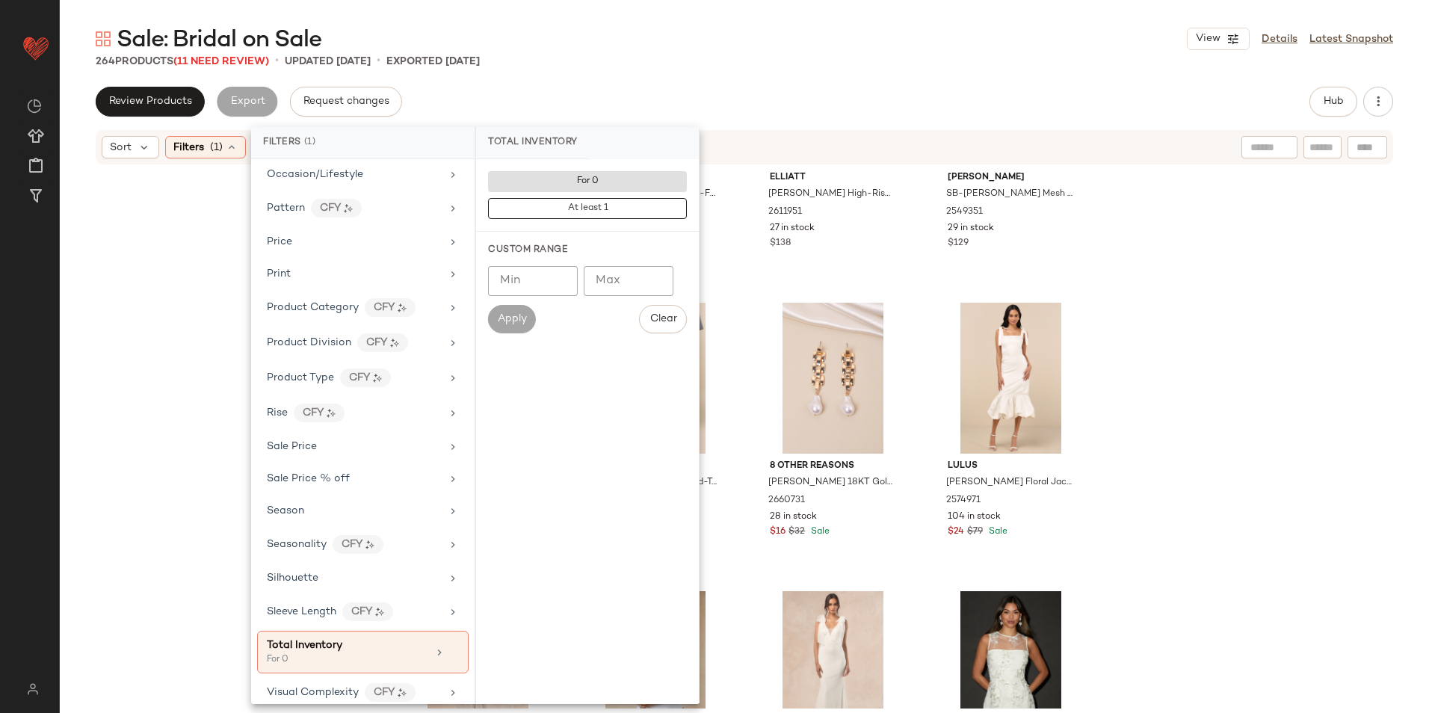
drag, startPoint x: 666, startPoint y: 66, endPoint x: 674, endPoint y: 61, distance: 9.1
click at [668, 64] on div "264 Products (11 Need Review) • updated [DATE] • Exported [DATE]" at bounding box center [745, 61] width 1370 height 15
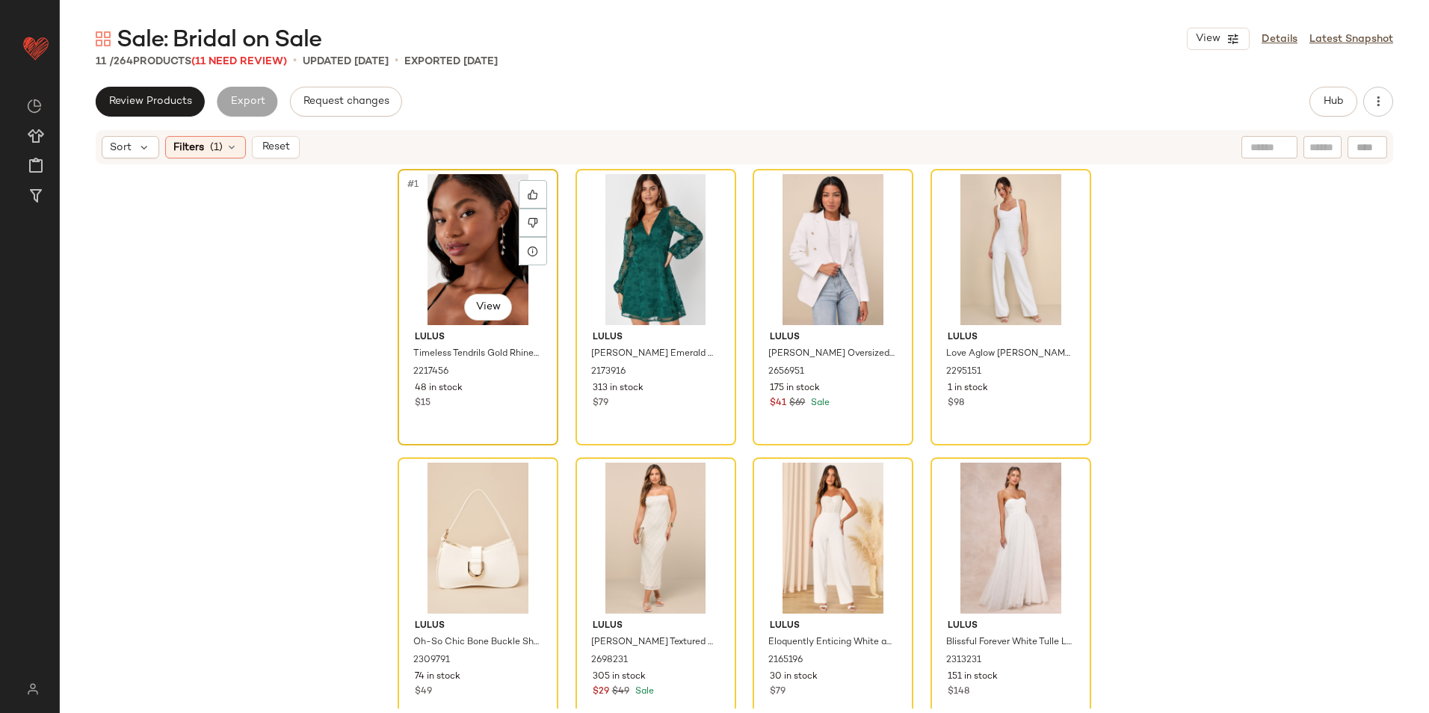
click at [445, 233] on div "#1 View" at bounding box center [478, 249] width 150 height 151
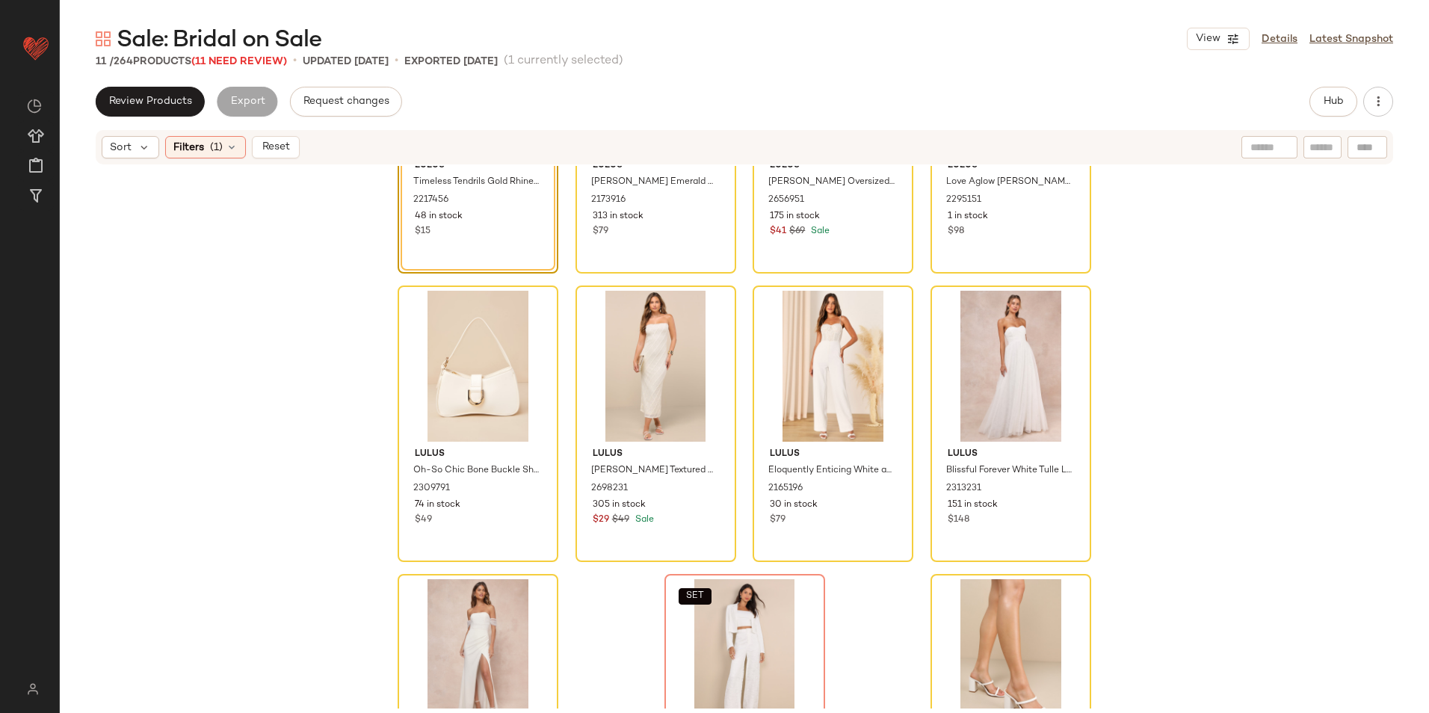
scroll to position [314, 0]
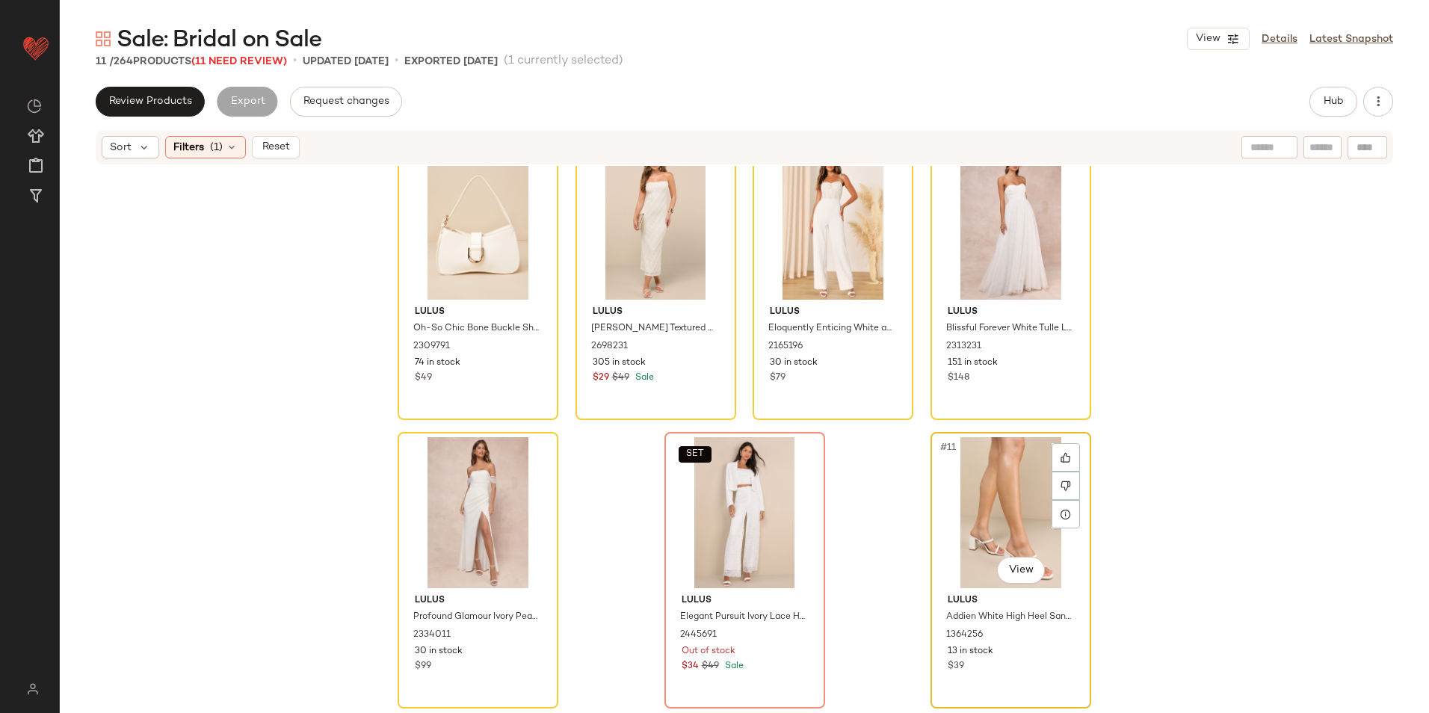
click at [1006, 541] on div "#11 View" at bounding box center [1011, 512] width 150 height 151
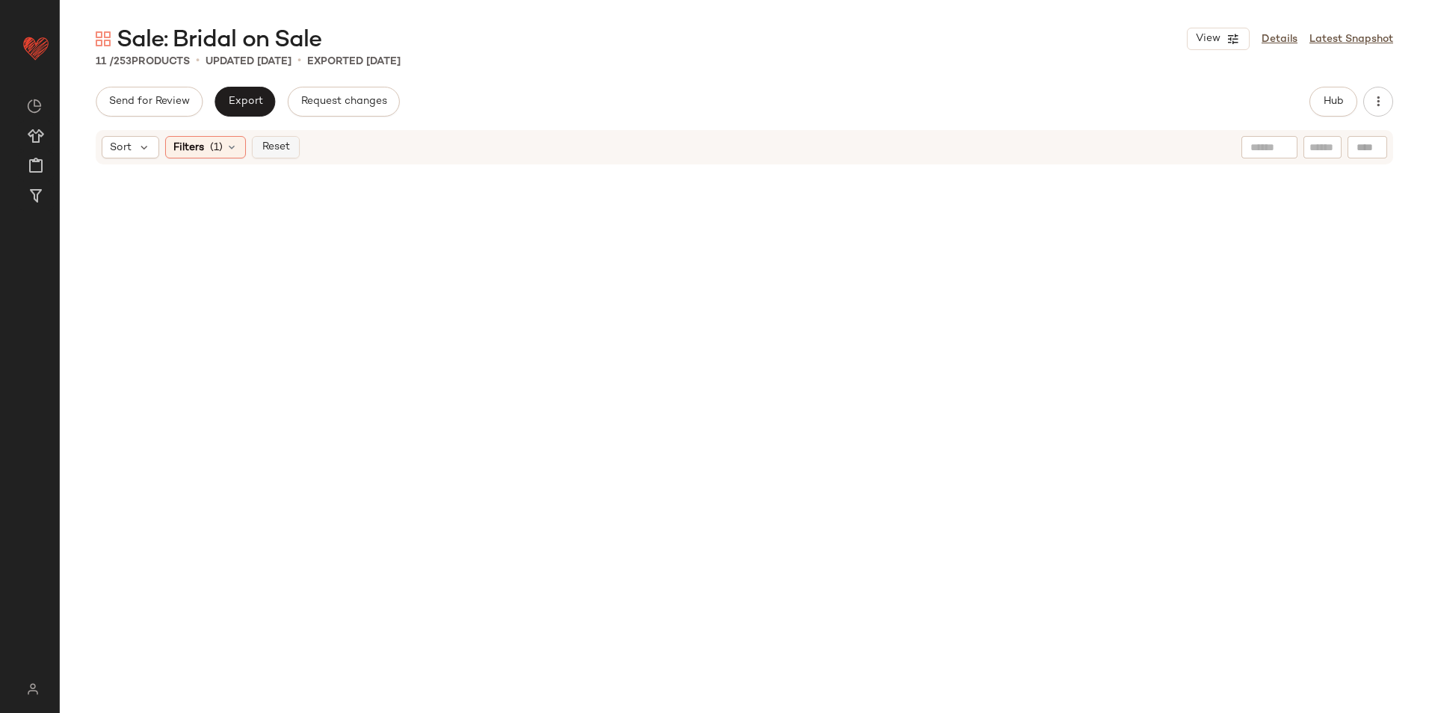
click at [281, 146] on span "Reset" at bounding box center [275, 147] width 28 height 12
click at [629, 114] on div "Send for Review Export Request changes Hub" at bounding box center [745, 102] width 1298 height 30
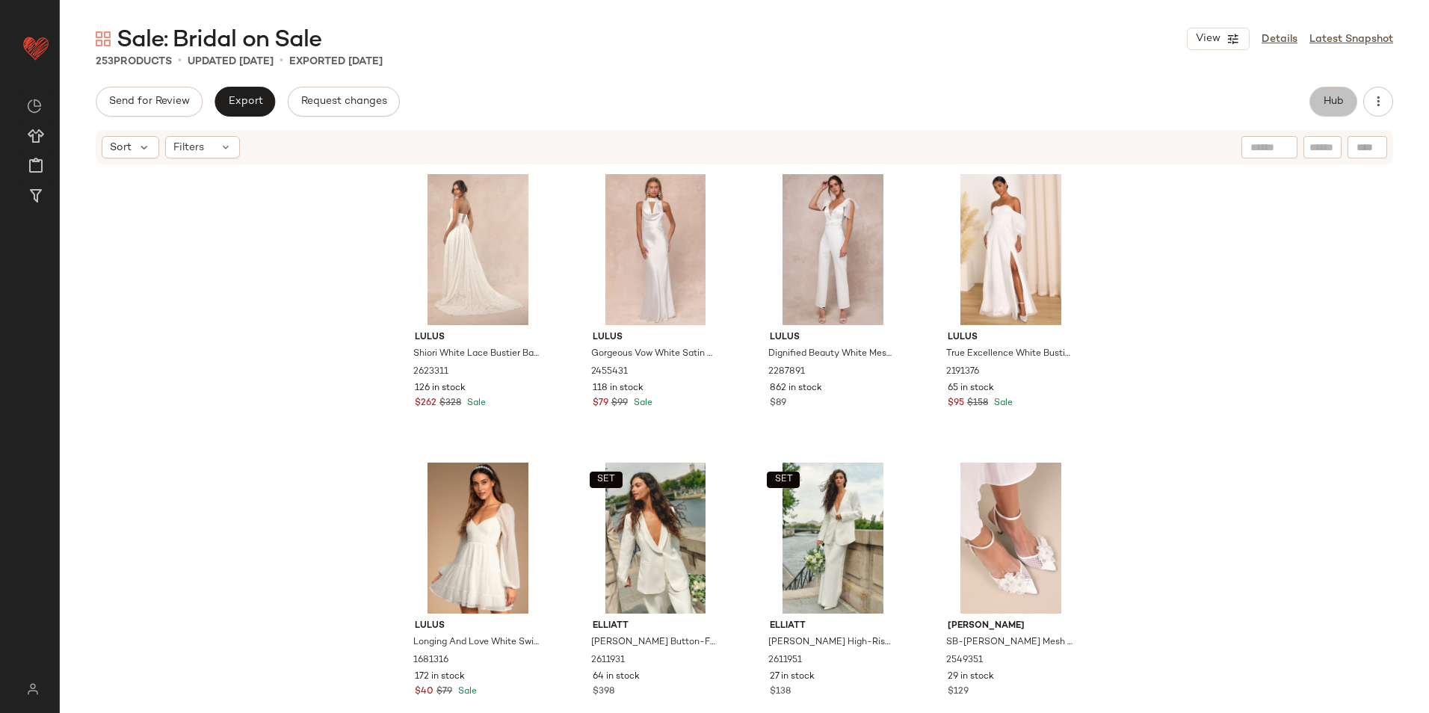
click at [1326, 96] on button "Hub" at bounding box center [1334, 102] width 48 height 30
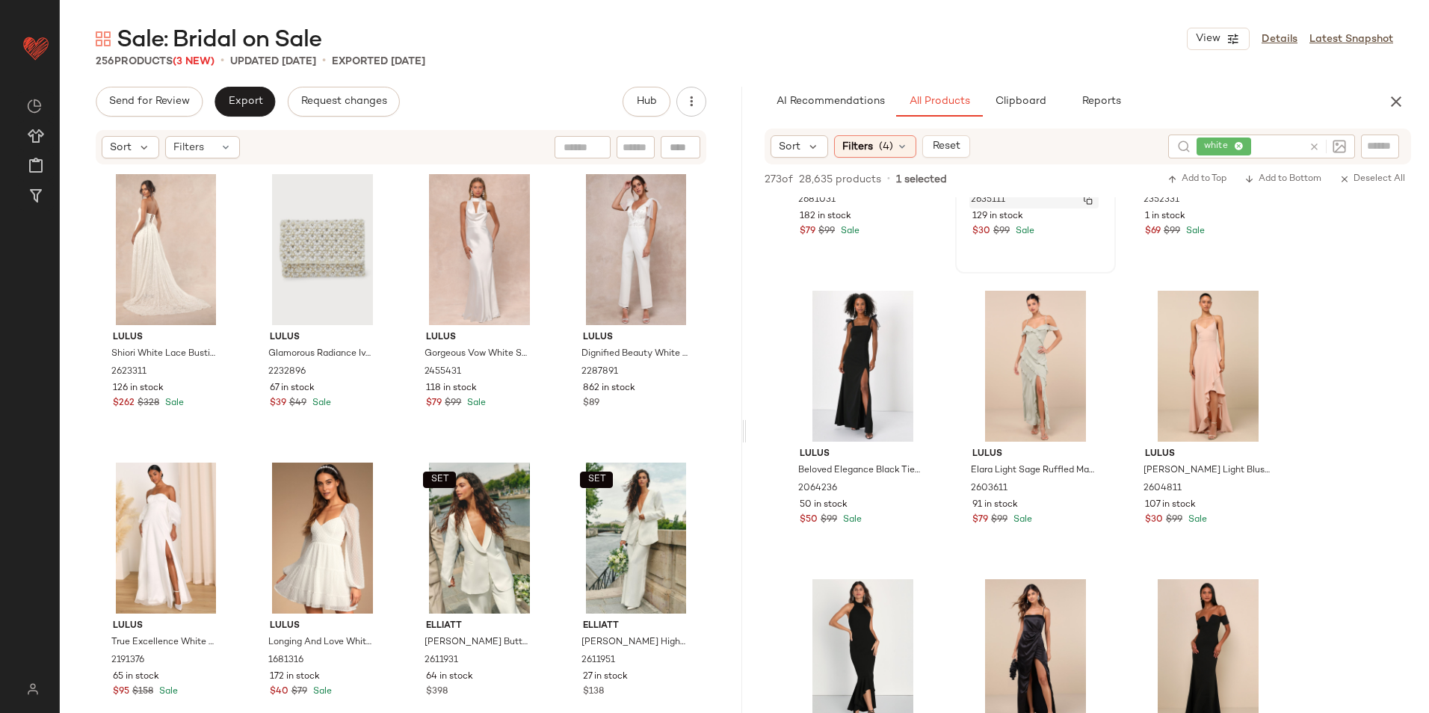
scroll to position [4037, 0]
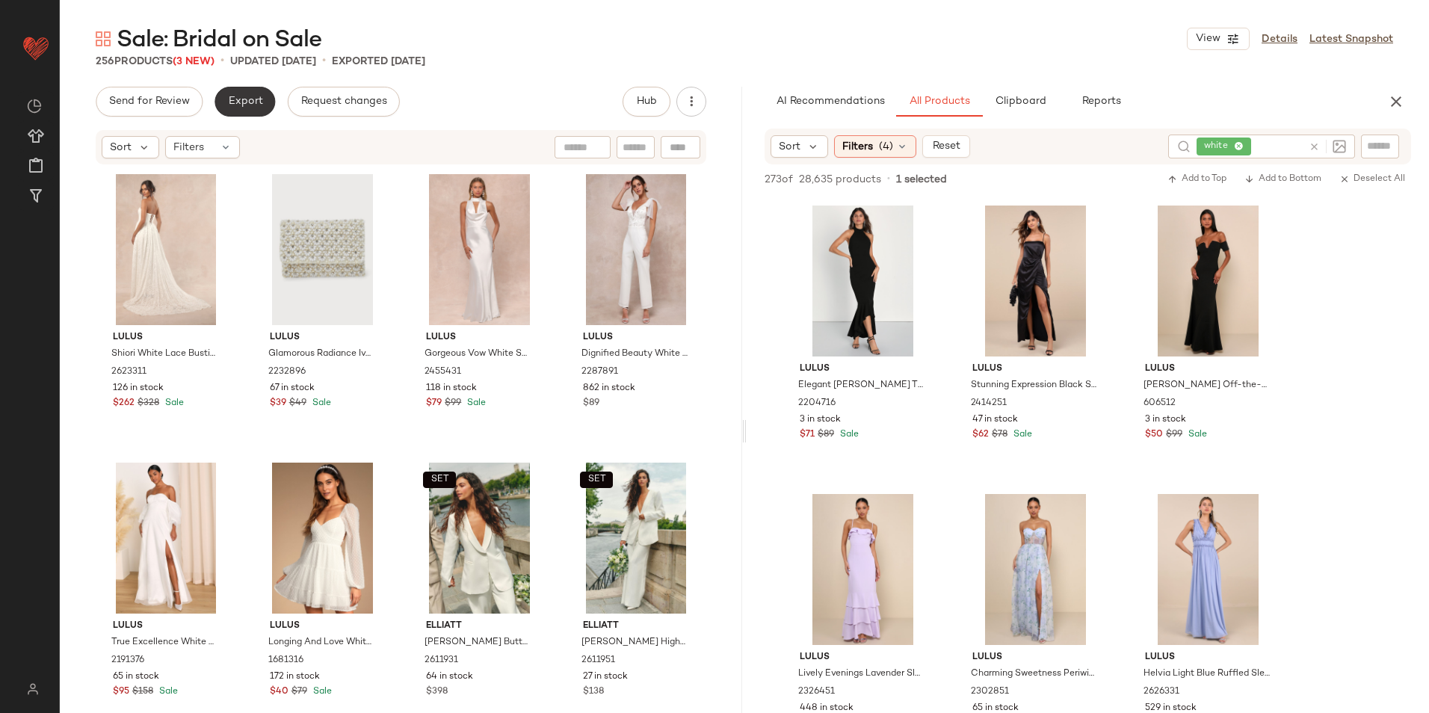
click at [245, 91] on button "Export" at bounding box center [245, 102] width 61 height 30
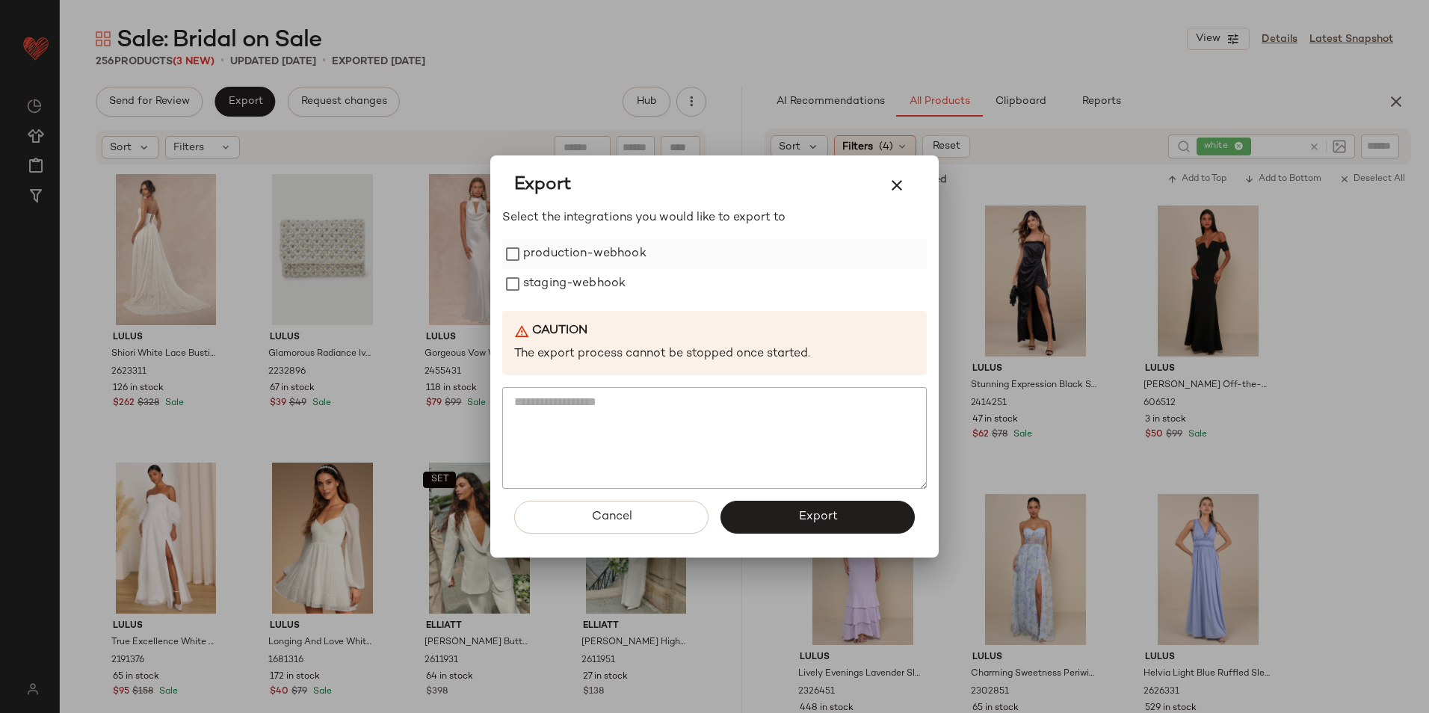
drag, startPoint x: 580, startPoint y: 255, endPoint x: 579, endPoint y: 264, distance: 9.0
click at [580, 256] on label "production-webhook" at bounding box center [584, 254] width 123 height 30
drag, startPoint x: 576, startPoint y: 268, endPoint x: 588, endPoint y: 299, distance: 32.9
click at [576, 273] on div "production-webhook staging-webhook" at bounding box center [714, 269] width 425 height 60
click at [620, 286] on label "staging-webhook" at bounding box center [574, 284] width 102 height 30
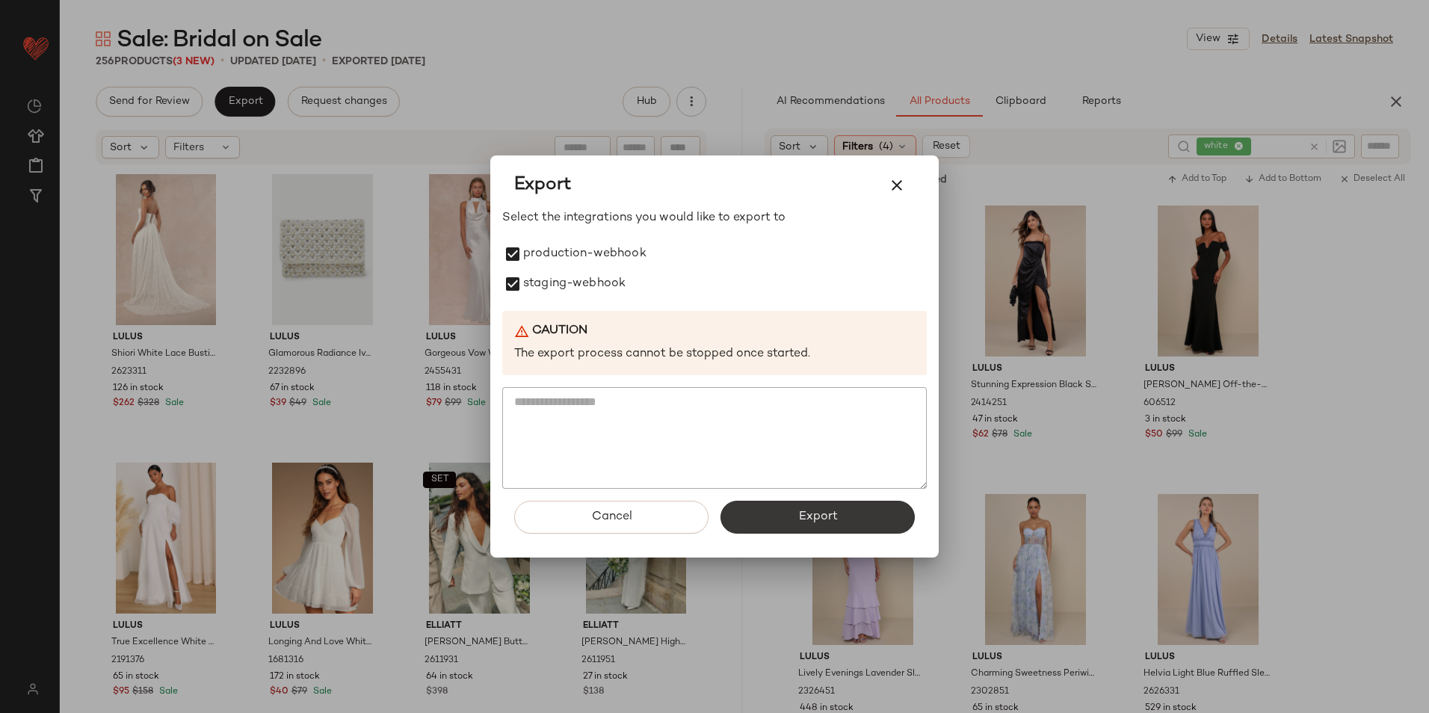
click at [798, 514] on span "Export" at bounding box center [818, 517] width 40 height 14
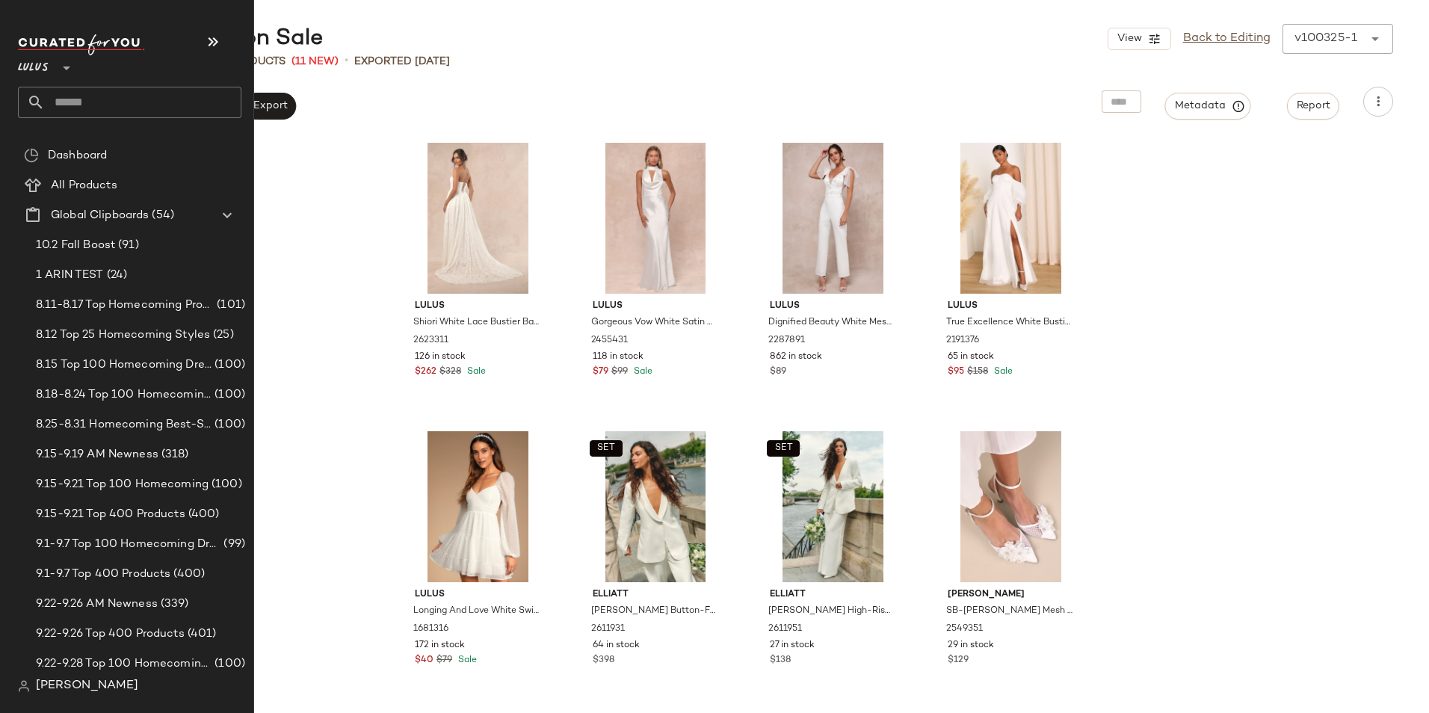
click at [120, 108] on input "text" at bounding box center [143, 102] width 197 height 31
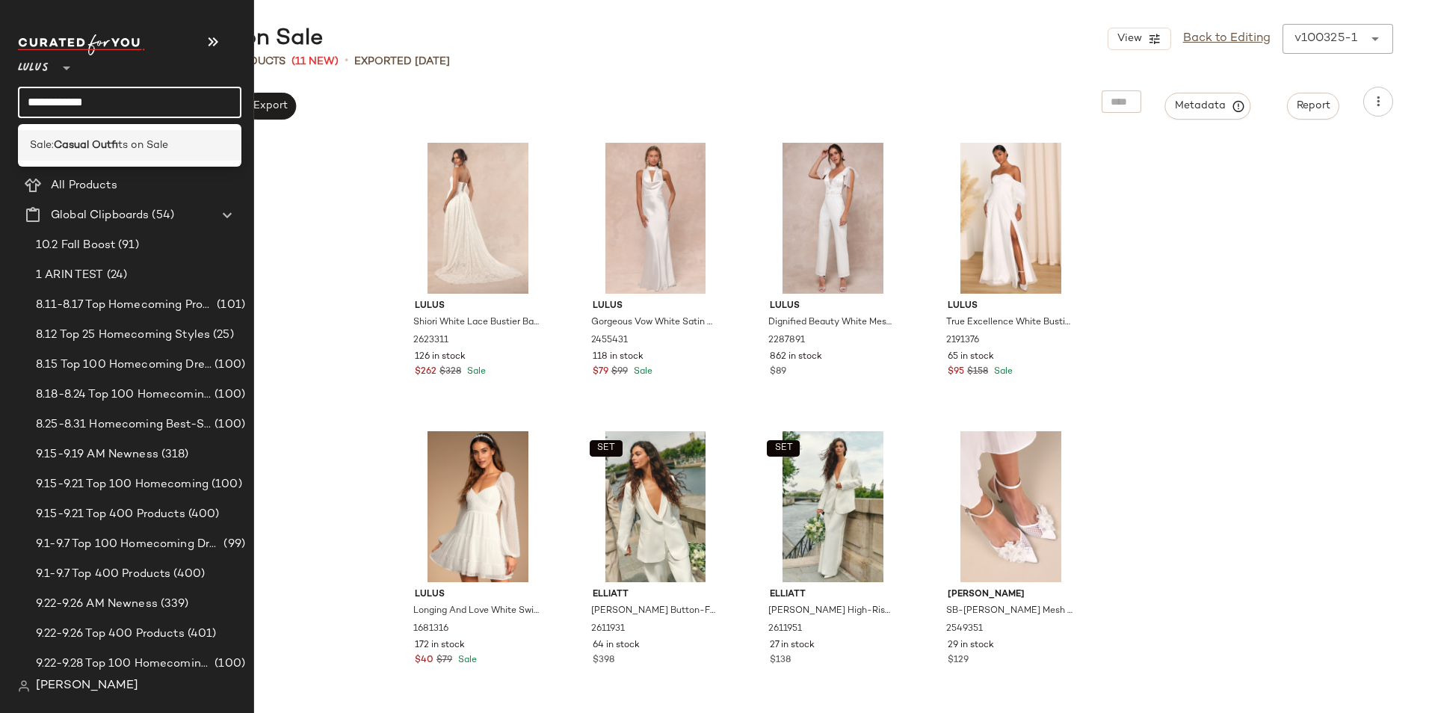
type input "**********"
click at [114, 136] on div "Sale: Casual Outfi ts on Sale" at bounding box center [130, 145] width 224 height 31
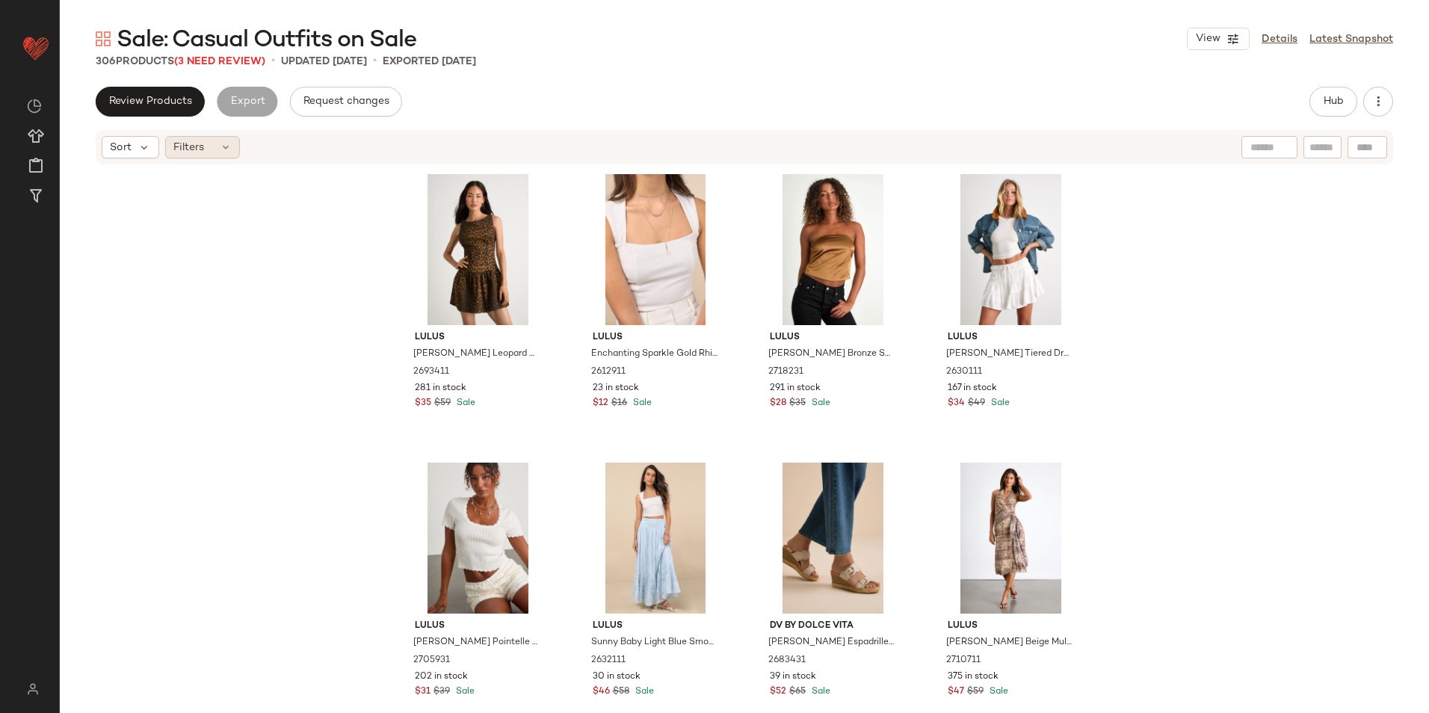
click at [224, 140] on div "Filters" at bounding box center [202, 147] width 75 height 22
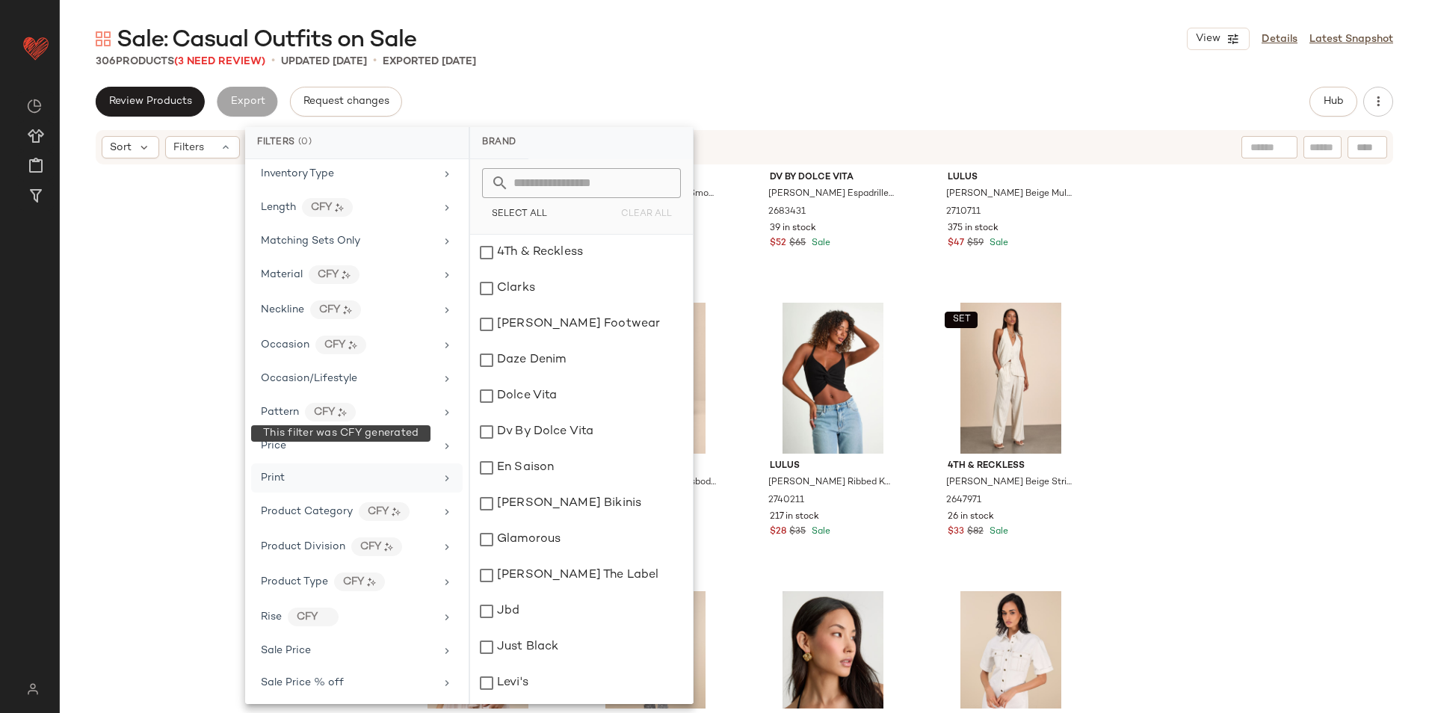
scroll to position [842, 0]
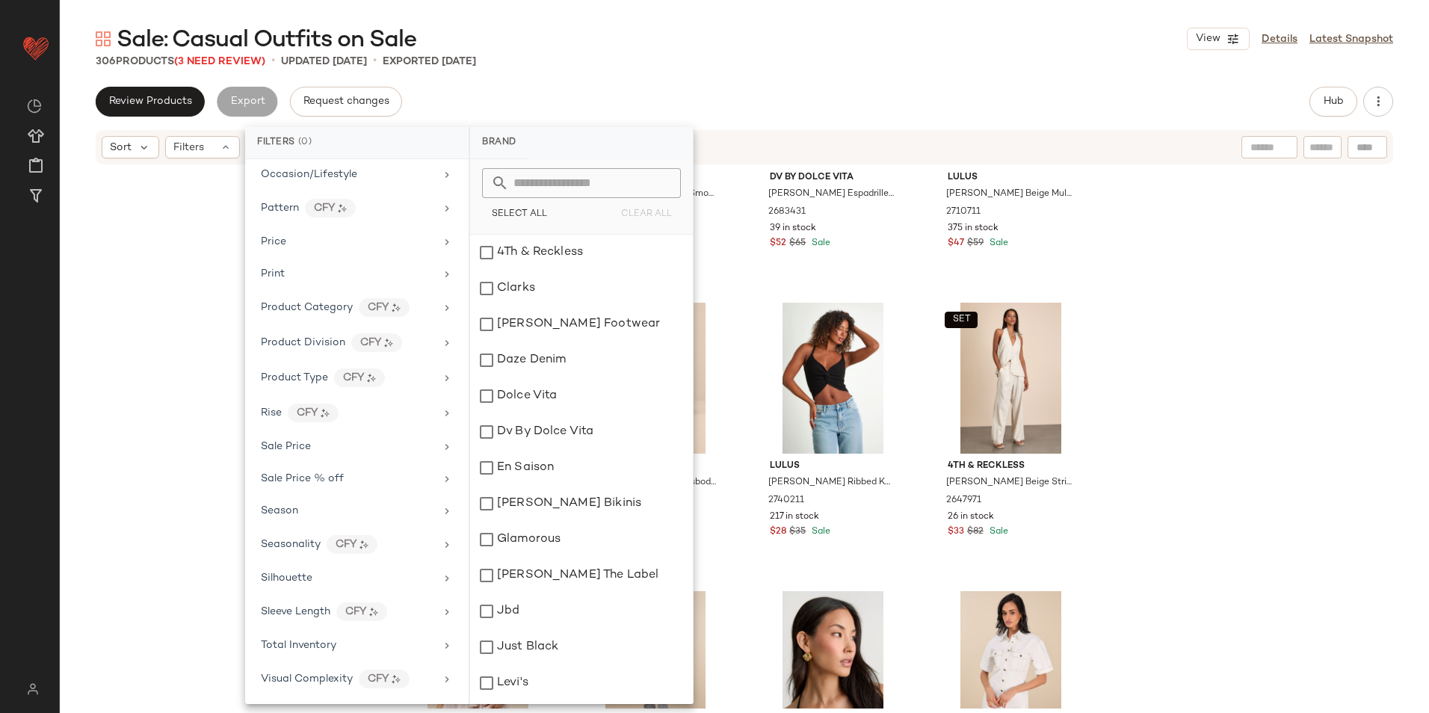
click at [838, 52] on div "Sale: Casual Outfits on Sale View Details Latest Snapshot" at bounding box center [745, 39] width 1370 height 30
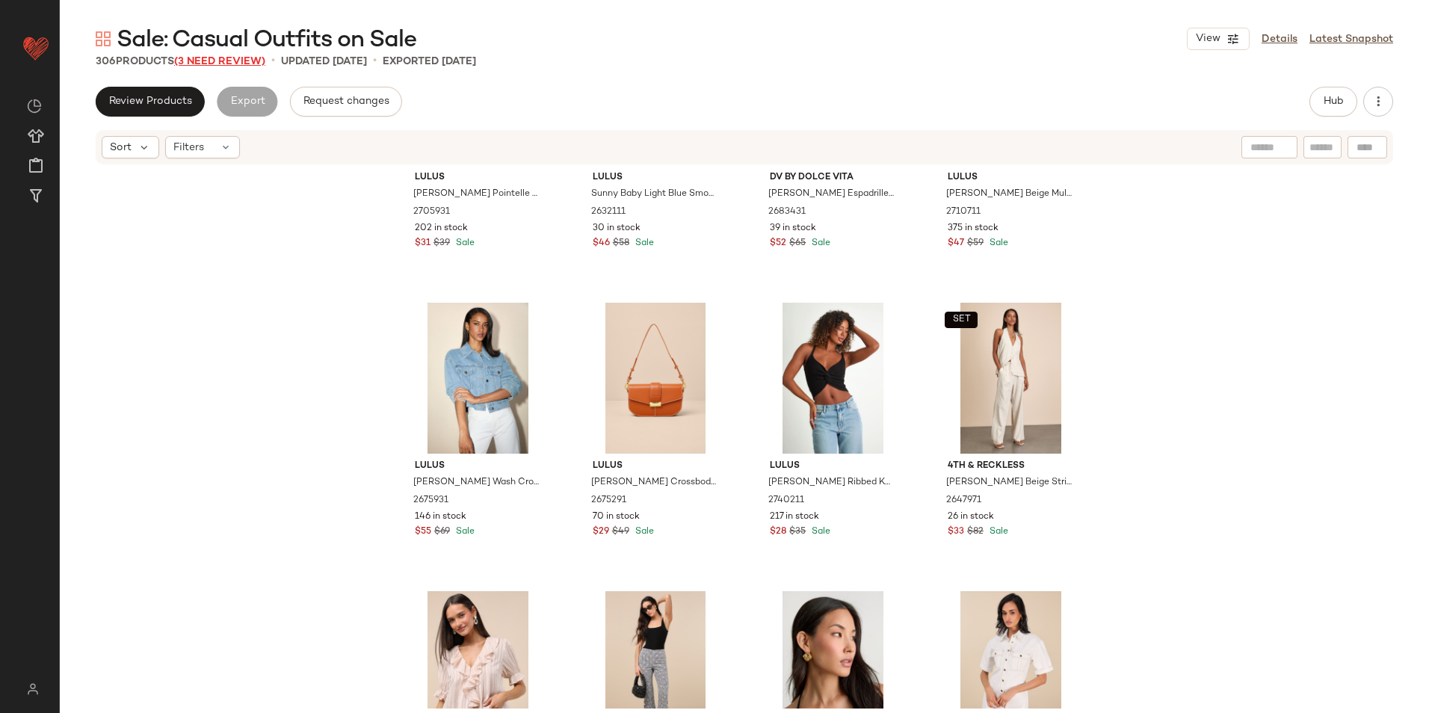
click at [233, 64] on span "(3 Need Review)" at bounding box center [219, 61] width 91 height 11
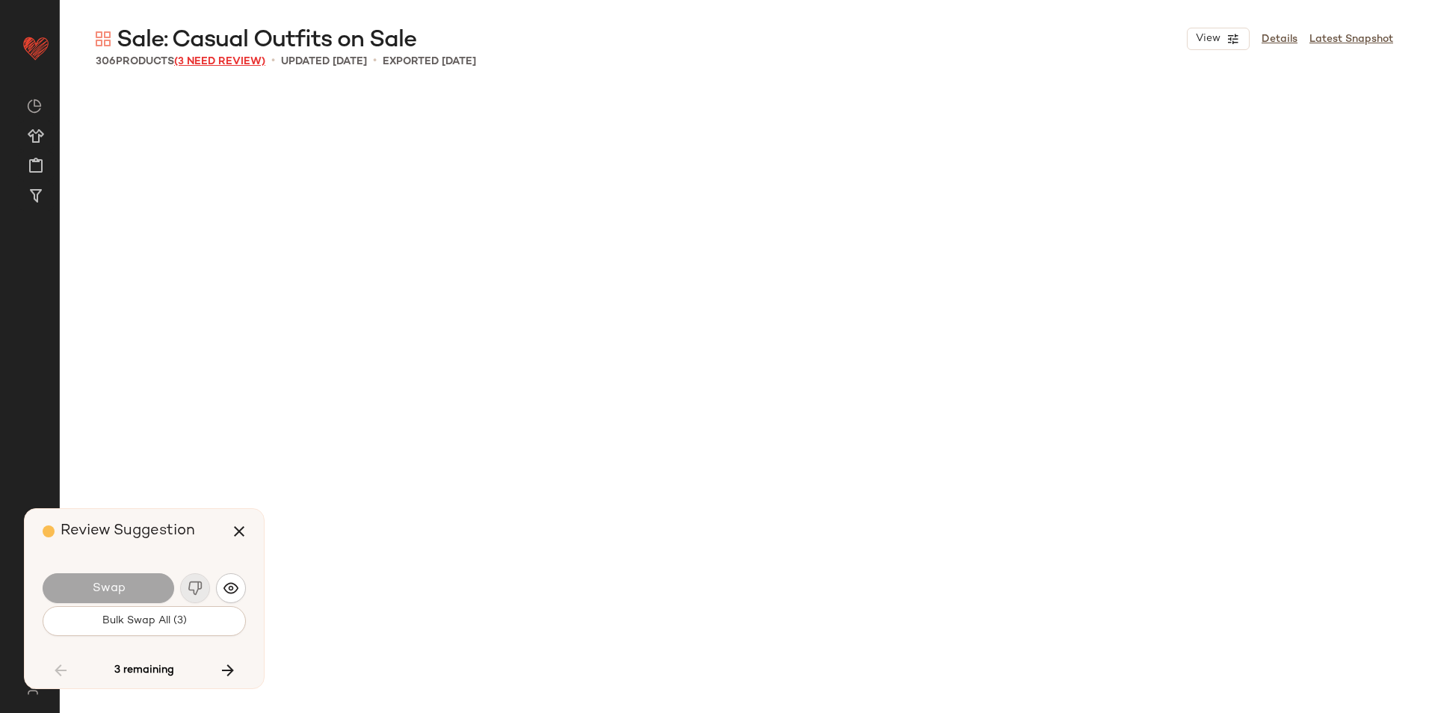
scroll to position [16738, 0]
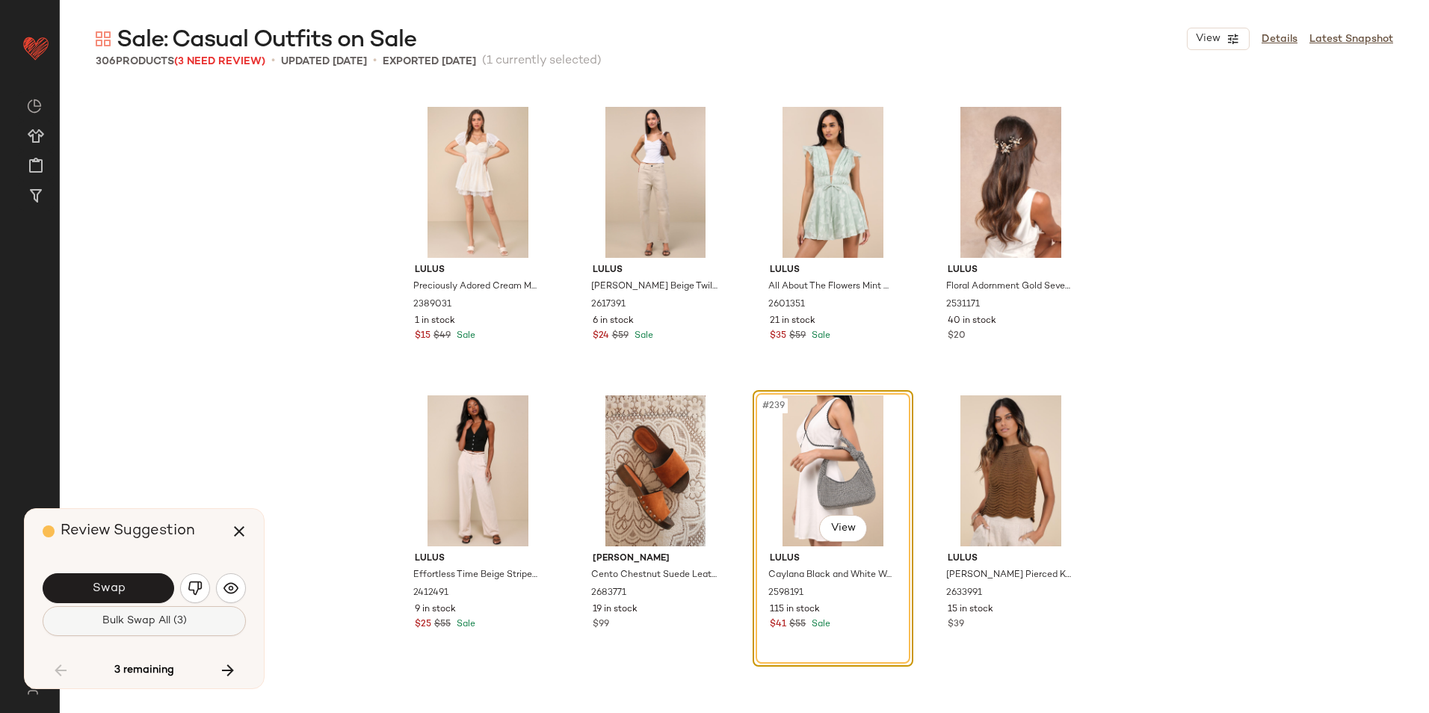
click at [173, 618] on span "Bulk Swap All (3)" at bounding box center [144, 621] width 85 height 12
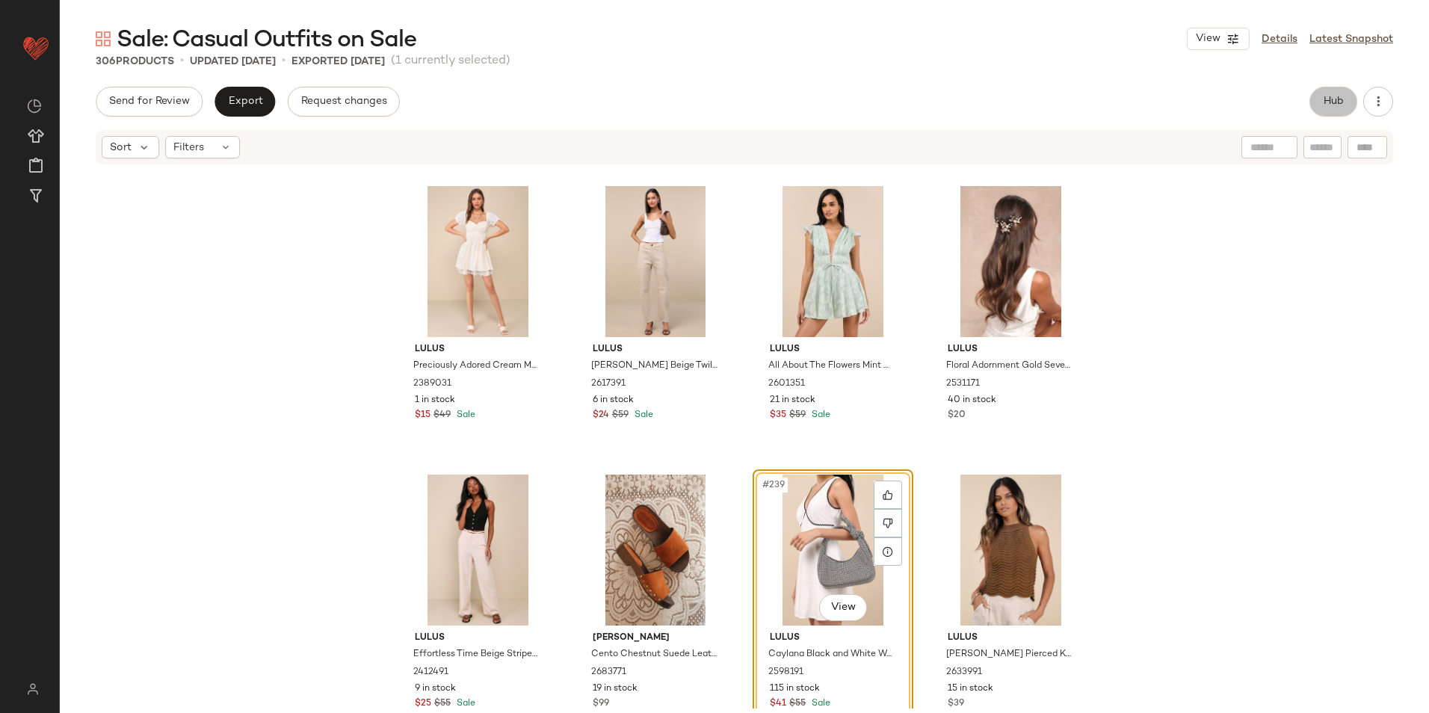
click at [1349, 104] on button "Hub" at bounding box center [1334, 102] width 48 height 30
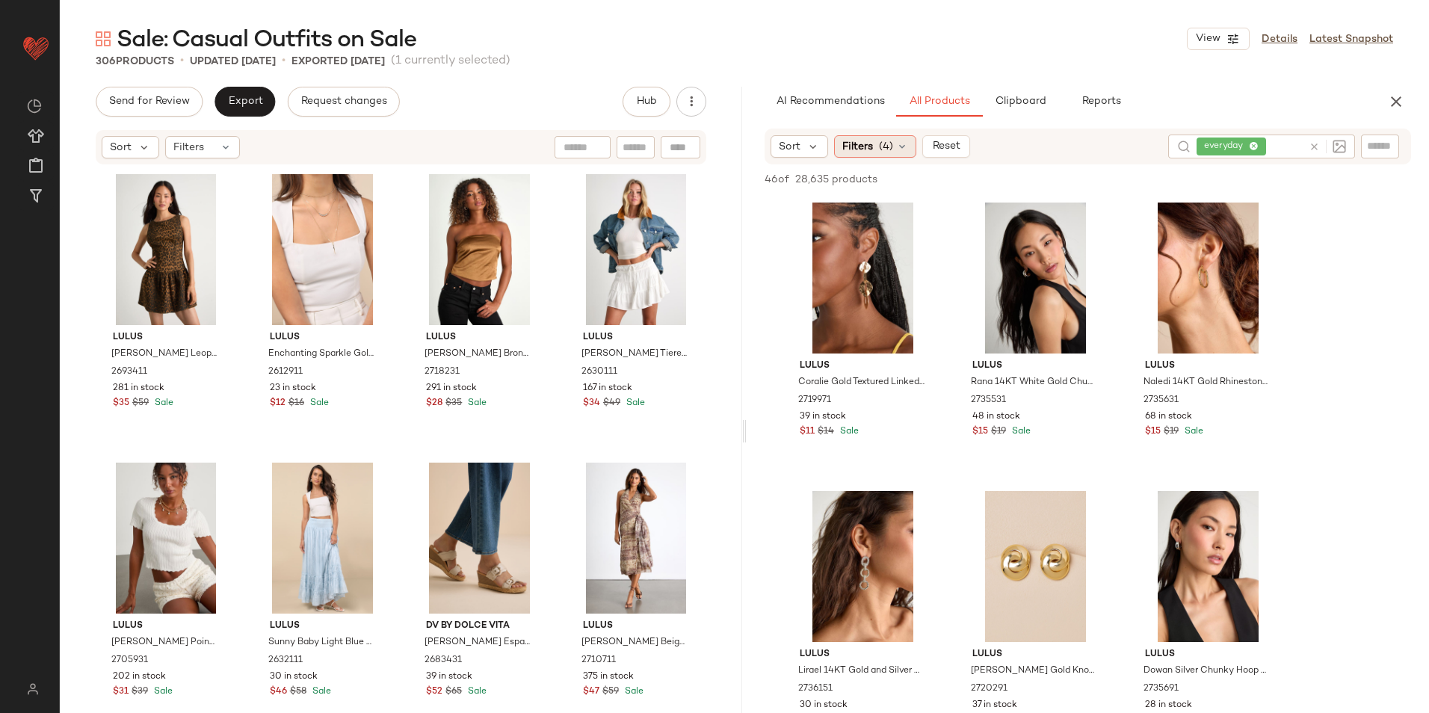
click at [890, 138] on div "Filters (4)" at bounding box center [875, 146] width 82 height 22
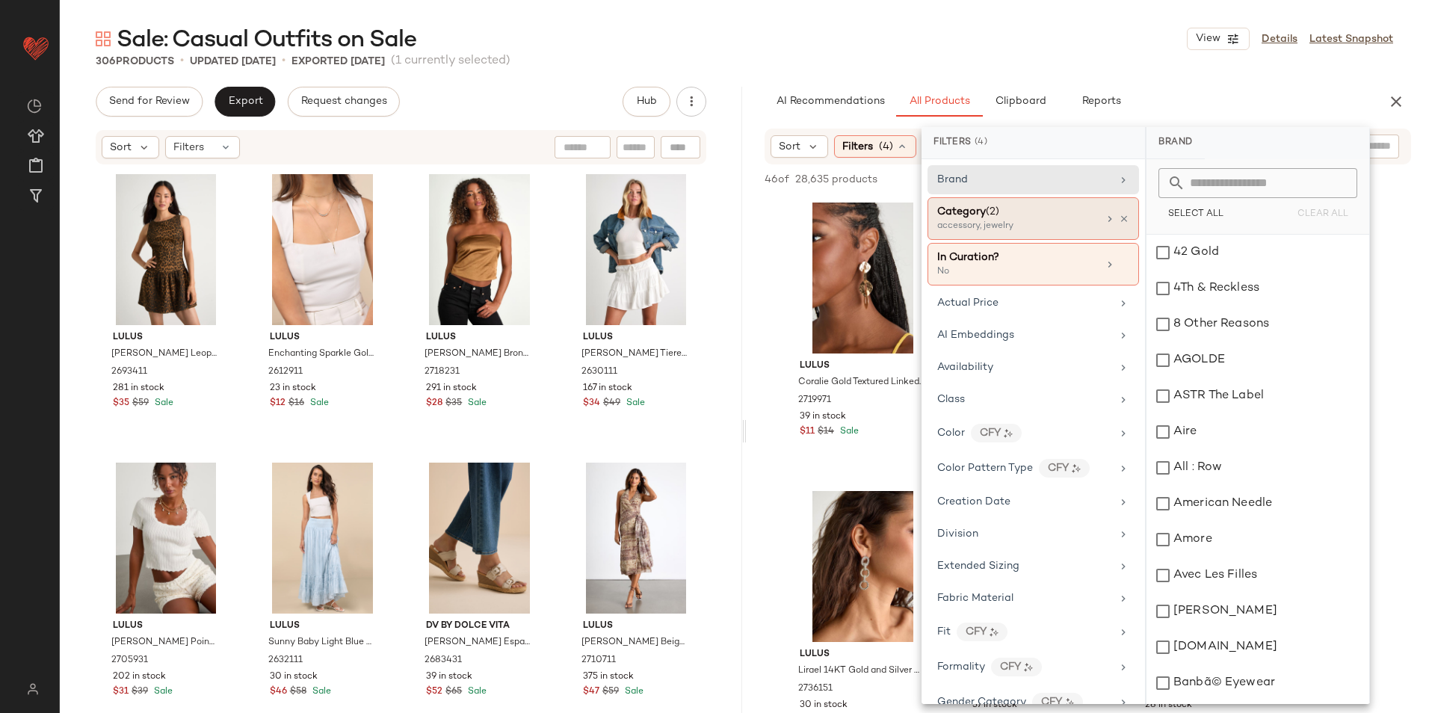
click at [988, 206] on span "(2)" at bounding box center [992, 211] width 13 height 11
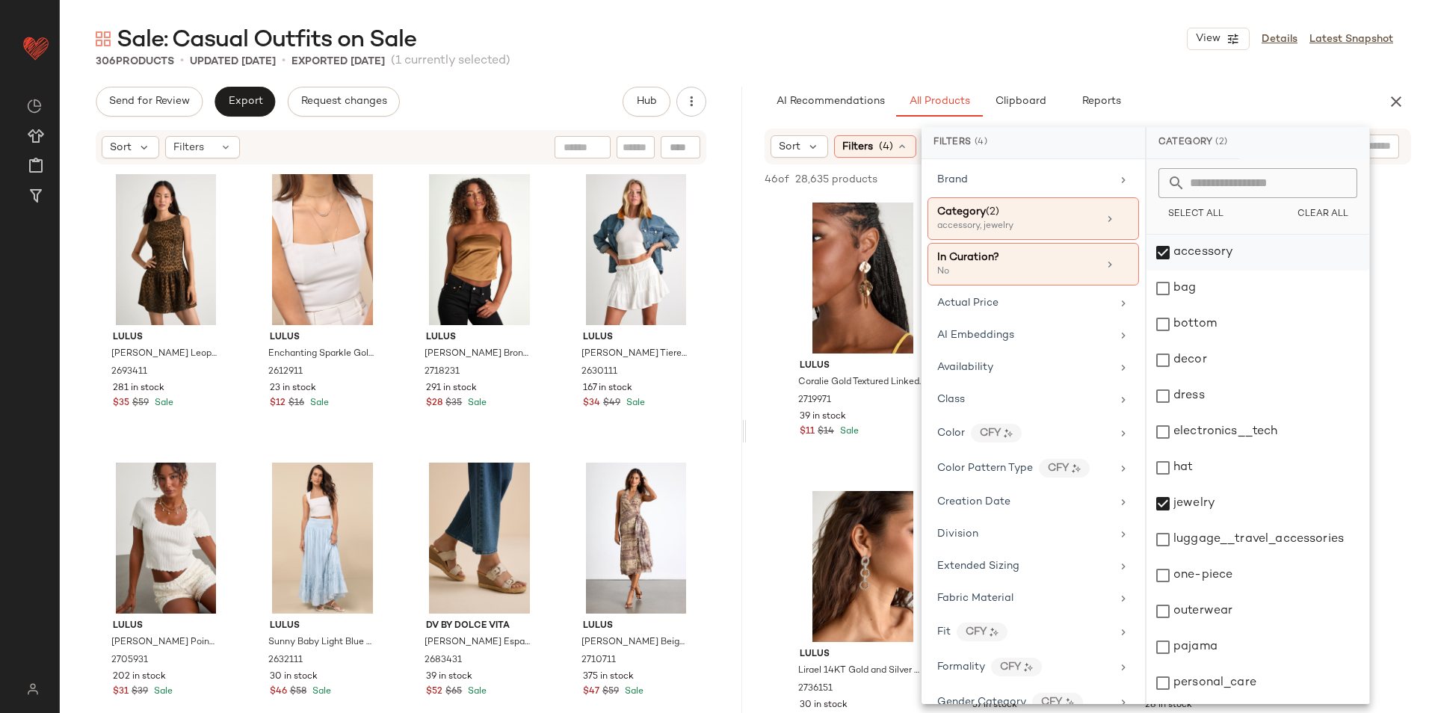
click at [1181, 262] on div "accessory" at bounding box center [1258, 253] width 223 height 36
drag, startPoint x: 1180, startPoint y: 495, endPoint x: 1192, endPoint y: 487, distance: 14.7
click at [1181, 496] on div "jewelry" at bounding box center [1258, 504] width 223 height 36
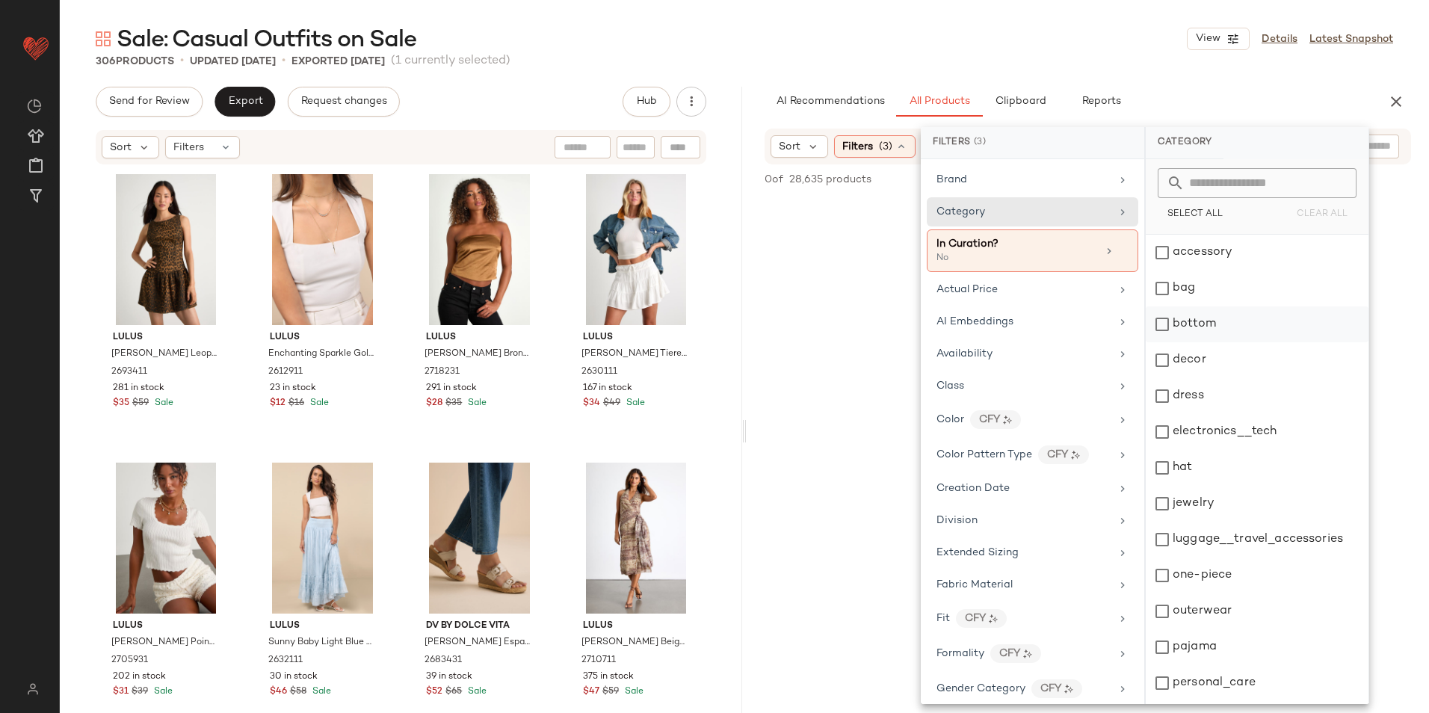
click at [1255, 326] on div "bottom" at bounding box center [1257, 325] width 223 height 36
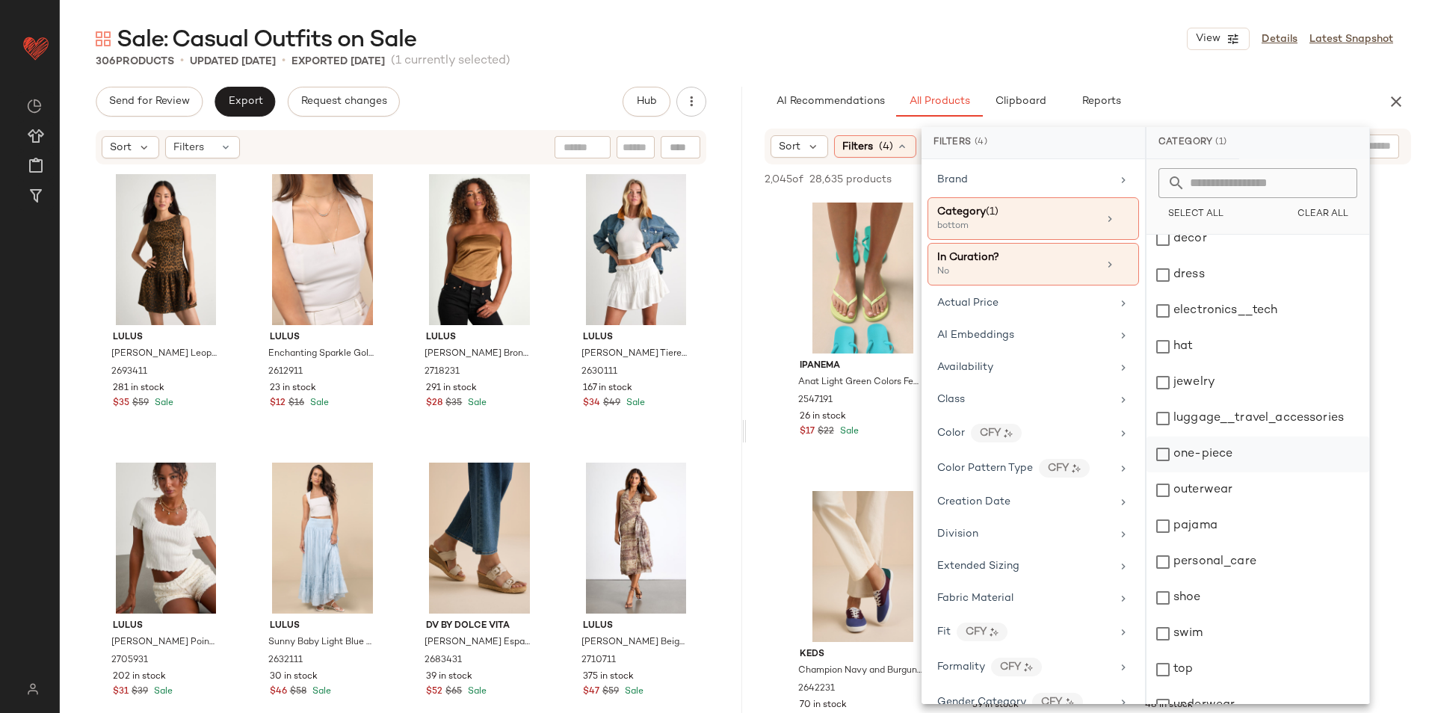
scroll to position [141, 0]
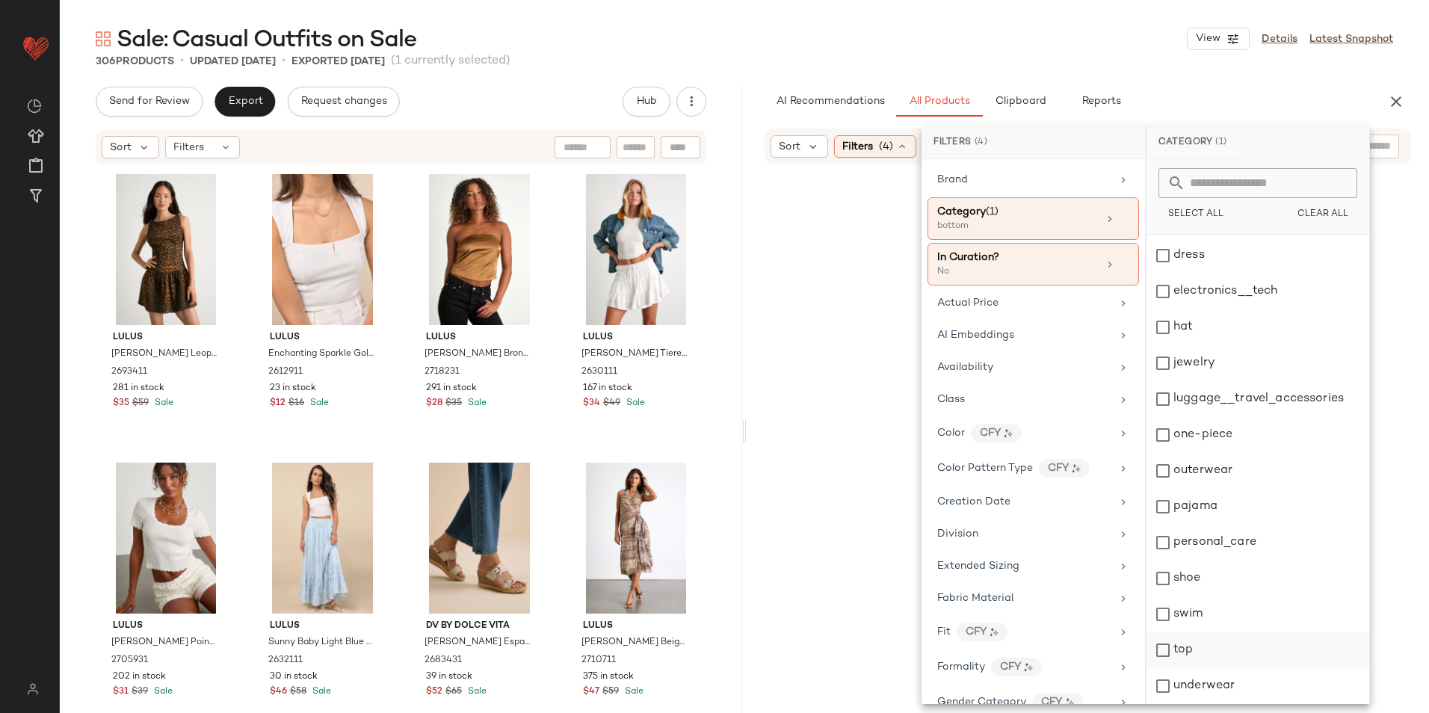
click at [1189, 664] on div "top" at bounding box center [1258, 651] width 223 height 36
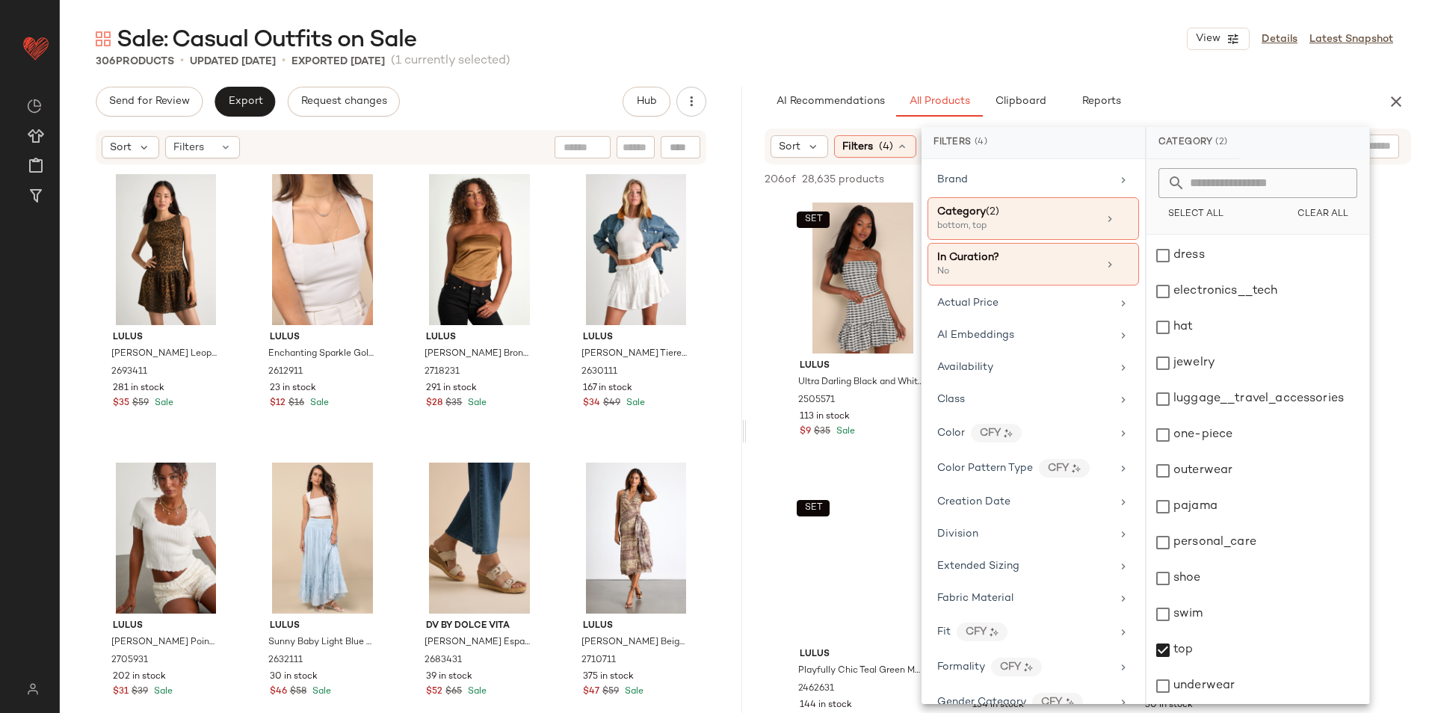
click at [1023, 26] on div "Sale: Casual Outfits on Sale View Details Latest Snapshot" at bounding box center [745, 39] width 1370 height 30
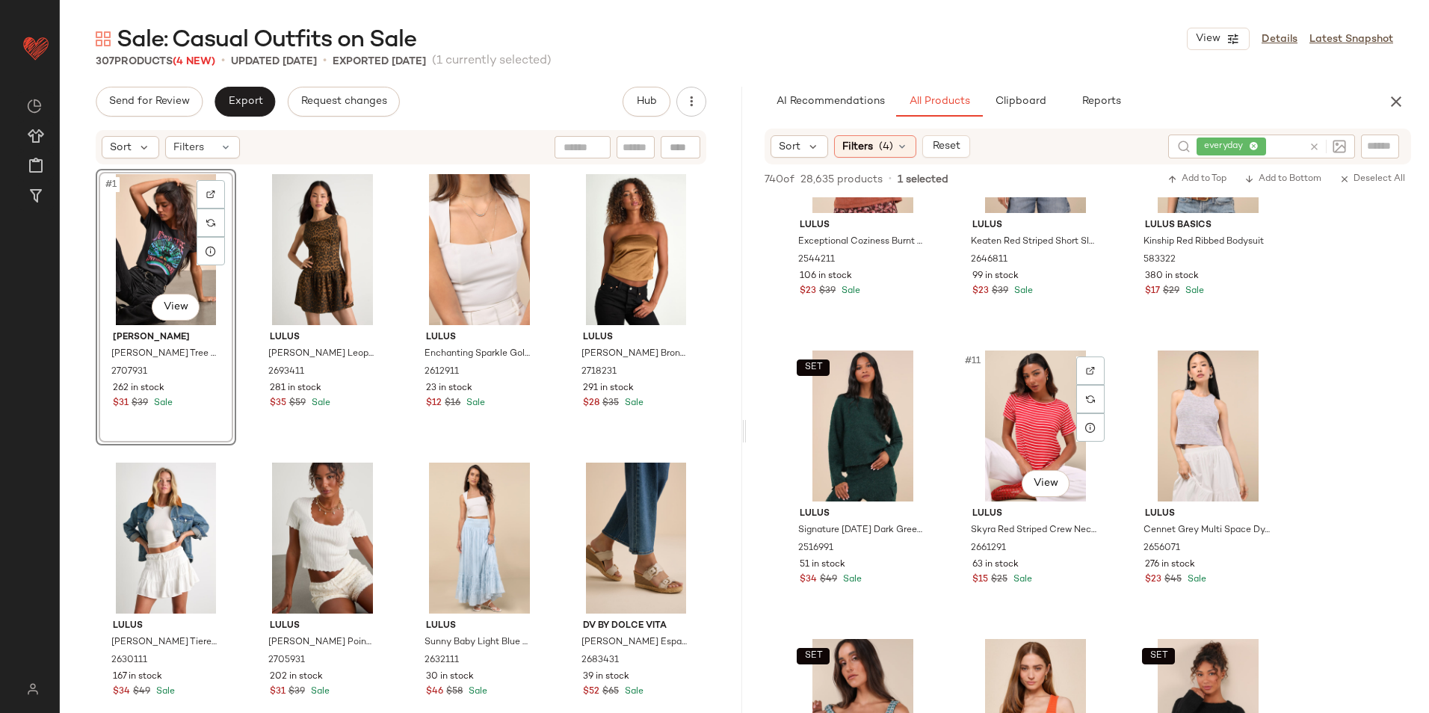
scroll to position [748, 0]
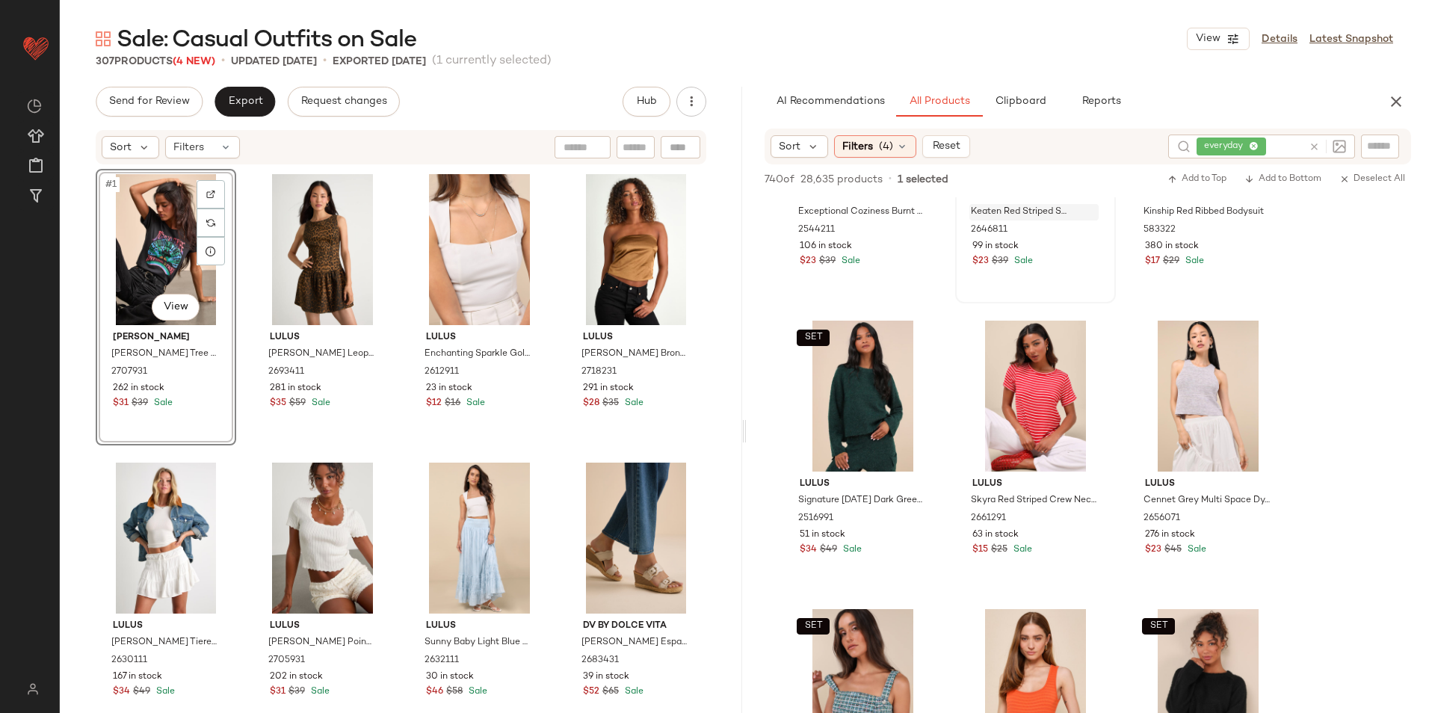
click at [891, 149] on span "(4)" at bounding box center [886, 147] width 14 height 16
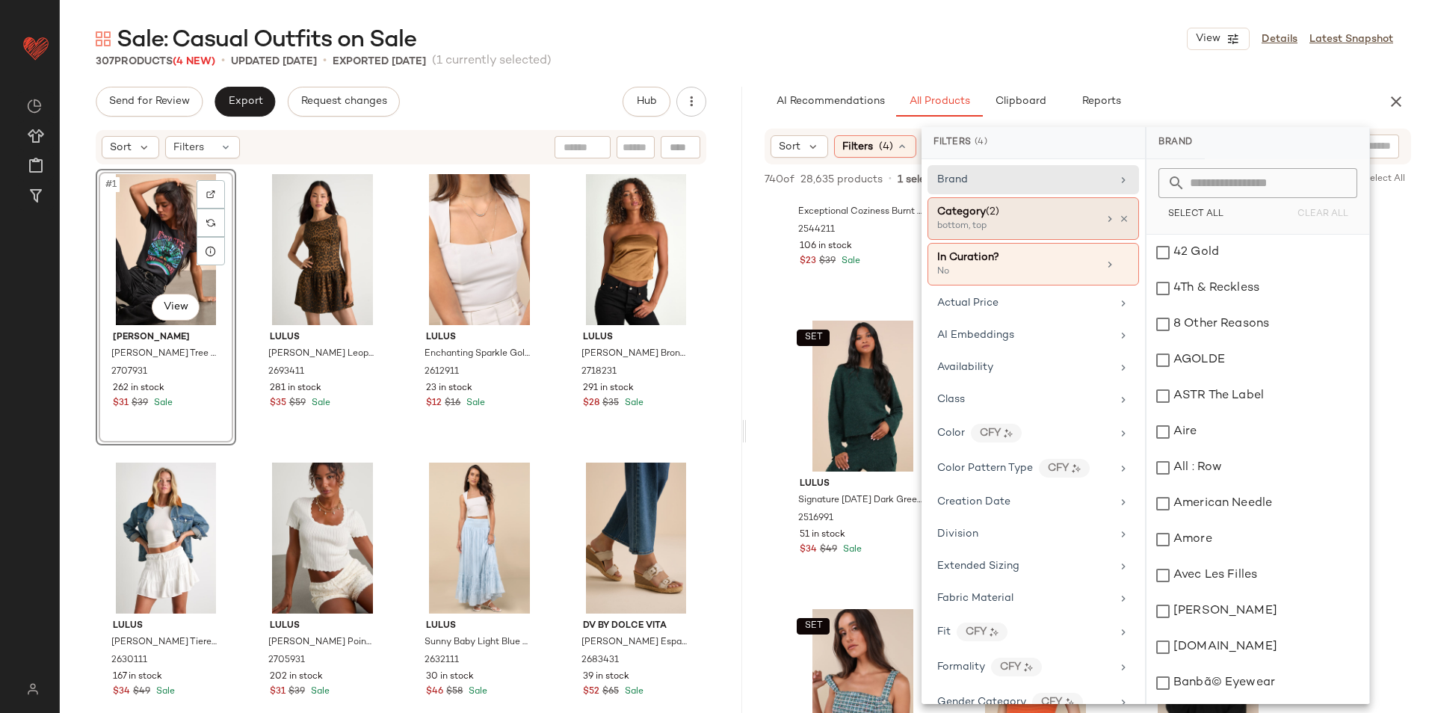
drag, startPoint x: 1035, startPoint y: 205, endPoint x: 1047, endPoint y: 209, distance: 12.1
click at [1038, 205] on div "Category (2)" at bounding box center [1018, 212] width 161 height 16
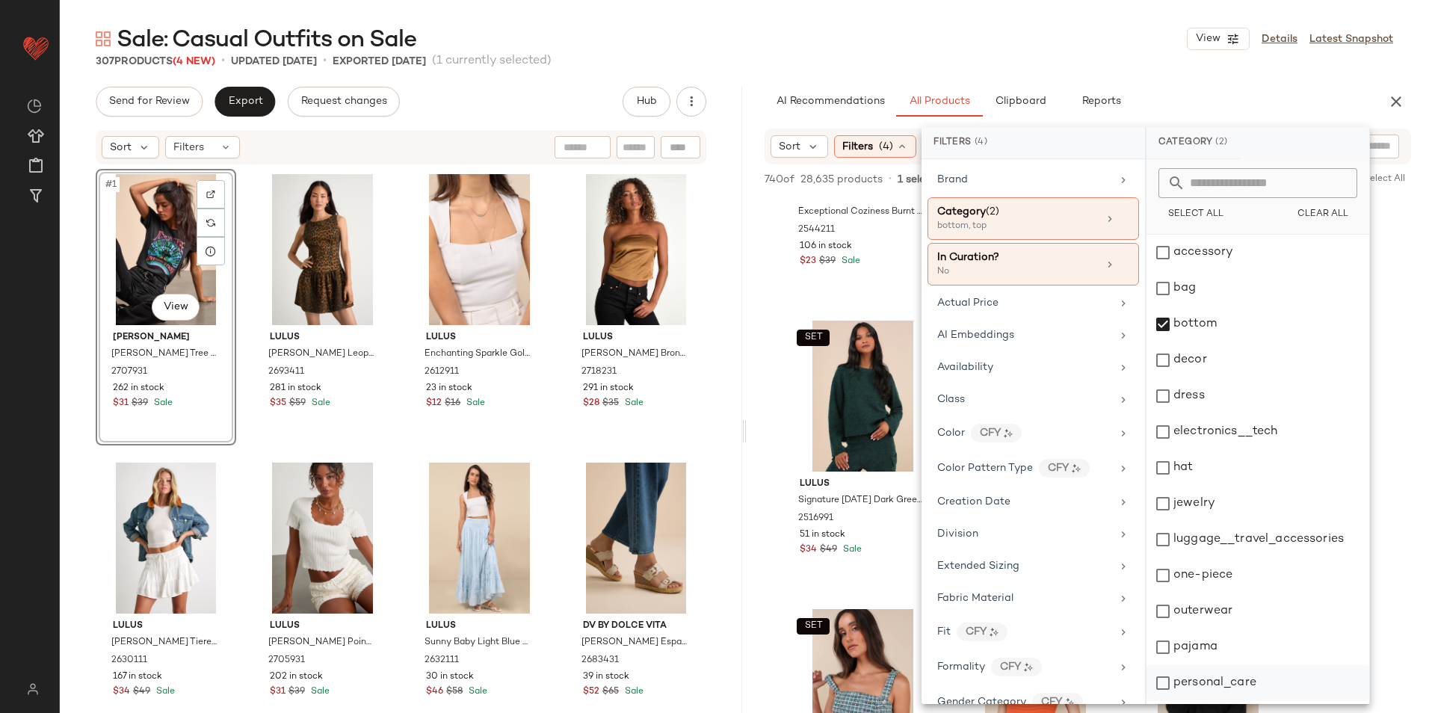
scroll to position [141, 0]
click at [1222, 648] on div "top" at bounding box center [1258, 651] width 223 height 36
click at [1077, 31] on div "Sale: Casual Outfits on Sale View Details Latest Snapshot" at bounding box center [745, 39] width 1370 height 30
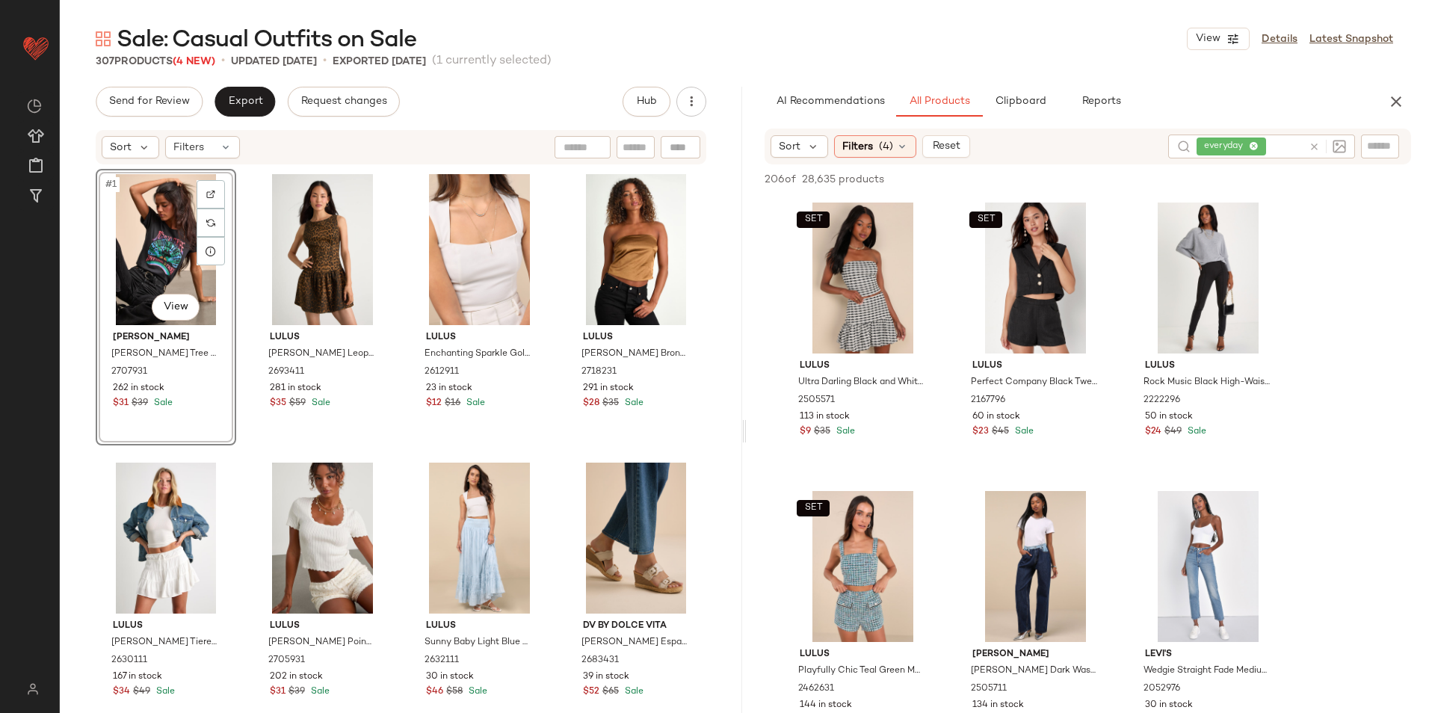
scroll to position [150, 0]
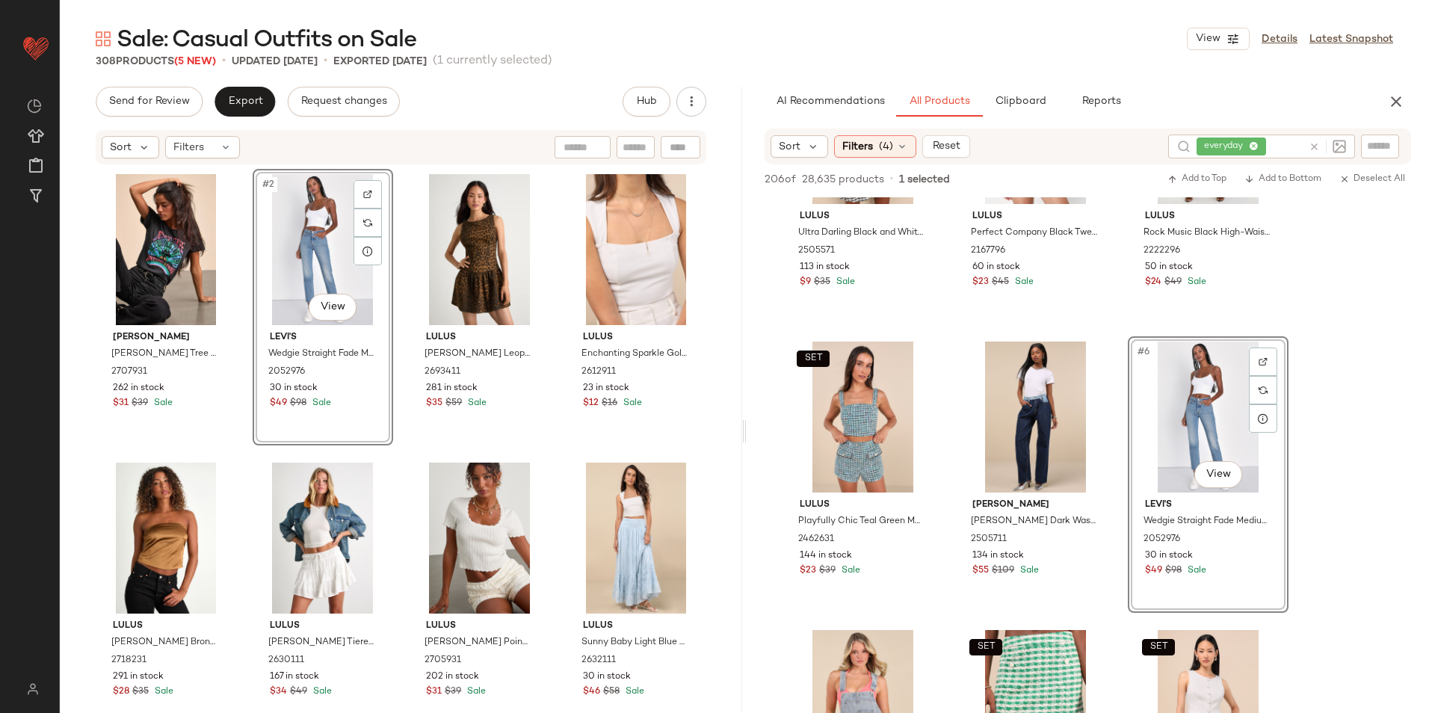
click at [1253, 143] on div "everyday" at bounding box center [1250, 147] width 106 height 24
click at [887, 147] on span "(4)" at bounding box center [886, 147] width 14 height 16
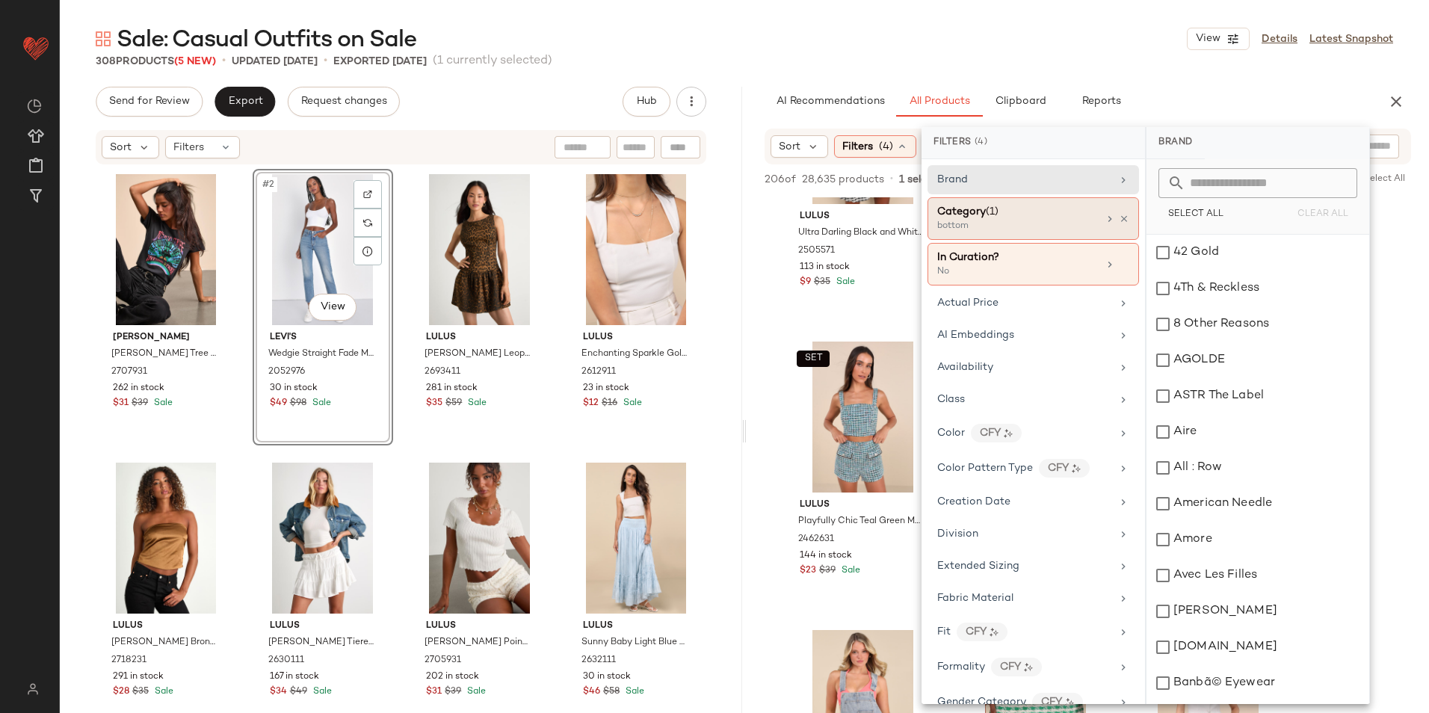
click at [1015, 228] on div "bottom" at bounding box center [1013, 226] width 150 height 13
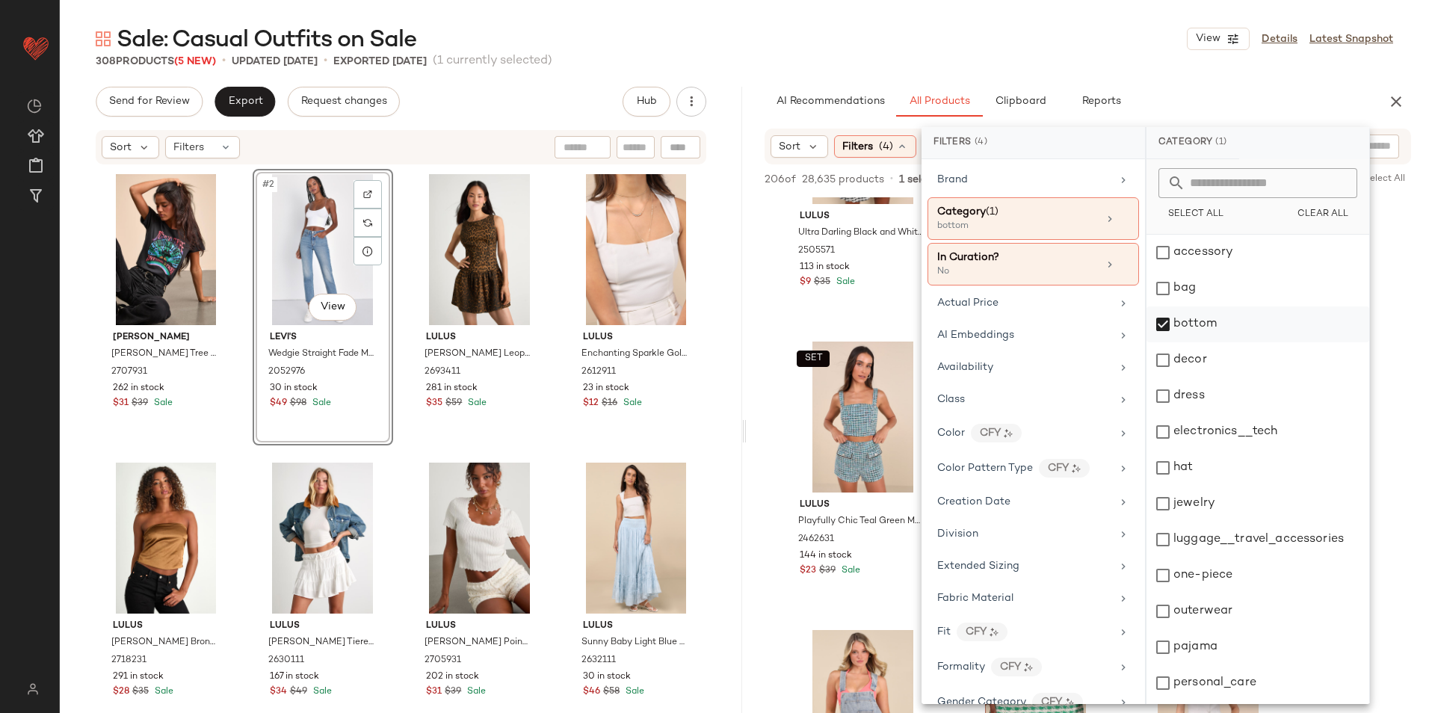
click at [1182, 318] on div "bottom" at bounding box center [1258, 325] width 223 height 36
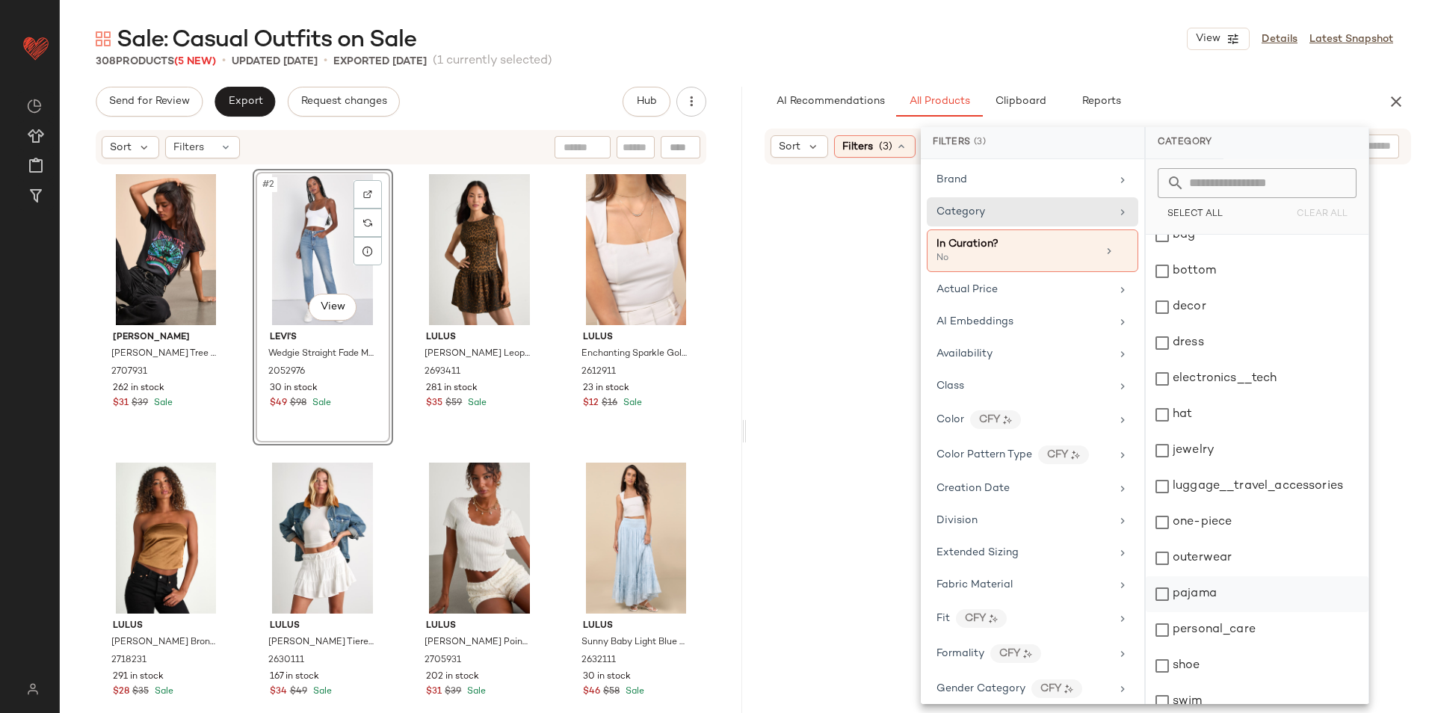
scroll to position [141, 0]
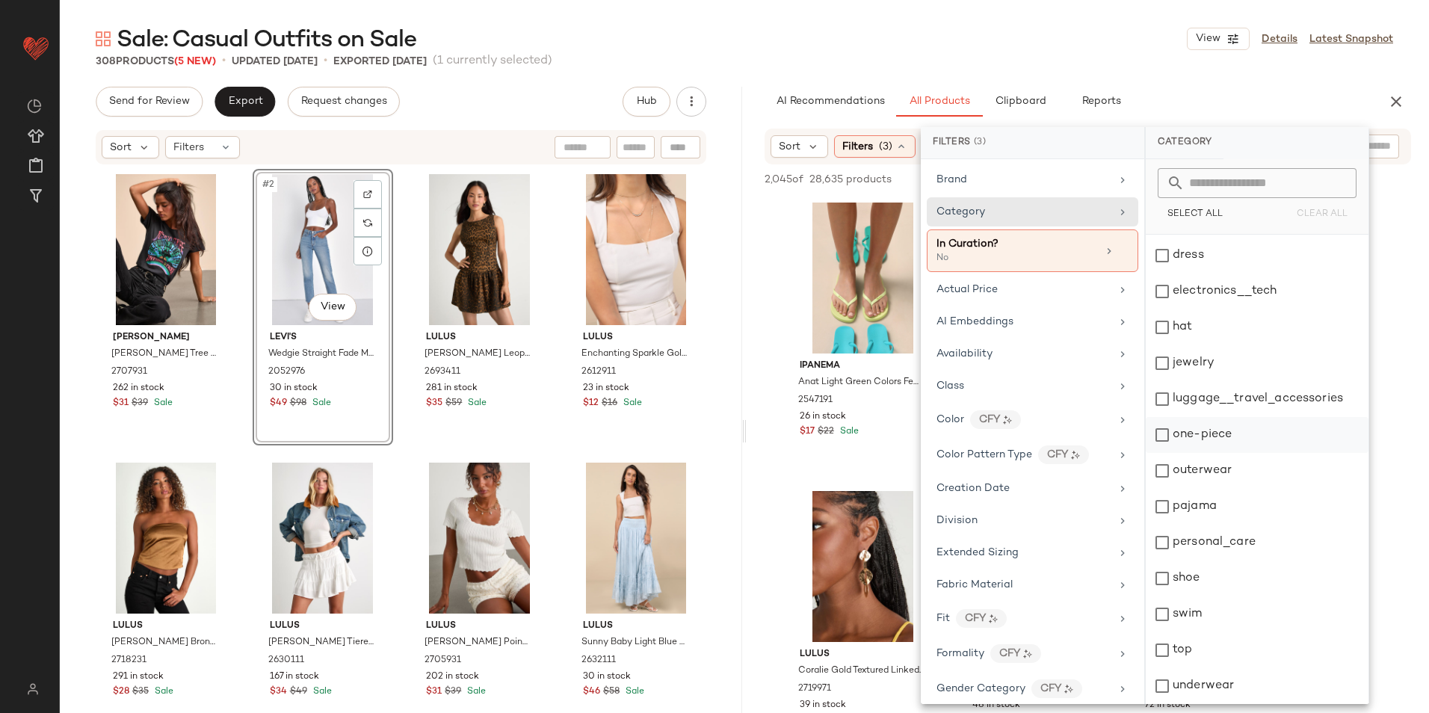
click at [1216, 433] on div "one-piece" at bounding box center [1257, 435] width 223 height 36
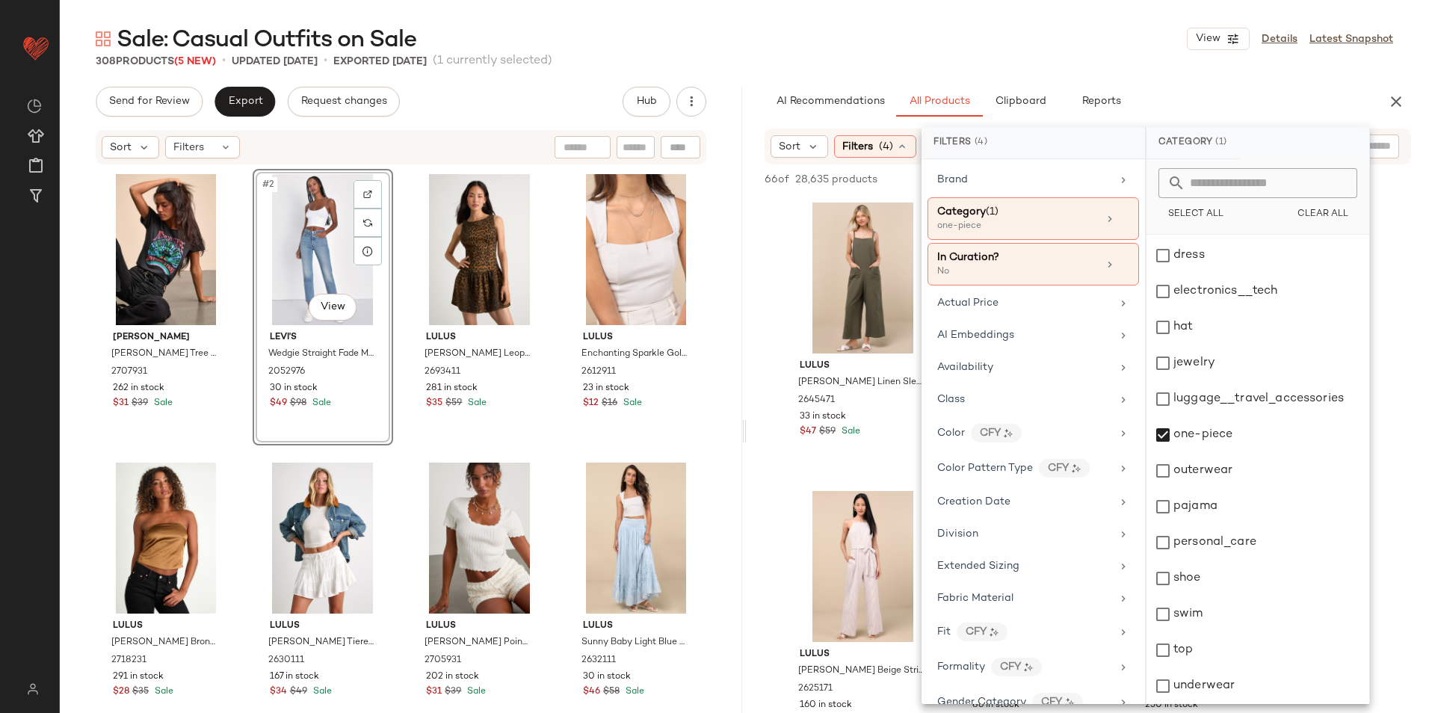
click at [971, 41] on div "Sale: Casual Outfits on Sale View Details Latest Snapshot" at bounding box center [745, 39] width 1370 height 30
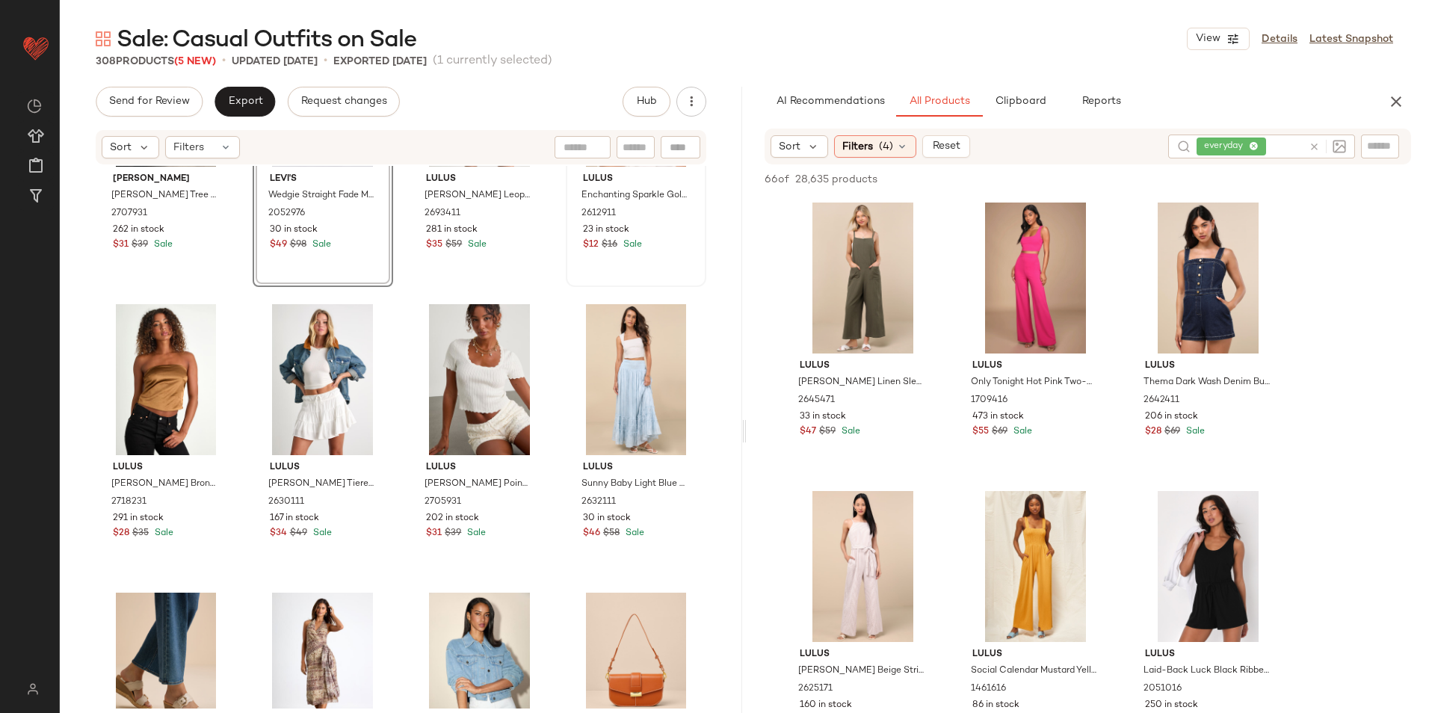
scroll to position [0, 0]
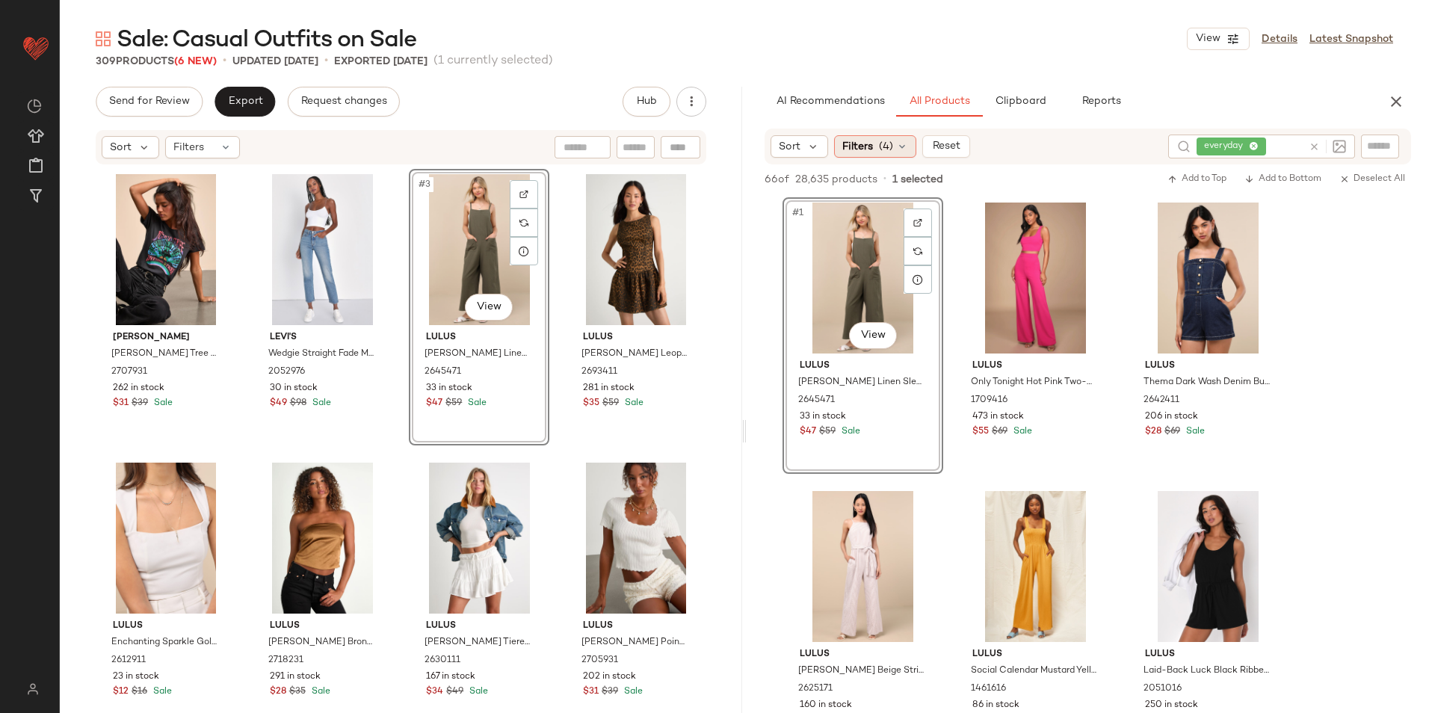
click at [872, 145] on span "Filters" at bounding box center [858, 147] width 31 height 16
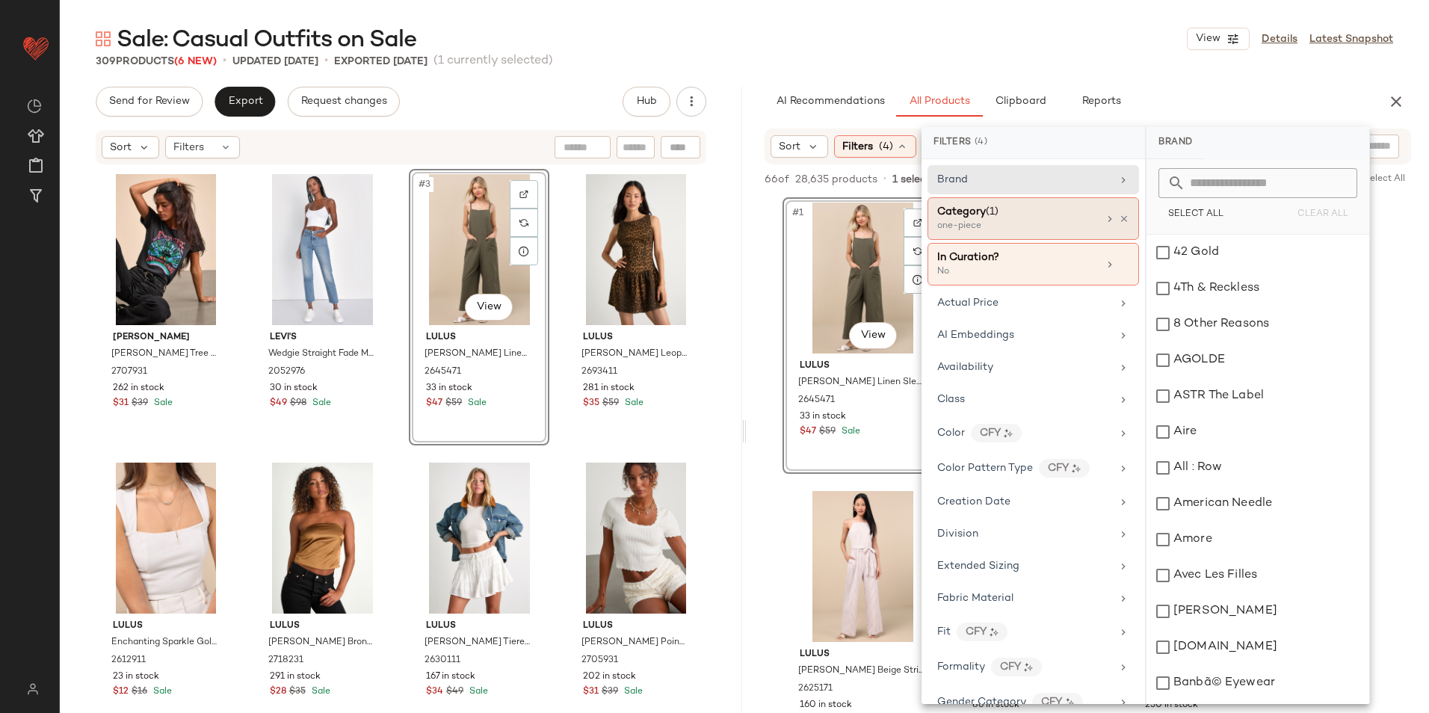
click at [1012, 215] on div "Category (1)" at bounding box center [1018, 212] width 161 height 16
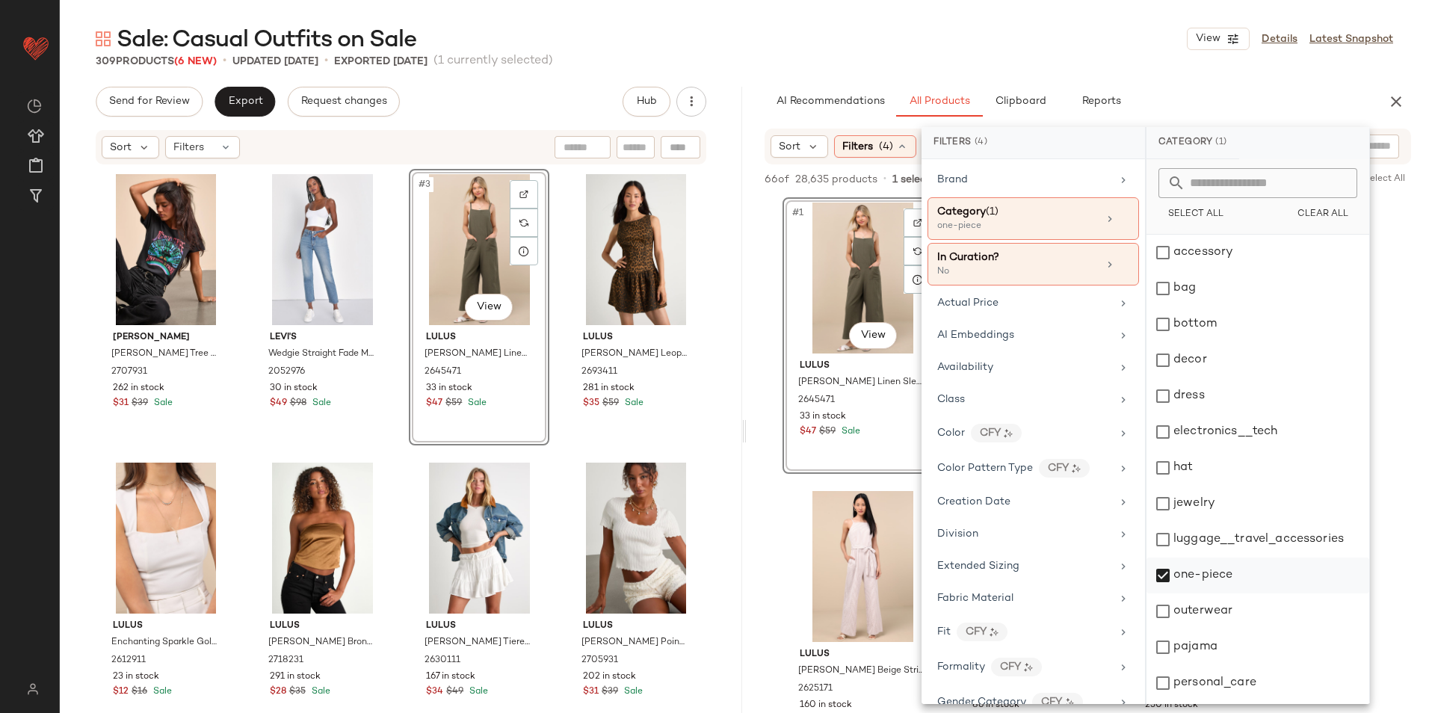
click at [1192, 582] on div "one-piece" at bounding box center [1258, 576] width 223 height 36
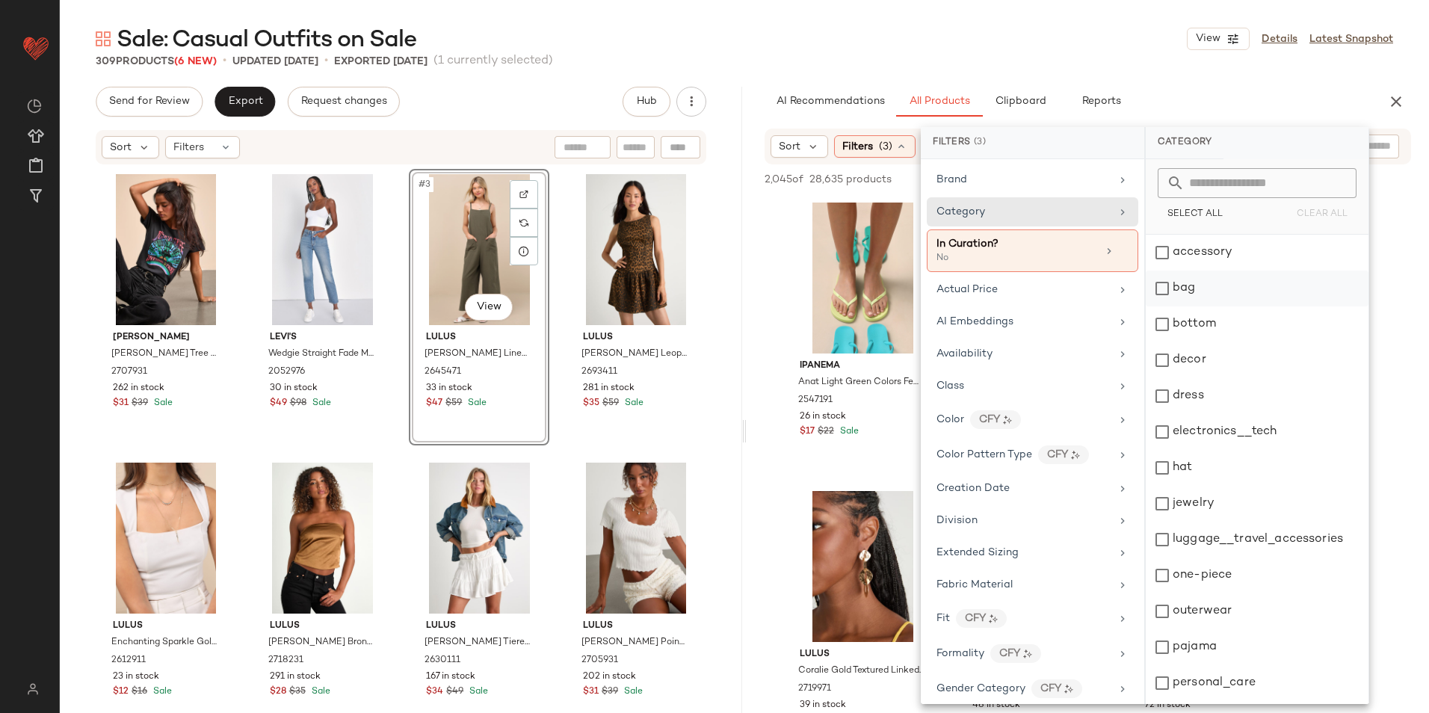
click at [1187, 282] on div "bag" at bounding box center [1257, 289] width 223 height 36
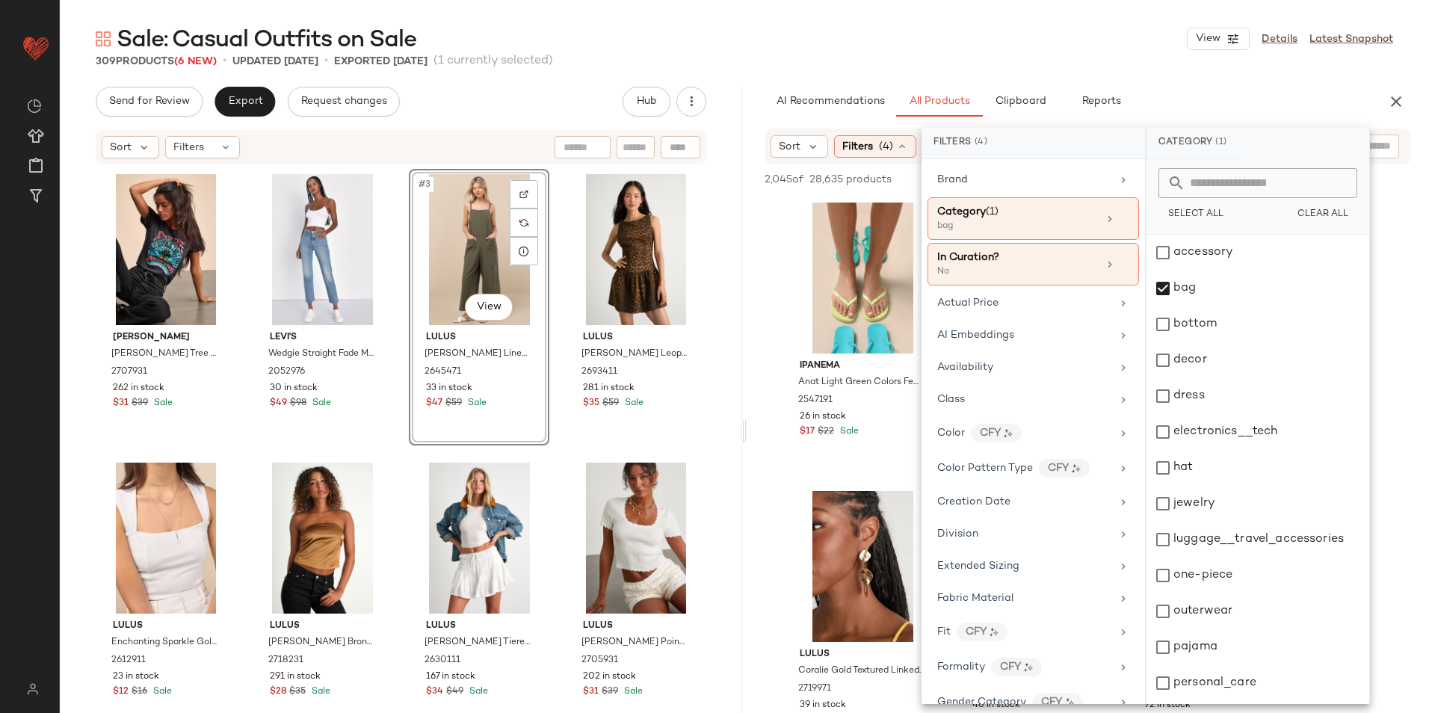
click at [1129, 54] on div "309 Products (6 New) • updated [DATE] • Exported [DATE] (1 currently selected)" at bounding box center [745, 61] width 1370 height 15
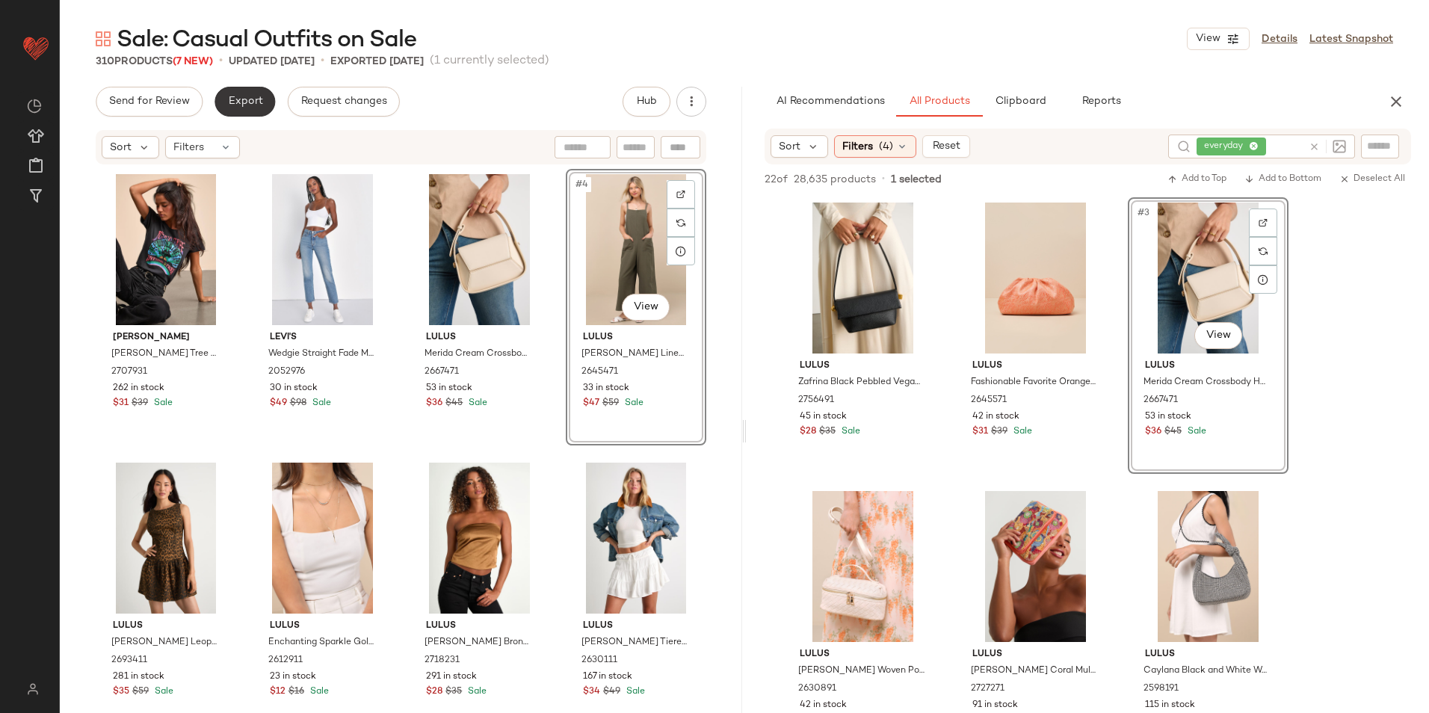
click at [255, 99] on span "Export" at bounding box center [244, 102] width 35 height 12
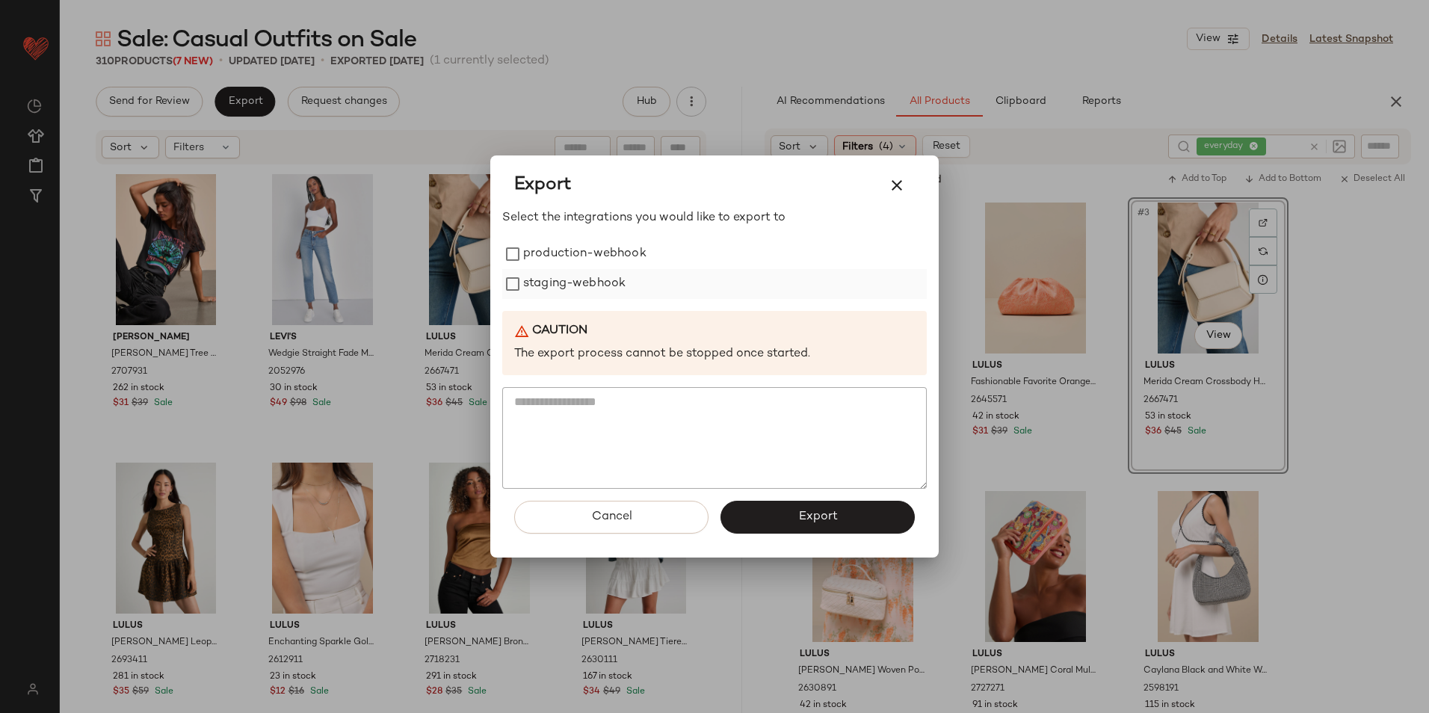
drag, startPoint x: 541, startPoint y: 259, endPoint x: 532, endPoint y: 285, distance: 27.2
click at [541, 262] on label "production-webhook" at bounding box center [584, 254] width 123 height 30
click at [890, 511] on button "Export" at bounding box center [818, 517] width 194 height 33
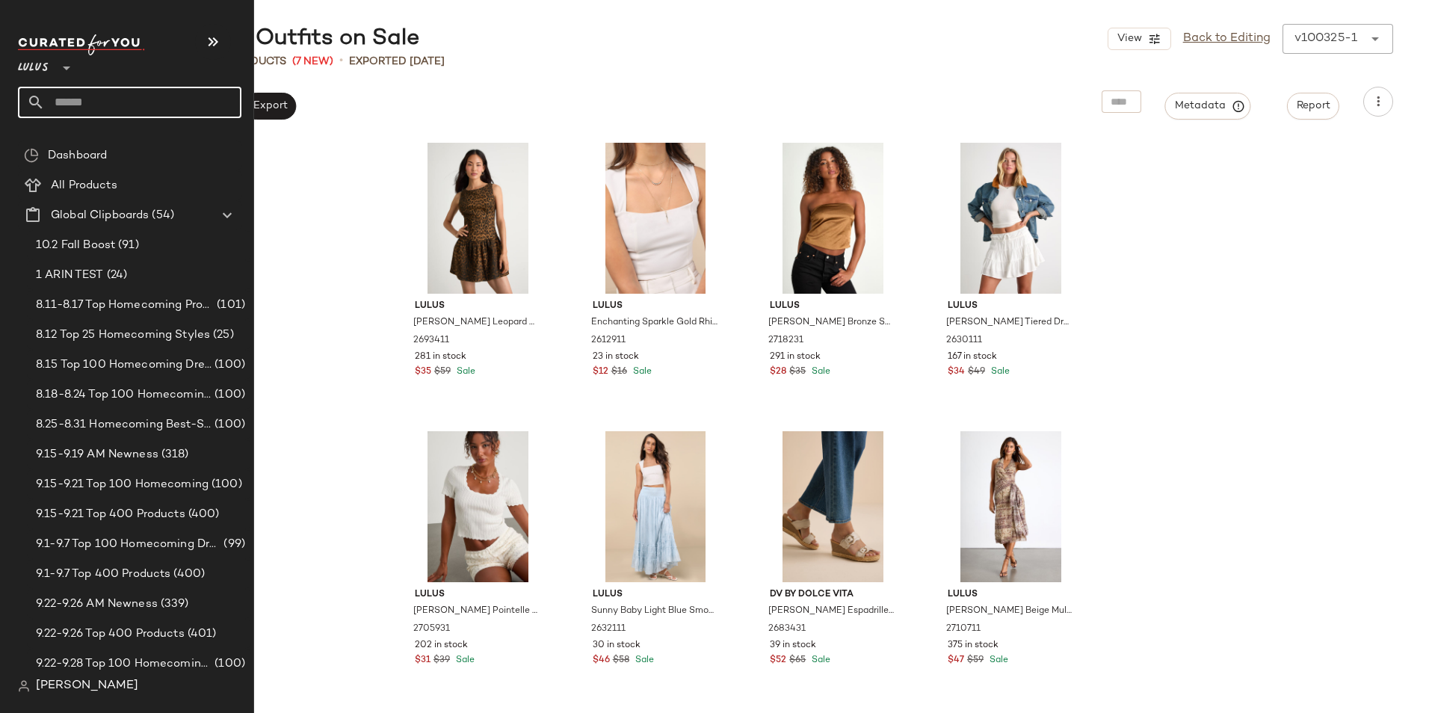
click at [103, 103] on input "text" at bounding box center [143, 102] width 197 height 31
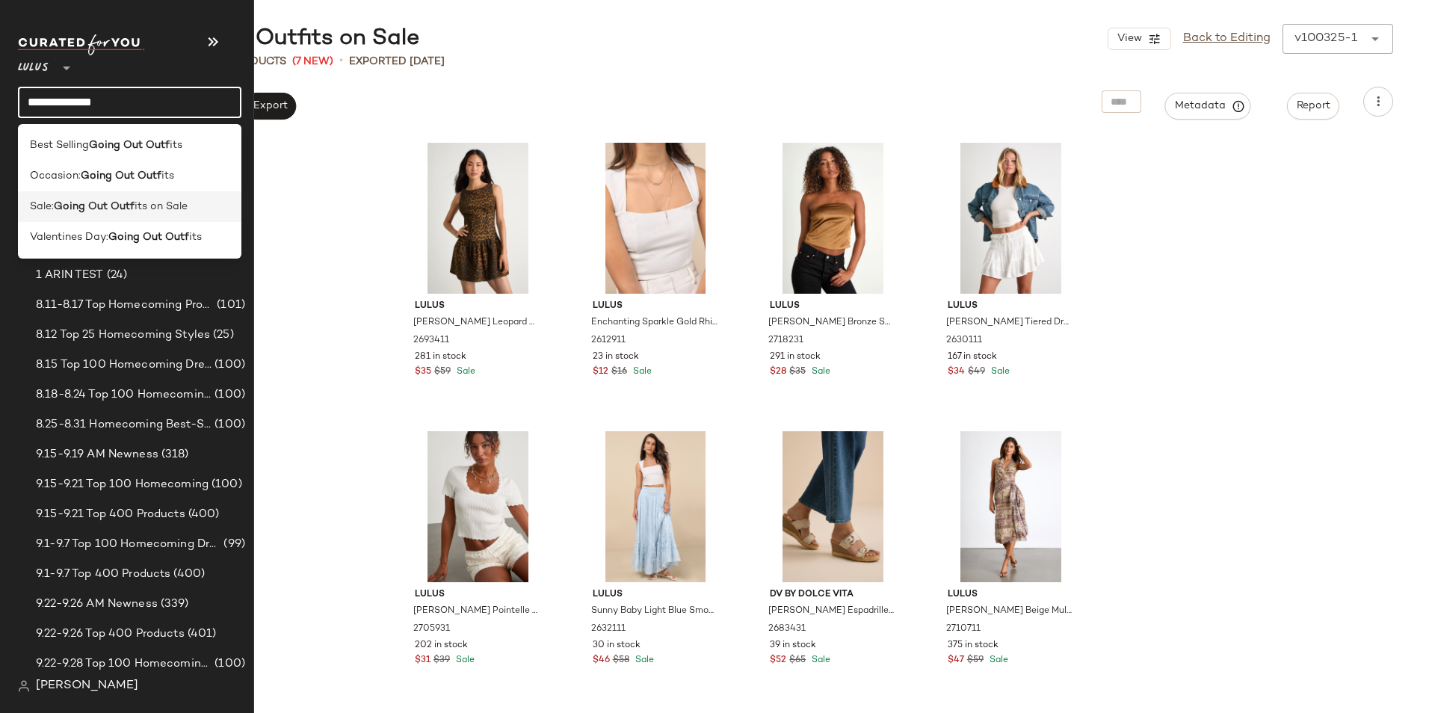
type input "**********"
click at [109, 206] on b "Going Out Outf" at bounding box center [94, 207] width 81 height 16
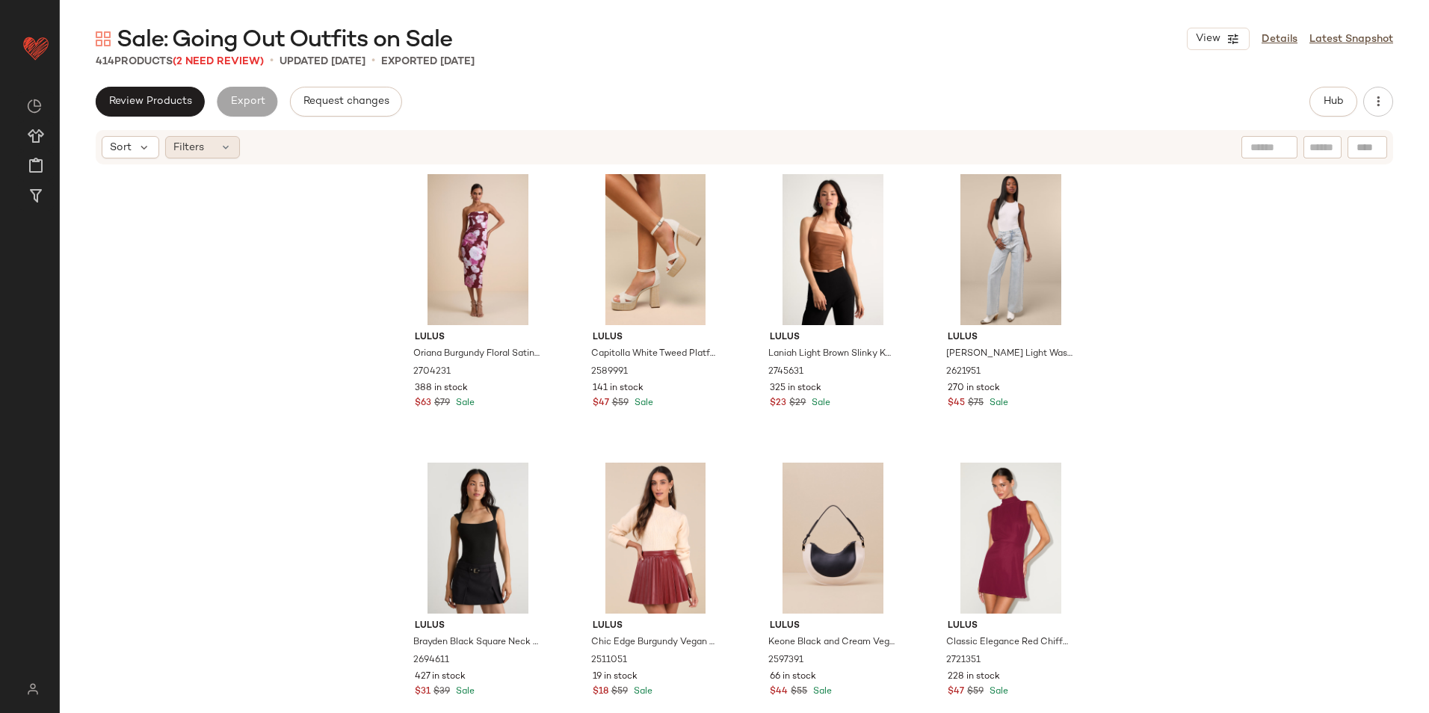
click at [216, 144] on div "Filters" at bounding box center [202, 147] width 75 height 22
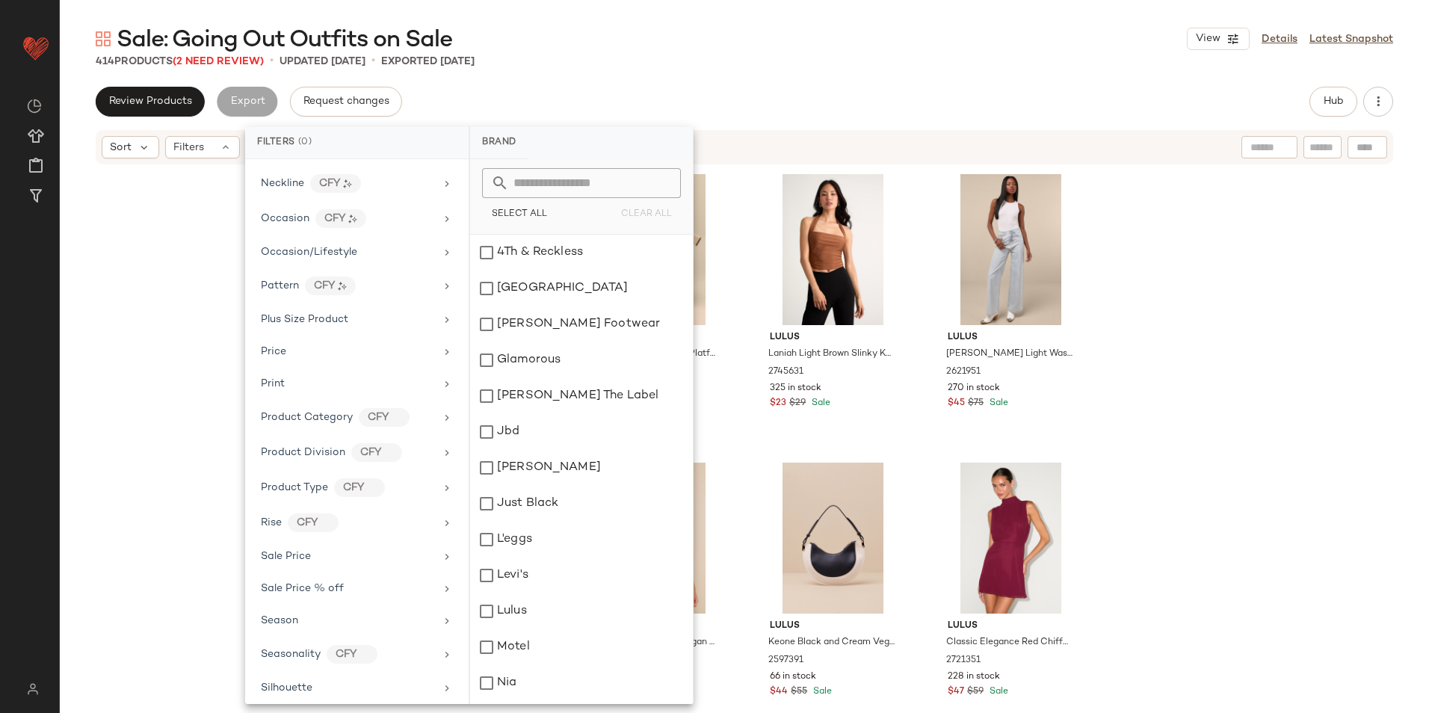
scroll to position [874, 0]
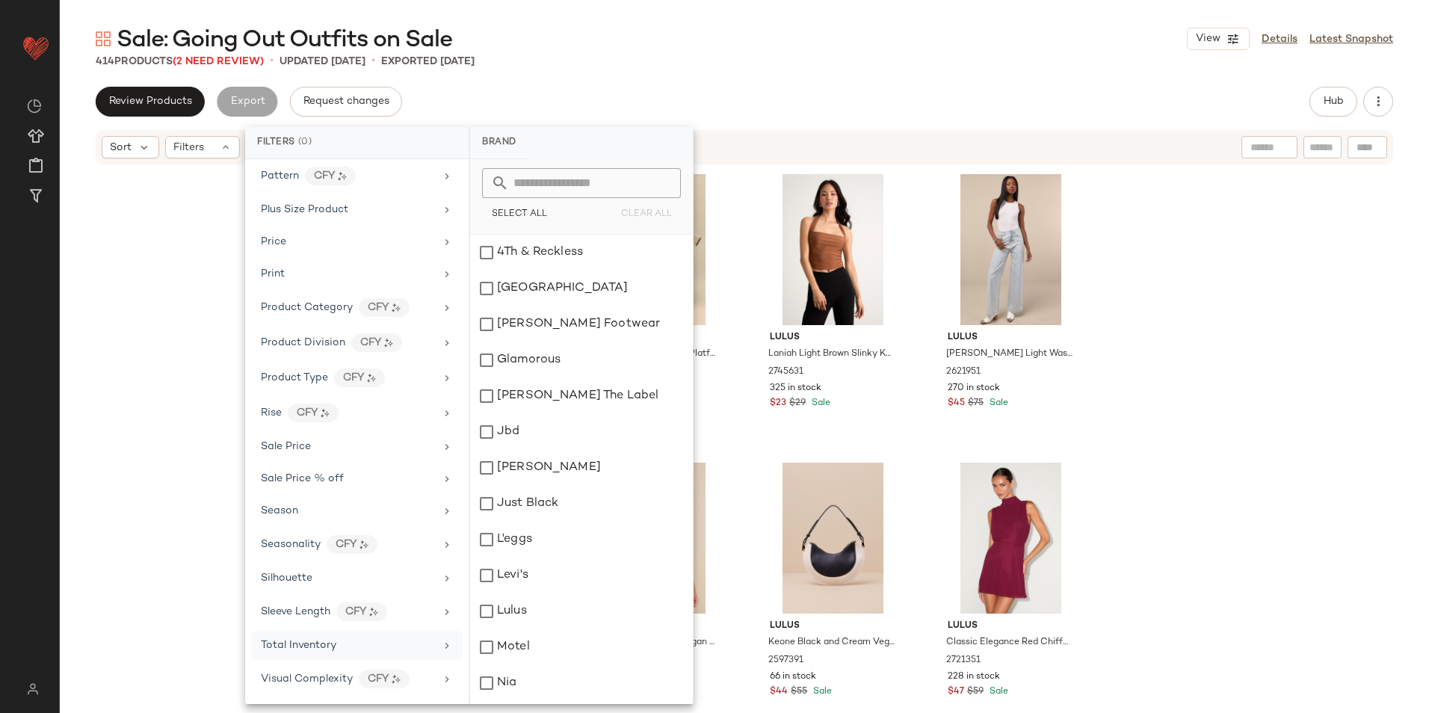
click at [292, 653] on div "Total Inventory" at bounding box center [357, 645] width 212 height 29
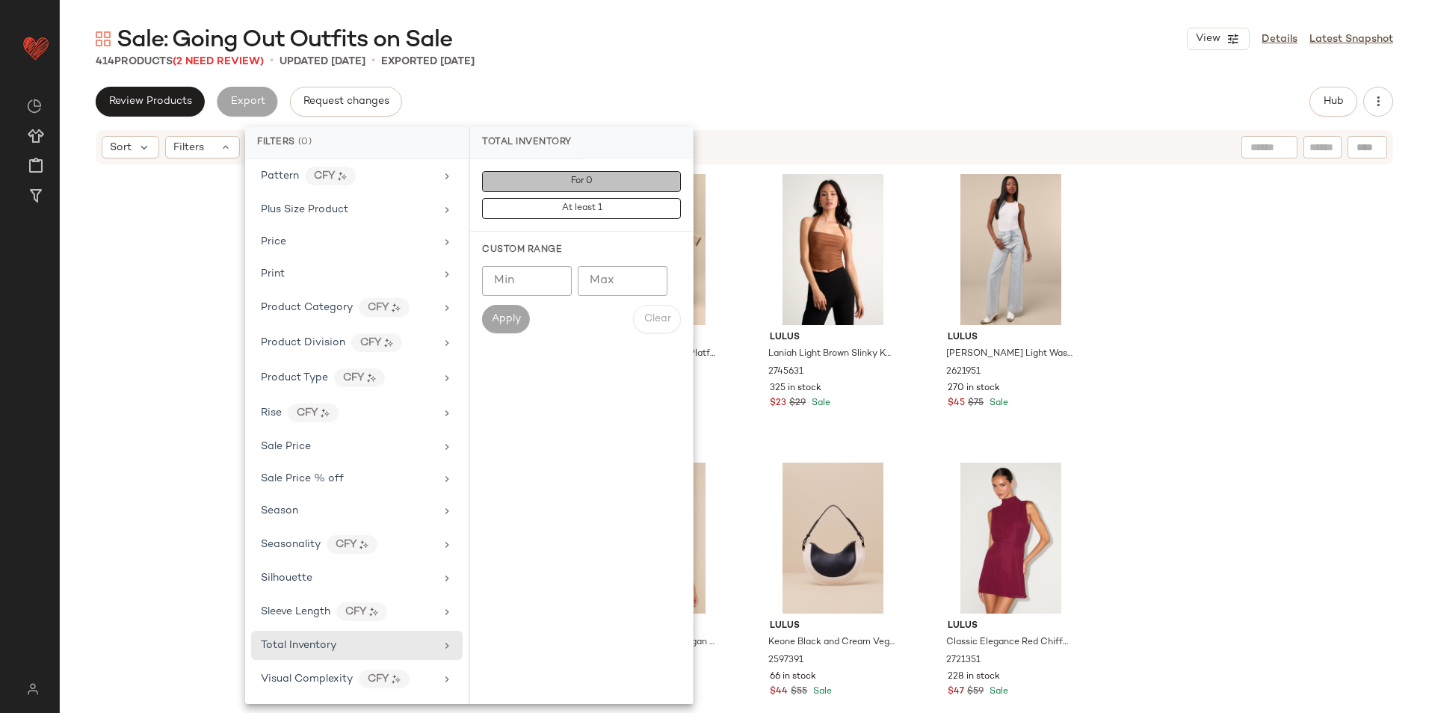
click at [569, 172] on button "For 0" at bounding box center [581, 181] width 199 height 21
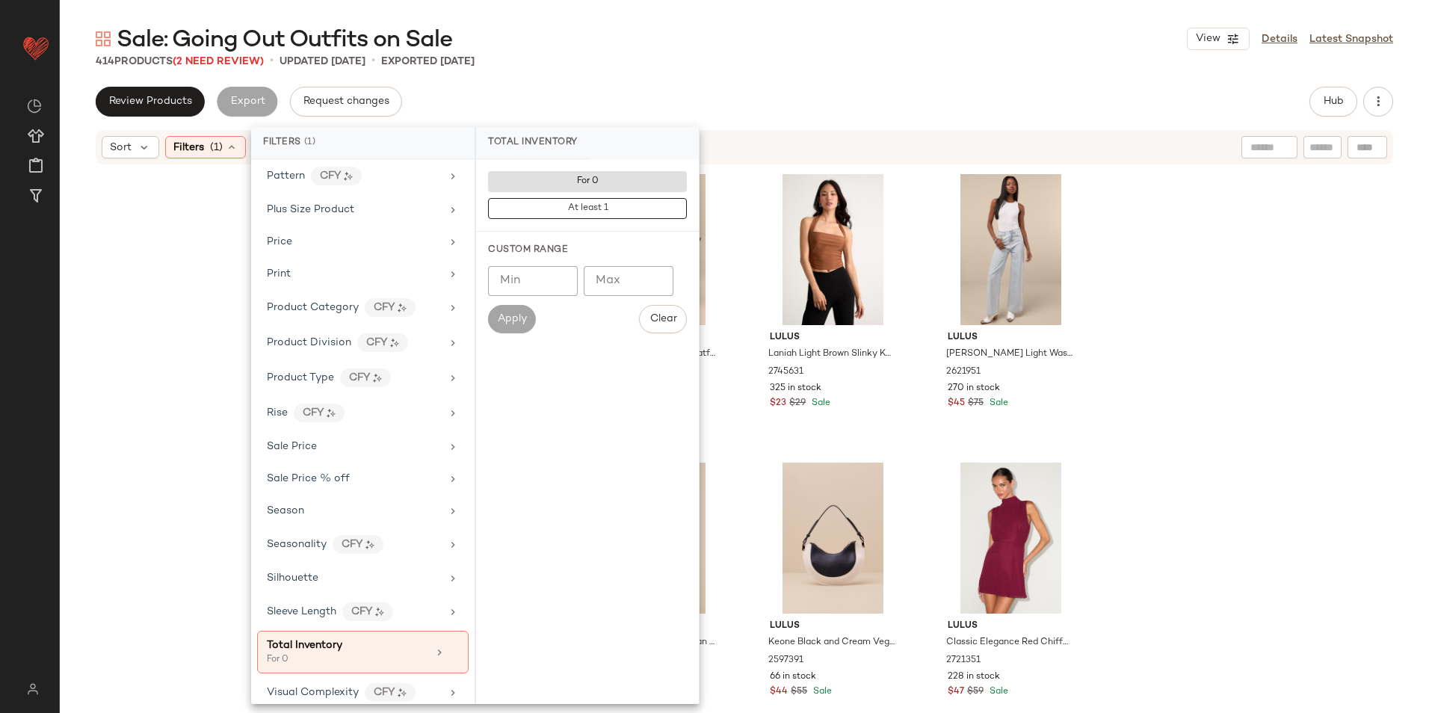
click at [719, 68] on div "414 Products (2 Need Review) • updated [DATE] • Exported [DATE]" at bounding box center [745, 61] width 1370 height 15
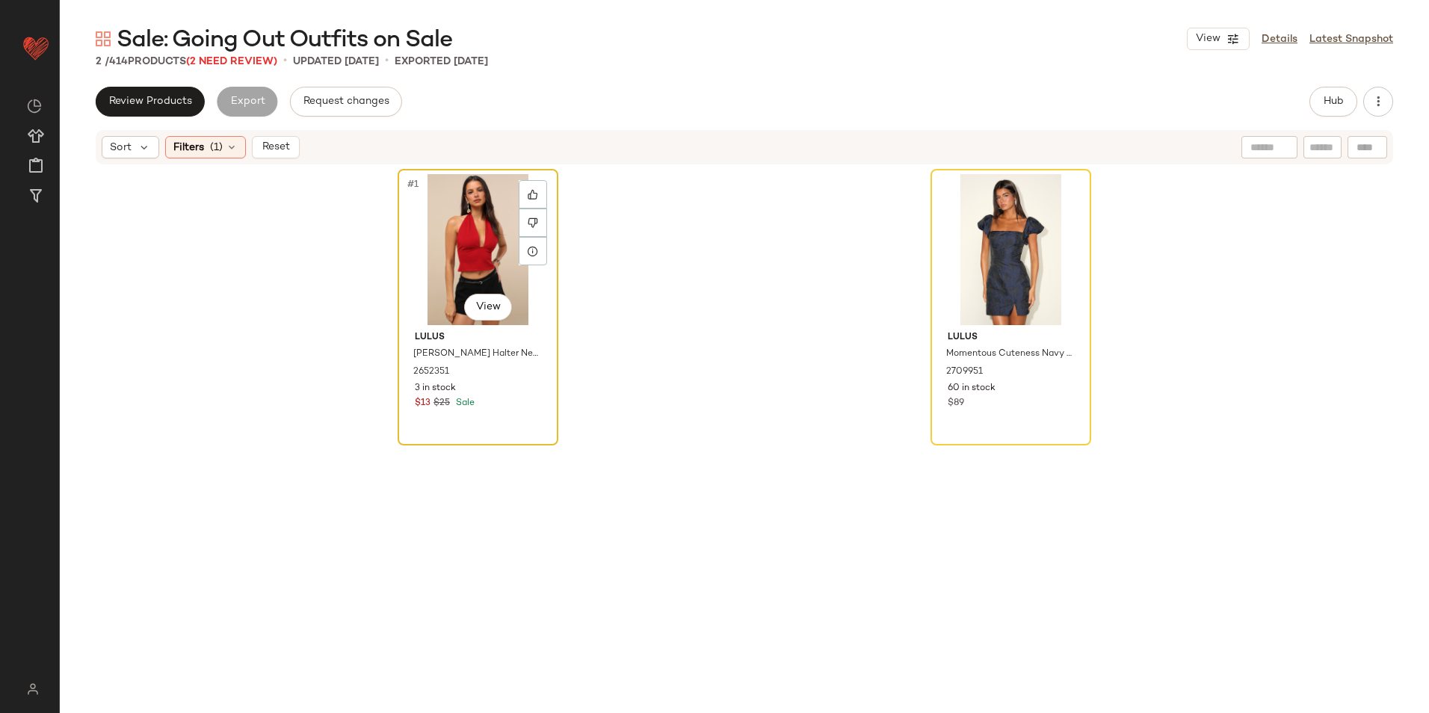
click at [460, 234] on div "#1 View" at bounding box center [478, 249] width 150 height 151
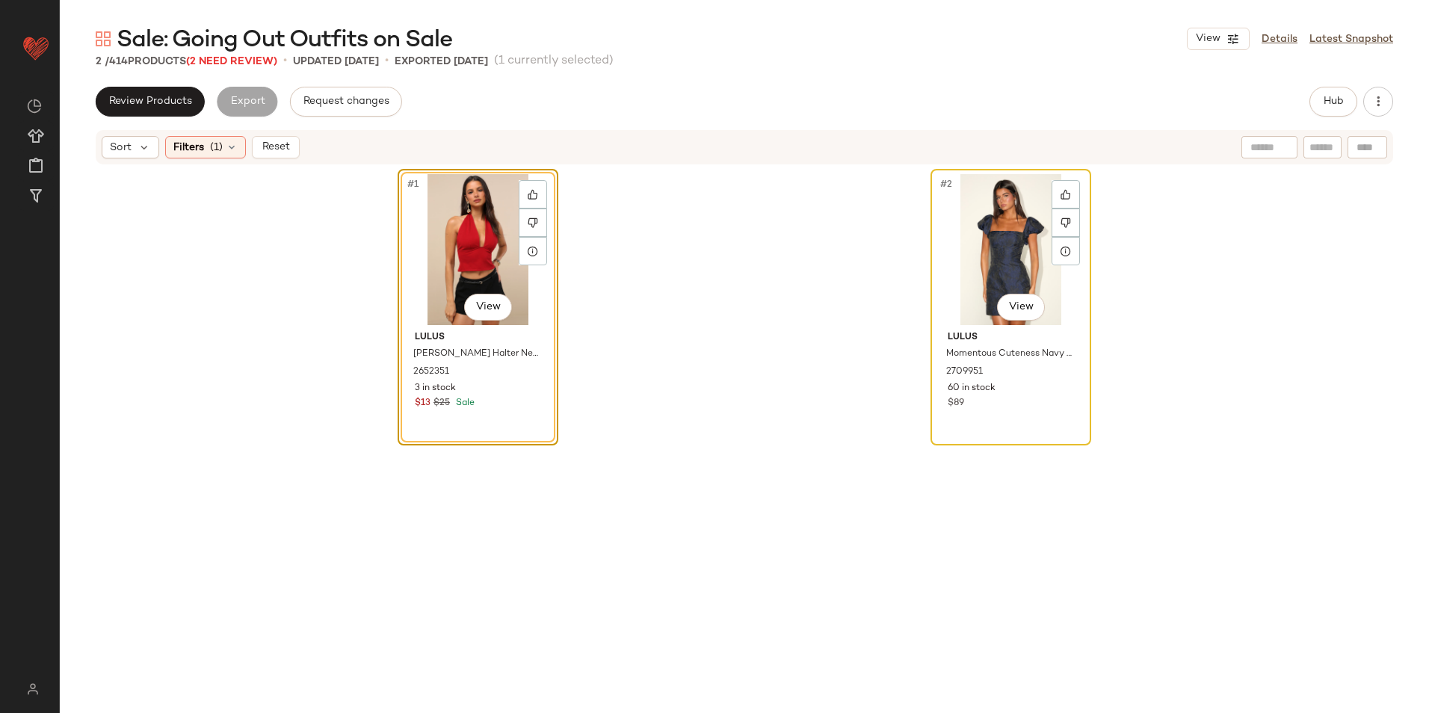
click at [999, 263] on div "#2 View" at bounding box center [1011, 249] width 150 height 151
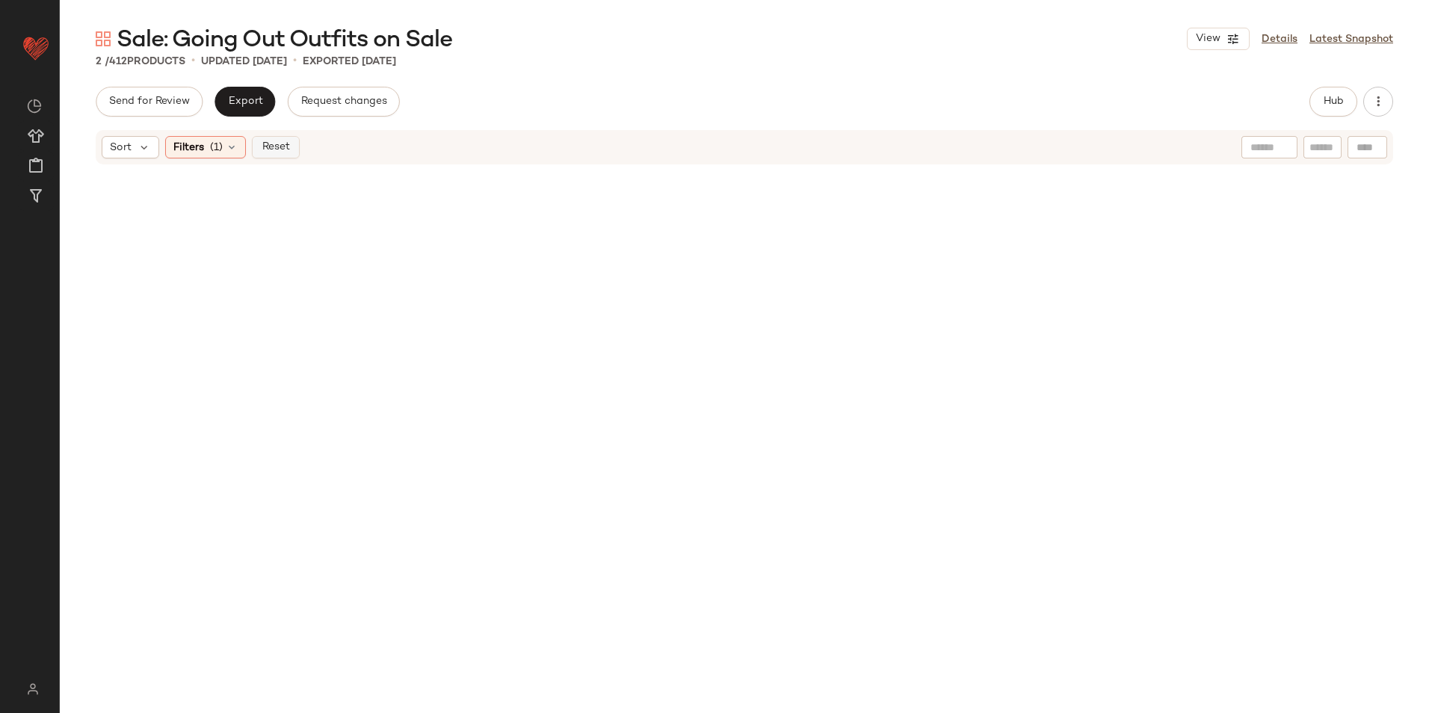
click at [283, 150] on span "Reset" at bounding box center [275, 147] width 28 height 12
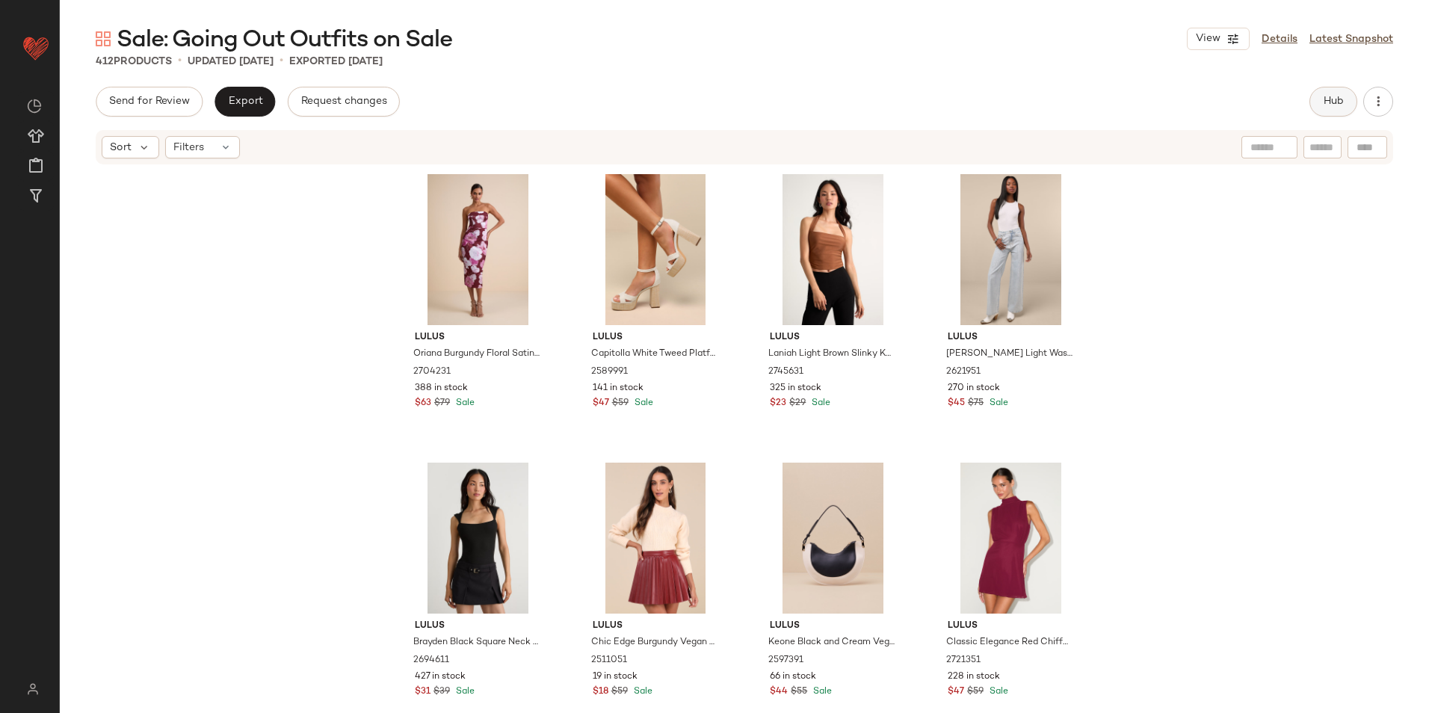
click at [1341, 91] on button "Hub" at bounding box center [1334, 102] width 48 height 30
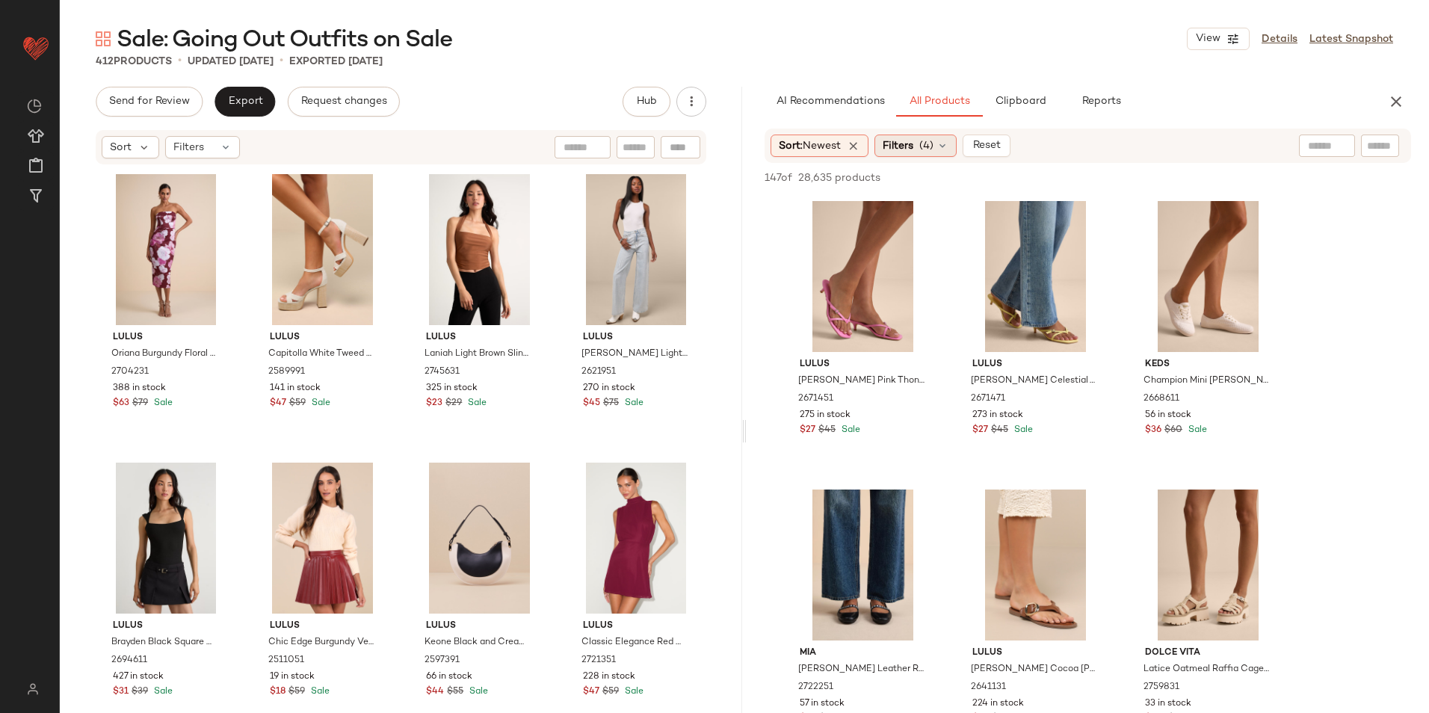
click at [932, 141] on span "(4)" at bounding box center [927, 146] width 14 height 16
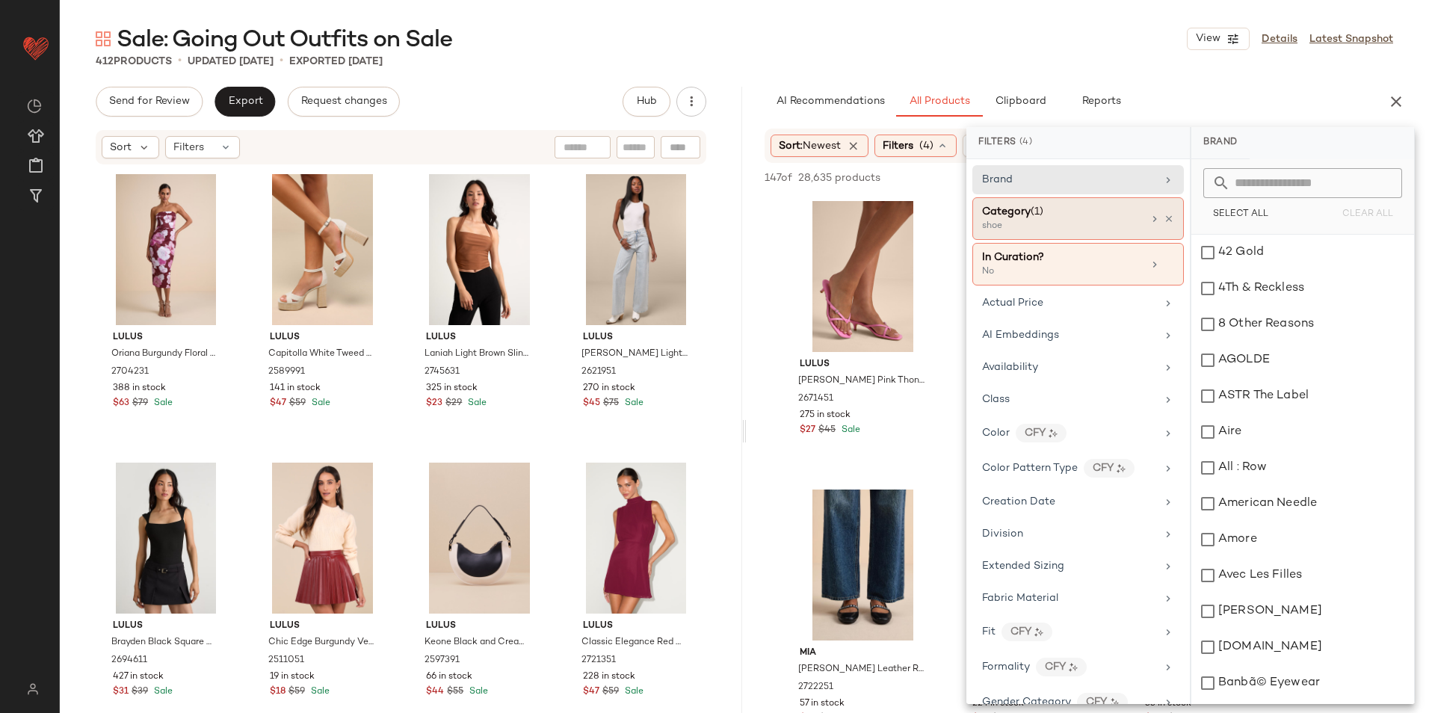
click at [1006, 216] on span "Category" at bounding box center [1006, 211] width 49 height 11
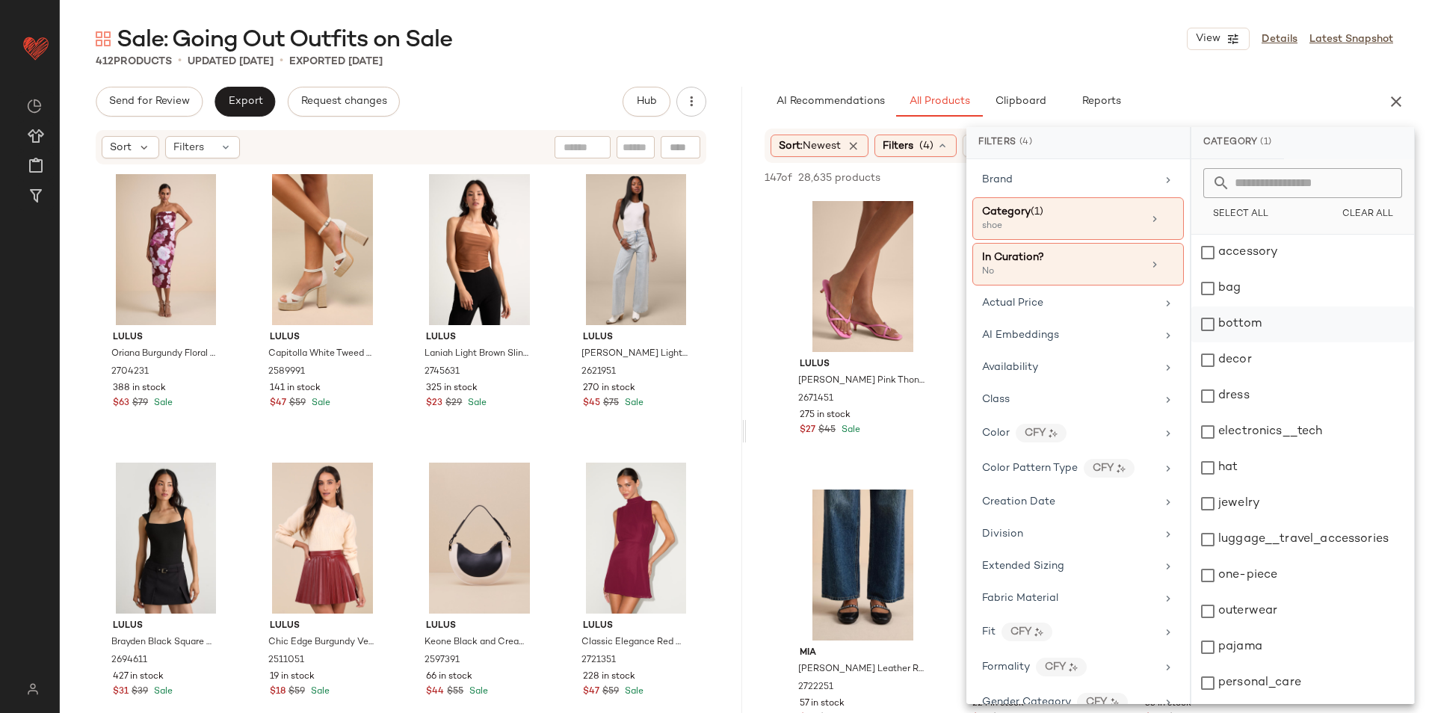
click at [1270, 328] on div "bottom" at bounding box center [1303, 325] width 223 height 36
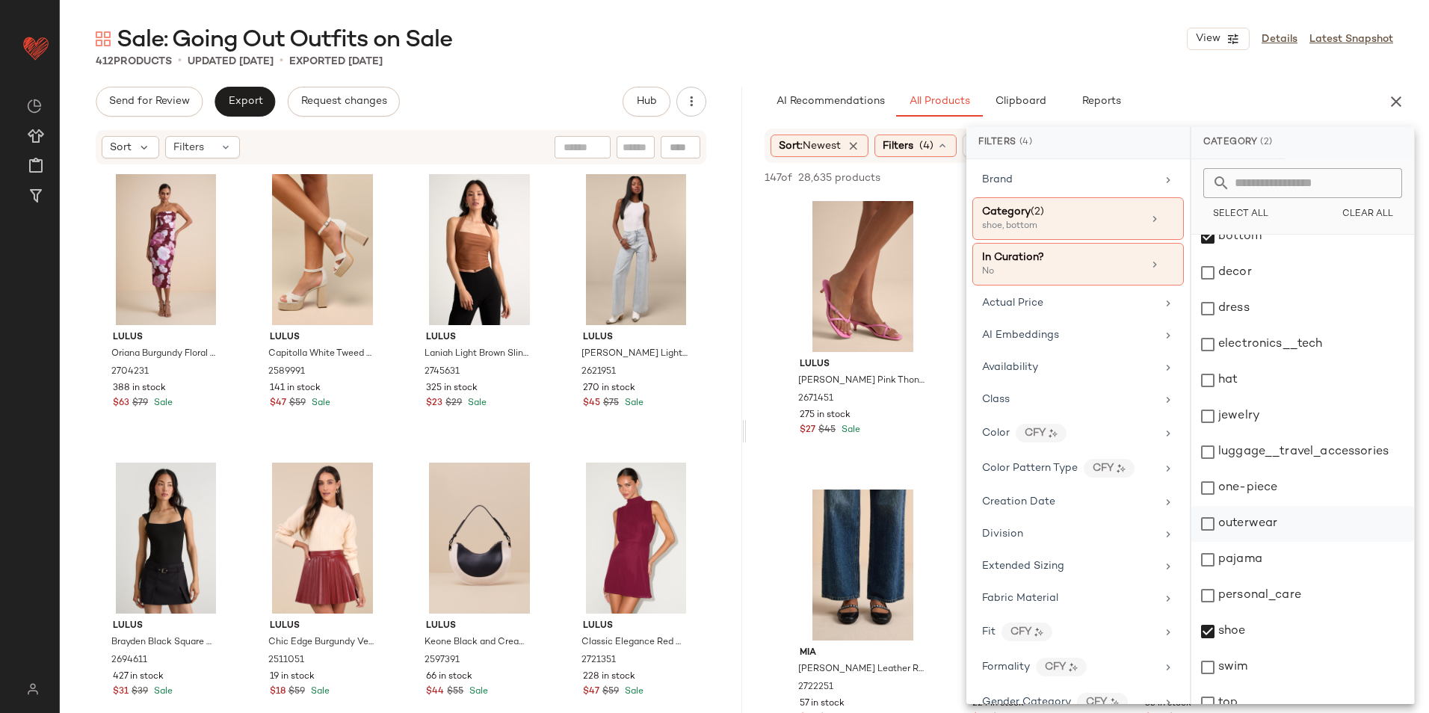
scroll to position [141, 0]
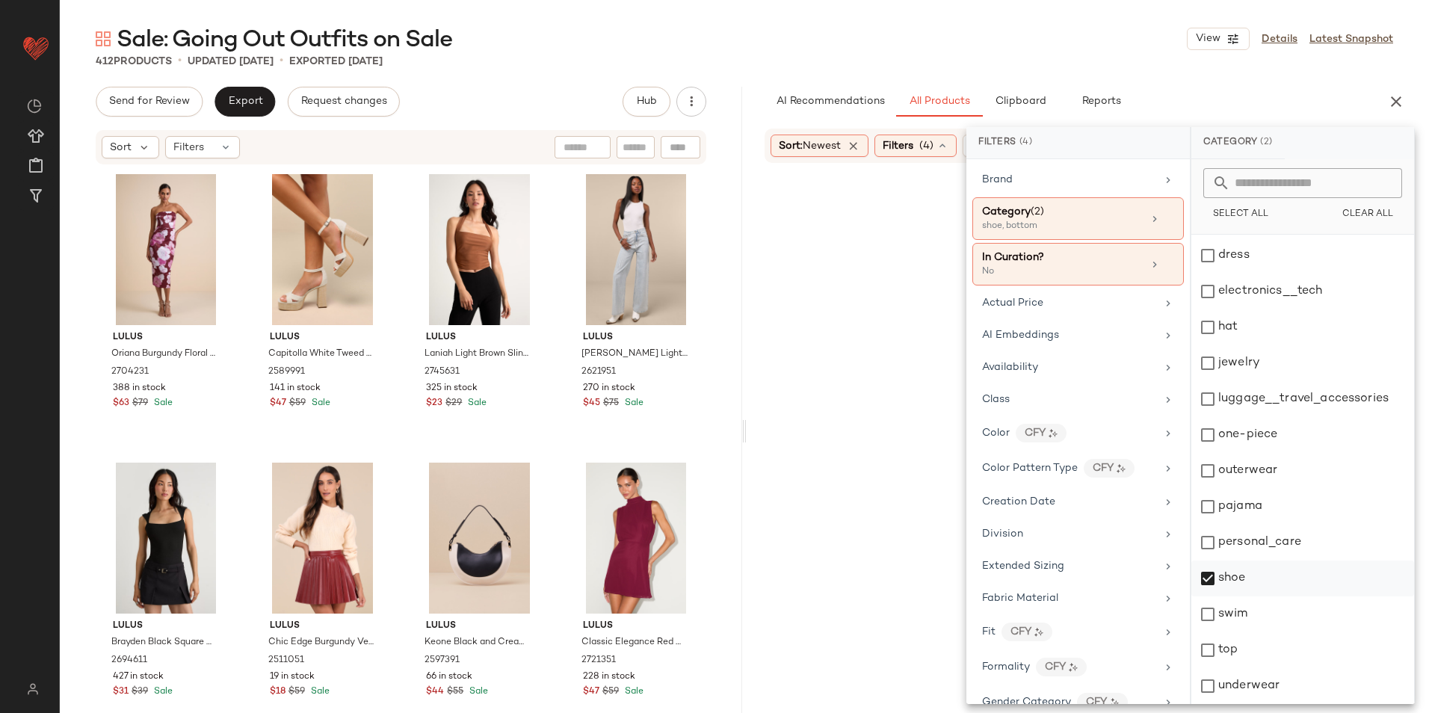
click at [1243, 576] on div "shoe" at bounding box center [1303, 579] width 223 height 36
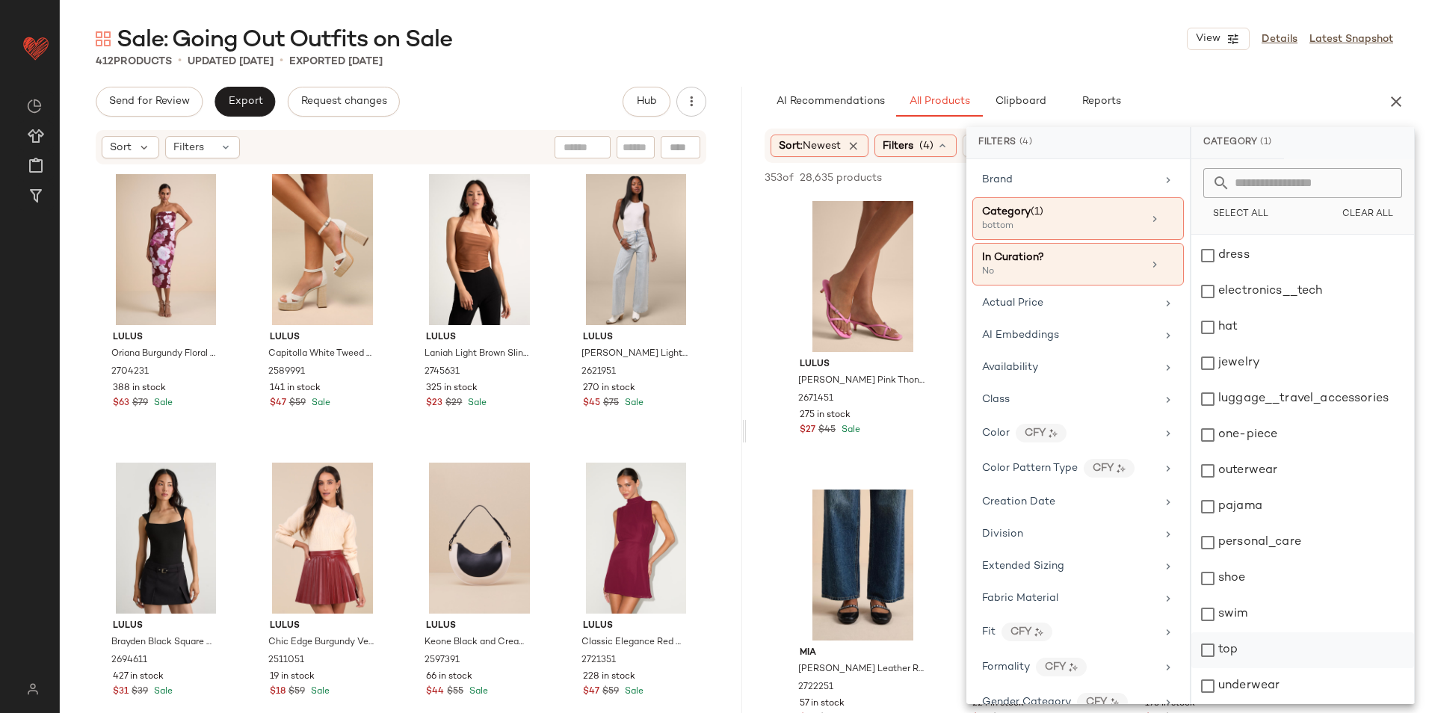
click at [1225, 657] on div "top" at bounding box center [1303, 651] width 223 height 36
click at [927, 53] on div "Sale: Going Out Outfits on Sale View Details Latest Snapshot" at bounding box center [745, 39] width 1370 height 30
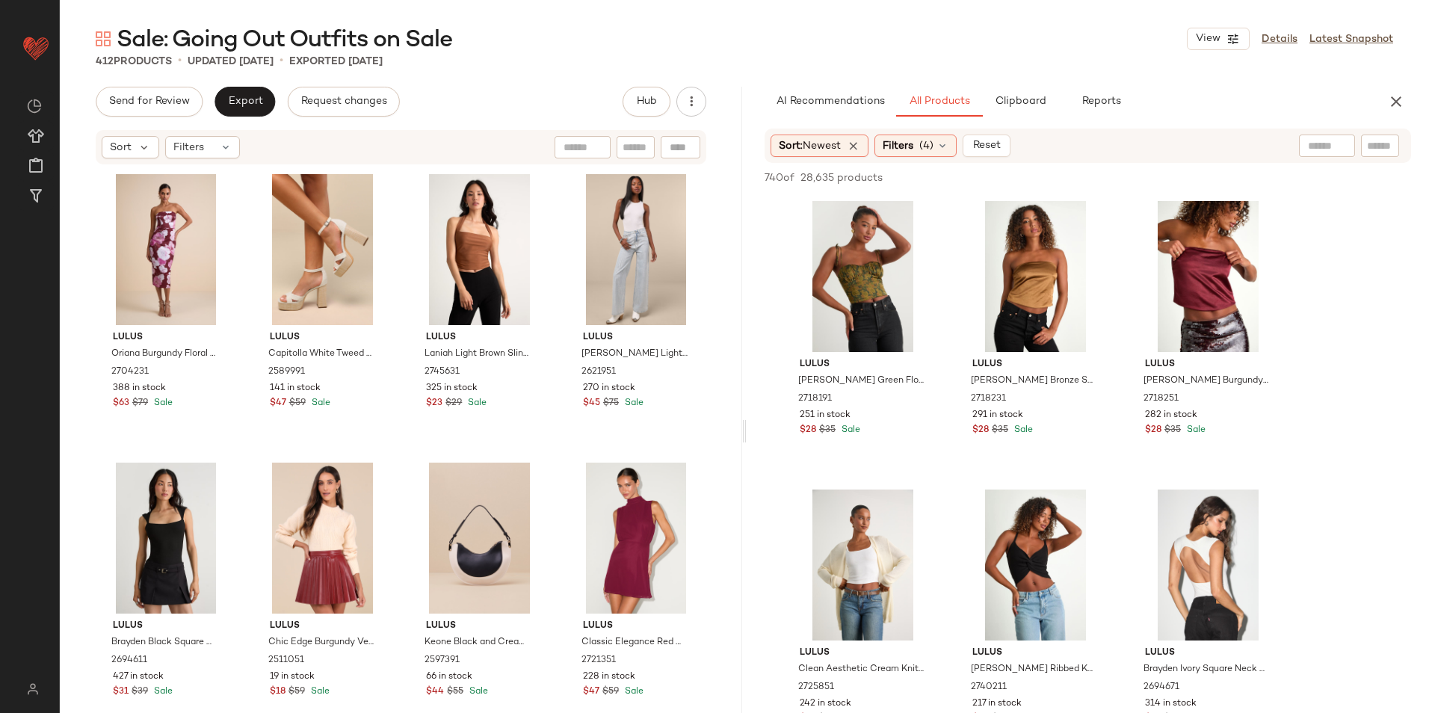
click at [941, 28] on div "Sale: Going Out Outfits on Sale View Details Latest Snapshot" at bounding box center [745, 39] width 1370 height 30
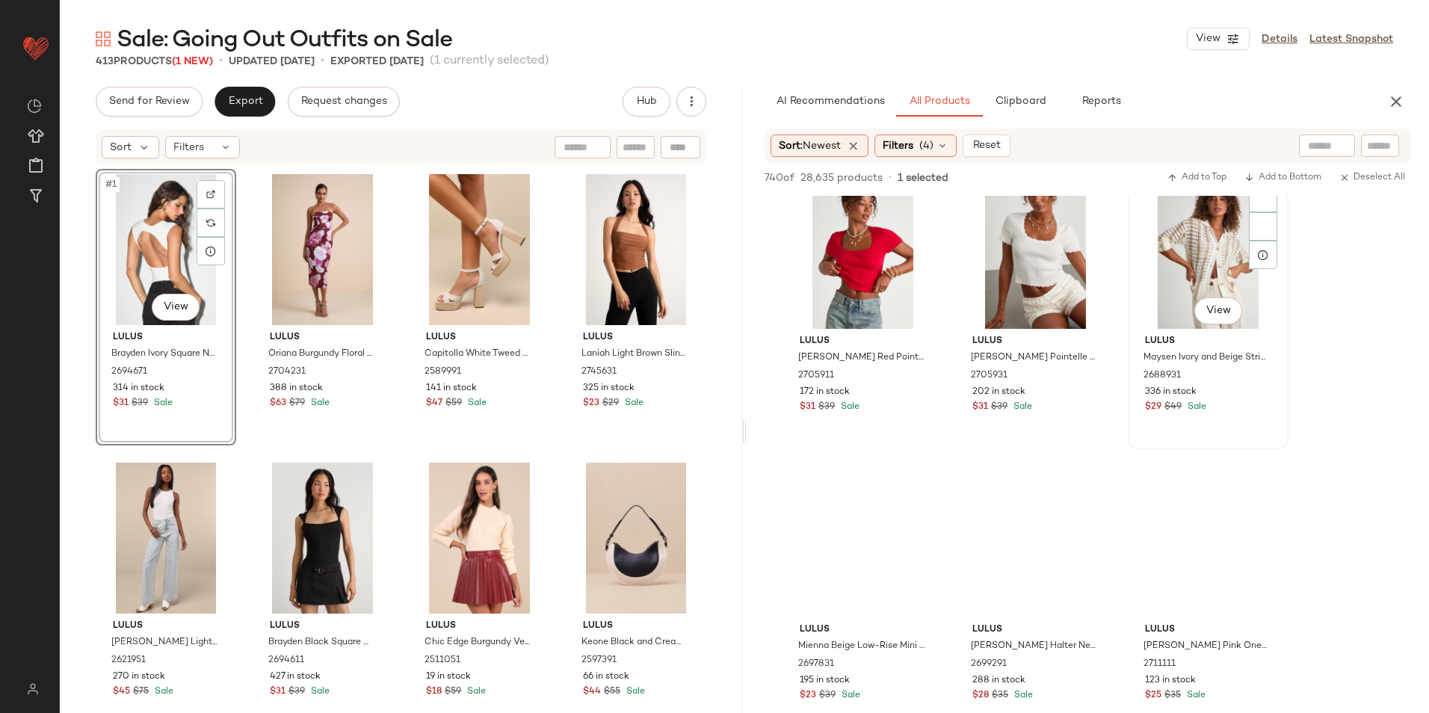
scroll to position [897, 0]
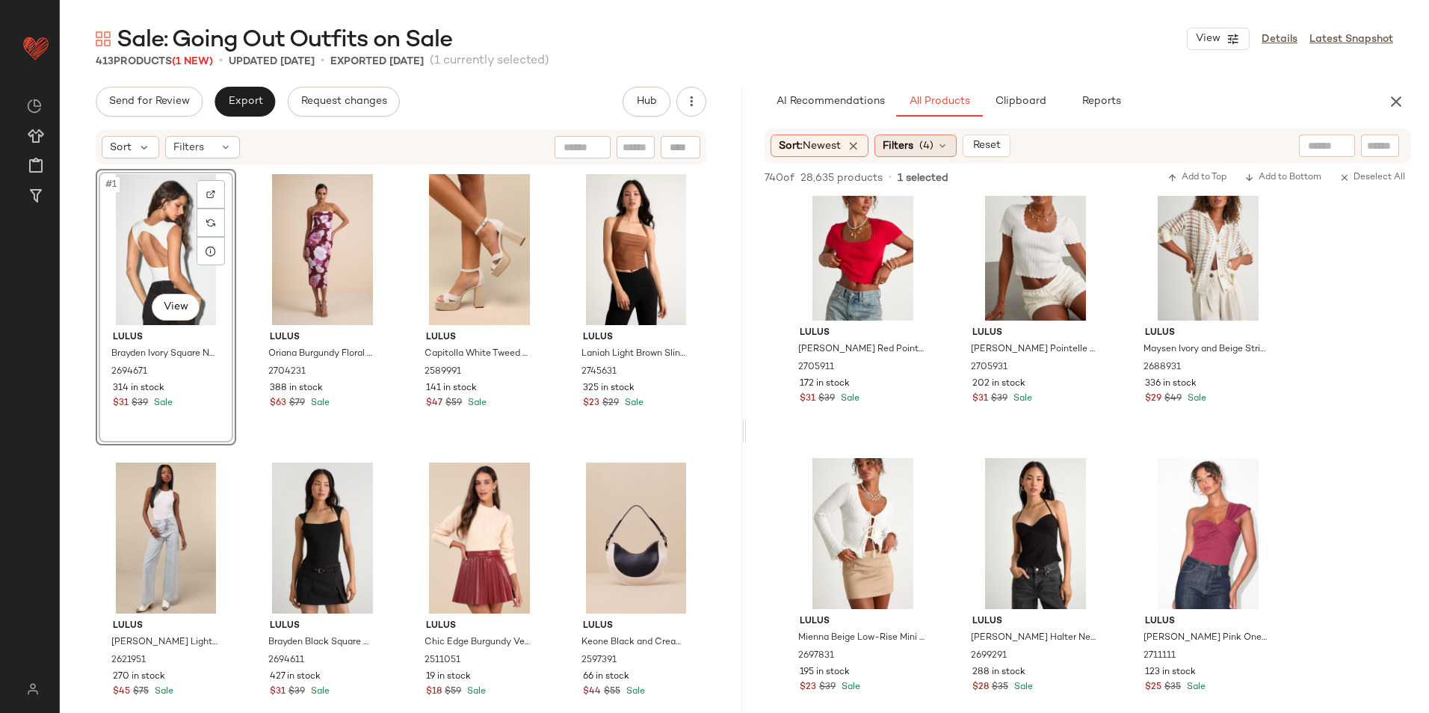
click at [912, 147] on span "Filters" at bounding box center [898, 146] width 31 height 16
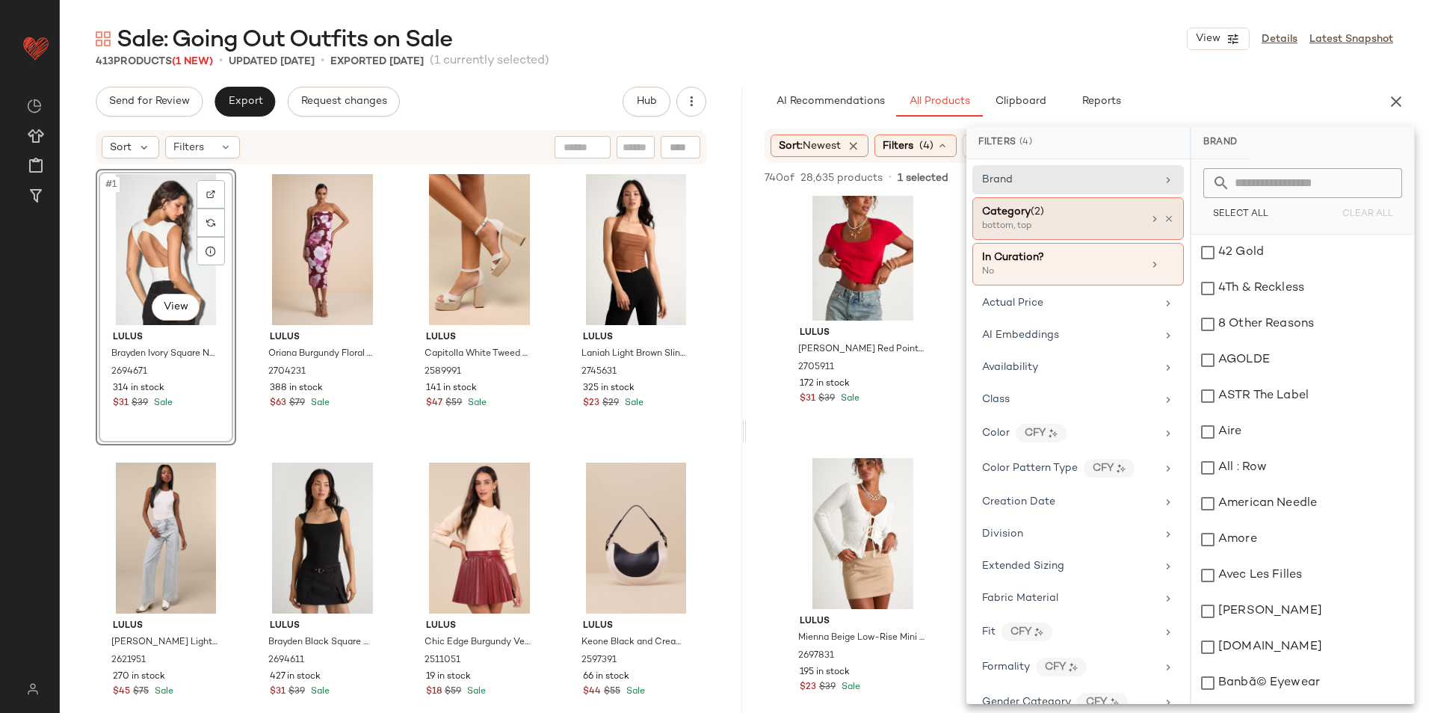
click at [1052, 222] on div "bottom, top" at bounding box center [1057, 226] width 150 height 13
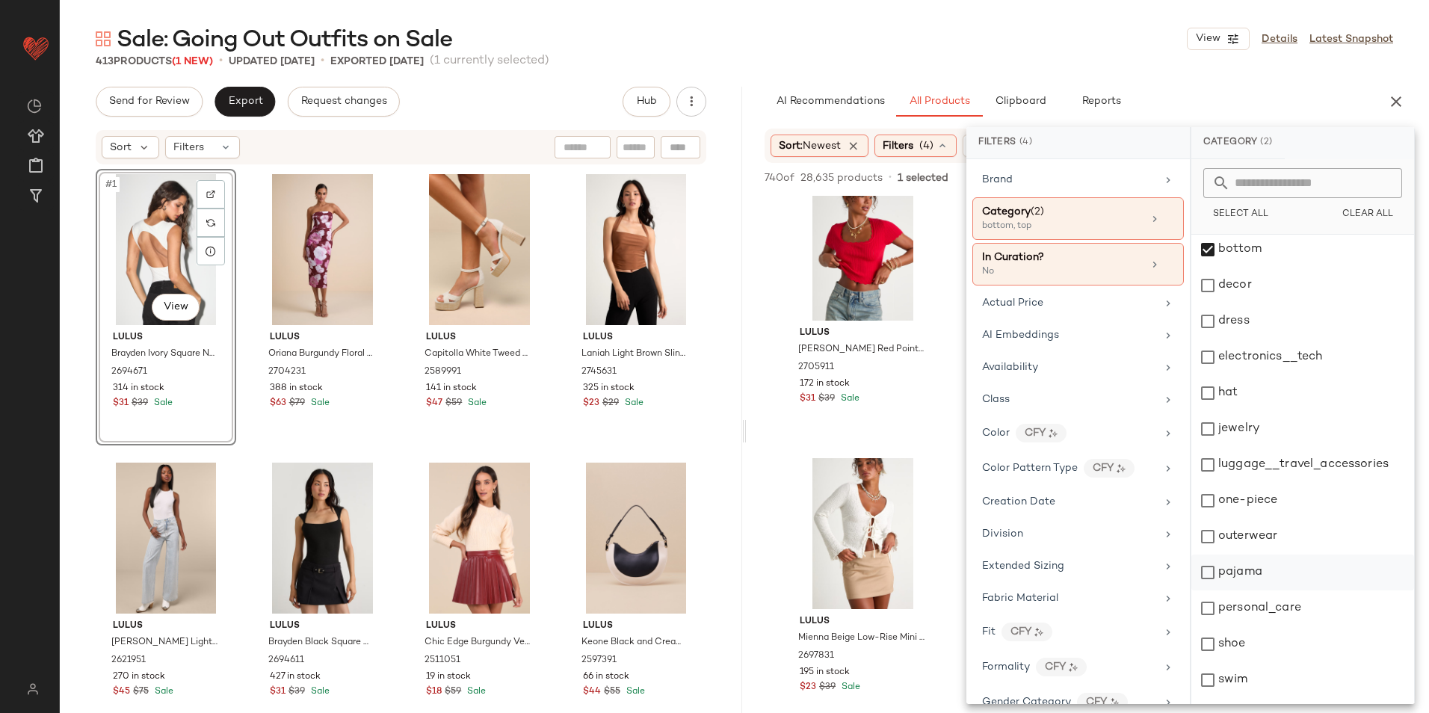
scroll to position [141, 0]
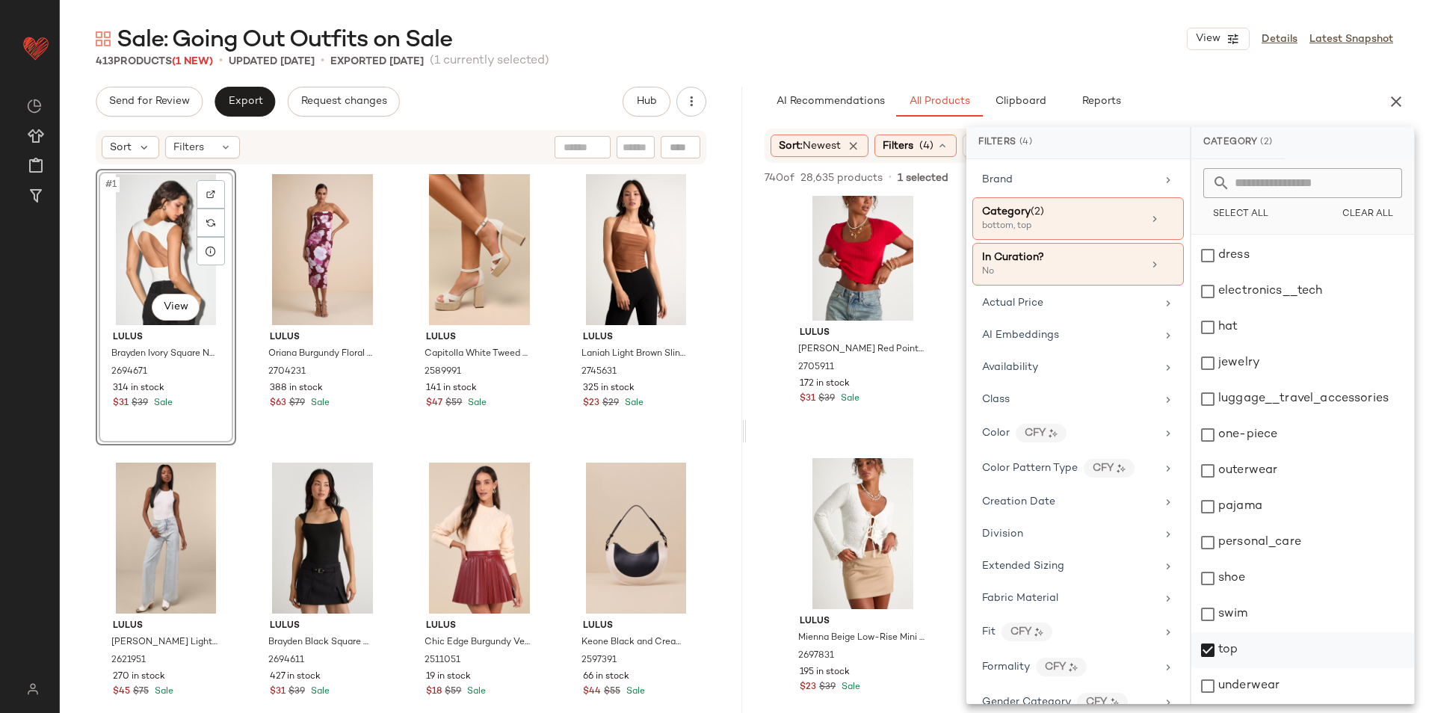
click at [1246, 642] on div "top" at bounding box center [1303, 651] width 223 height 36
click at [1059, 47] on div "Sale: Going Out Outfits on Sale View Details Latest Snapshot" at bounding box center [745, 39] width 1370 height 30
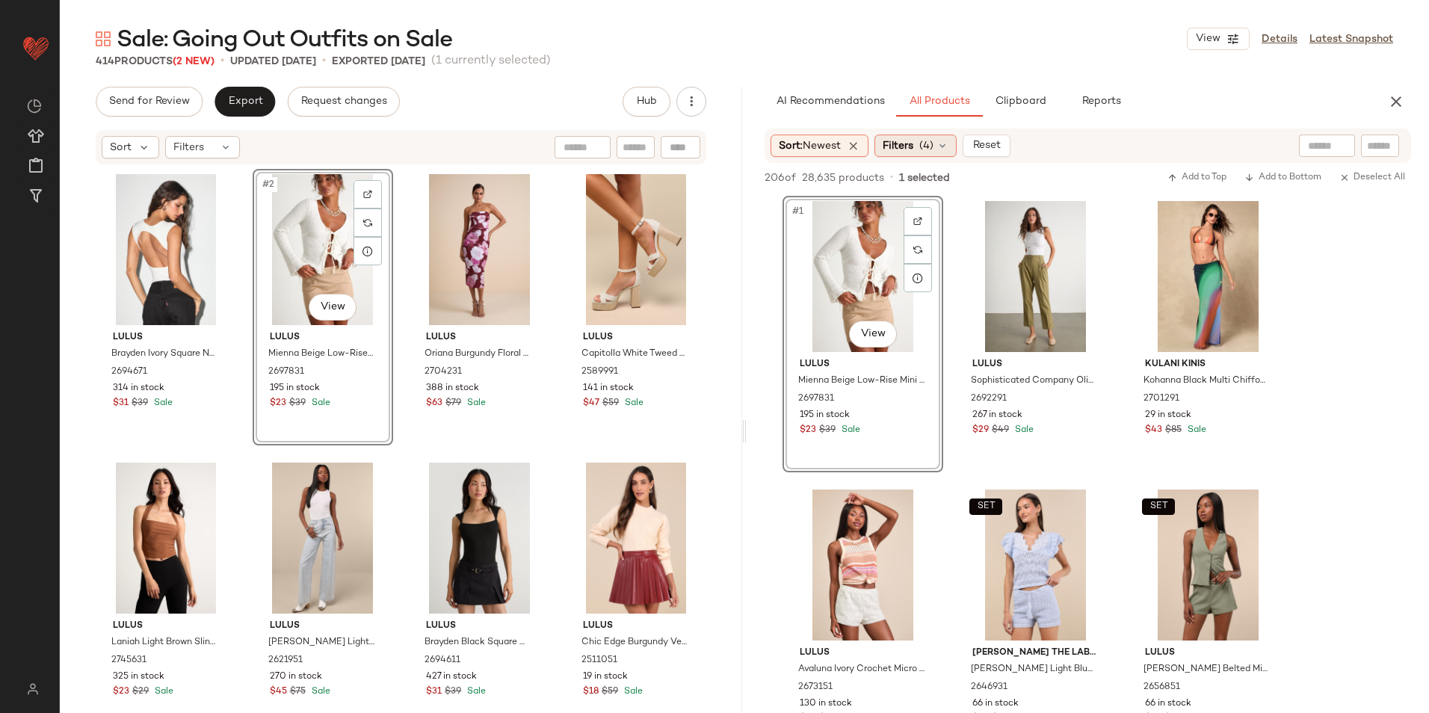
click at [941, 153] on div "Filters (4)" at bounding box center [916, 146] width 82 height 22
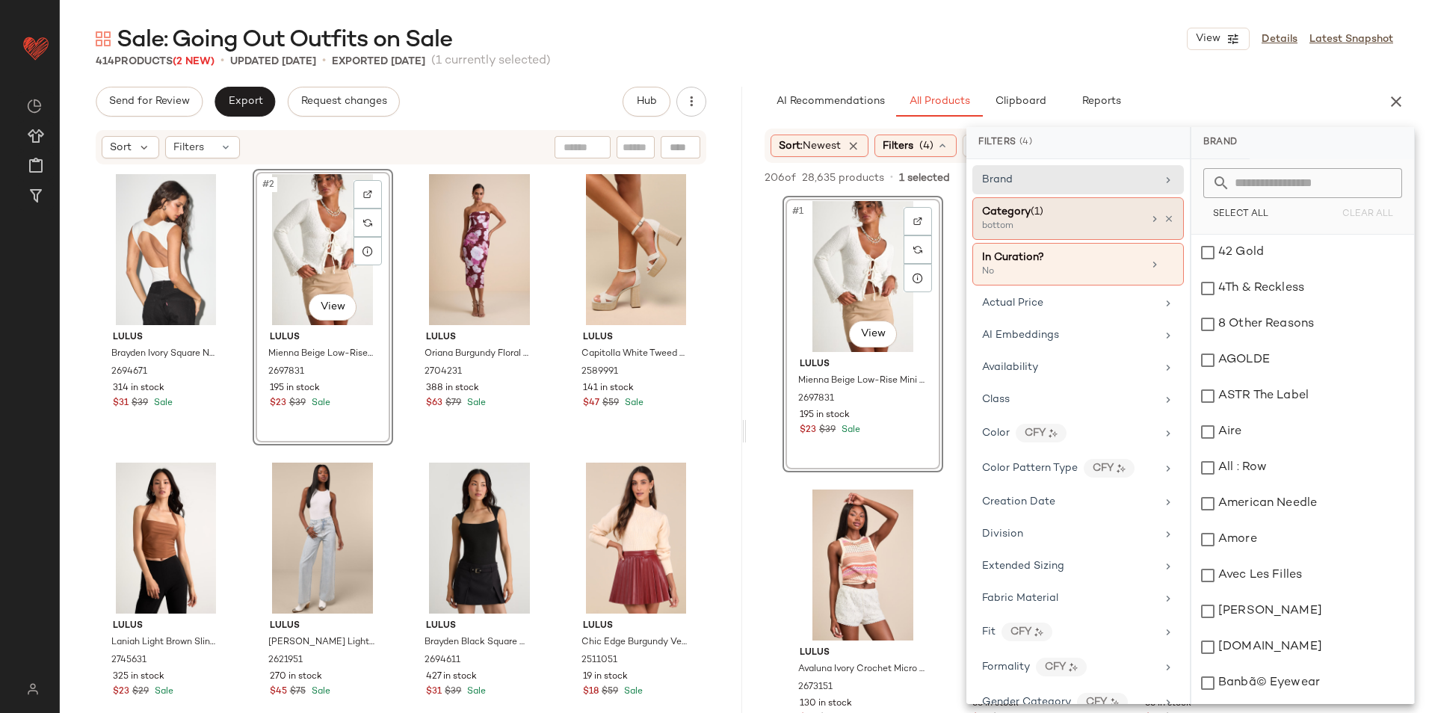
drag, startPoint x: 1064, startPoint y: 227, endPoint x: 1072, endPoint y: 227, distance: 8.3
click at [1065, 227] on div "bottom" at bounding box center [1057, 226] width 150 height 13
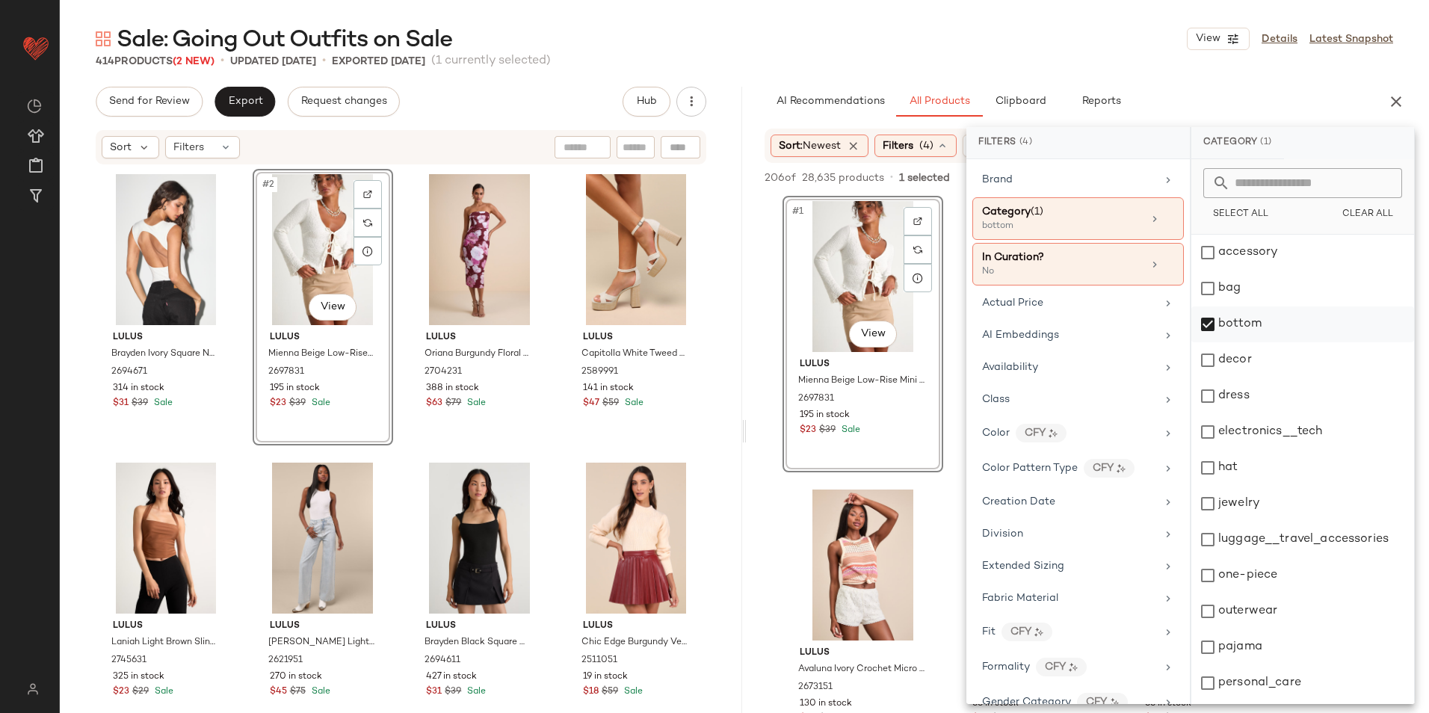
click at [1251, 328] on div "bottom" at bounding box center [1303, 325] width 223 height 36
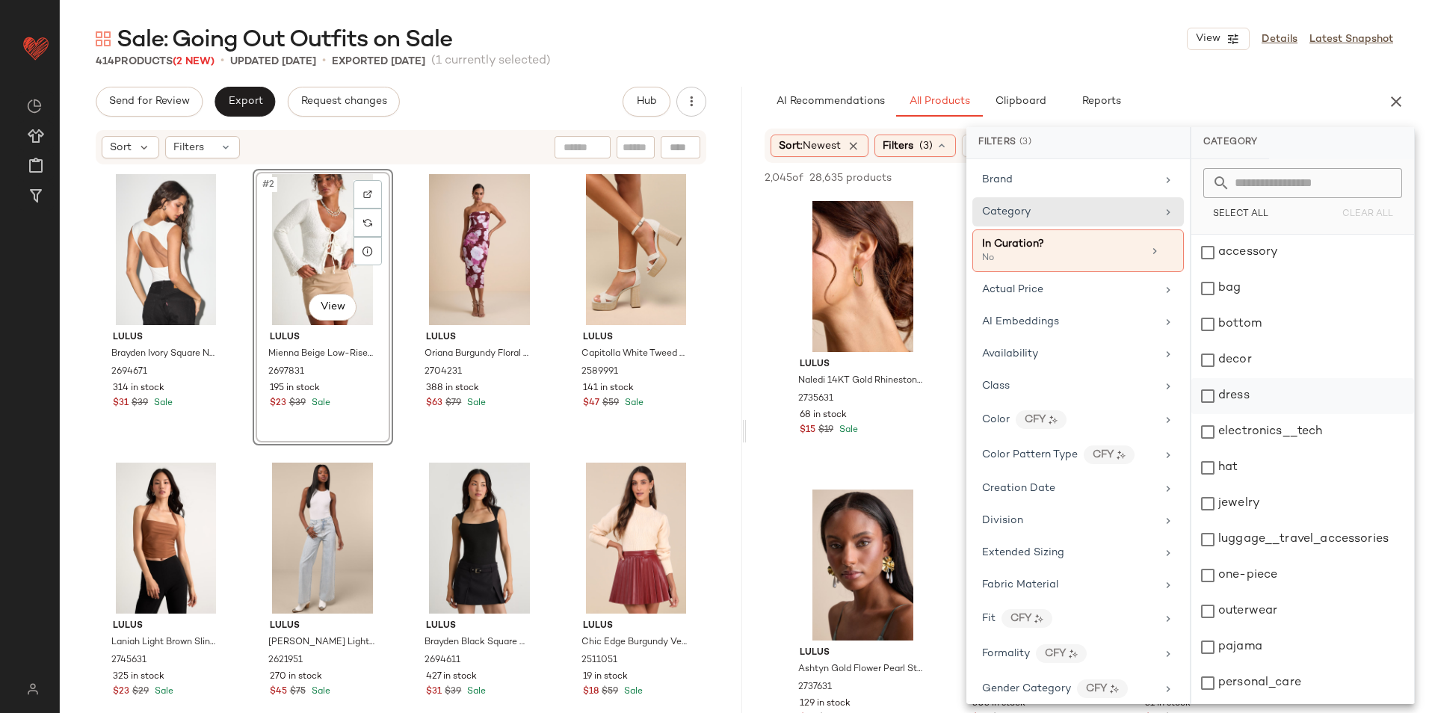
click at [1271, 407] on div "dress" at bounding box center [1303, 396] width 223 height 36
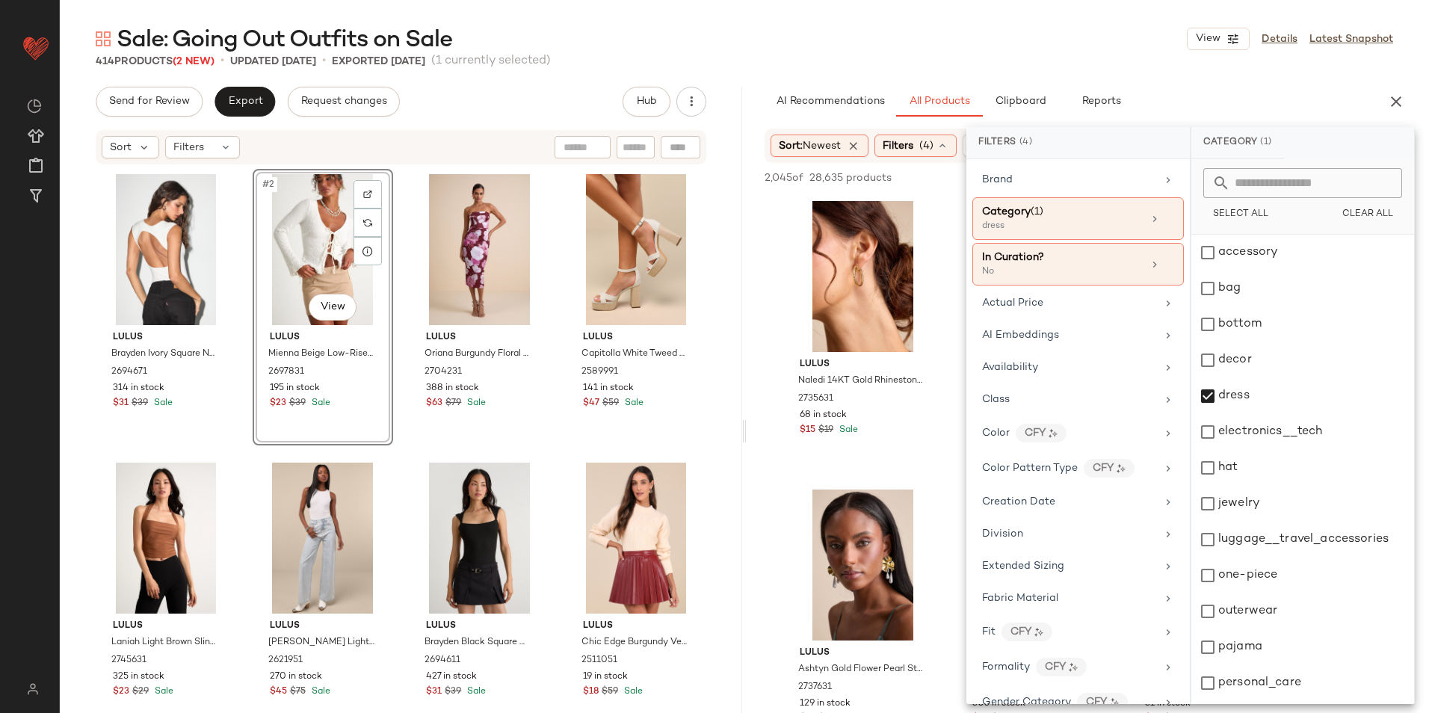
click at [1037, 42] on div "Sale: Going Out Outfits on Sale View Details Latest Snapshot" at bounding box center [745, 39] width 1370 height 30
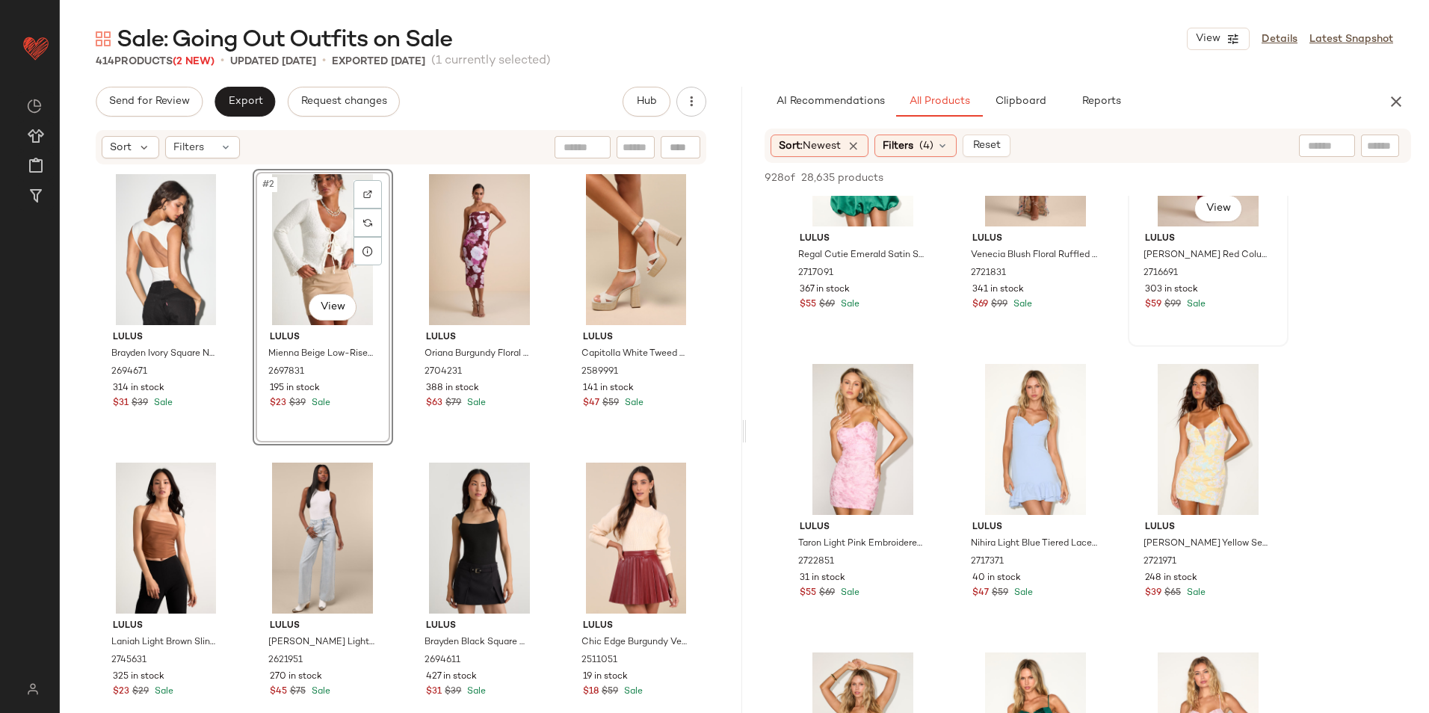
scroll to position [0, 0]
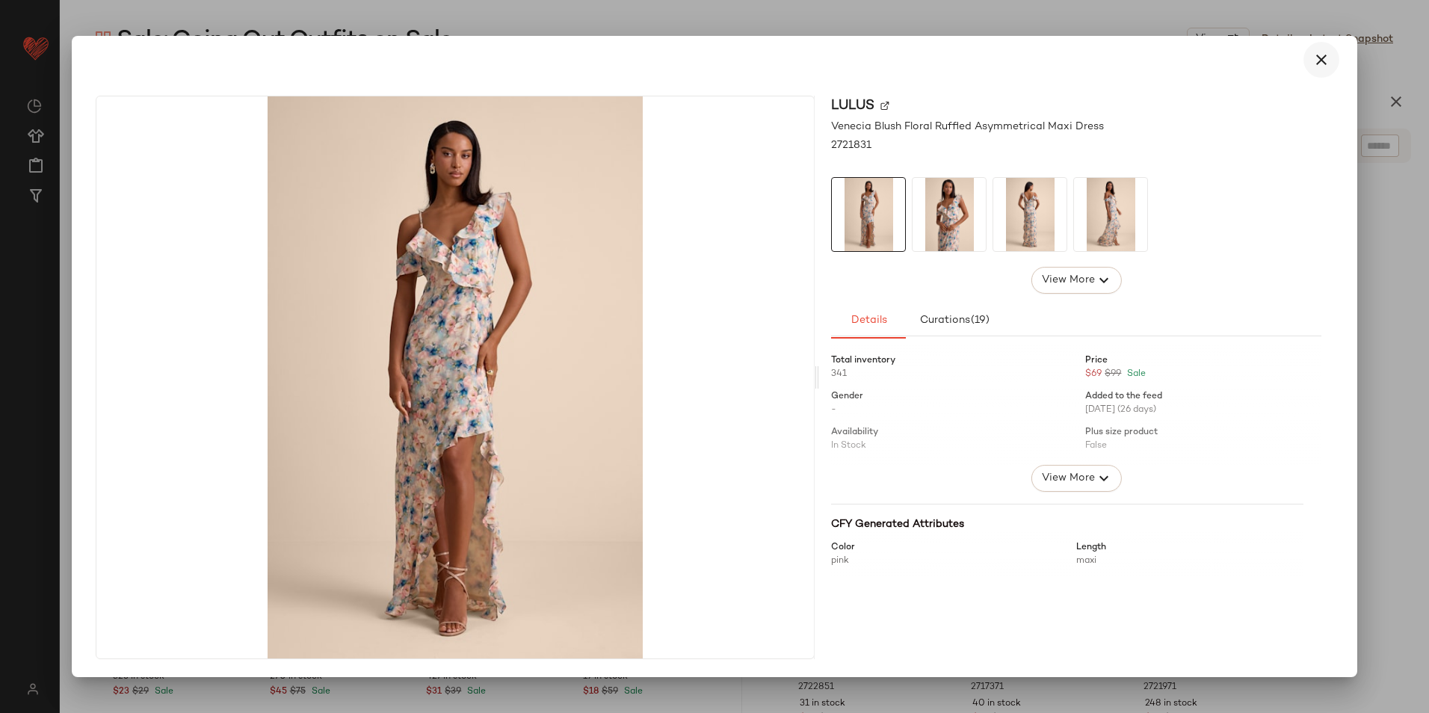
click at [1319, 60] on icon "button" at bounding box center [1322, 60] width 18 height 18
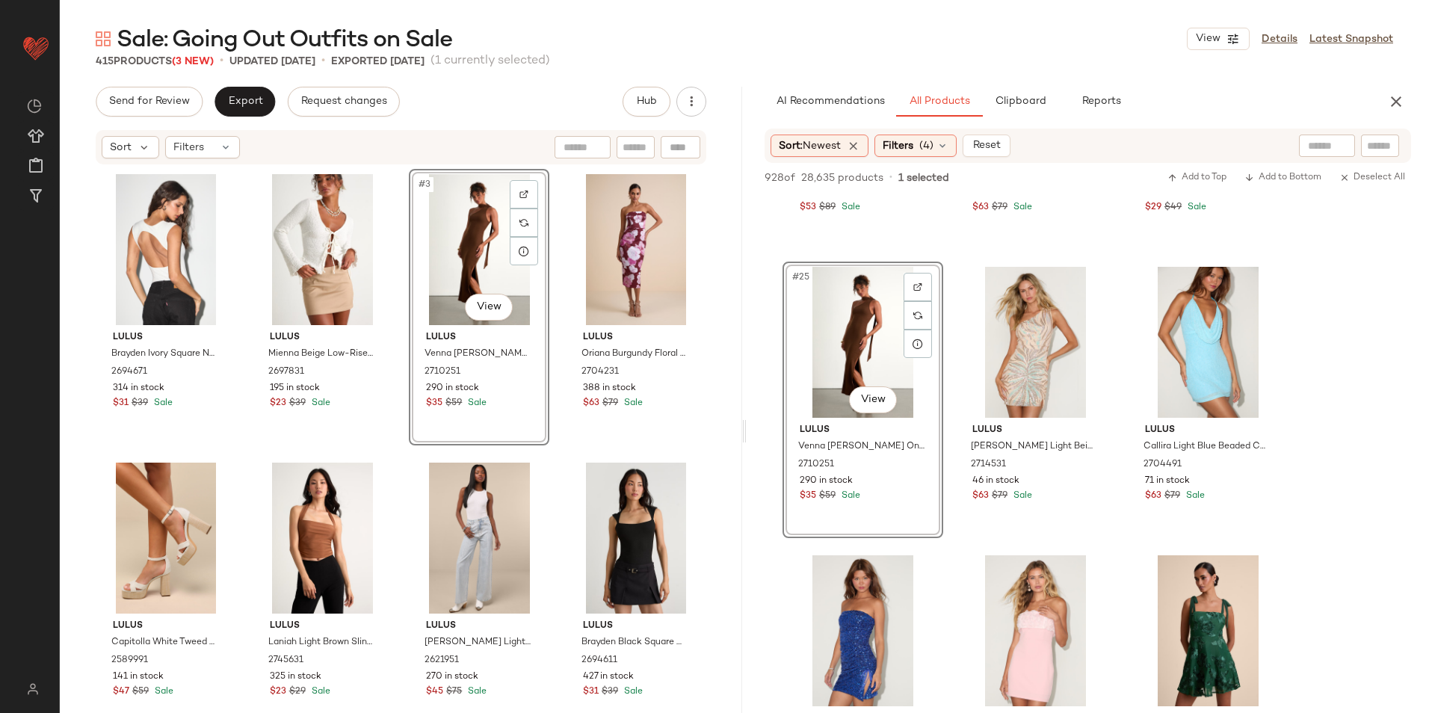
click at [961, 141] on div "Sort: Newest Filters (4) Reset" at bounding box center [891, 146] width 240 height 22
click at [942, 148] on icon at bounding box center [943, 146] width 12 height 12
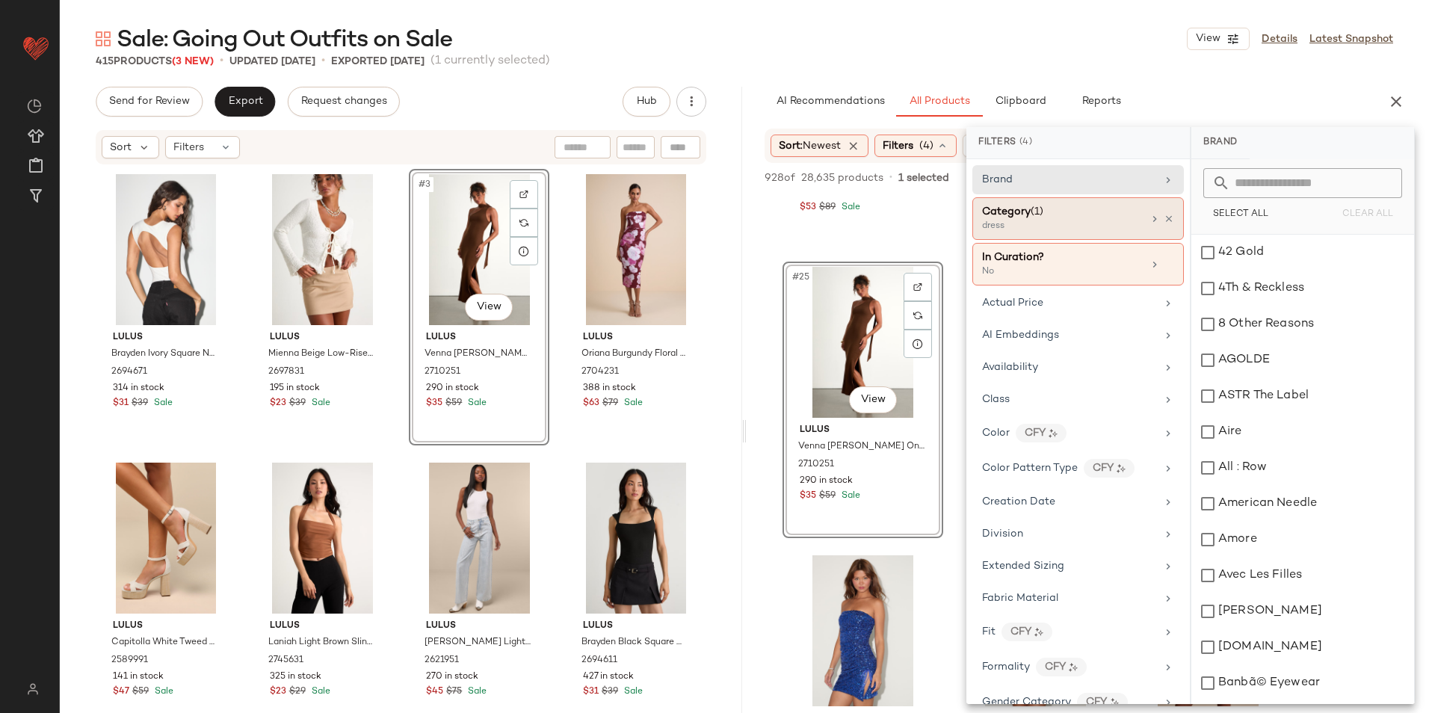
click at [984, 211] on span "Category" at bounding box center [1006, 211] width 49 height 11
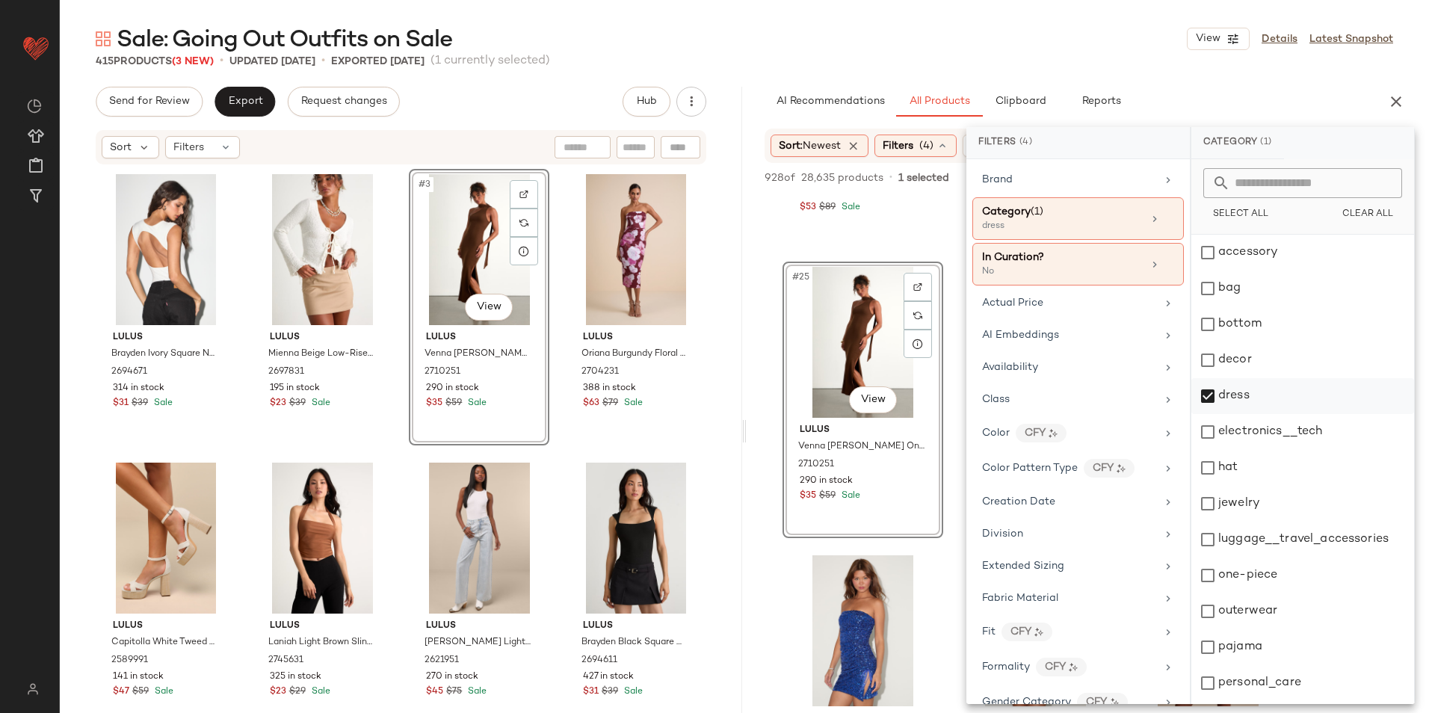
click at [1216, 398] on div "dress" at bounding box center [1303, 396] width 223 height 36
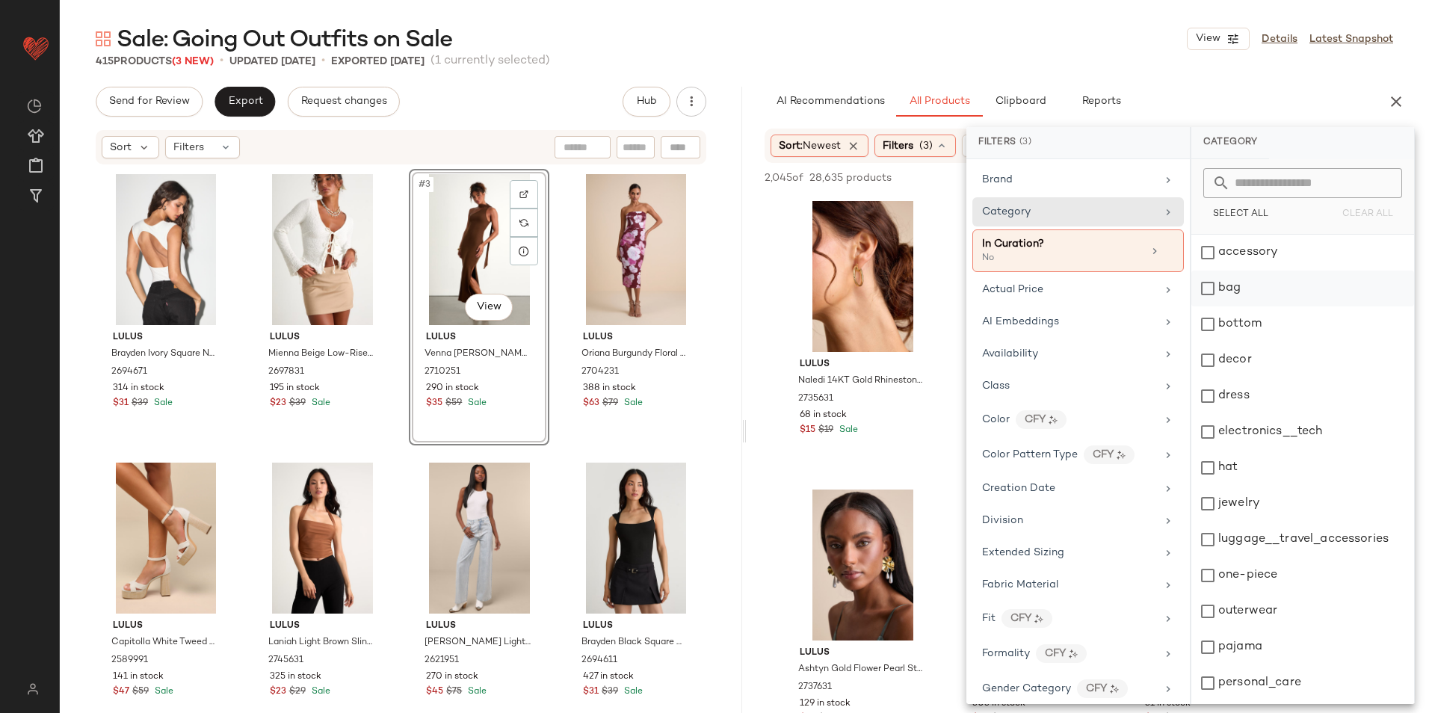
click at [1250, 295] on div "bag" at bounding box center [1303, 289] width 223 height 36
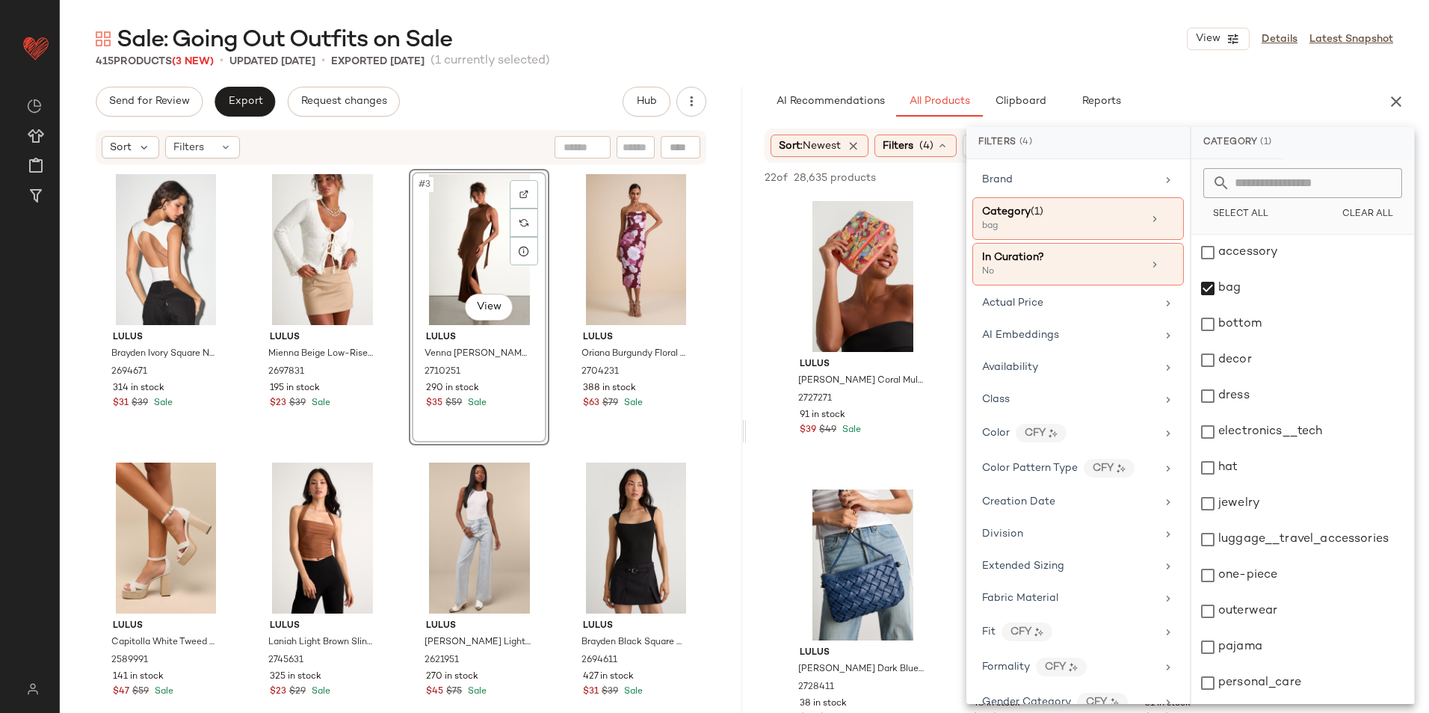
click at [974, 20] on main "Sale: Going Out Outfits on Sale View Details Latest Snapshot 415 Products (3 Ne…" at bounding box center [714, 356] width 1429 height 713
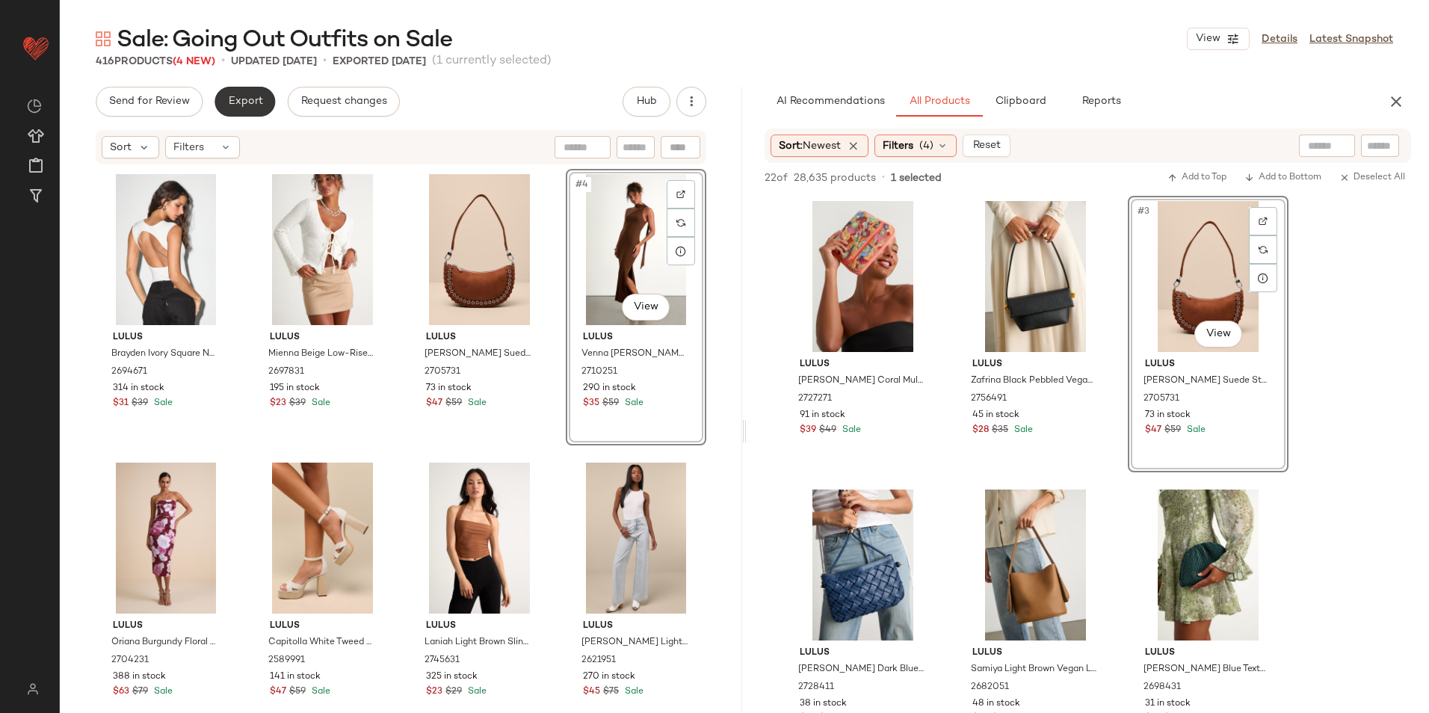
click at [246, 107] on span "Export" at bounding box center [244, 102] width 35 height 12
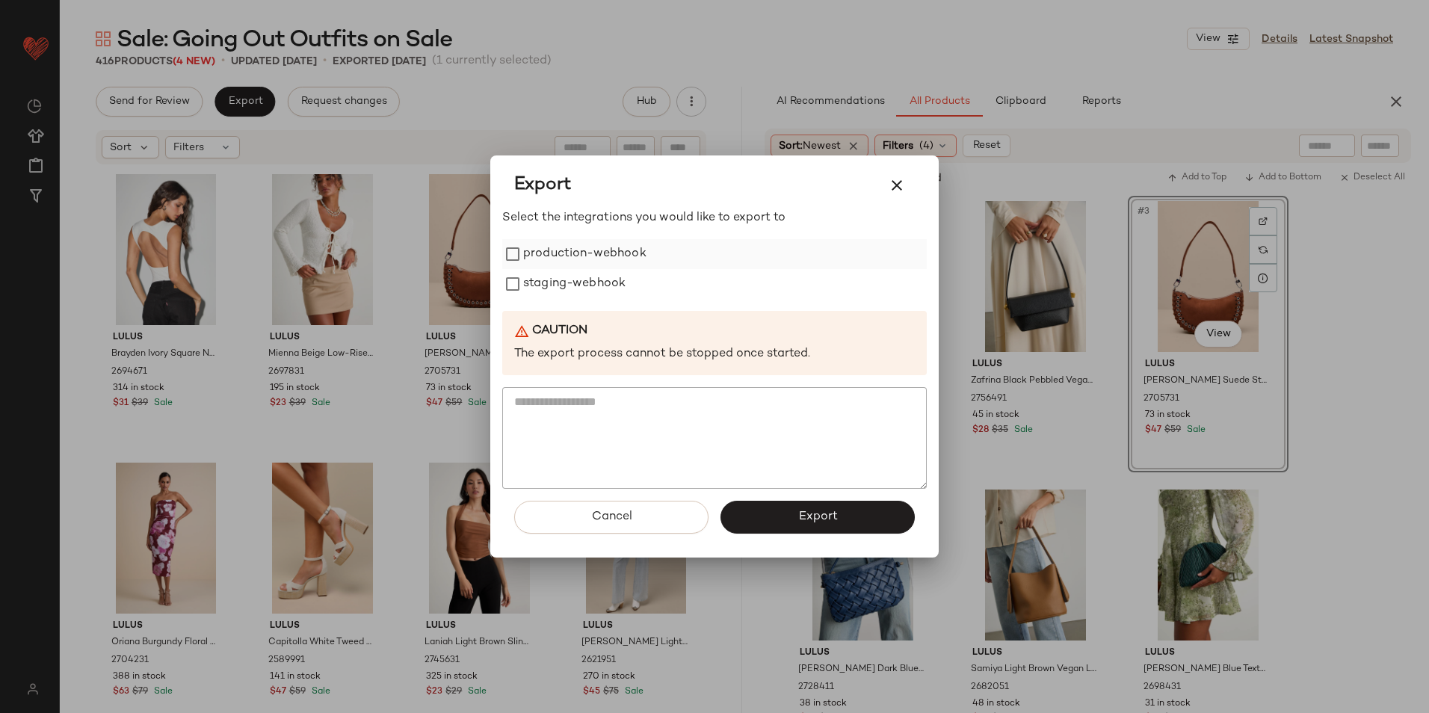
click at [564, 249] on label "production-webhook" at bounding box center [584, 254] width 123 height 30
click at [563, 270] on label "staging-webhook" at bounding box center [574, 284] width 102 height 30
click at [775, 503] on button "Export" at bounding box center [818, 517] width 194 height 33
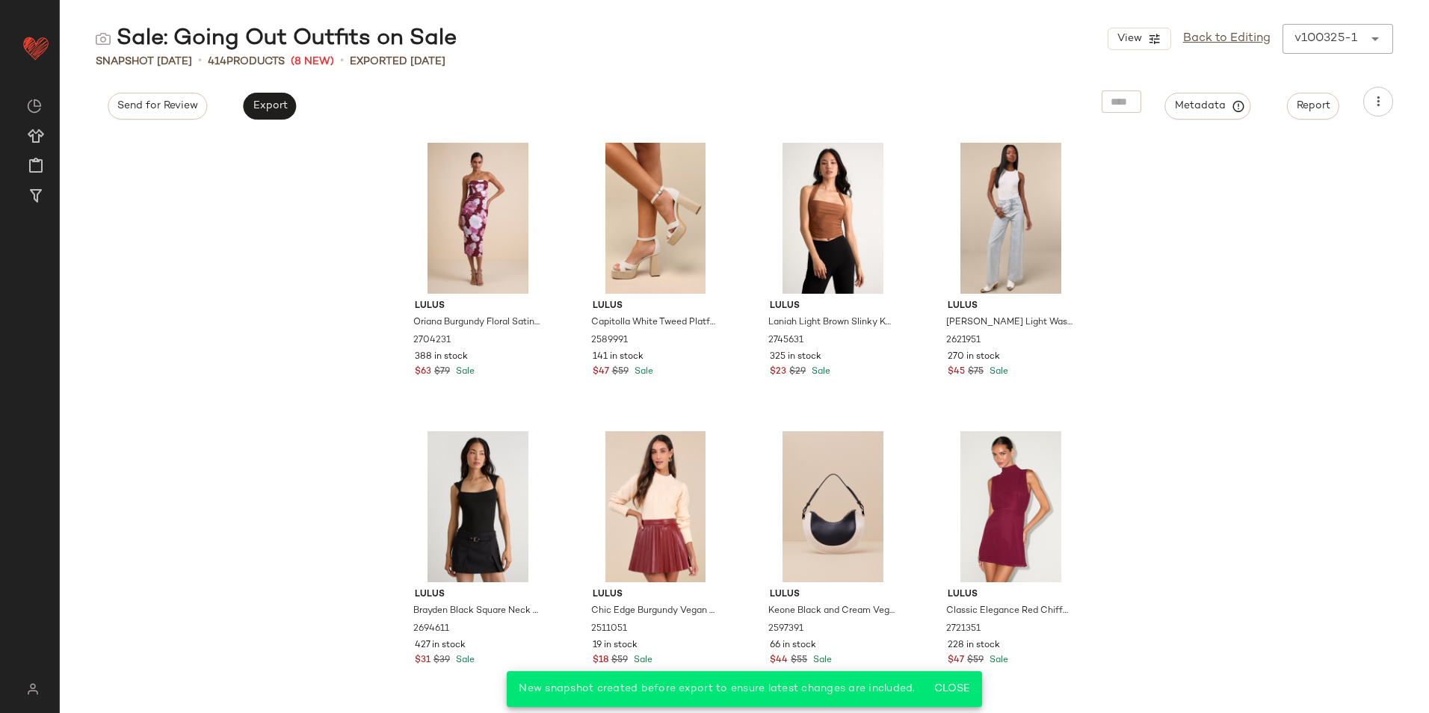
click at [0, 0] on input "text" at bounding box center [0, 0] width 0 height 0
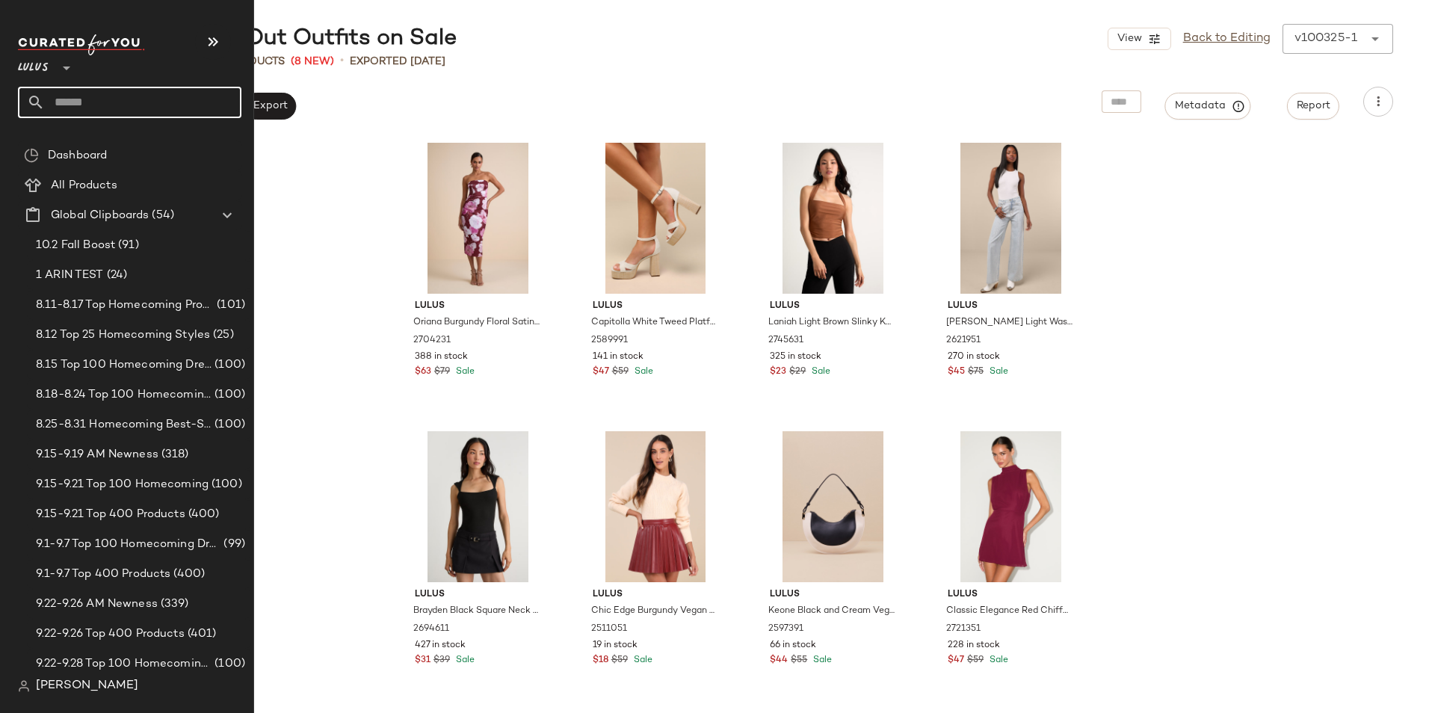
click at [58, 97] on input "text" at bounding box center [143, 102] width 197 height 31
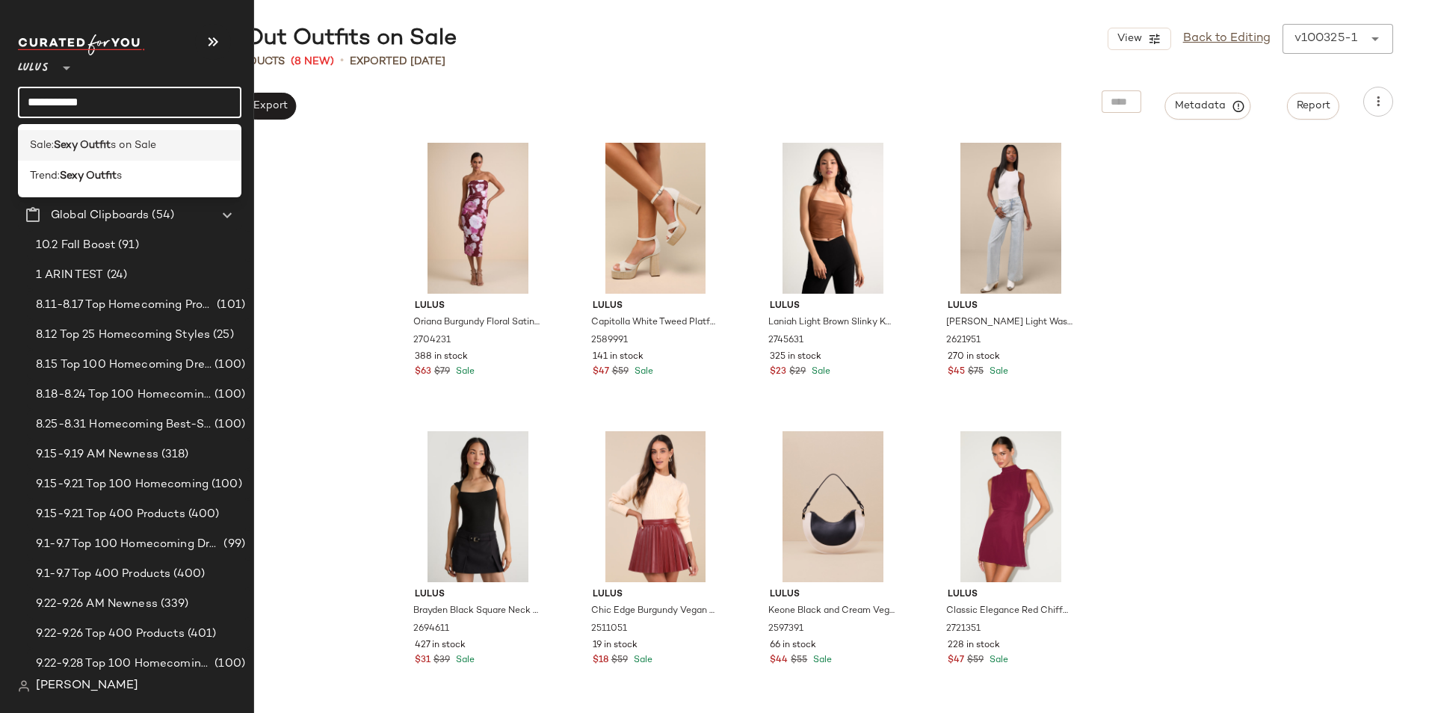
type input "**********"
click at [85, 151] on b "Sexy Outfit" at bounding box center [82, 146] width 57 height 16
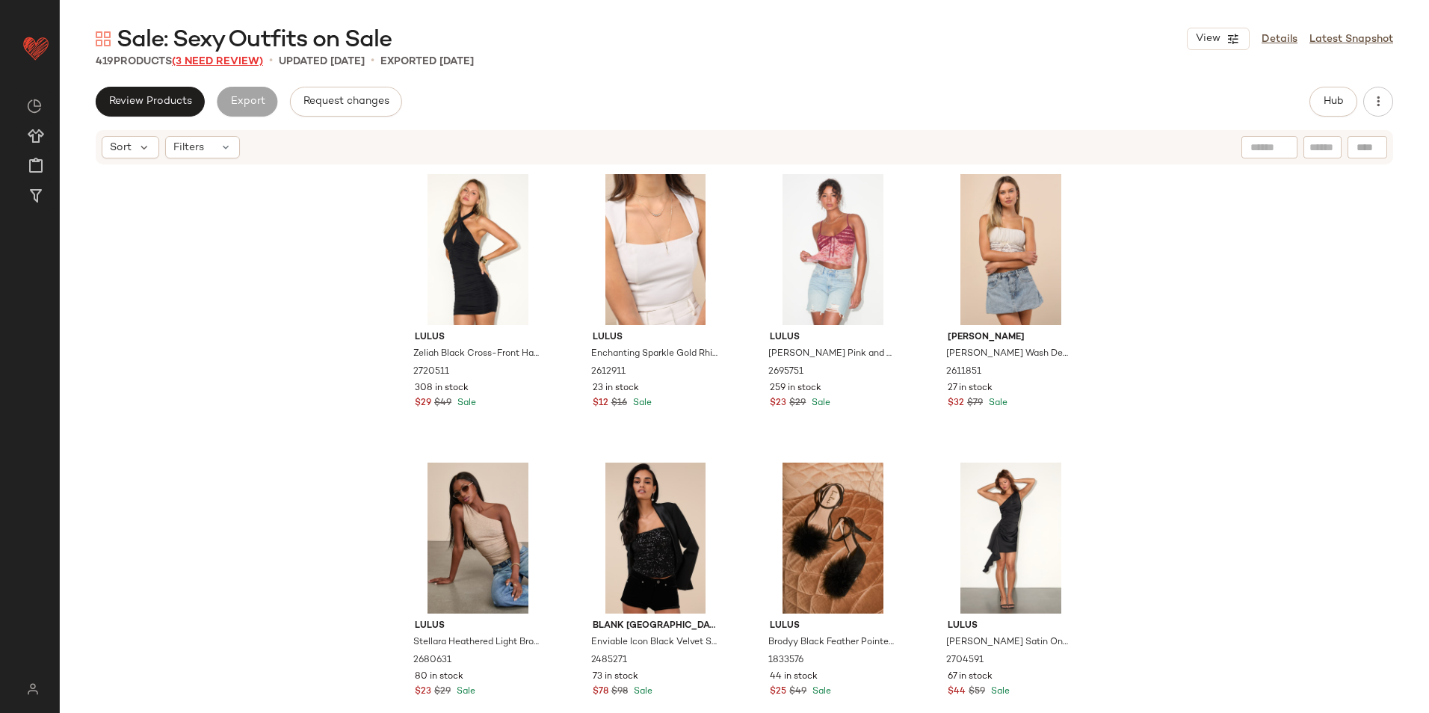
click at [227, 57] on span "(3 Need Review)" at bounding box center [217, 61] width 91 height 11
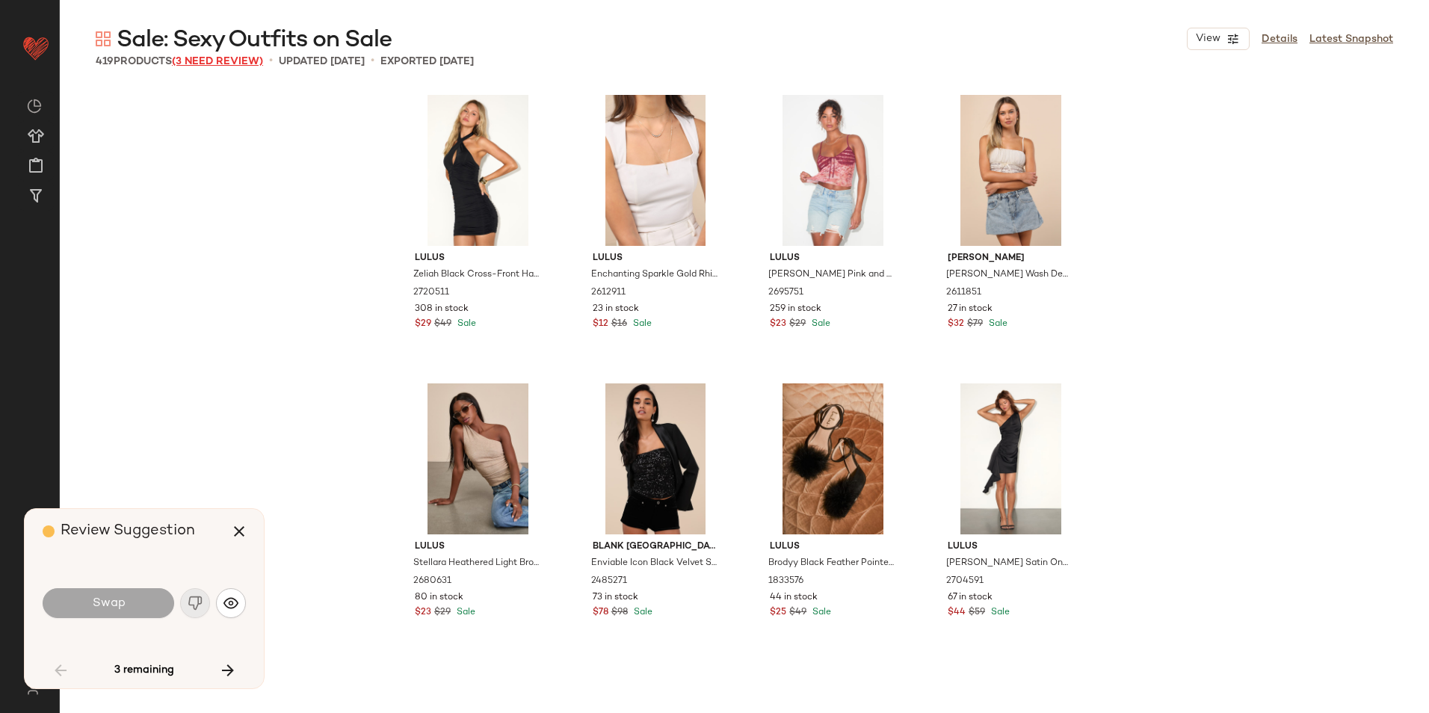
scroll to position [2020, 0]
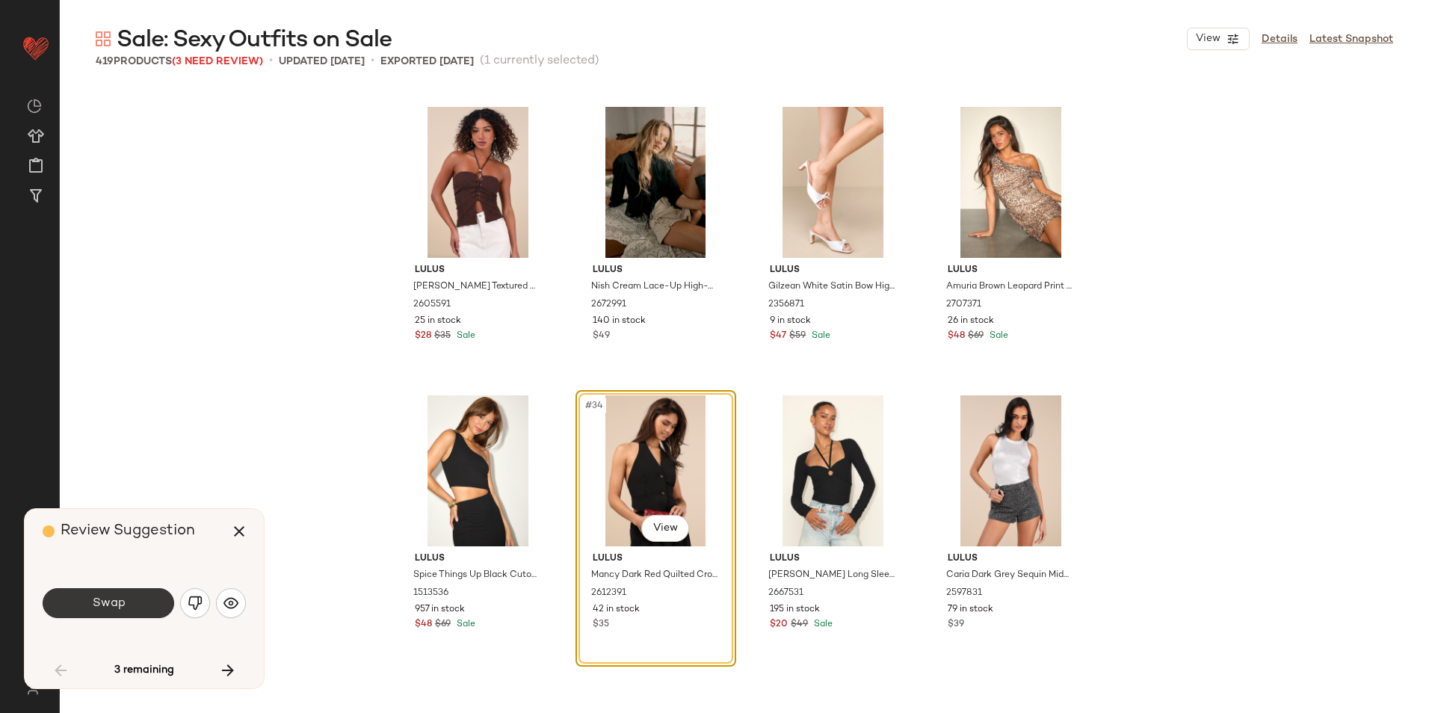
click at [88, 603] on button "Swap" at bounding box center [109, 603] width 132 height 30
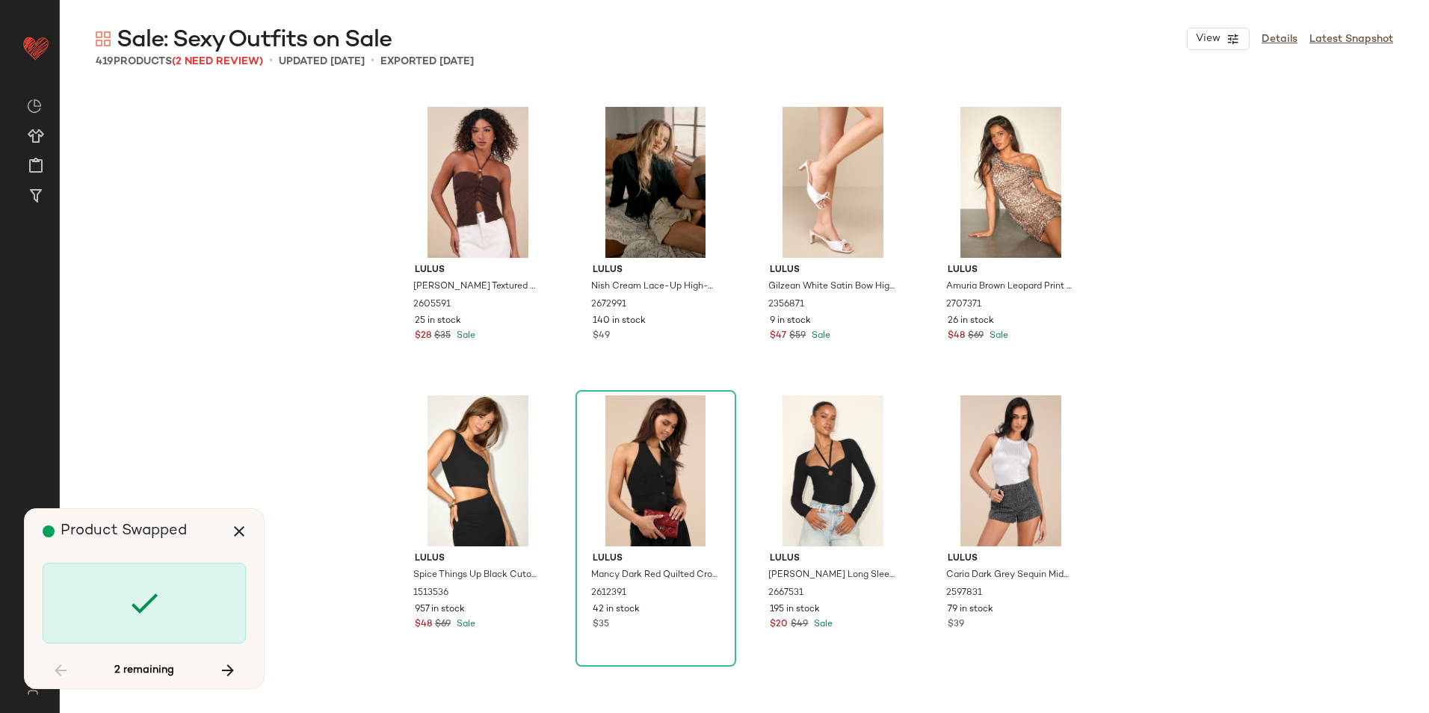
scroll to position [21067, 0]
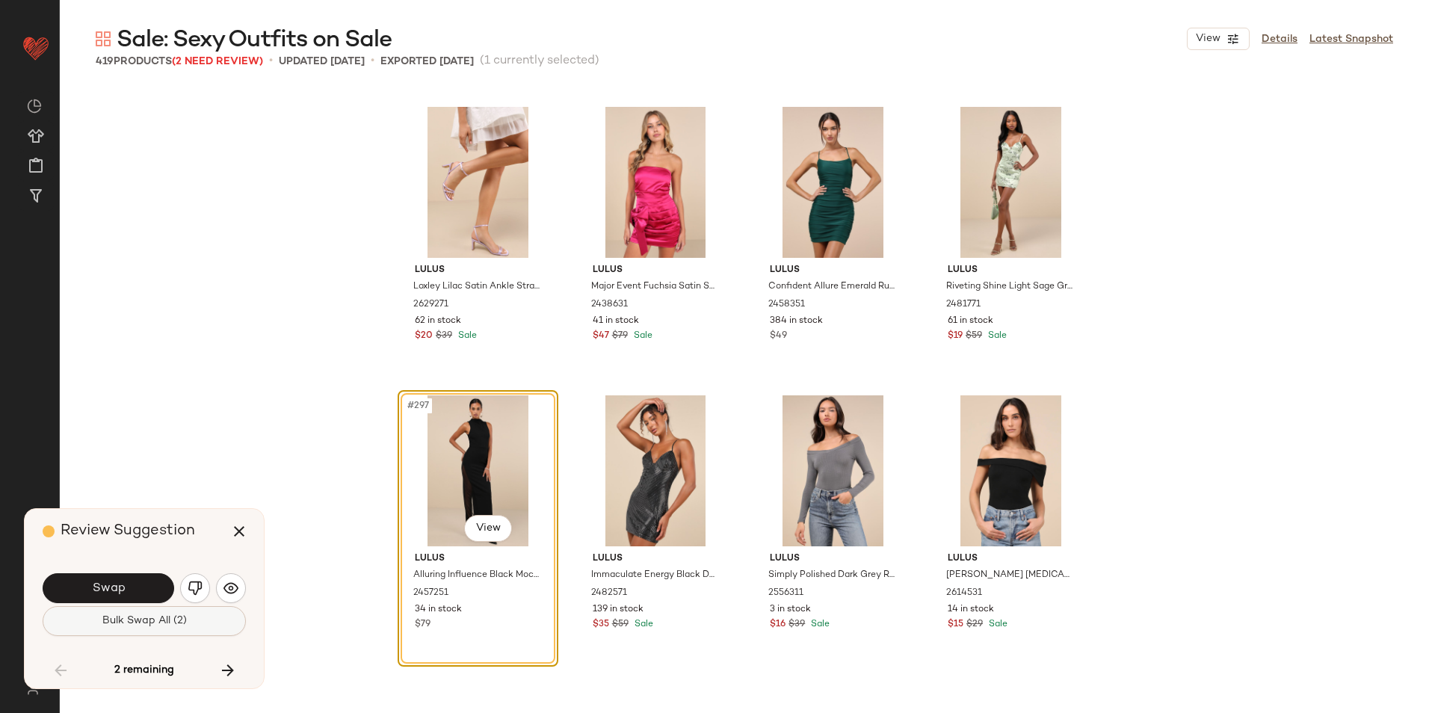
click at [126, 627] on span "Bulk Swap All (2)" at bounding box center [144, 621] width 85 height 12
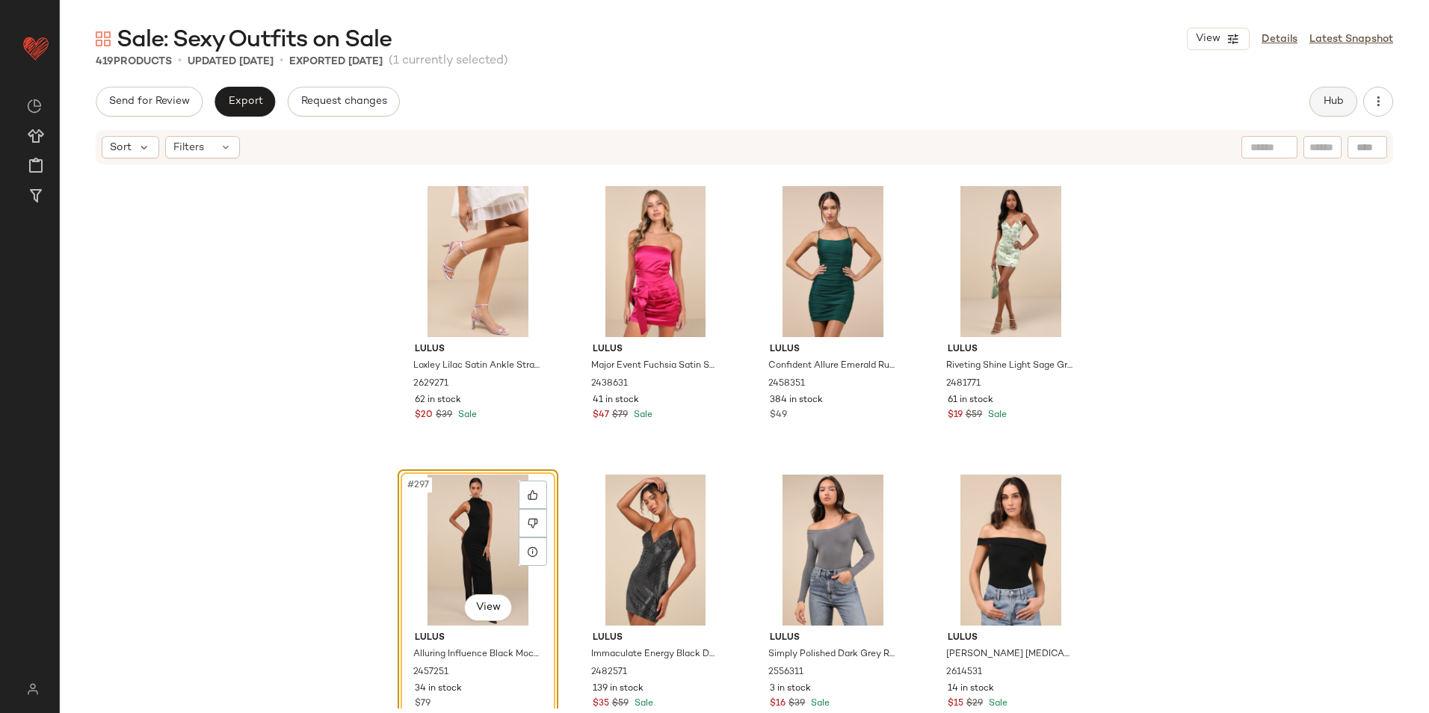
click at [1338, 107] on span "Hub" at bounding box center [1333, 102] width 21 height 12
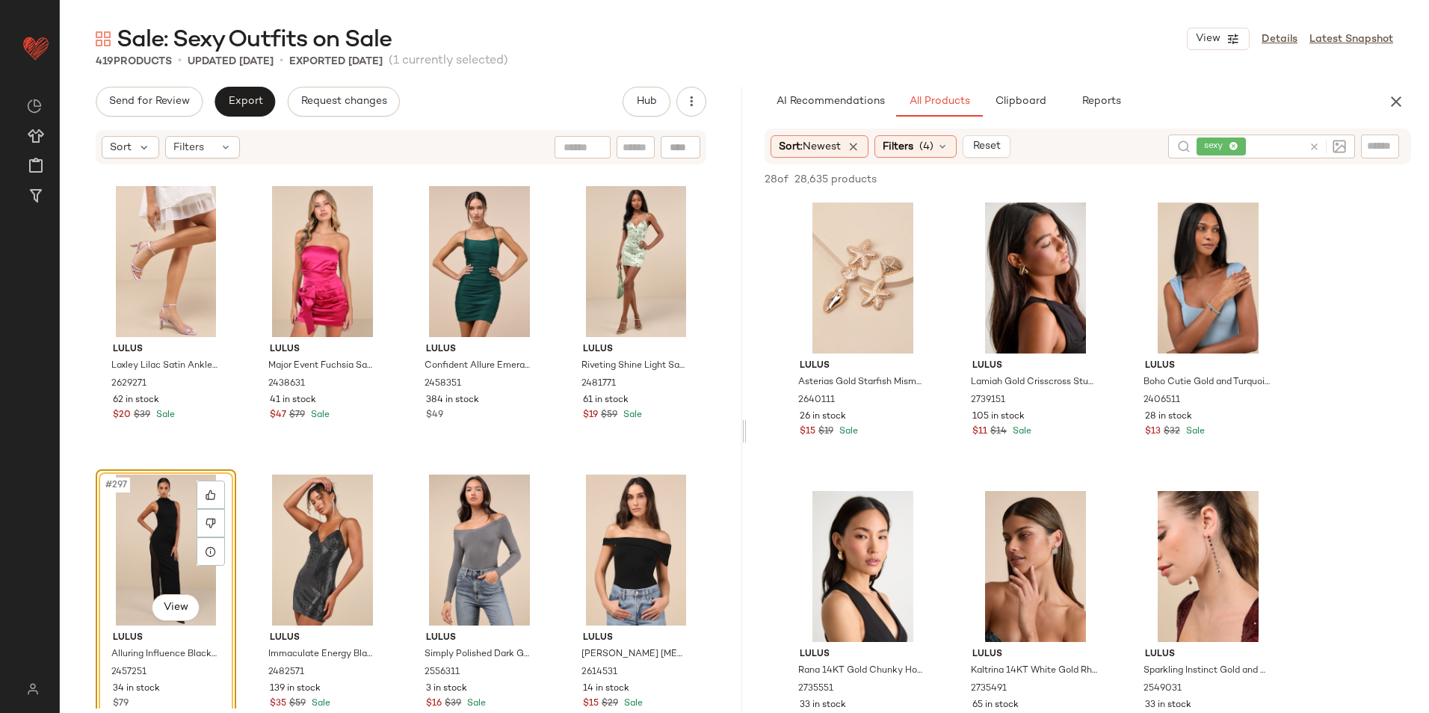
drag, startPoint x: 733, startPoint y: 546, endPoint x: 745, endPoint y: 318, distance: 228.4
click at [745, 318] on div "Send for Review Export Request changes Hub Sort Filters Lulus Loxley Lilac Sati…" at bounding box center [745, 431] width 1370 height 689
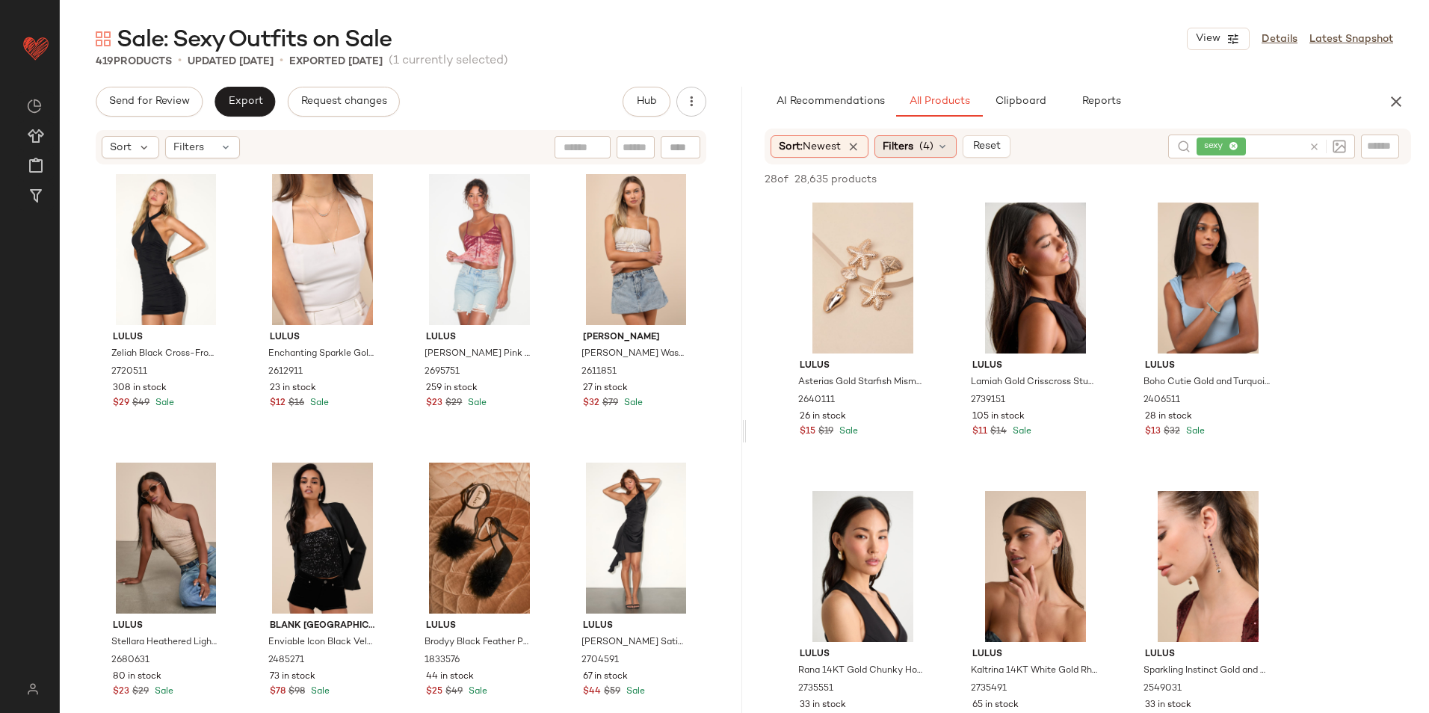
click at [911, 145] on span "Filters" at bounding box center [898, 147] width 31 height 16
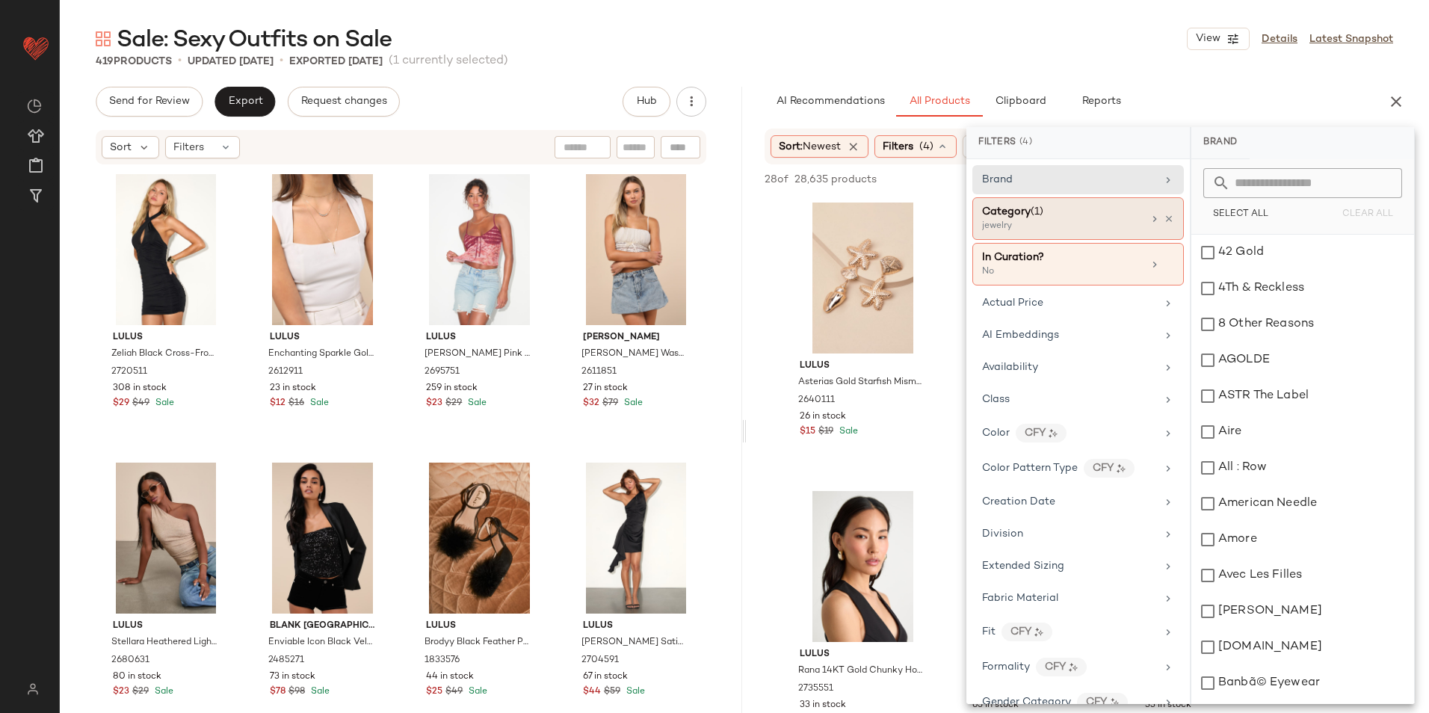
click at [1067, 233] on div "Category (1) jewelry" at bounding box center [1079, 218] width 212 height 43
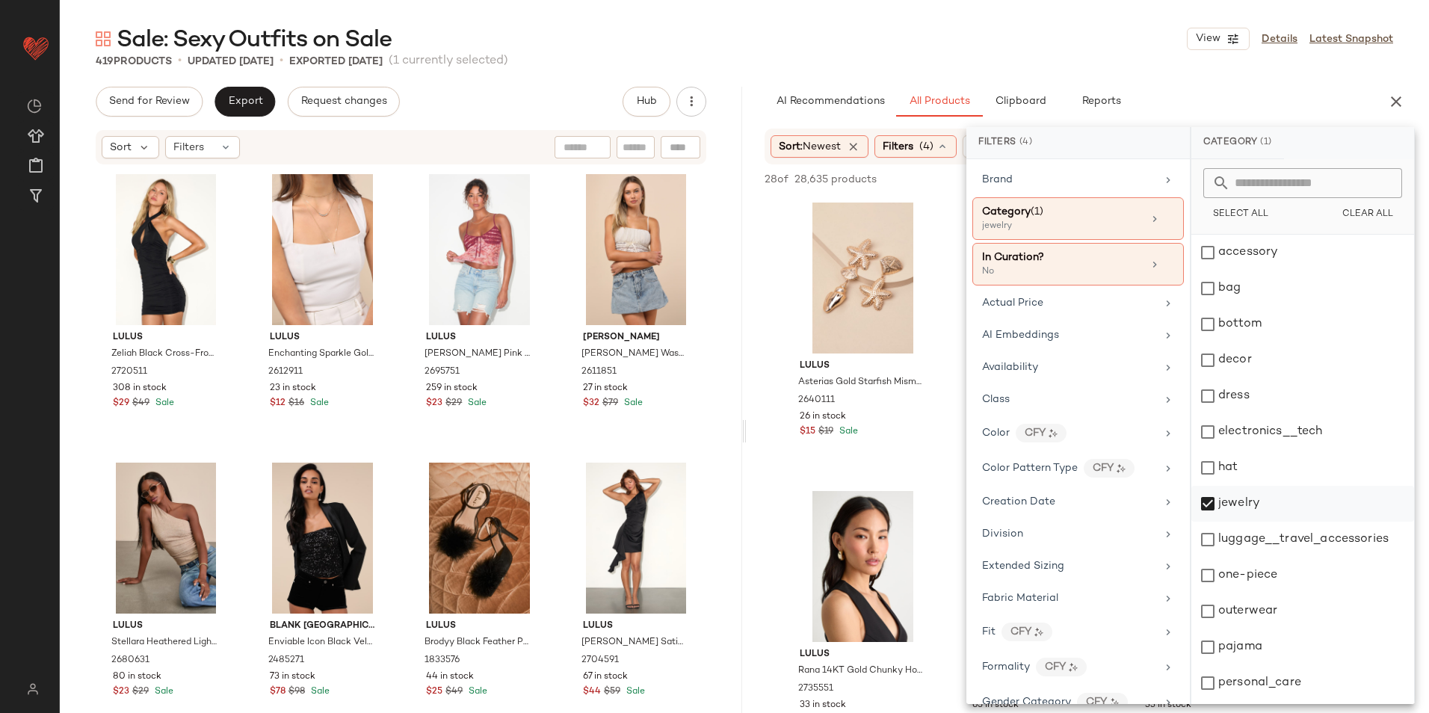
click at [1224, 496] on div "jewelry" at bounding box center [1303, 504] width 223 height 36
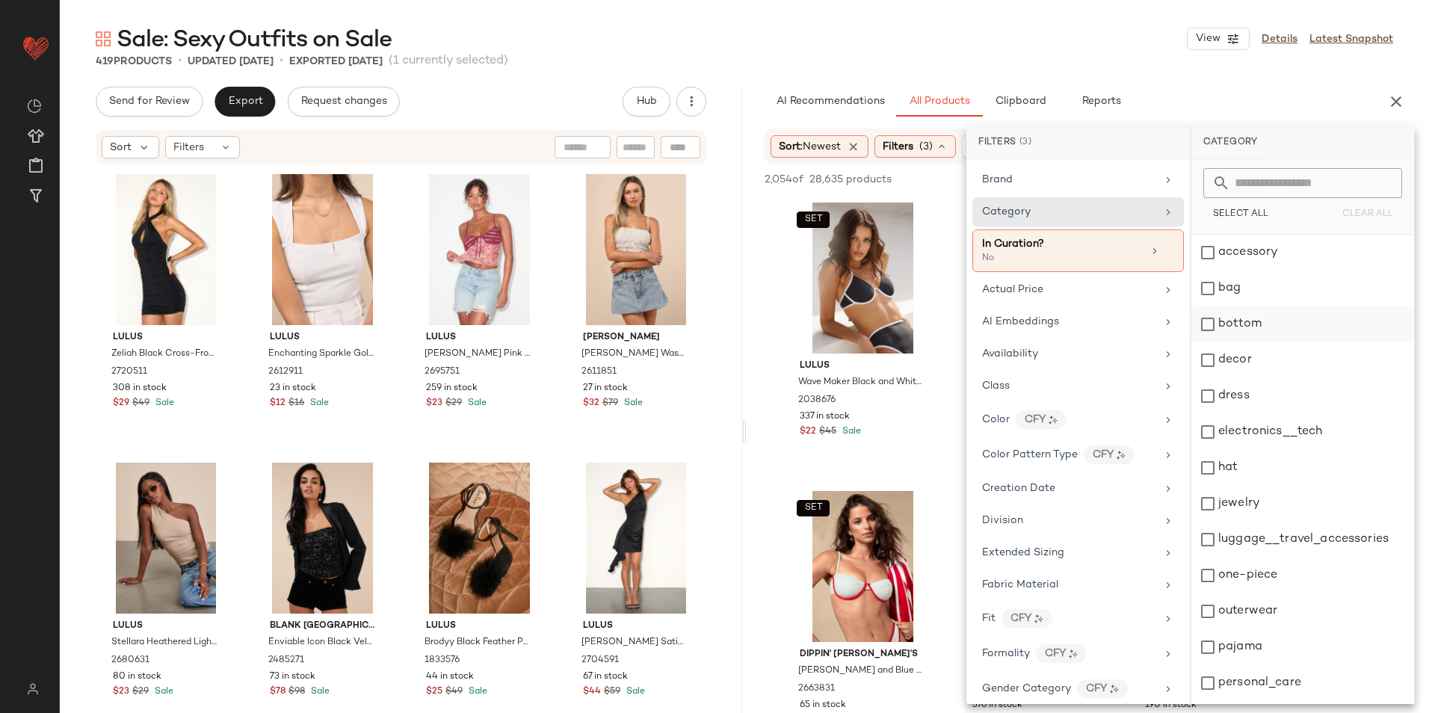
click at [1243, 320] on div "bottom" at bounding box center [1303, 325] width 223 height 36
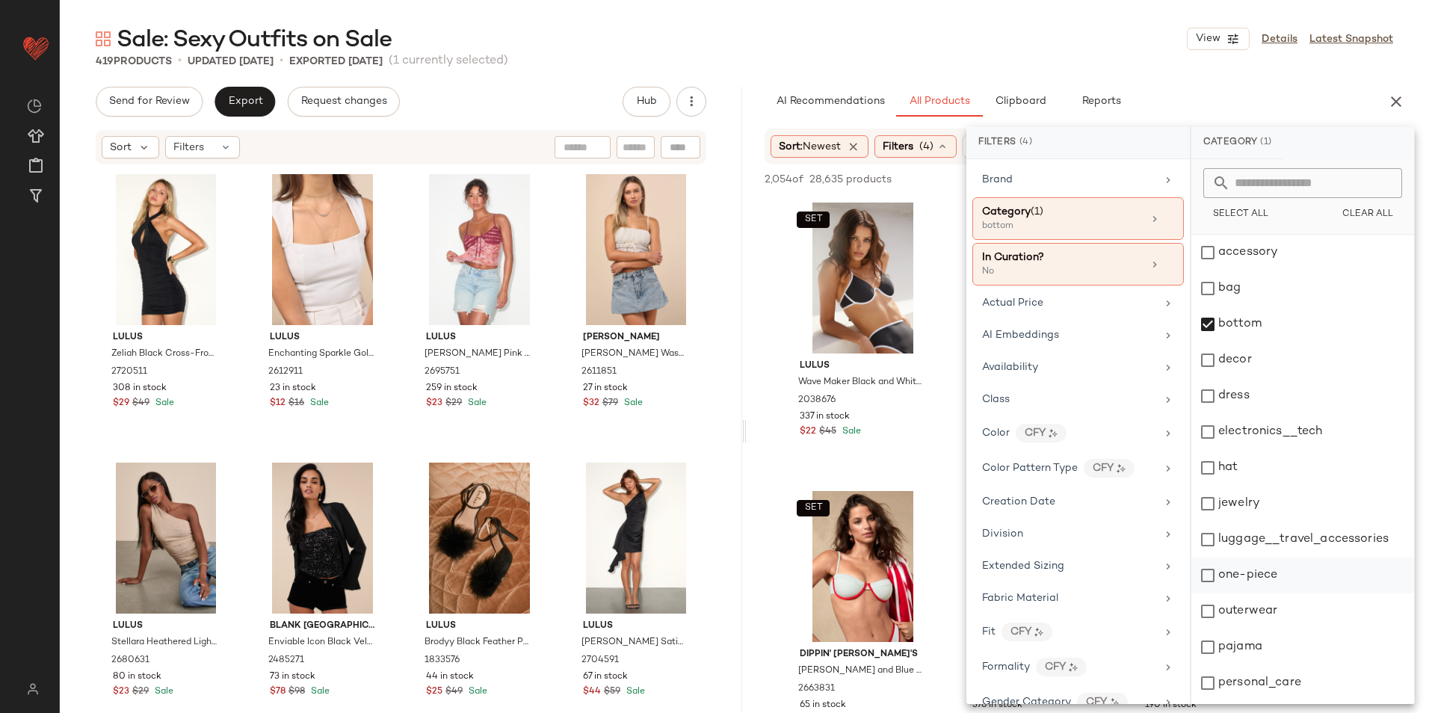
scroll to position [141, 0]
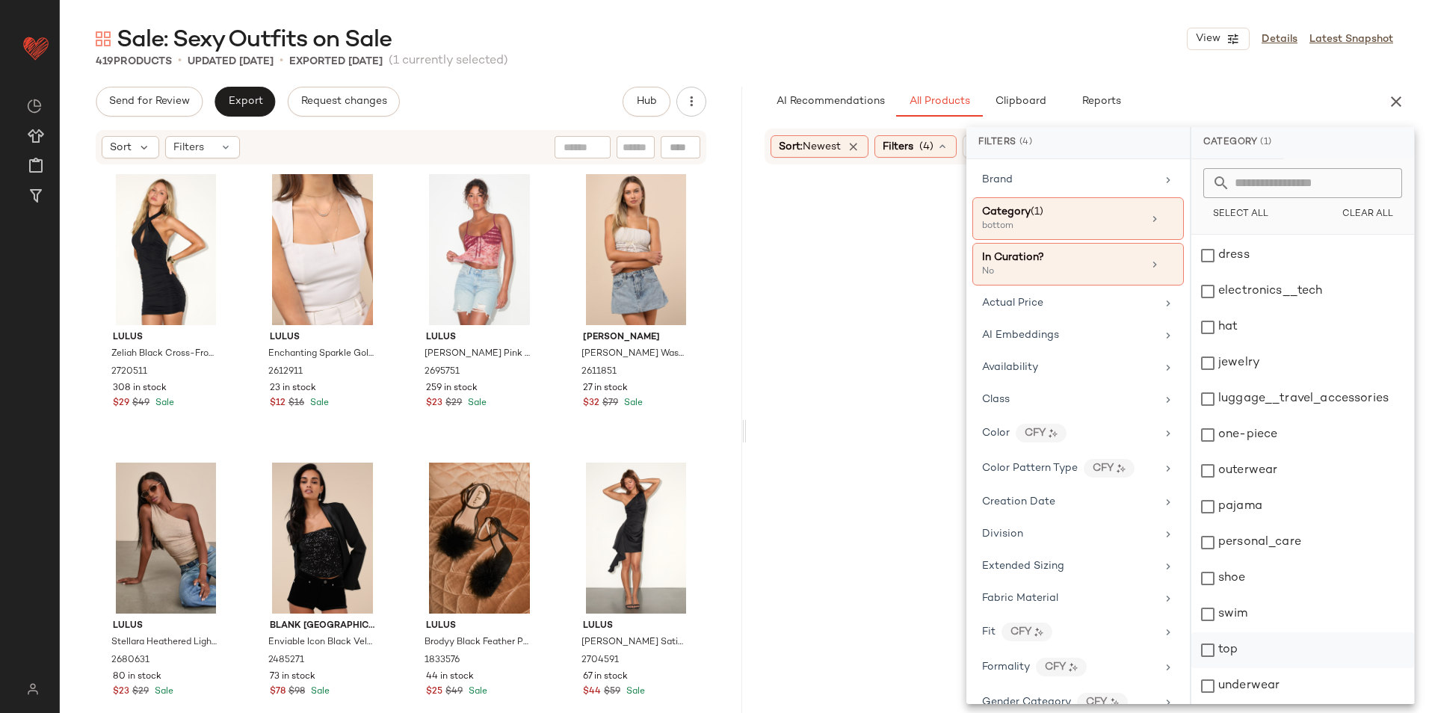
click at [1237, 652] on div "top" at bounding box center [1303, 651] width 223 height 36
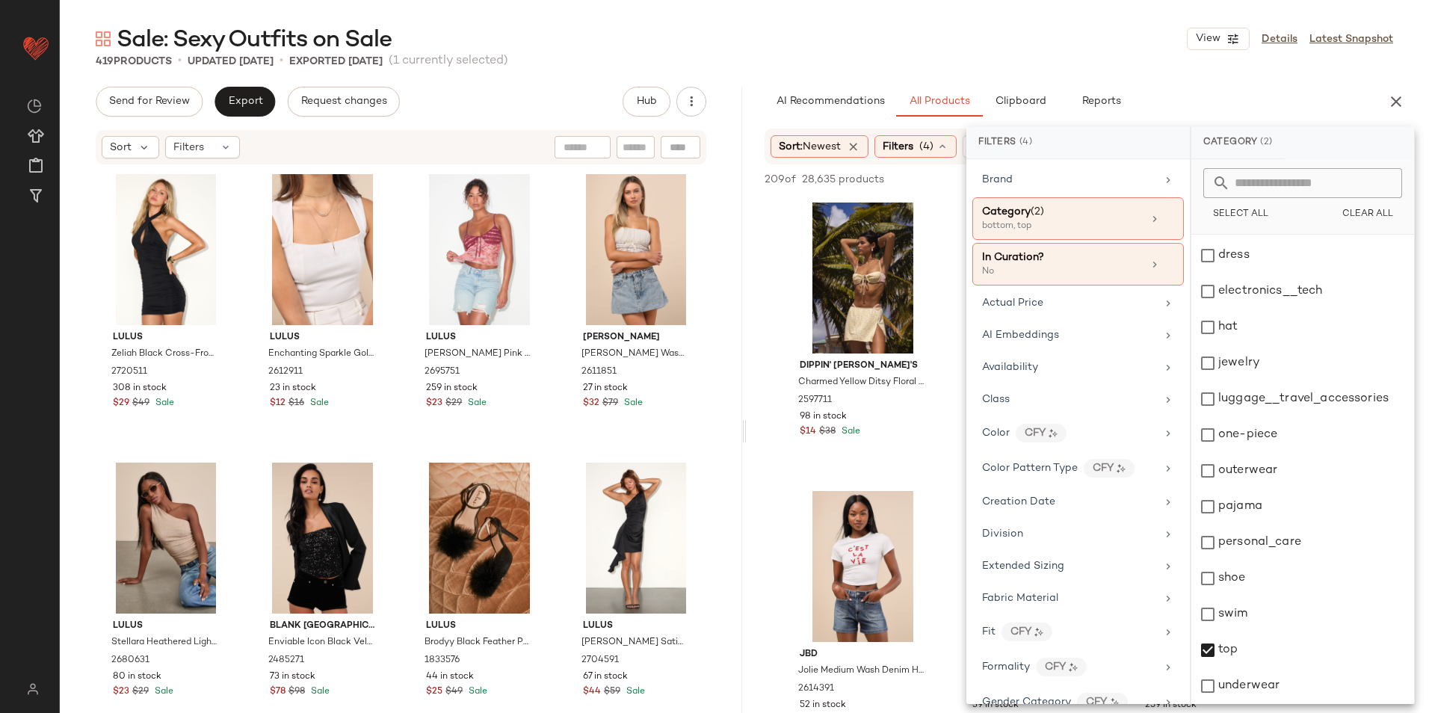
click at [1110, 42] on div "Sale: Sexy Outfits on Sale View Details Latest Snapshot" at bounding box center [745, 39] width 1370 height 30
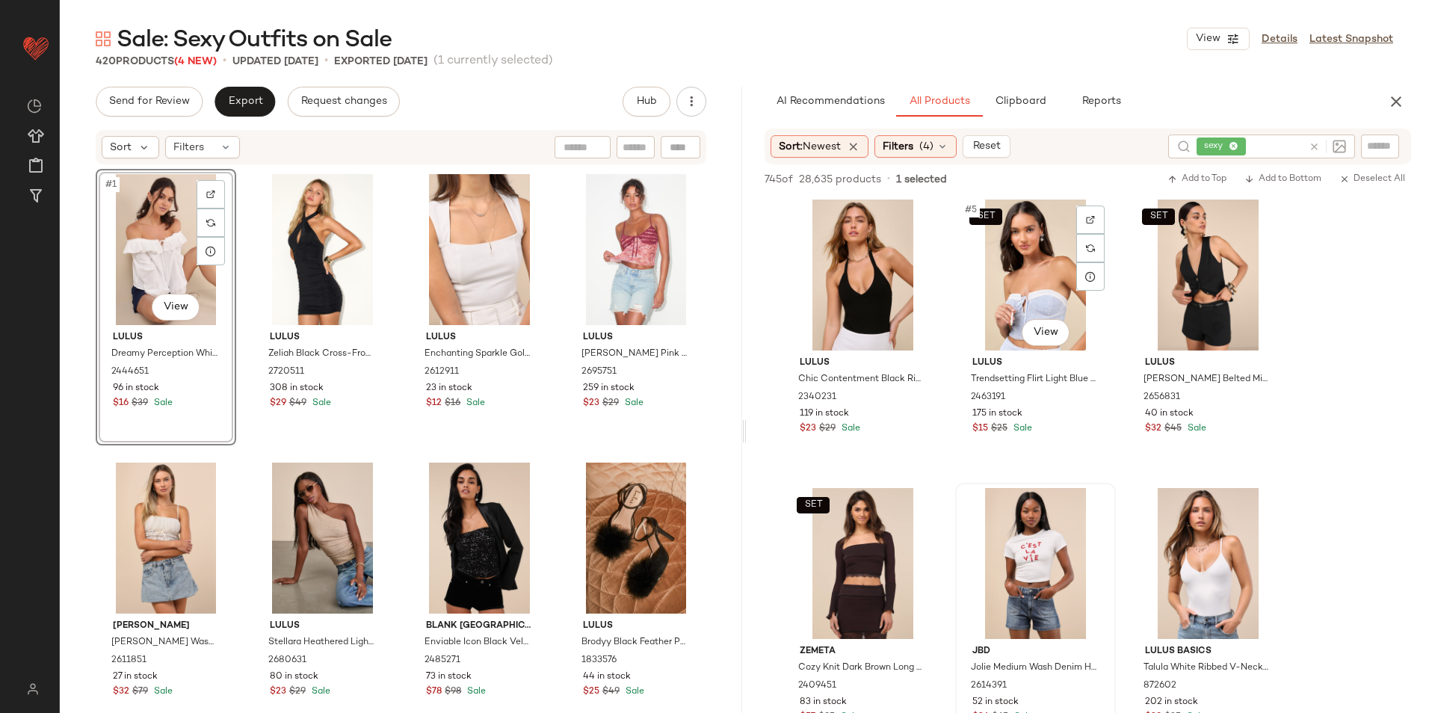
scroll to position [449, 0]
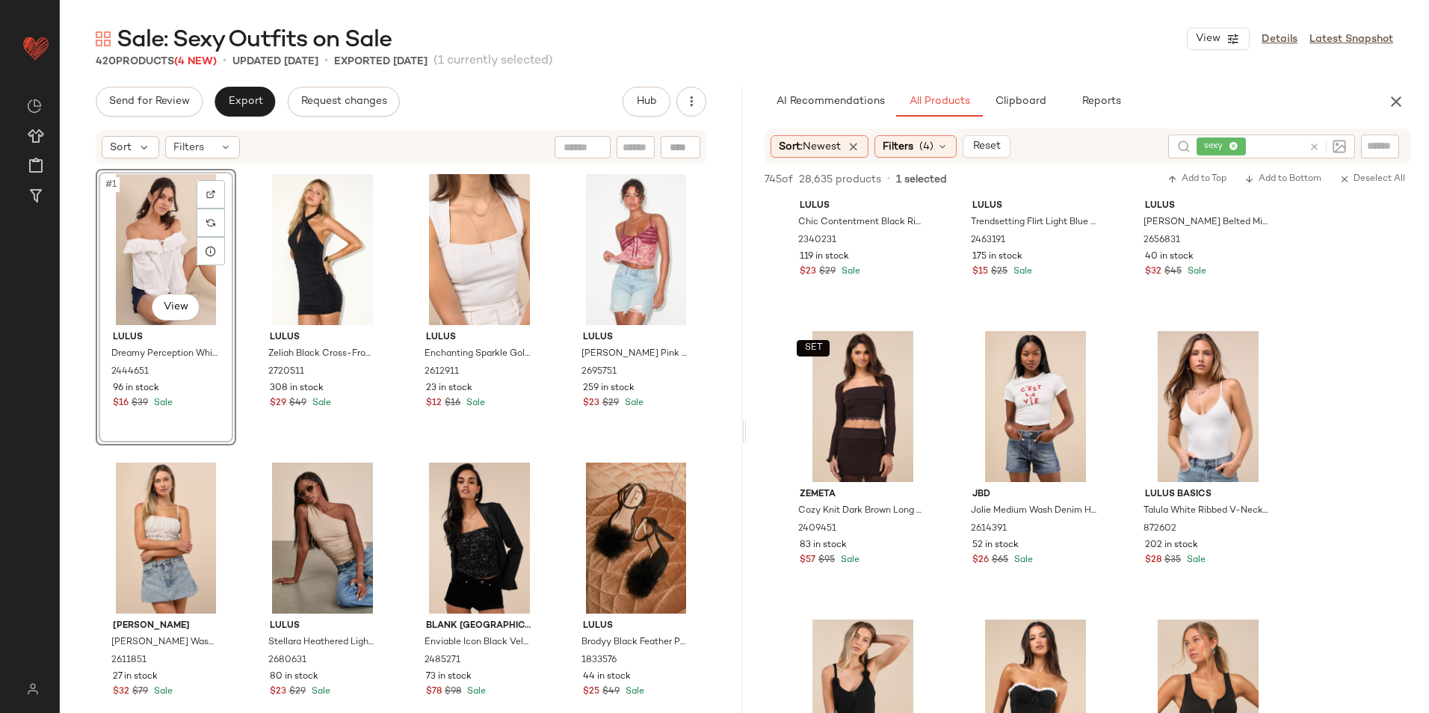
click at [932, 150] on span "(4)" at bounding box center [927, 147] width 14 height 16
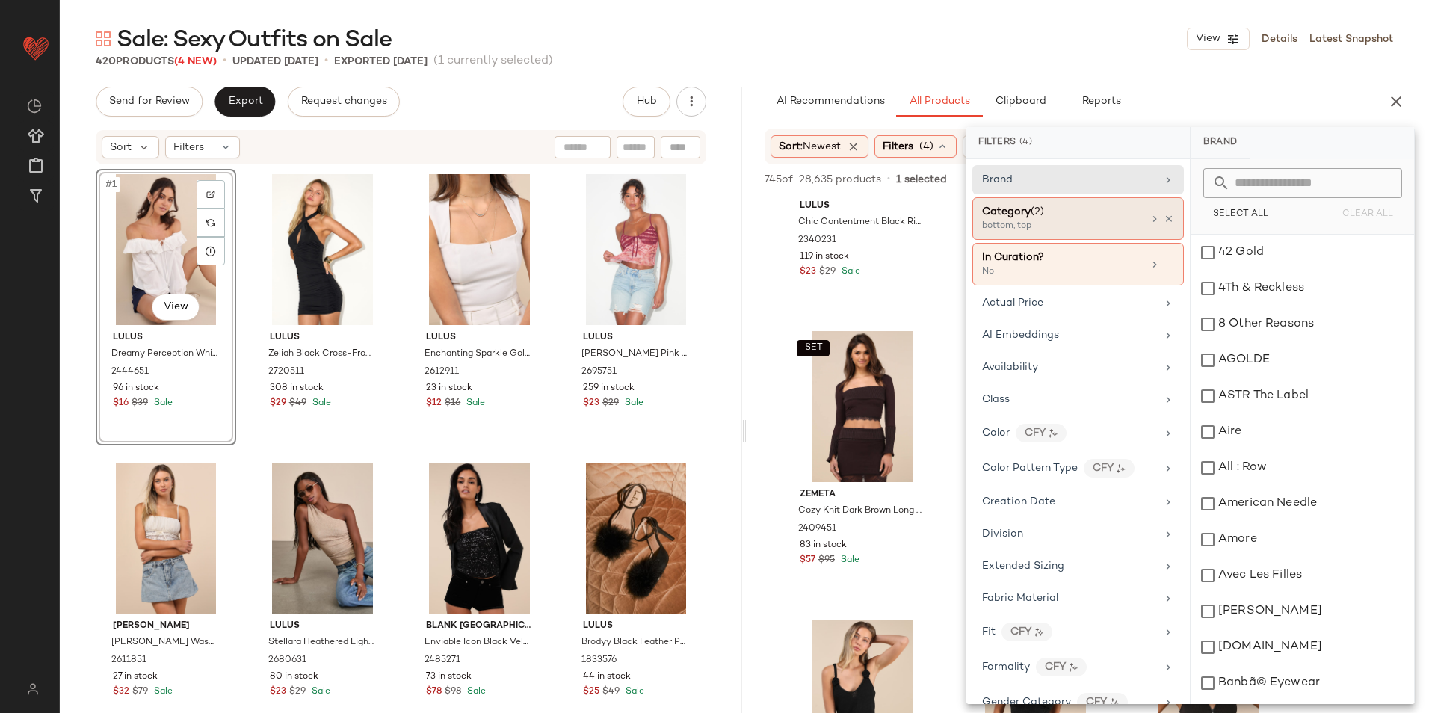
click at [1047, 218] on div "Category (2)" at bounding box center [1062, 212] width 161 height 16
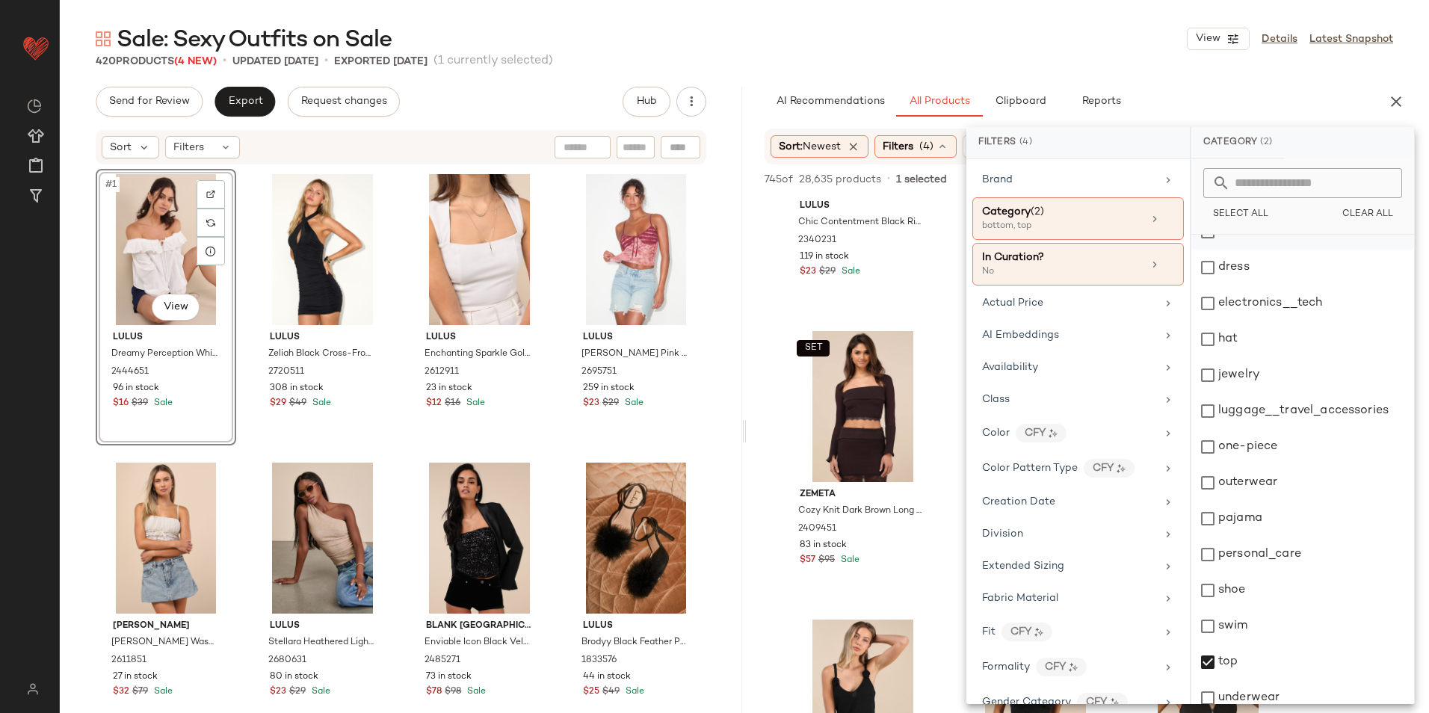
scroll to position [141, 0]
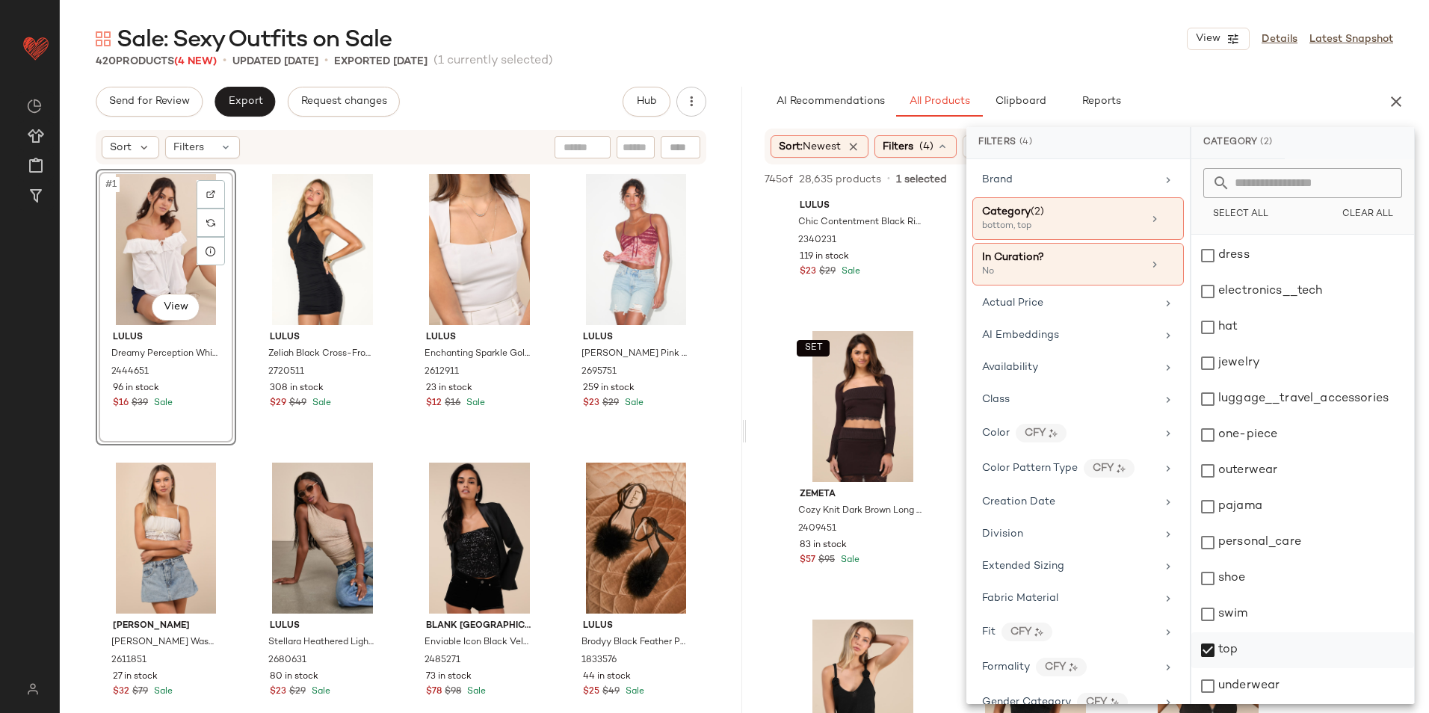
click at [1243, 659] on div "top" at bounding box center [1303, 651] width 223 height 36
click at [1088, 28] on div "Sale: Sexy Outfits on Sale View Details Latest Snapshot" at bounding box center [745, 39] width 1370 height 30
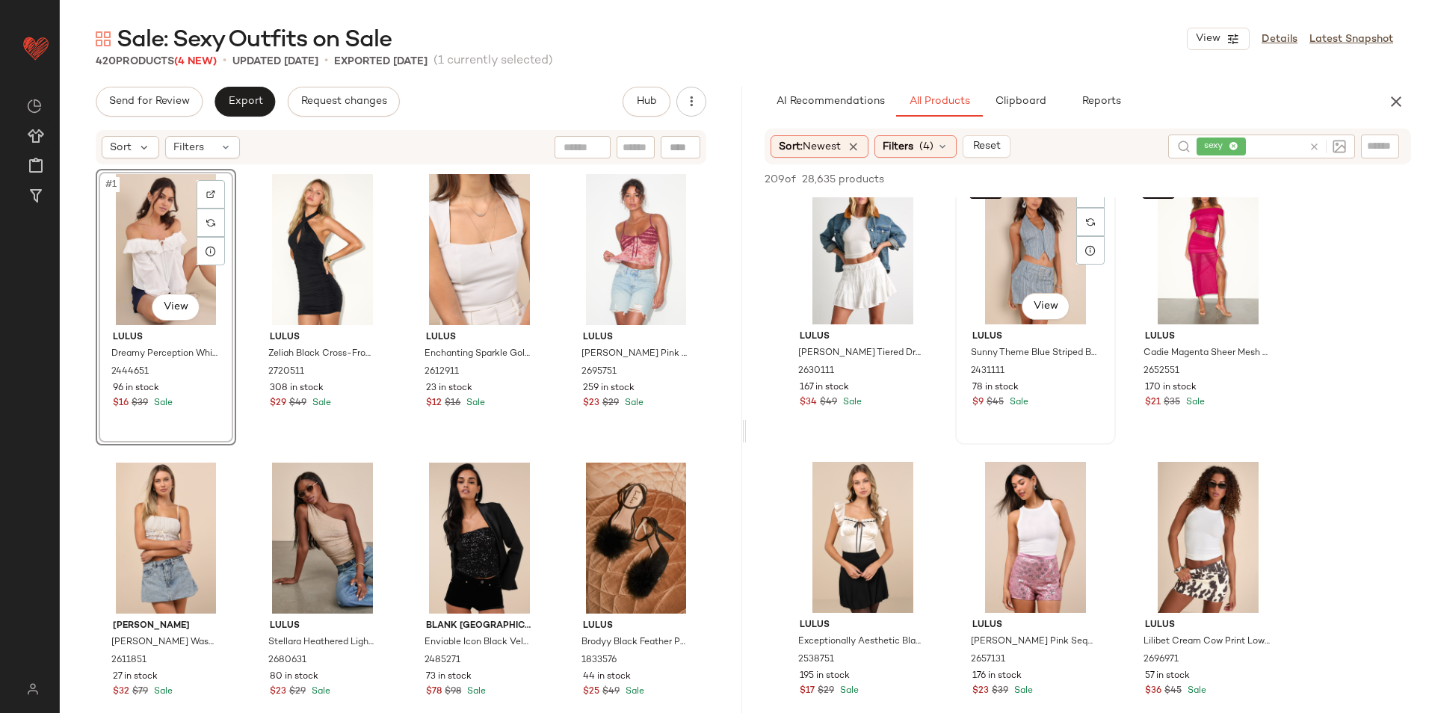
scroll to position [822, 0]
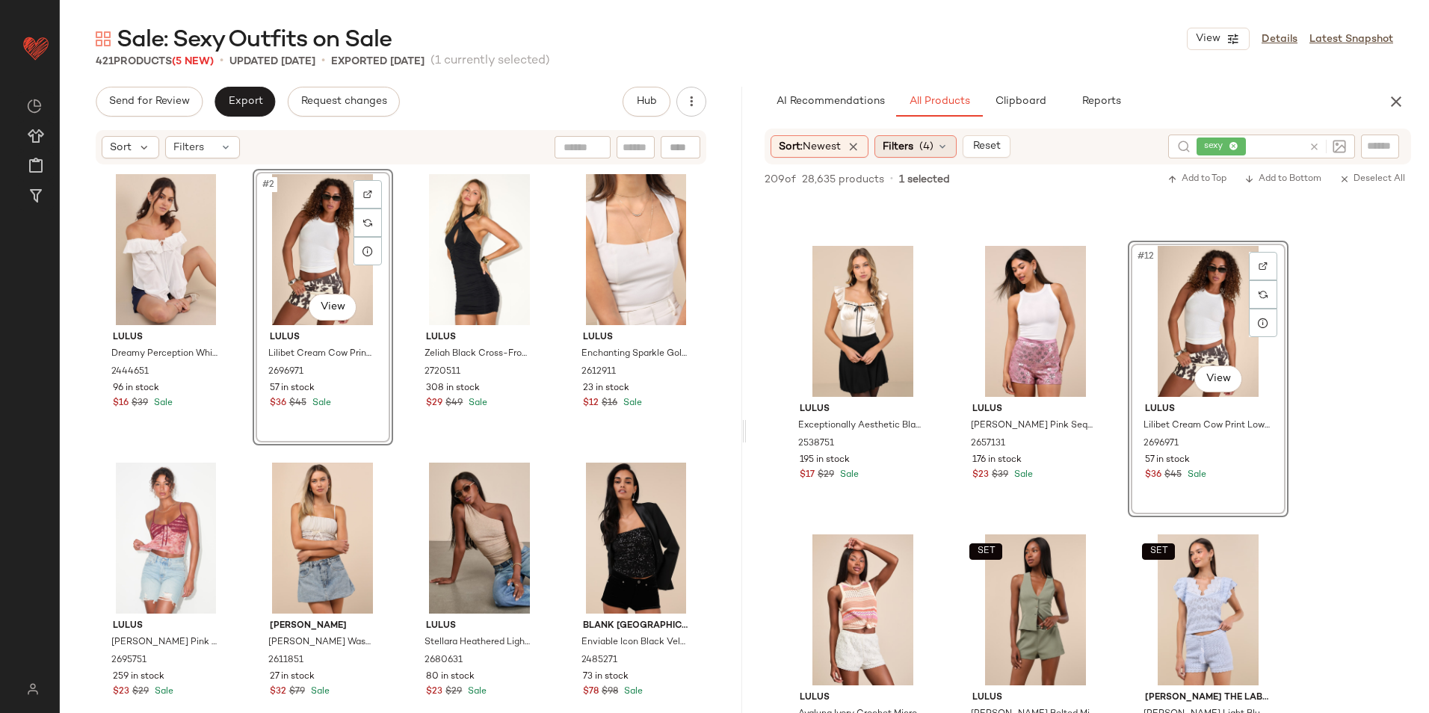
click at [919, 157] on div "Filters (4)" at bounding box center [916, 146] width 82 height 22
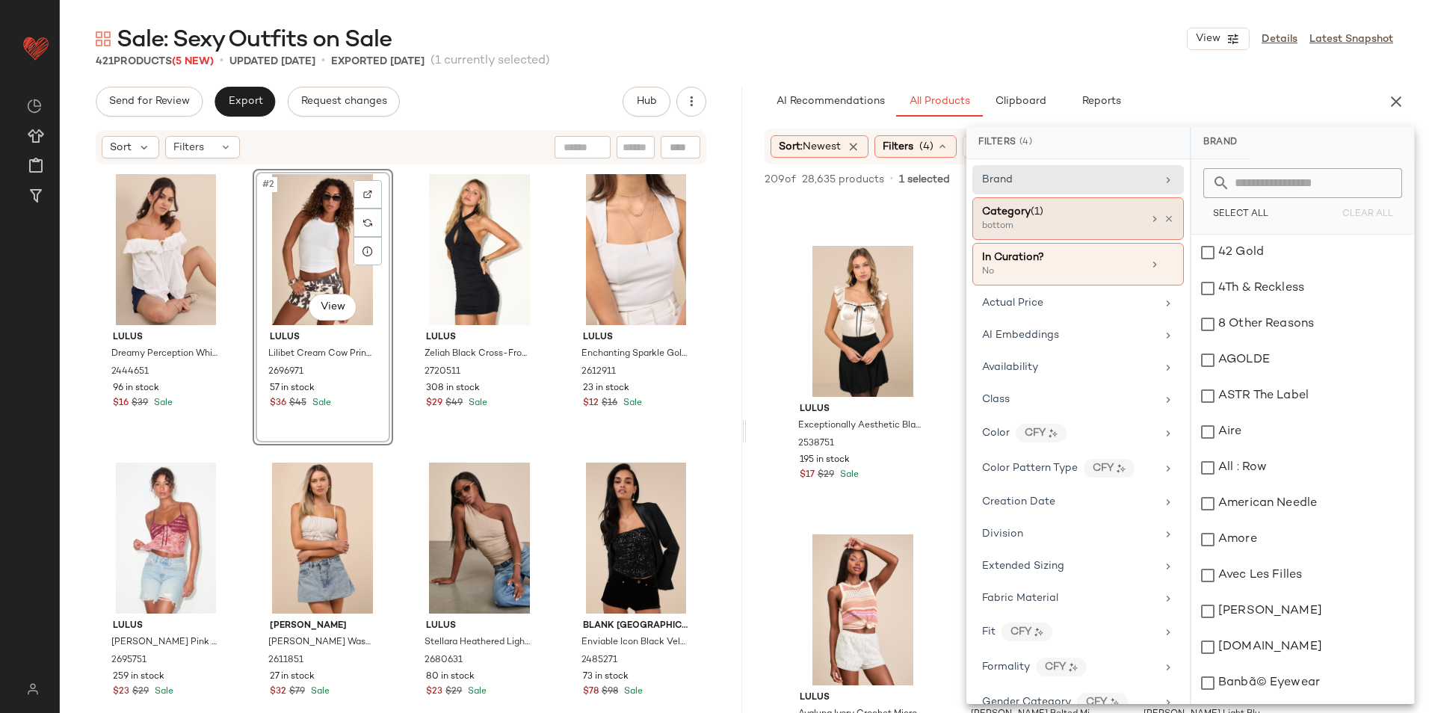
click at [1006, 220] on div "bottom" at bounding box center [1057, 226] width 150 height 13
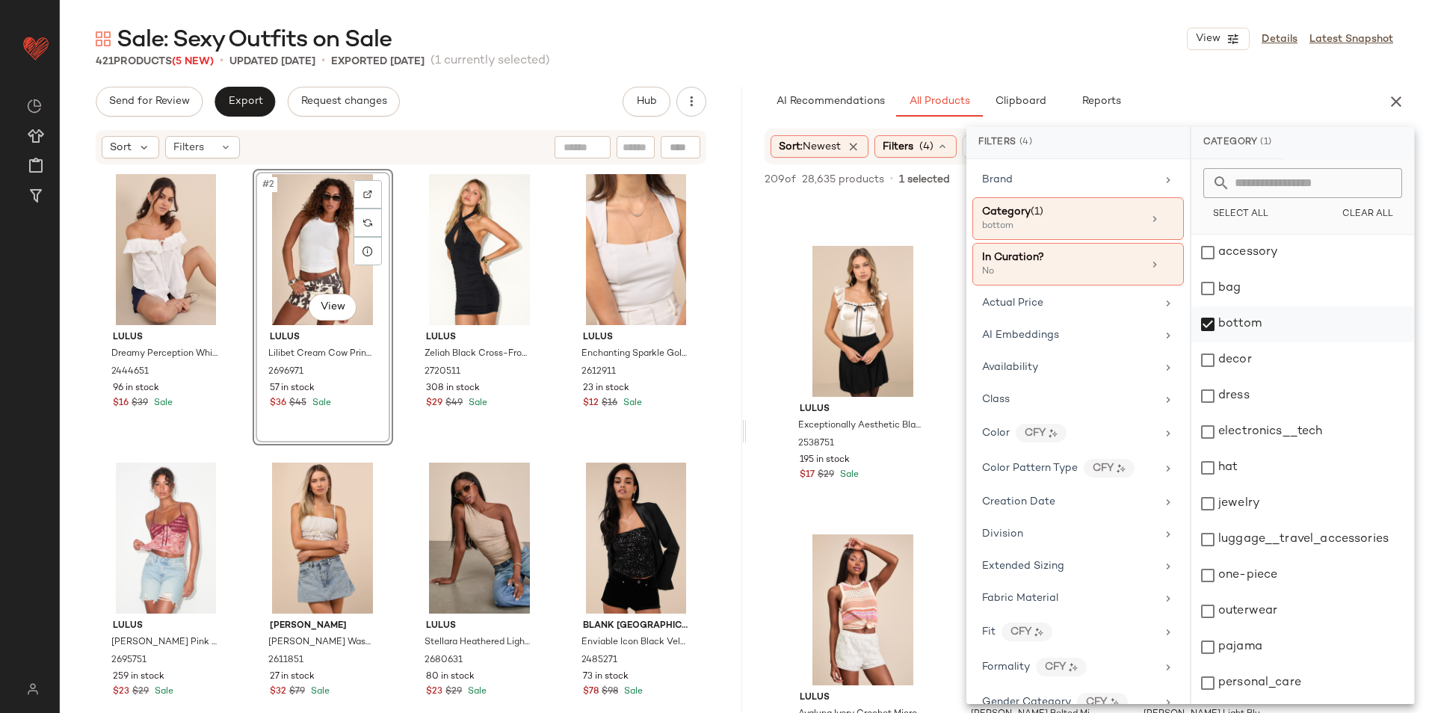
click at [1246, 322] on div "bottom" at bounding box center [1303, 325] width 223 height 36
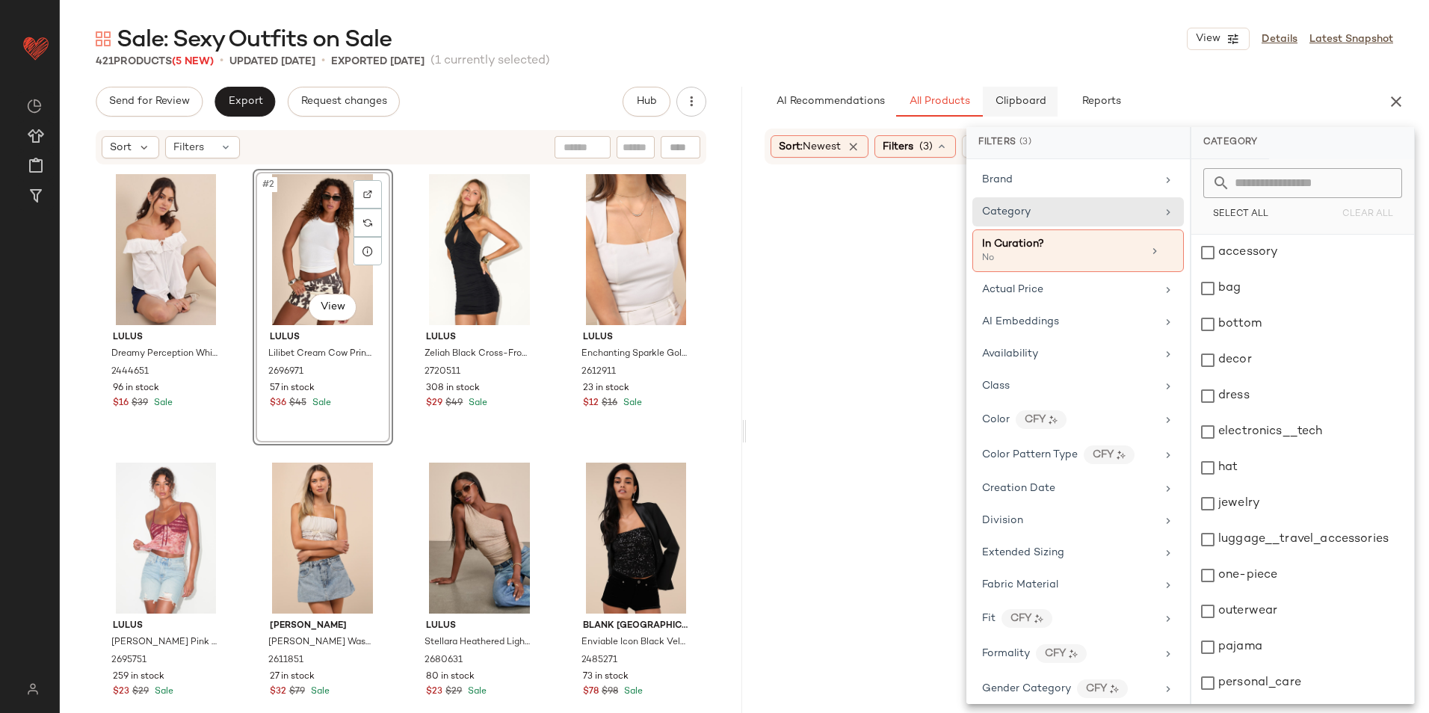
drag, startPoint x: 1225, startPoint y: 398, endPoint x: 1003, endPoint y: 99, distance: 372.0
click at [1225, 398] on div "dress" at bounding box center [1303, 396] width 223 height 36
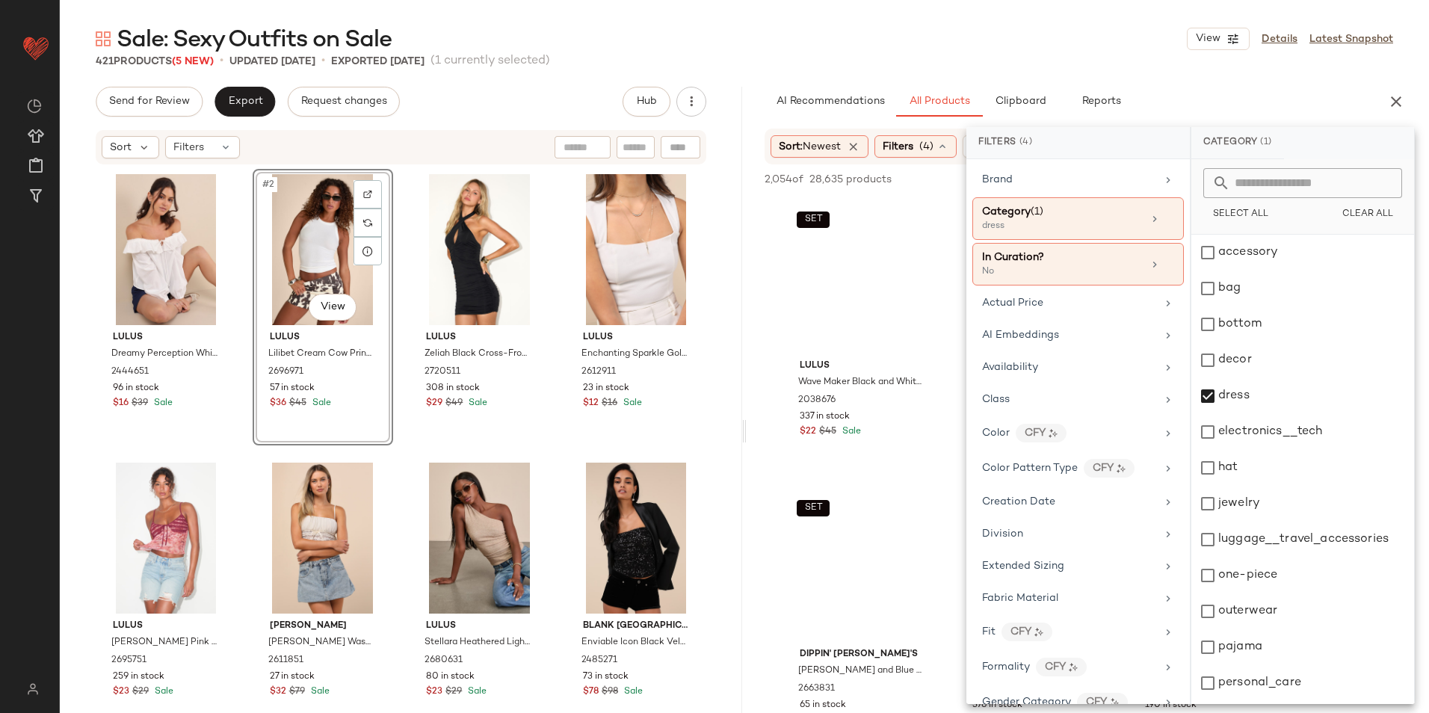
drag, startPoint x: 989, startPoint y: 67, endPoint x: 989, endPoint y: 57, distance: 9.7
click at [989, 64] on div "421 Products (5 New) • updated Oct 6th • Exported Oct 3rd (1 currently selected)" at bounding box center [745, 61] width 1370 height 15
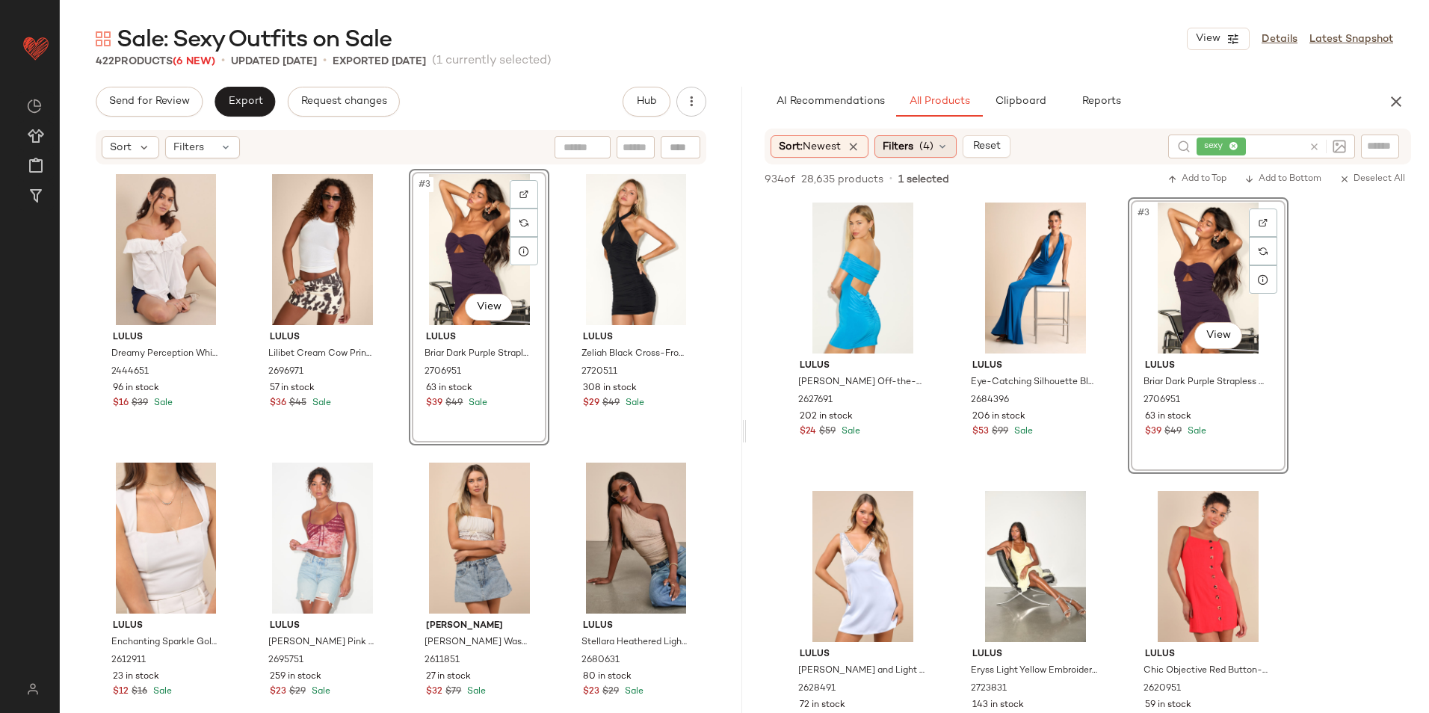
click at [911, 138] on div "Filters (4)" at bounding box center [916, 146] width 82 height 22
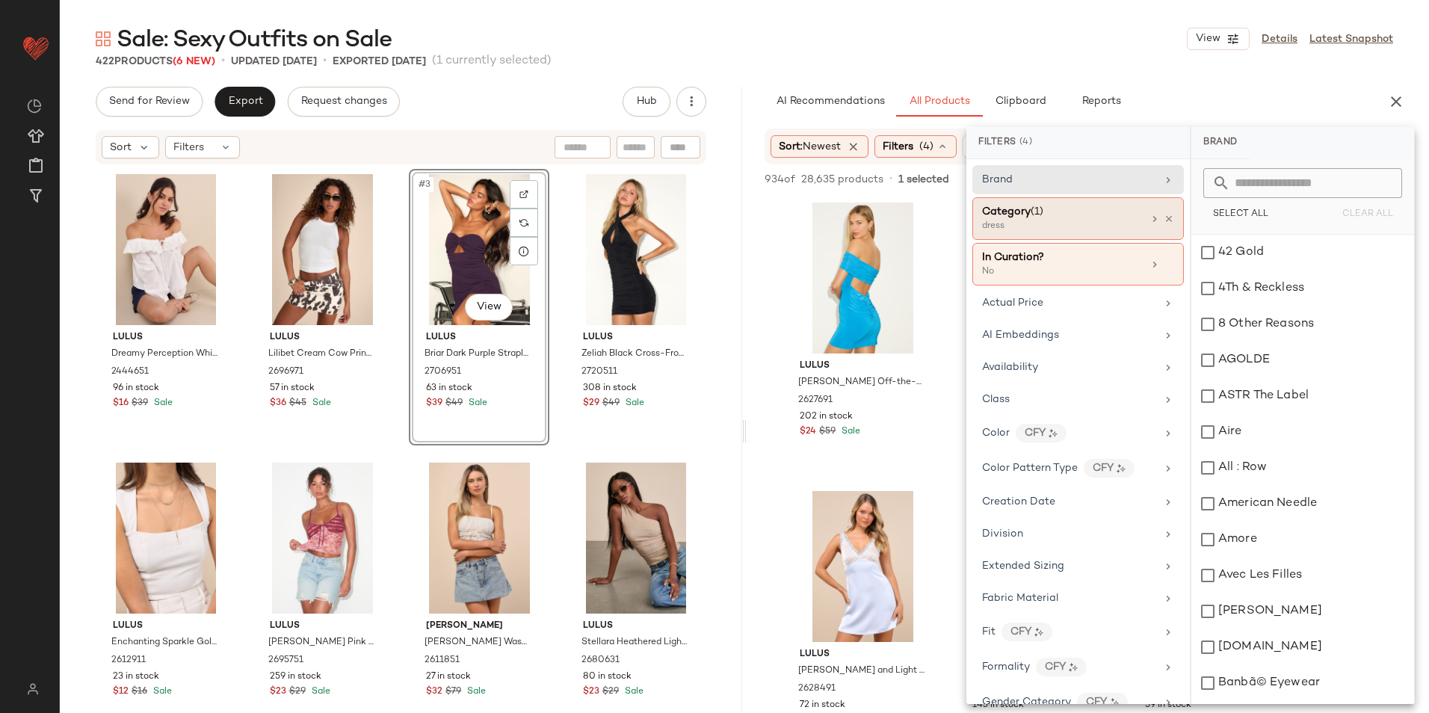
click at [1046, 218] on div "Category (1)" at bounding box center [1062, 212] width 161 height 16
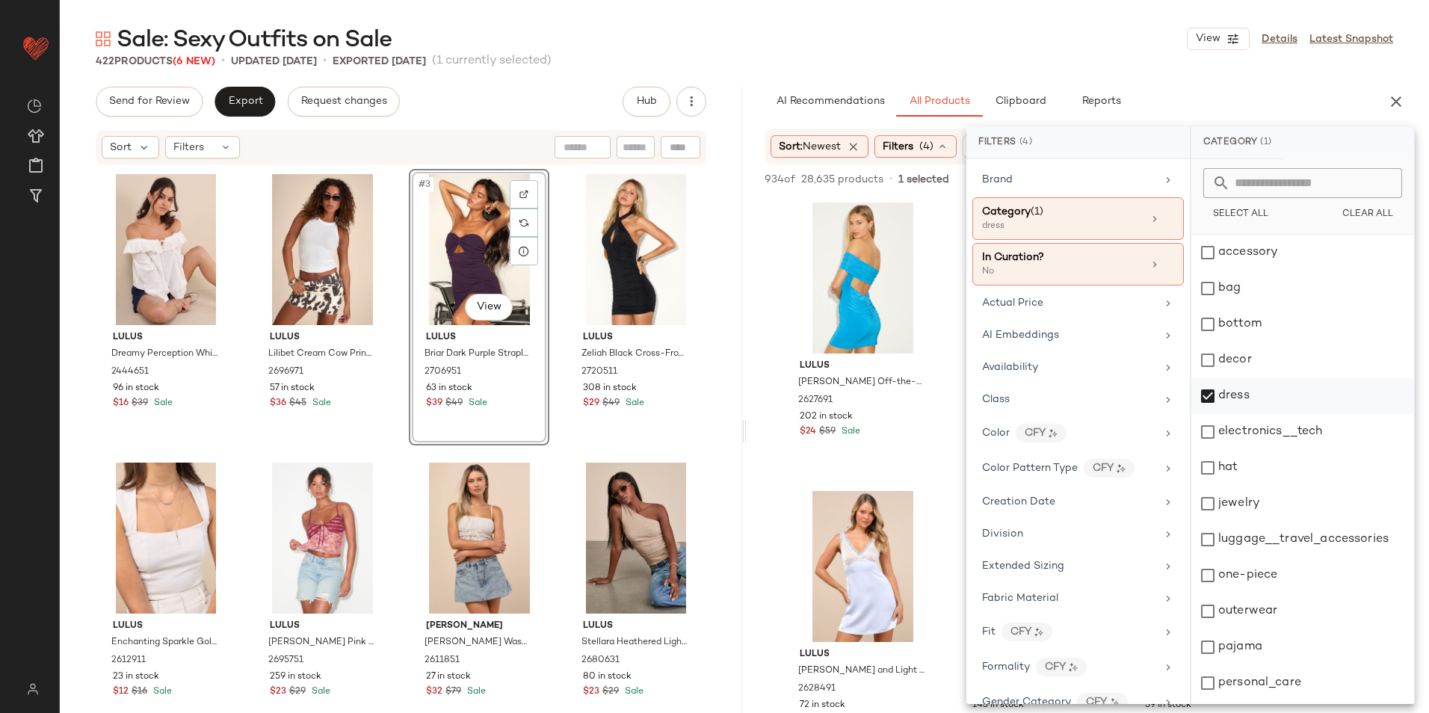
click at [1224, 389] on div "dress" at bounding box center [1303, 396] width 223 height 36
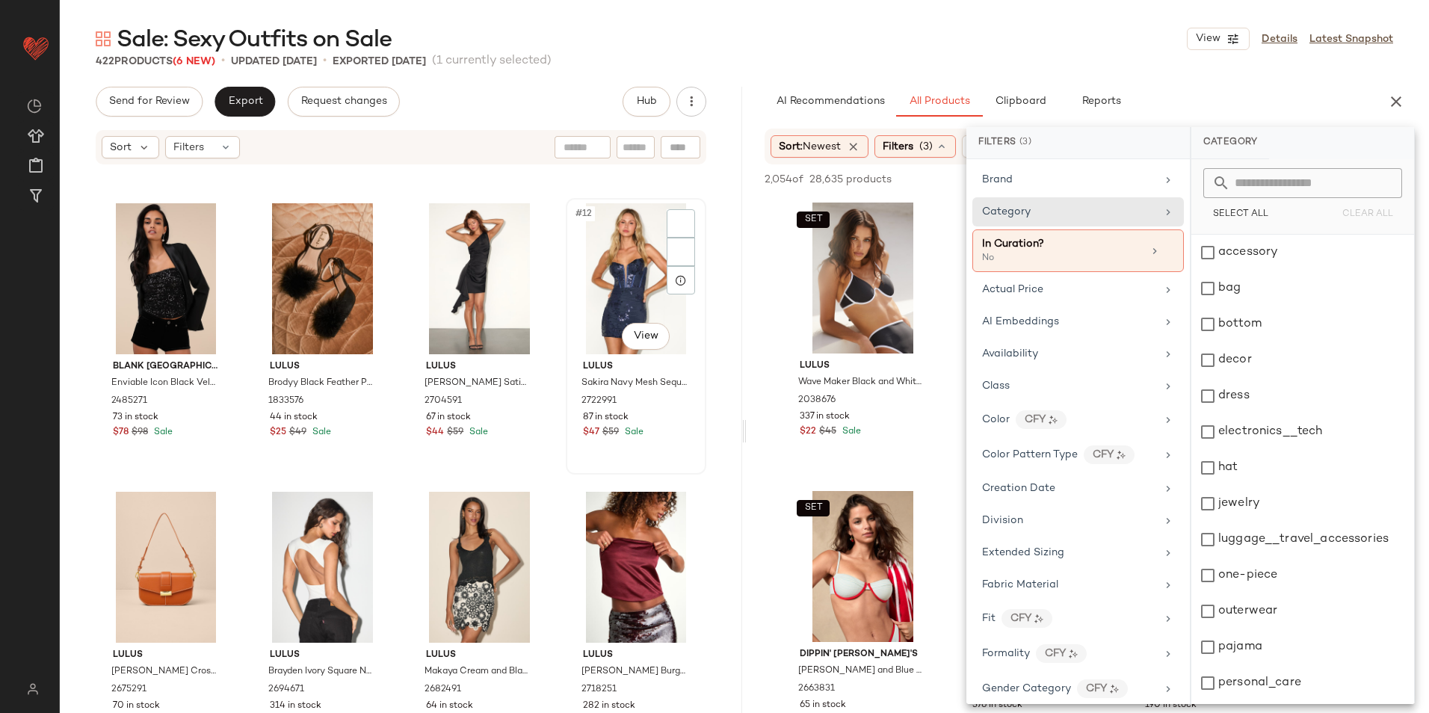
scroll to position [311, 0]
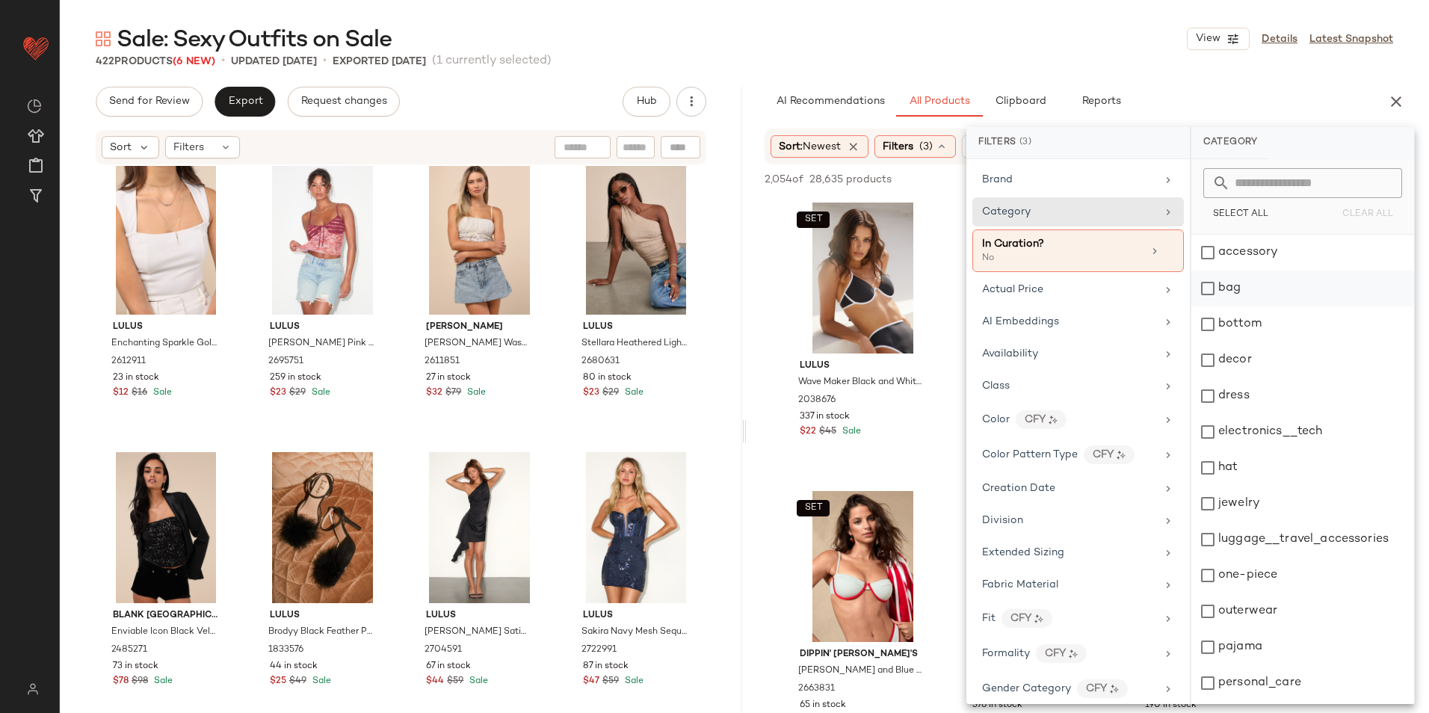
click at [1247, 286] on div "bag" at bounding box center [1303, 289] width 223 height 36
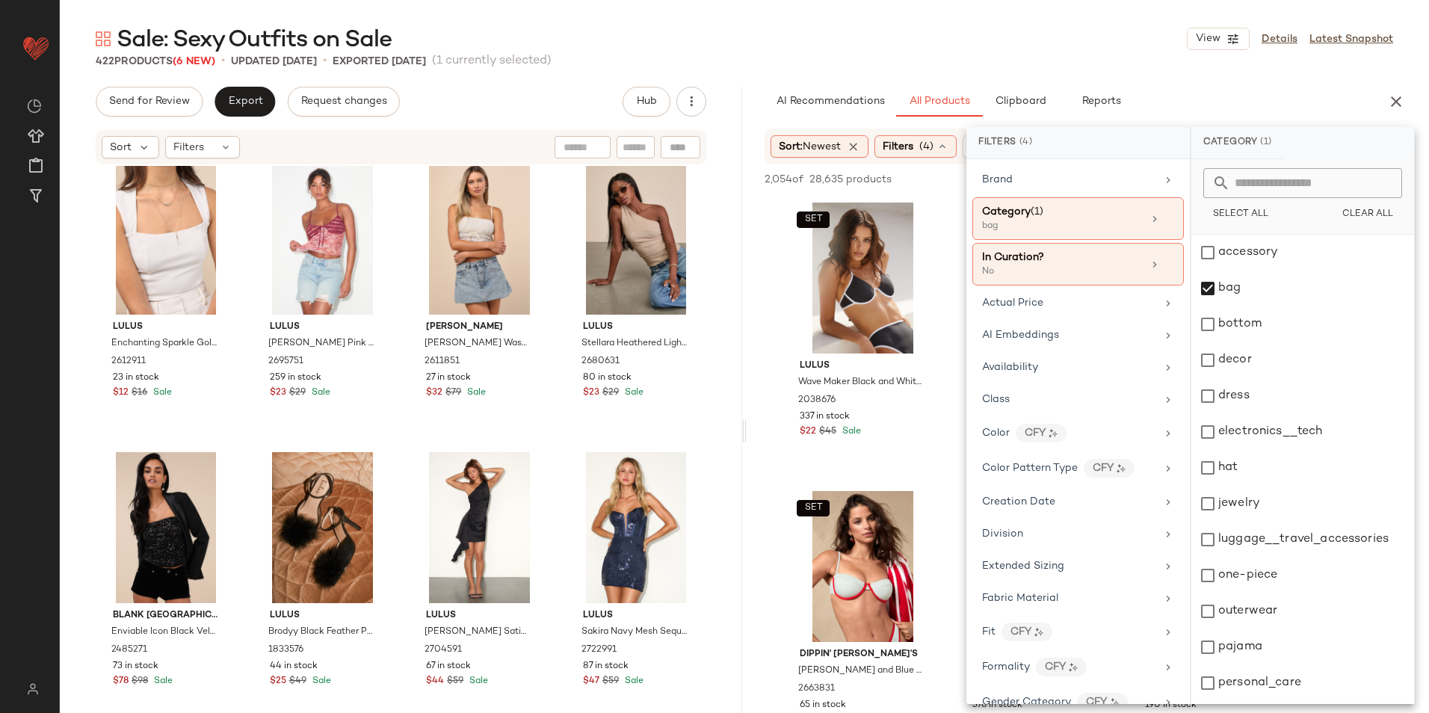
click at [951, 47] on div "Sale: Sexy Outfits on Sale View Details Latest Snapshot" at bounding box center [745, 39] width 1370 height 30
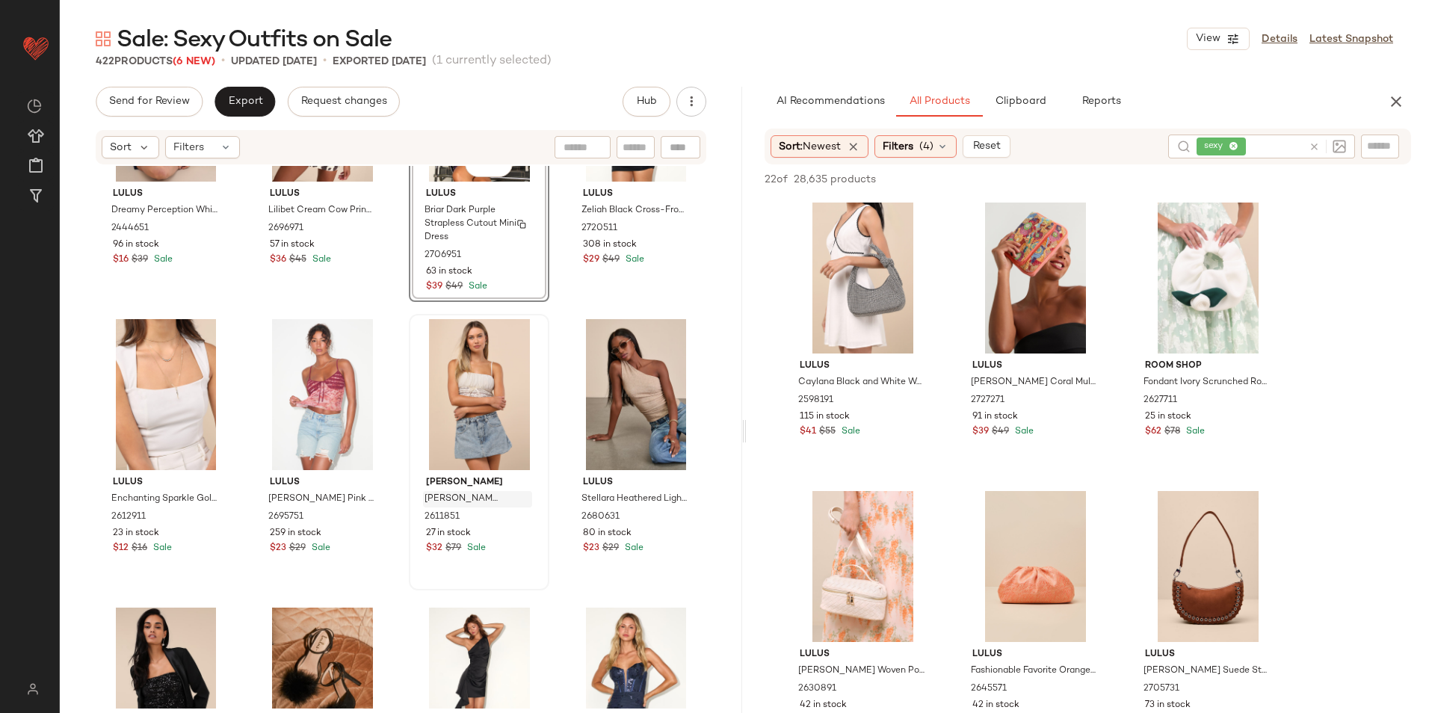
scroll to position [0, 0]
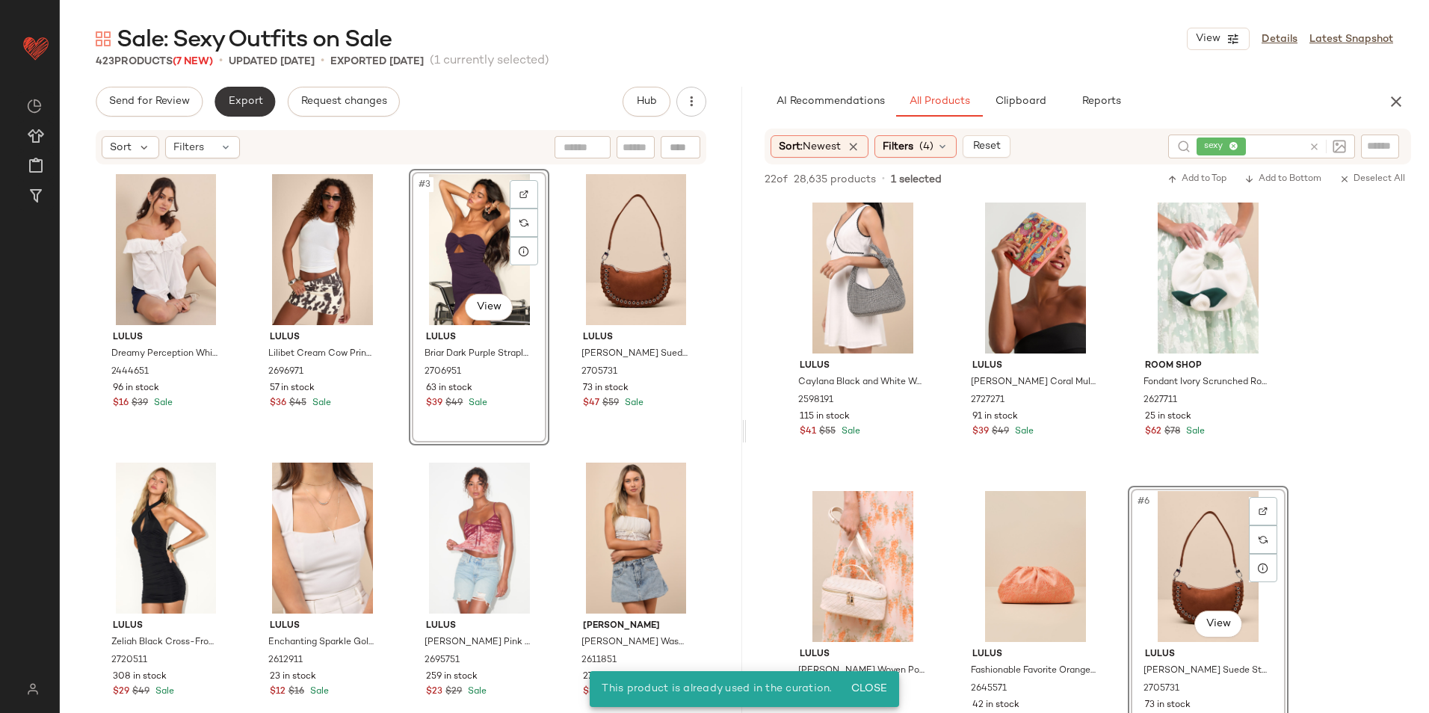
click at [252, 108] on span "Export" at bounding box center [244, 102] width 35 height 12
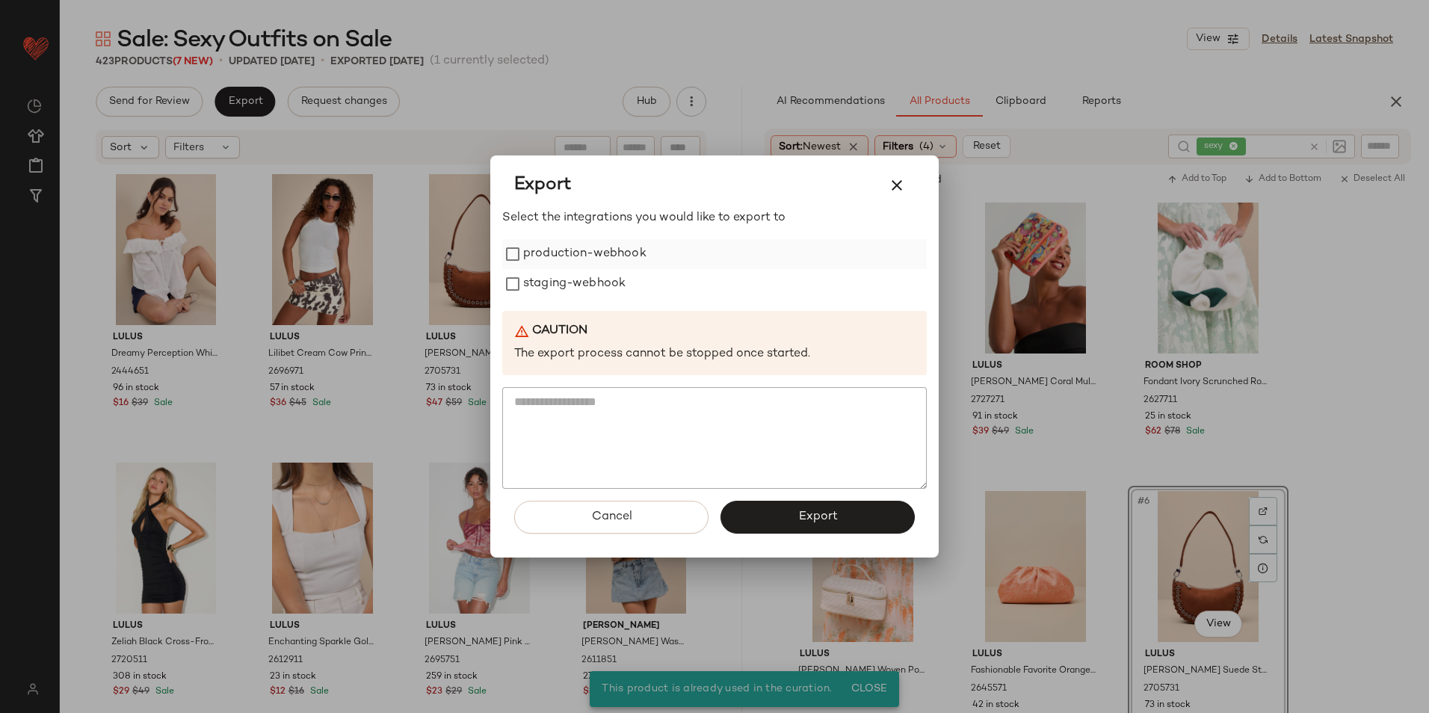
click at [559, 251] on label "production-webhook" at bounding box center [584, 254] width 123 height 30
drag, startPoint x: 556, startPoint y: 277, endPoint x: 557, endPoint y: 286, distance: 9.1
click at [557, 280] on label "staging-webhook" at bounding box center [574, 284] width 102 height 30
click at [811, 512] on span "Export" at bounding box center [818, 517] width 40 height 14
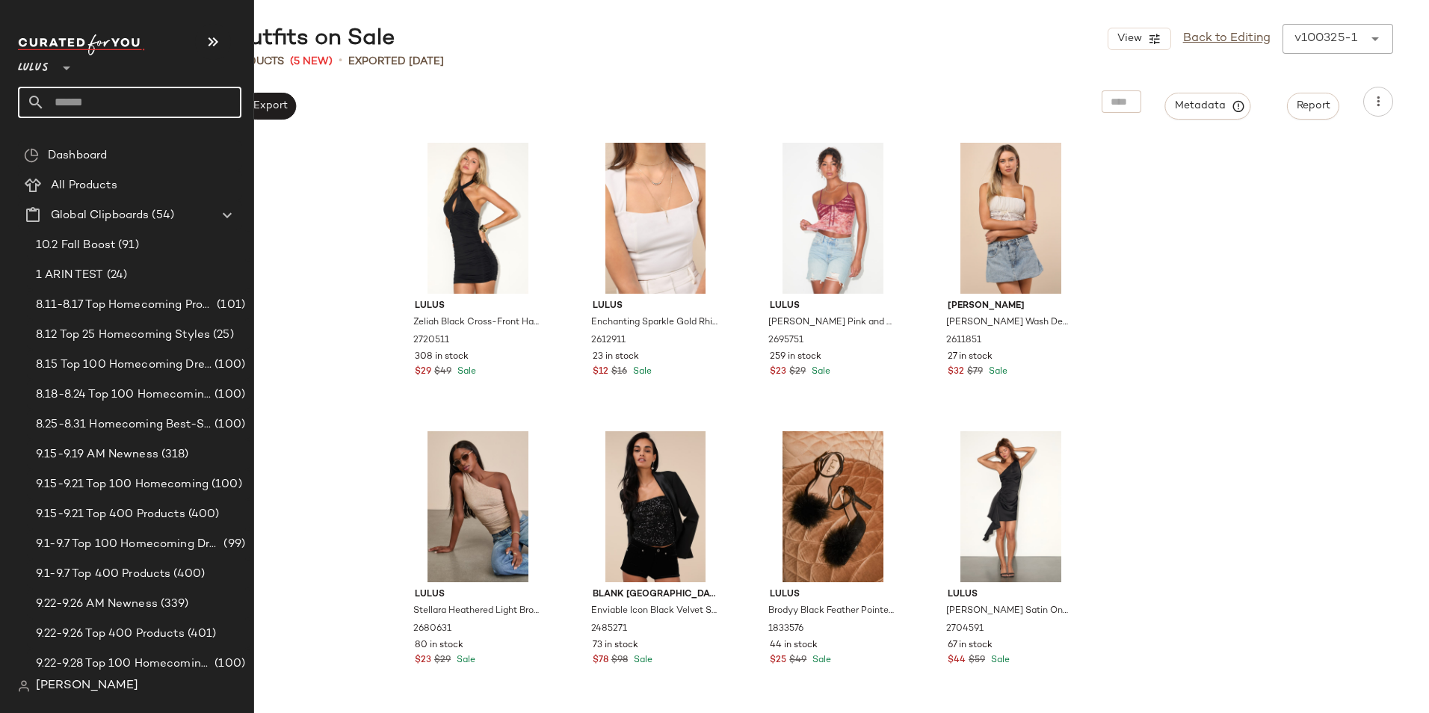
click at [74, 98] on input "text" at bounding box center [143, 102] width 197 height 31
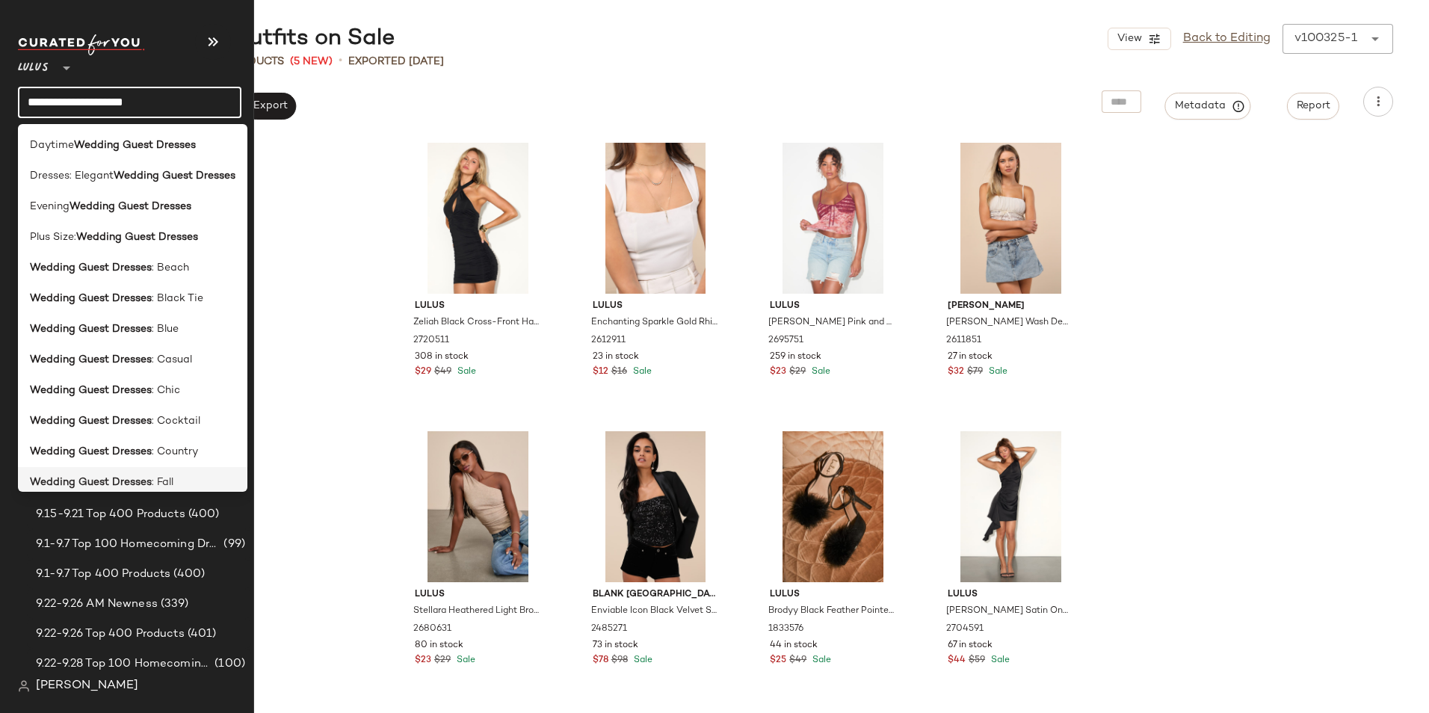
type input "**********"
drag, startPoint x: 162, startPoint y: 476, endPoint x: 170, endPoint y: 475, distance: 8.3
click at [163, 476] on span ": Fall" at bounding box center [163, 483] width 22 height 16
